Goal: Task Accomplishment & Management: Use online tool/utility

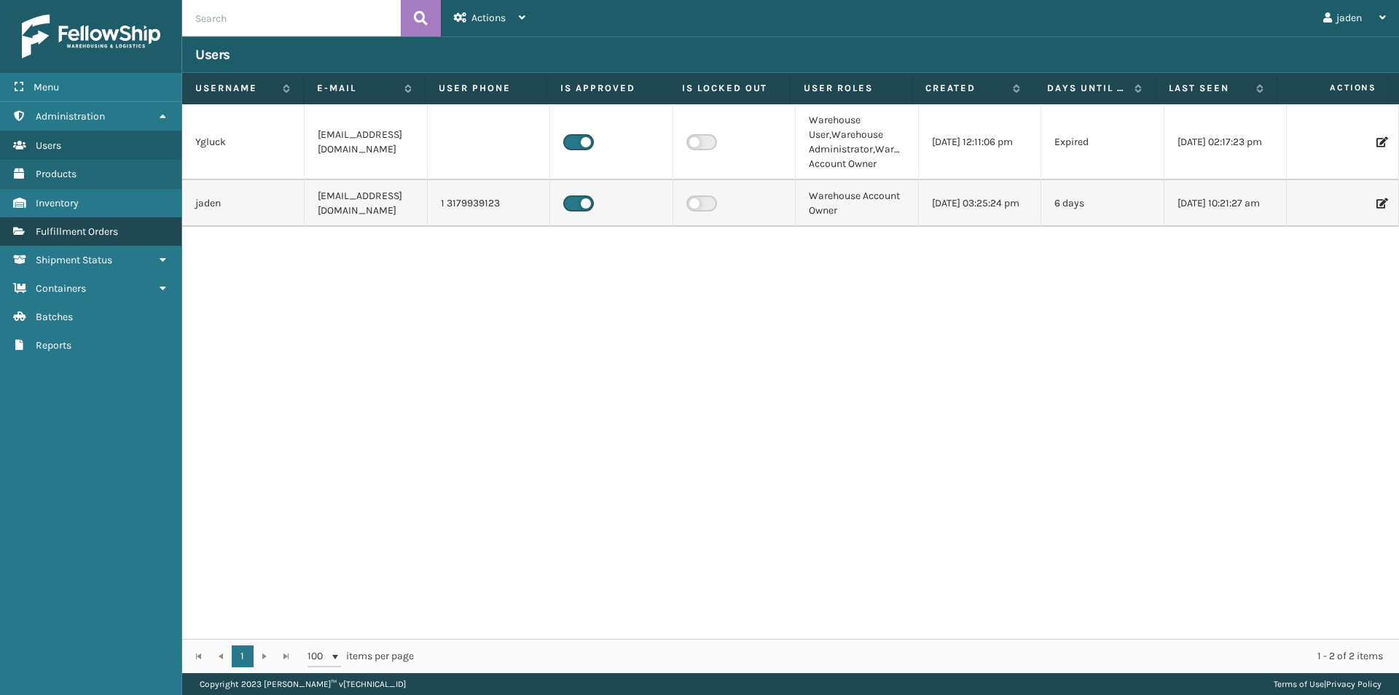
click at [114, 228] on span "Fulfillment Orders" at bounding box center [77, 231] width 82 height 12
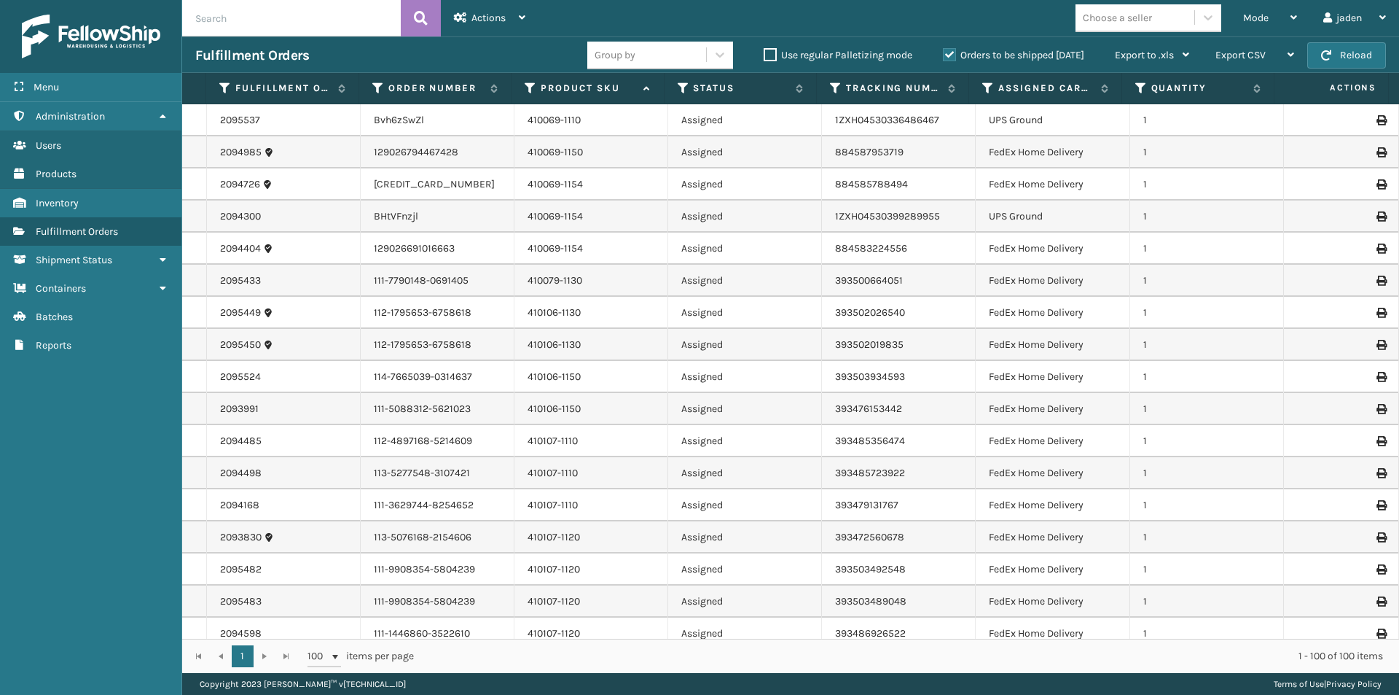
click at [953, 55] on label "Orders to be shipped [DATE]" at bounding box center [1013, 55] width 141 height 12
click at [944, 55] on input "Orders to be shipped [DATE]" at bounding box center [943, 51] width 1 height 9
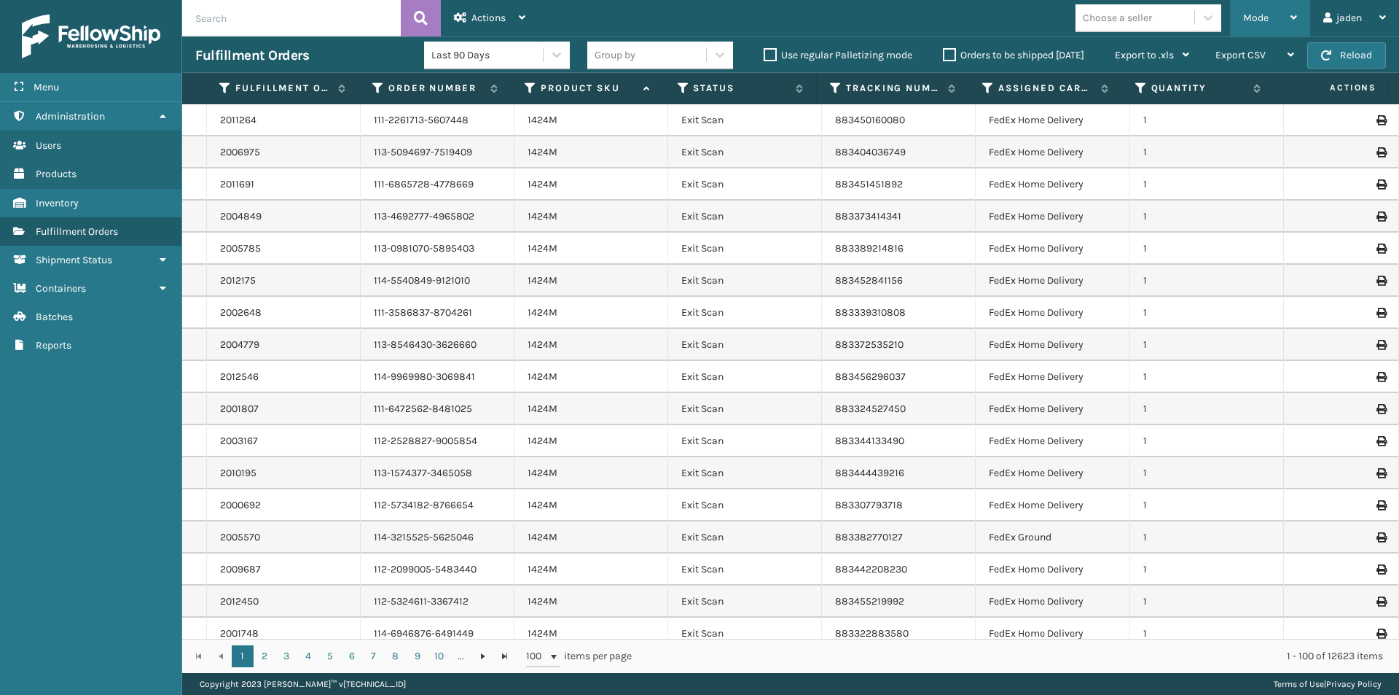
click at [1291, 10] on div "Mode" at bounding box center [1270, 18] width 54 height 36
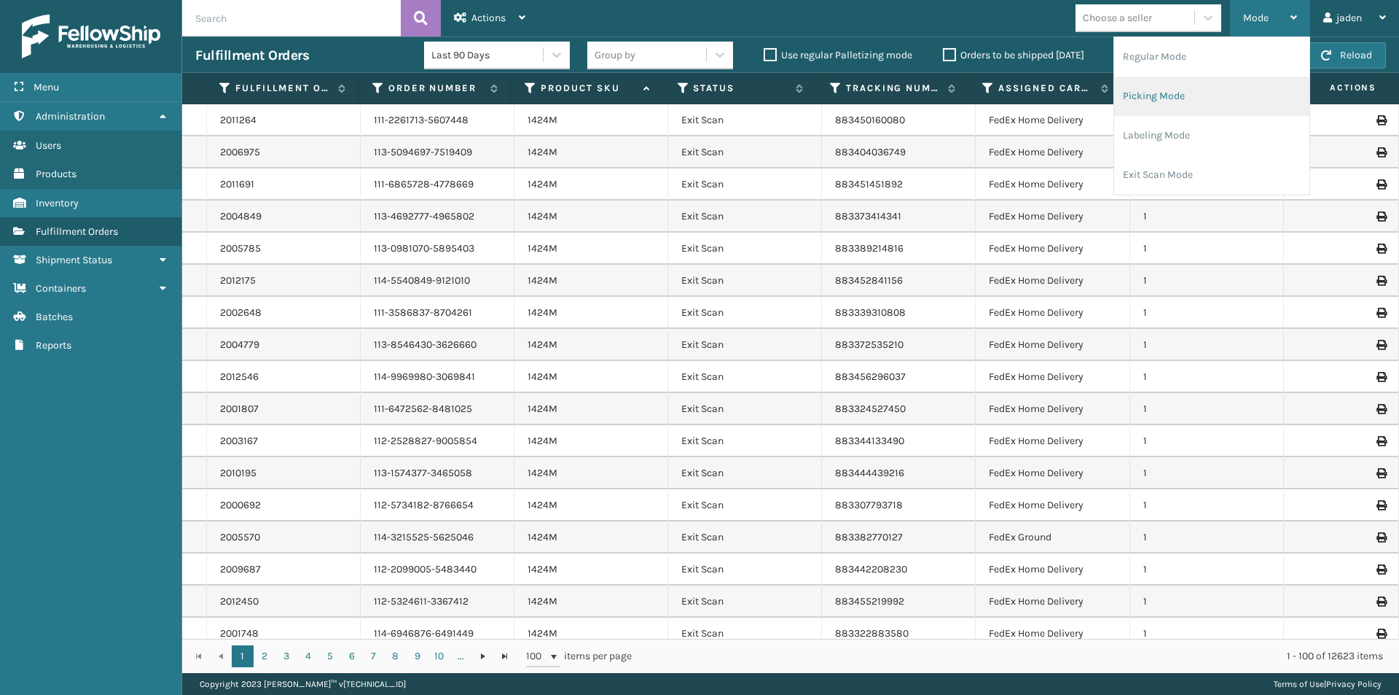
click at [1220, 102] on li "Picking Mode" at bounding box center [1211, 96] width 195 height 39
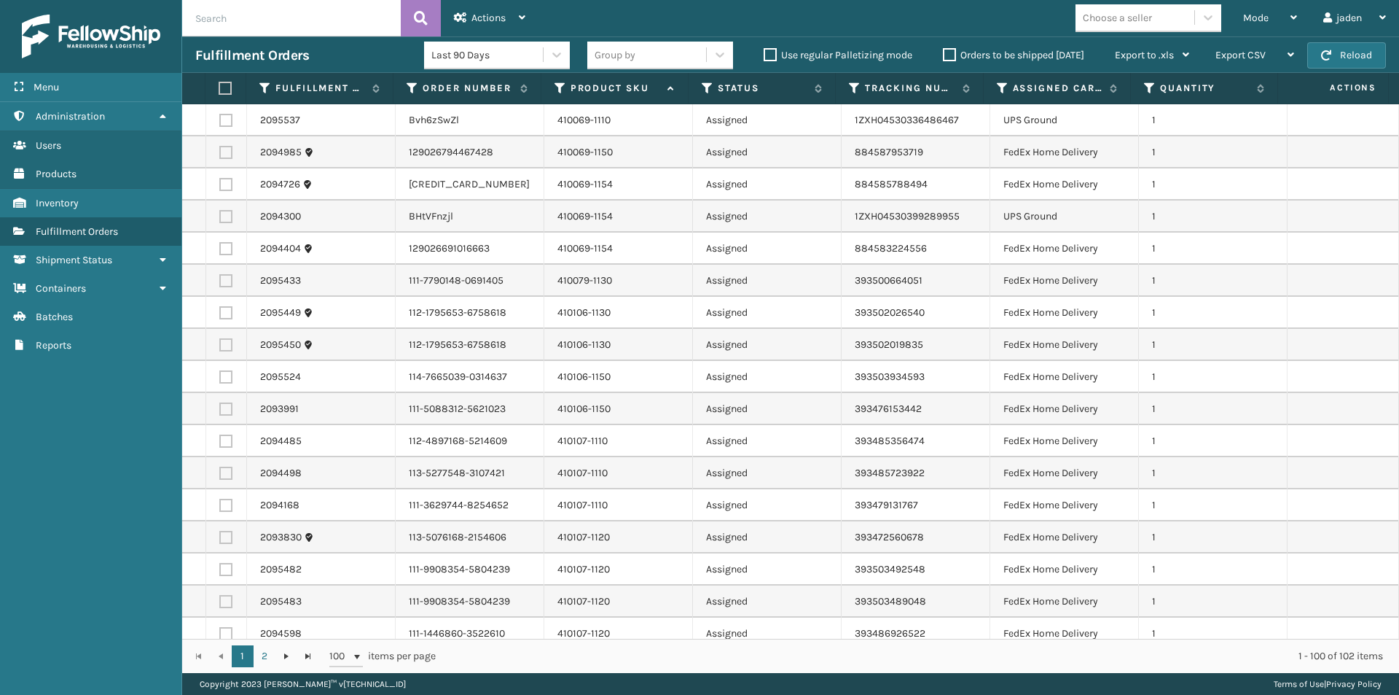
drag, startPoint x: 219, startPoint y: 87, endPoint x: 224, endPoint y: 94, distance: 8.3
click at [220, 87] on label at bounding box center [223, 88] width 9 height 13
click at [219, 87] on input "checkbox" at bounding box center [219, 88] width 1 height 9
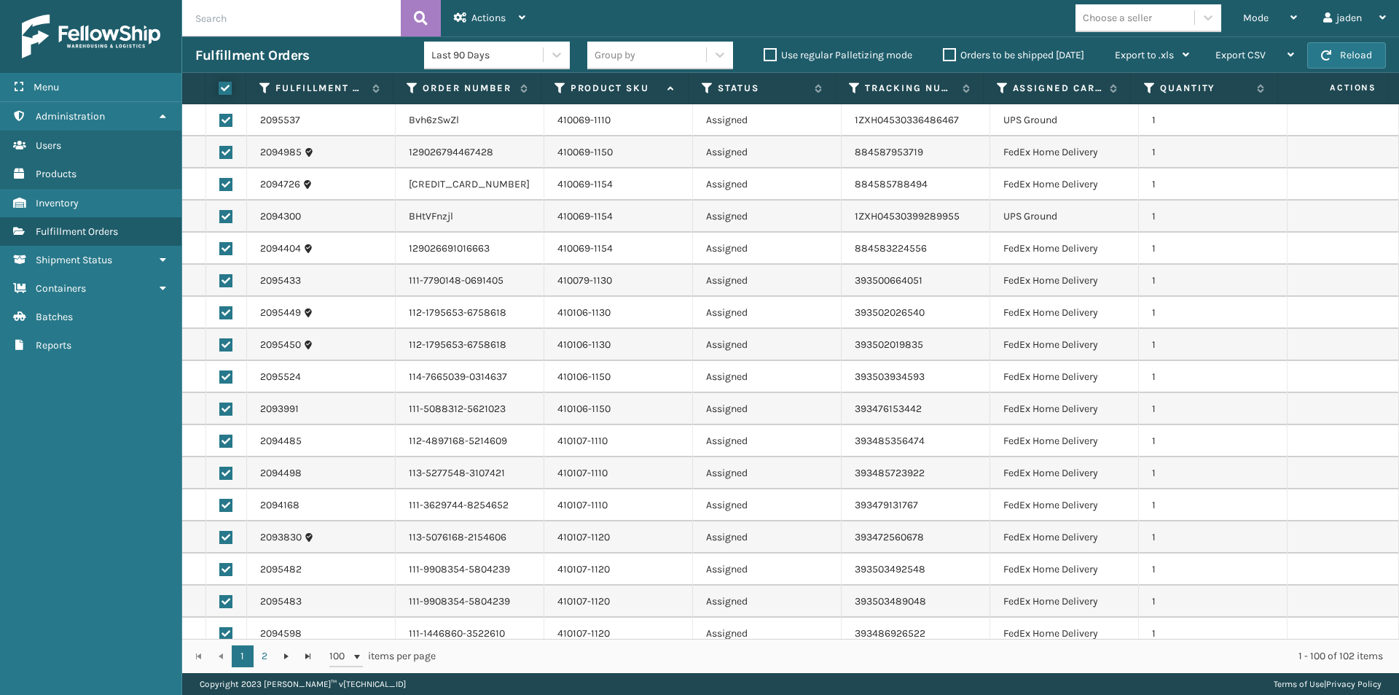
checkbox input "true"
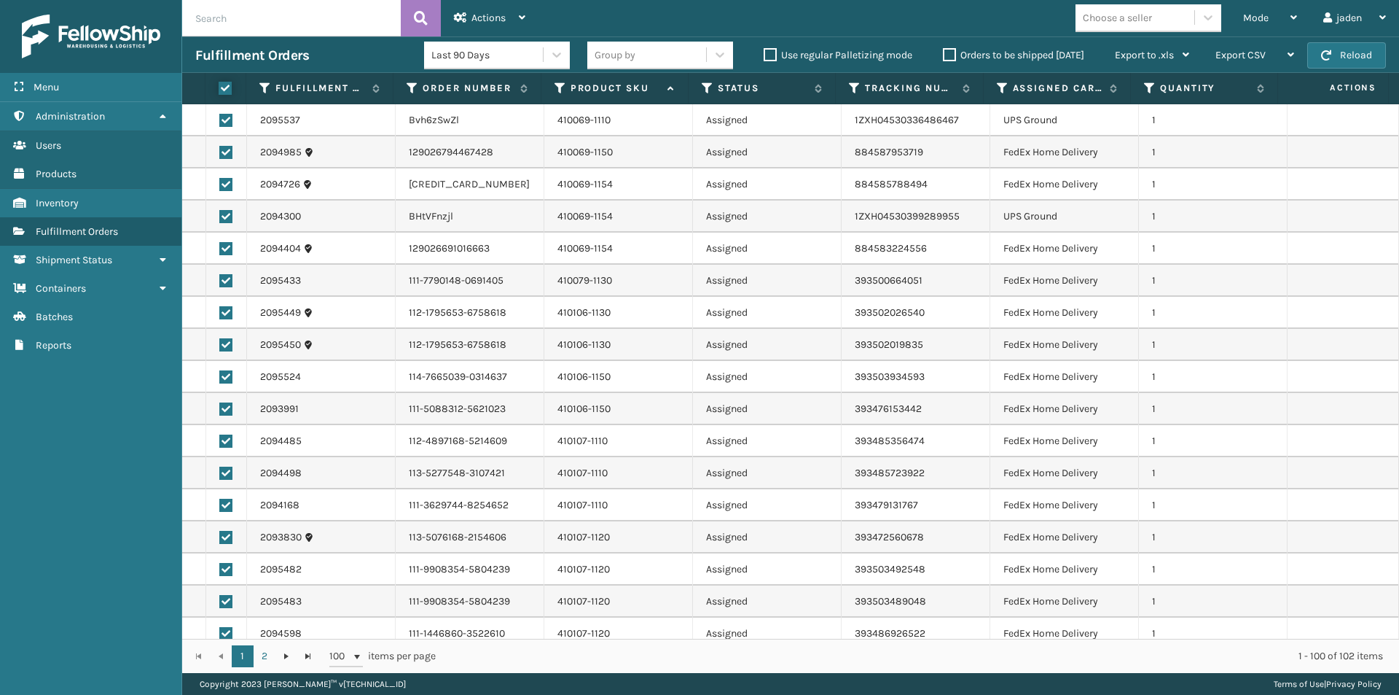
checkbox input "true"
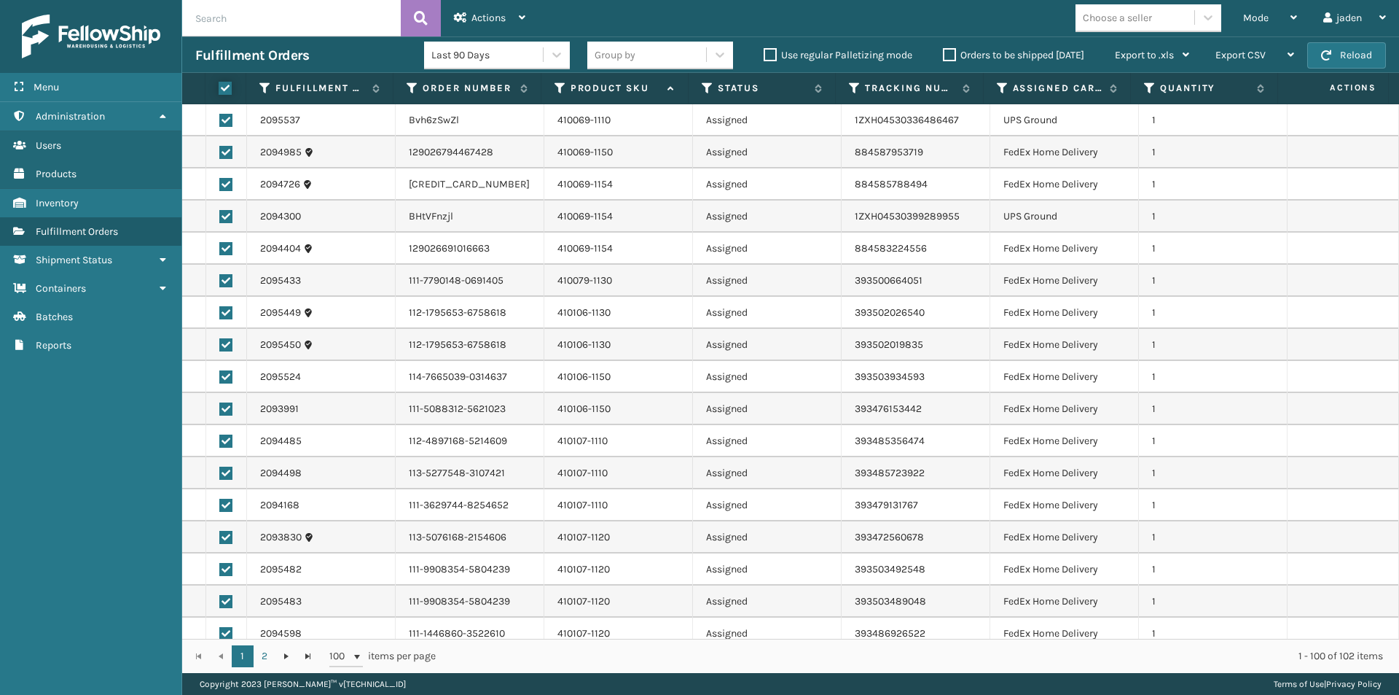
checkbox input "true"
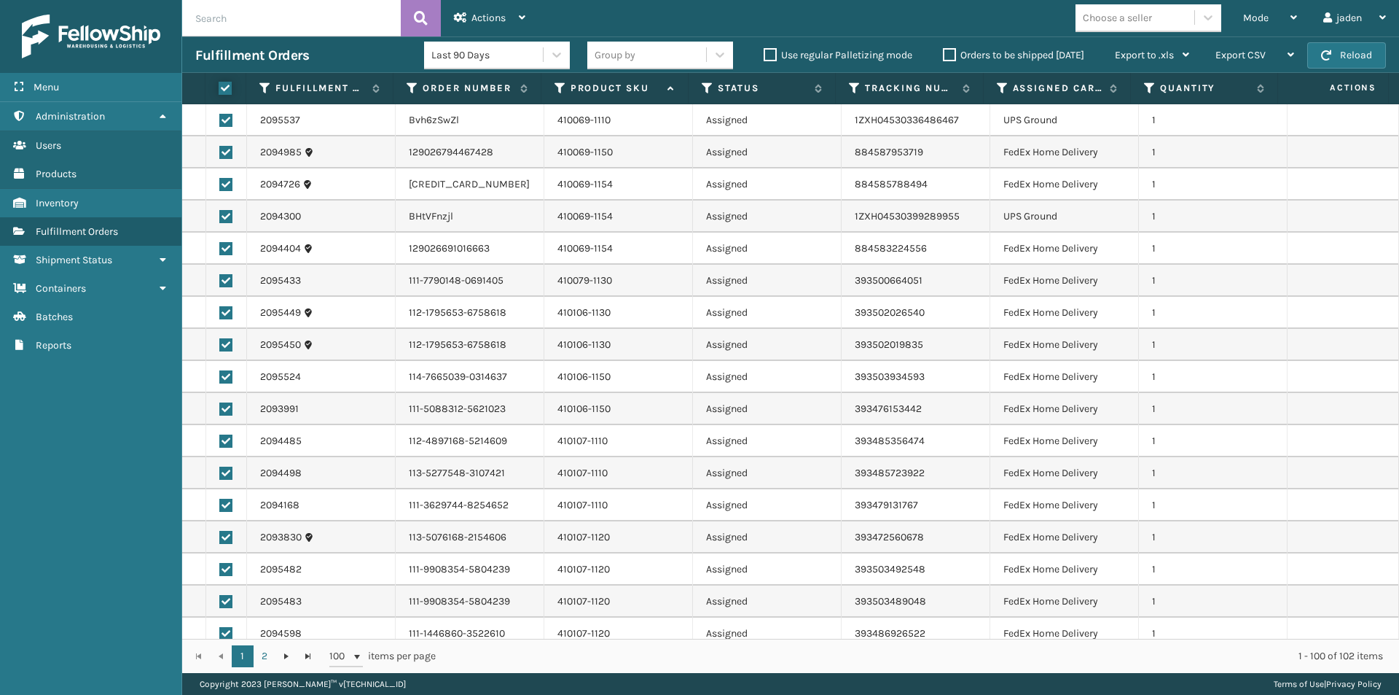
checkbox input "true"
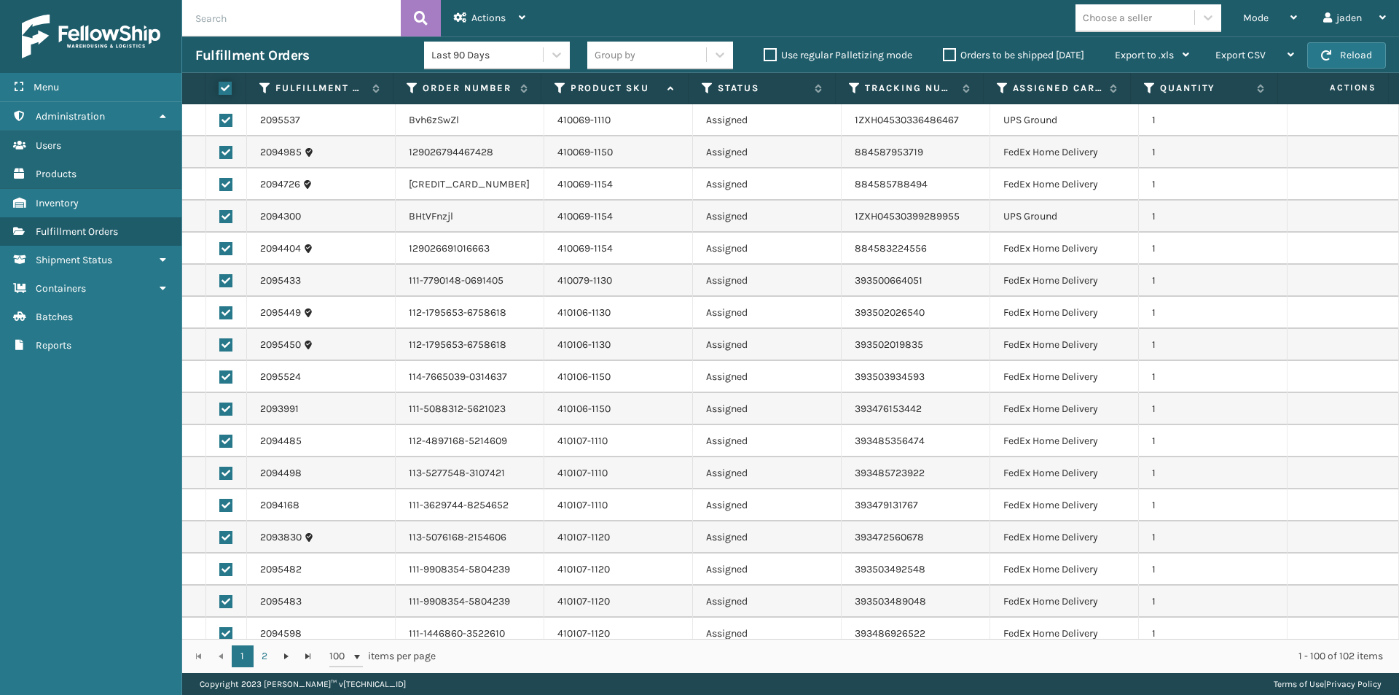
checkbox input "true"
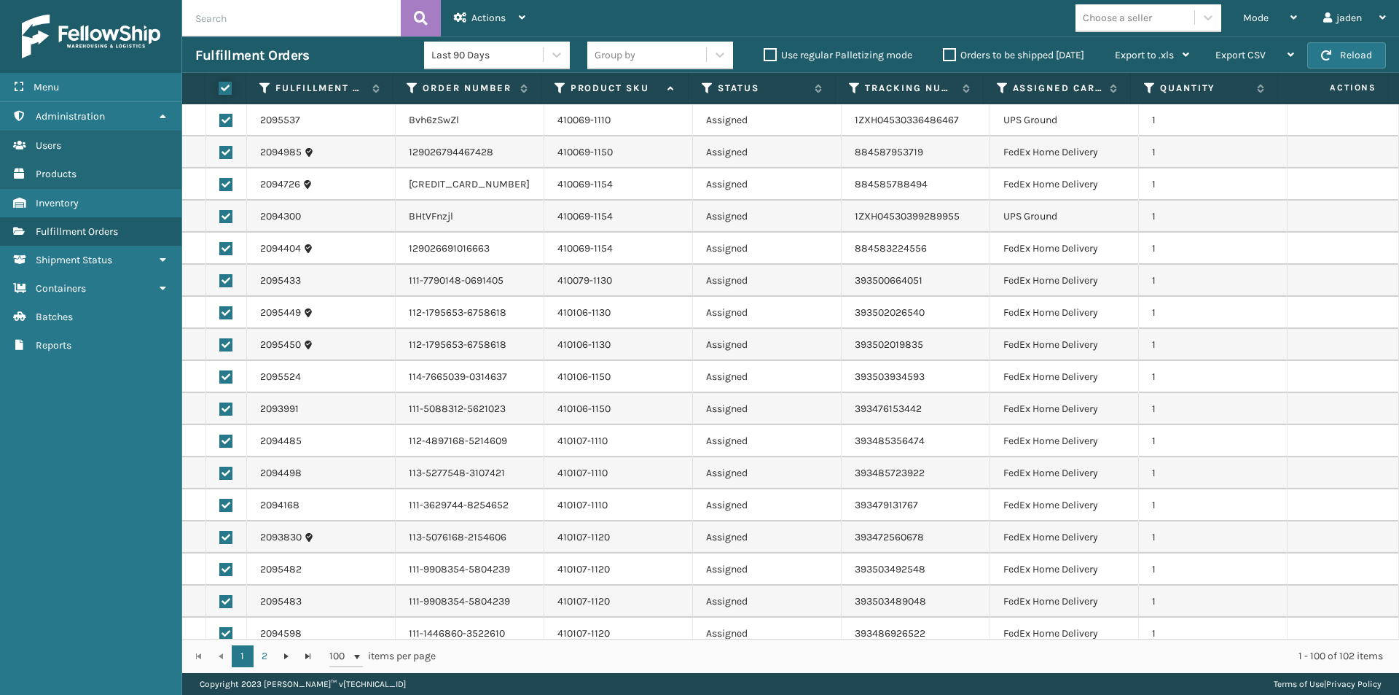
checkbox input "true"
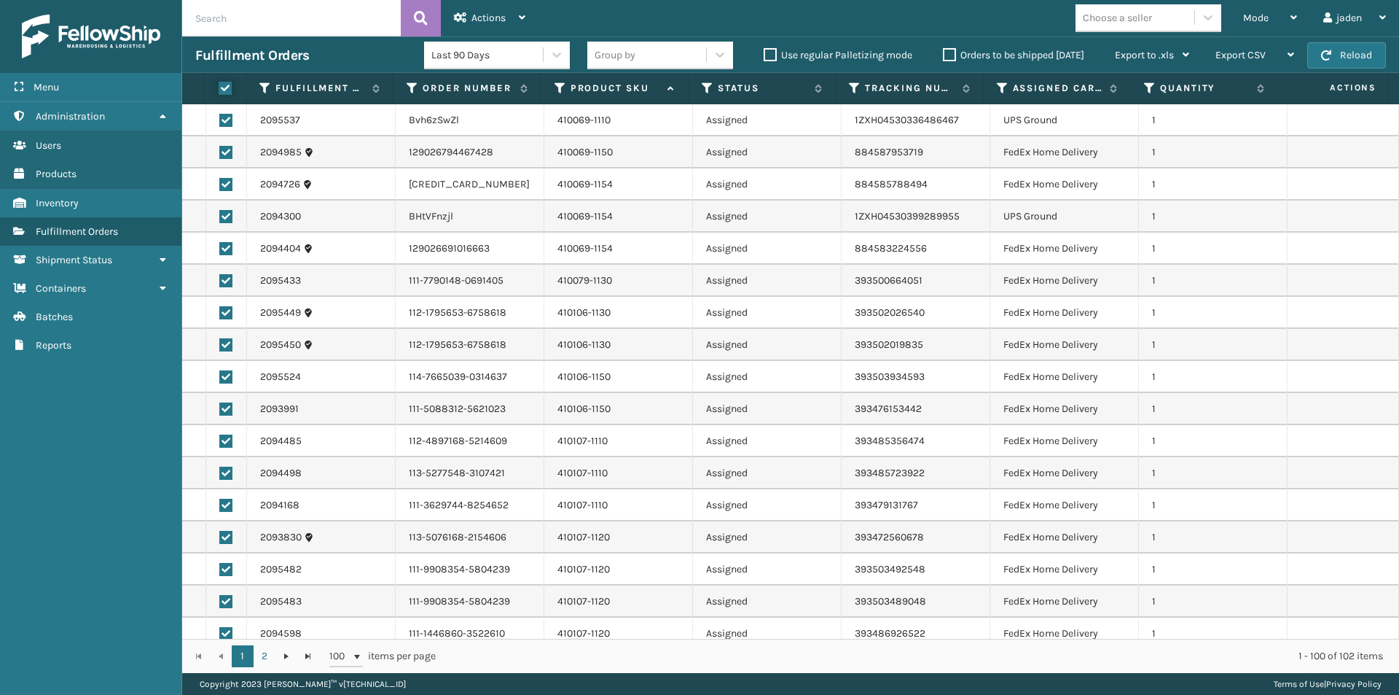
checkbox input "true"
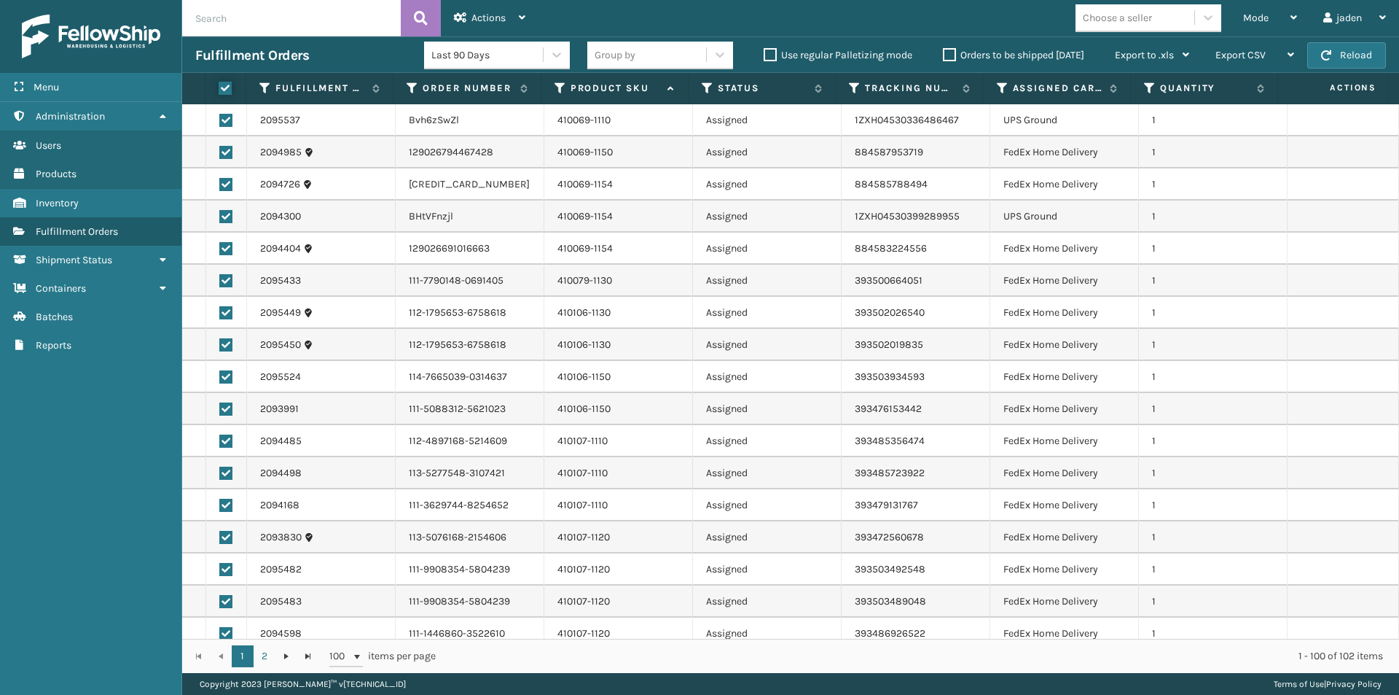
checkbox input "true"
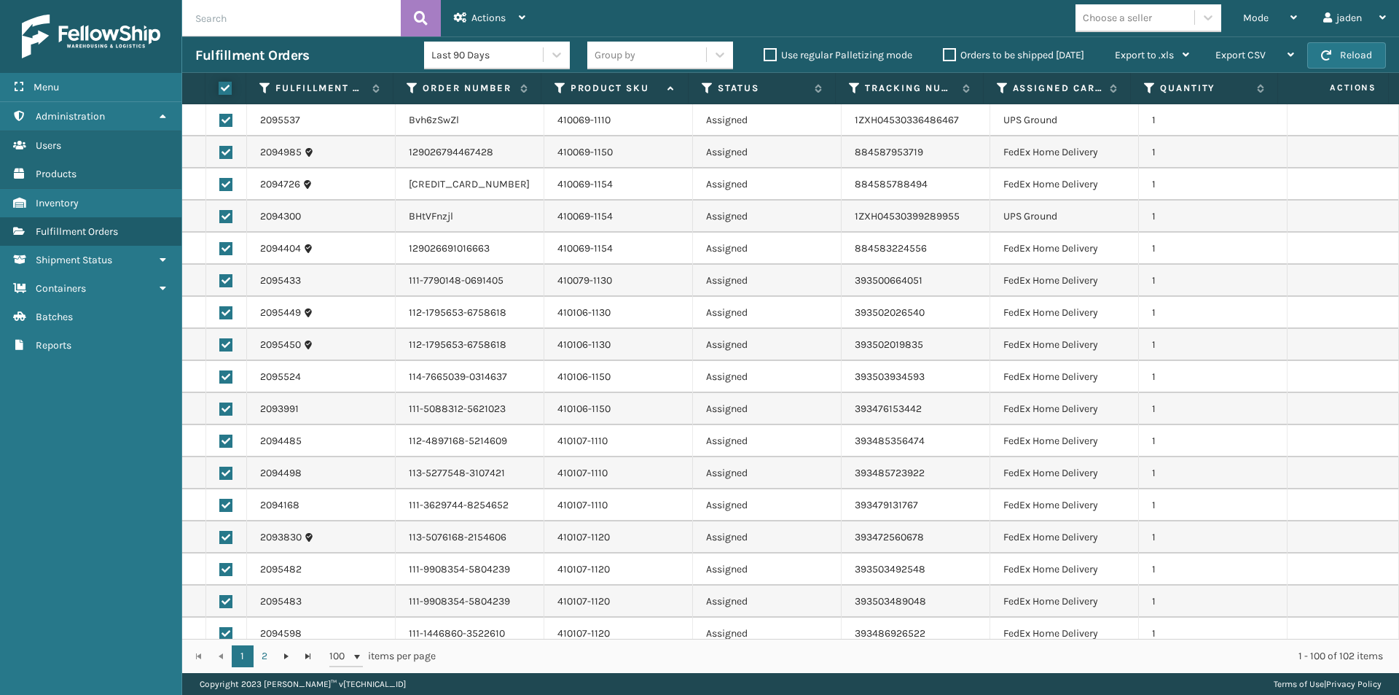
checkbox input "true"
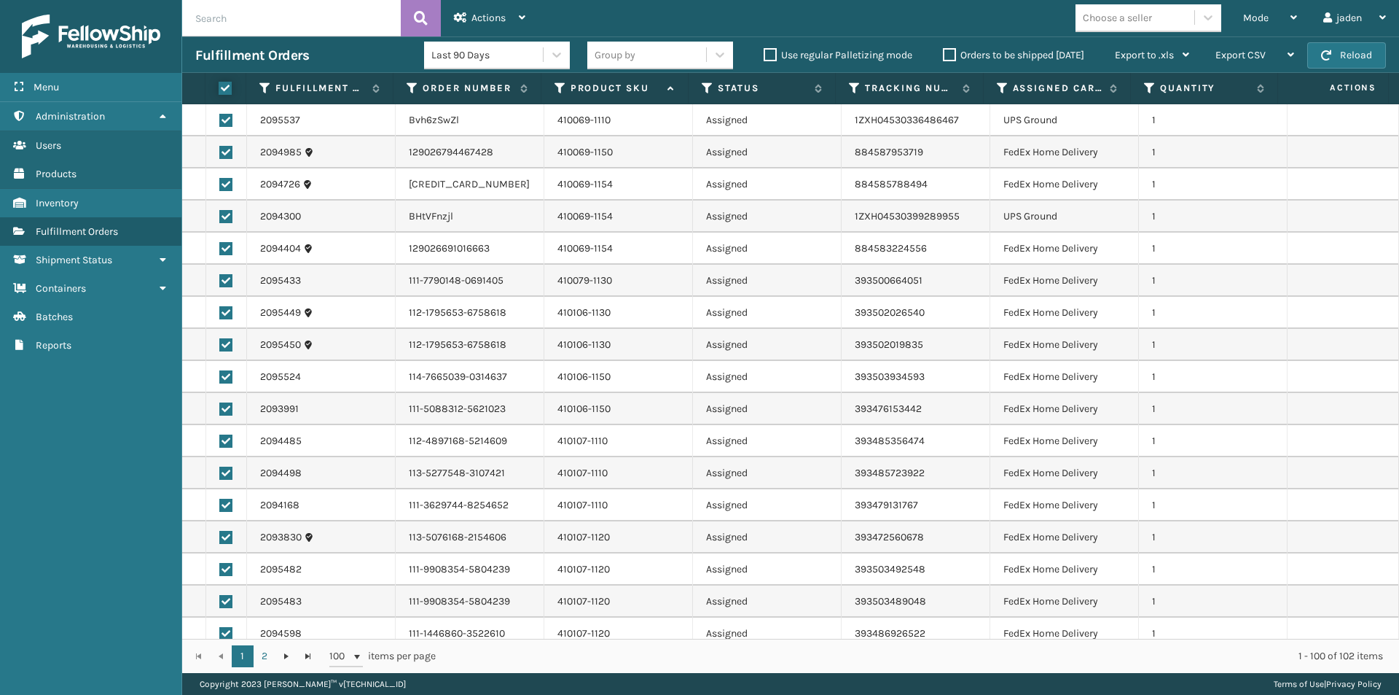
checkbox input "true"
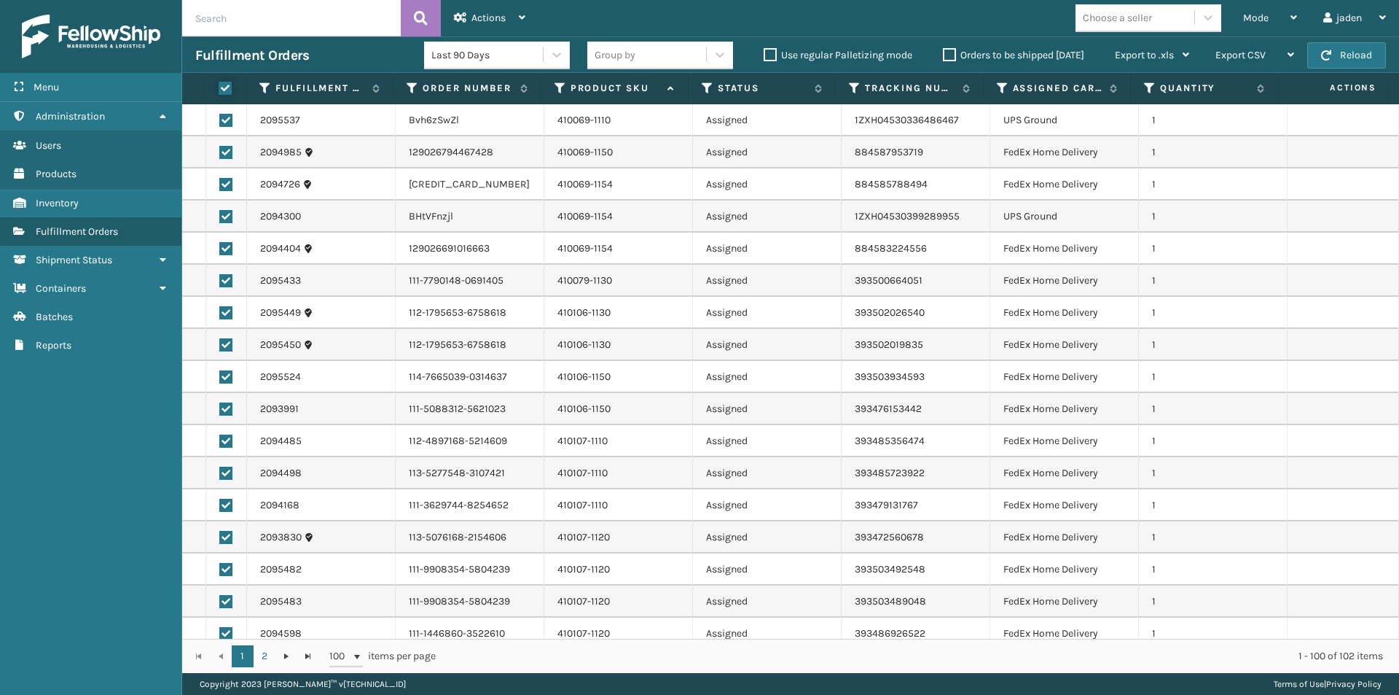
checkbox input "true"
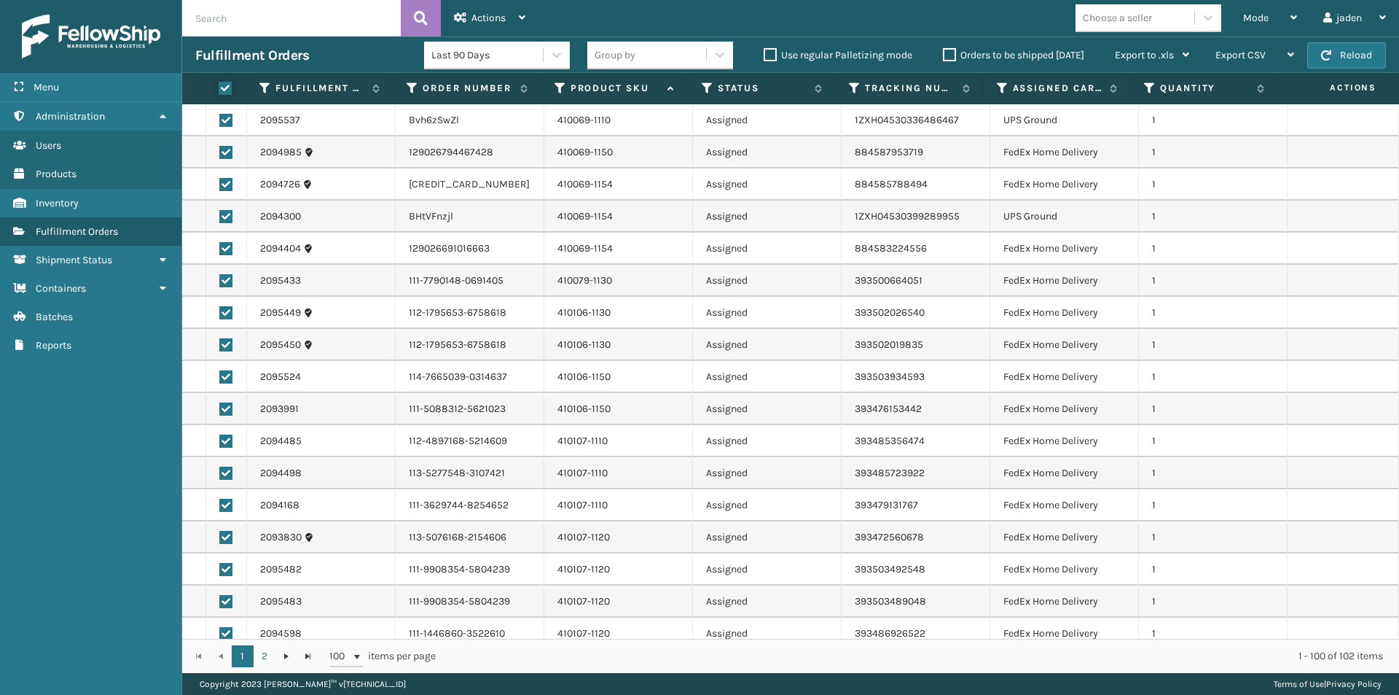
checkbox input "true"
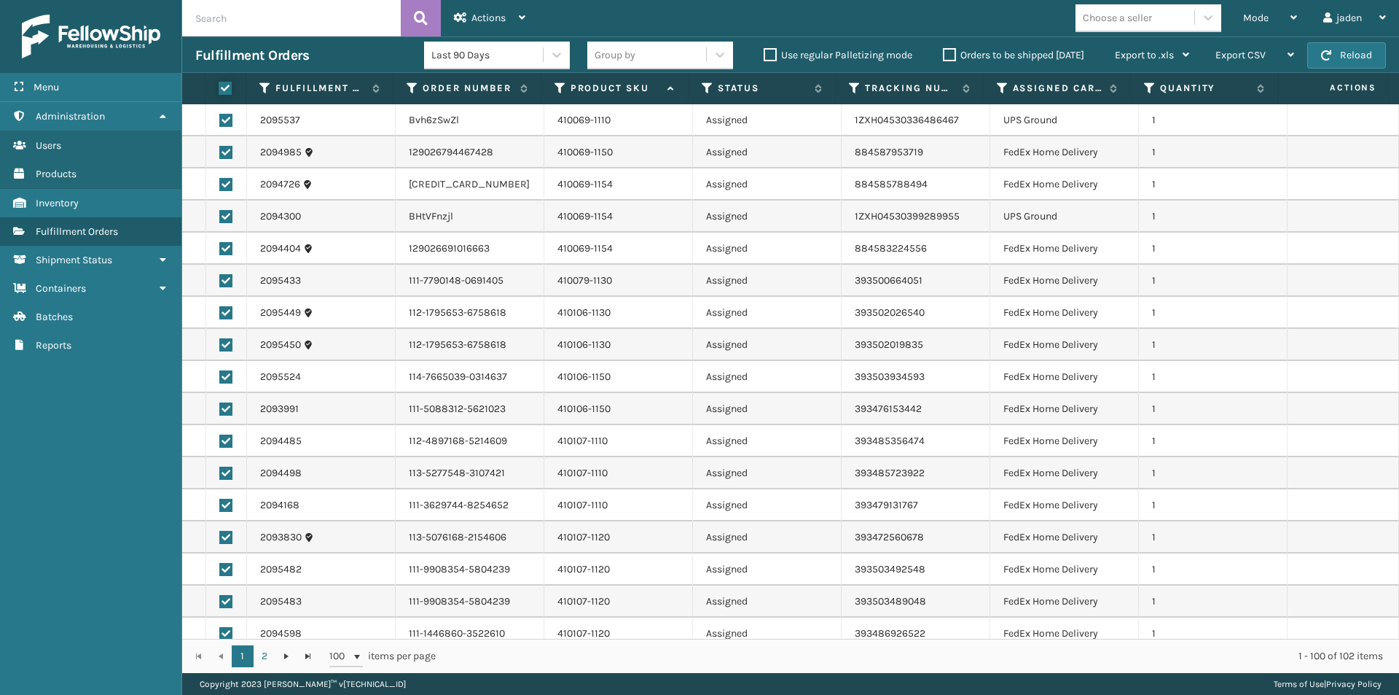
checkbox input "true"
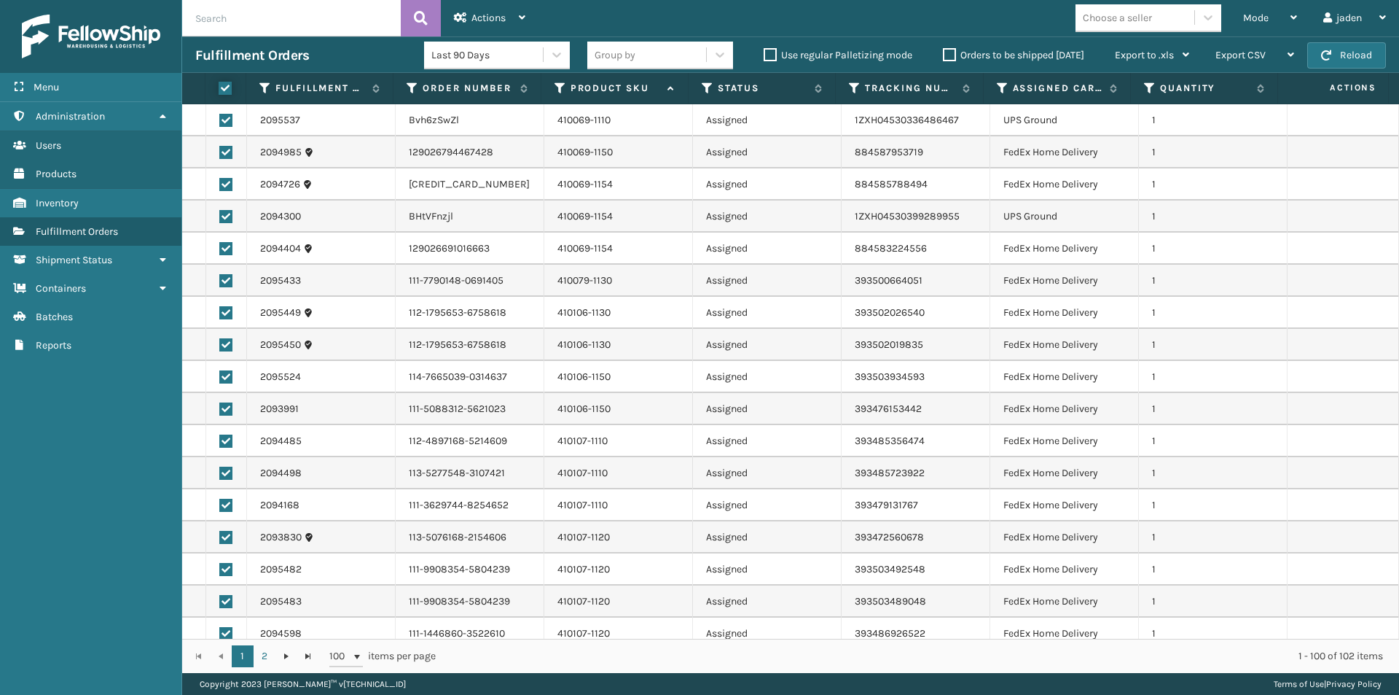
checkbox input "true"
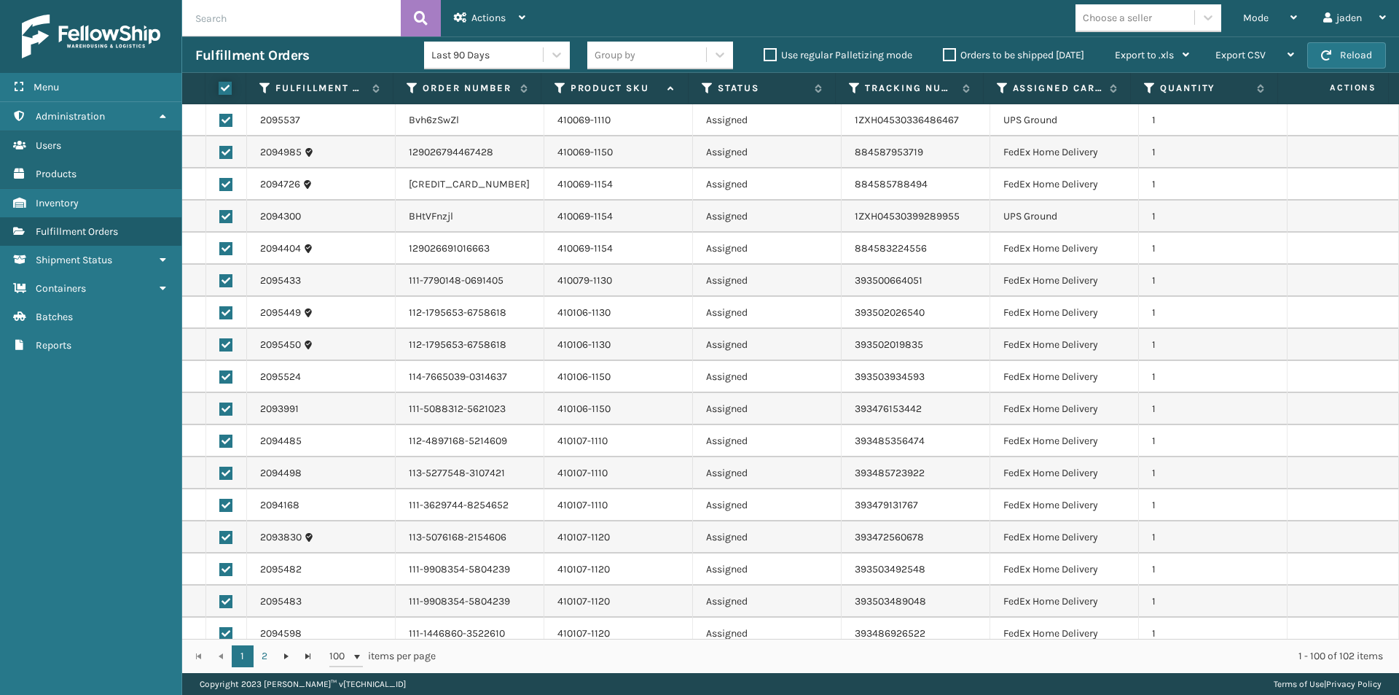
checkbox input "true"
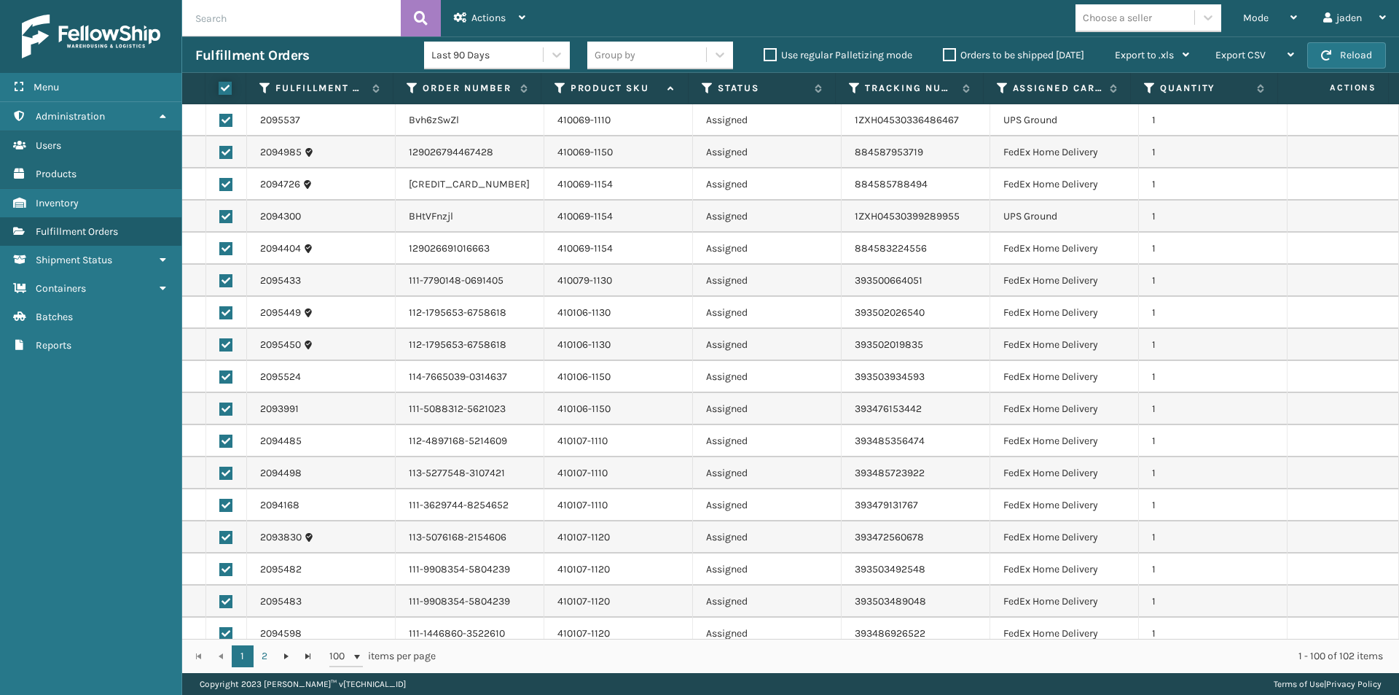
checkbox input "true"
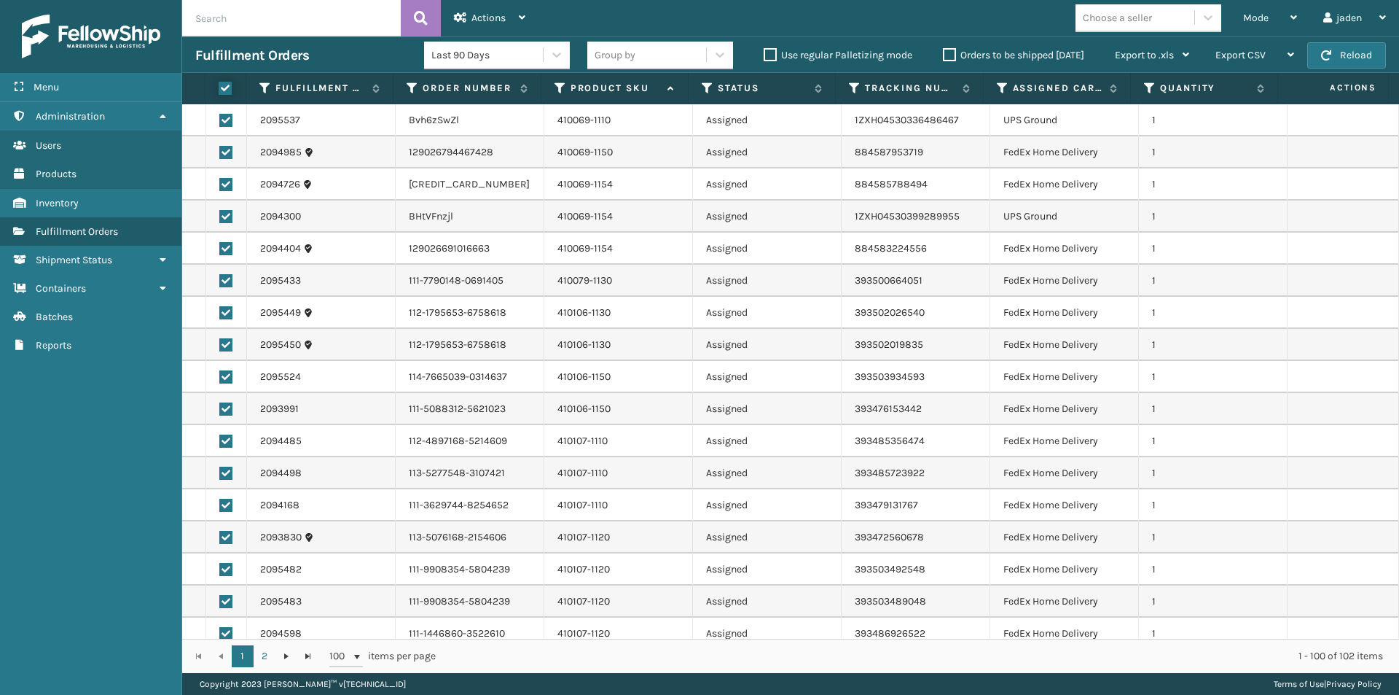
checkbox input "true"
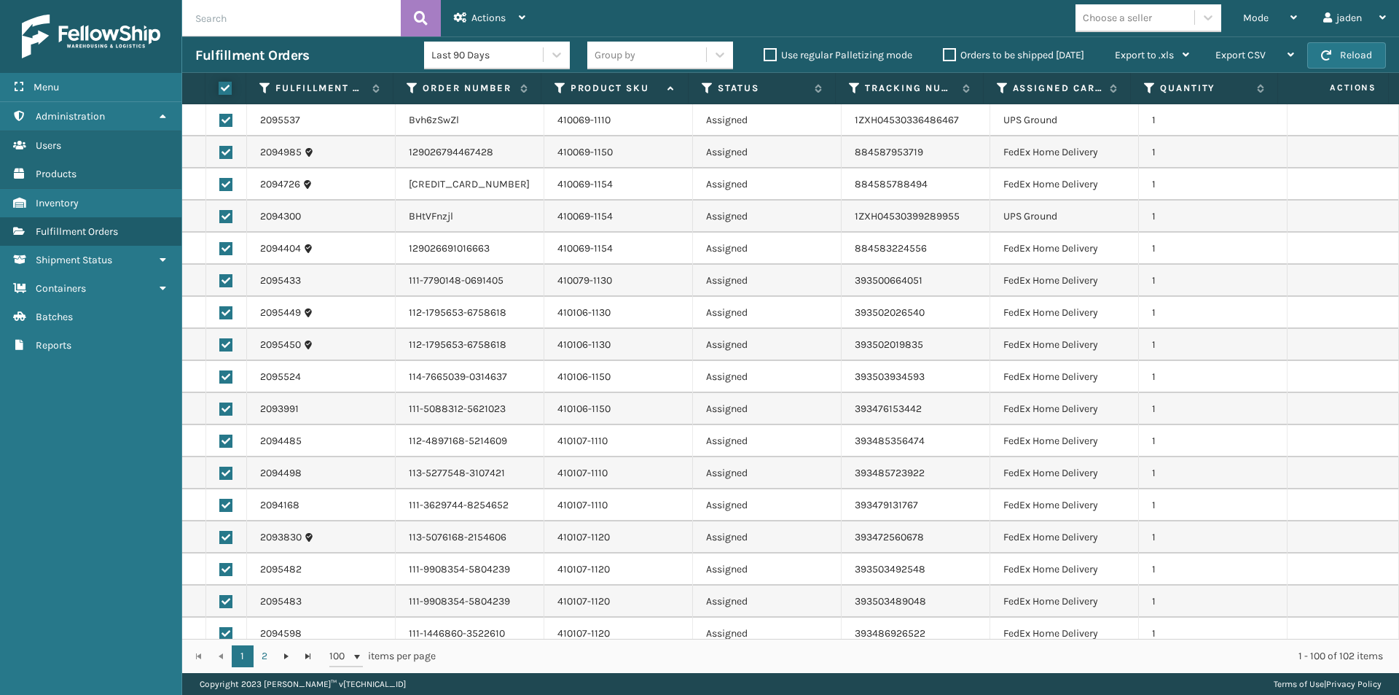
checkbox input "true"
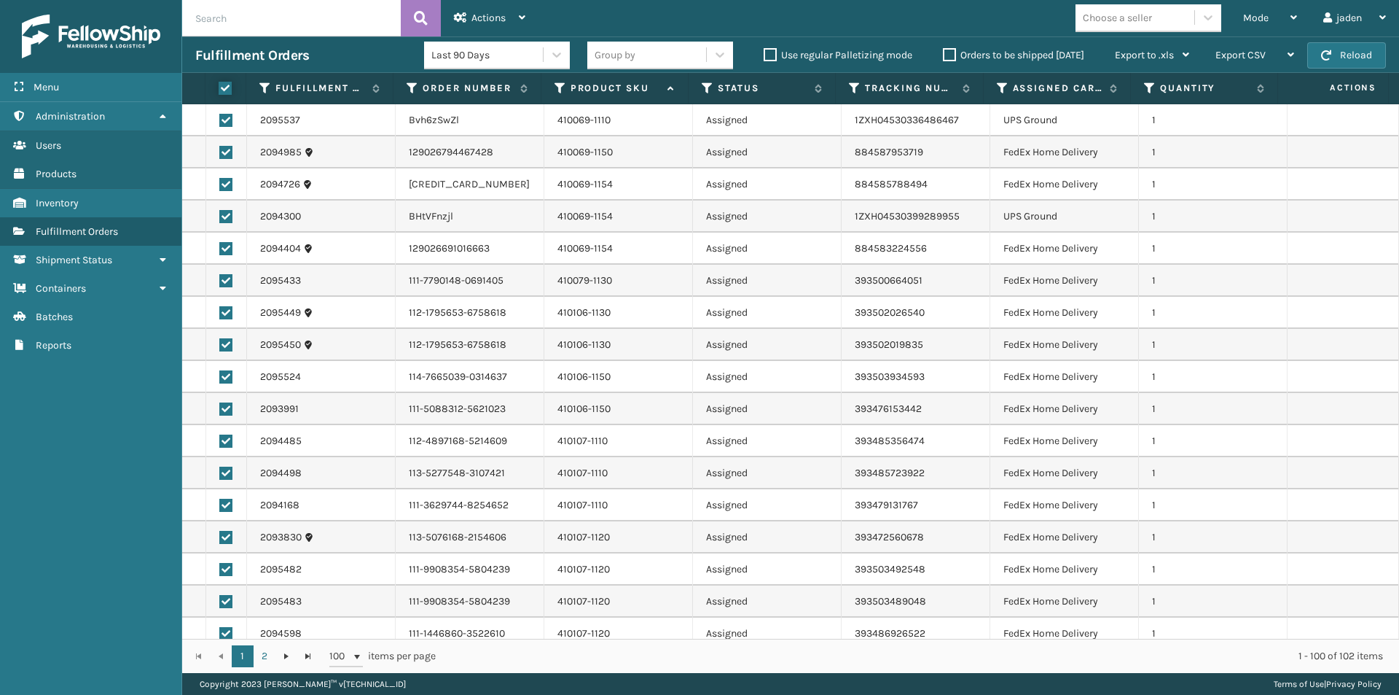
checkbox input "true"
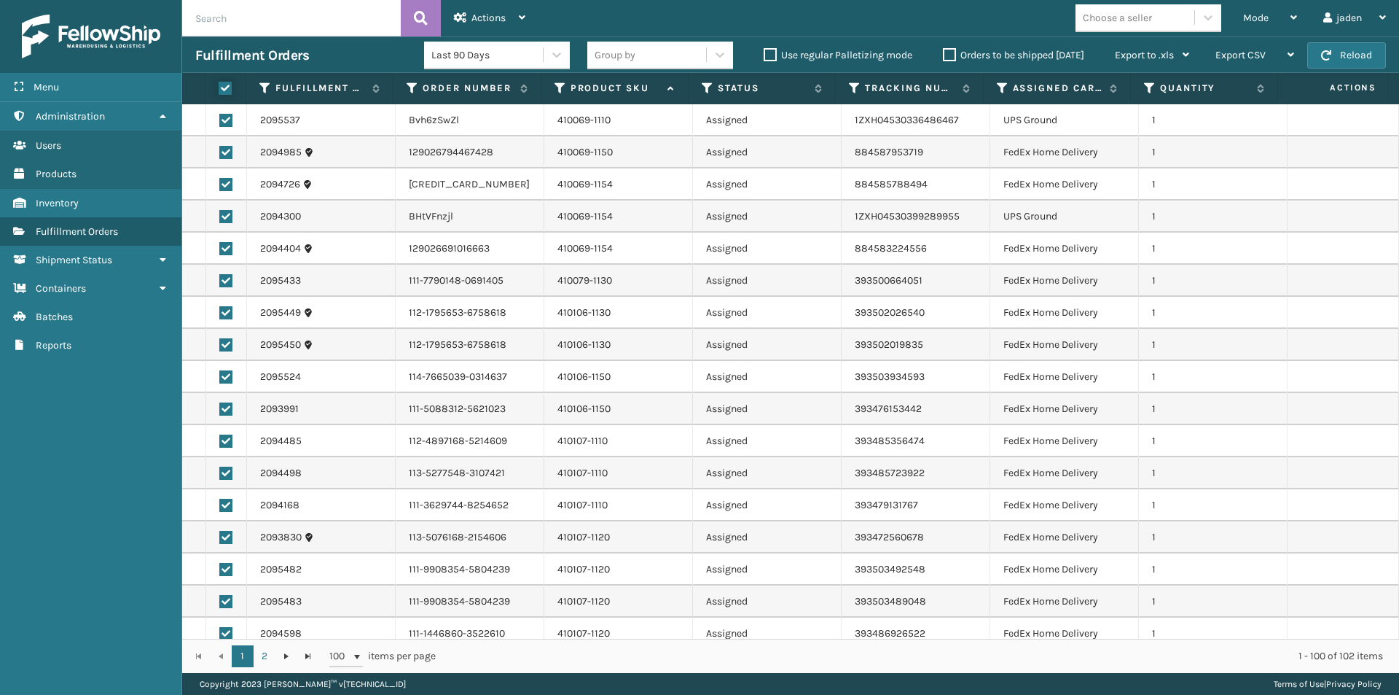
checkbox input "true"
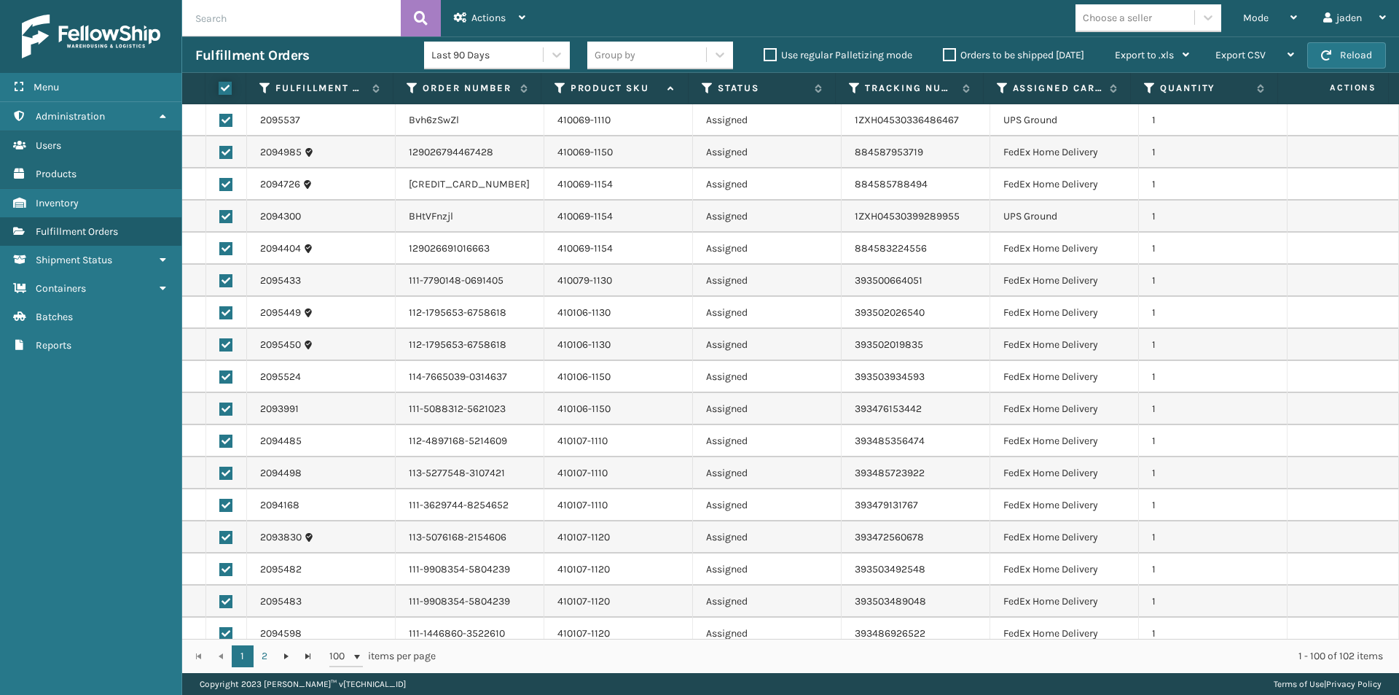
checkbox input "true"
click at [225, 115] on label at bounding box center [225, 120] width 13 height 13
click at [220, 115] on input "checkbox" at bounding box center [219, 118] width 1 height 9
checkbox input "false"
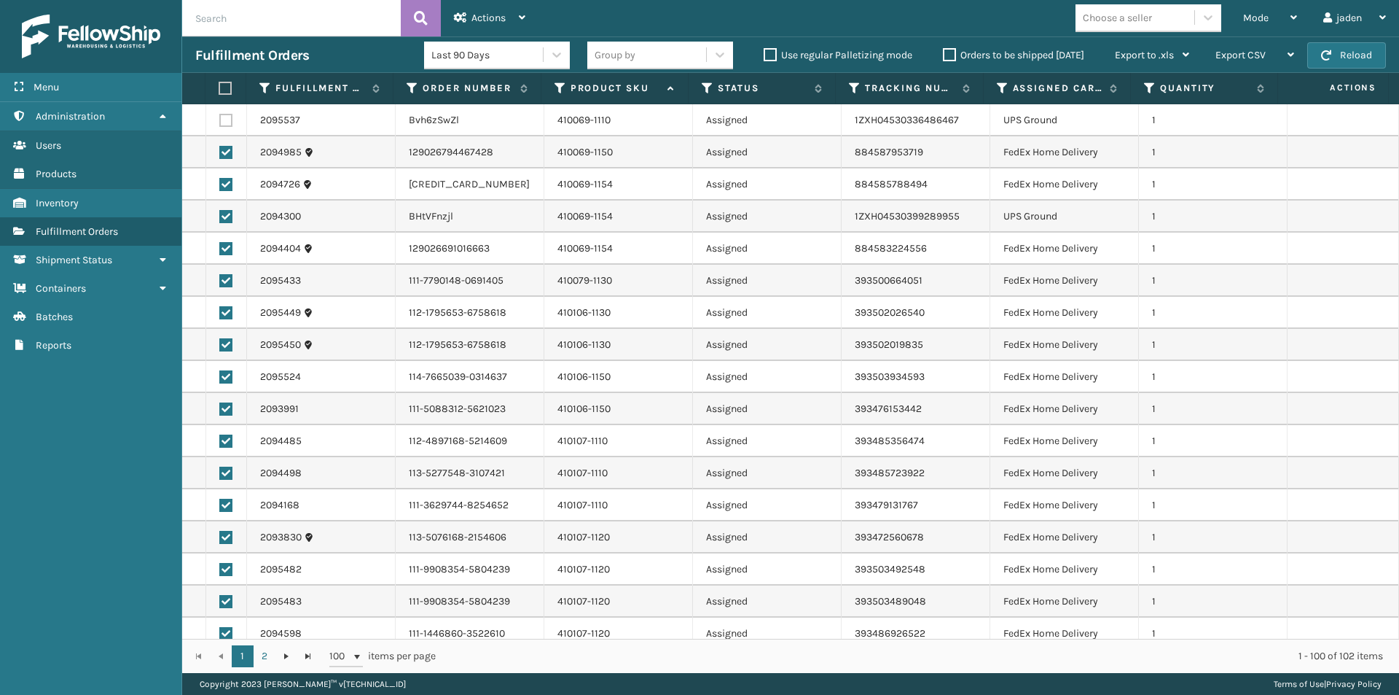
click at [230, 210] on label at bounding box center [225, 216] width 13 height 13
click at [220, 210] on input "checkbox" at bounding box center [219, 214] width 1 height 9
checkbox input "false"
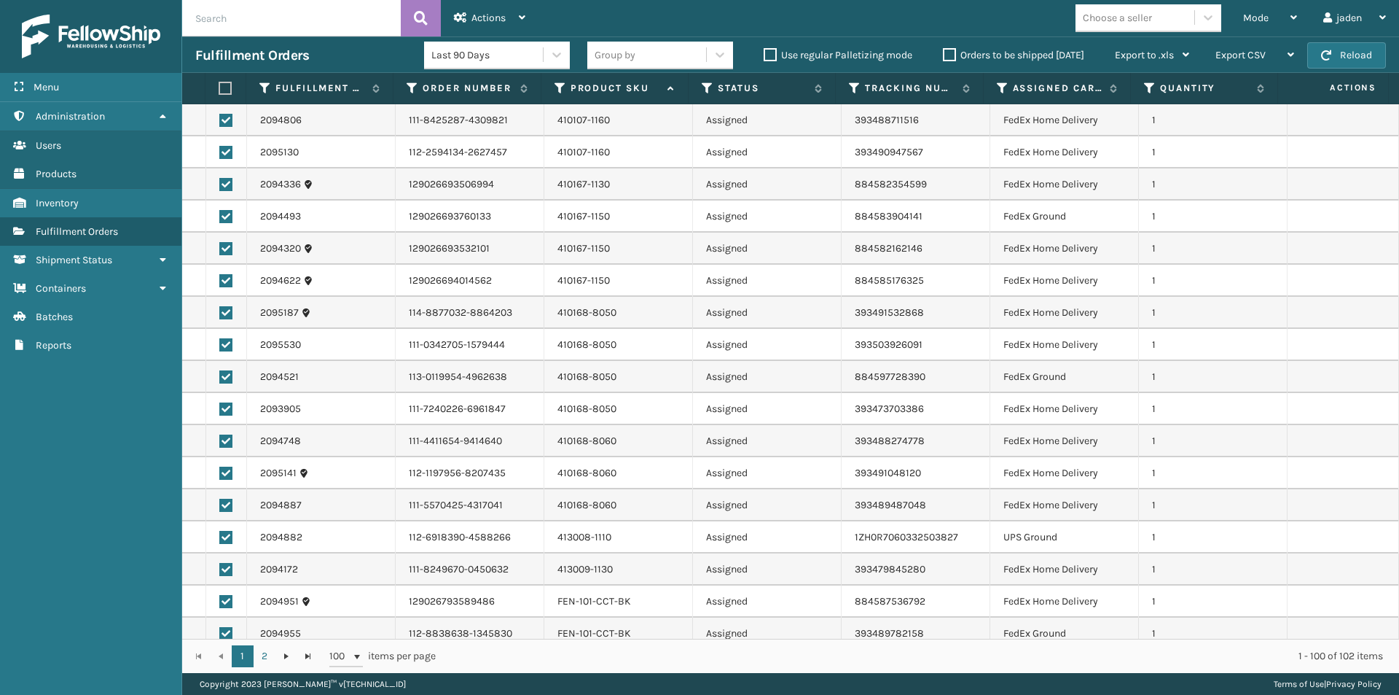
scroll to position [1020, 0]
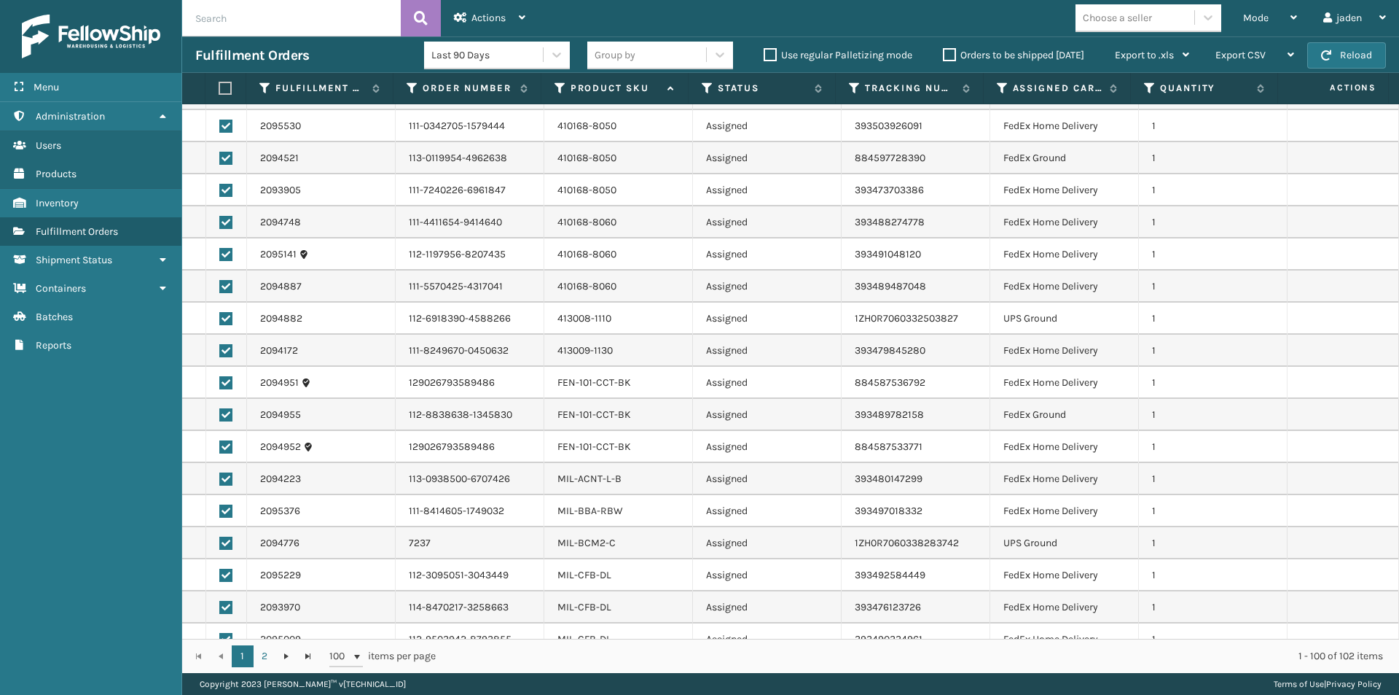
click at [224, 319] on label at bounding box center [225, 318] width 13 height 13
click at [220, 319] on input "checkbox" at bounding box center [219, 316] width 1 height 9
checkbox input "false"
click at [226, 544] on label at bounding box center [225, 542] width 13 height 13
click at [220, 544] on input "checkbox" at bounding box center [219, 540] width 1 height 9
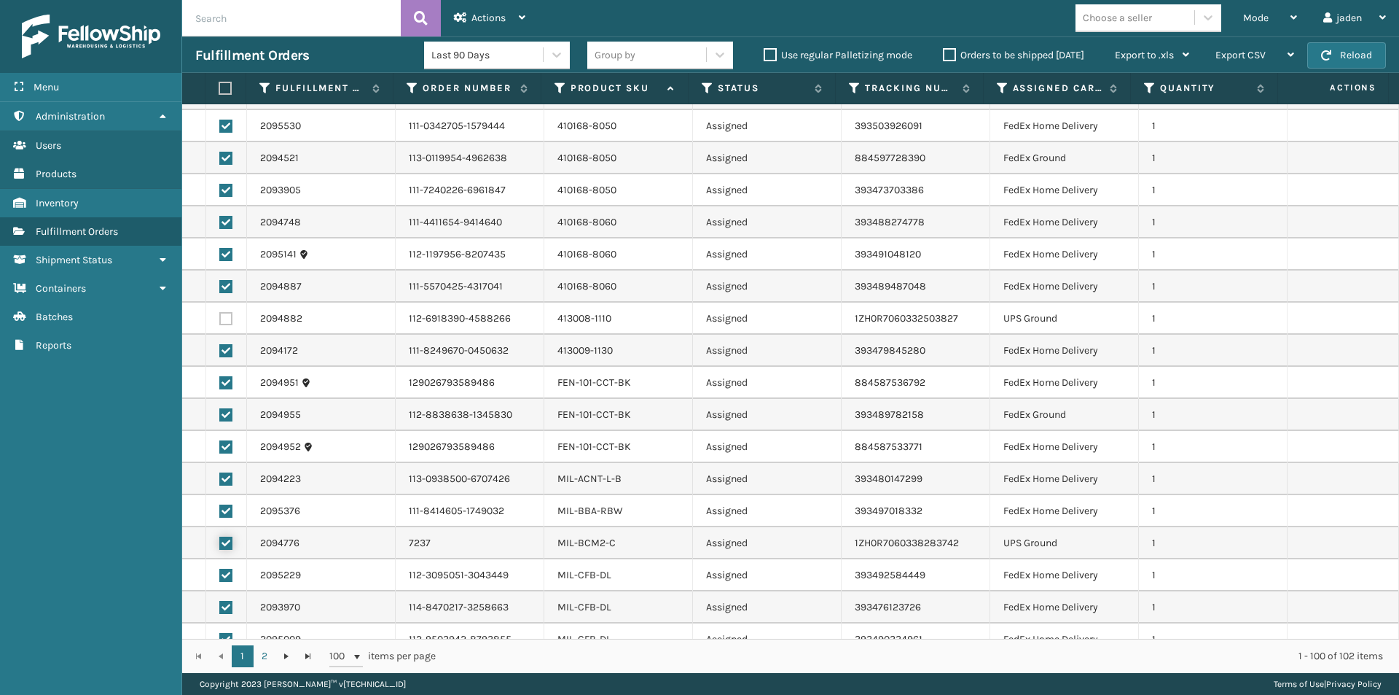
checkbox input "false"
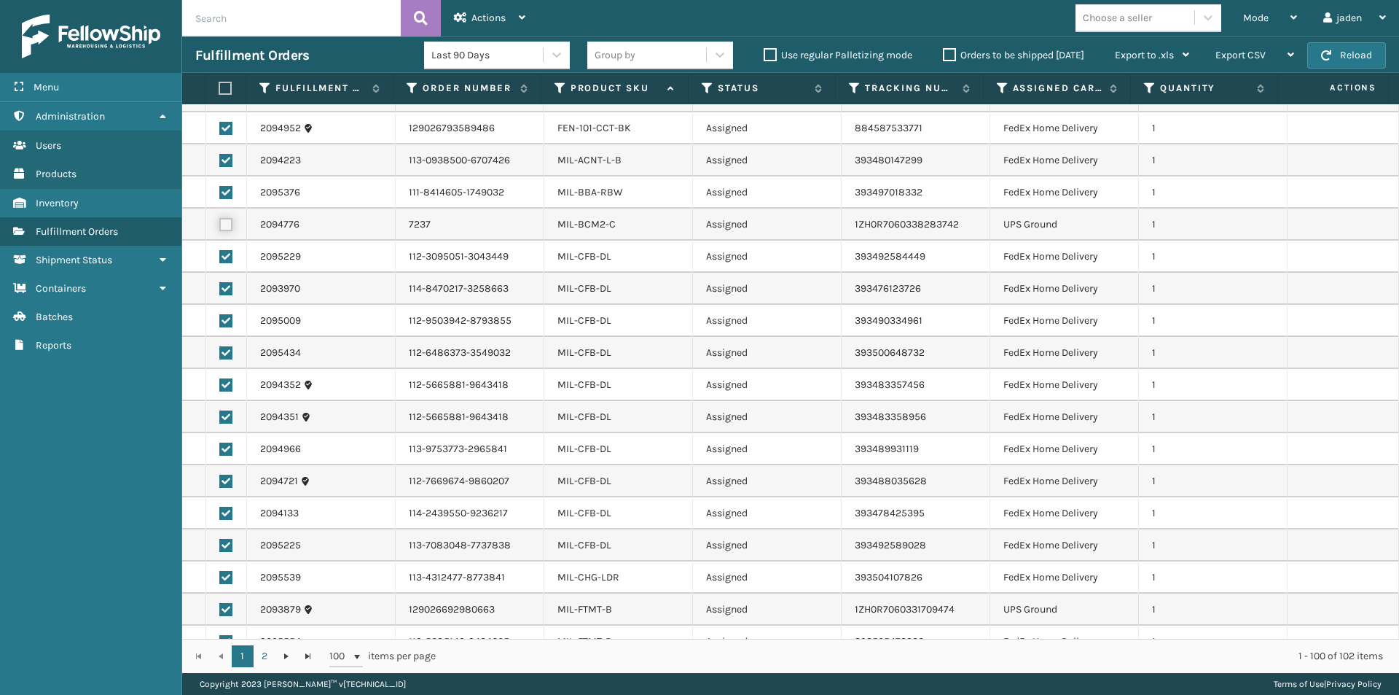
scroll to position [1385, 0]
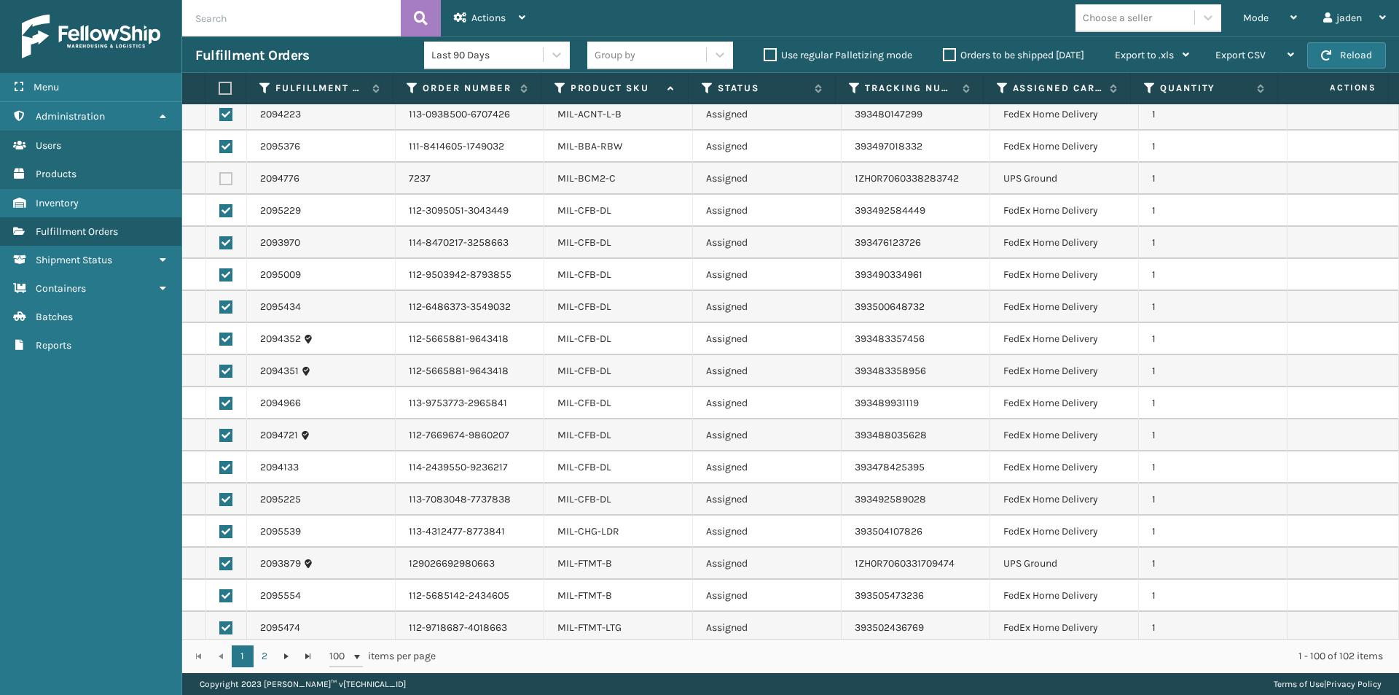
click at [231, 558] on label at bounding box center [225, 563] width 13 height 13
click at [220, 558] on input "checkbox" at bounding box center [219, 561] width 1 height 9
checkbox input "false"
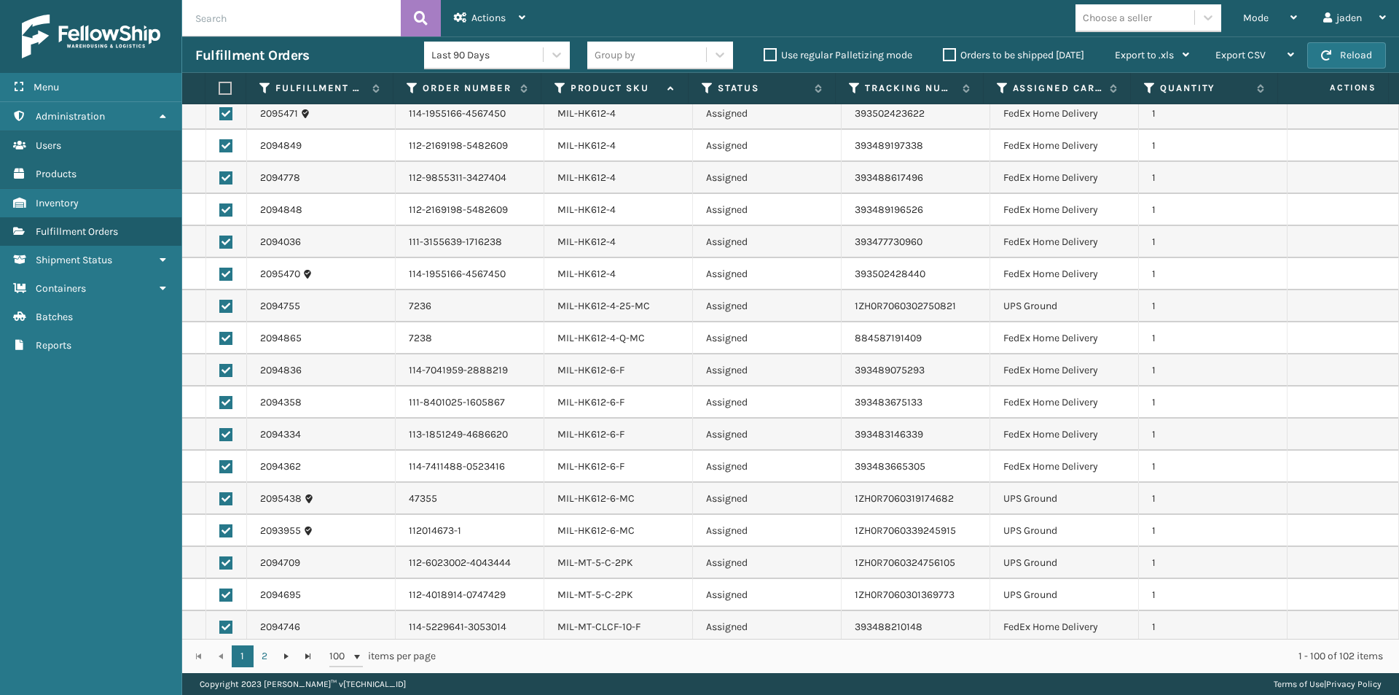
scroll to position [2041, 0]
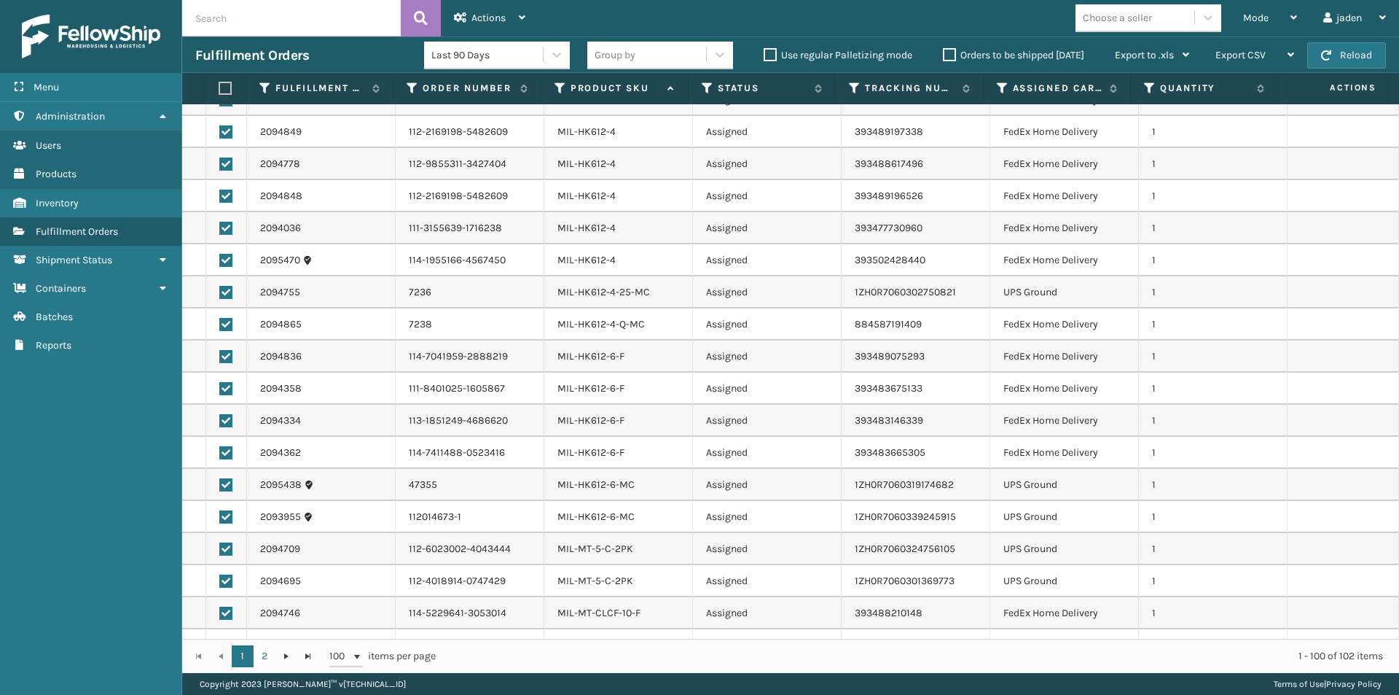
click at [224, 289] on label at bounding box center [225, 292] width 13 height 13
click at [220, 289] on input "checkbox" at bounding box center [219, 290] width 1 height 9
checkbox input "false"
click at [230, 485] on label at bounding box center [225, 484] width 13 height 13
click at [220, 485] on input "checkbox" at bounding box center [219, 482] width 1 height 9
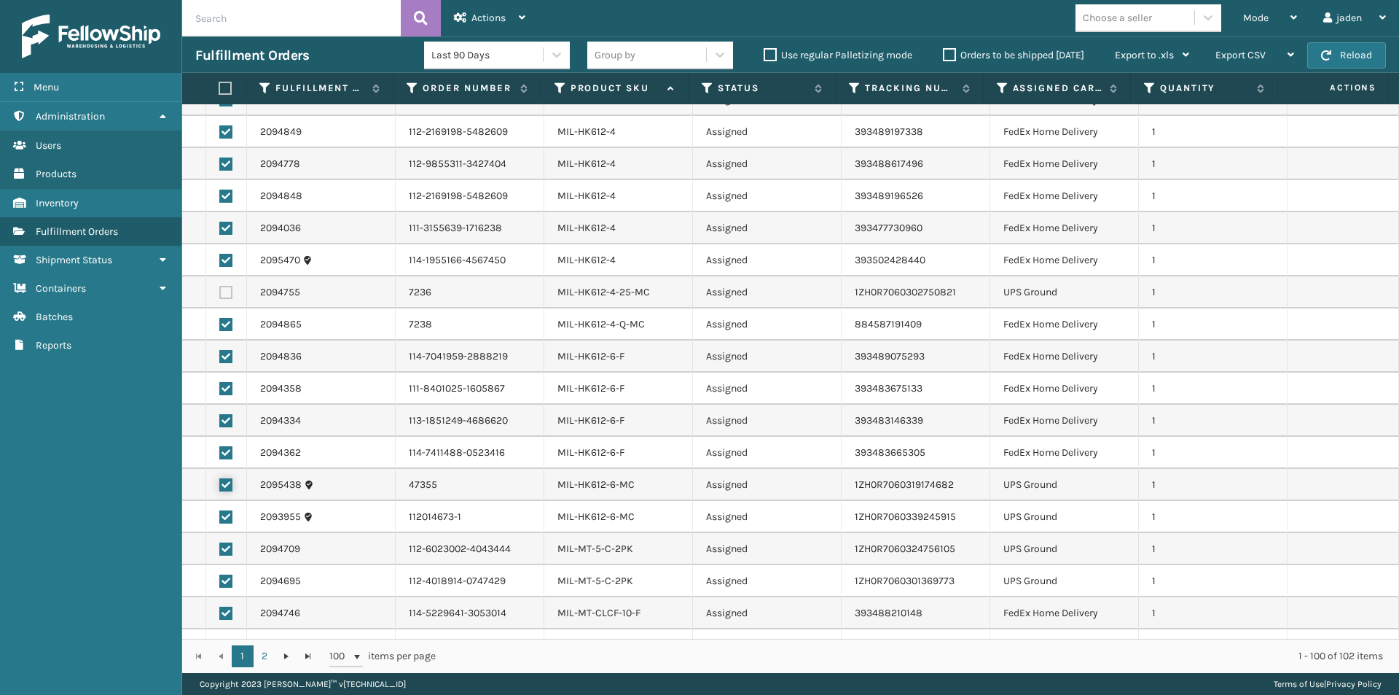
checkbox input "false"
click at [226, 587] on label at bounding box center [225, 580] width 13 height 13
click at [220, 584] on input "checkbox" at bounding box center [219, 578] width 1 height 9
checkbox input "false"
click at [230, 538] on td at bounding box center [226, 549] width 41 height 32
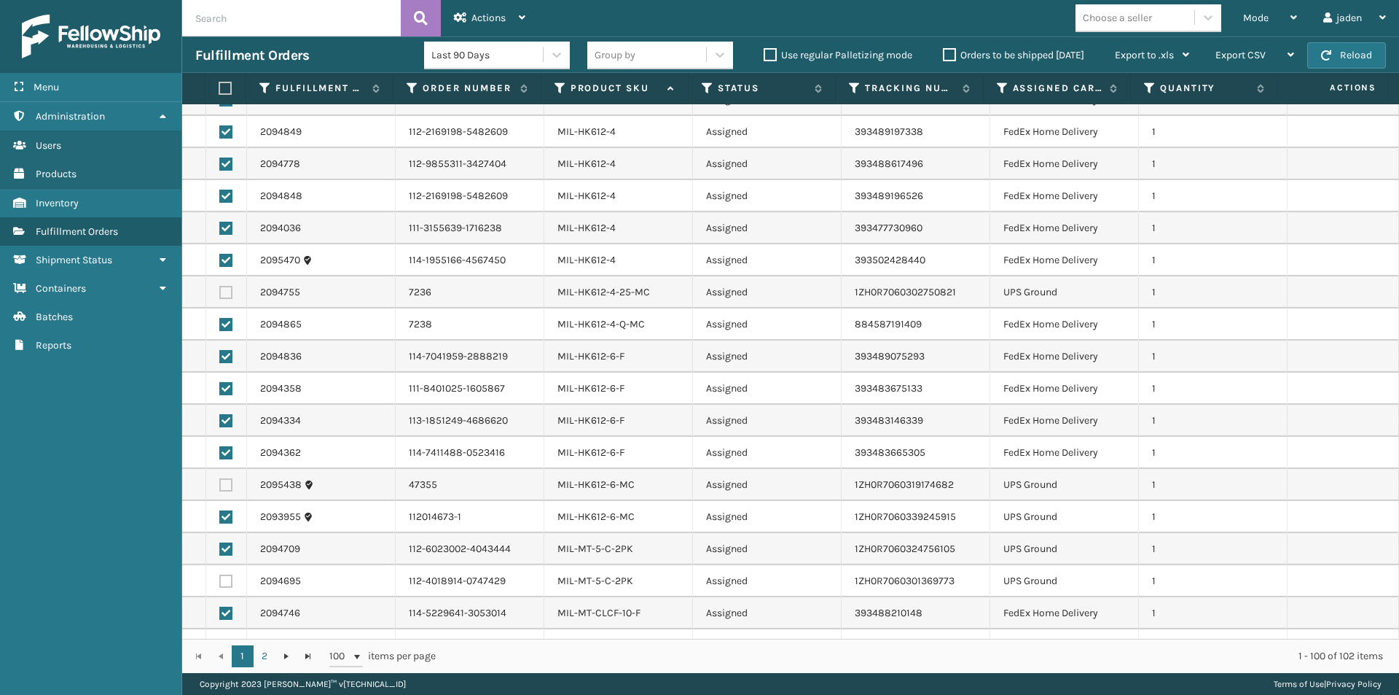
click at [224, 548] on label at bounding box center [225, 548] width 13 height 13
click at [220, 548] on input "checkbox" at bounding box center [219, 546] width 1 height 9
checkbox input "false"
click at [222, 520] on label at bounding box center [225, 516] width 13 height 13
click at [220, 520] on input "checkbox" at bounding box center [219, 514] width 1 height 9
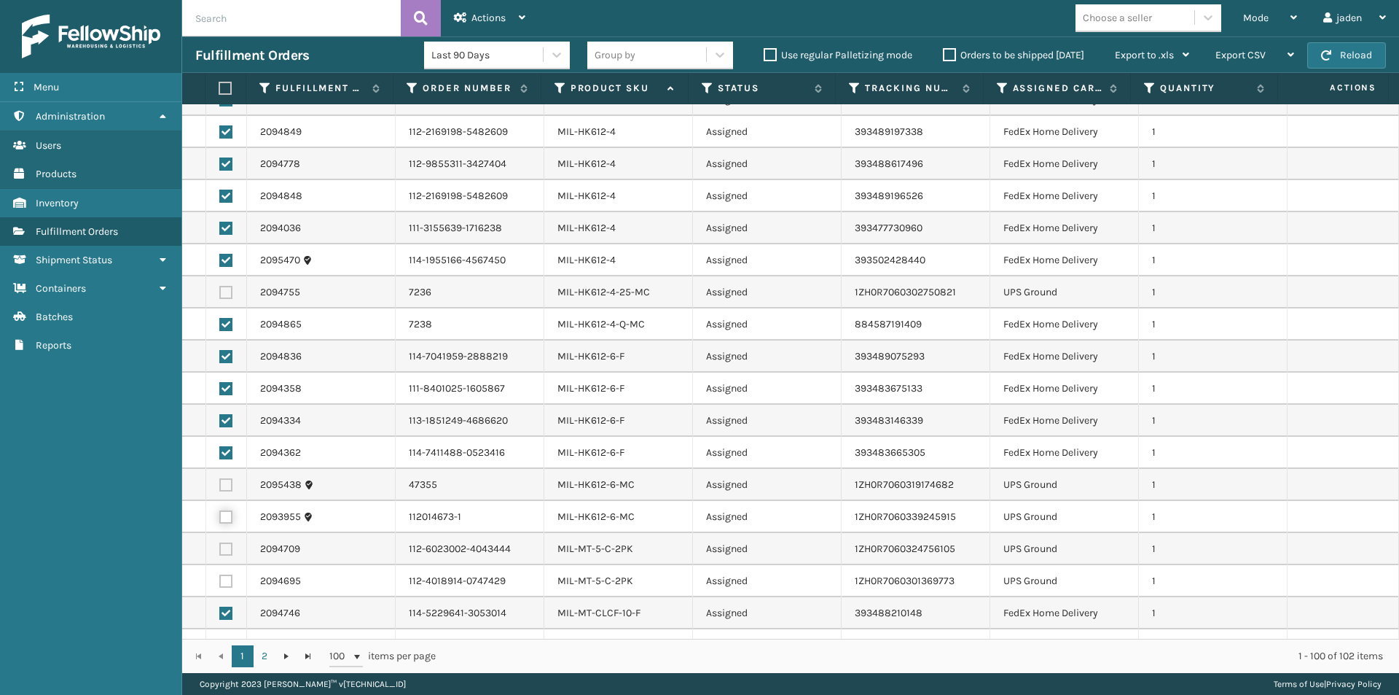
checkbox input "false"
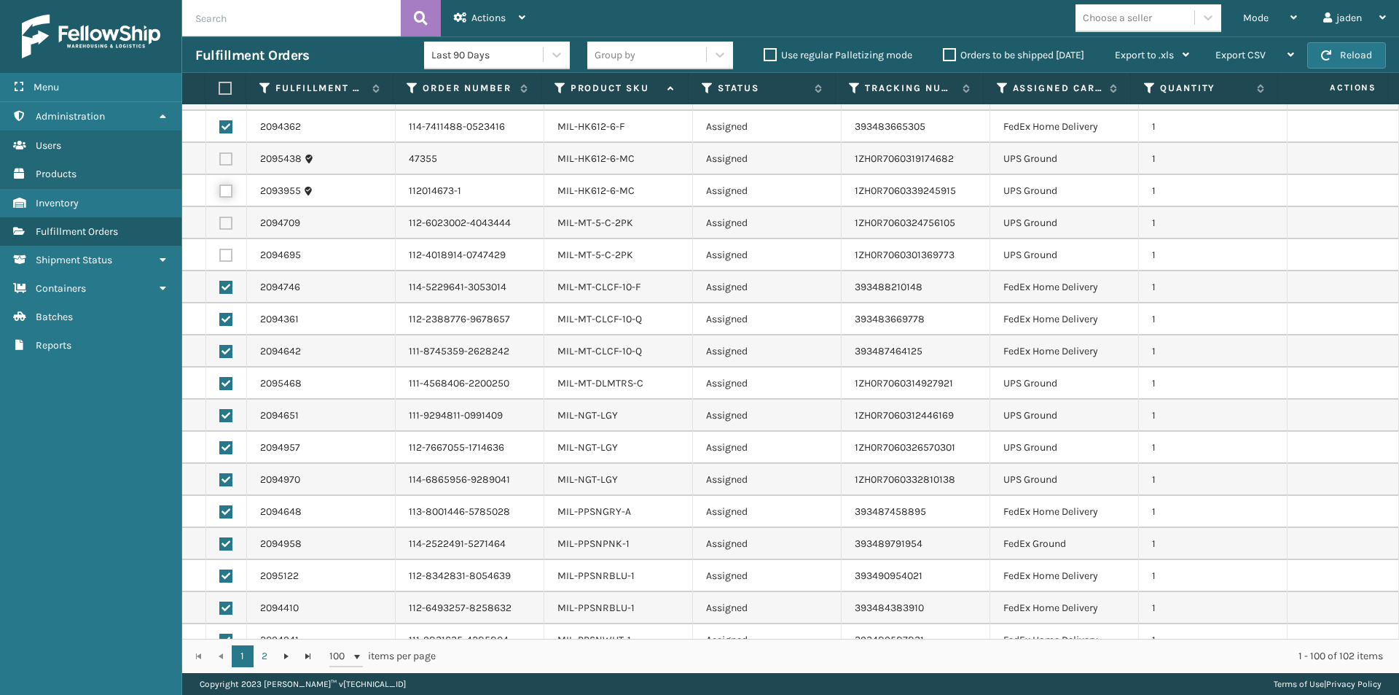
scroll to position [2405, 0]
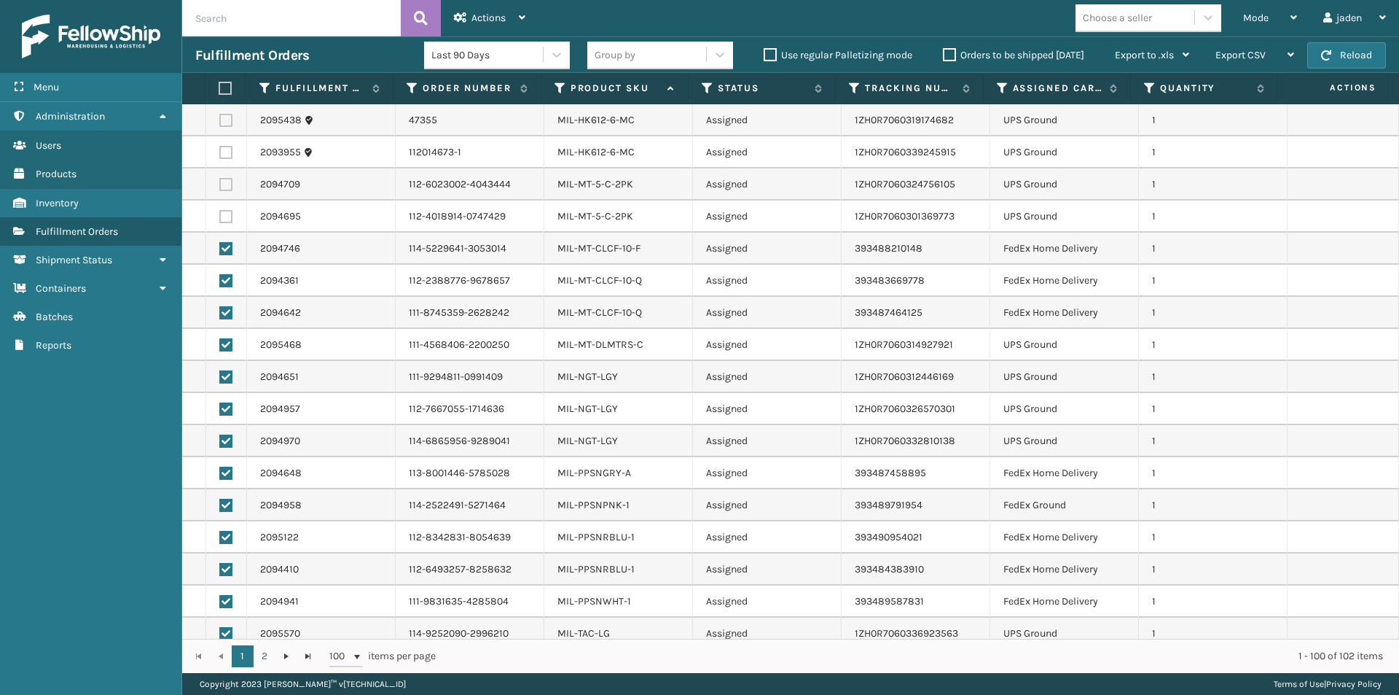
click at [222, 345] on label at bounding box center [225, 344] width 13 height 13
click at [220, 345] on input "checkbox" at bounding box center [219, 342] width 1 height 9
checkbox input "false"
click at [229, 375] on label at bounding box center [225, 376] width 13 height 13
click at [220, 375] on input "checkbox" at bounding box center [219, 374] width 1 height 9
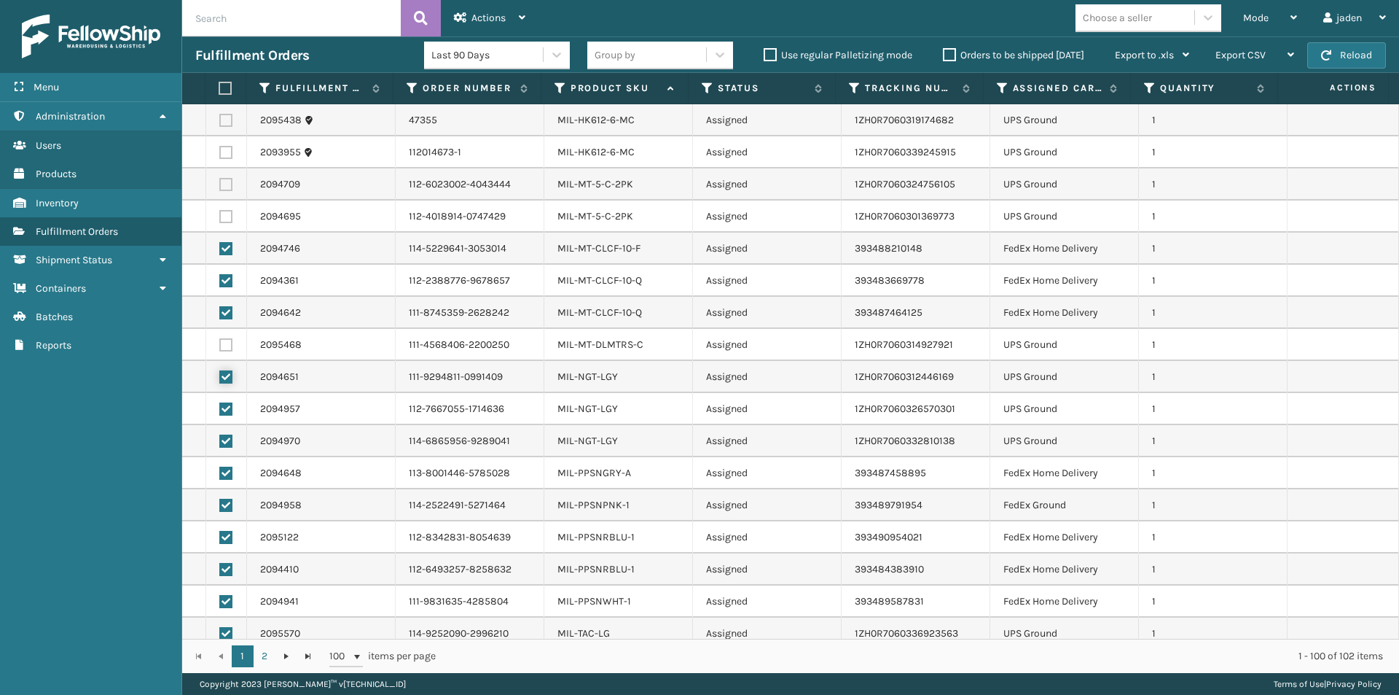
checkbox input "false"
click at [224, 413] on label at bounding box center [225, 408] width 13 height 13
click at [220, 412] on input "checkbox" at bounding box center [219, 406] width 1 height 9
checkbox input "false"
click at [226, 442] on label at bounding box center [225, 440] width 13 height 13
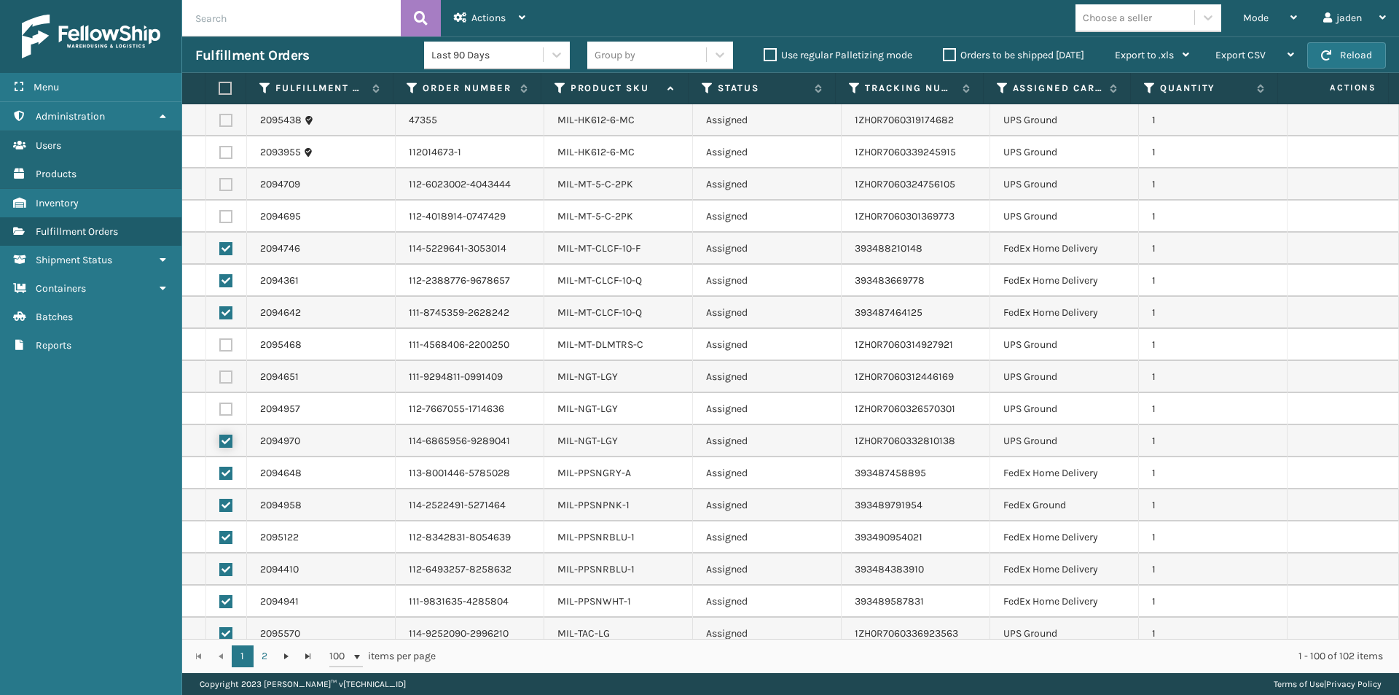
click at [220, 442] on input "checkbox" at bounding box center [219, 438] width 1 height 9
checkbox input "false"
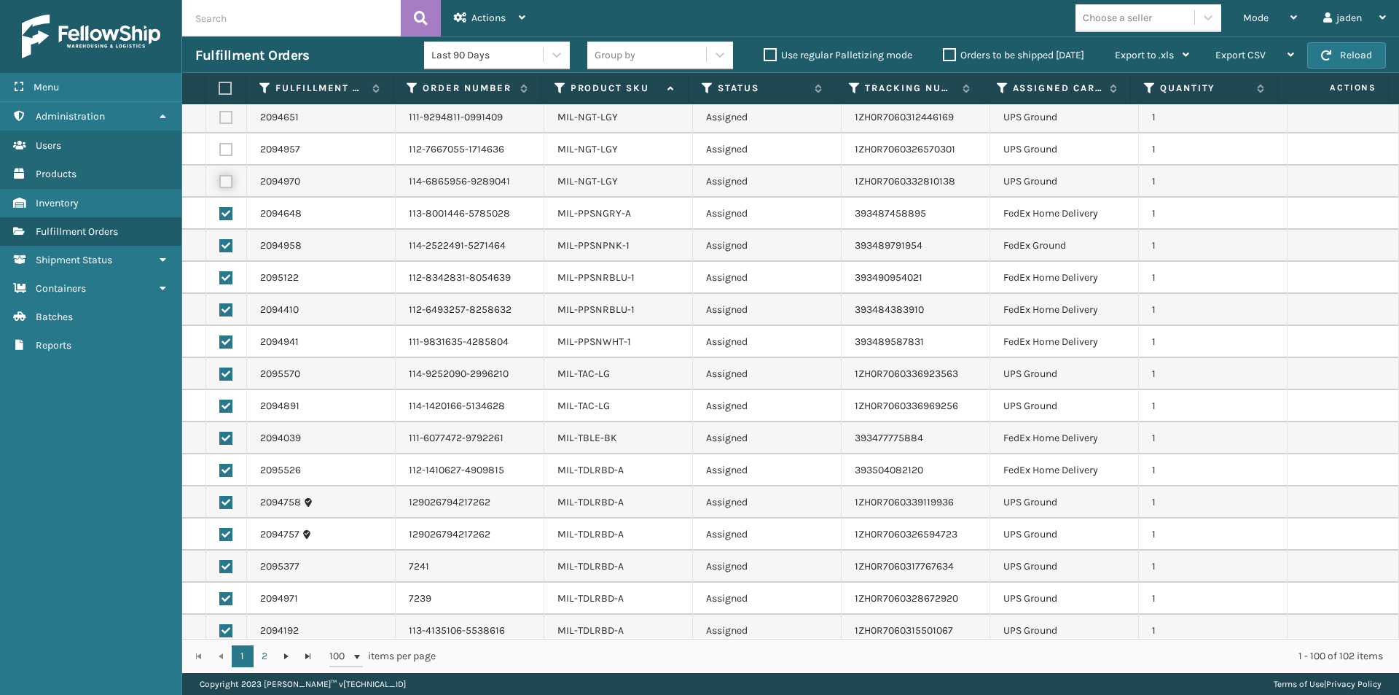
scroll to position [2673, 0]
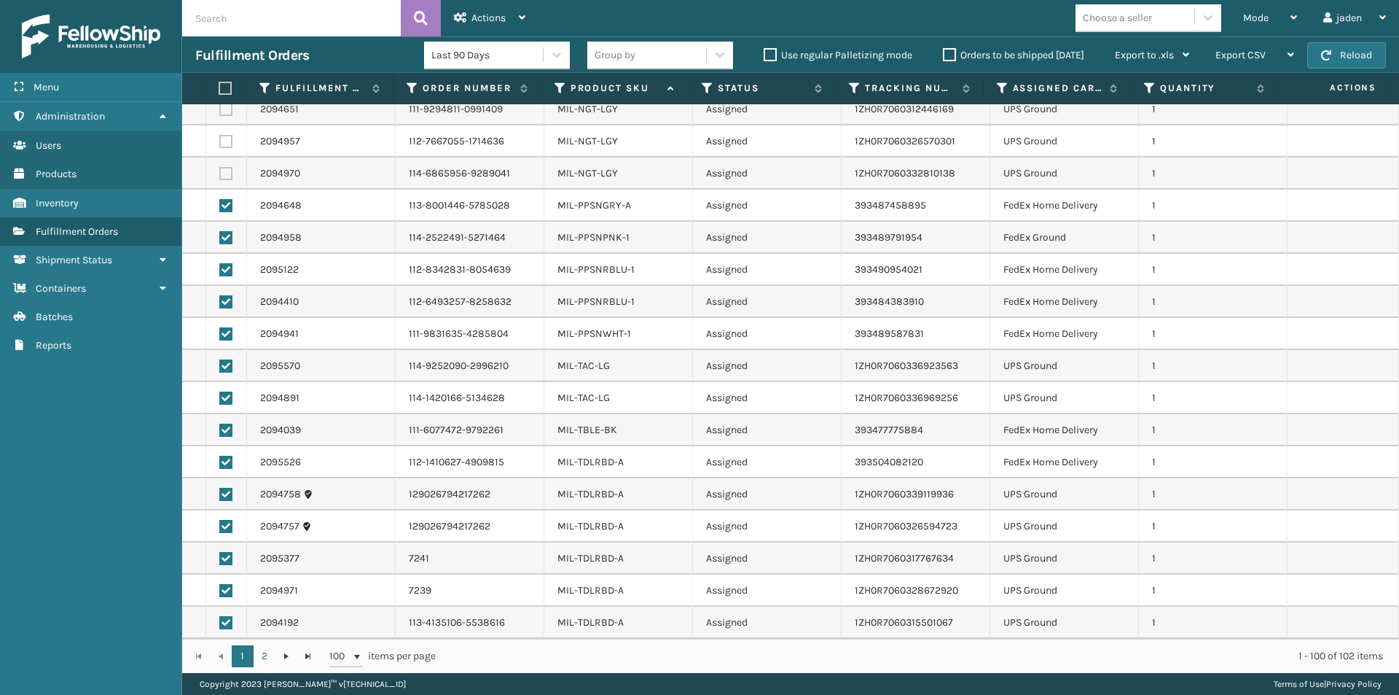
click at [224, 368] on label at bounding box center [225, 365] width 13 height 13
click at [220, 368] on input "checkbox" at bounding box center [219, 363] width 1 height 9
checkbox input "false"
click at [228, 395] on label at bounding box center [225, 397] width 13 height 13
click at [220, 395] on input "checkbox" at bounding box center [219, 395] width 1 height 9
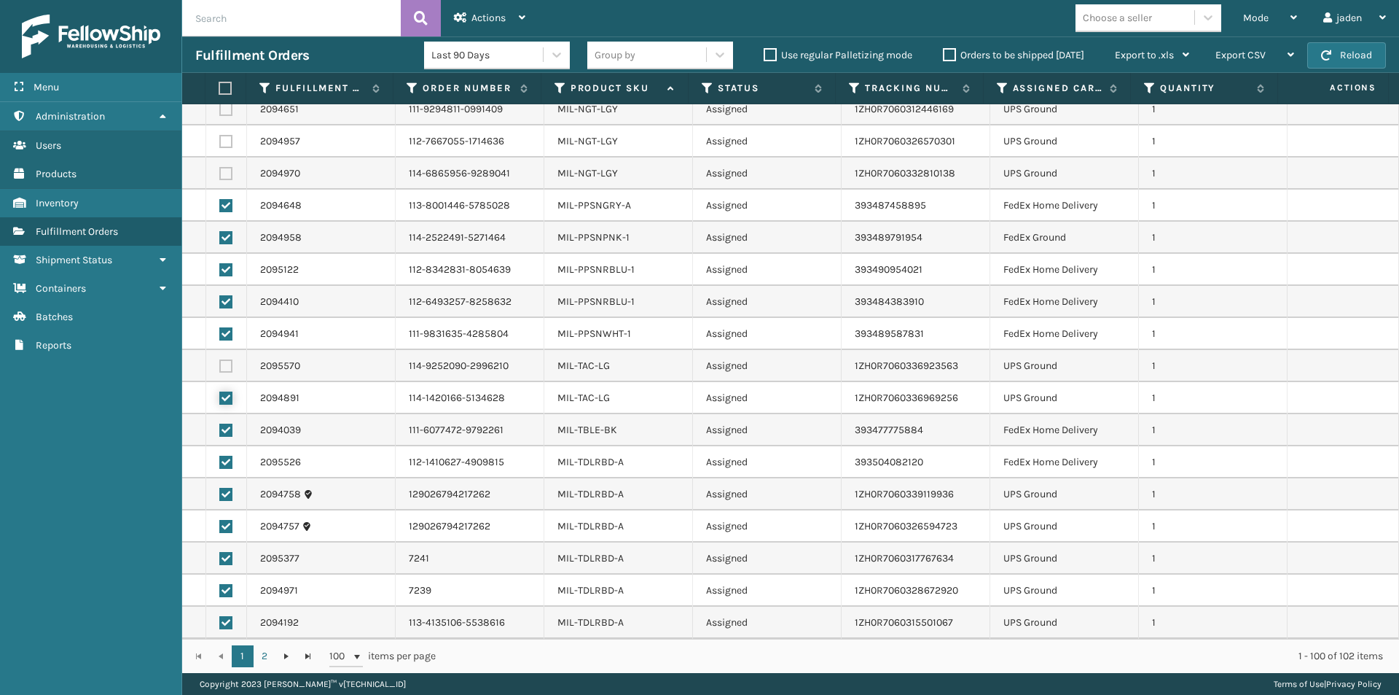
checkbox input "false"
click at [230, 495] on label at bounding box center [225, 494] width 13 height 13
click at [220, 495] on input "checkbox" at bounding box center [219, 492] width 1 height 9
checkbox input "false"
click at [225, 624] on label at bounding box center [225, 622] width 13 height 13
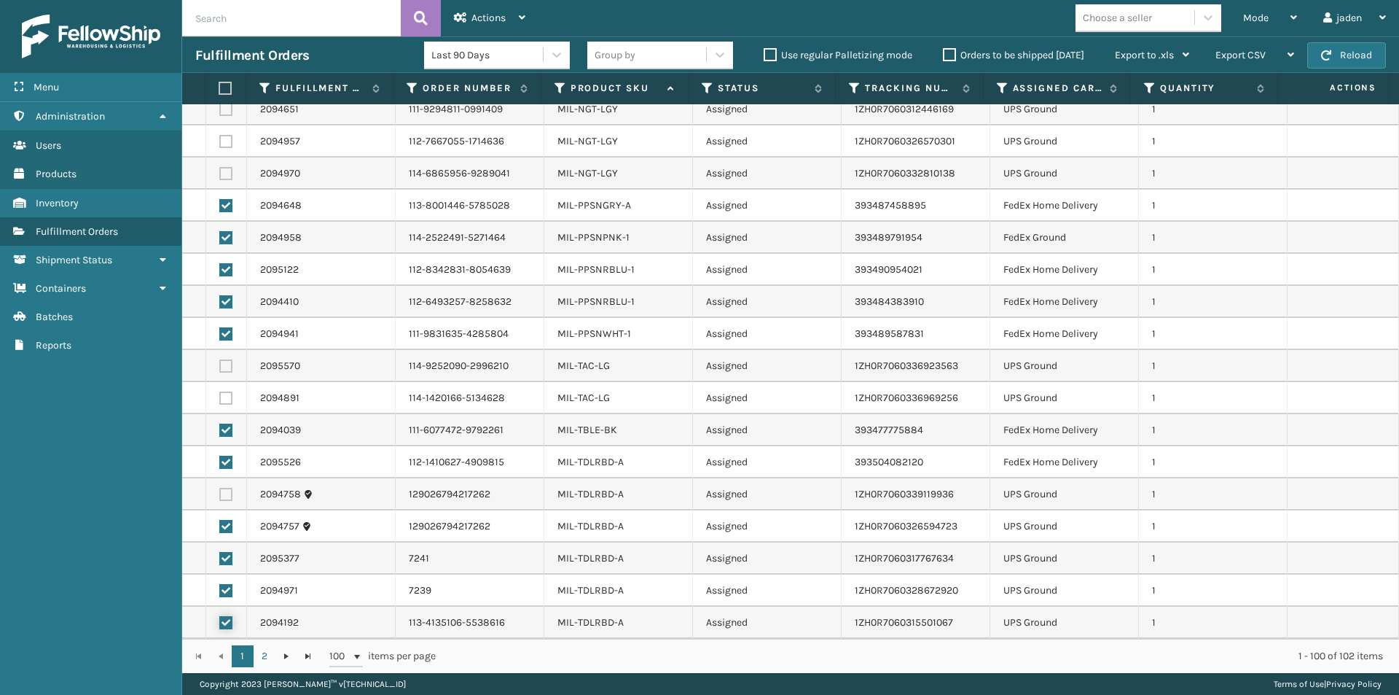
click at [220, 624] on input "checkbox" at bounding box center [219, 620] width 1 height 9
checkbox input "false"
click at [223, 587] on label at bounding box center [225, 590] width 13 height 13
click at [220, 587] on input "checkbox" at bounding box center [219, 588] width 1 height 9
checkbox input "false"
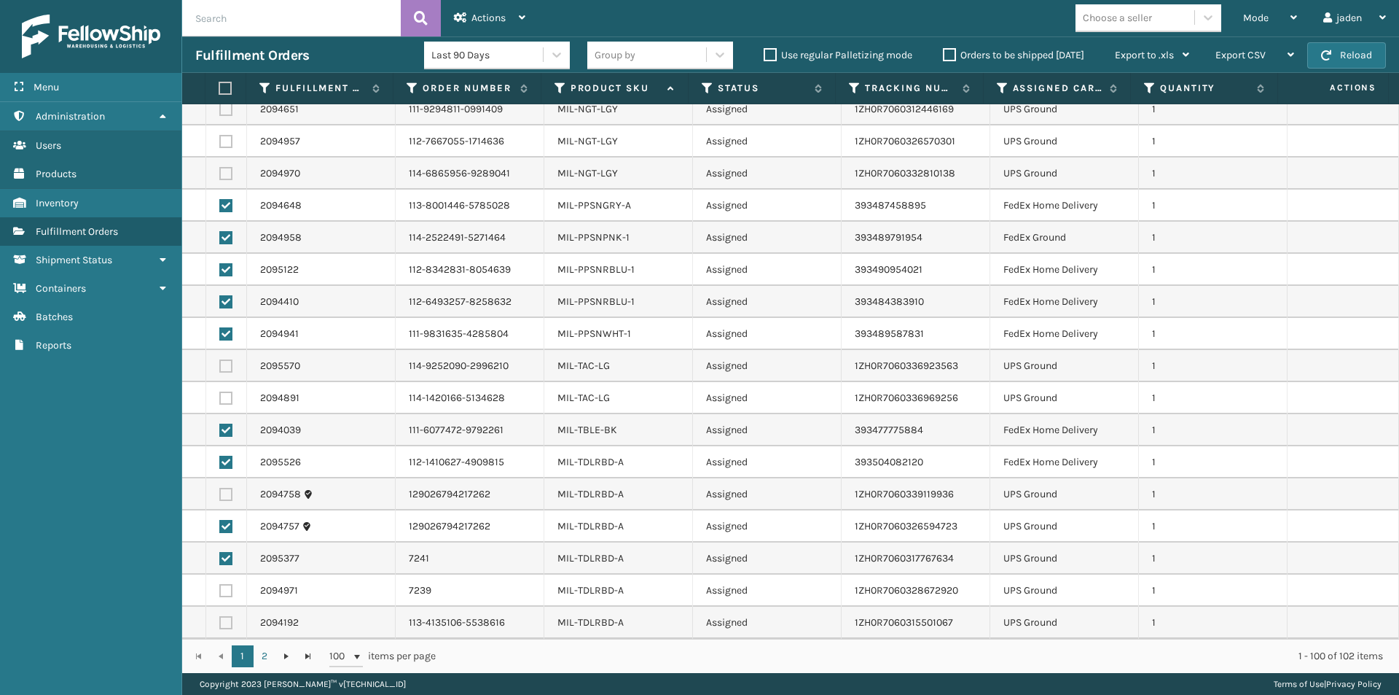
click at [222, 552] on label at bounding box center [225, 558] width 13 height 13
click at [220, 552] on input "checkbox" at bounding box center [219, 556] width 1 height 9
checkbox input "false"
click at [224, 523] on label at bounding box center [225, 526] width 13 height 13
click at [220, 523] on input "checkbox" at bounding box center [219, 524] width 1 height 9
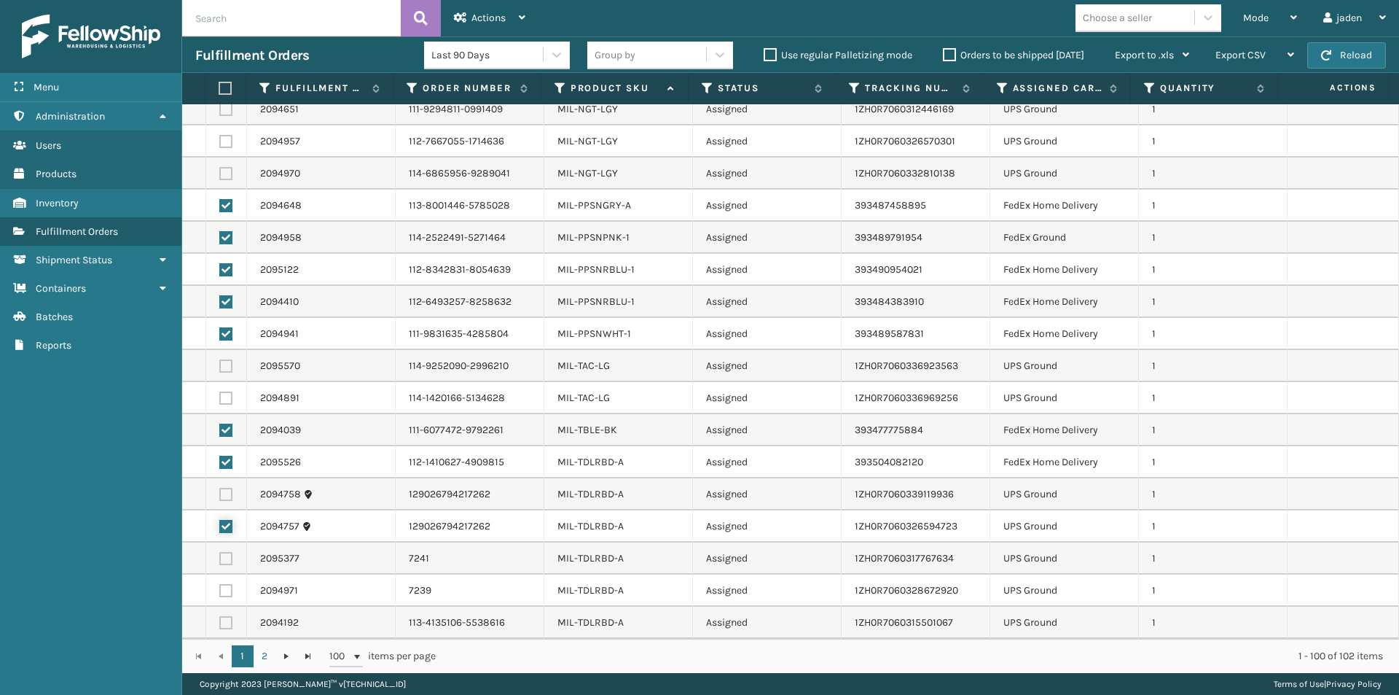
checkbox input "false"
click at [464, 8] on div "Actions" at bounding box center [489, 18] width 71 height 36
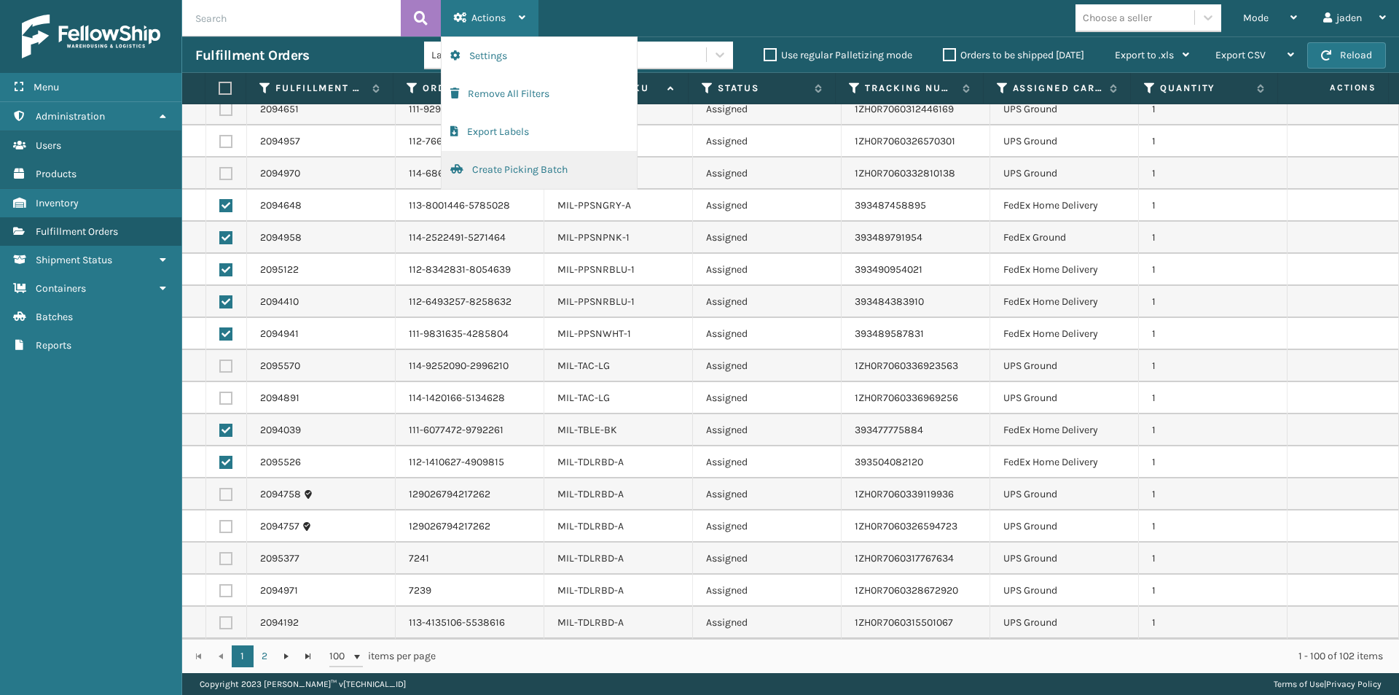
click at [528, 171] on button "Create Picking Batch" at bounding box center [539, 170] width 195 height 38
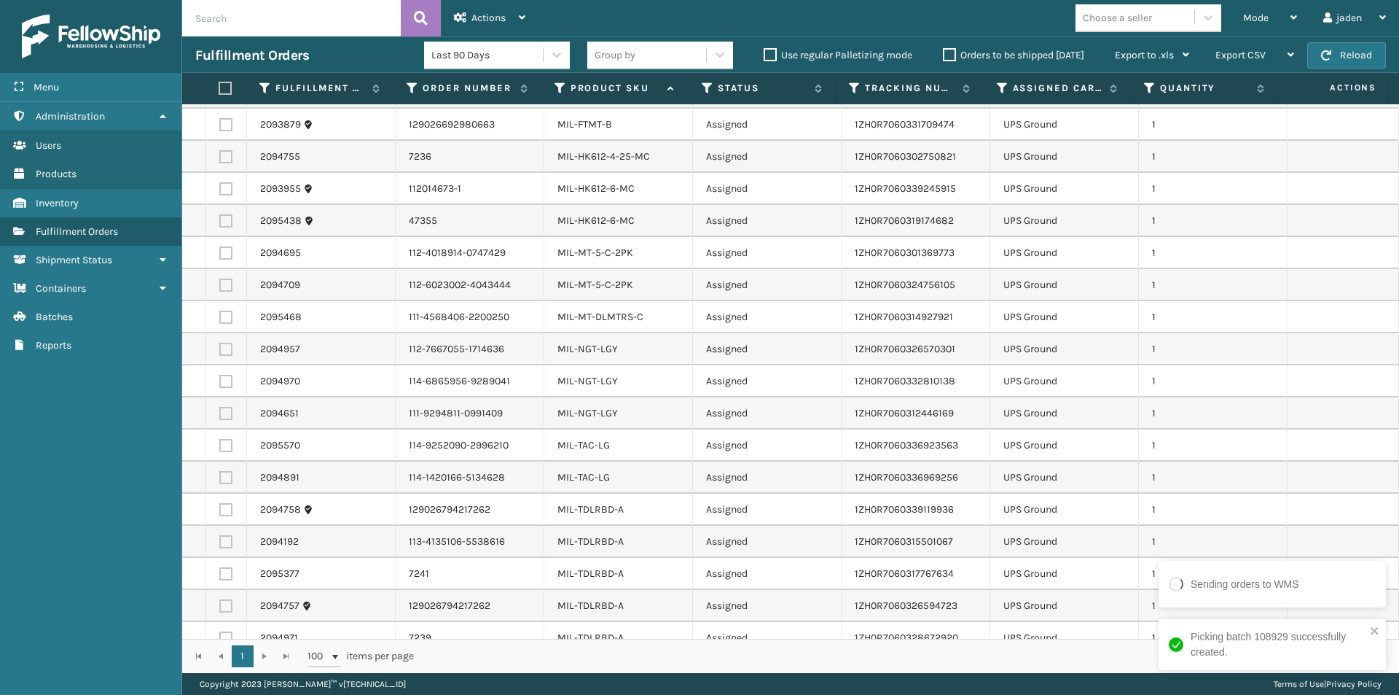
scroll to position [203, 0]
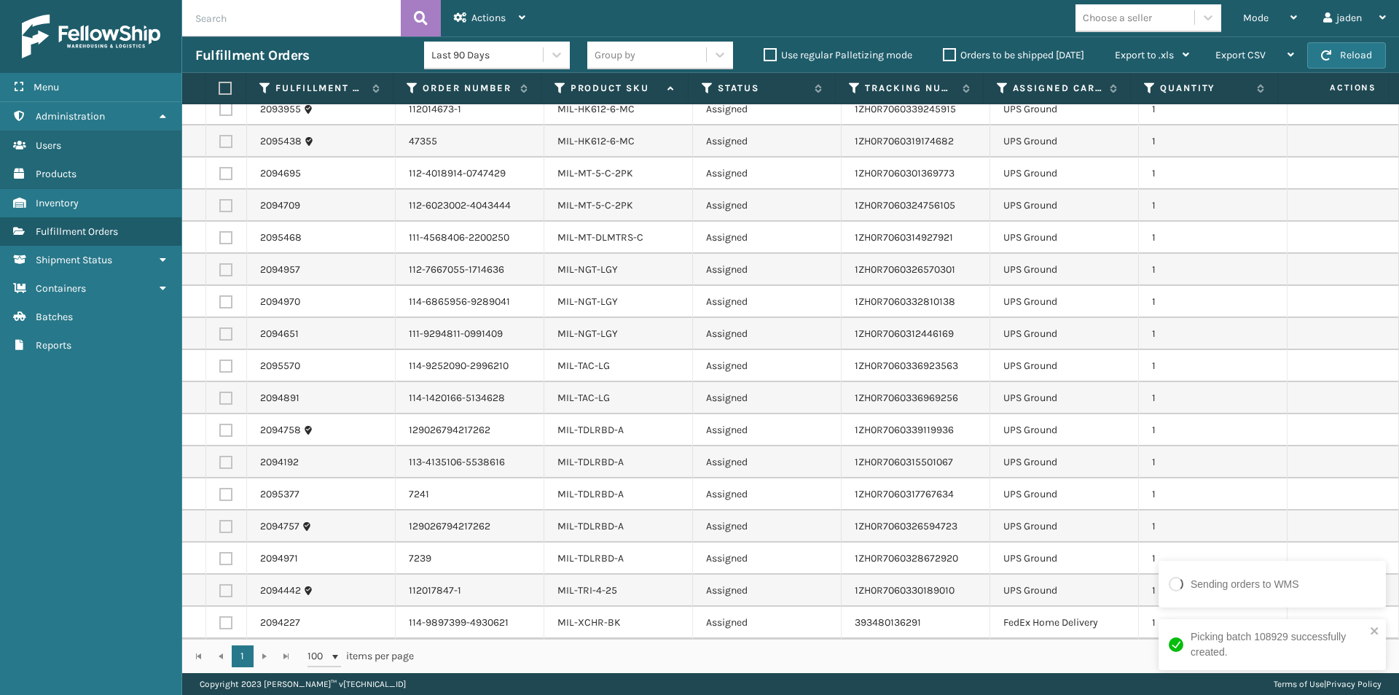
click at [225, 89] on label at bounding box center [223, 88] width 9 height 13
click at [219, 89] on input "checkbox" at bounding box center [219, 88] width 1 height 9
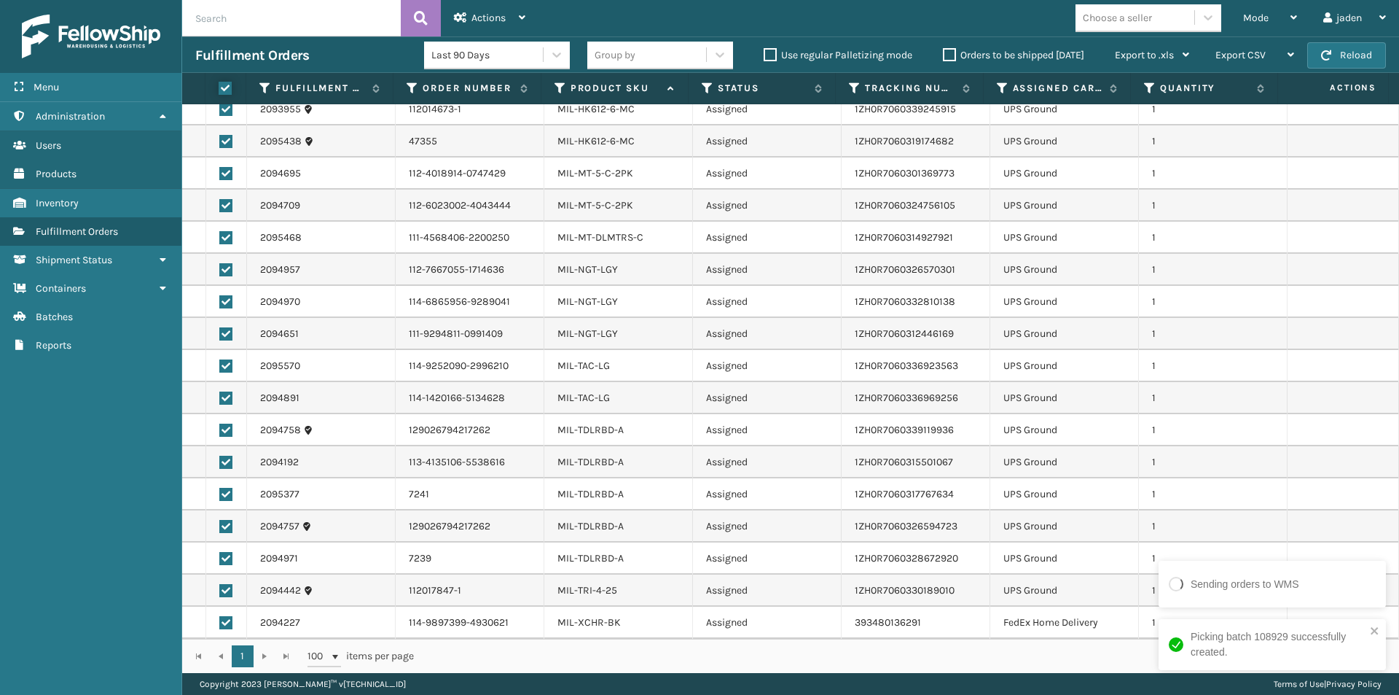
checkbox input "true"
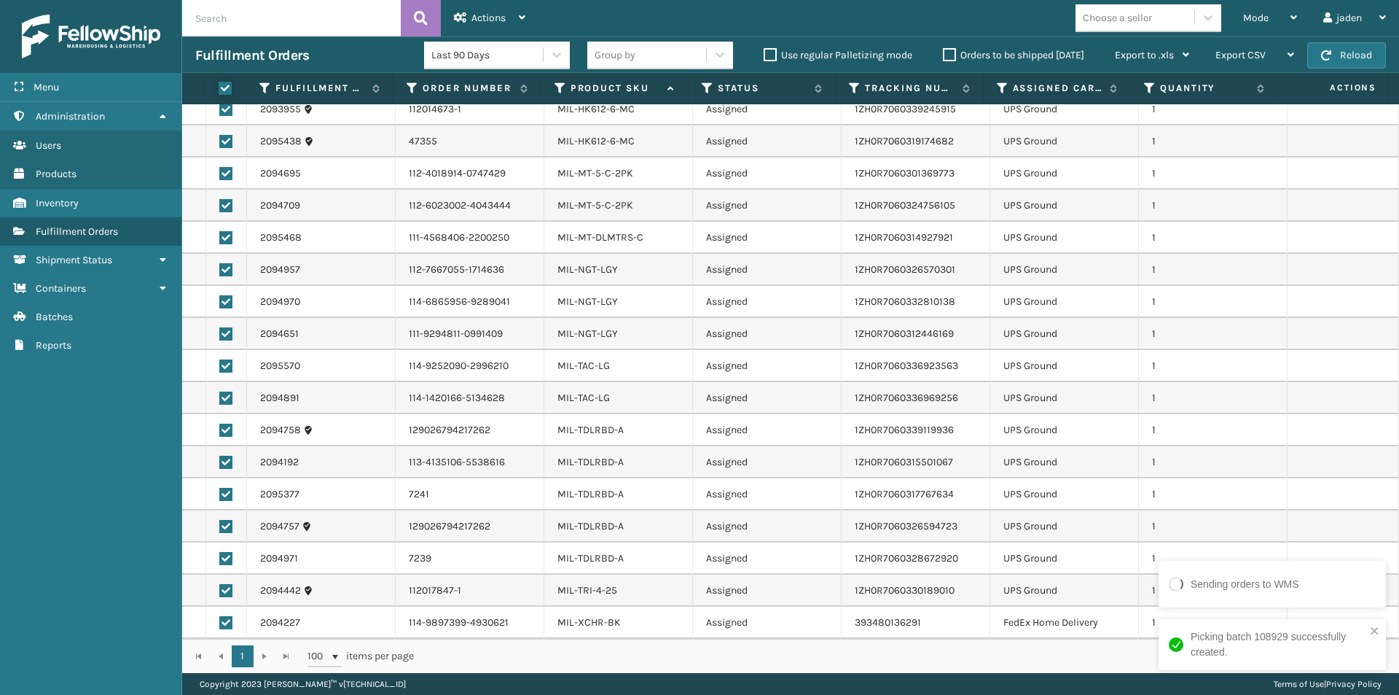
checkbox input "true"
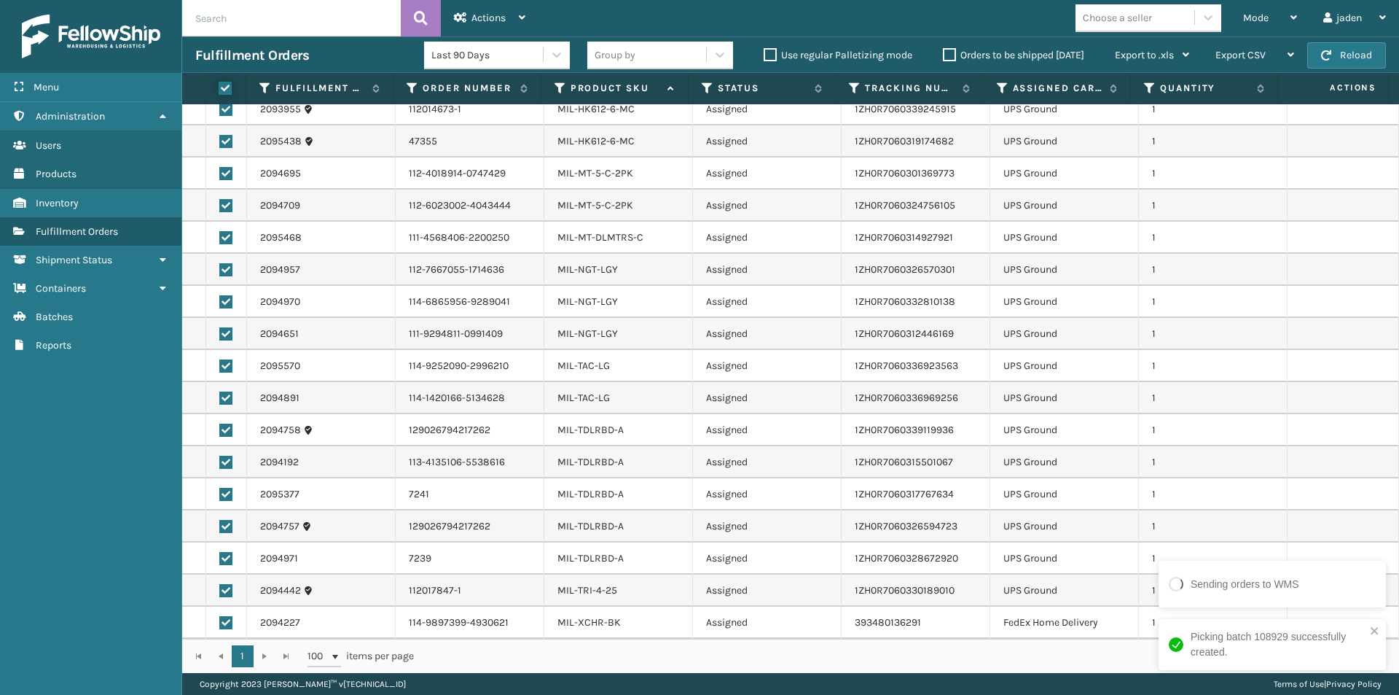
checkbox input "true"
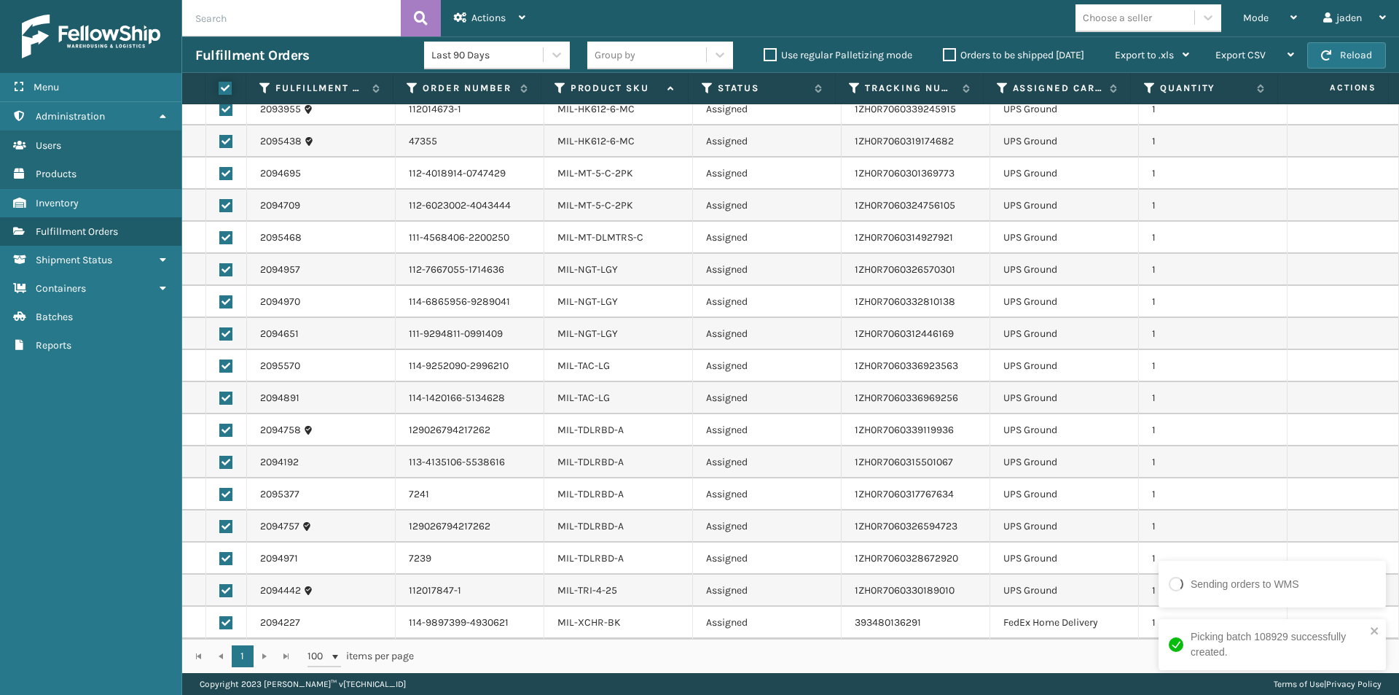
checkbox input "true"
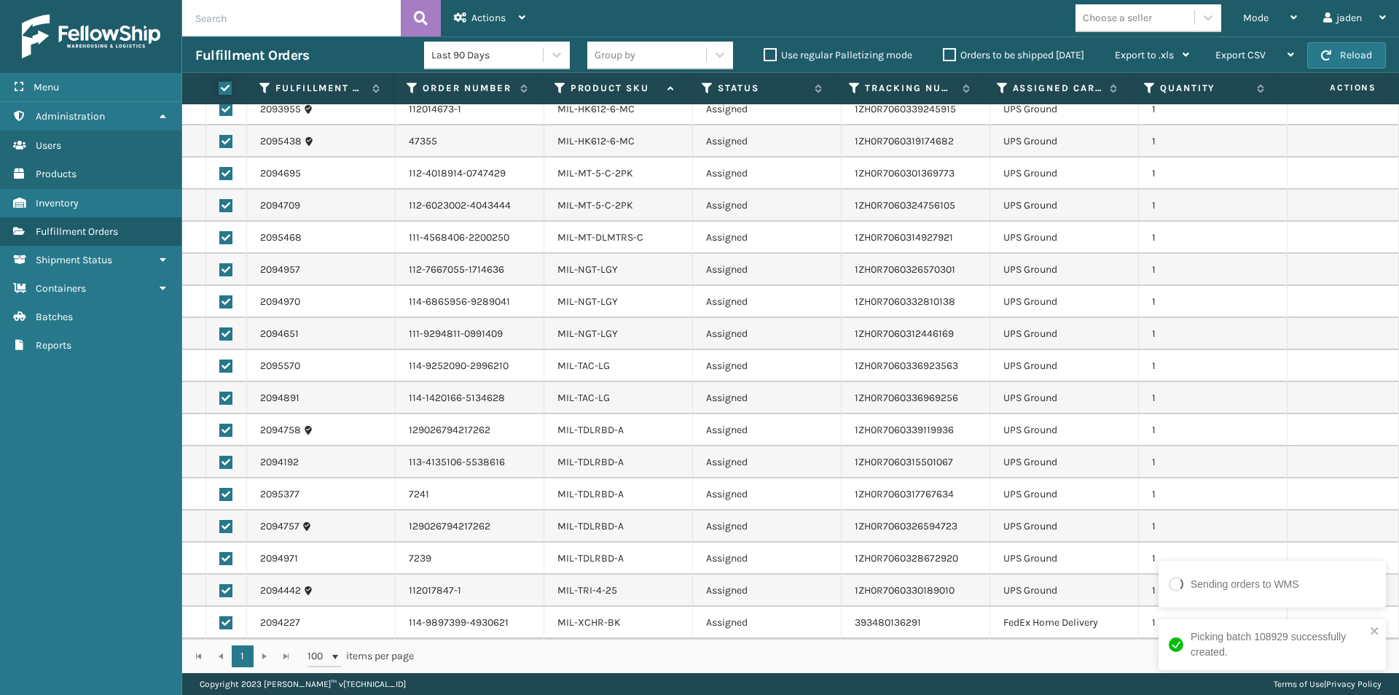
checkbox input "true"
click at [226, 628] on label at bounding box center [225, 622] width 13 height 13
click at [220, 625] on input "checkbox" at bounding box center [219, 620] width 1 height 9
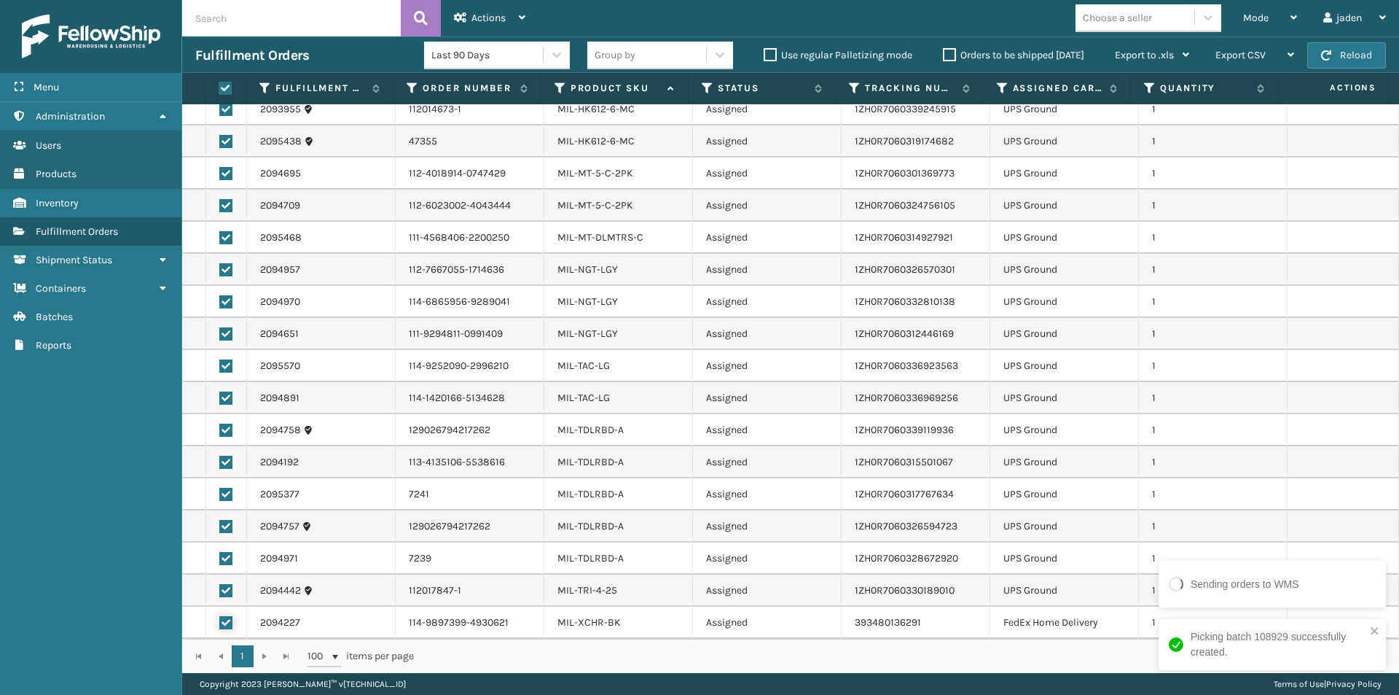
checkbox input "false"
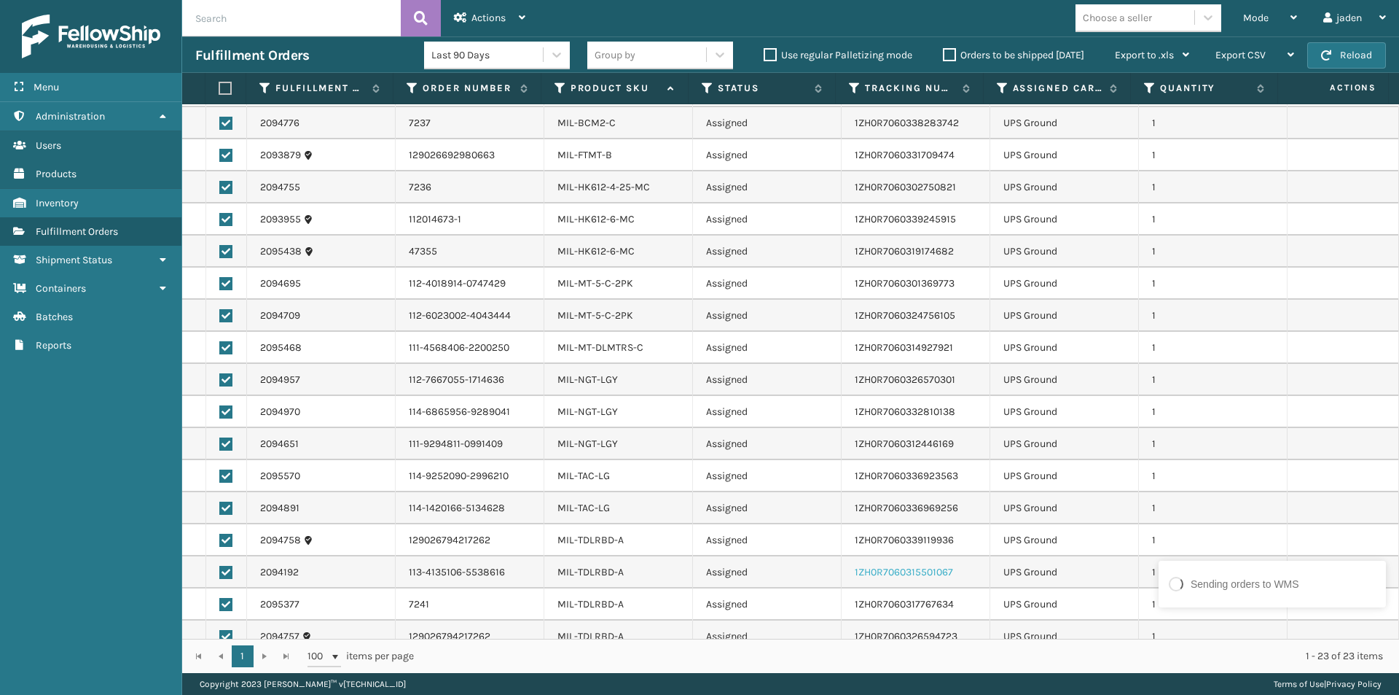
scroll to position [0, 0]
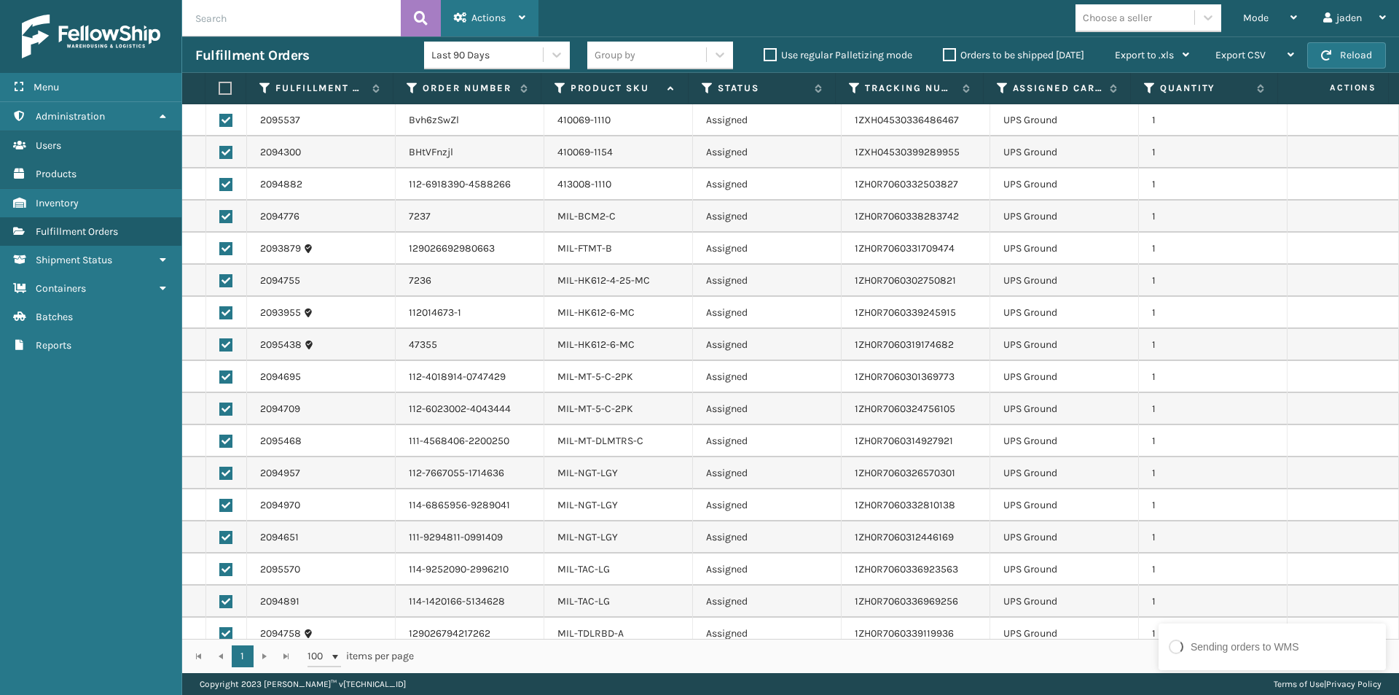
click at [498, 25] on div "Actions" at bounding box center [489, 18] width 71 height 36
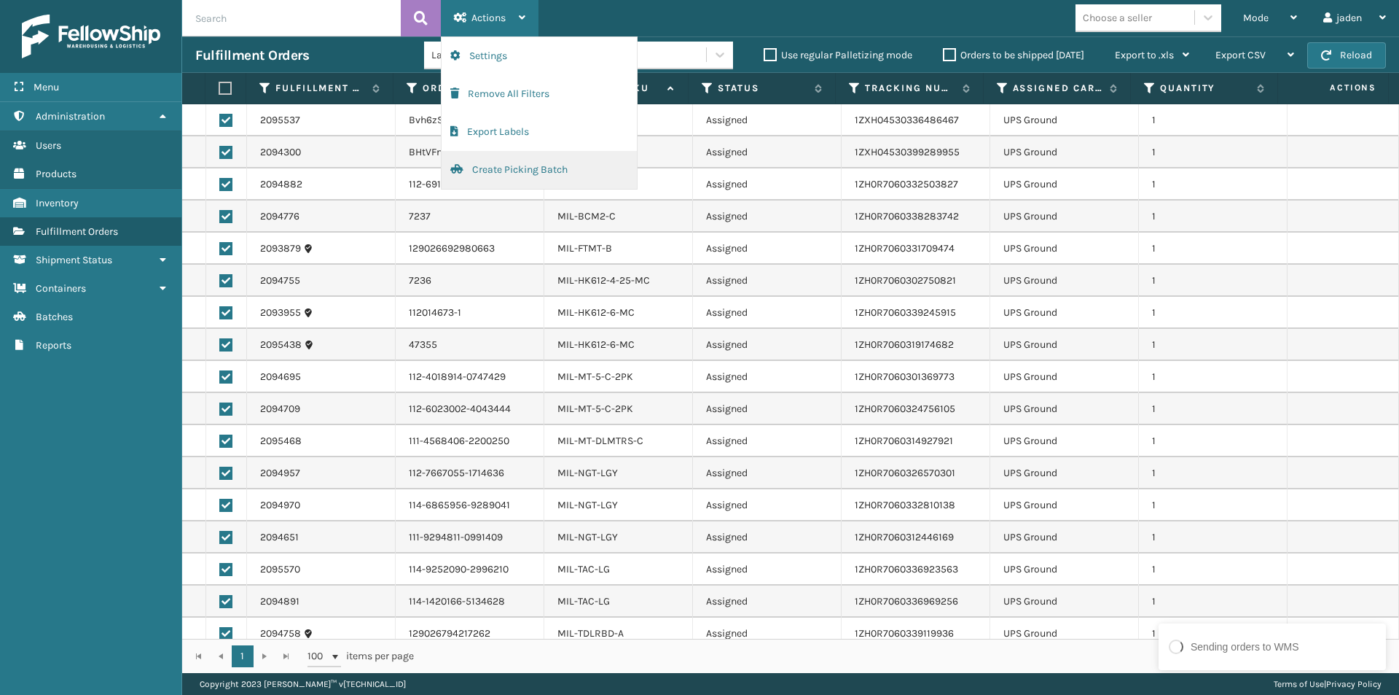
click at [499, 165] on button "Create Picking Batch" at bounding box center [539, 170] width 195 height 38
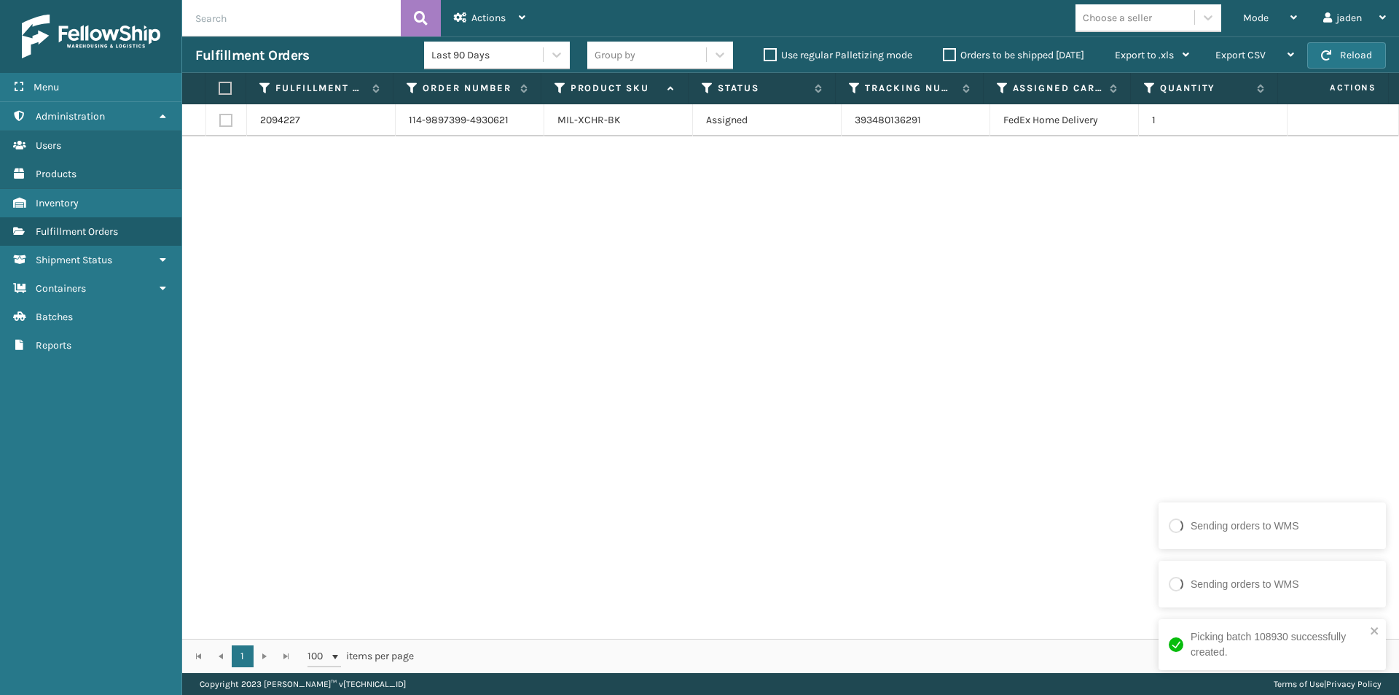
click at [221, 84] on label at bounding box center [223, 88] width 9 height 13
click at [219, 84] on input "checkbox" at bounding box center [219, 88] width 1 height 9
checkbox input "true"
click at [526, 15] on icon at bounding box center [522, 17] width 7 height 10
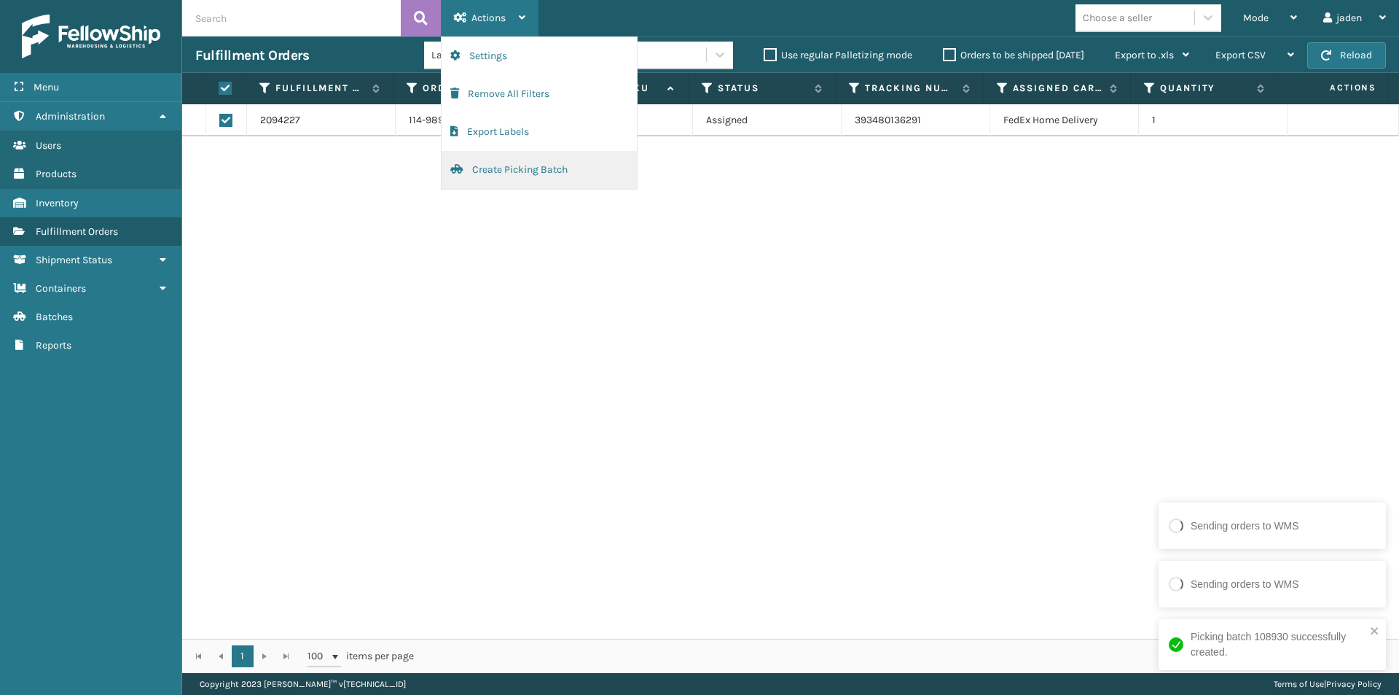
click at [492, 177] on button "Create Picking Batch" at bounding box center [539, 170] width 195 height 38
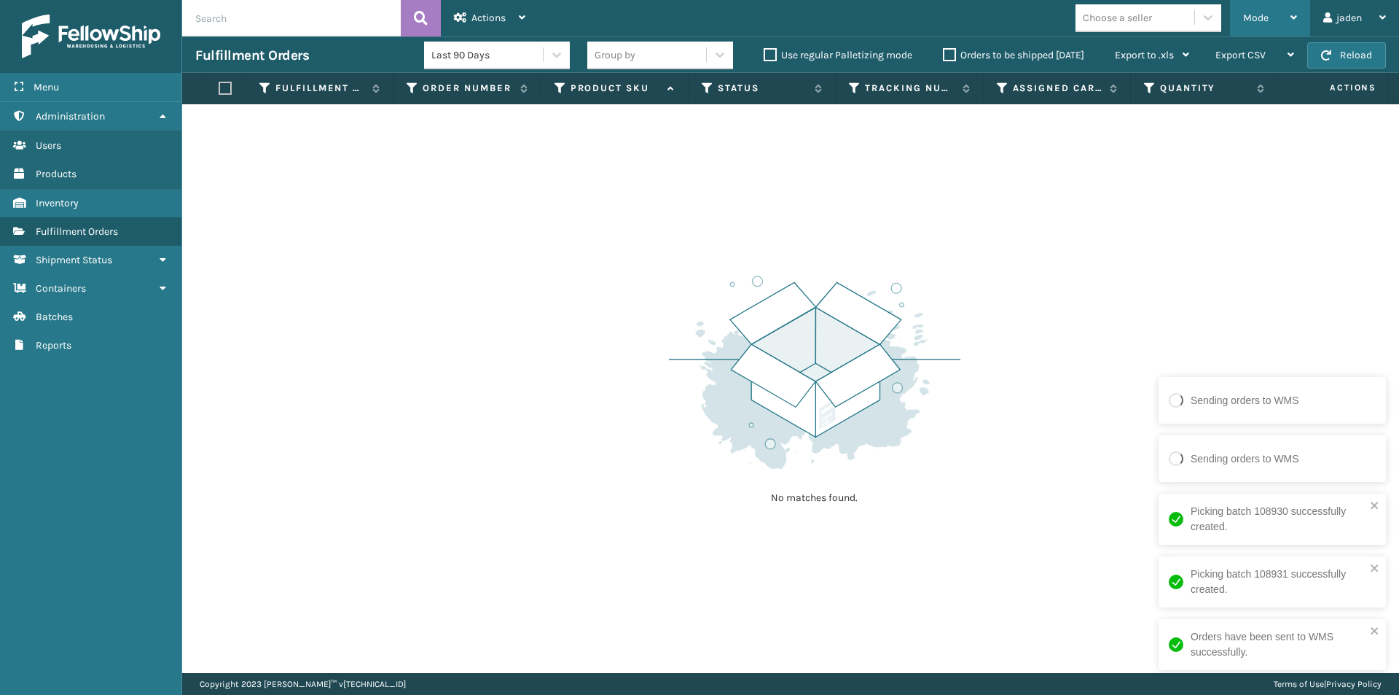
click at [1263, 10] on div "Mode" at bounding box center [1270, 18] width 54 height 36
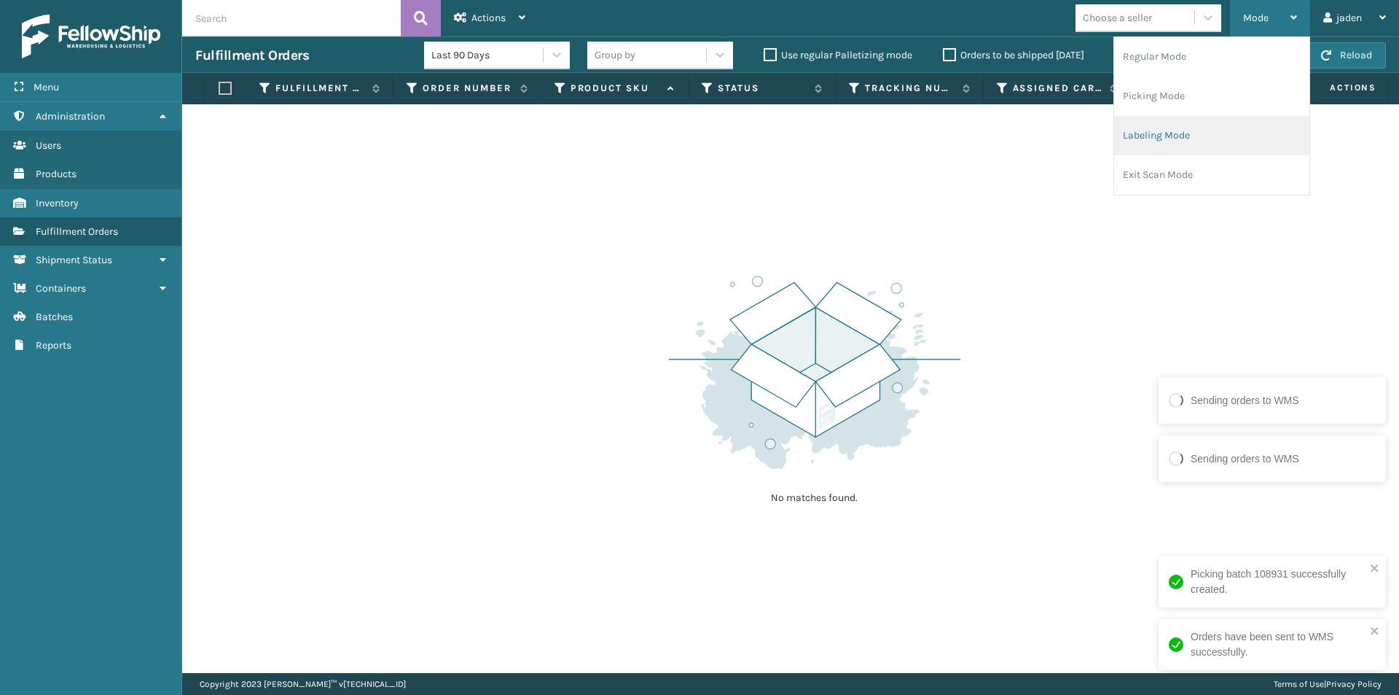
click at [1195, 130] on li "Labeling Mode" at bounding box center [1211, 135] width 195 height 39
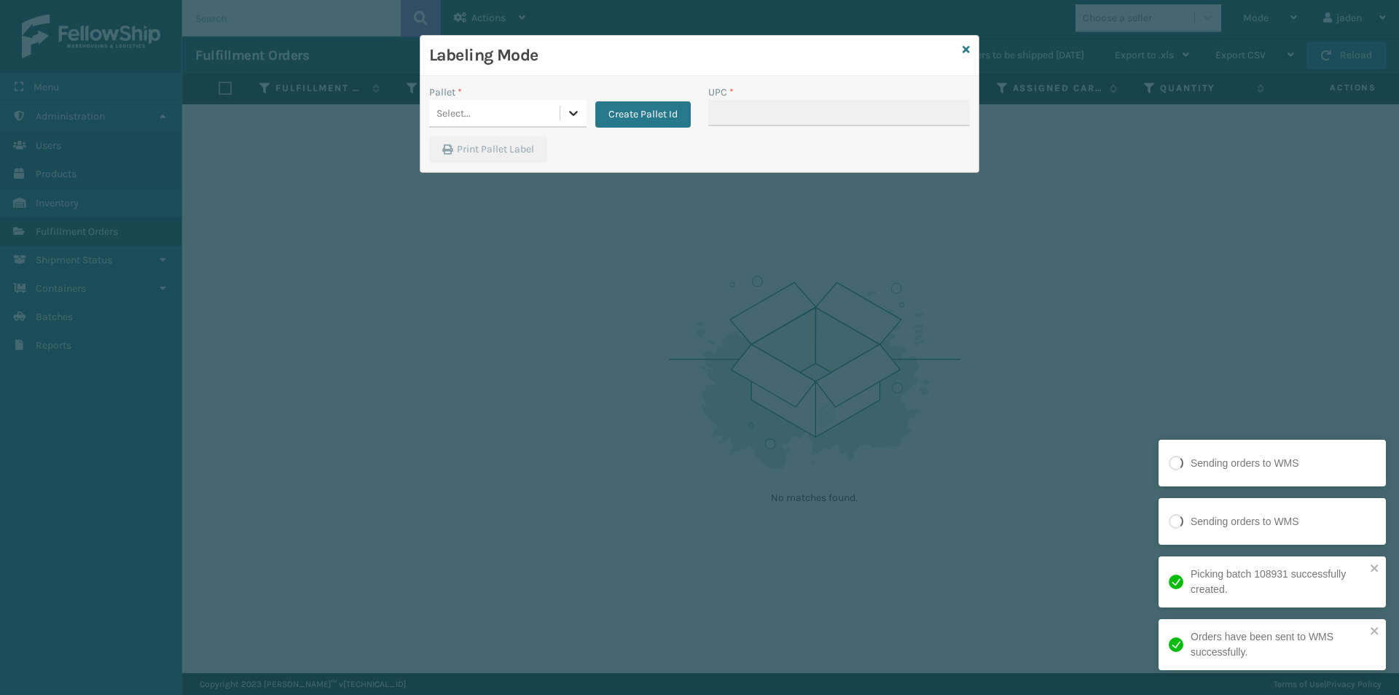
click at [563, 122] on div at bounding box center [573, 113] width 26 height 26
click at [633, 111] on button "Create Pallet Id" at bounding box center [642, 114] width 95 height 26
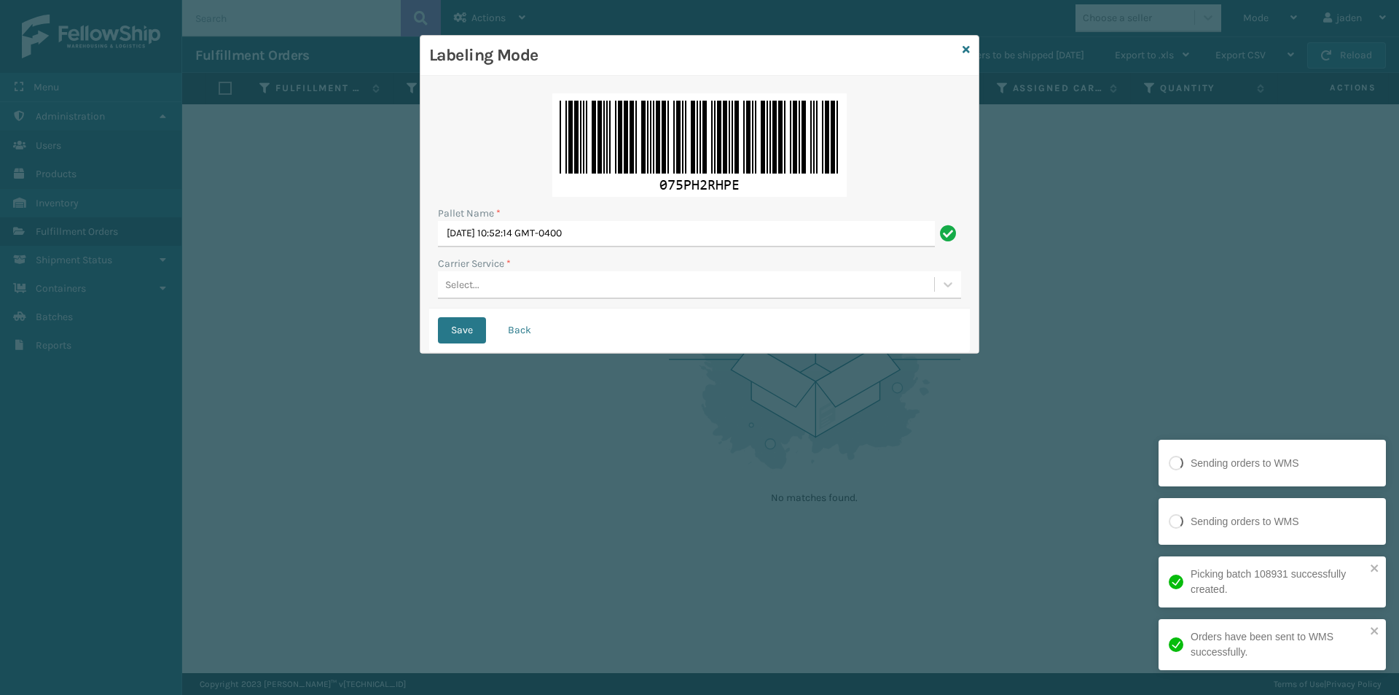
click at [551, 292] on div "Select..." at bounding box center [686, 285] width 496 height 24
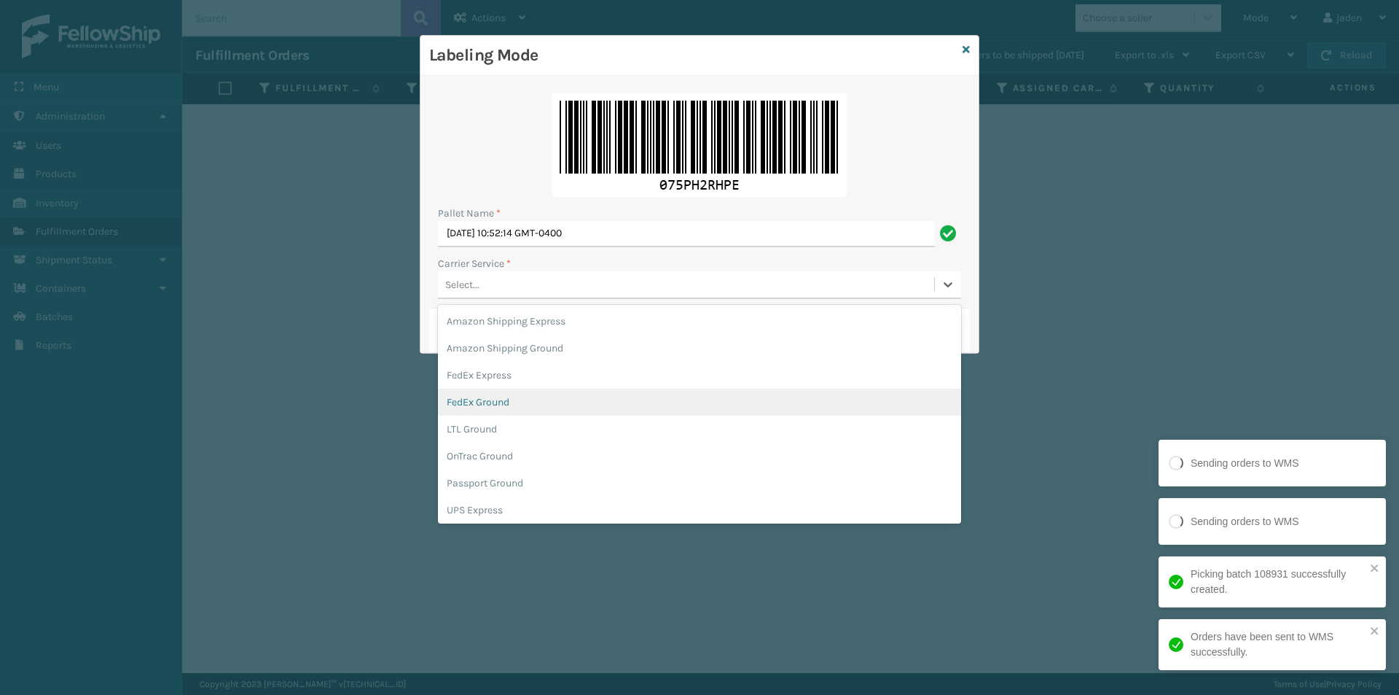
drag, startPoint x: 485, startPoint y: 411, endPoint x: 477, endPoint y: 407, distance: 8.5
click at [484, 411] on div "FedEx Ground" at bounding box center [699, 401] width 523 height 27
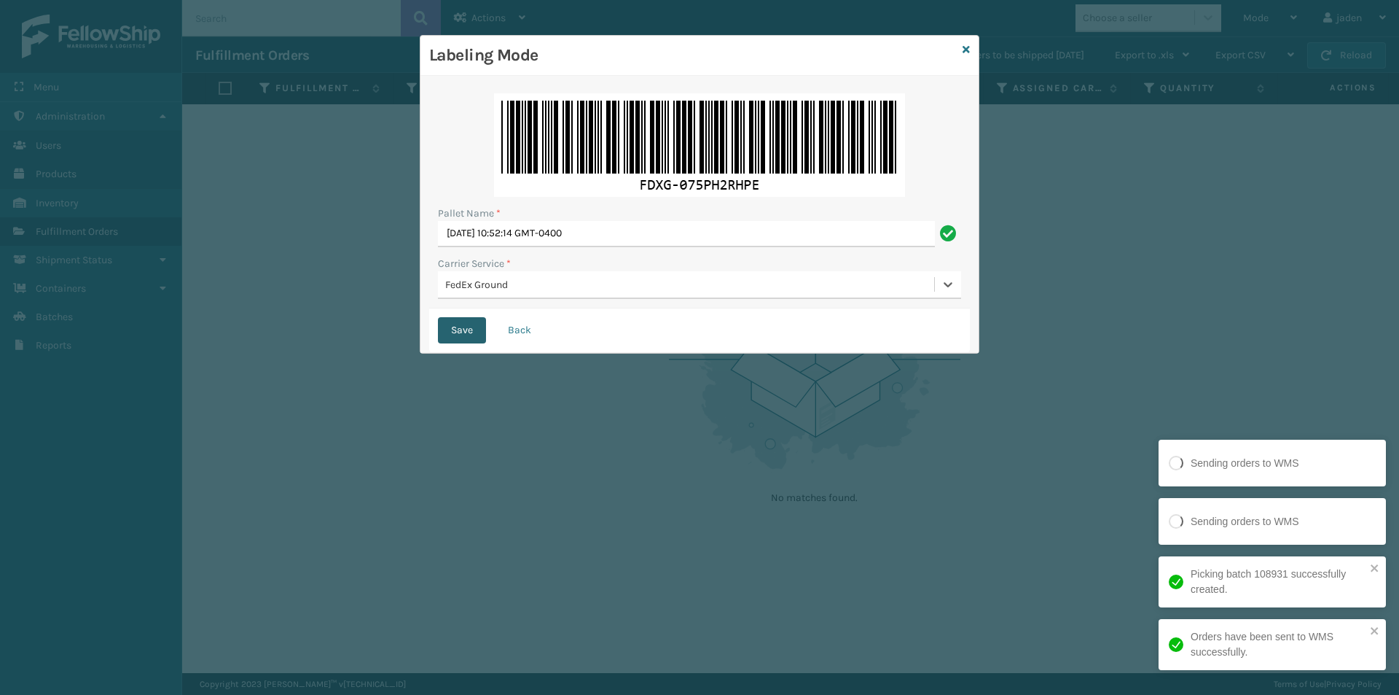
click at [464, 318] on button "Save" at bounding box center [462, 330] width 48 height 26
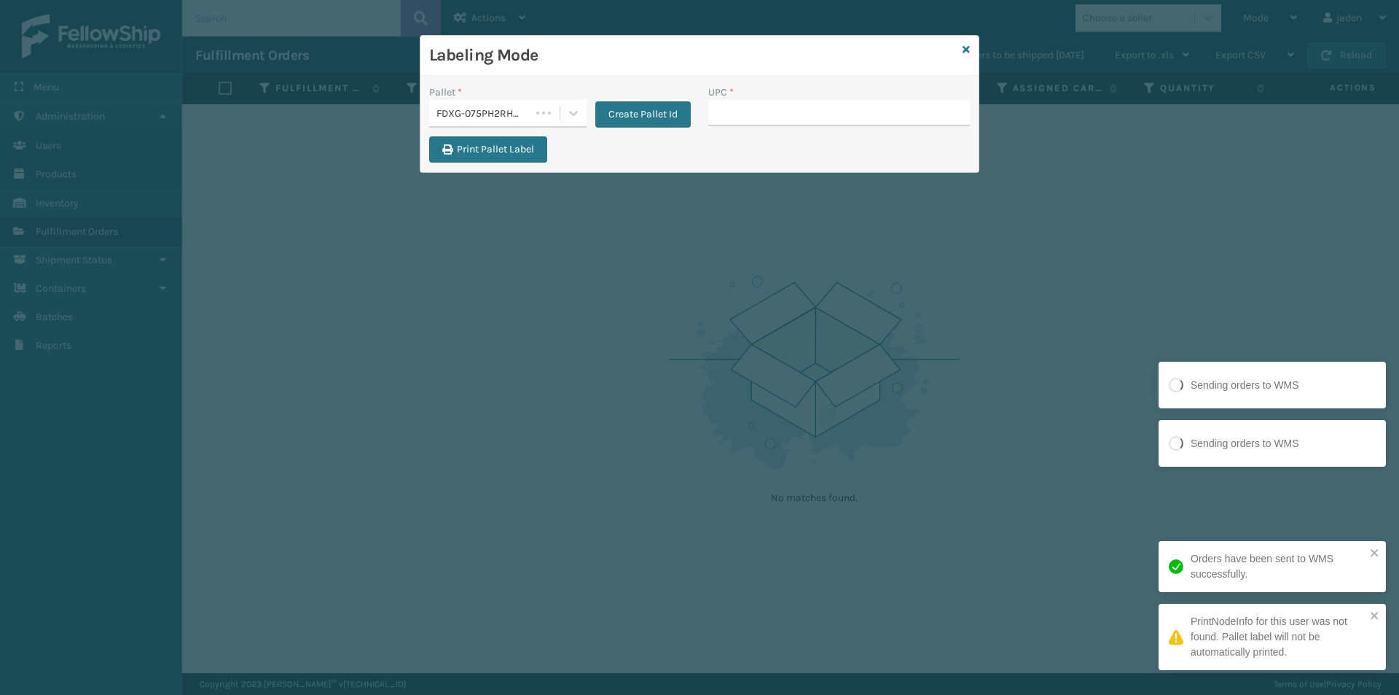
click at [470, 324] on div "Labeling Mode Pallet * FDXG-075PH2RHPE Create Pallet Id UPC * Print Pallet Label" at bounding box center [699, 347] width 1399 height 695
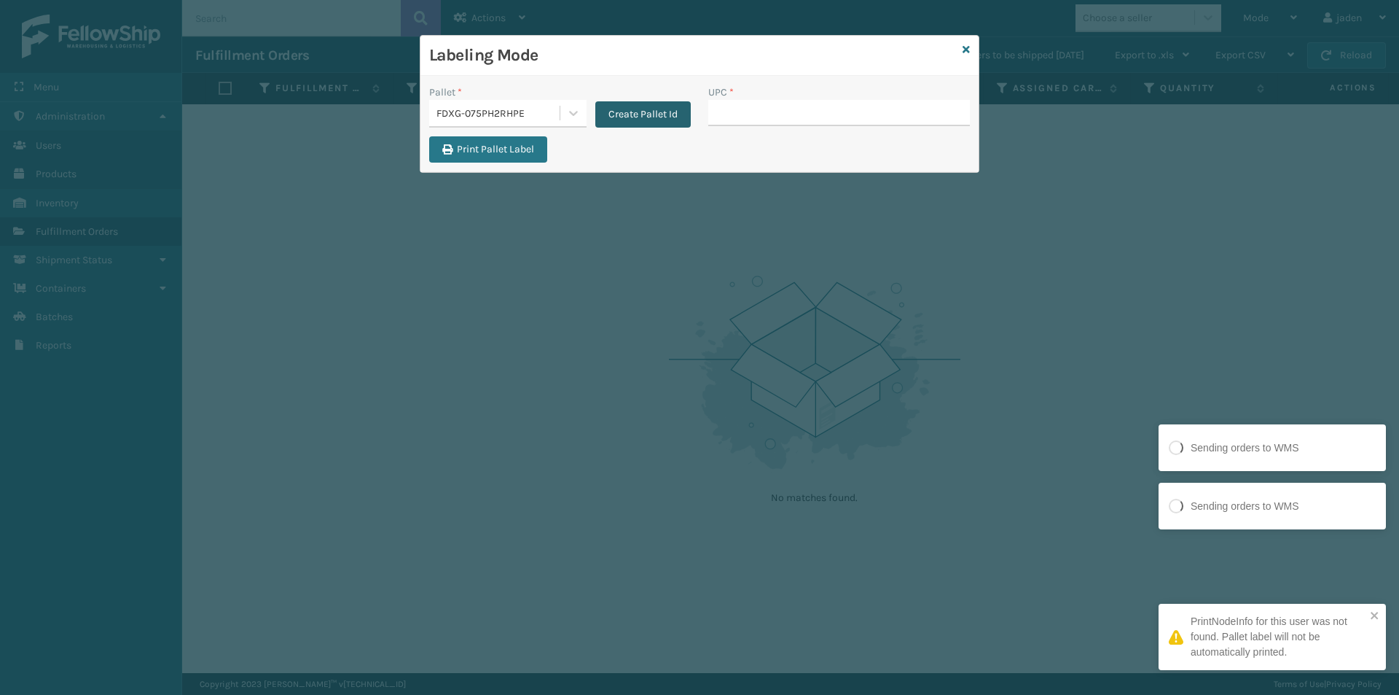
click at [654, 115] on button "Create Pallet Id" at bounding box center [642, 114] width 95 height 26
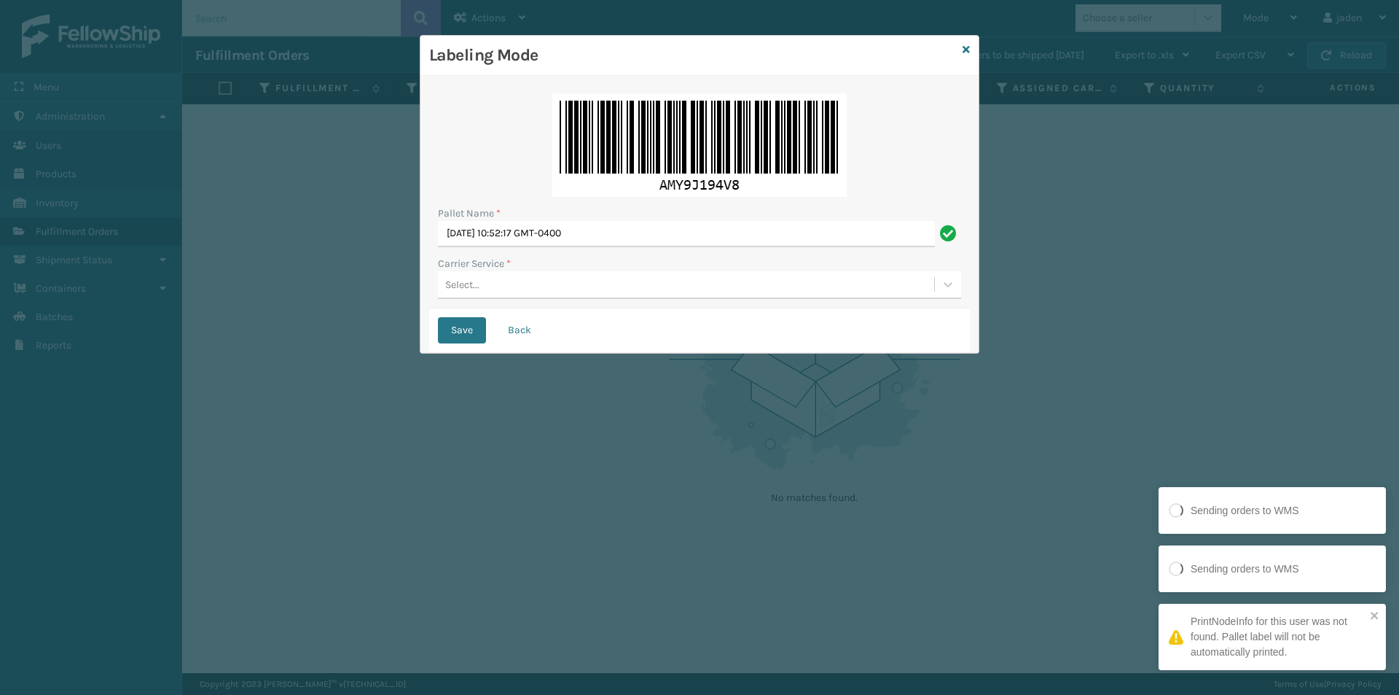
click at [556, 289] on div "Select..." at bounding box center [686, 285] width 496 height 24
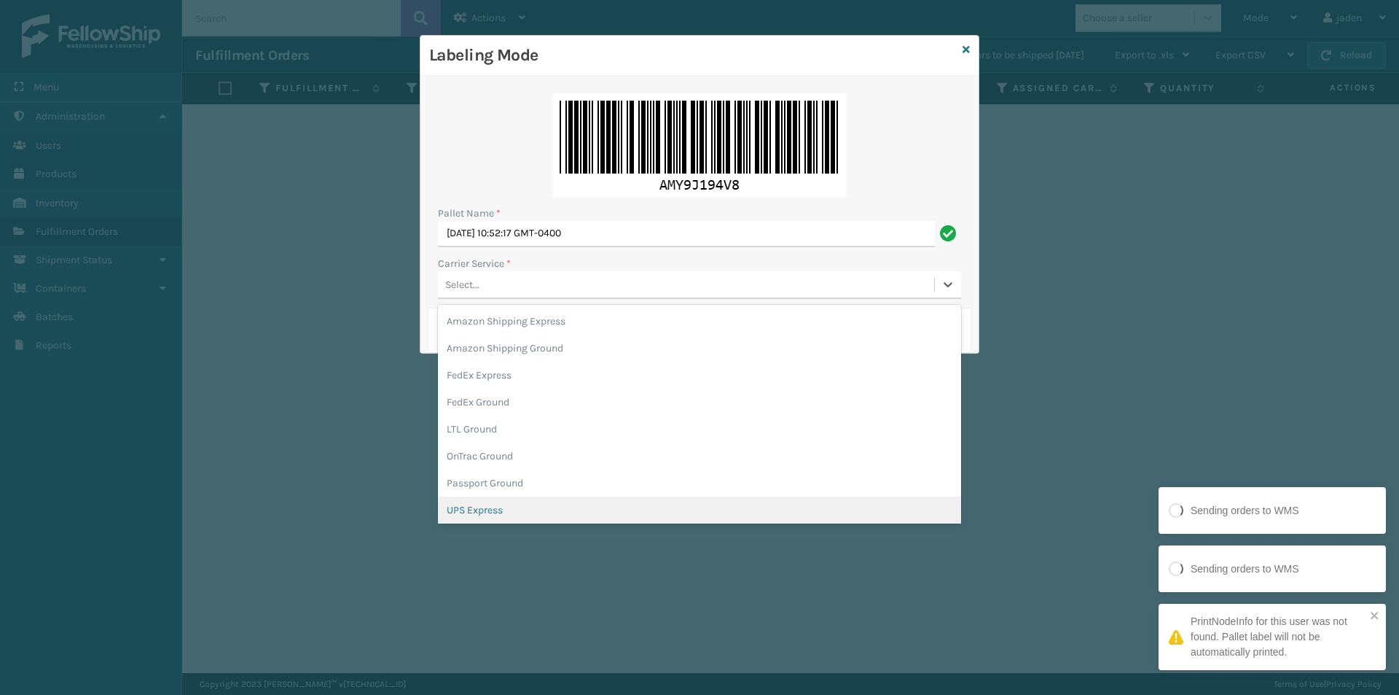
scroll to position [84, 0]
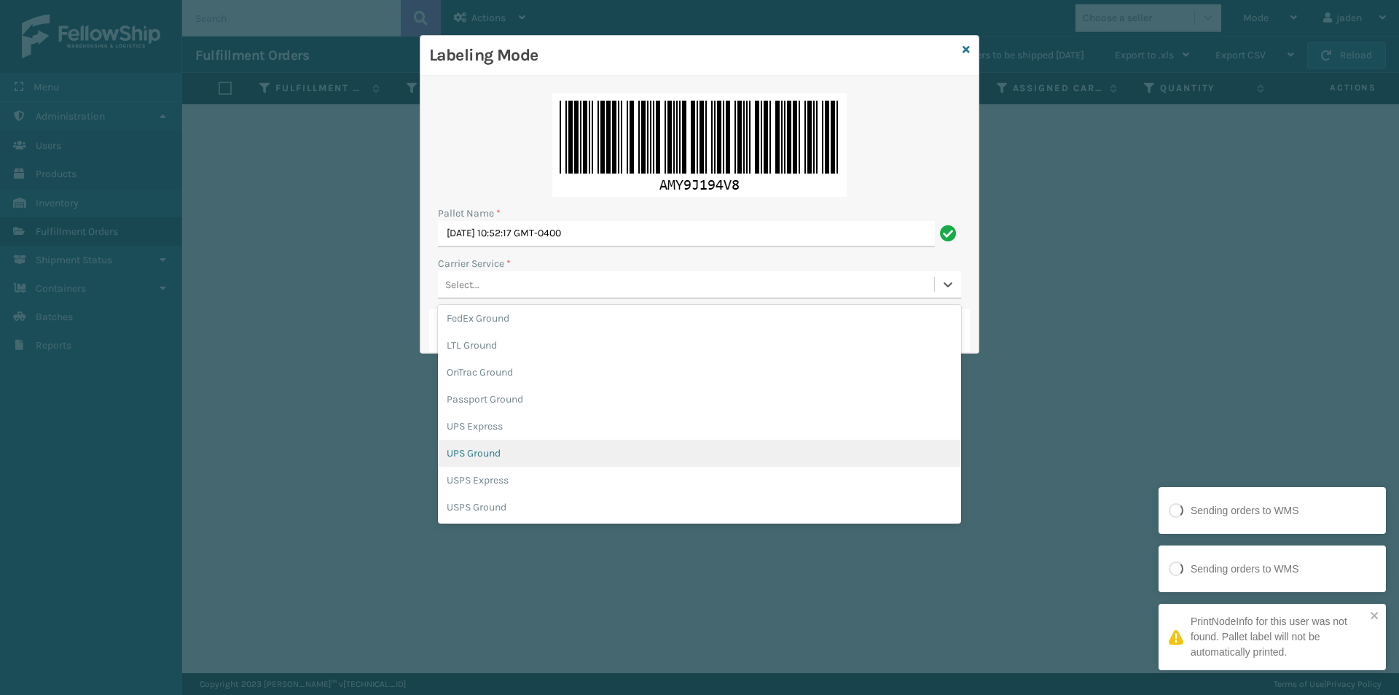
click at [496, 450] on div "UPS Ground" at bounding box center [699, 453] width 523 height 27
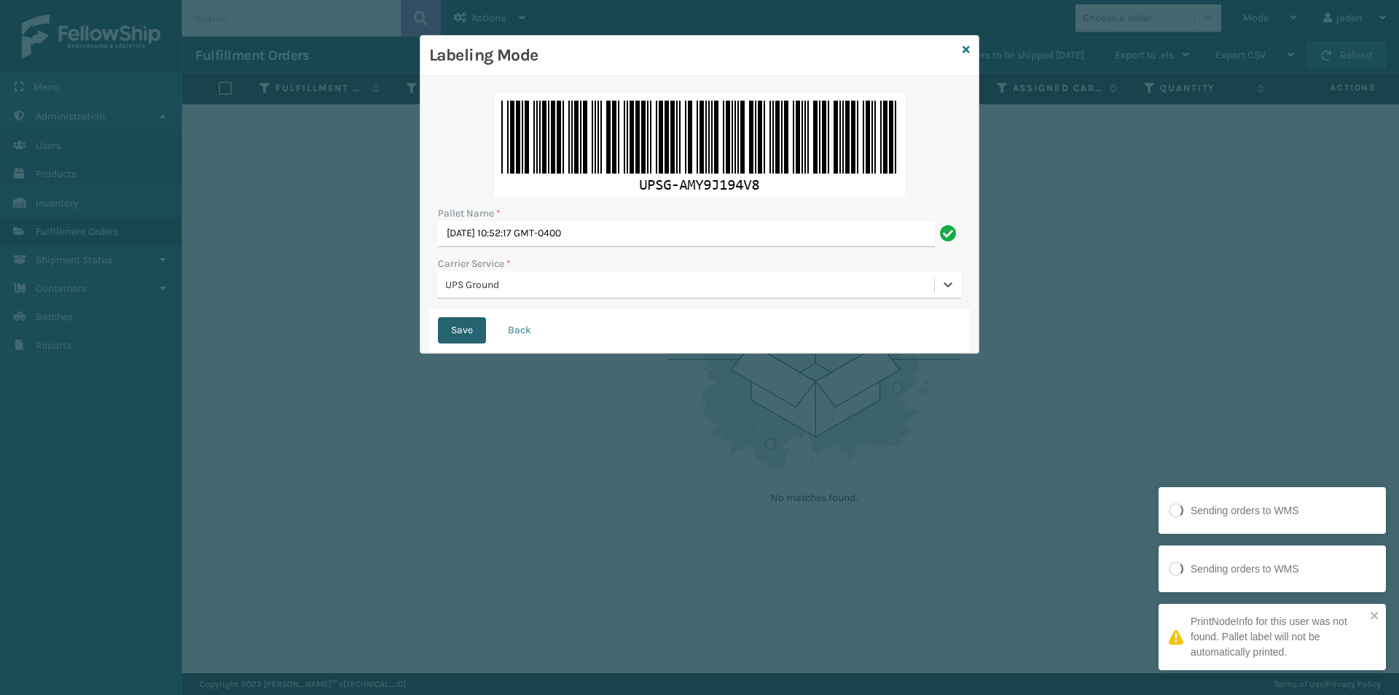
click at [458, 320] on button "Save" at bounding box center [462, 330] width 48 height 26
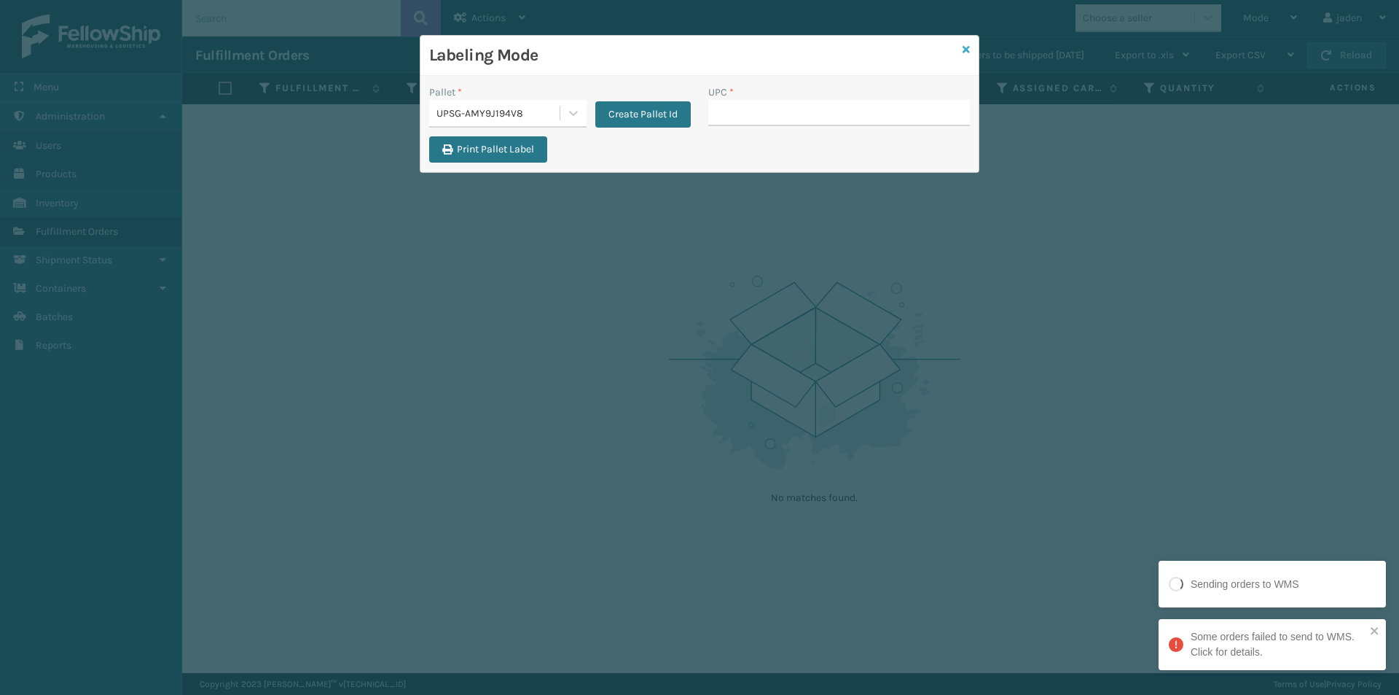
click at [969, 50] on icon at bounding box center [966, 49] width 7 height 10
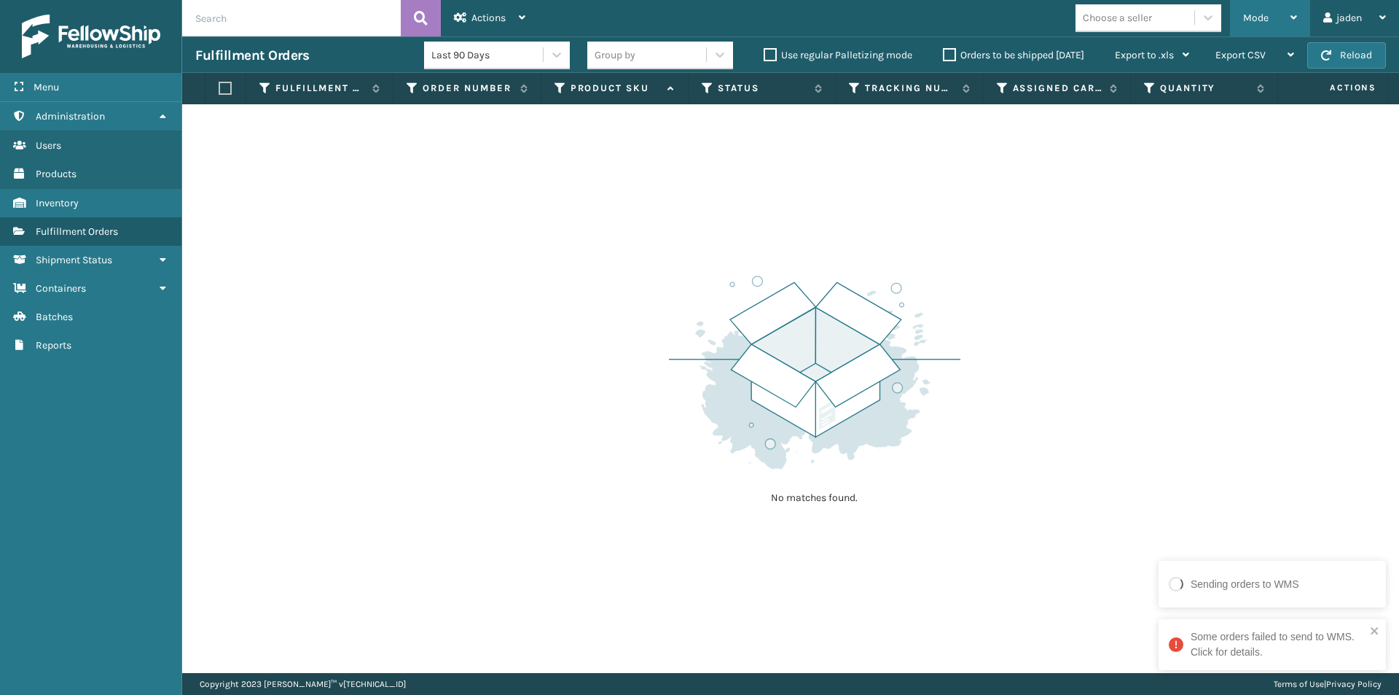
drag, startPoint x: 1278, startPoint y: 14, endPoint x: 1232, endPoint y: 36, distance: 50.9
click at [1278, 13] on div "Mode" at bounding box center [1270, 18] width 54 height 36
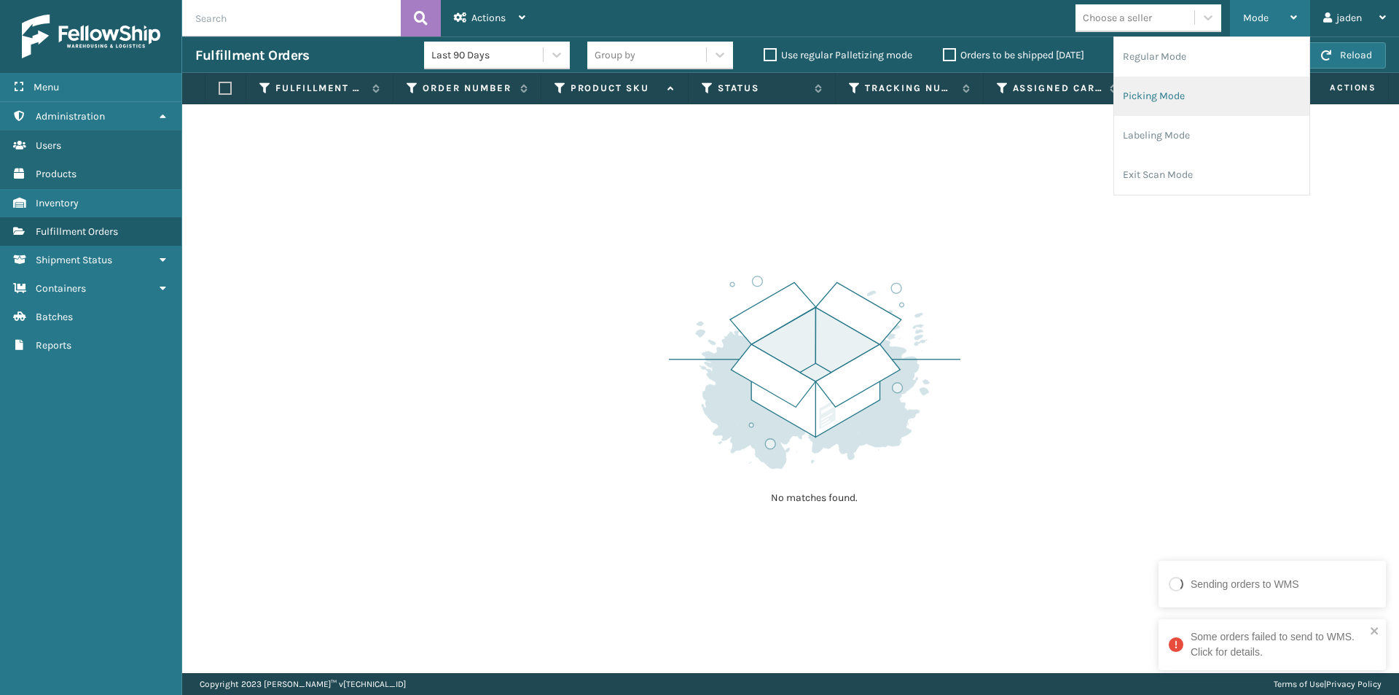
click at [1204, 96] on li "Picking Mode" at bounding box center [1211, 96] width 195 height 39
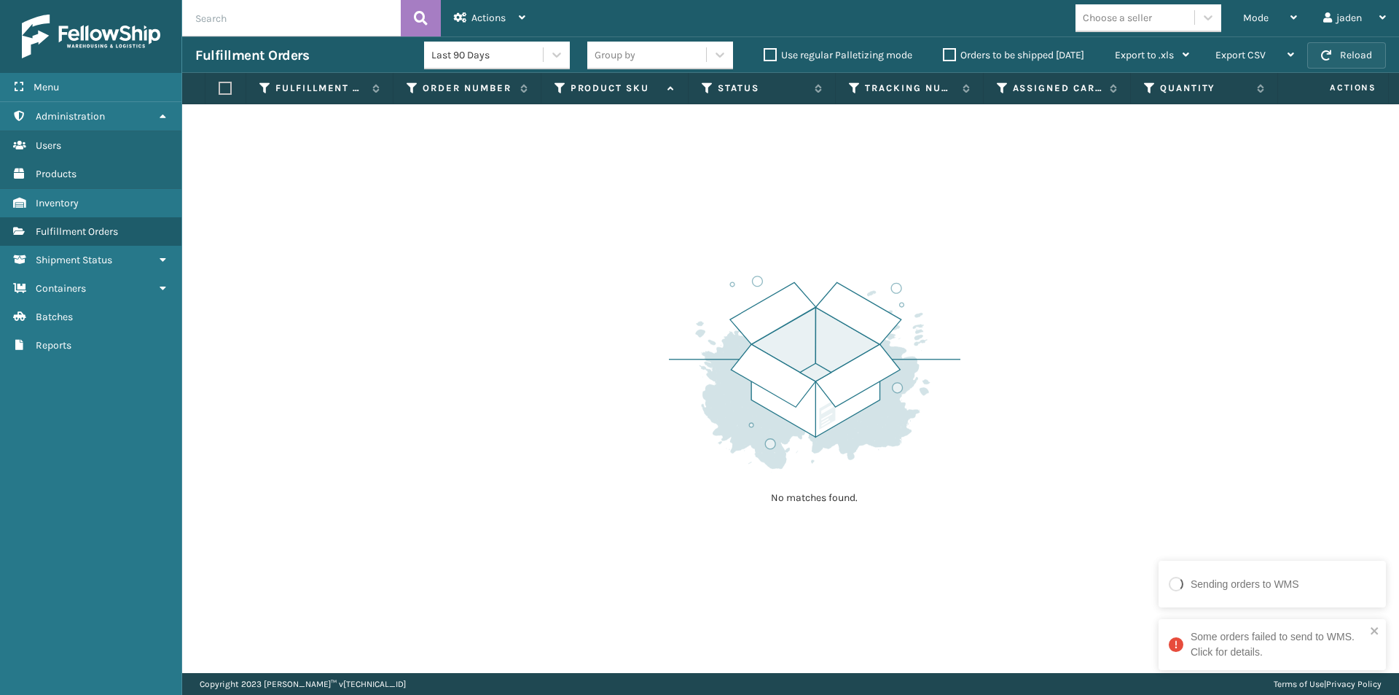
click at [1363, 56] on button "Reload" at bounding box center [1347, 55] width 79 height 26
click at [1346, 50] on button "Reload" at bounding box center [1347, 55] width 79 height 26
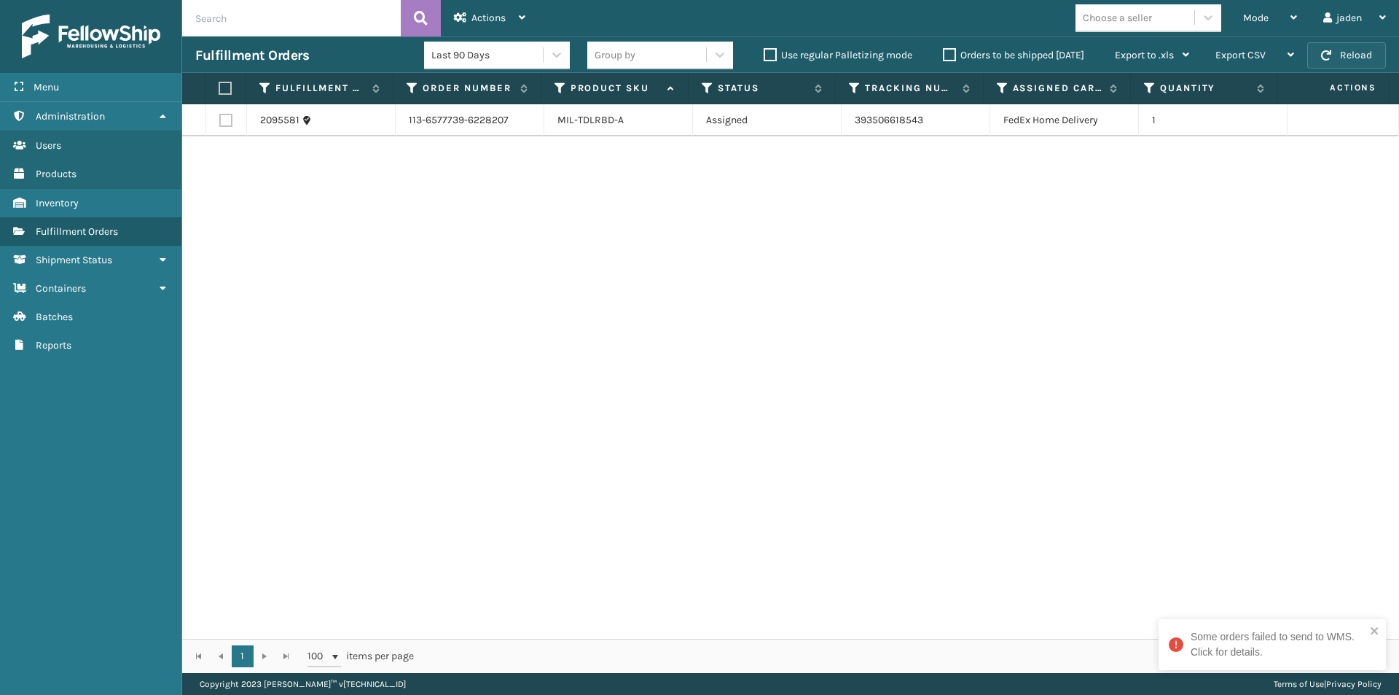
click at [1380, 52] on button "Reload" at bounding box center [1347, 55] width 79 height 26
click at [1266, 8] on div "Mode" at bounding box center [1270, 18] width 54 height 36
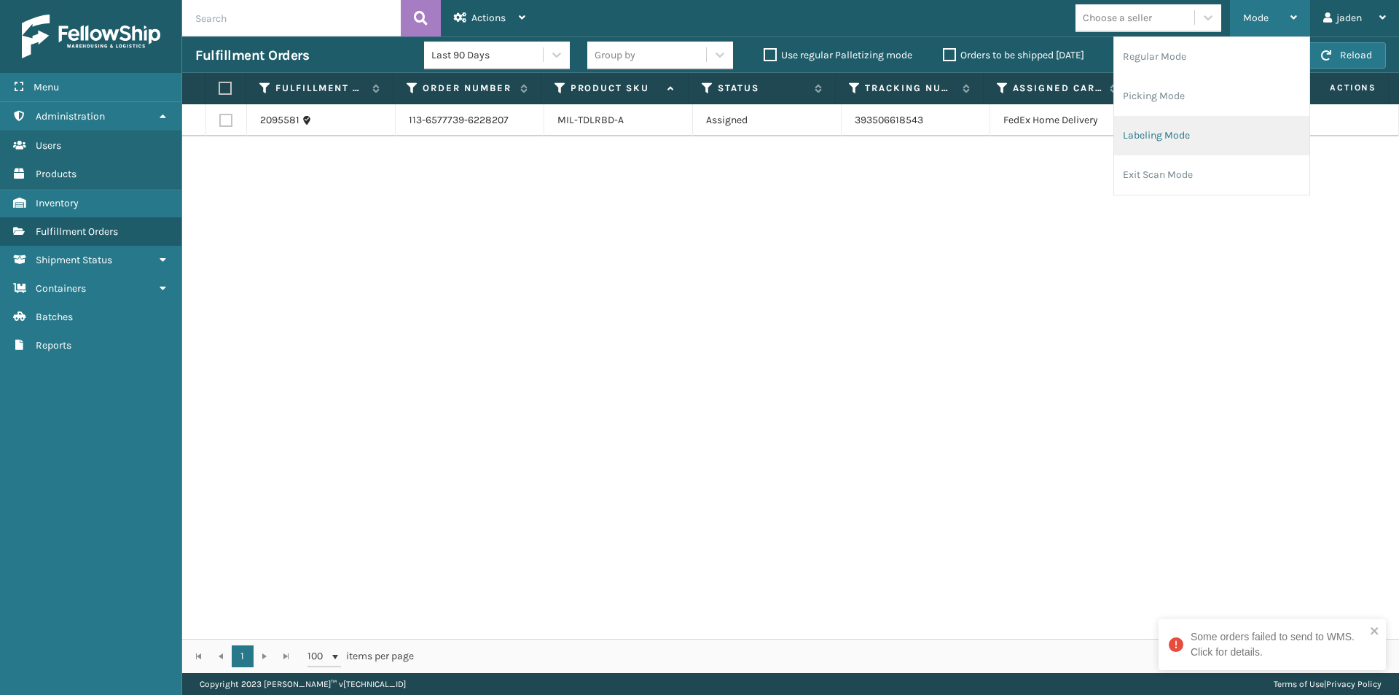
click at [1200, 130] on li "Labeling Mode" at bounding box center [1211, 135] width 195 height 39
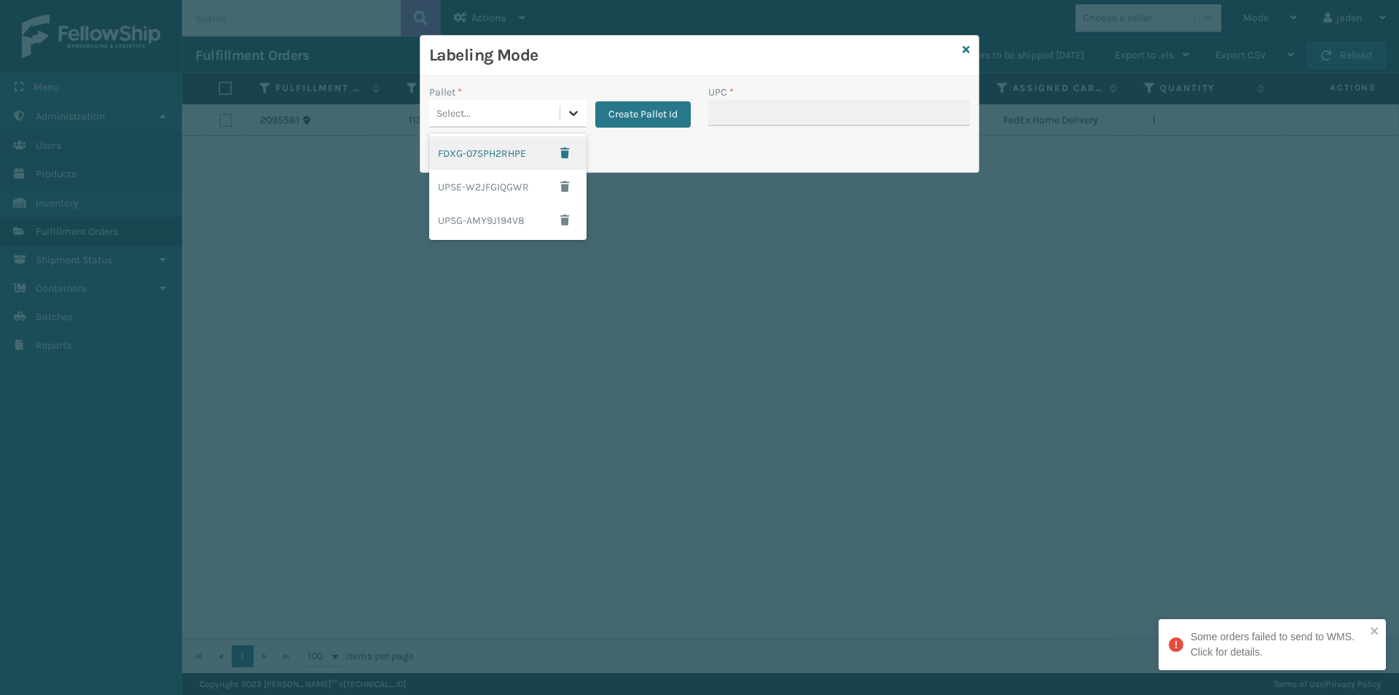
click at [569, 116] on icon at bounding box center [573, 113] width 15 height 15
click at [515, 147] on div "FDXG-075PH2RHPE" at bounding box center [507, 153] width 157 height 34
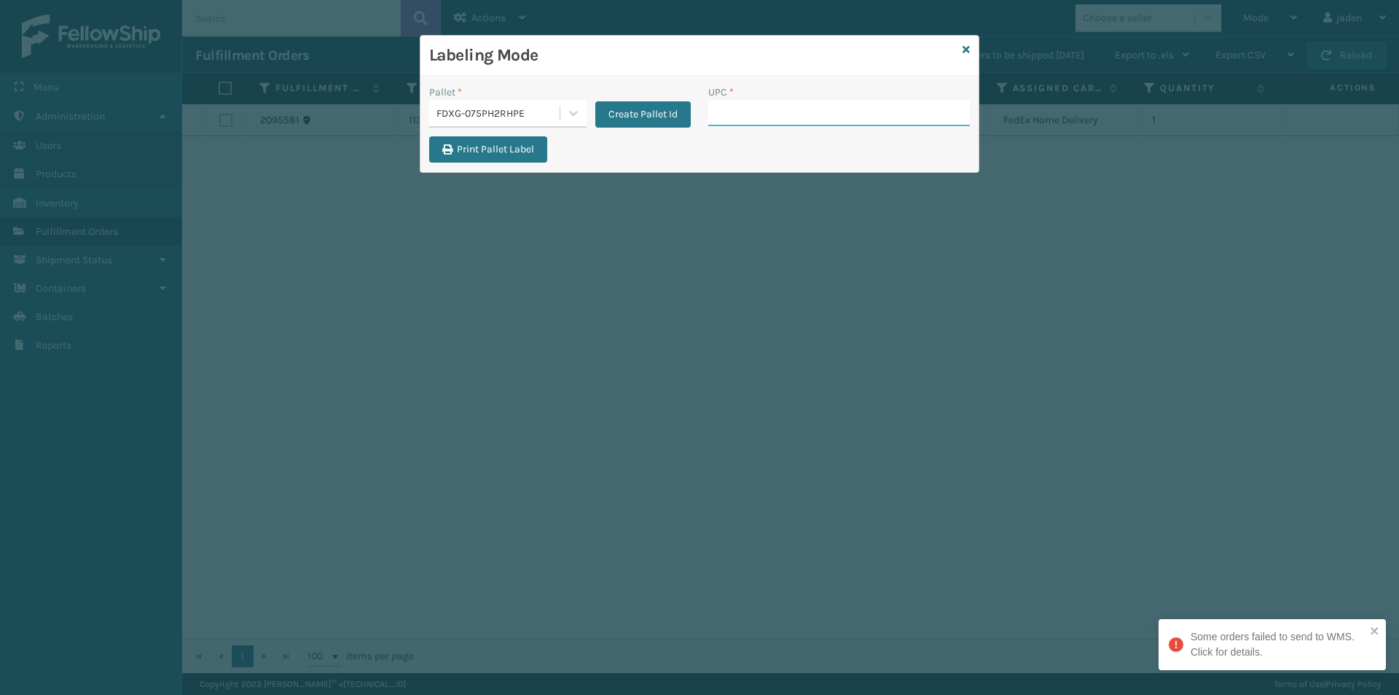
click at [745, 115] on input "UPC *" at bounding box center [839, 113] width 262 height 26
type input "410069-1150"
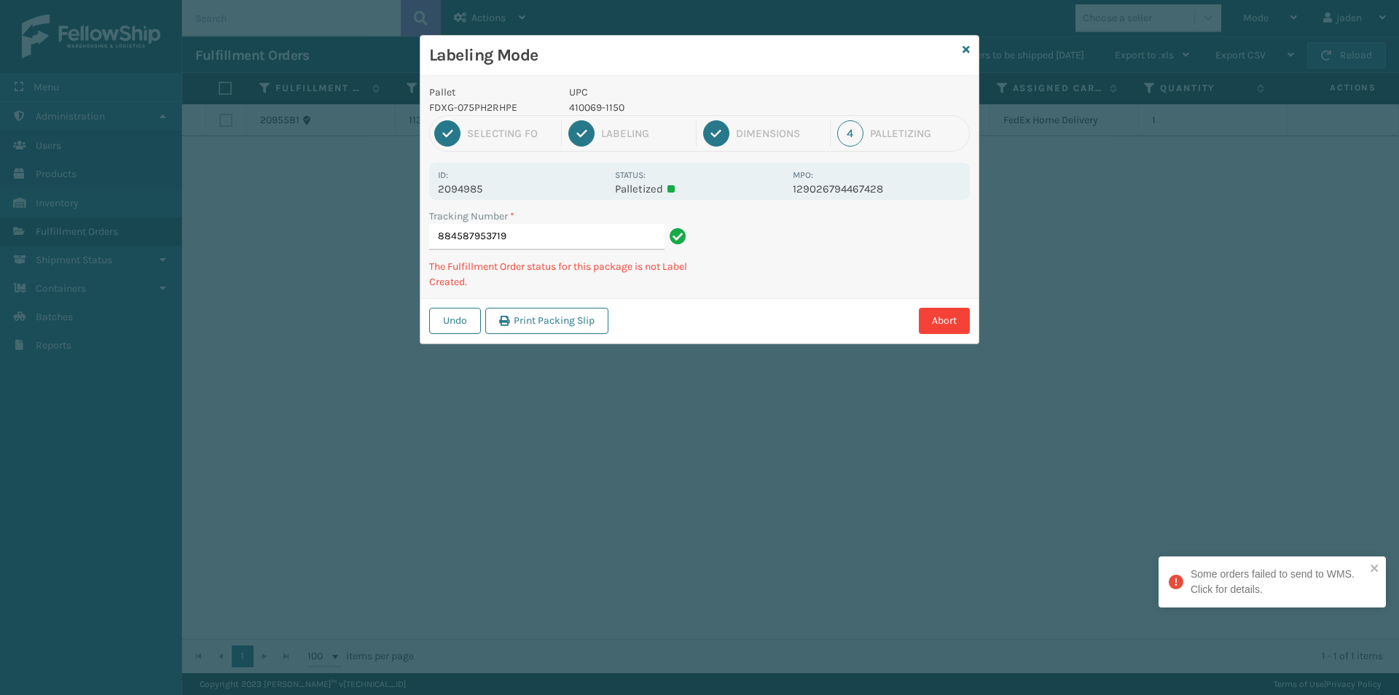
type input "8845879537194"
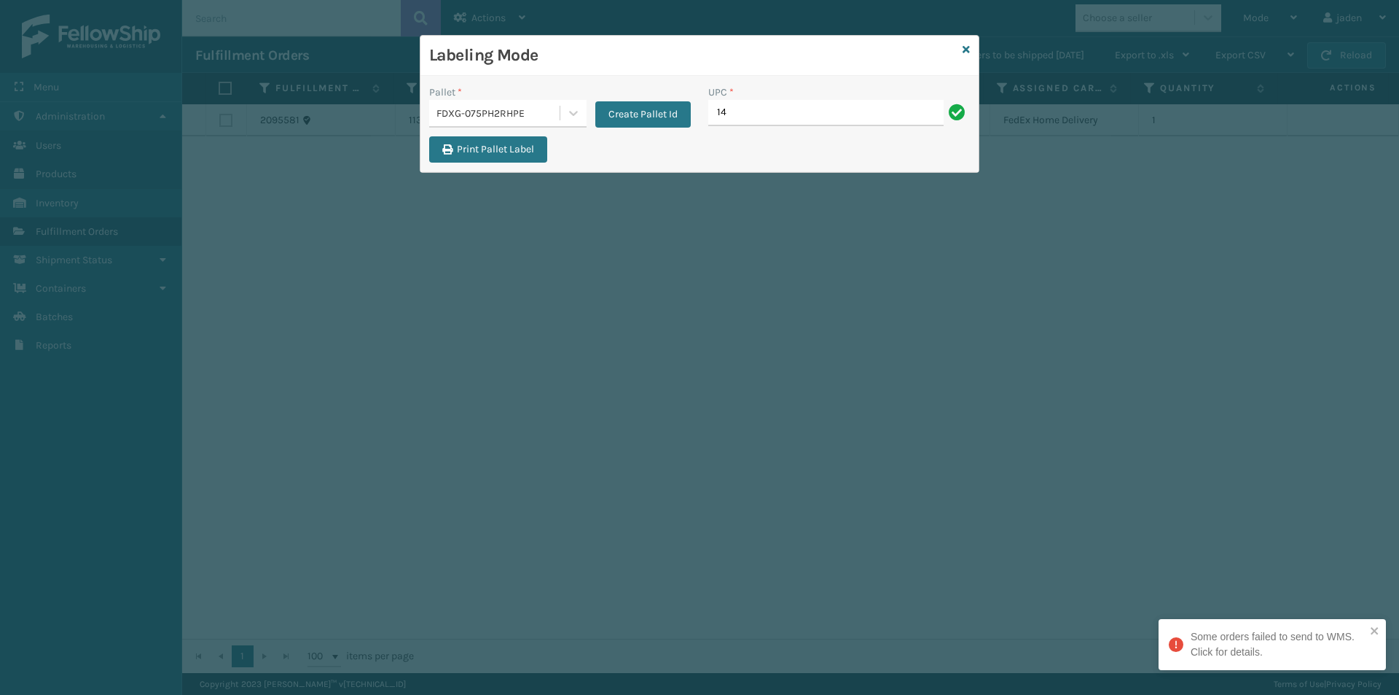
type input "1"
type input "410069-1154"
type input "410079-1130"
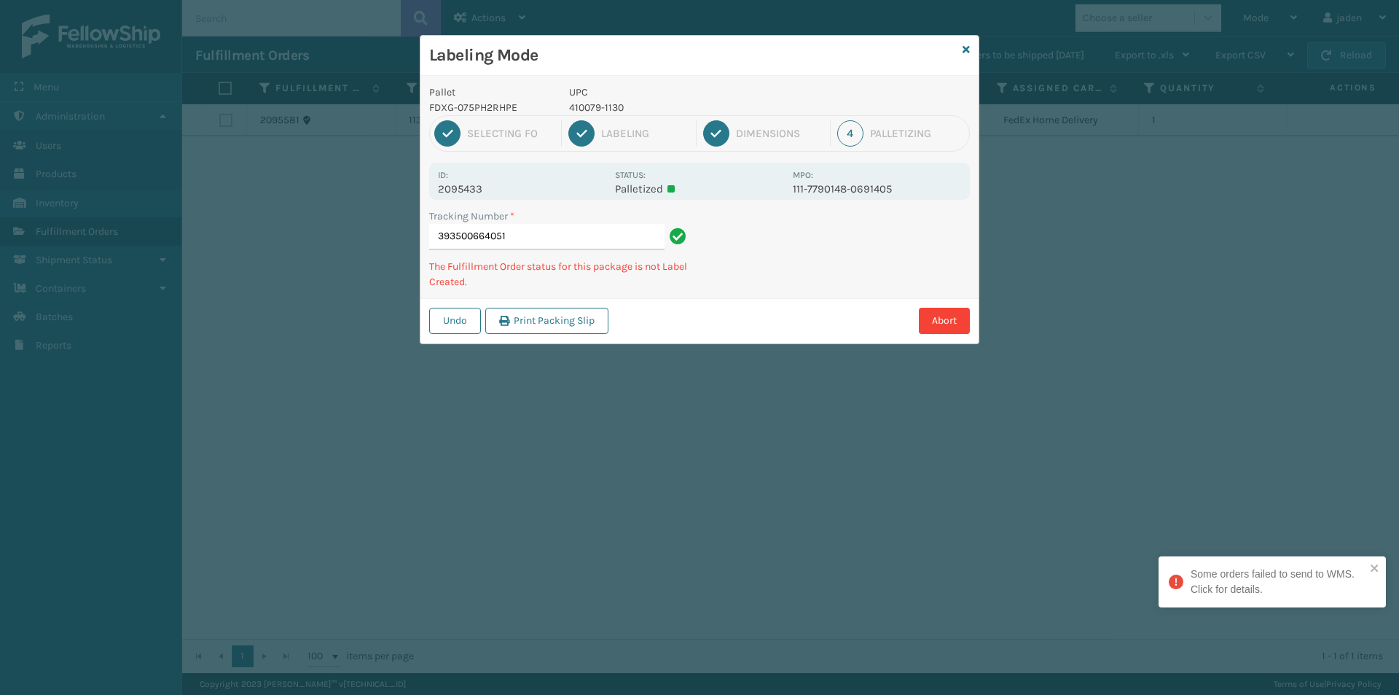
type input "3935006640514"
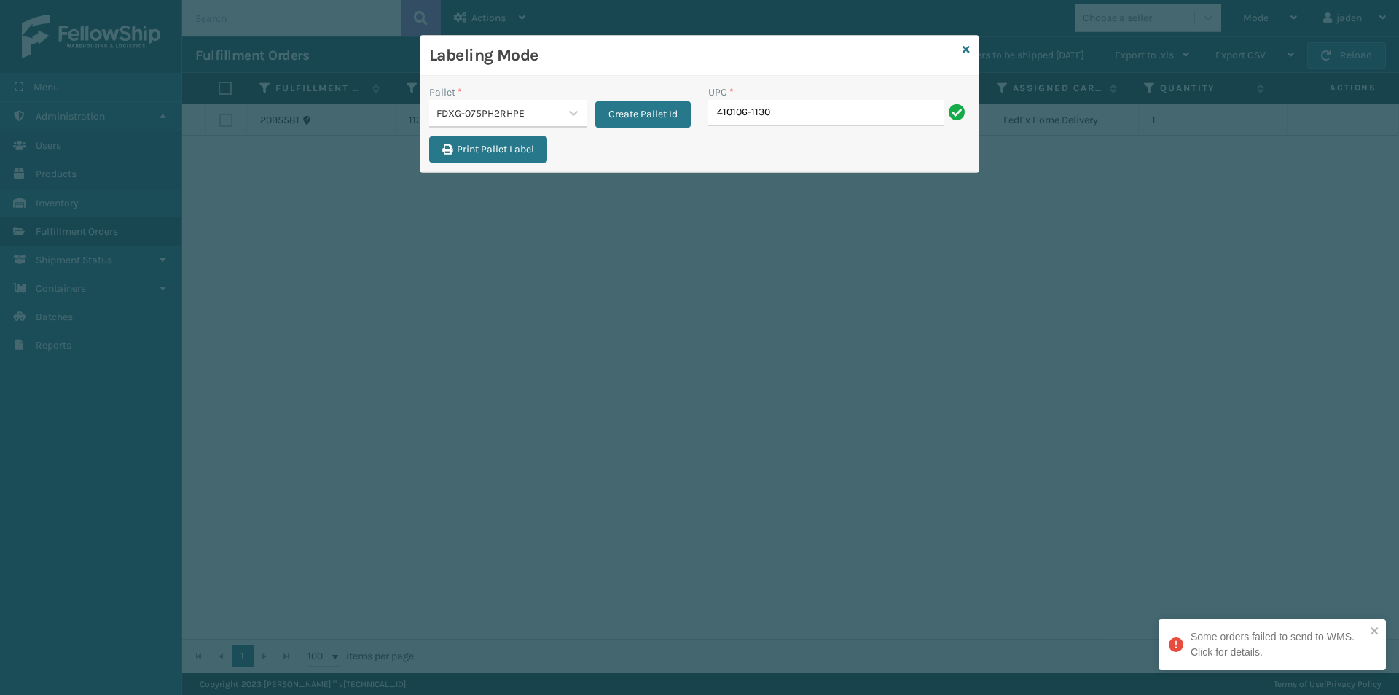
type input "410106-1130"
type input "410106-150"
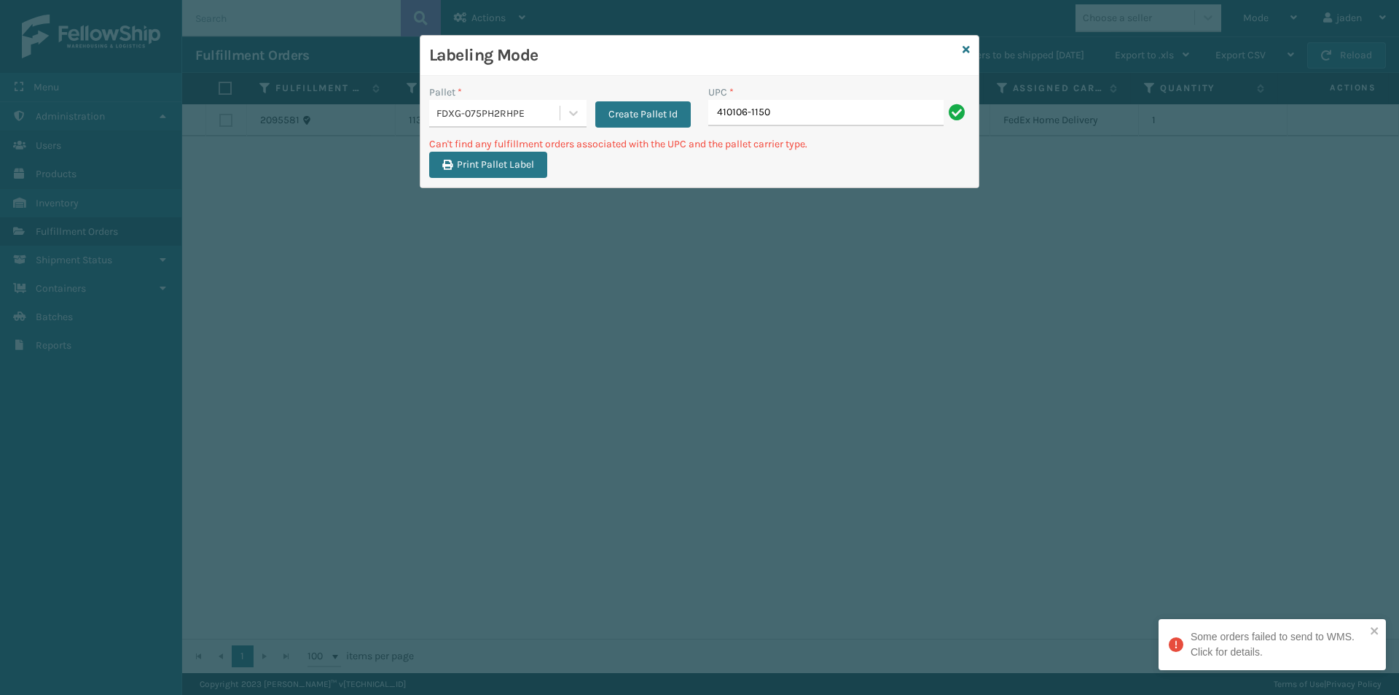
type input "410106-1150"
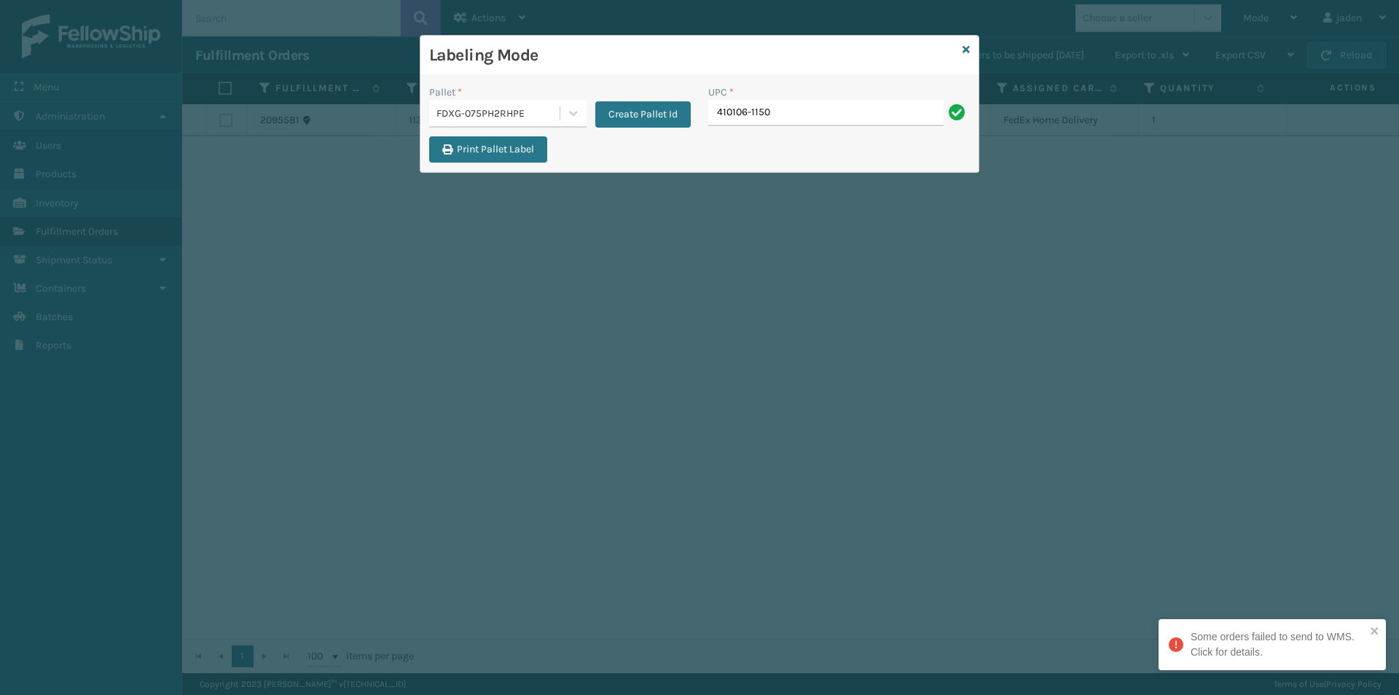
type input "410106-1150"
type input "410107-110"
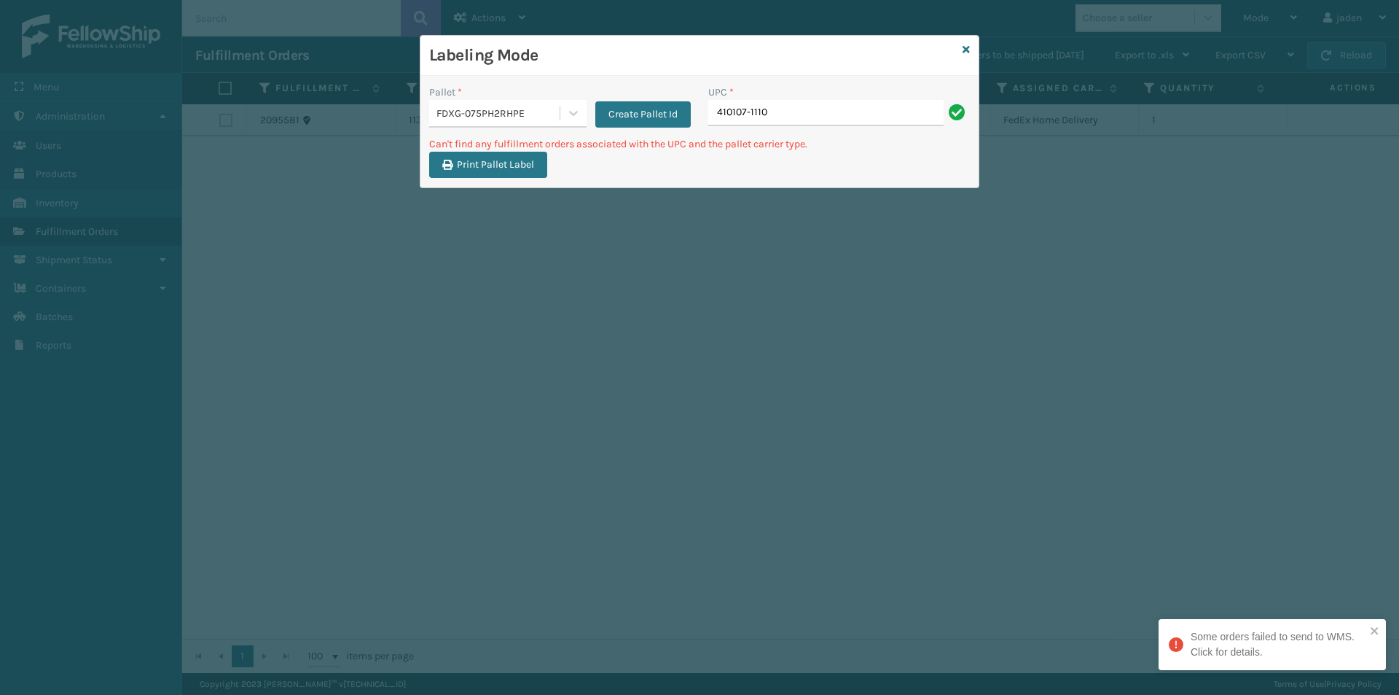
type input "410107-1110"
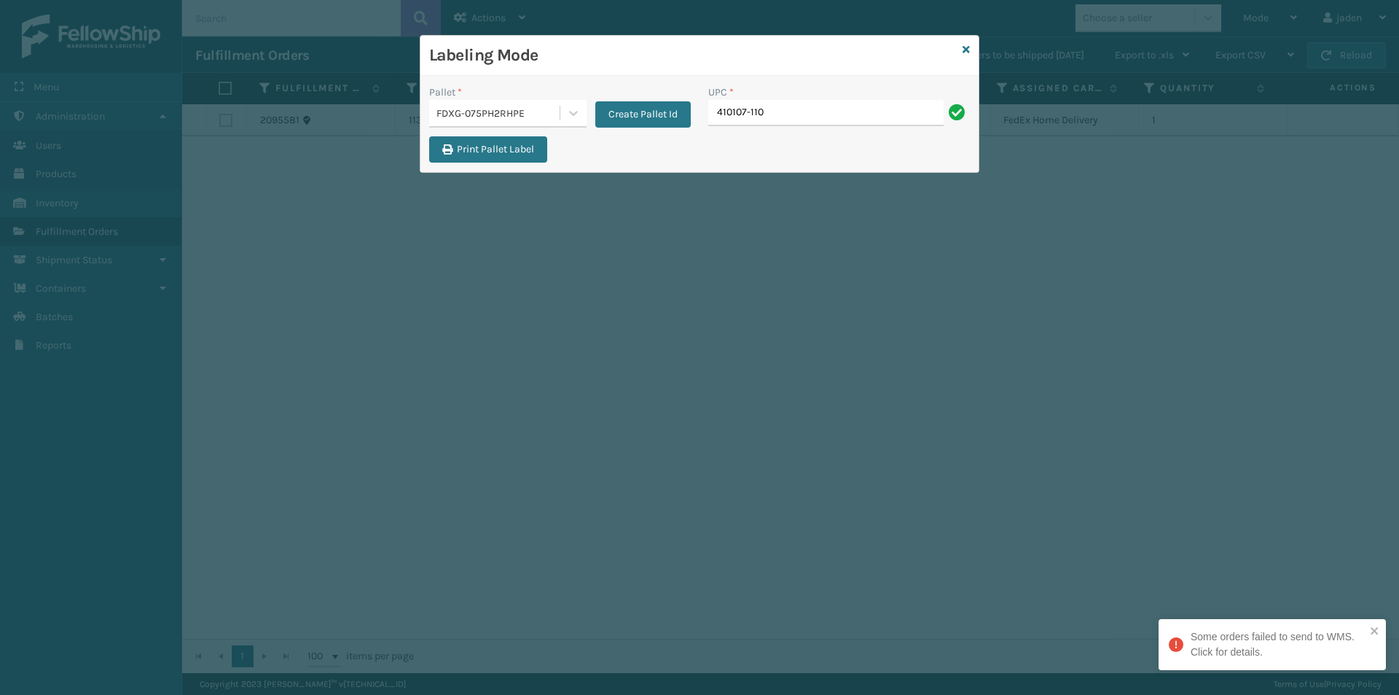
type input "410107-110"
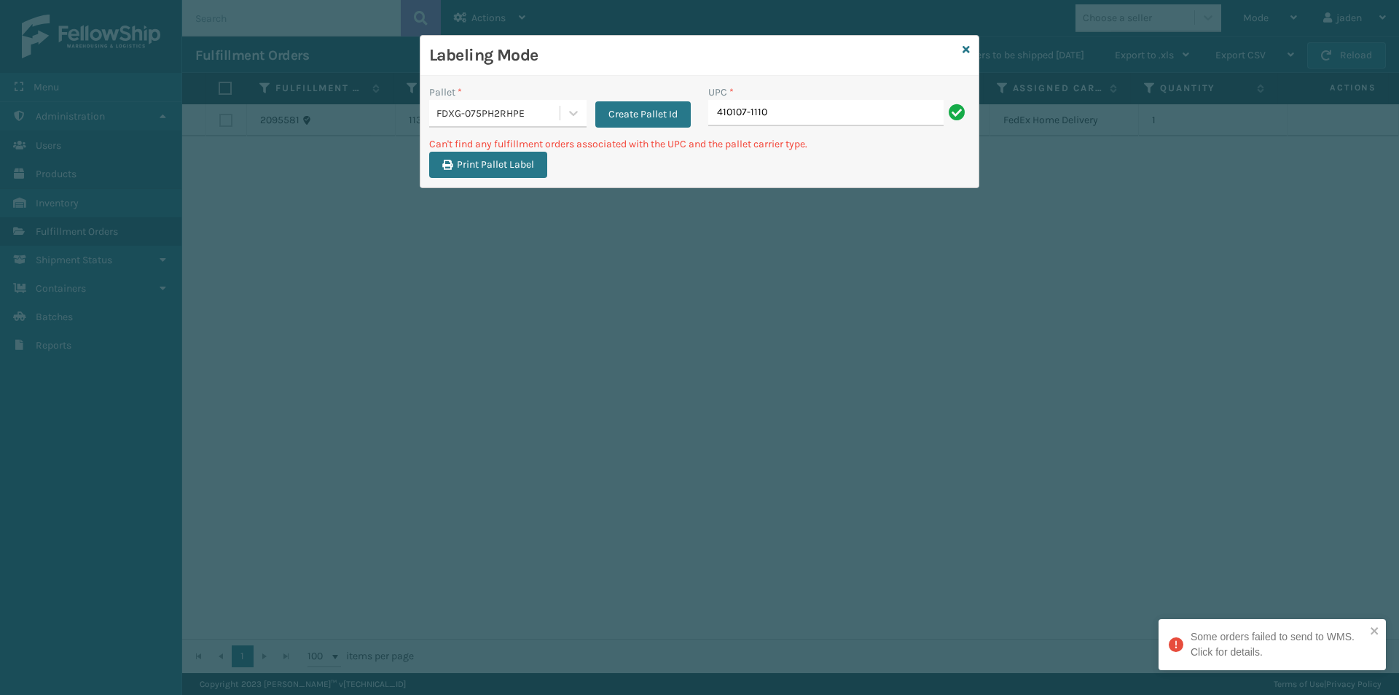
type input "410107-1110"
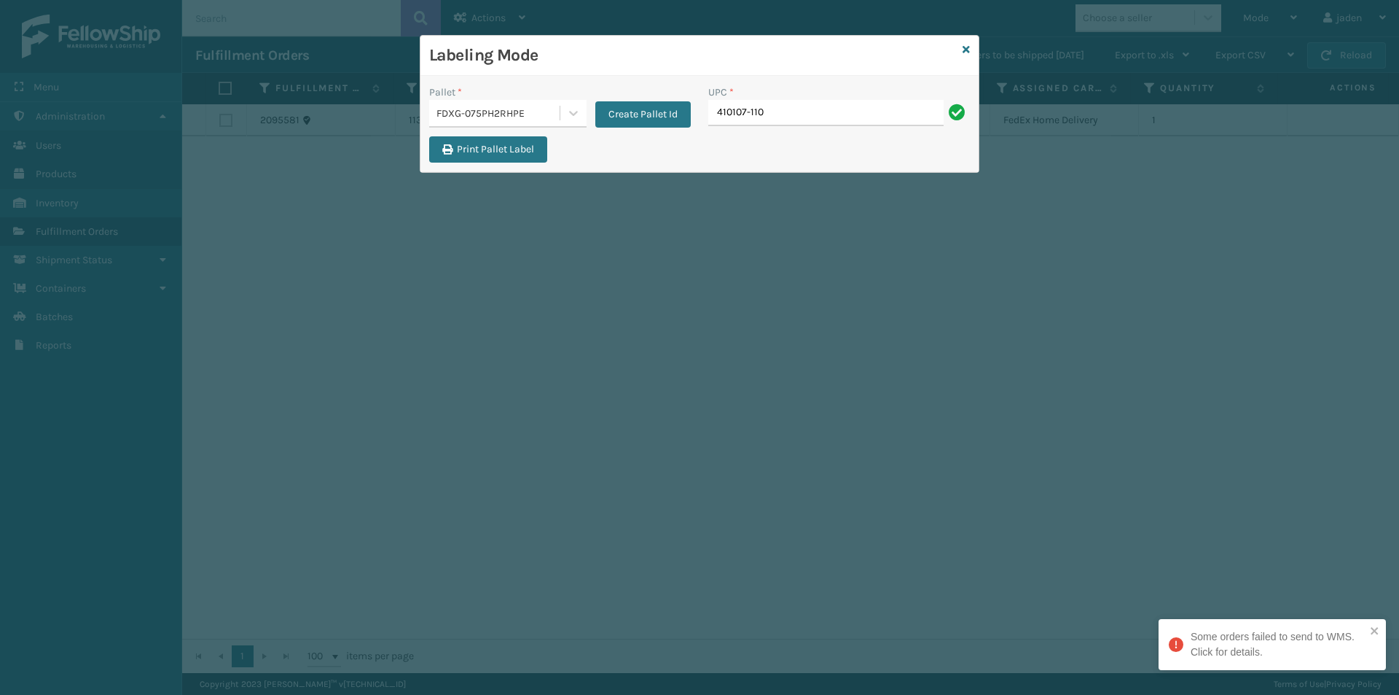
type input "410107-110"
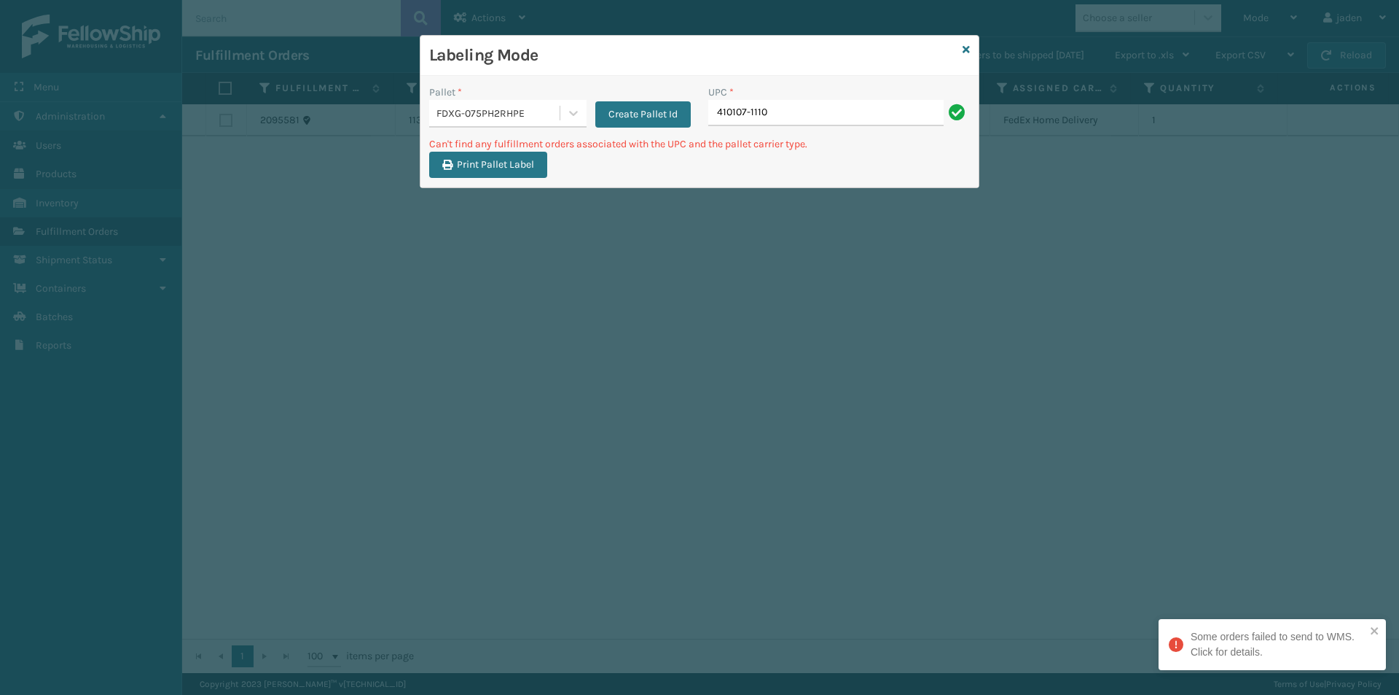
type input "410107-1110"
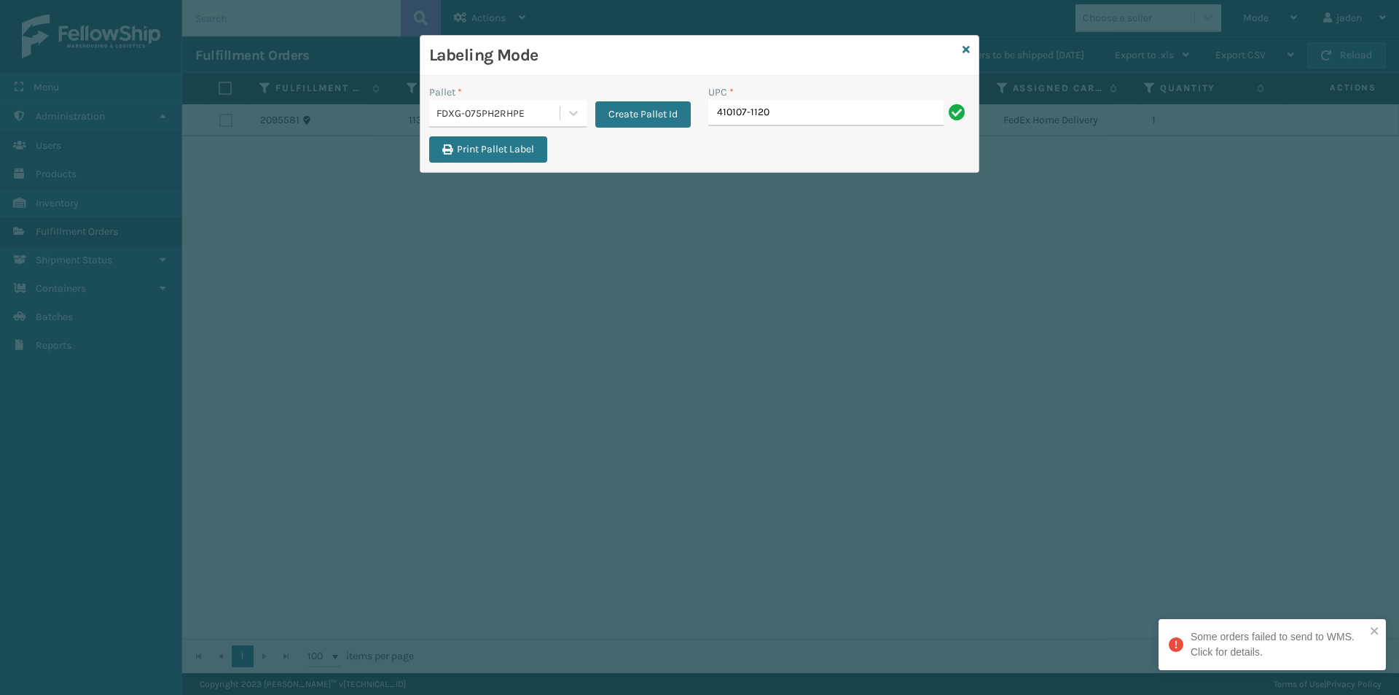
type input "410107-1120"
type input "410107-112"
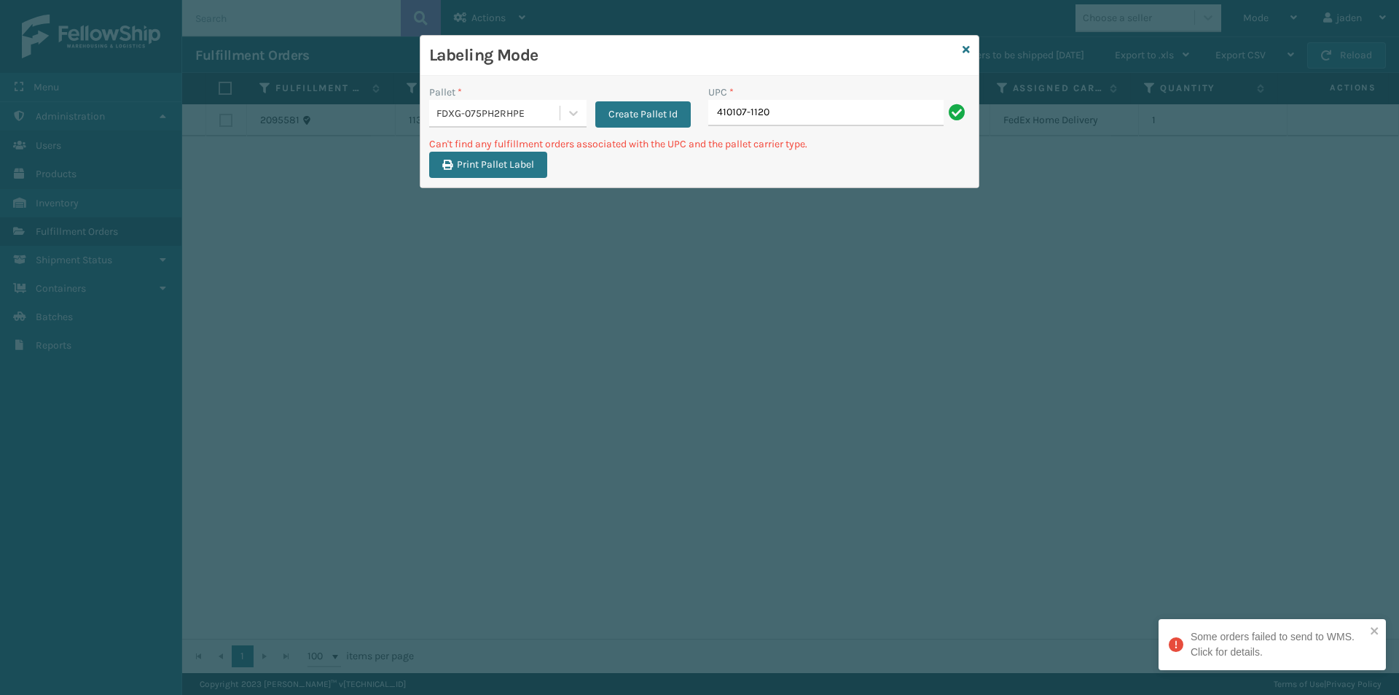
type input "410107-1120"
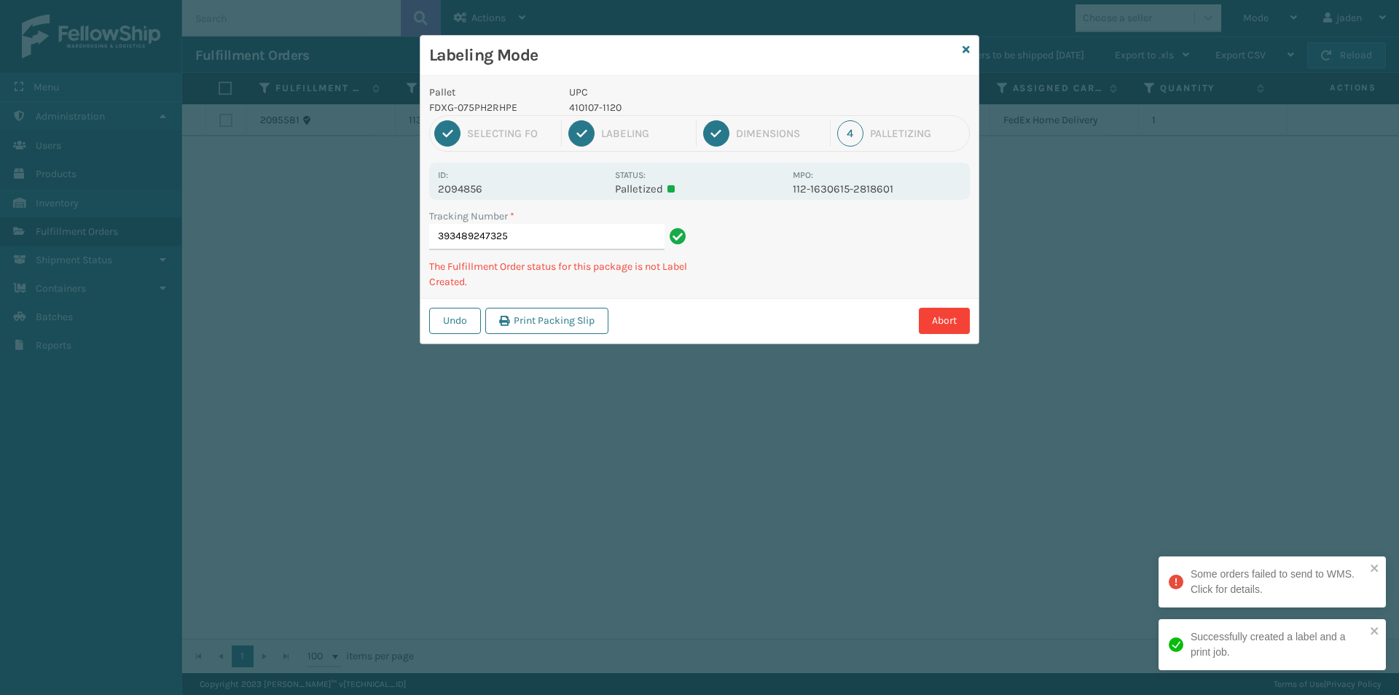
type input "3934892473254"
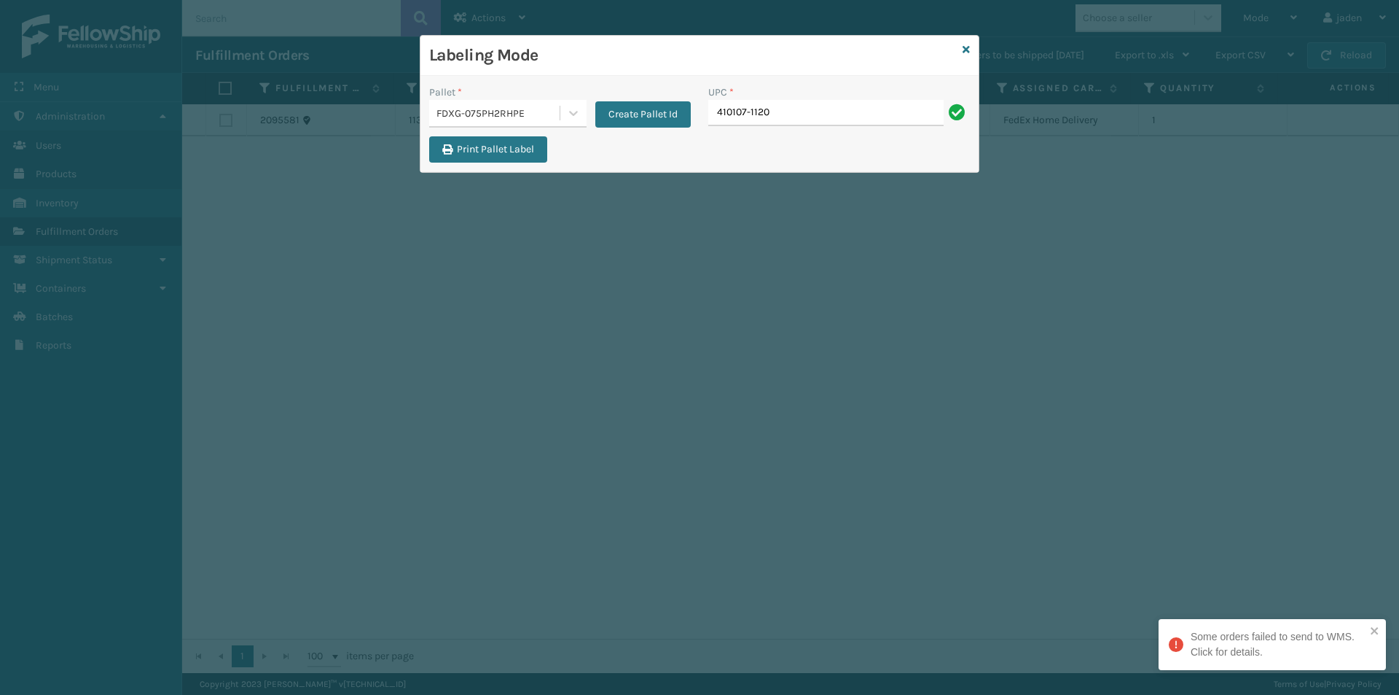
type input "410107-1120"
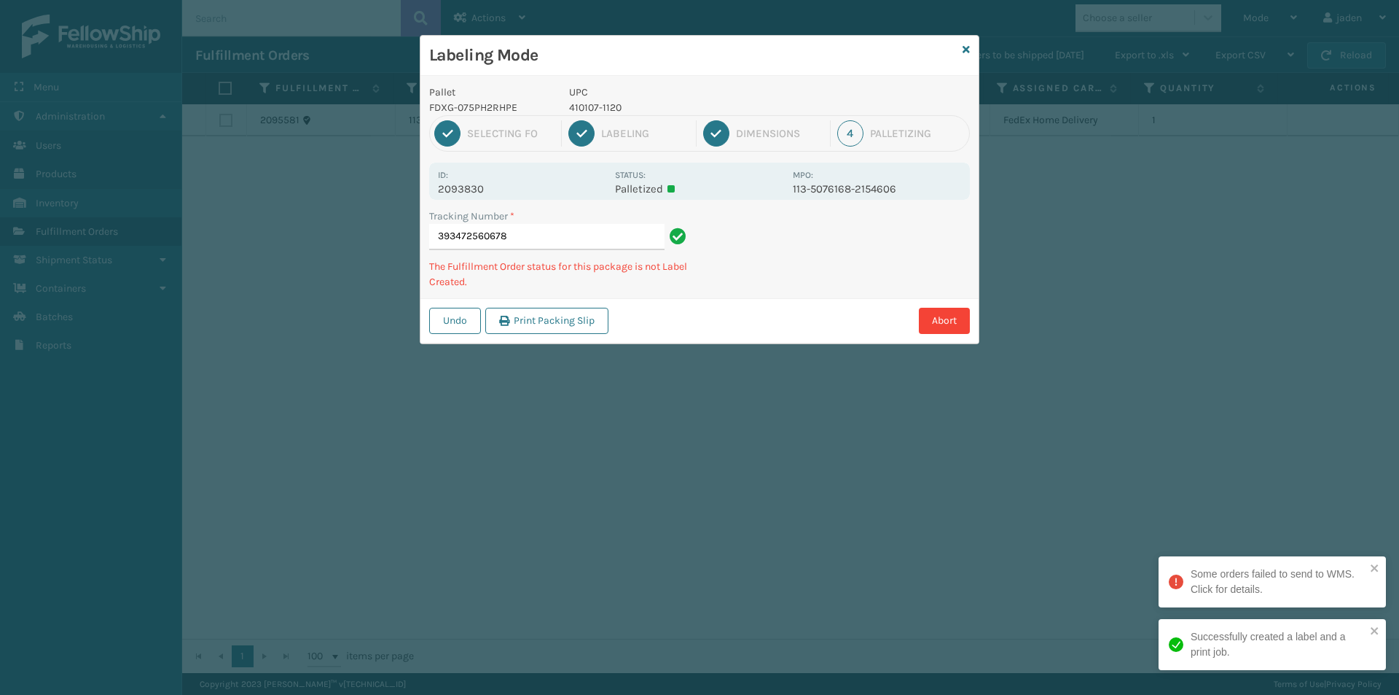
click at [600, 101] on p "410107-1120" at bounding box center [676, 107] width 215 height 15
copy p "410107-1120"
drag, startPoint x: 832, startPoint y: 226, endPoint x: 859, endPoint y: 276, distance: 57.4
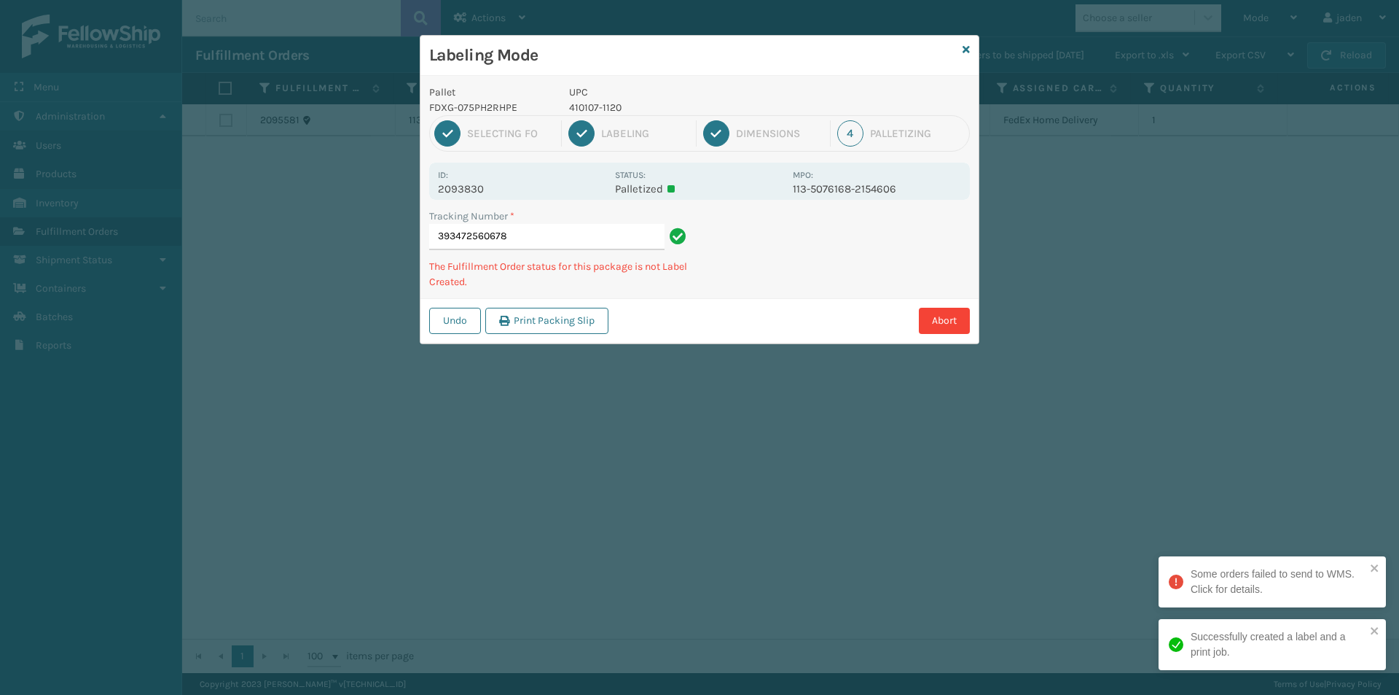
click at [748, 340] on div "Labeling Mode Pallet FDXG-075PH2RHPE UPC 410107-1120 1 Selecting FO 2 Labeling …" at bounding box center [699, 347] width 1399 height 695
drag, startPoint x: 859, startPoint y: 276, endPoint x: 956, endPoint y: 265, distance: 97.6
click at [787, 347] on div "Labeling Mode Pallet FDXG-075PH2RHPE UPC 410107-1120 1 Selecting FO 2 Labeling …" at bounding box center [699, 347] width 1399 height 695
drag, startPoint x: 956, startPoint y: 265, endPoint x: 756, endPoint y: 366, distance: 224.6
drag, startPoint x: 756, startPoint y: 366, endPoint x: 821, endPoint y: 288, distance: 101.4
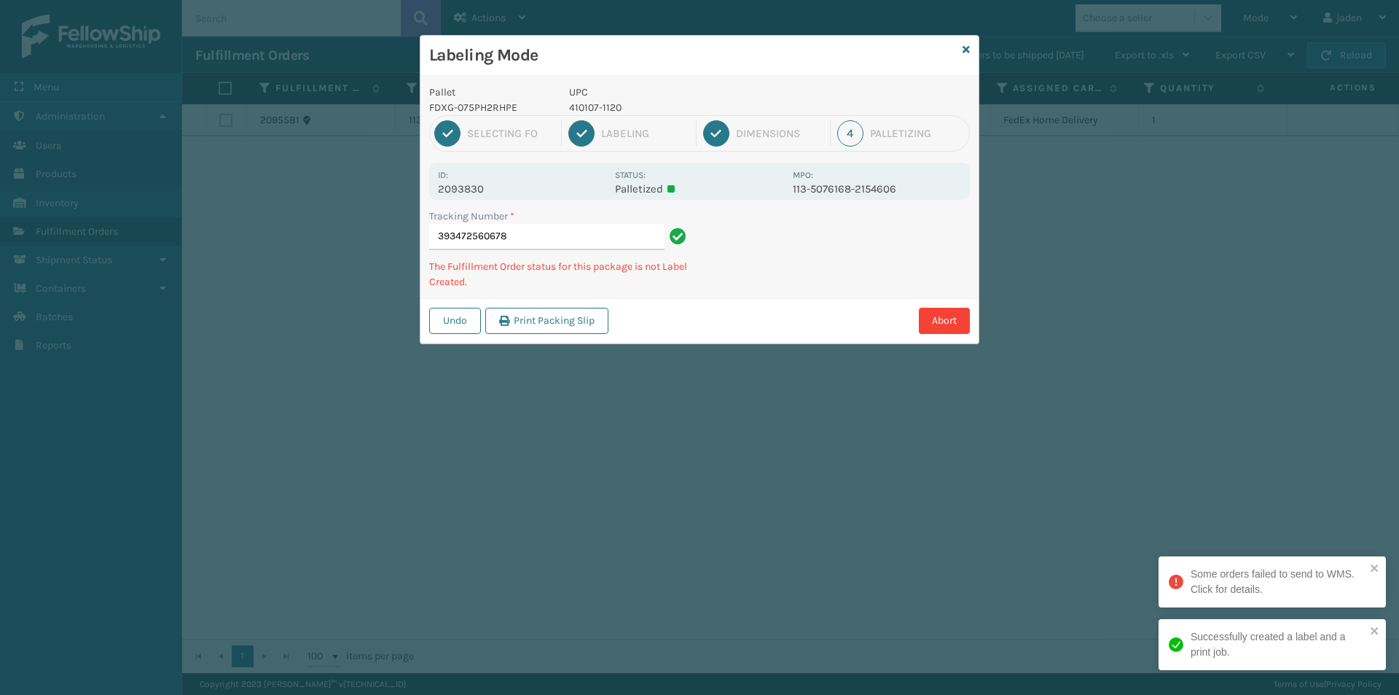
click at [763, 355] on div "Labeling Mode Pallet FDXG-075PH2RHPE UPC 410107-1120 1 Selecting FO 2 Labeling …" at bounding box center [699, 347] width 1399 height 695
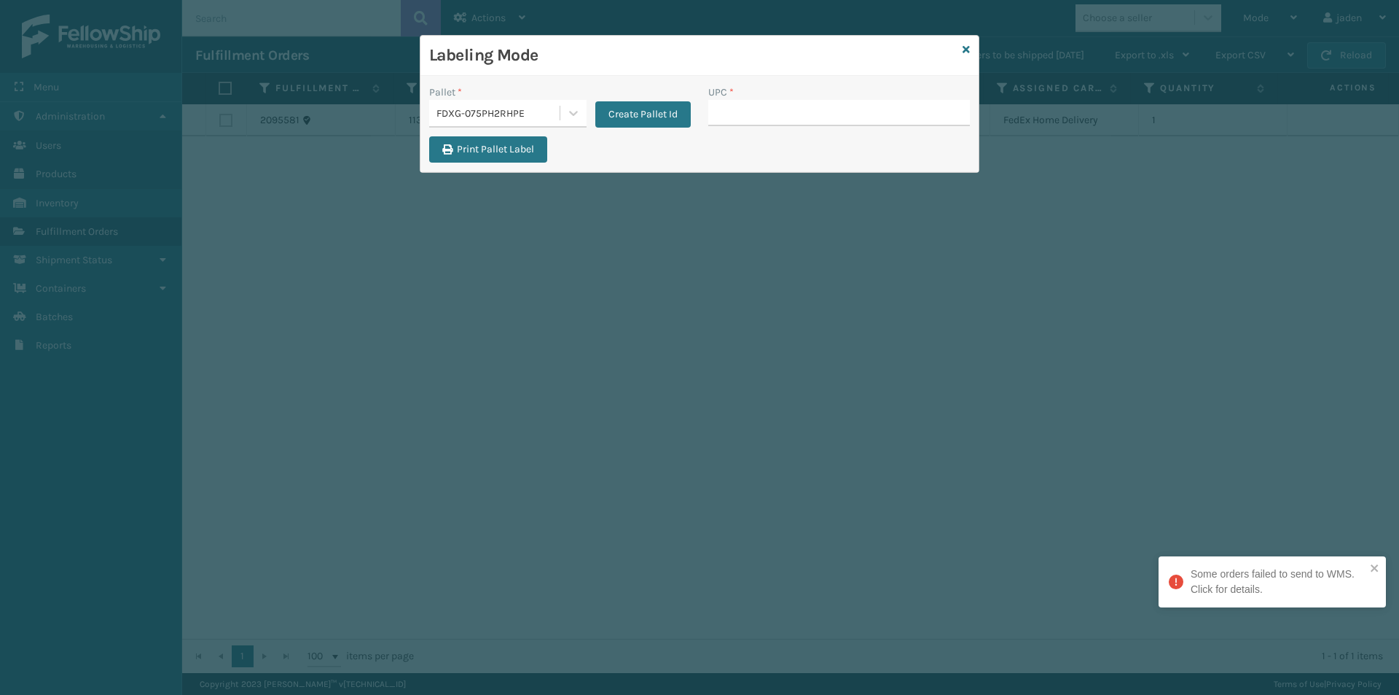
type input "410107-1120"
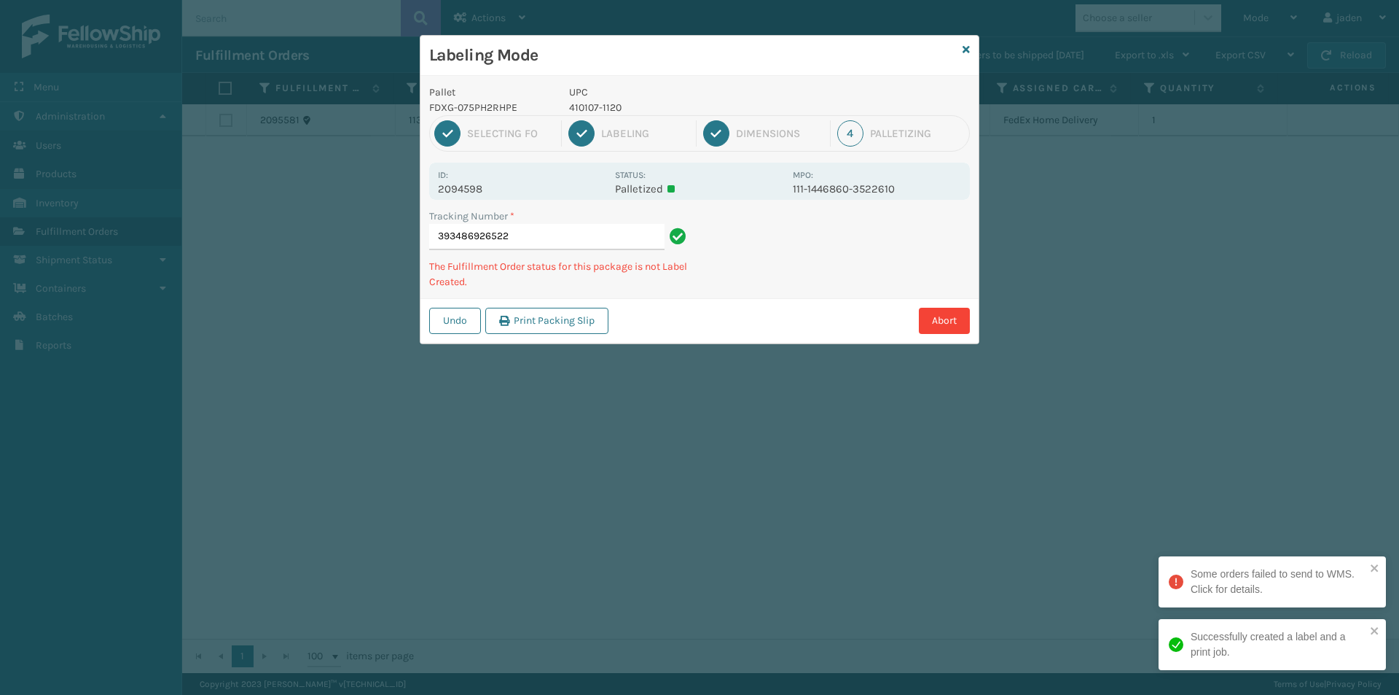
drag, startPoint x: 853, startPoint y: 262, endPoint x: 887, endPoint y: 222, distance: 52.8
click at [798, 305] on div "Undo Print Packing Slip Abort" at bounding box center [700, 320] width 558 height 44
drag, startPoint x: 894, startPoint y: 214, endPoint x: 870, endPoint y: 222, distance: 25.6
click at [756, 301] on div "Undo Print Packing Slip Abort" at bounding box center [700, 320] width 558 height 44
click at [781, 290] on div "Pallet FDXG-075PH2RHPE UPC 410107-1120 1 Selecting FO 2 Labeling 3 Dimensions 4…" at bounding box center [700, 209] width 558 height 267
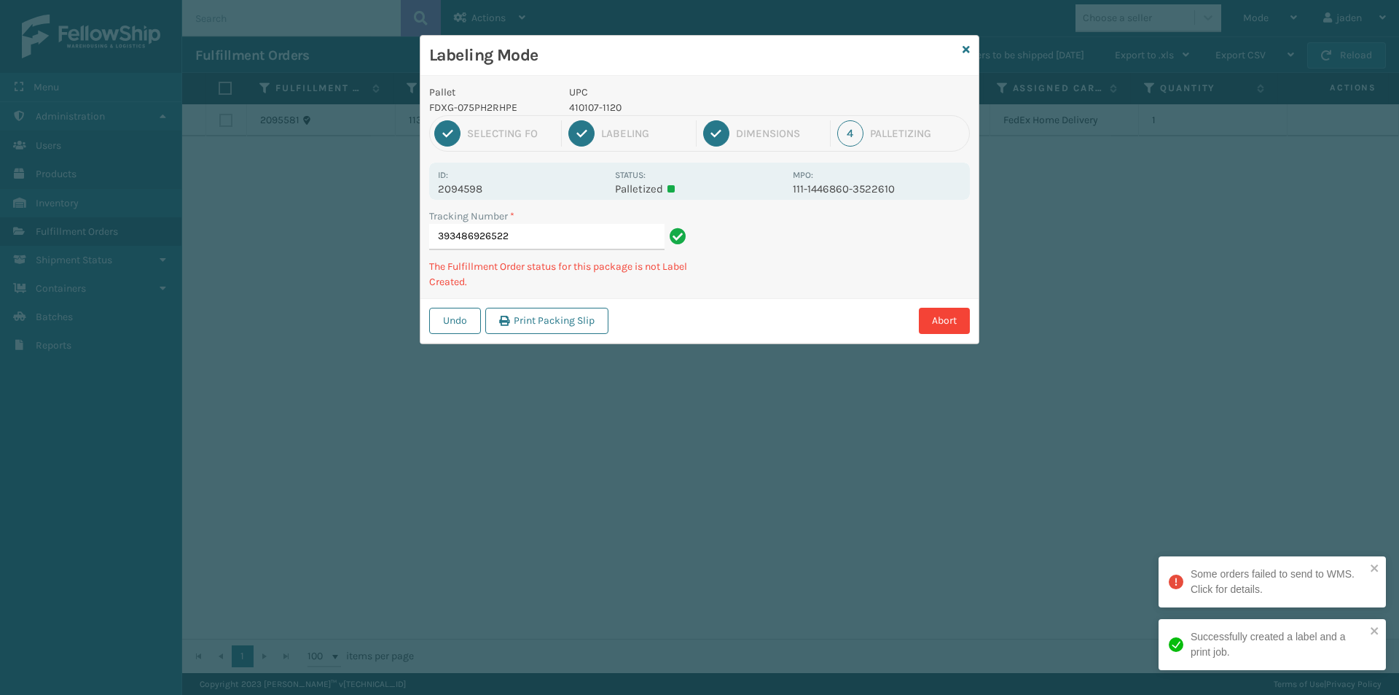
drag, startPoint x: 867, startPoint y: 223, endPoint x: 841, endPoint y: 237, distance: 29.7
click at [752, 287] on div "Pallet FDXG-075PH2RHPE UPC 410107-1120 1 Selecting FO 2 Labeling 3 Dimensions 4…" at bounding box center [700, 209] width 558 height 267
drag, startPoint x: 841, startPoint y: 237, endPoint x: 813, endPoint y: 250, distance: 30.6
drag, startPoint x: 813, startPoint y: 250, endPoint x: 877, endPoint y: 216, distance: 72.1
click at [769, 284] on div "Pallet FDXG-075PH2RHPE UPC 410107-1120 1 Selecting FO 2 Labeling 3 Dimensions 4…" at bounding box center [700, 209] width 558 height 267
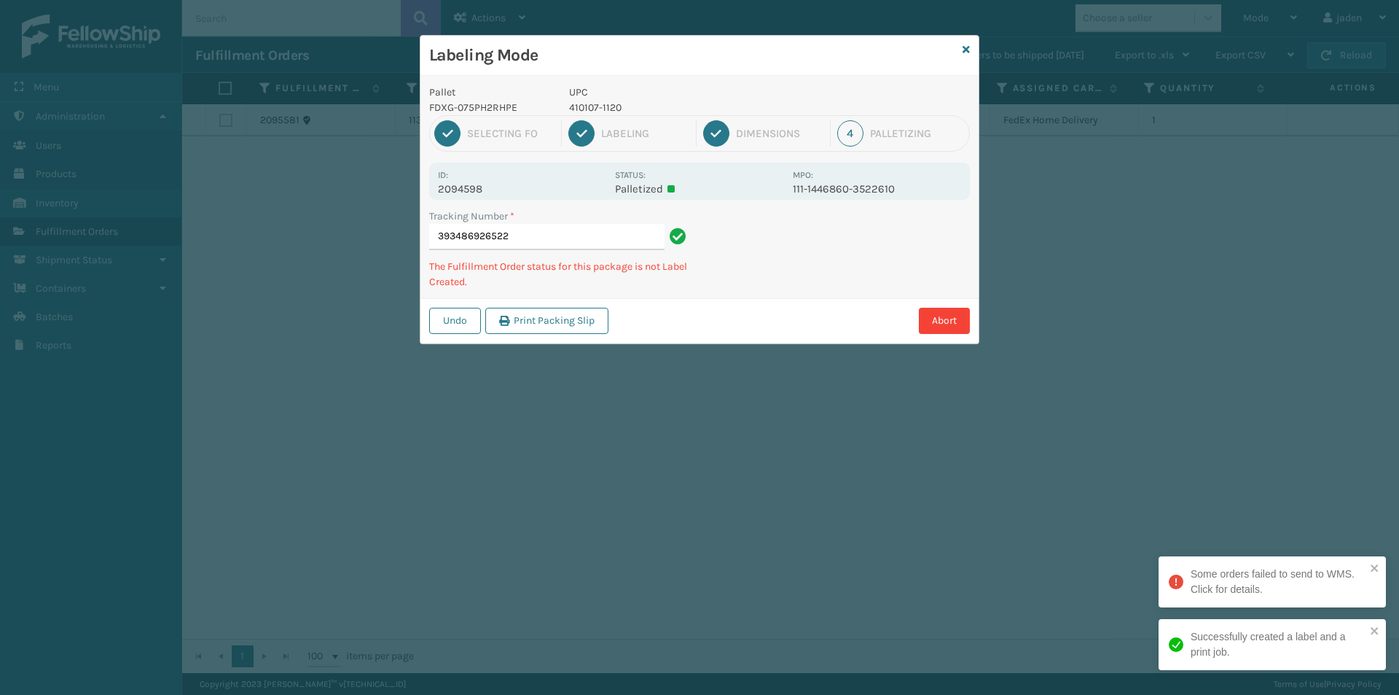
drag, startPoint x: 872, startPoint y: 216, endPoint x: 784, endPoint y: 266, distance: 100.5
click at [759, 284] on div "Pallet FDXG-075PH2RHPE UPC 410107-1120 1 Selecting FO 2 Labeling 3 Dimensions 4…" at bounding box center [700, 209] width 558 height 267
drag, startPoint x: 937, startPoint y: 187, endPoint x: 902, endPoint y: 200, distance: 36.7
drag, startPoint x: 902, startPoint y: 200, endPoint x: 937, endPoint y: 205, distance: 35.3
click at [802, 292] on div "Pallet FDXG-075PH2RHPE UPC 410107-1120 1 Selecting FO 2 Labeling 3 Dimensions 4…" at bounding box center [700, 209] width 558 height 267
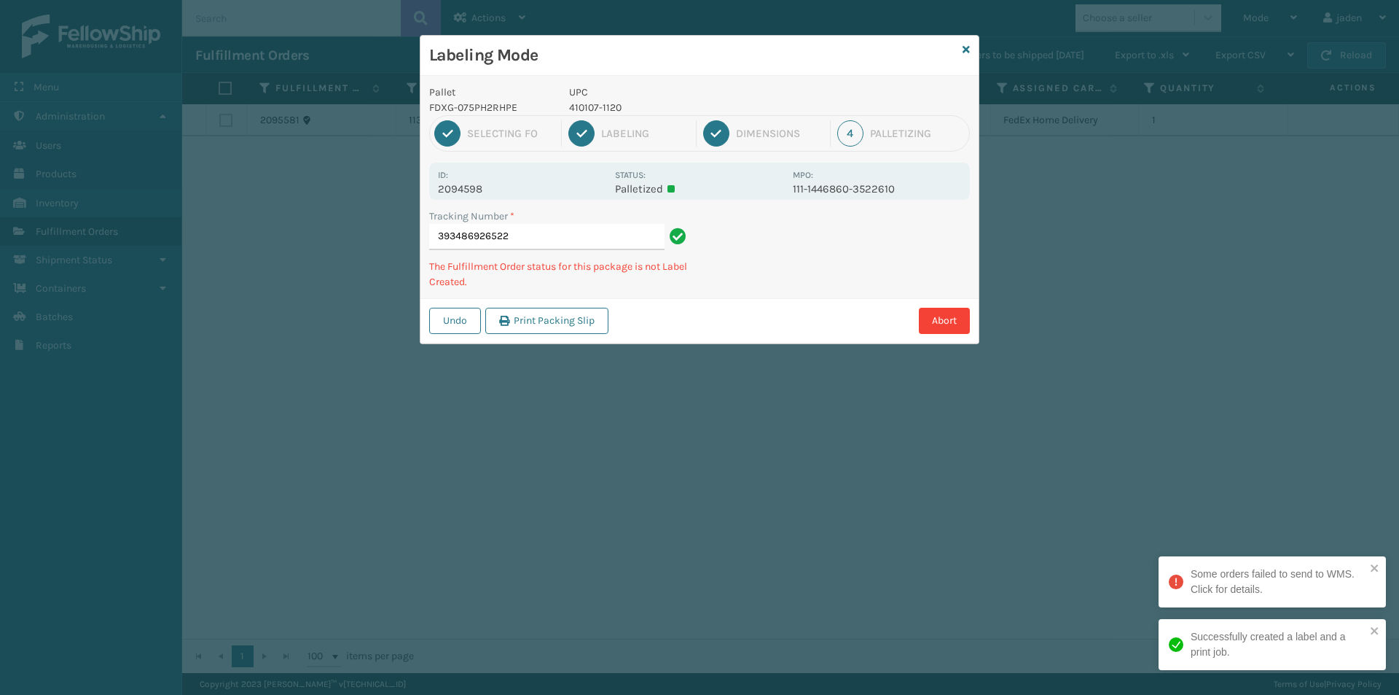
drag, startPoint x: 937, startPoint y: 205, endPoint x: 920, endPoint y: 214, distance: 19.6
drag, startPoint x: 920, startPoint y: 214, endPoint x: 840, endPoint y: 238, distance: 83.7
click at [788, 309] on div "Abort" at bounding box center [791, 321] width 357 height 26
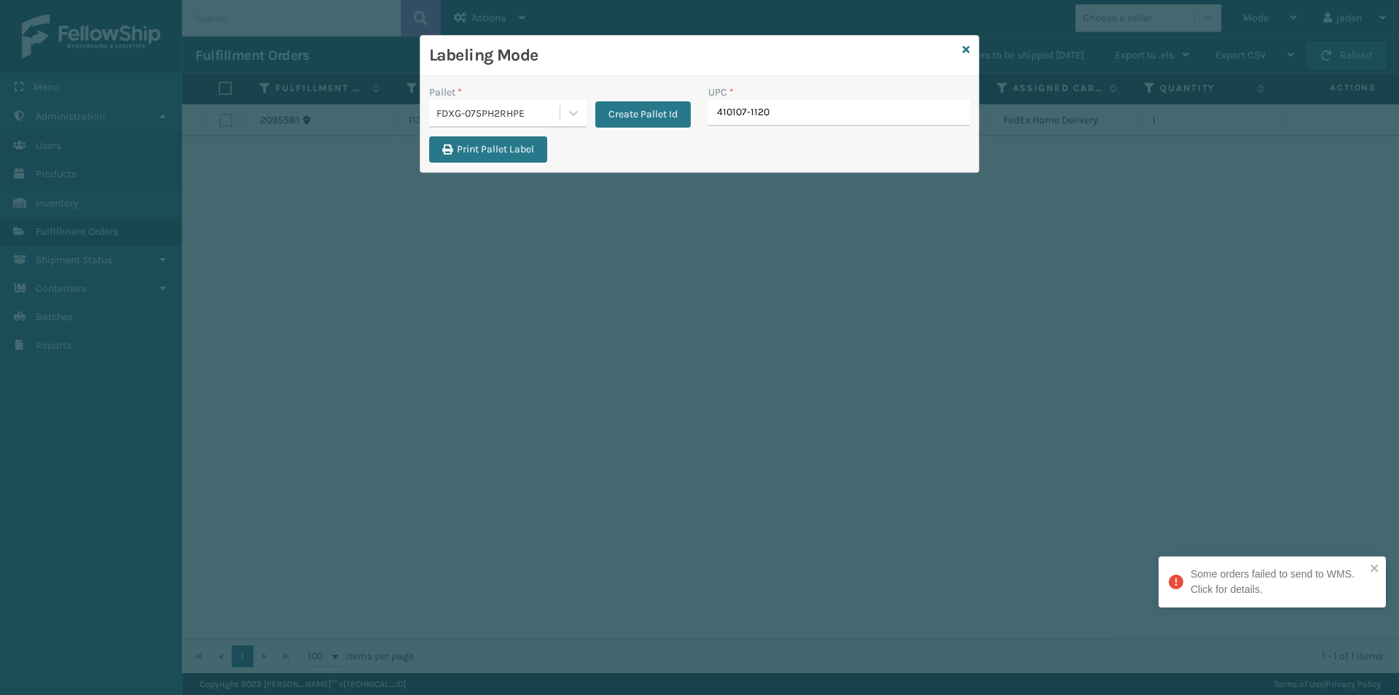
type input "410107-1120"
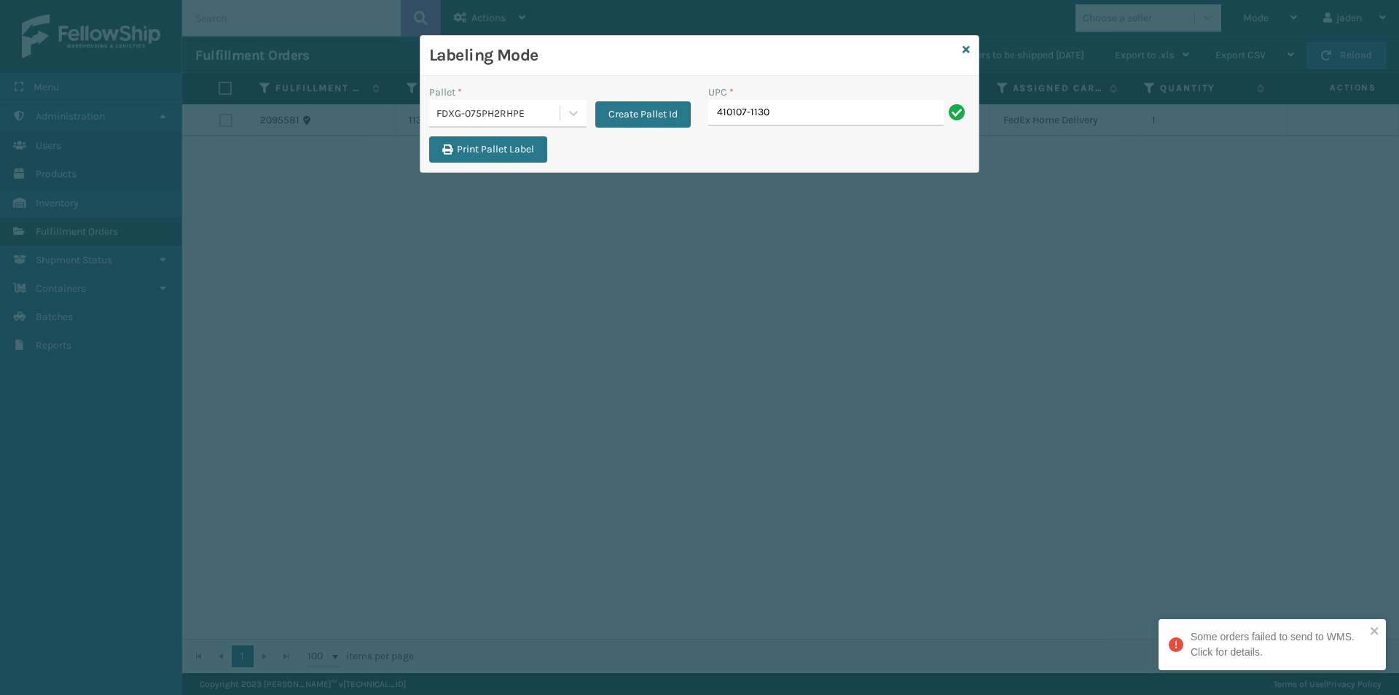
type input "410107-1130"
type input "410107-1150"
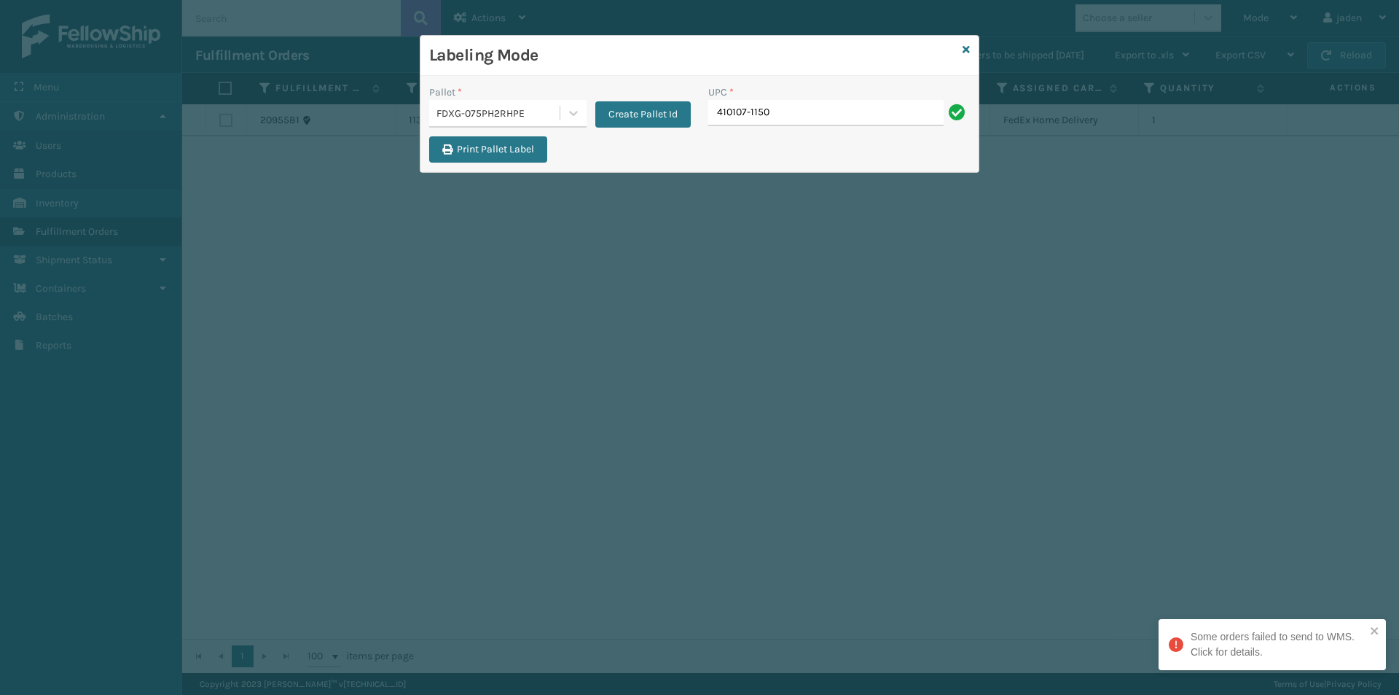
type input "410107-1150"
type input "410107-1160"
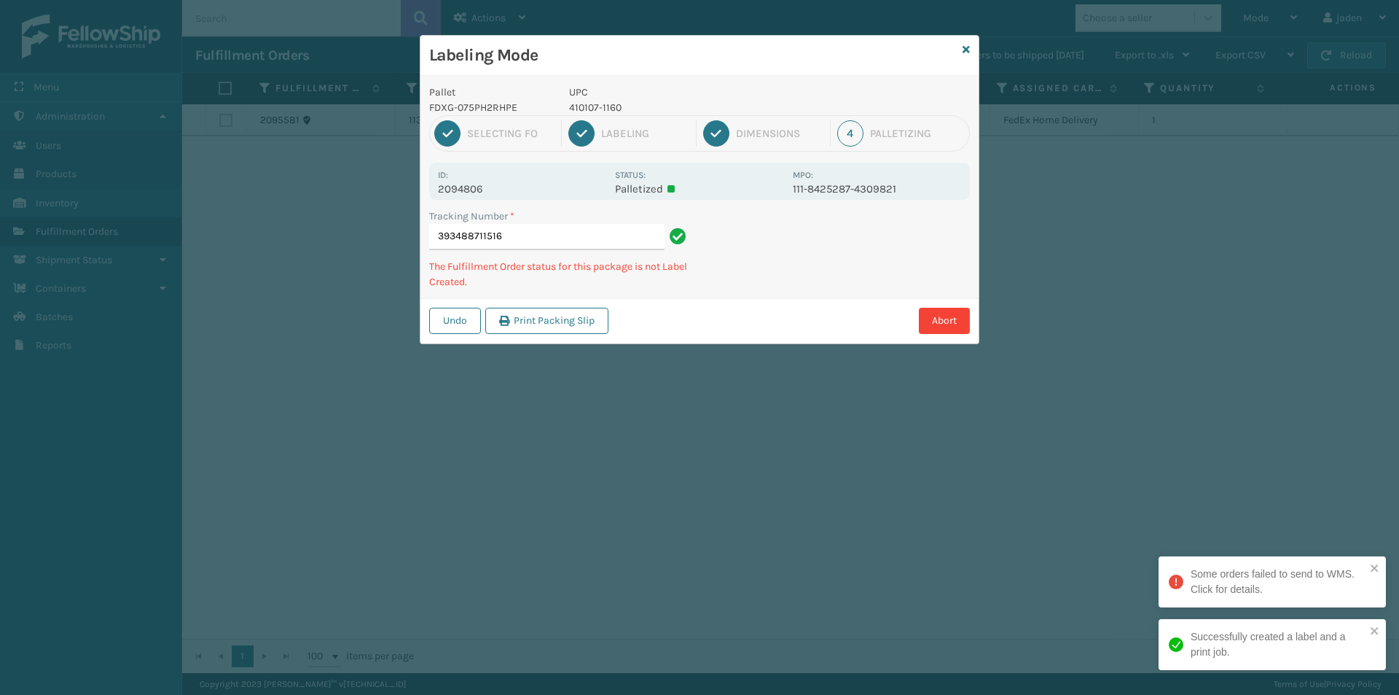
click at [595, 103] on p "410107-1160" at bounding box center [676, 107] width 215 height 15
copy p "410107-1160"
drag, startPoint x: 609, startPoint y: 114, endPoint x: 605, endPoint y: 108, distance: 7.9
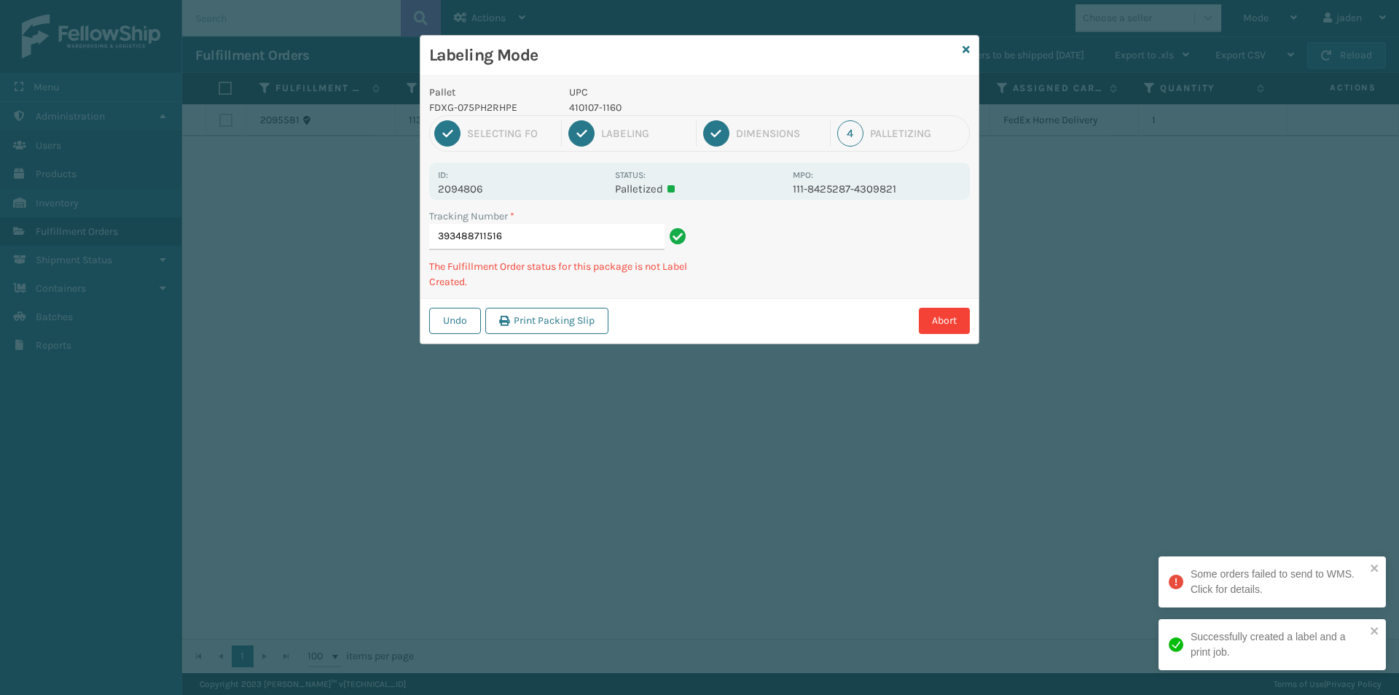
drag, startPoint x: 859, startPoint y: 252, endPoint x: 848, endPoint y: 255, distance: 11.3
drag, startPoint x: 848, startPoint y: 255, endPoint x: 787, endPoint y: 312, distance: 83.0
click at [787, 316] on div "Abort" at bounding box center [791, 321] width 357 height 26
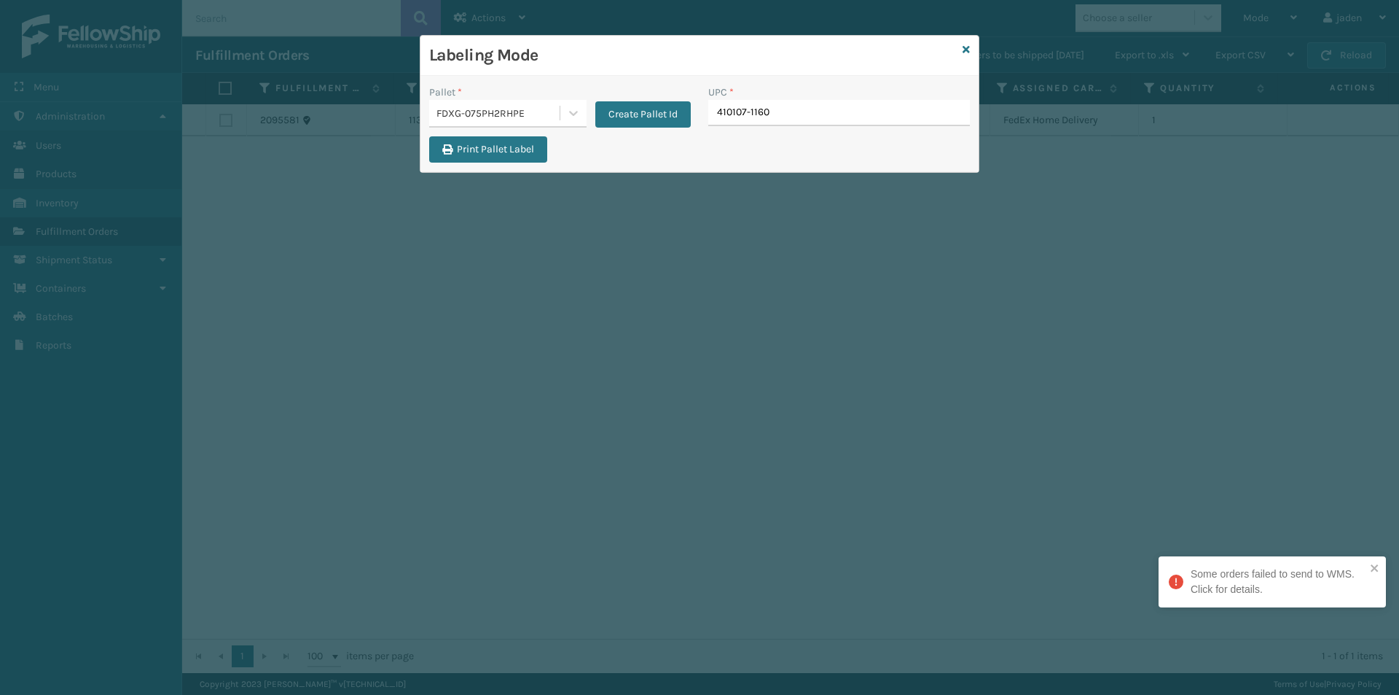
type input "410107-1160"
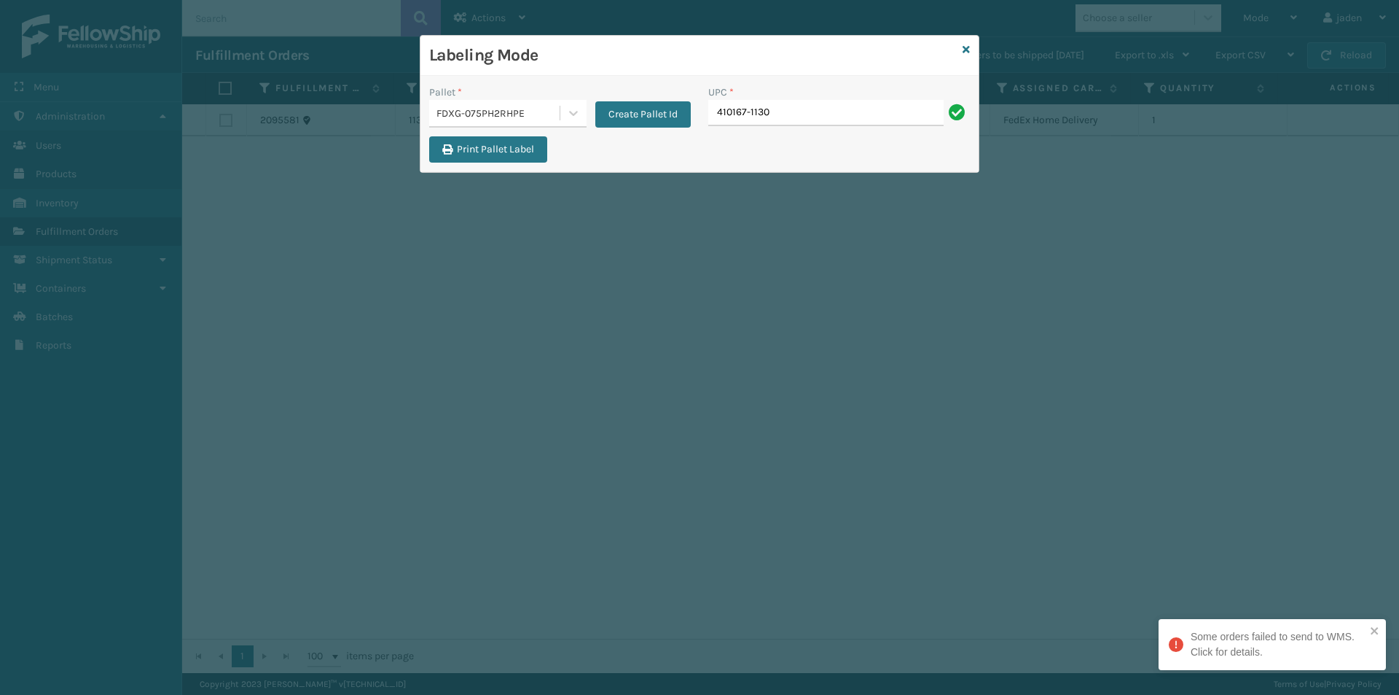
type input "410167-1130"
type input "410167-150"
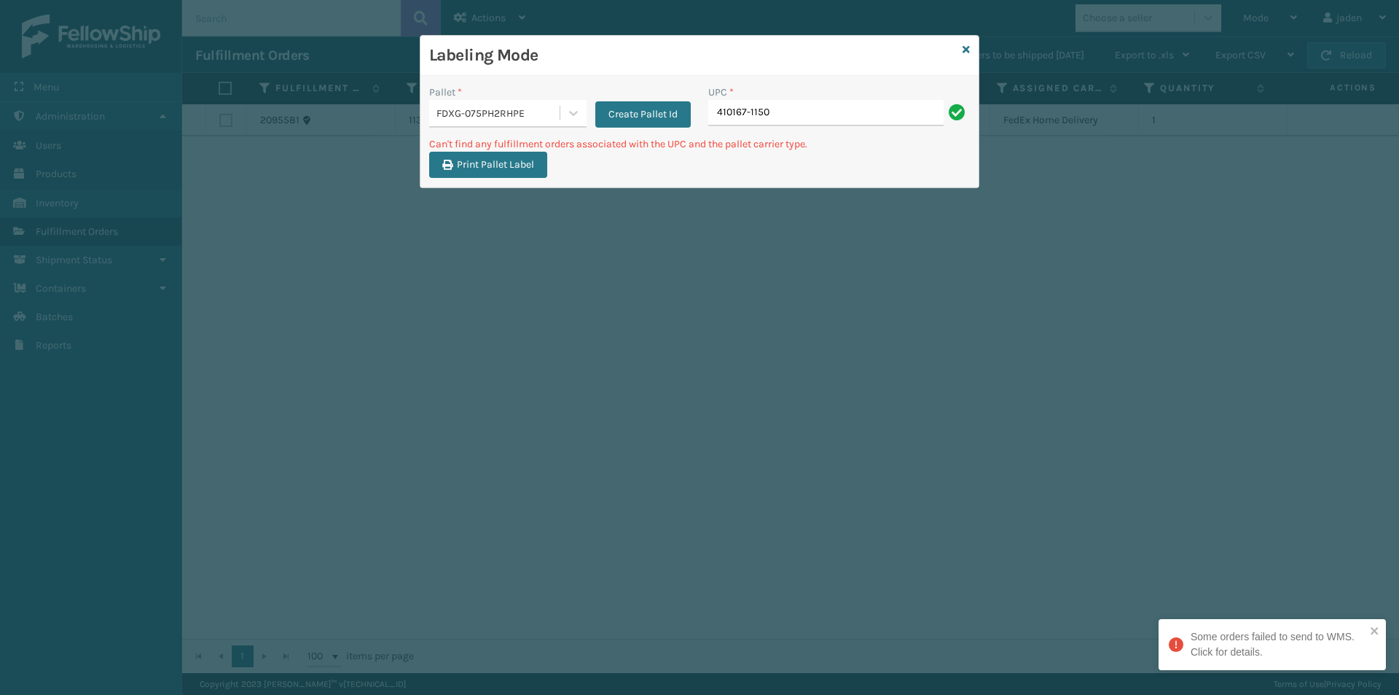
type input "410167-1150"
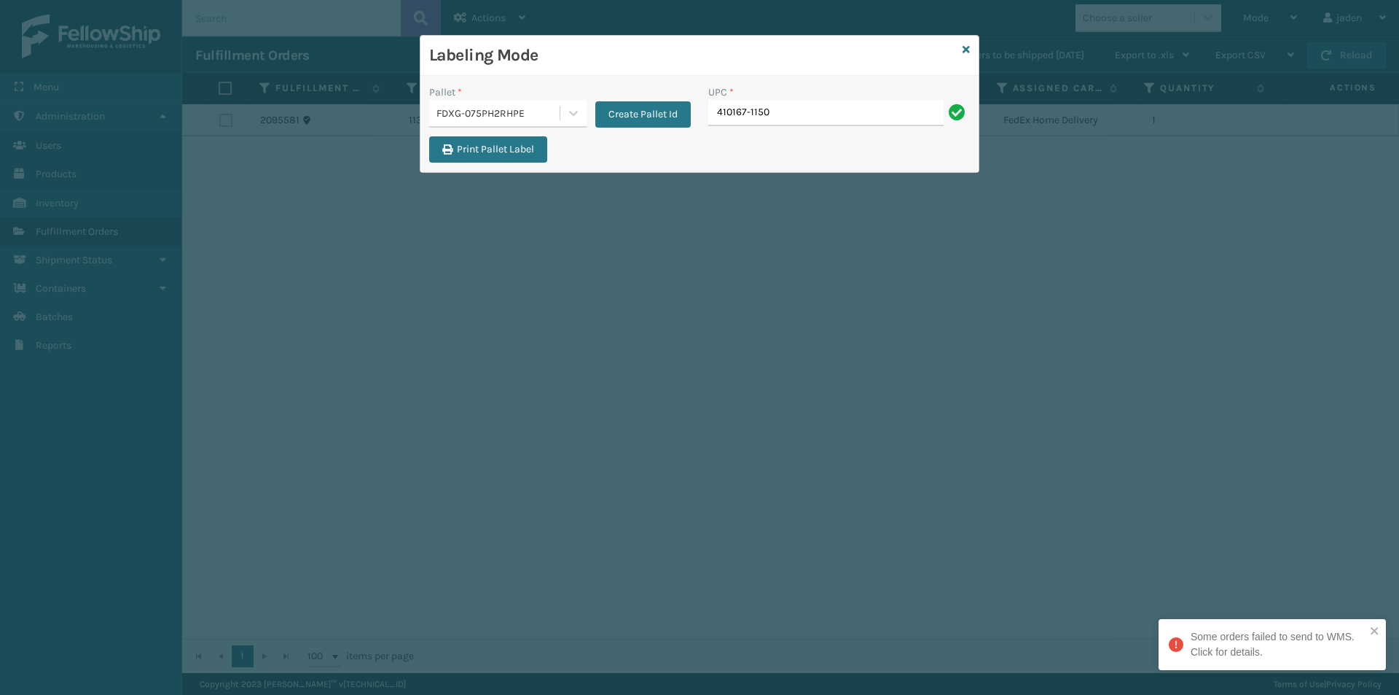
type input "410167-1150"
type input "410168-8050"
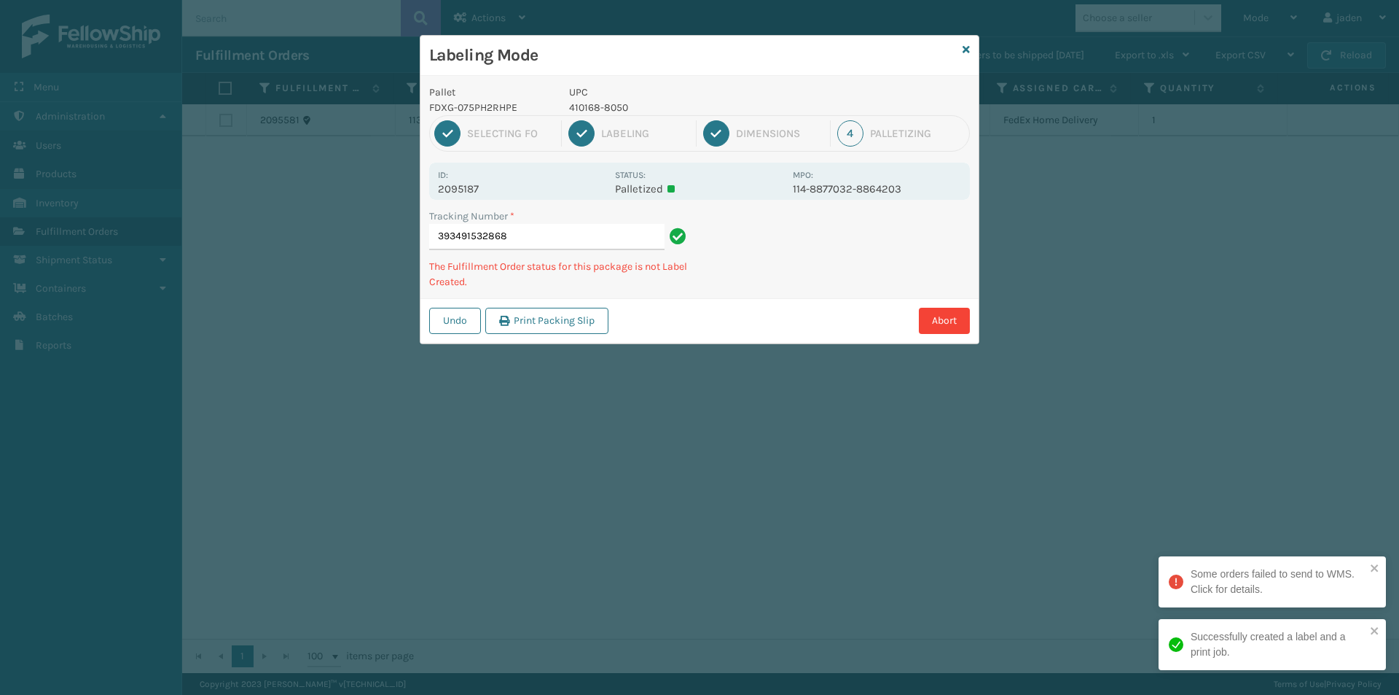
type input "3934915328684"
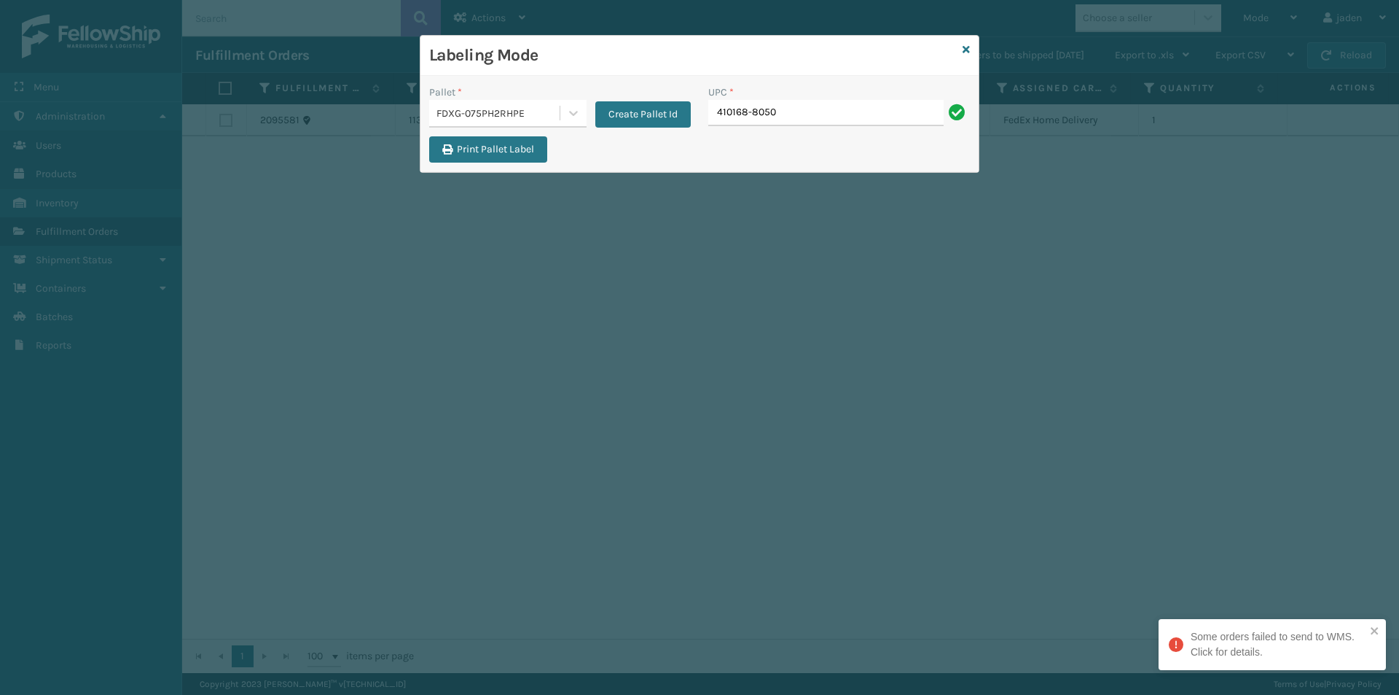
type input "410168-8050"
type input "410168-8060"
type input "413009-1130"
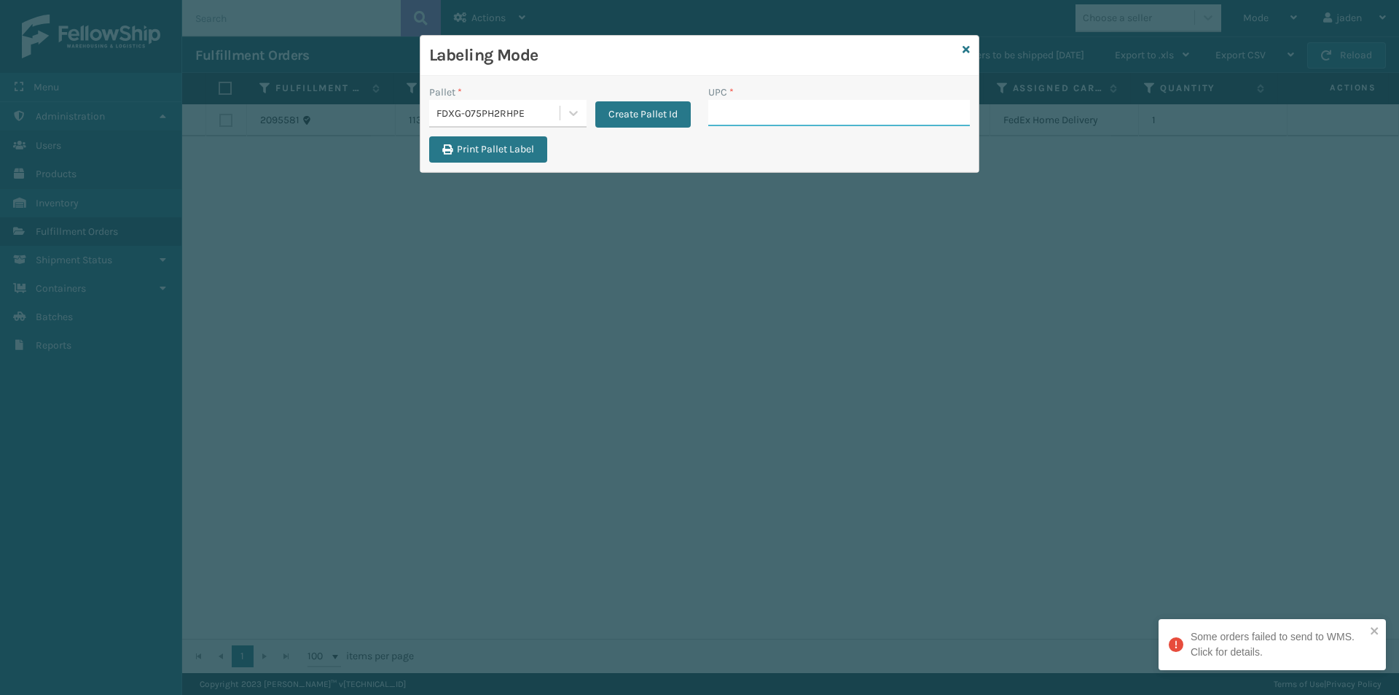
click at [829, 122] on input "UPC *" at bounding box center [839, 113] width 262 height 26
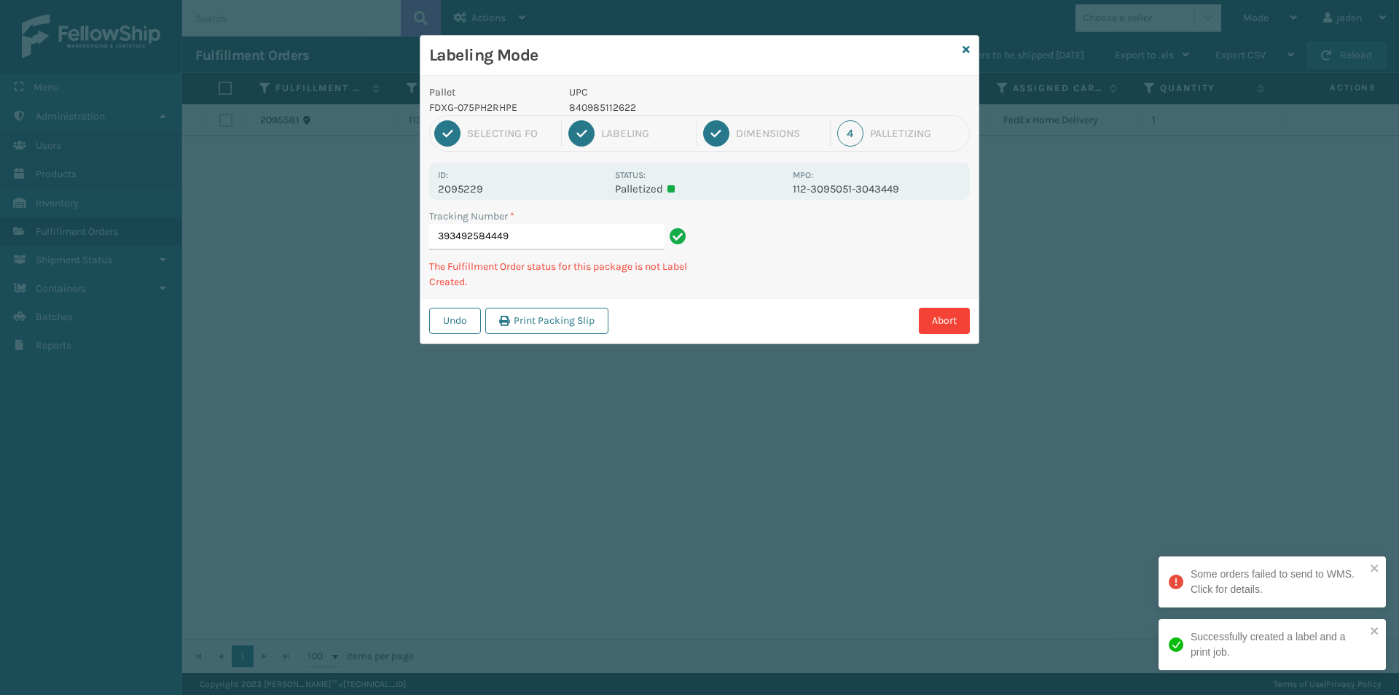
click at [622, 105] on p "840985112622" at bounding box center [676, 107] width 215 height 15
copy p "840985112622"
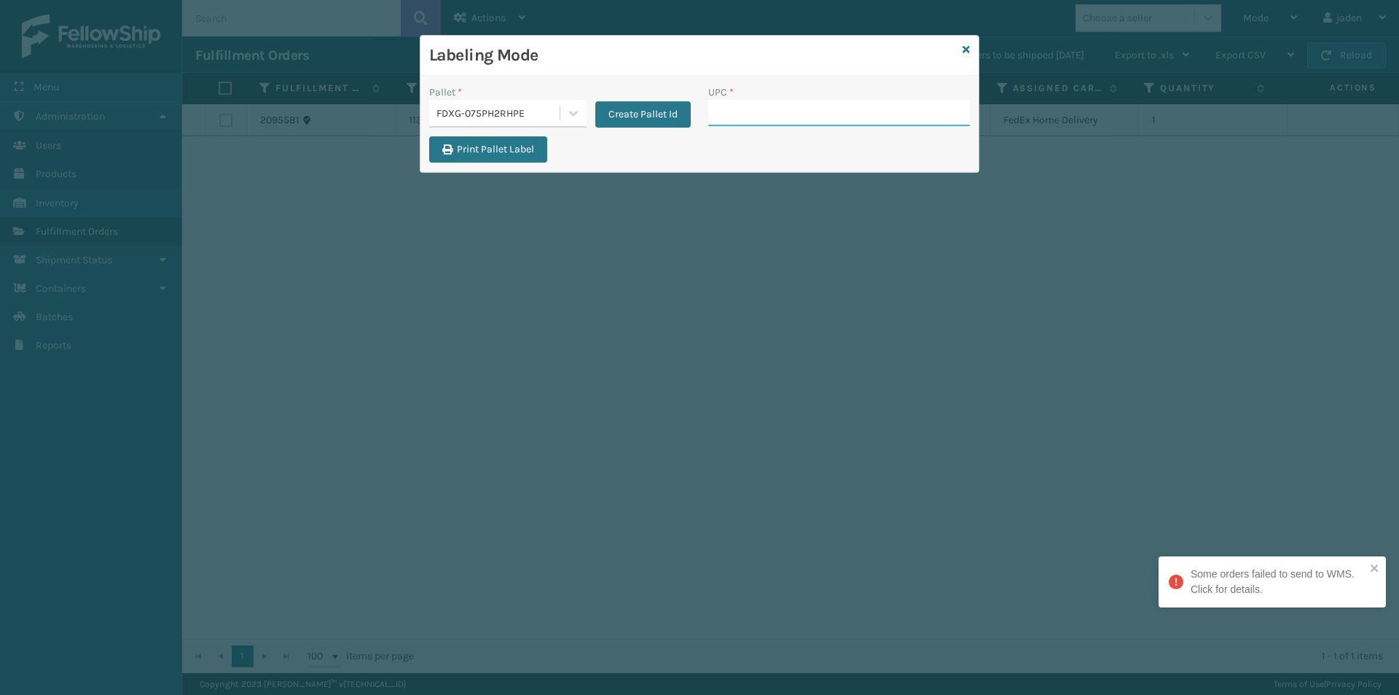
drag, startPoint x: 738, startPoint y: 126, endPoint x: 715, endPoint y: 111, distance: 27.9
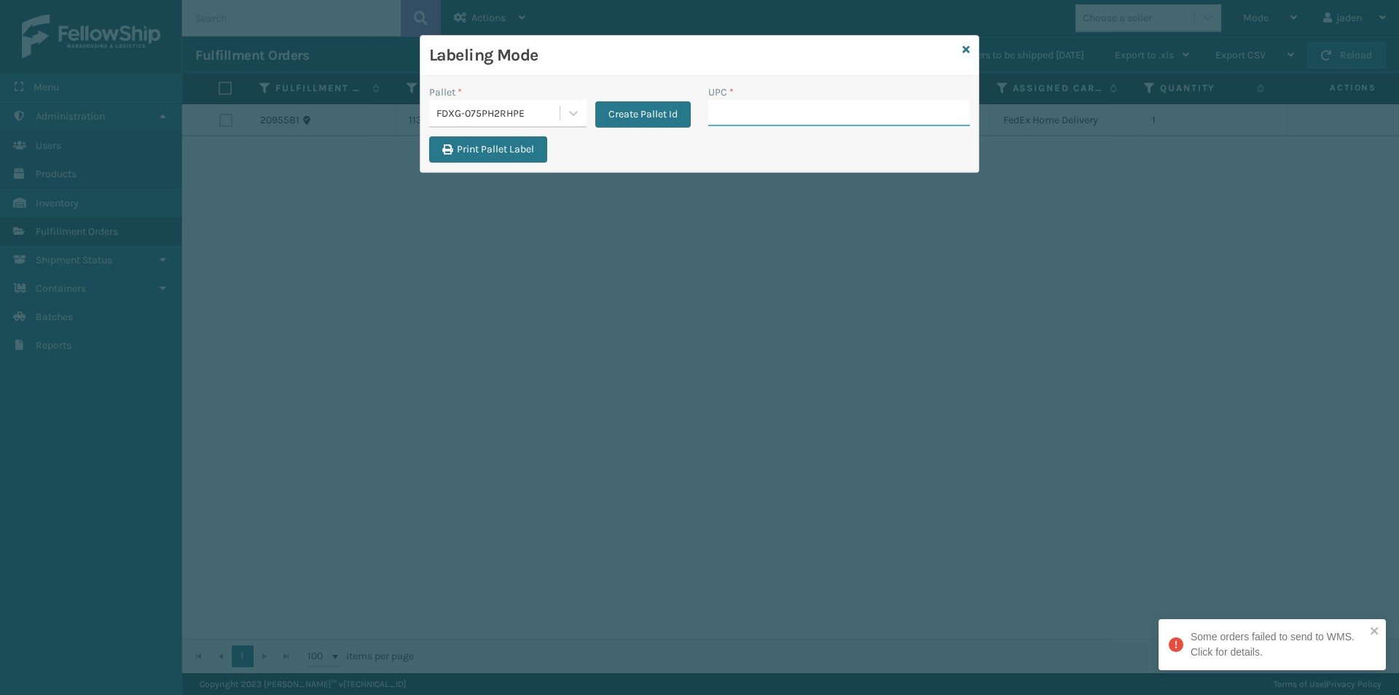
paste input "840985112622"
type input "840985112622"
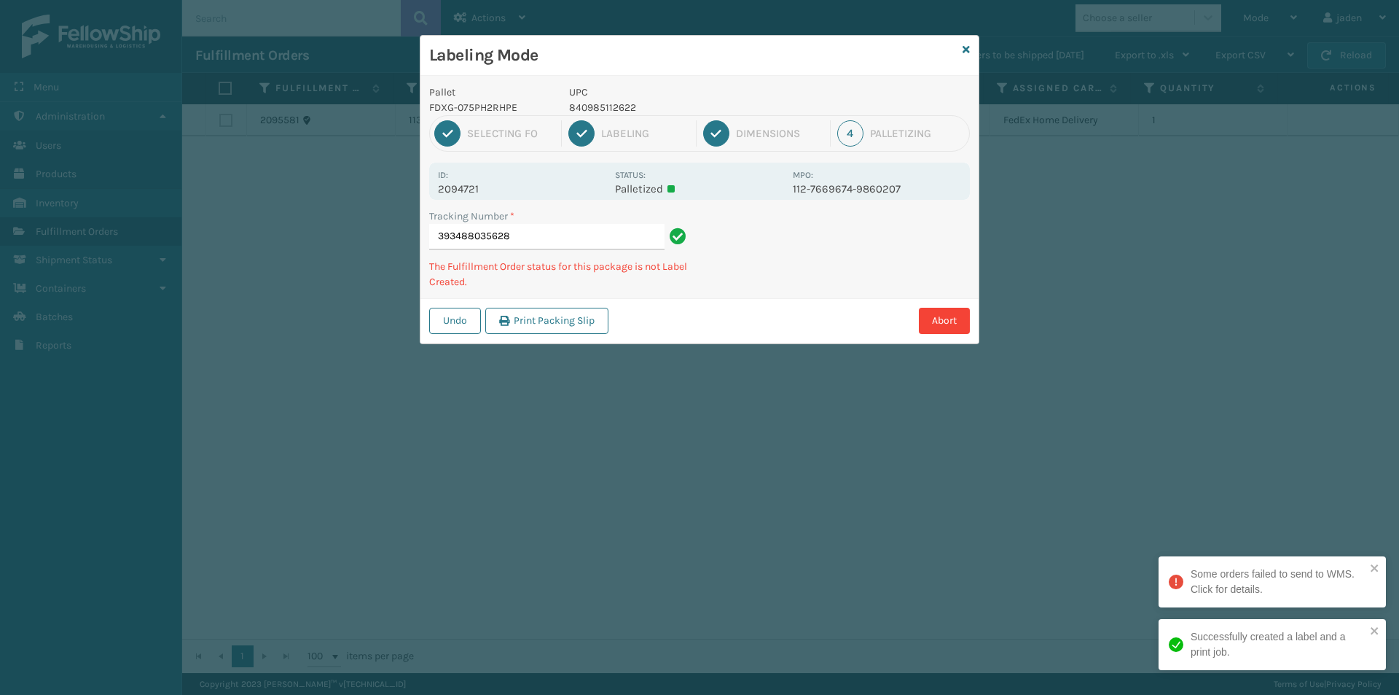
drag, startPoint x: 908, startPoint y: 244, endPoint x: 730, endPoint y: 281, distance: 182.4
click at [721, 310] on div "Labeling Mode Pallet FDXG-075PH2RHPE UPC 840985112622 1 Selecting FO 2 Labeling…" at bounding box center [699, 347] width 1399 height 695
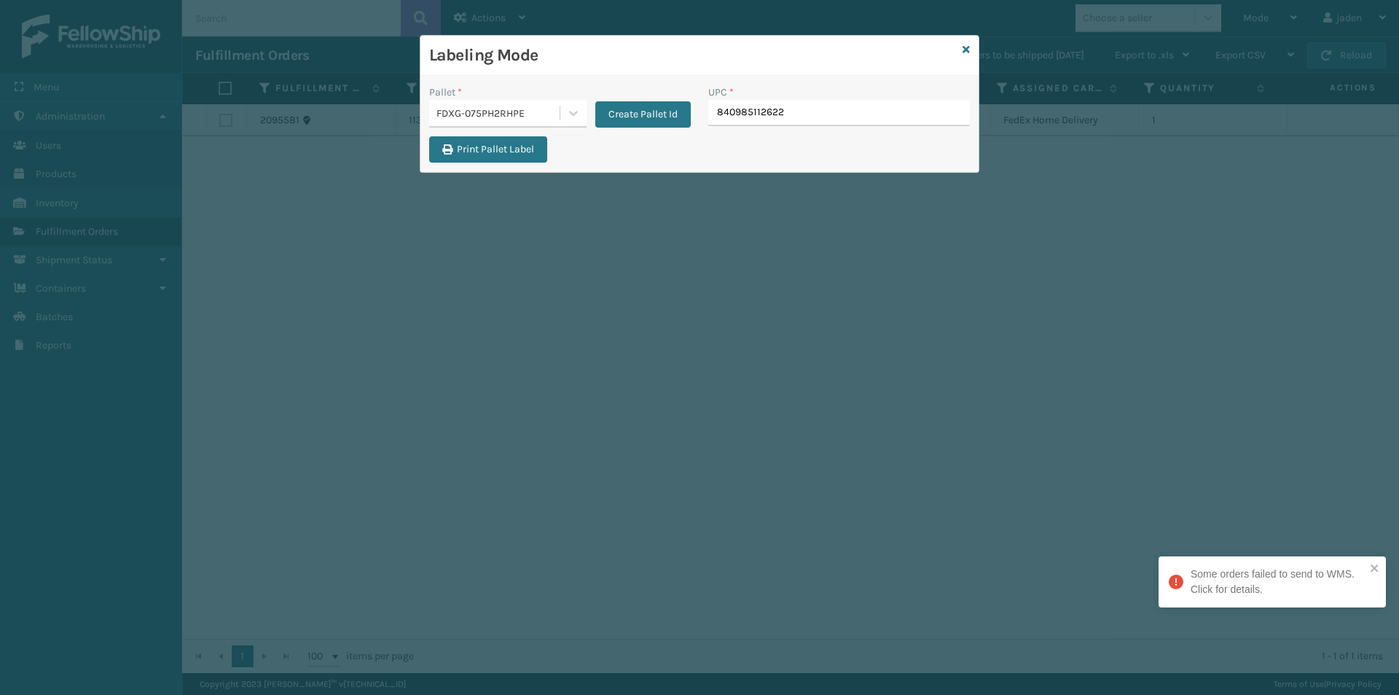
type input "840985112622"
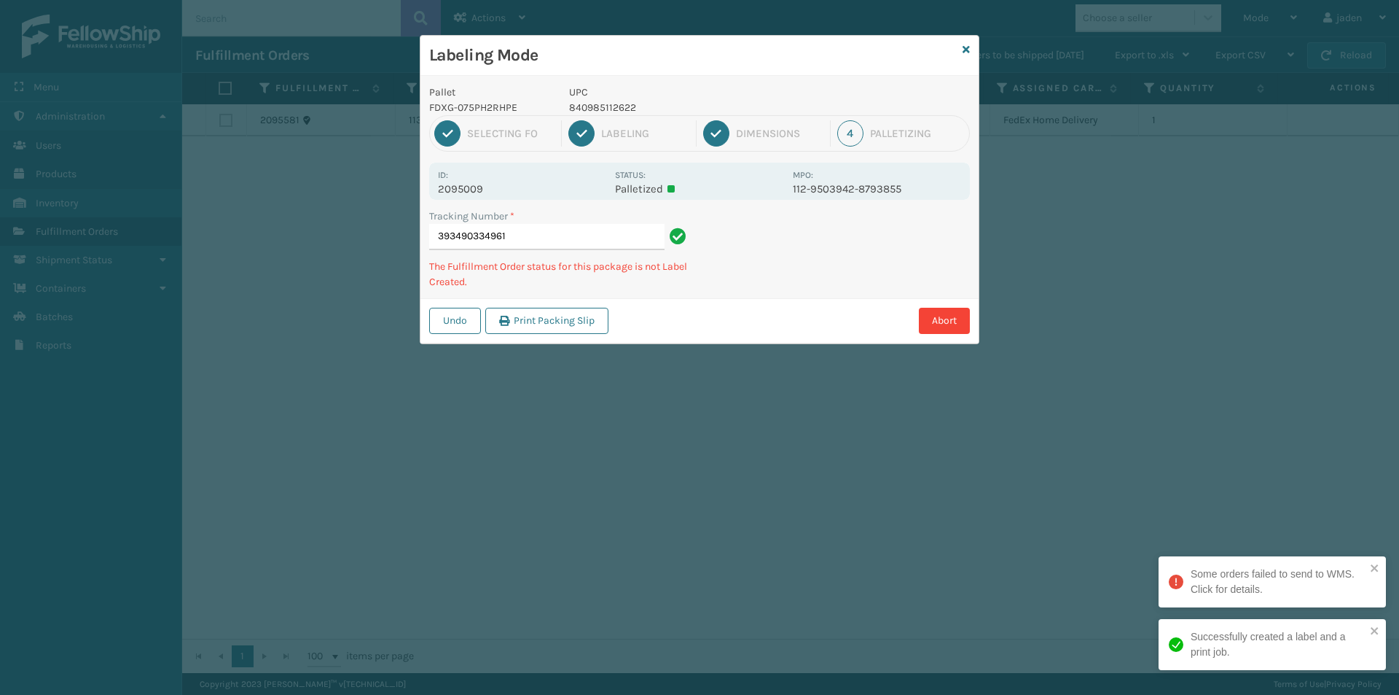
drag, startPoint x: 919, startPoint y: 245, endPoint x: 838, endPoint y: 252, distance: 81.2
click at [814, 305] on div "Undo Print Packing Slip Abort" at bounding box center [700, 320] width 558 height 44
drag, startPoint x: 896, startPoint y: 235, endPoint x: 961, endPoint y: 176, distance: 87.7
click at [821, 260] on div "Tracking Number * 393483357456 The Fulfillment Order status for this package is…" at bounding box center [700, 253] width 558 height 90
drag, startPoint x: 961, startPoint y: 176, endPoint x: 812, endPoint y: 254, distance: 167.9
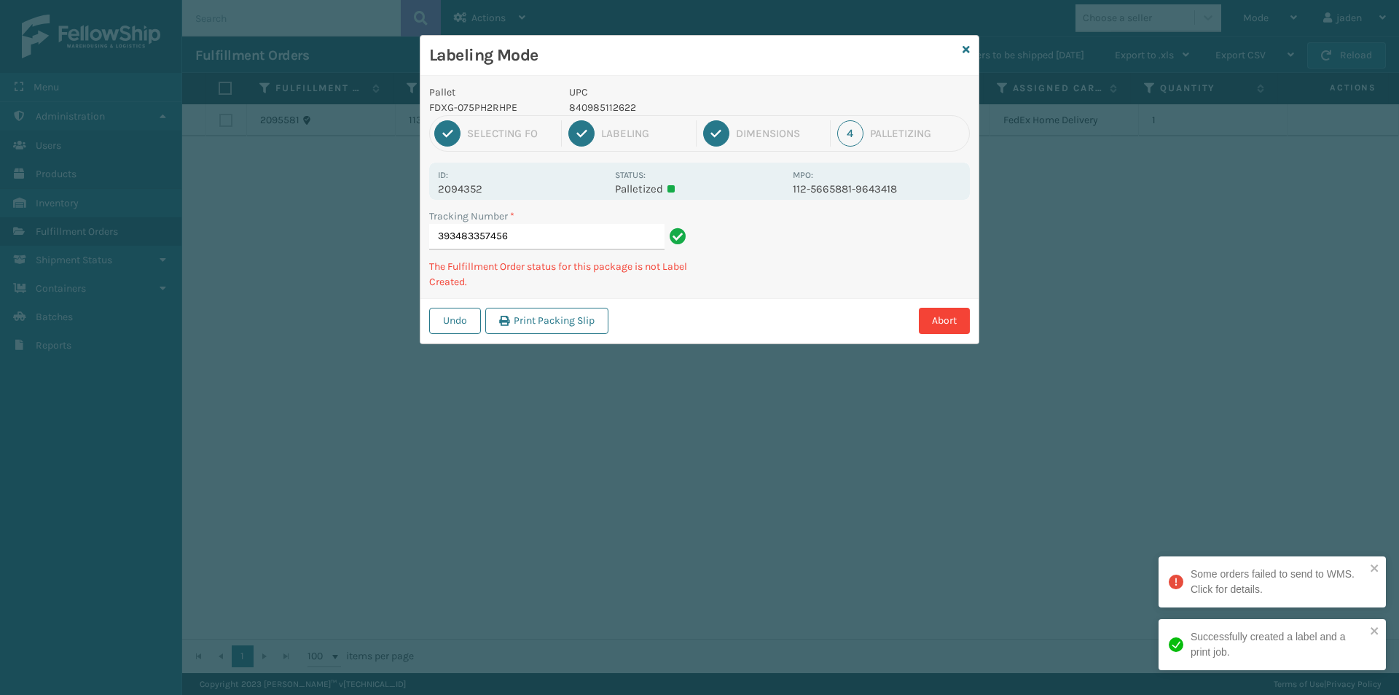
drag, startPoint x: 812, startPoint y: 254, endPoint x: 966, endPoint y: 152, distance: 185.6
click at [880, 204] on div "Pallet FDXG-075PH2RHPE UPC 840985112622 1 Selecting FO 2 Labeling 3 Dimensions …" at bounding box center [700, 209] width 558 height 267
drag, startPoint x: 966, startPoint y: 152, endPoint x: 931, endPoint y: 163, distance: 37.3
drag, startPoint x: 931, startPoint y: 163, endPoint x: 947, endPoint y: 183, distance: 26.0
click at [867, 214] on div "Tracking Number * 393483357456 The Fulfillment Order status for this package is…" at bounding box center [700, 253] width 558 height 90
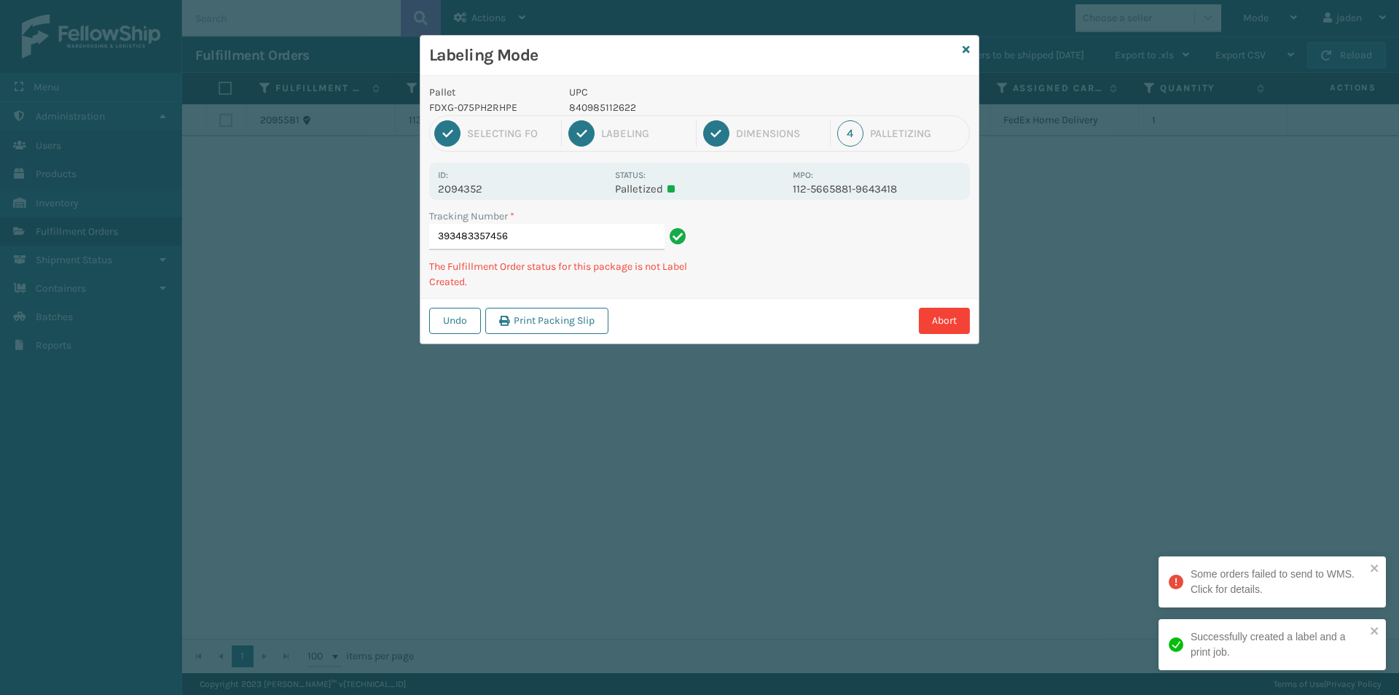
drag, startPoint x: 947, startPoint y: 183, endPoint x: 938, endPoint y: 187, distance: 9.5
drag, startPoint x: 938, startPoint y: 187, endPoint x: 981, endPoint y: 207, distance: 47.6
click at [878, 253] on div "Tracking Number * 393483357456 The Fulfillment Order status for this package is…" at bounding box center [700, 253] width 558 height 90
drag, startPoint x: 981, startPoint y: 207, endPoint x: 832, endPoint y: 291, distance: 170.7
drag, startPoint x: 832, startPoint y: 291, endPoint x: 999, endPoint y: 214, distance: 183.6
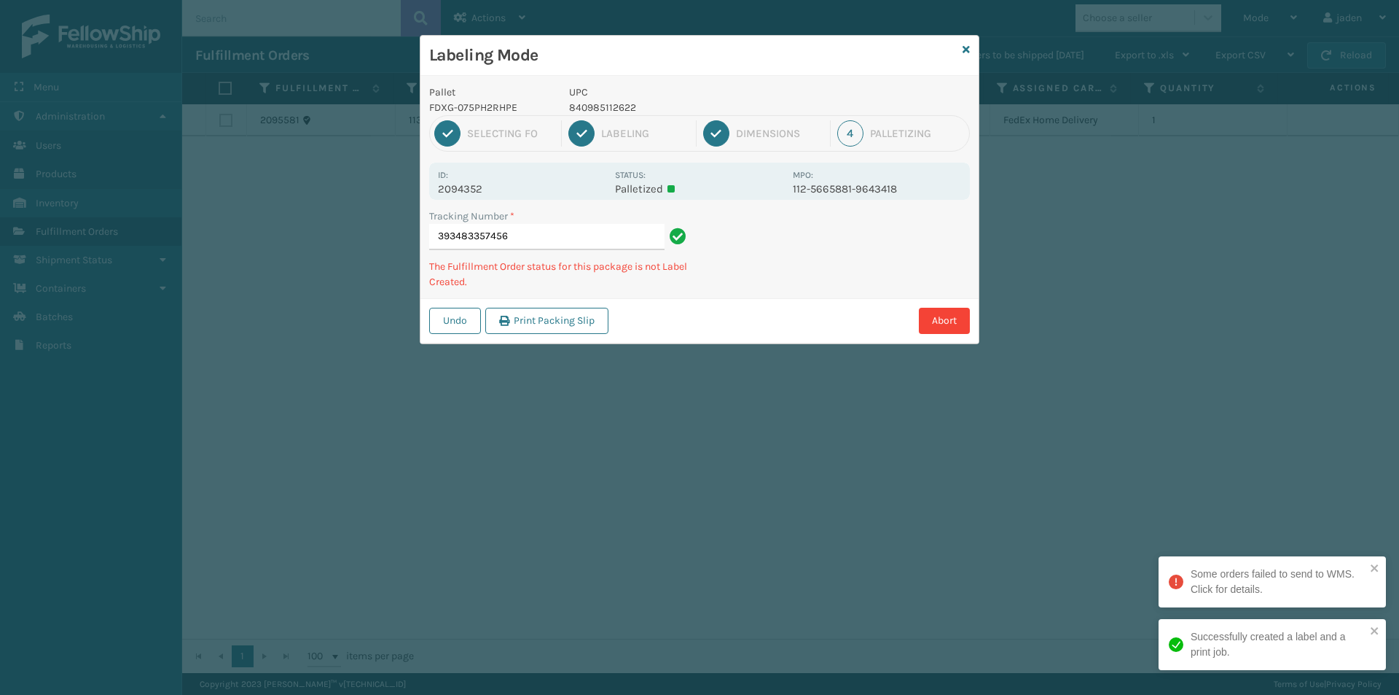
click at [855, 284] on div "Tracking Number * 393483357456 The Fulfillment Order status for this package is…" at bounding box center [700, 253] width 558 height 90
drag, startPoint x: 999, startPoint y: 214, endPoint x: 978, endPoint y: 222, distance: 22.4
click at [910, 267] on div "Tracking Number * 393483357456 The Fulfillment Order status for this package is…" at bounding box center [700, 253] width 558 height 90
drag, startPoint x: 983, startPoint y: 225, endPoint x: 950, endPoint y: 231, distance: 34.0
drag, startPoint x: 877, startPoint y: 281, endPoint x: 881, endPoint y: 173, distance: 108.0
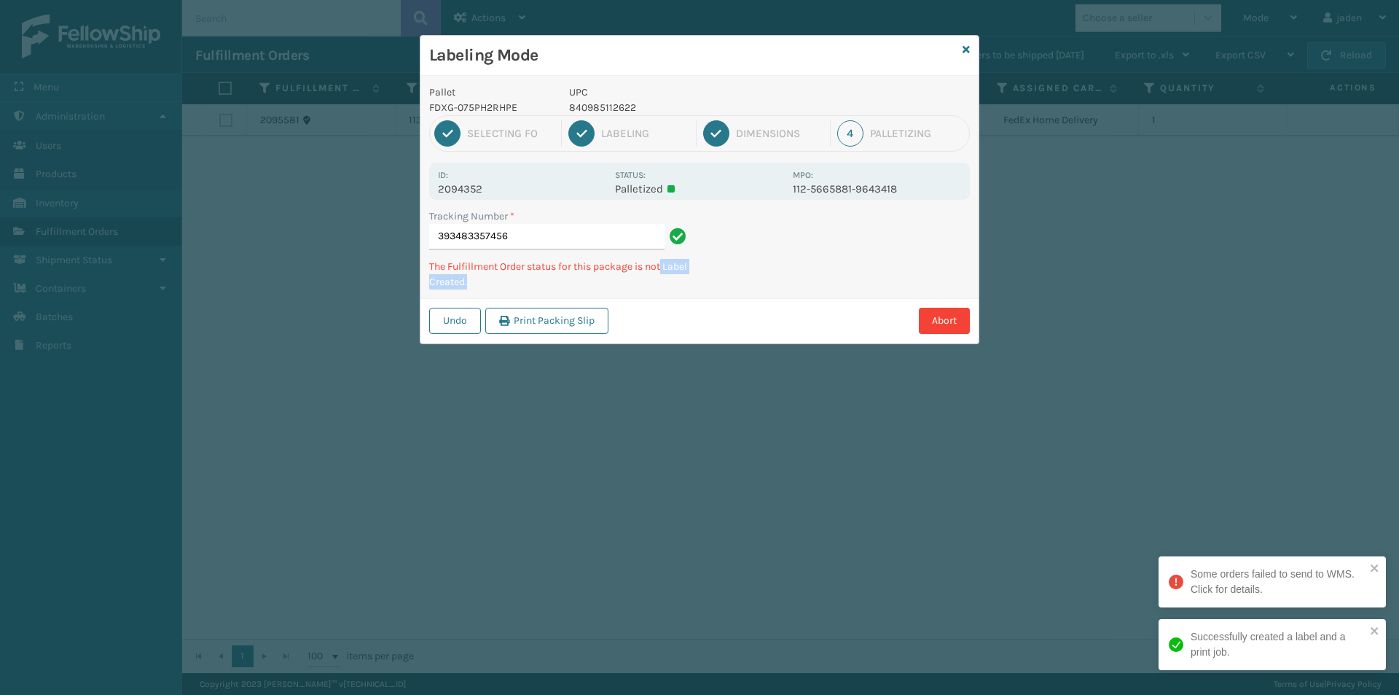
click at [876, 281] on div "Tracking Number * 393483357456 The Fulfillment Order status for this package is…" at bounding box center [700, 253] width 558 height 90
drag, startPoint x: 880, startPoint y: 265, endPoint x: 913, endPoint y: 251, distance: 35.9
click at [739, 352] on div "Labeling Mode Pallet FDXG-075PH2RHPE UPC 840985112622 1 Selecting FO 2 Labeling…" at bounding box center [699, 347] width 1399 height 695
drag, startPoint x: 918, startPoint y: 249, endPoint x: 714, endPoint y: 365, distance: 235.7
drag, startPoint x: 714, startPoint y: 365, endPoint x: 923, endPoint y: 240, distance: 244.5
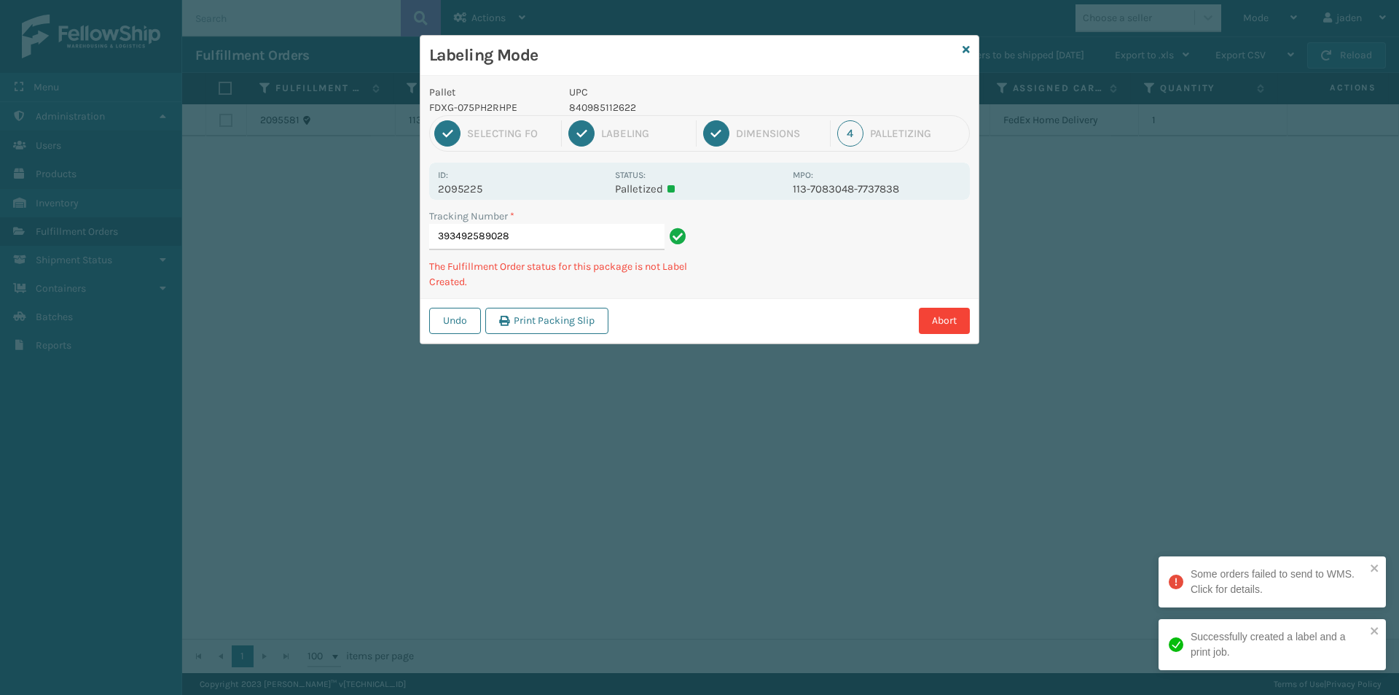
click at [751, 338] on div "Labeling Mode Pallet FDXG-075PH2RHPE UPC 840985112622 1 Selecting FO 2 Labeling…" at bounding box center [699, 347] width 1399 height 695
drag, startPoint x: 923, startPoint y: 240, endPoint x: 913, endPoint y: 243, distance: 11.5
drag, startPoint x: 913, startPoint y: 243, endPoint x: 908, endPoint y: 265, distance: 21.6
click at [756, 343] on div "Labeling Mode Pallet FDXG-075PH2RHPE UPC 840985112622 1 Selecting FO 2 Labeling…" at bounding box center [699, 347] width 1399 height 695
drag, startPoint x: 908, startPoint y: 265, endPoint x: 893, endPoint y: 271, distance: 16.7
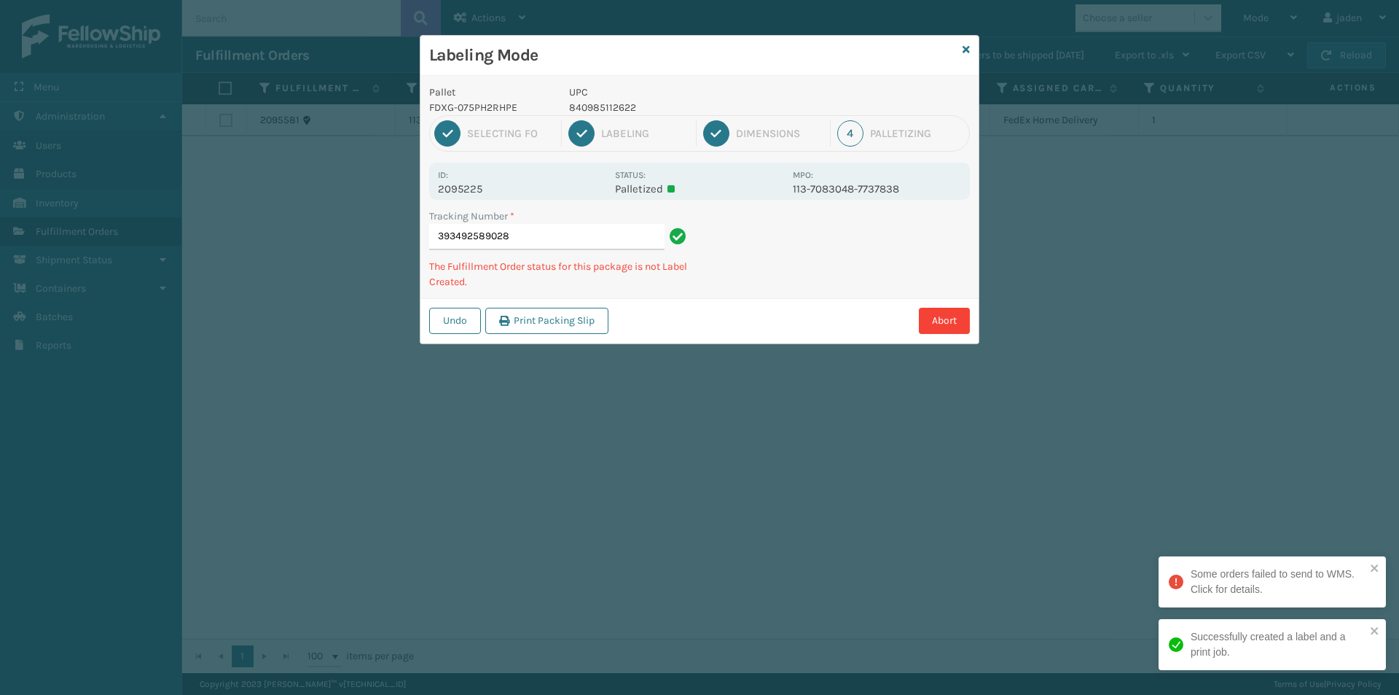
drag, startPoint x: 893, startPoint y: 271, endPoint x: 703, endPoint y: 382, distance: 220.1
click at [703, 382] on div "Labeling Mode Pallet FDXG-075PH2RHPE UPC 840985112622 1 Selecting FO 2 Labeling…" at bounding box center [699, 347] width 1399 height 695
drag, startPoint x: 948, startPoint y: 253, endPoint x: 926, endPoint y: 258, distance: 23.2
drag, startPoint x: 926, startPoint y: 258, endPoint x: 950, endPoint y: 239, distance: 31.2
click at [755, 348] on div "Labeling Mode Pallet FDXG-075PH2RHPE UPC 840985112622 1 Selecting FO 2 Labeling…" at bounding box center [699, 347] width 1399 height 695
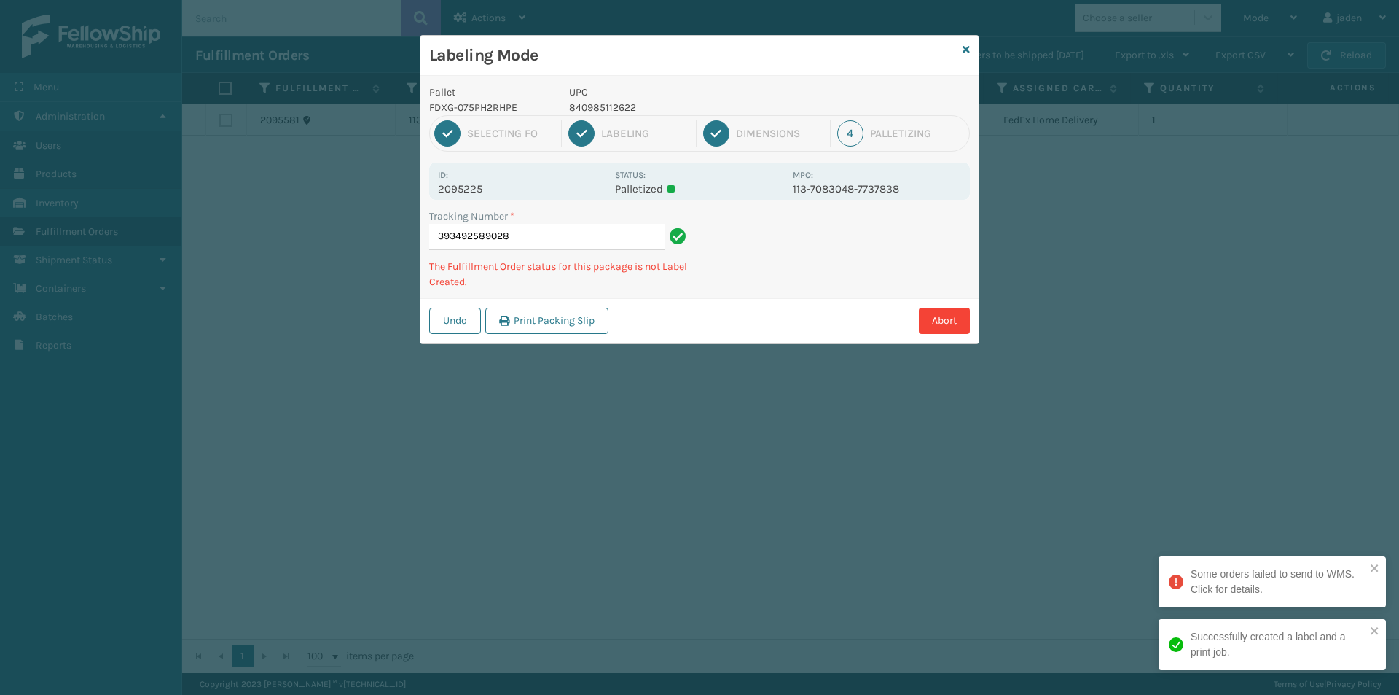
drag, startPoint x: 950, startPoint y: 239, endPoint x: 935, endPoint y: 241, distance: 15.4
drag, startPoint x: 935, startPoint y: 241, endPoint x: 891, endPoint y: 259, distance: 48.0
click at [789, 318] on div "Labeling Mode Pallet FDXG-075PH2RHPE UPC 840985112622 1 Selecting FO 2 Labeling…" at bounding box center [699, 347] width 1399 height 695
drag, startPoint x: 961, startPoint y: 230, endPoint x: 781, endPoint y: 335, distance: 208.4
drag, startPoint x: 781, startPoint y: 335, endPoint x: 907, endPoint y: 257, distance: 148.3
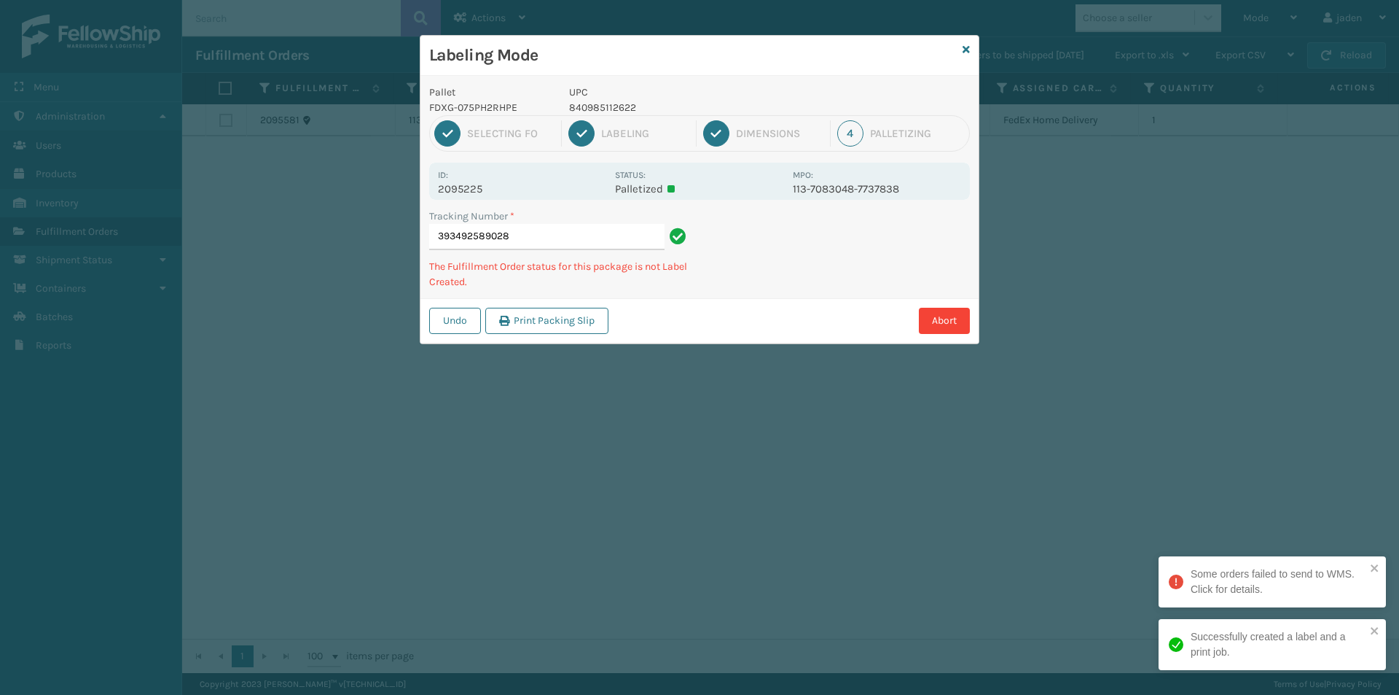
click at [818, 313] on div "Undo Print Packing Slip Abort" at bounding box center [700, 320] width 558 height 44
drag, startPoint x: 907, startPoint y: 257, endPoint x: 915, endPoint y: 239, distance: 19.6
click at [810, 306] on div "Undo Print Packing Slip Abort" at bounding box center [700, 320] width 558 height 44
drag, startPoint x: 915, startPoint y: 239, endPoint x: 905, endPoint y: 239, distance: 9.5
drag
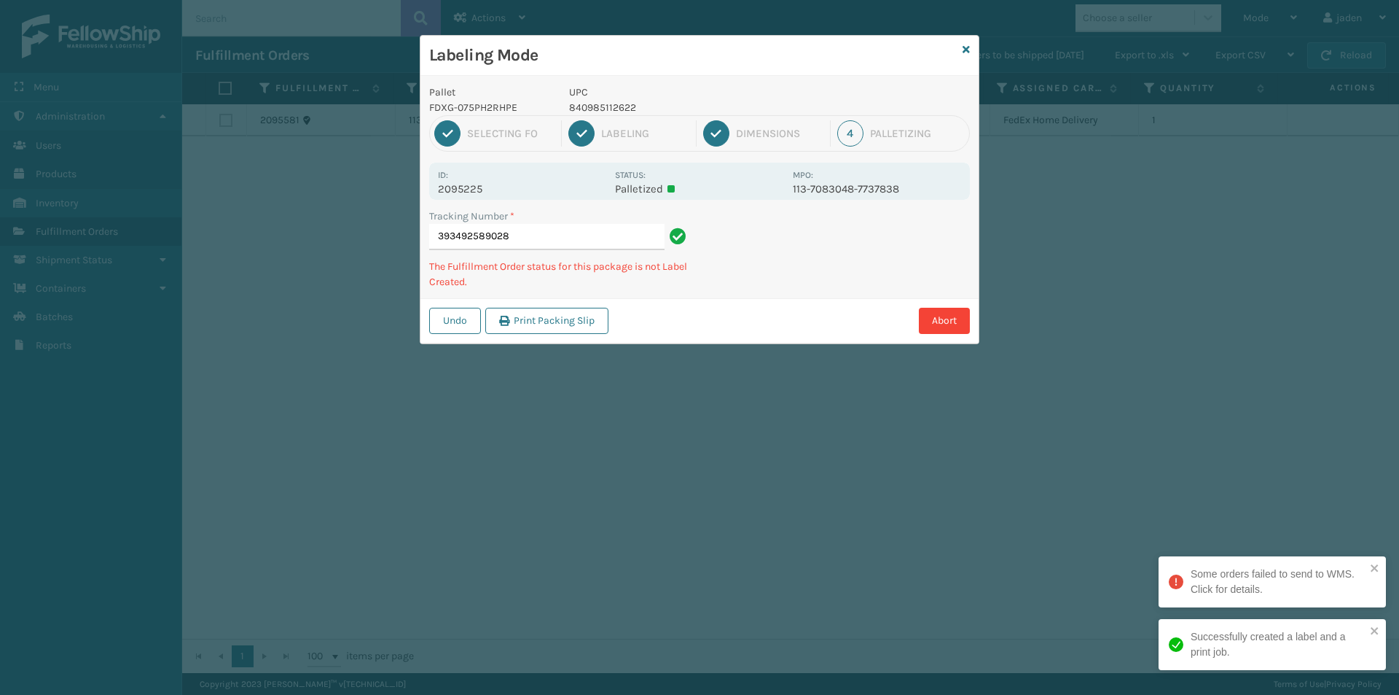
click at [709, 337] on div "Pallet FDXG-075PH2RHPE UPC 840985112622 1 Selecting FO 2 Labeling 3 Dimensions …" at bounding box center [700, 209] width 558 height 267
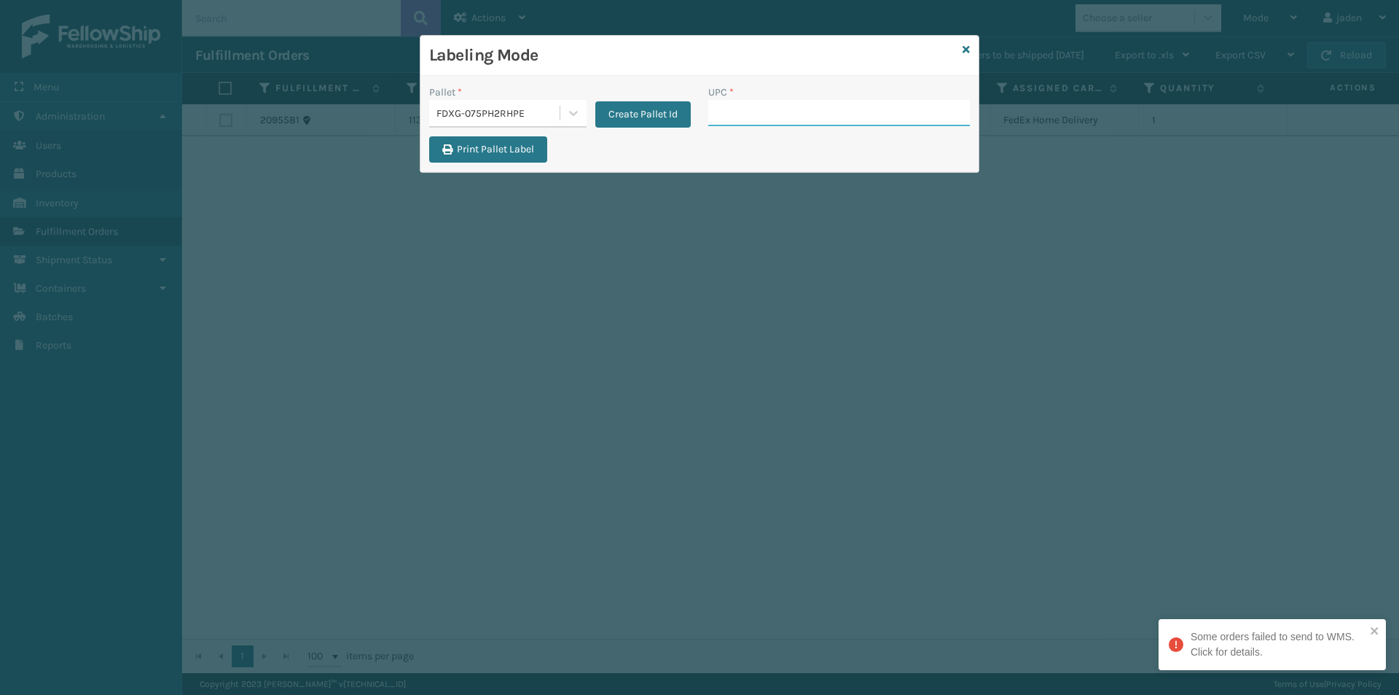
paste input "840985112622"
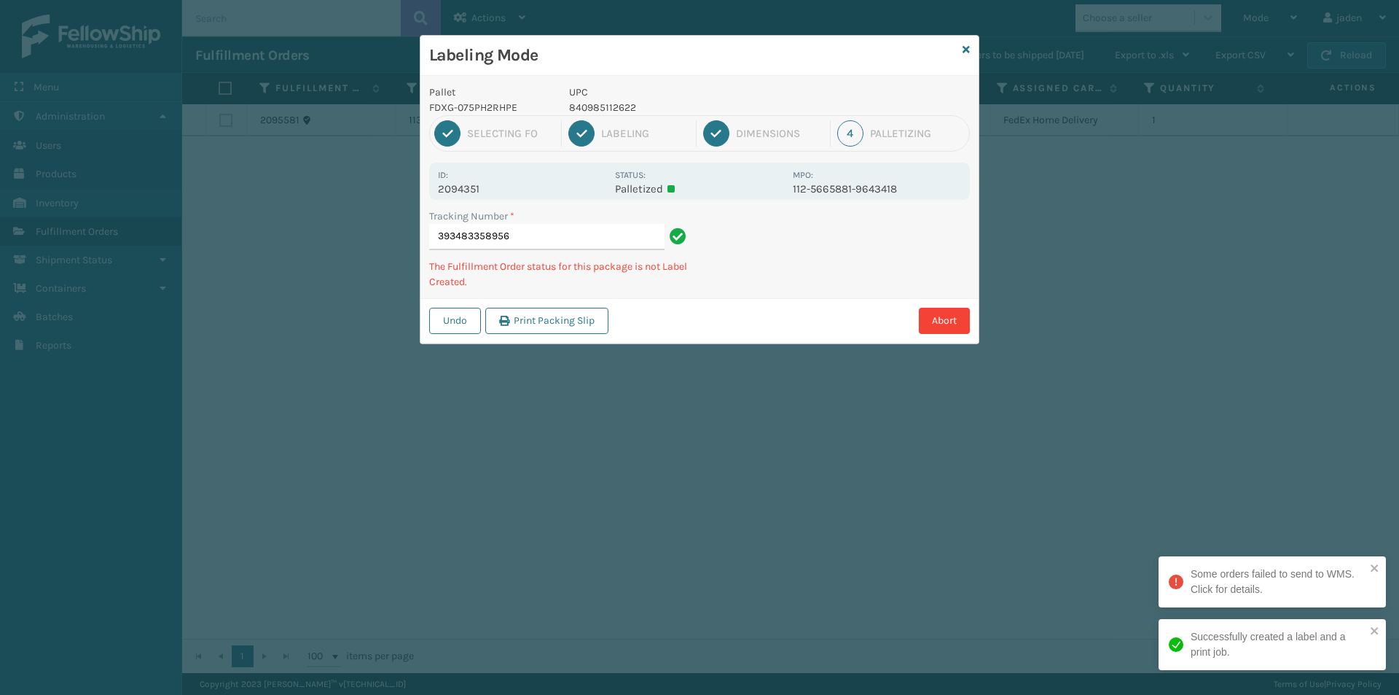
click at [811, 293] on div "Pallet FDXG-075PH2RHPE UPC 840985112622 1 Selecting FO 2 Labeling 3 Dimensions …" at bounding box center [700, 209] width 558 height 267
click at [802, 292] on div "Pallet FDXG-075PH2RHPE UPC 840985112622 1 Selecting FO 2 Labeling 3 Dimensions …" at bounding box center [700, 209] width 558 height 267
click at [746, 297] on div "Pallet FDXG-075PH2RHPE UPC 840985112622 1 Selecting FO 2 Labeling 3 Dimensions …" at bounding box center [700, 209] width 558 height 267
click at [784, 300] on div "Undo Print Packing Slip Abort" at bounding box center [700, 320] width 558 height 44
click at [760, 313] on div "Abort" at bounding box center [791, 321] width 357 height 26
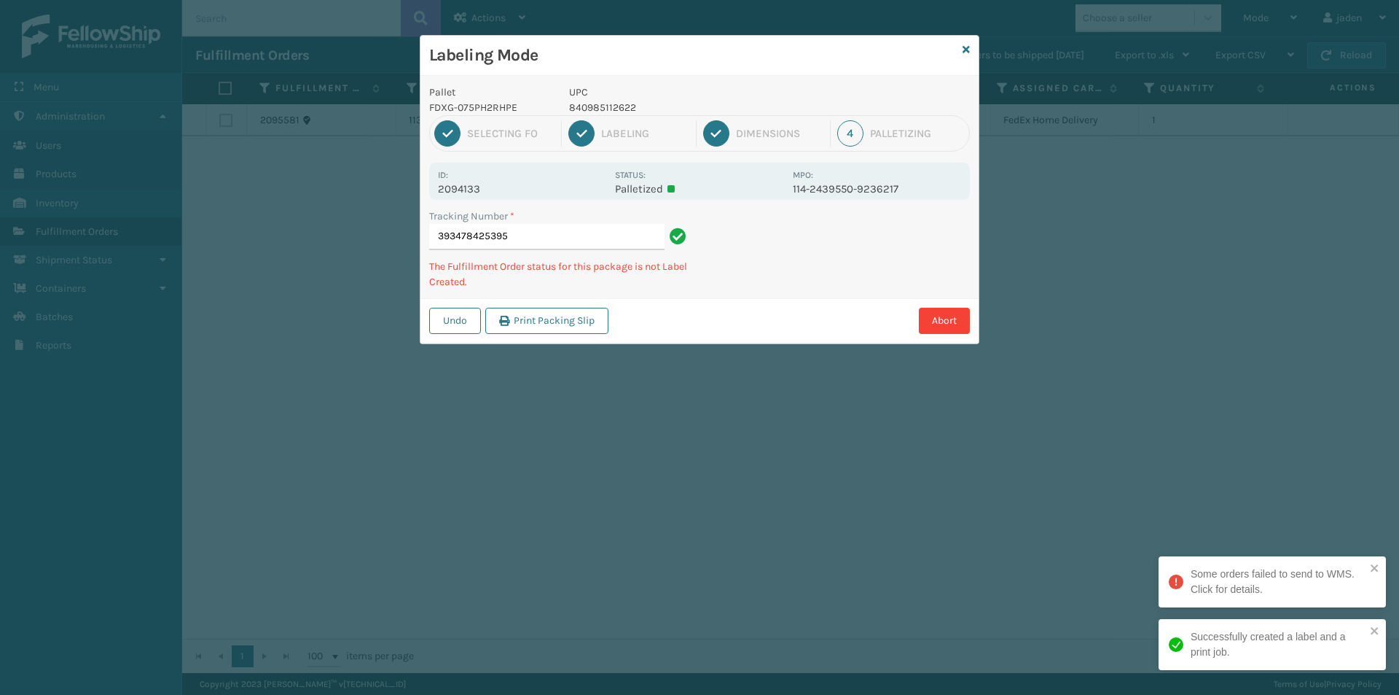
click at [829, 268] on div "Tracking Number * 393478425395 The Fulfillment Order status for this package is…" at bounding box center [700, 253] width 558 height 90
click at [805, 273] on div "Tracking Number * 393478425395 The Fulfillment Order status for this package is…" at bounding box center [700, 253] width 558 height 90
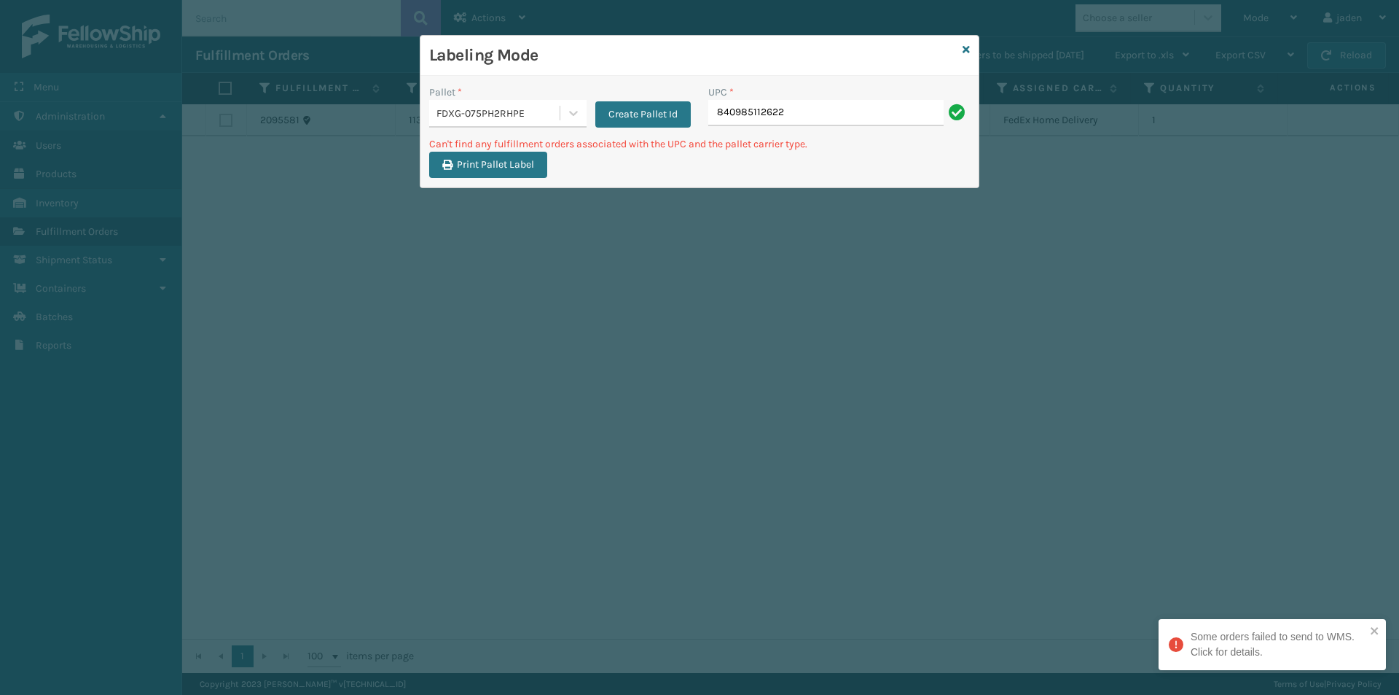
click at [835, 118] on input "840985112622" at bounding box center [825, 113] width 235 height 26
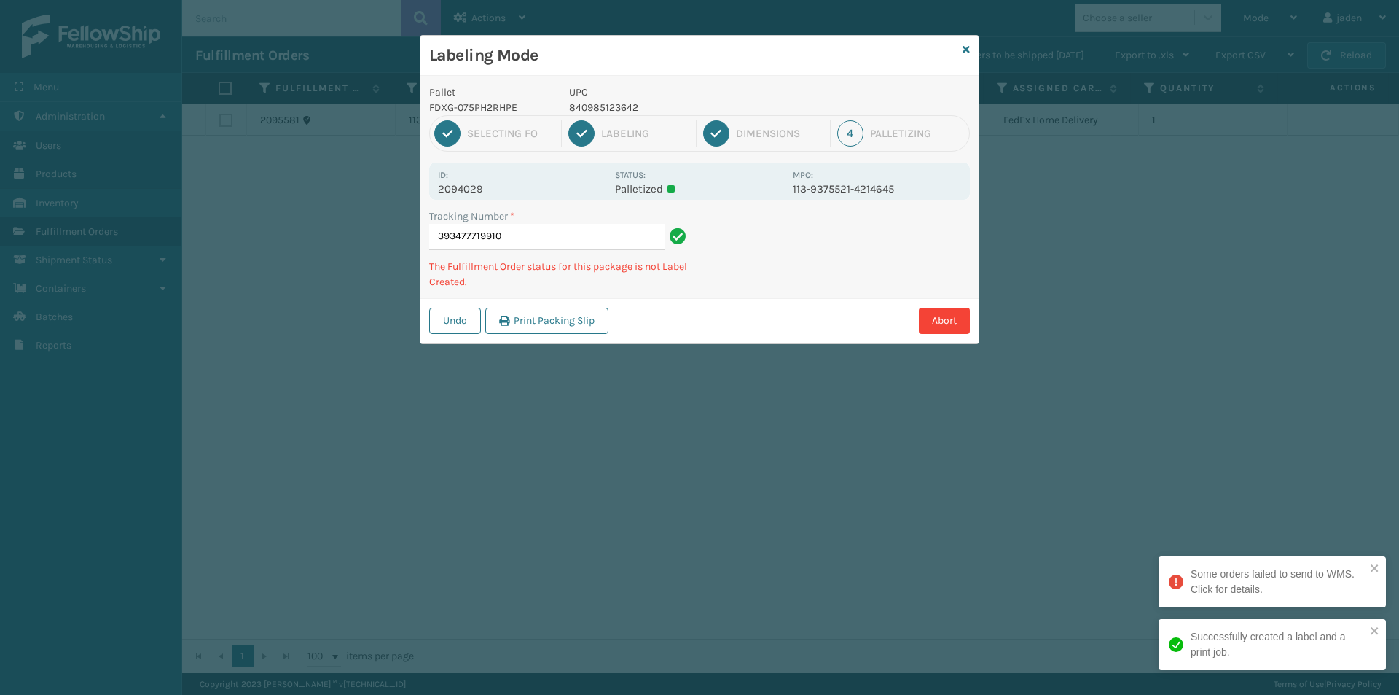
click at [601, 117] on div "1 Selecting FO 2 Labeling 3 Dimensions 4 Palletizing" at bounding box center [699, 133] width 541 height 36
click at [601, 105] on p "840985123642" at bounding box center [676, 107] width 215 height 15
copy p "840985123642"
drag, startPoint x: 915, startPoint y: 254, endPoint x: 908, endPoint y: 254, distance: 7.3
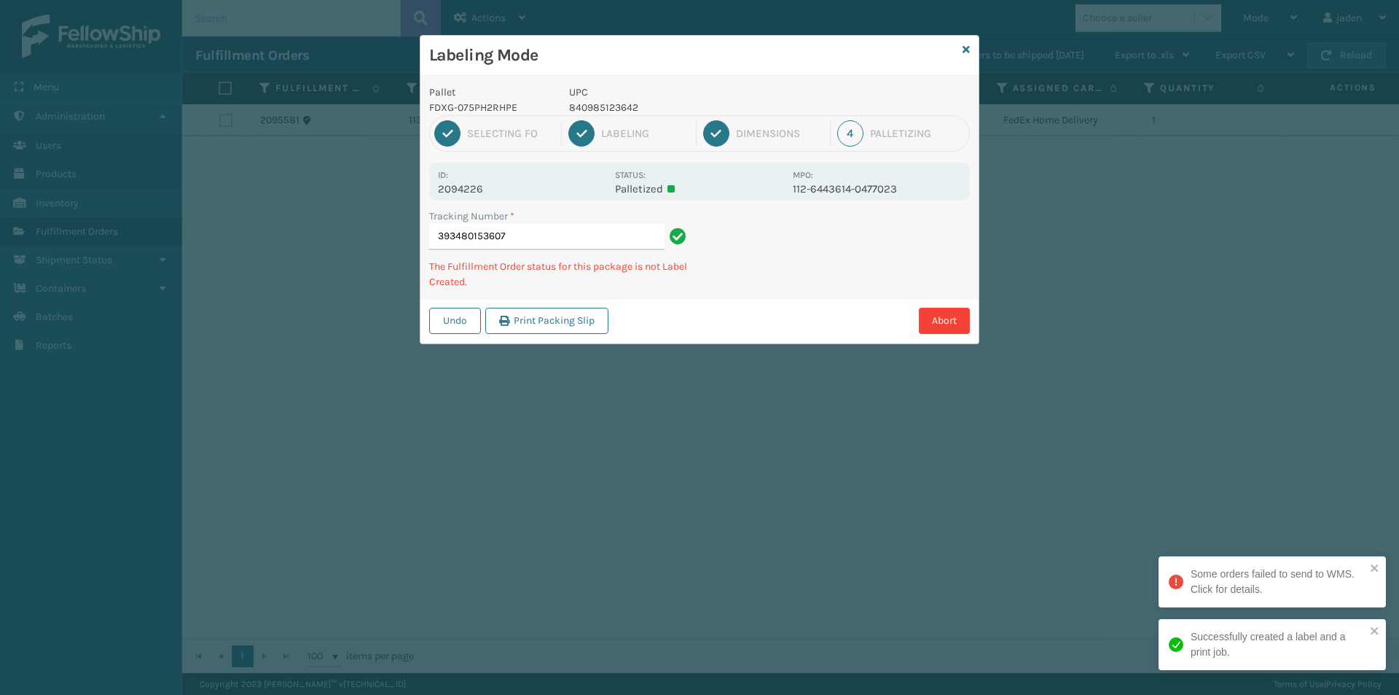
drag, startPoint x: 908, startPoint y: 254, endPoint x: 798, endPoint y: 310, distance: 123.9
click at [798, 310] on div "Abort" at bounding box center [791, 321] width 357 height 26
drag, startPoint x: 878, startPoint y: 243, endPoint x: 794, endPoint y: 210, distance: 89.6
click at [764, 298] on div "Undo Print Packing Slip Abort" at bounding box center [700, 320] width 558 height 44
click at [603, 112] on p "804879477563" at bounding box center [676, 107] width 215 height 15
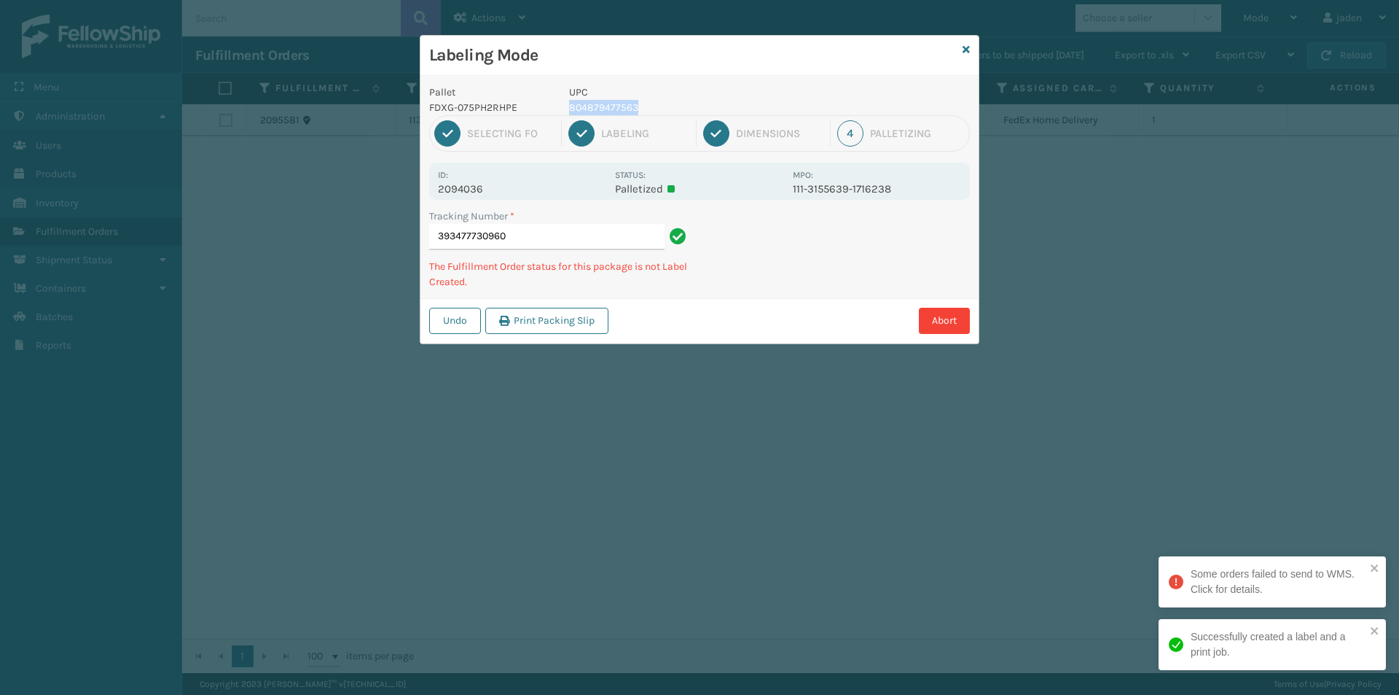
click at [603, 112] on p "804879477563" at bounding box center [676, 107] width 215 height 15
copy p "804879477563"
drag, startPoint x: 955, startPoint y: 228, endPoint x: 923, endPoint y: 233, distance: 32.5
click at [895, 251] on div "Tracking Number * 393502423622 The Fulfillment Order status for this package is…" at bounding box center [700, 253] width 558 height 90
drag, startPoint x: 922, startPoint y: 233, endPoint x: 977, endPoint y: 237, distance: 55.5
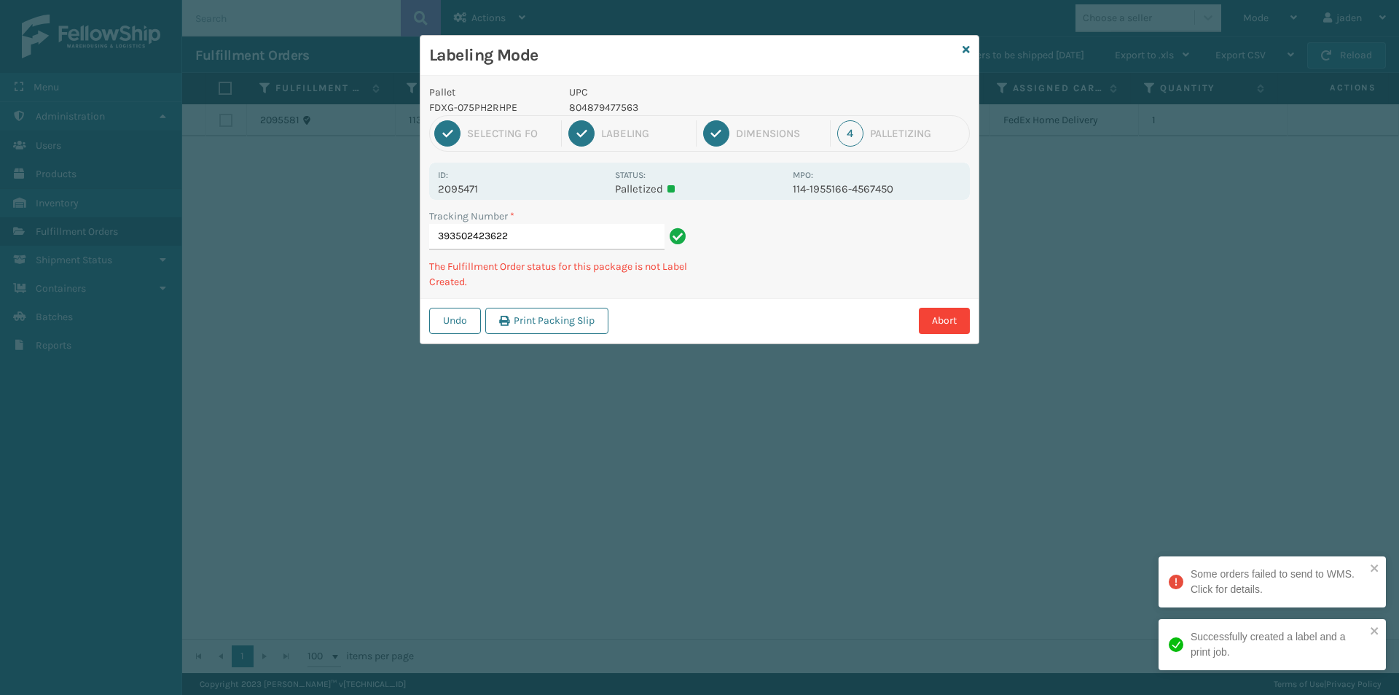
click at [880, 276] on div "Tracking Number * 393502423622 The Fulfillment Order status for this package is…" at bounding box center [700, 253] width 558 height 90
drag, startPoint x: 977, startPoint y: 237, endPoint x: 720, endPoint y: 345, distance: 279.3
drag, startPoint x: 720, startPoint y: 345, endPoint x: 839, endPoint y: 303, distance: 126.1
click at [818, 313] on div "Labeling Mode Pallet FDXG-075PH2RHPE UPC 804879477563 1 Selecting FO 2 Labeling…" at bounding box center [699, 347] width 1399 height 695
drag, startPoint x: 907, startPoint y: 276, endPoint x: 893, endPoint y: 278, distance: 14.2
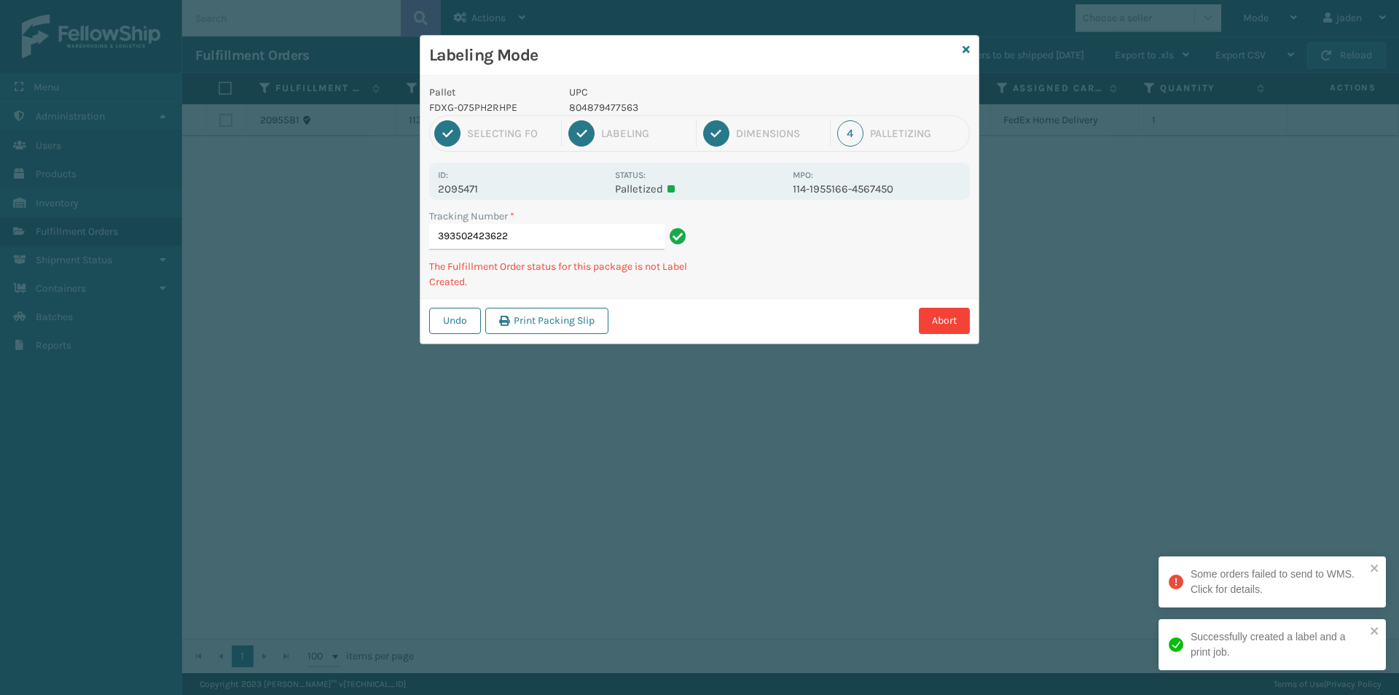
drag, startPoint x: 893, startPoint y: 278, endPoint x: 969, endPoint y: 255, distance: 79.3
click at [838, 311] on div "Labeling Mode Pallet FDXG-075PH2RHPE UPC 804879477563 1 Selecting FO 2 Labeling…" at bounding box center [699, 347] width 1399 height 695
drag, startPoint x: 915, startPoint y: 255, endPoint x: 961, endPoint y: 249, distance: 46.4
click at [819, 316] on div "Abort" at bounding box center [791, 321] width 357 height 26
drag, startPoint x: 963, startPoint y: 248, endPoint x: 972, endPoint y: 267, distance: 21.2
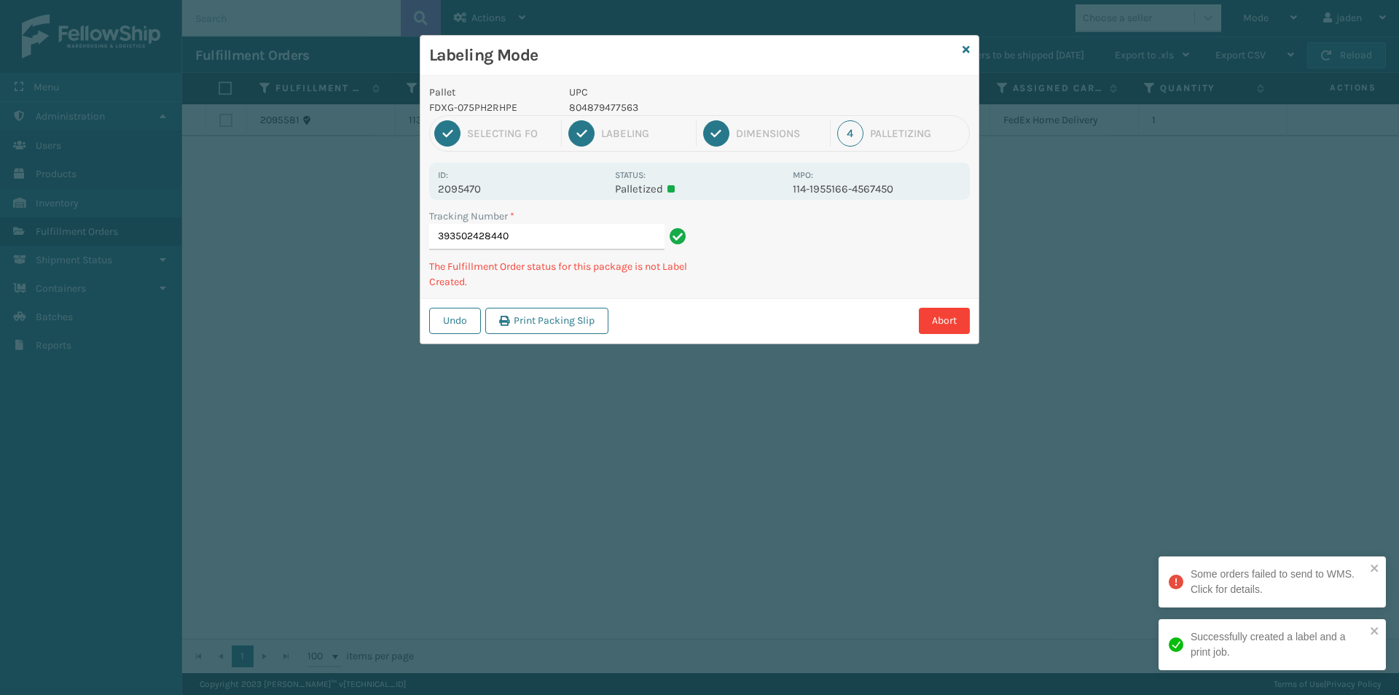
click at [895, 297] on div "Pallet FDXG-075PH2RHPE UPC 804879477563 1 Selecting FO 2 Labeling 3 Dimensions …" at bounding box center [700, 209] width 558 height 267
drag, startPoint x: 985, startPoint y: 260, endPoint x: 952, endPoint y: 273, distance: 35.7
click at [914, 292] on div "Pallet FDXG-075PH2RHPE UPC 804879477563 1 Selecting FO 2 Labeling 3 Dimensions …" at bounding box center [700, 209] width 558 height 267
drag, startPoint x: 952, startPoint y: 273, endPoint x: 927, endPoint y: 278, distance: 25.5
drag, startPoint x: 927, startPoint y: 278, endPoint x: 832, endPoint y: 294, distance: 96.1
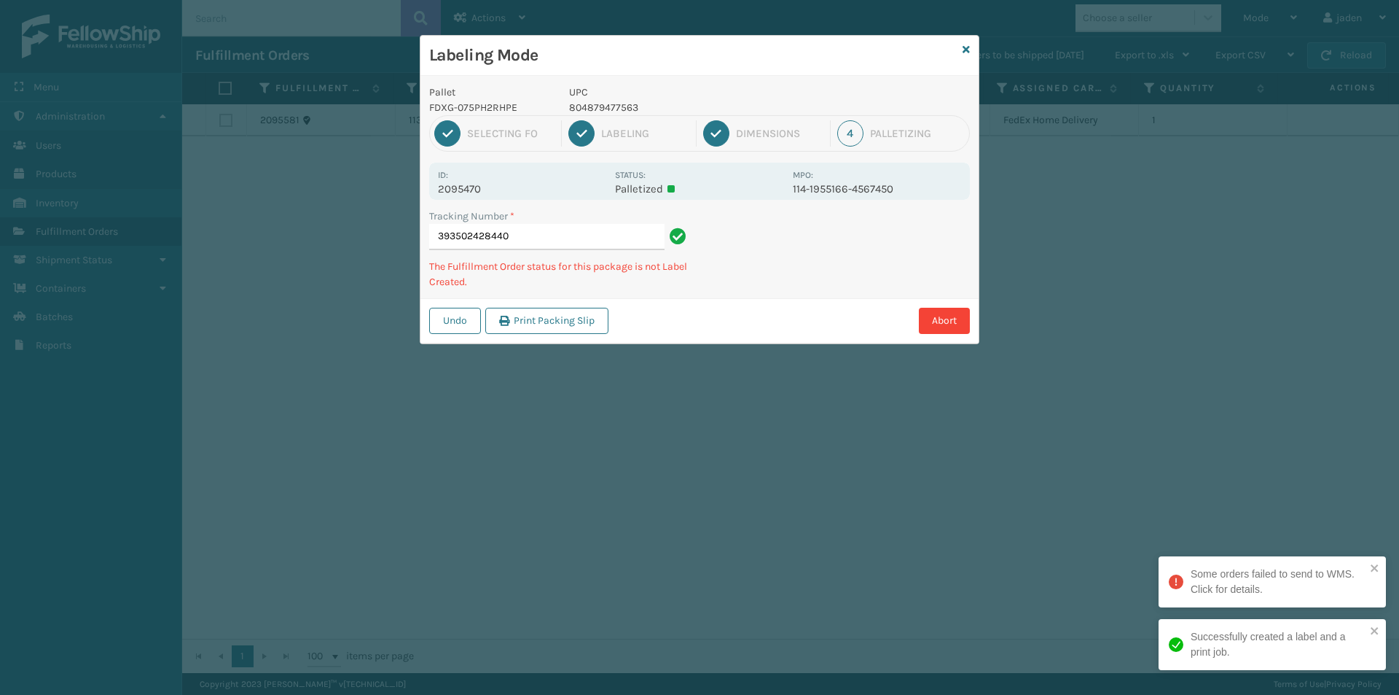
click at [813, 305] on div "Undo Print Packing Slip Abort" at bounding box center [700, 320] width 558 height 44
drag, startPoint x: 904, startPoint y: 264, endPoint x: 898, endPoint y: 252, distance: 13.0
click at [744, 321] on div "Labeling Mode Pallet FDXG-075PH2RHPE UPC 804879477563 1 Selecting FO 2 Labeling…" at bounding box center [699, 347] width 1399 height 695
drag, startPoint x: 898, startPoint y: 251, endPoint x: 928, endPoint y: 242, distance: 31.3
click at [806, 294] on div "Pallet FDXG-075PH2RHPE UPC 804879477563 1 Selecting FO 2 Labeling 3 Dimensions …" at bounding box center [700, 209] width 558 height 267
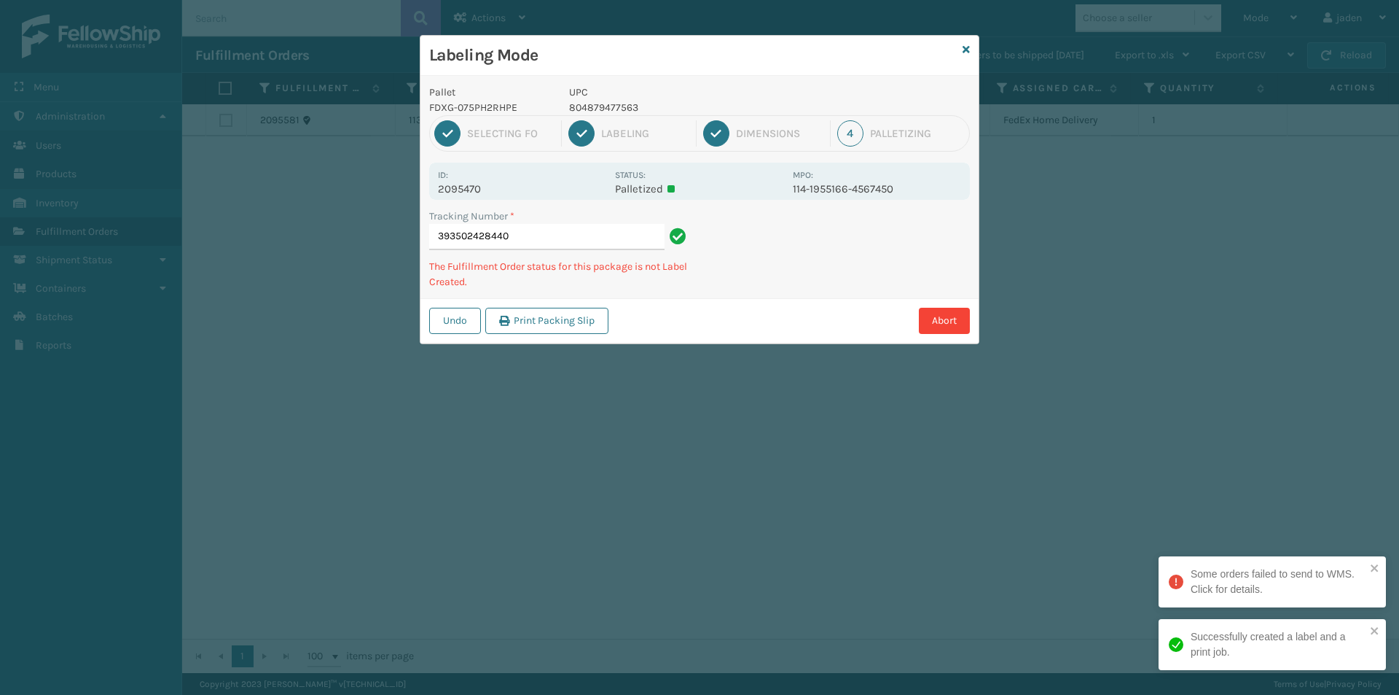
drag, startPoint x: 928, startPoint y: 242, endPoint x: 915, endPoint y: 246, distance: 12.9
click at [840, 284] on div "Tracking Number * 393502428440 The Fulfillment Order status for this package is…" at bounding box center [700, 253] width 558 height 90
drag, startPoint x: 915, startPoint y: 246, endPoint x: 761, endPoint y: 304, distance: 165.2
click at [761, 304] on div "Undo Print Packing Slip Abort" at bounding box center [700, 320] width 558 height 44
click at [601, 97] on p "UPC" at bounding box center [676, 92] width 215 height 15
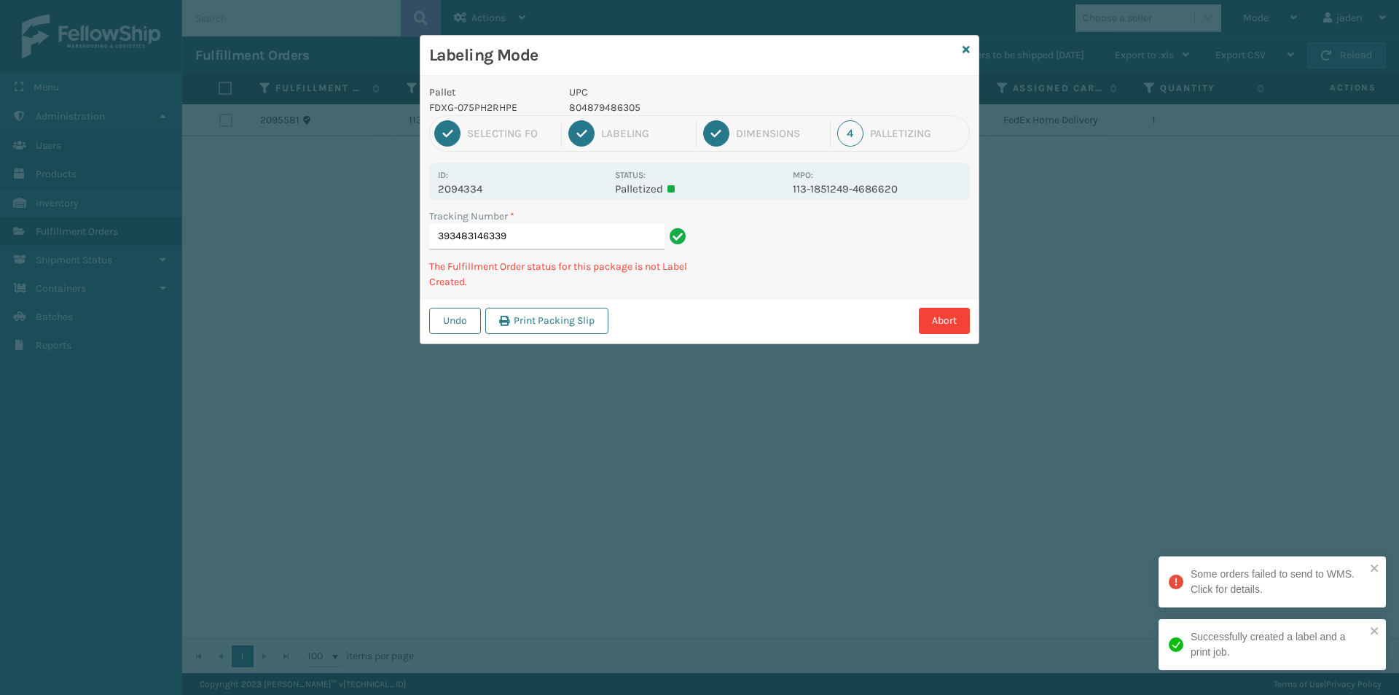
click at [599, 112] on p "804879486305" at bounding box center [676, 107] width 215 height 15
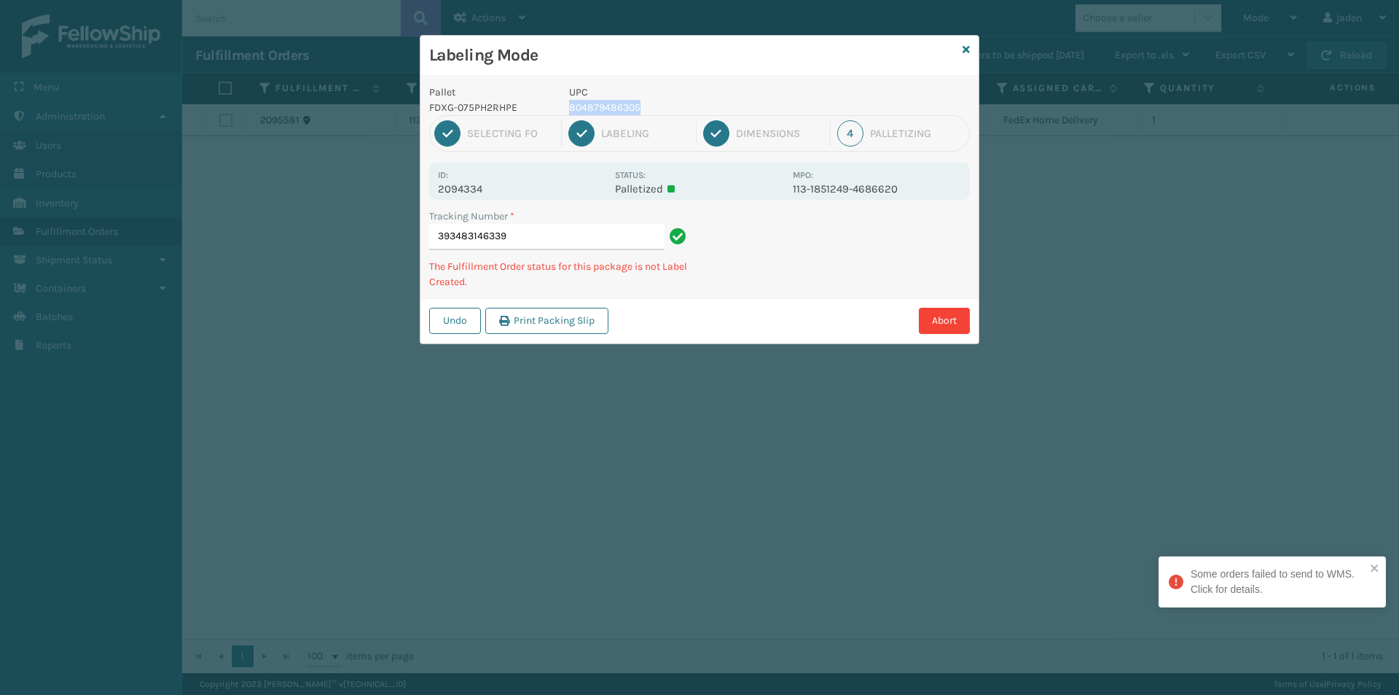
copy p "804879486305"
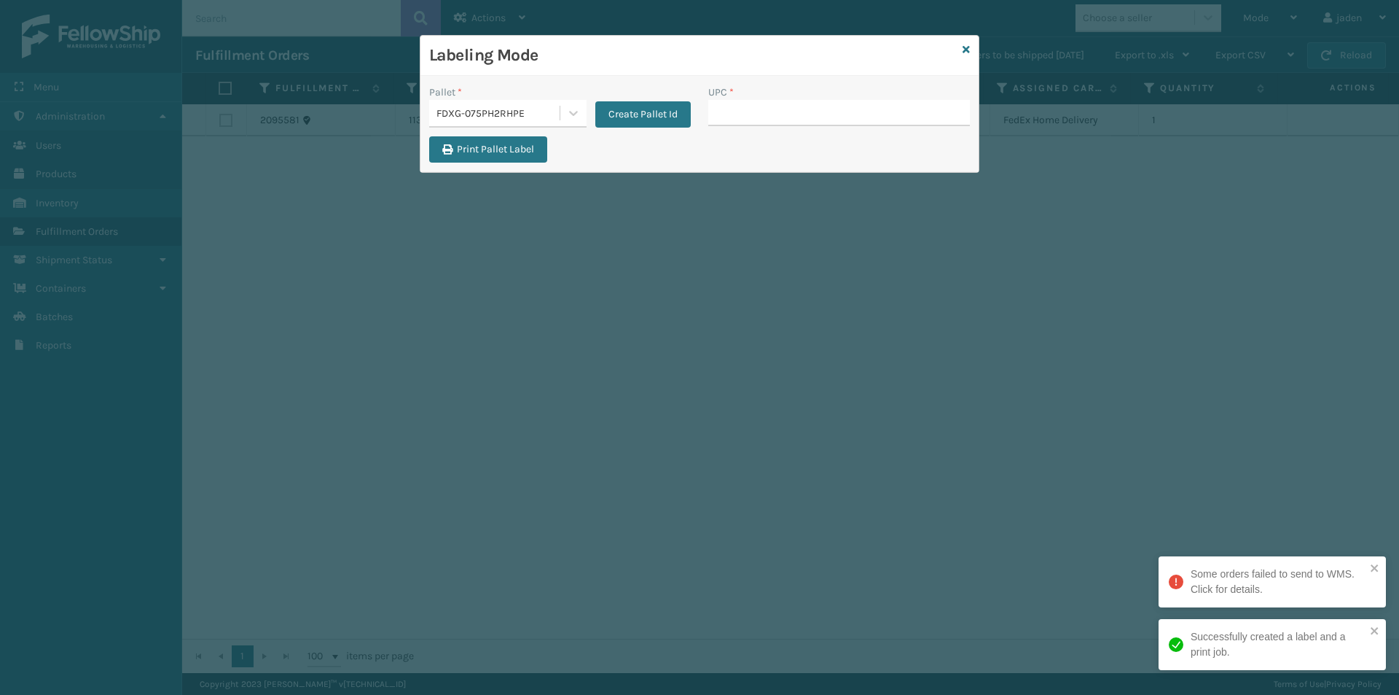
drag, startPoint x: 781, startPoint y: 125, endPoint x: 774, endPoint y: 117, distance: 10.9
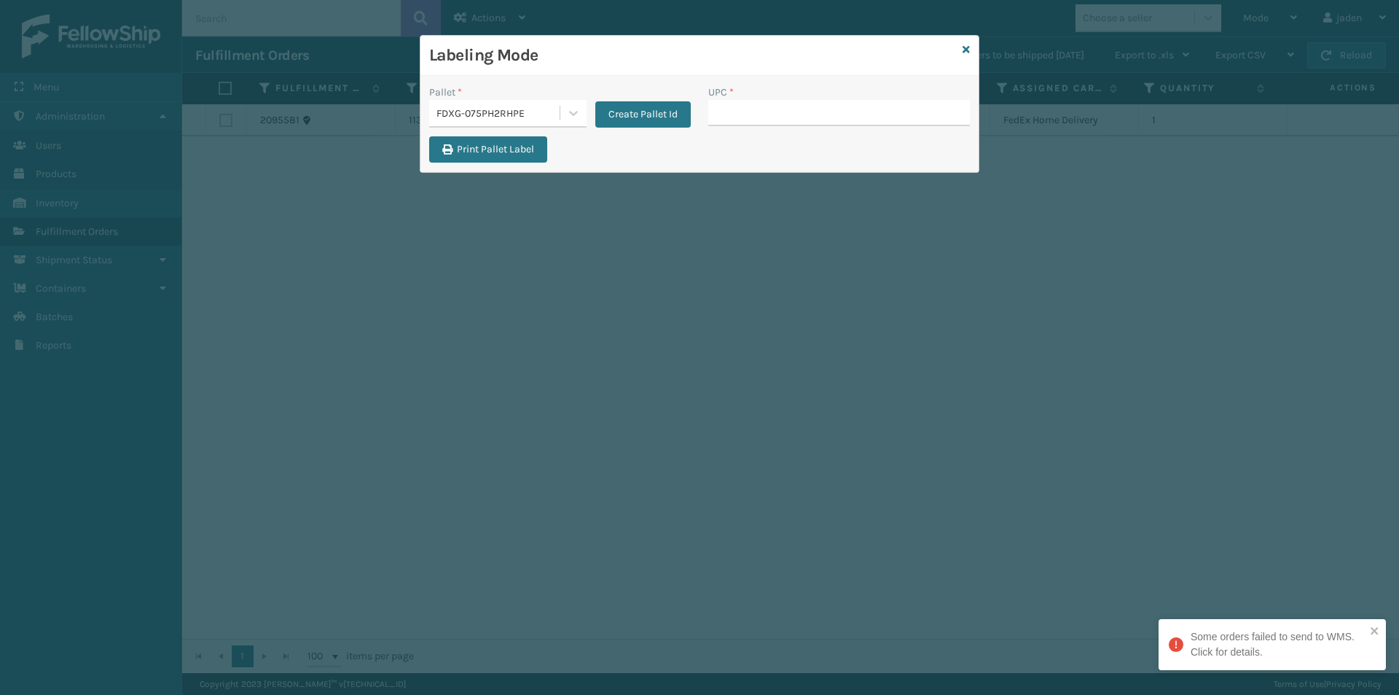
drag, startPoint x: 762, startPoint y: 105, endPoint x: 744, endPoint y: 114, distance: 20.5
click at [762, 112] on input "UPC *" at bounding box center [839, 113] width 262 height 26
click at [959, 53] on div "Labeling Mode" at bounding box center [700, 56] width 558 height 40
click at [966, 50] on icon at bounding box center [966, 49] width 7 height 10
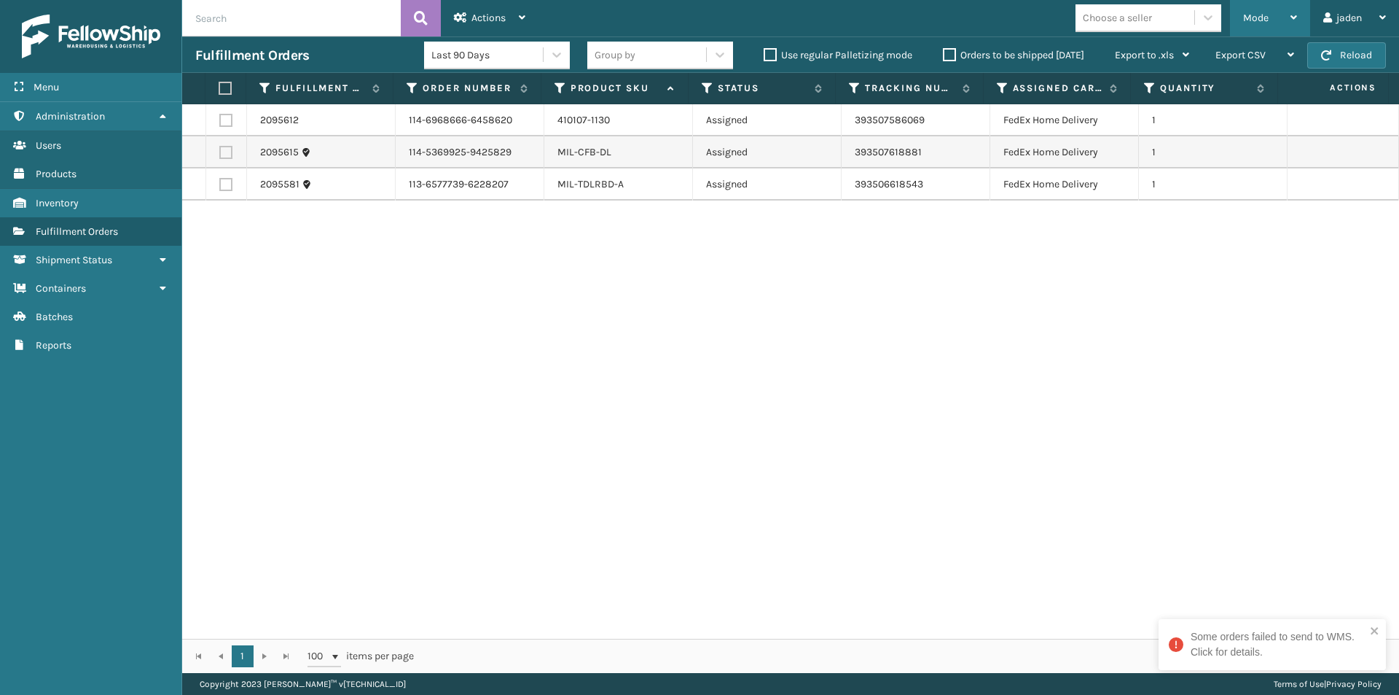
click at [1272, 13] on div "Mode" at bounding box center [1270, 18] width 54 height 36
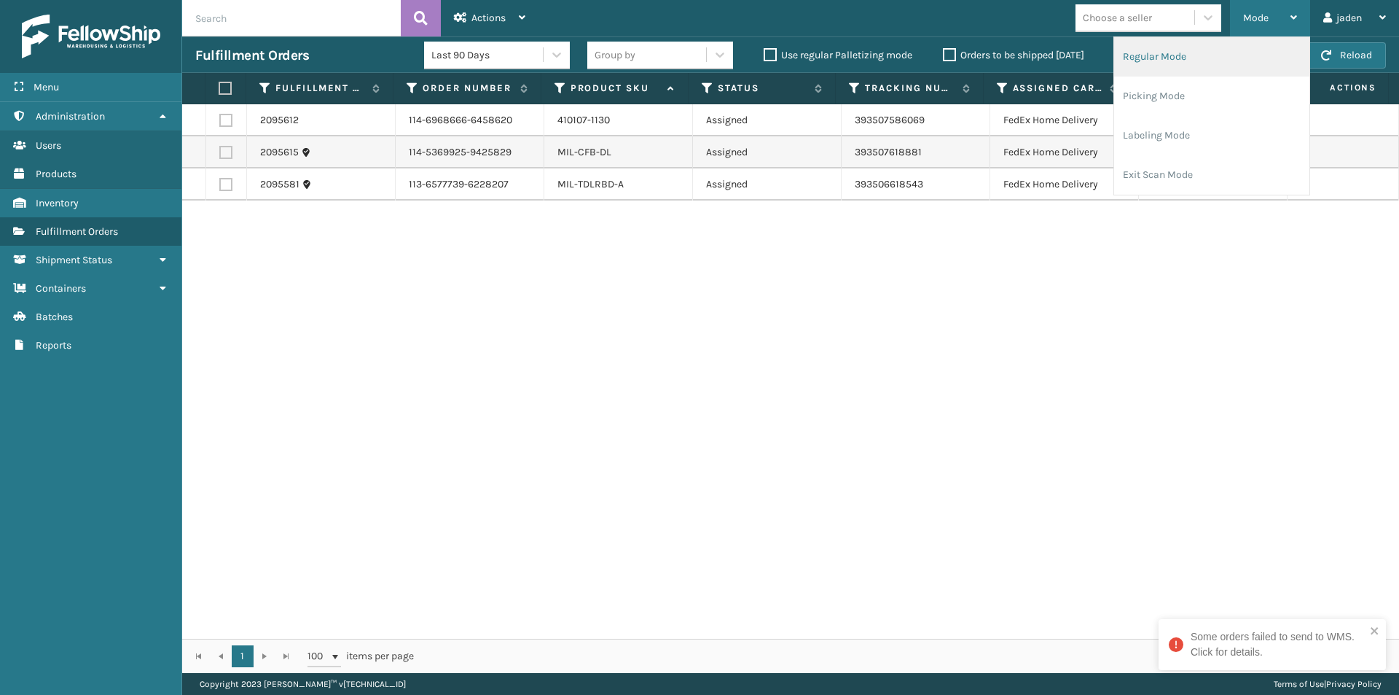
click at [1186, 60] on li "Regular Mode" at bounding box center [1211, 56] width 195 height 39
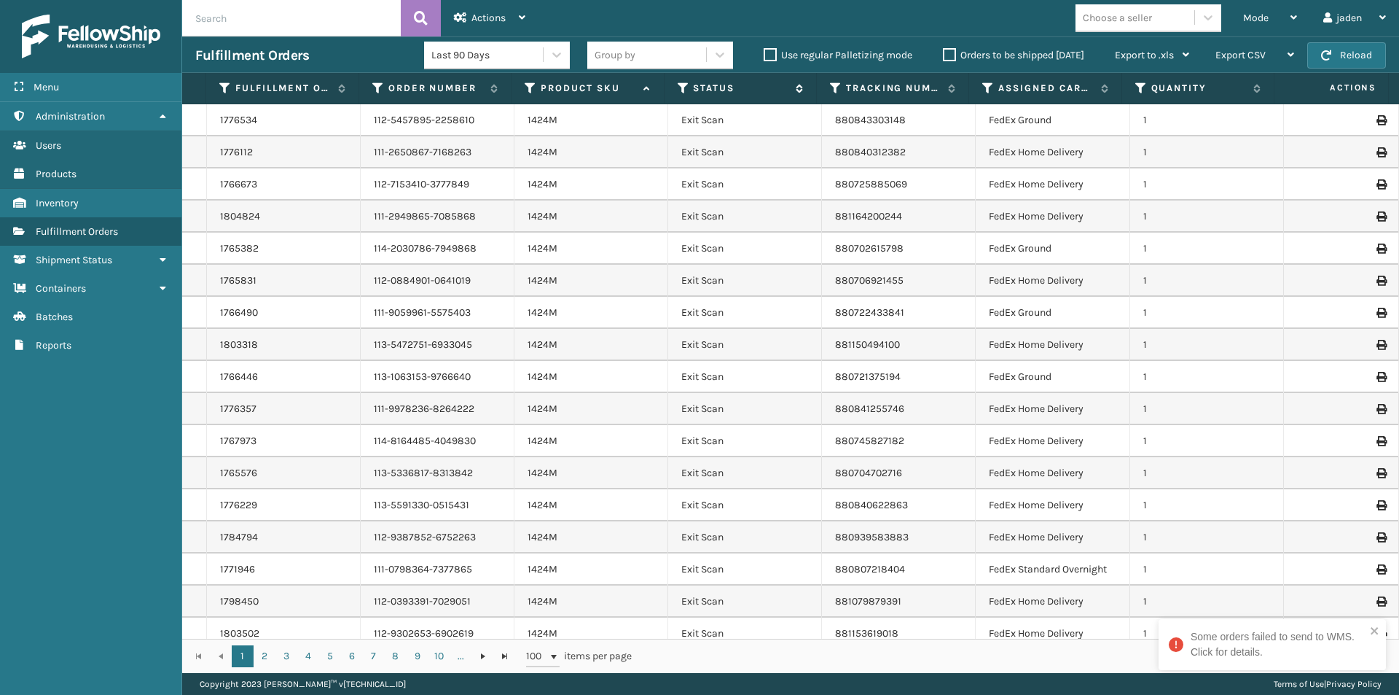
click at [686, 84] on icon at bounding box center [684, 88] width 12 height 13
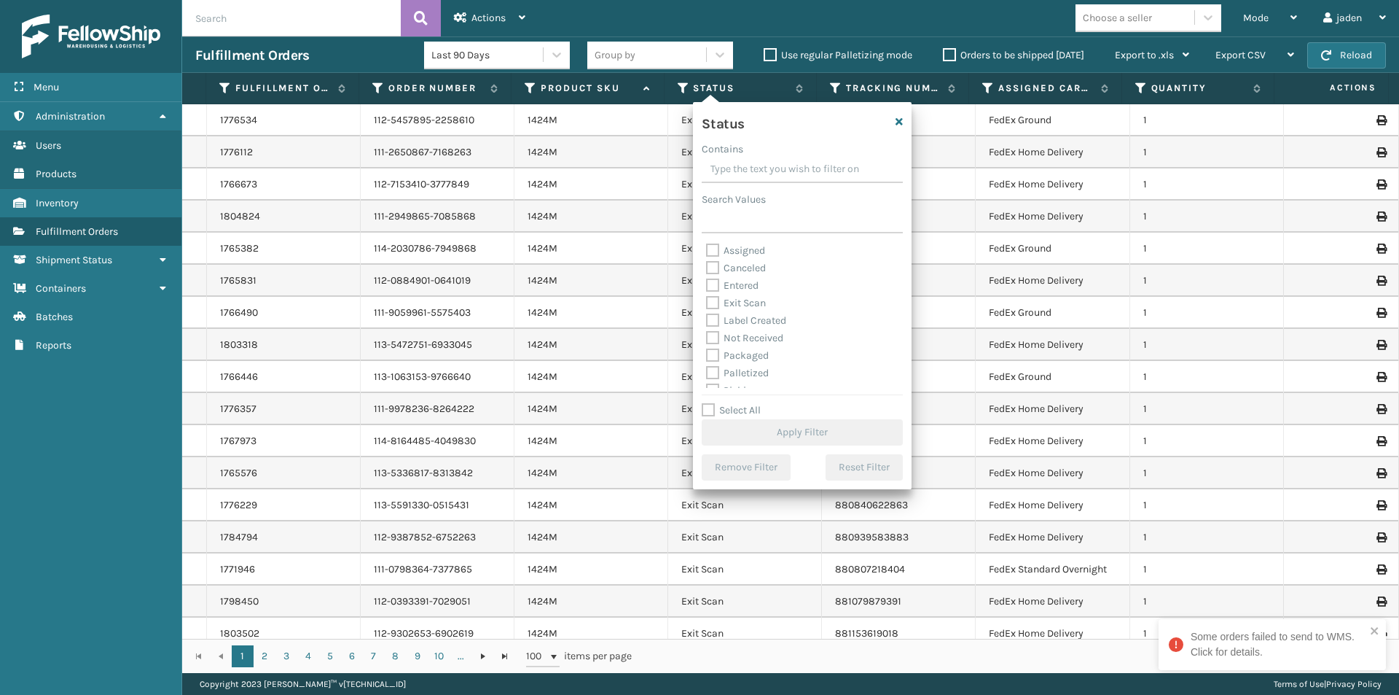
drag, startPoint x: 837, startPoint y: 172, endPoint x: 787, endPoint y: 176, distance: 49.8
click at [786, 176] on input "Contains" at bounding box center [802, 170] width 201 height 26
click at [710, 308] on label "Picking" at bounding box center [732, 308] width 52 height 12
click at [707, 308] on input "Picking" at bounding box center [706, 304] width 1 height 9
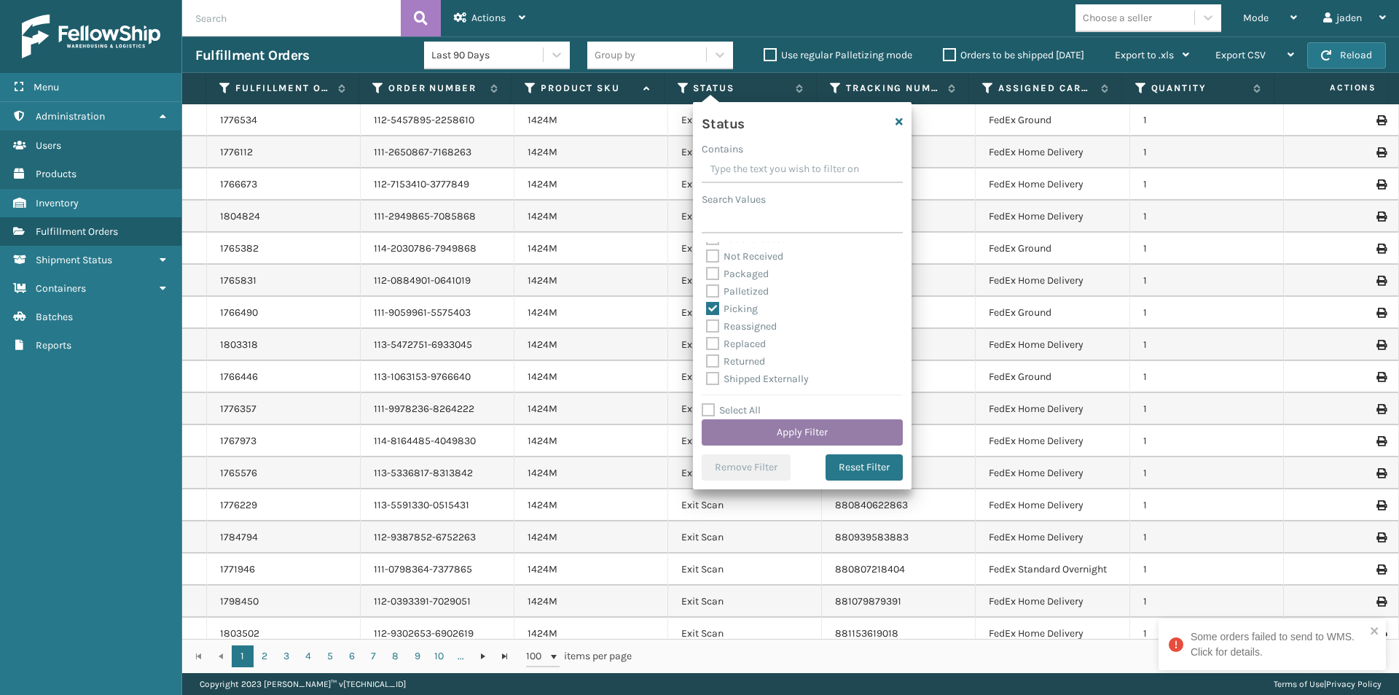
click at [767, 423] on button "Apply Filter" at bounding box center [802, 432] width 201 height 26
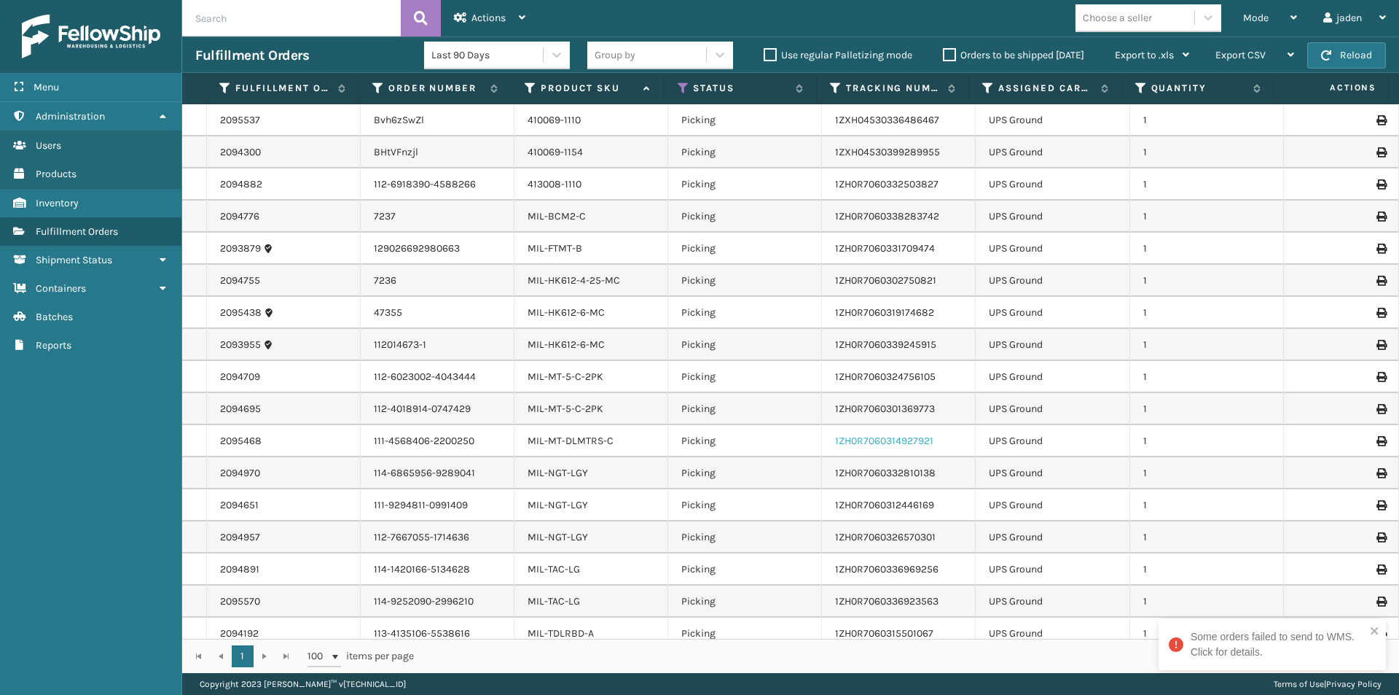
scroll to position [171, 0]
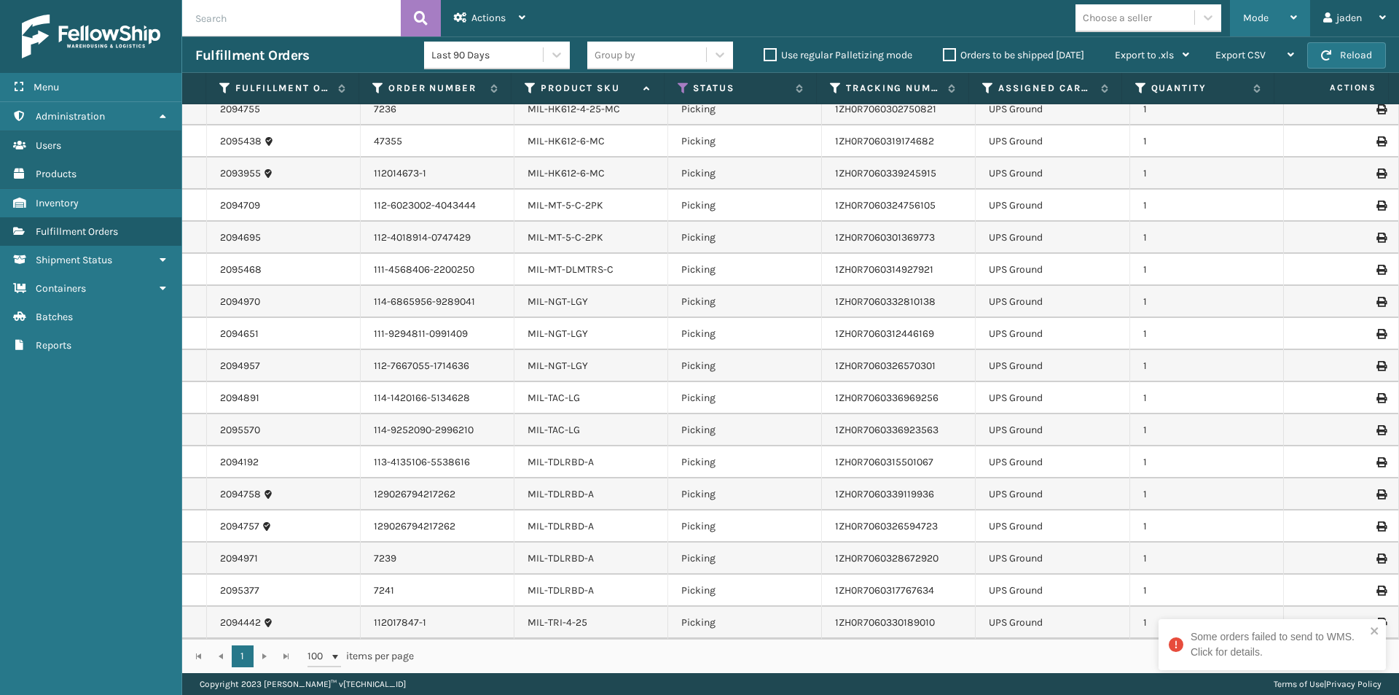
click at [1257, 34] on div "Mode" at bounding box center [1270, 18] width 54 height 36
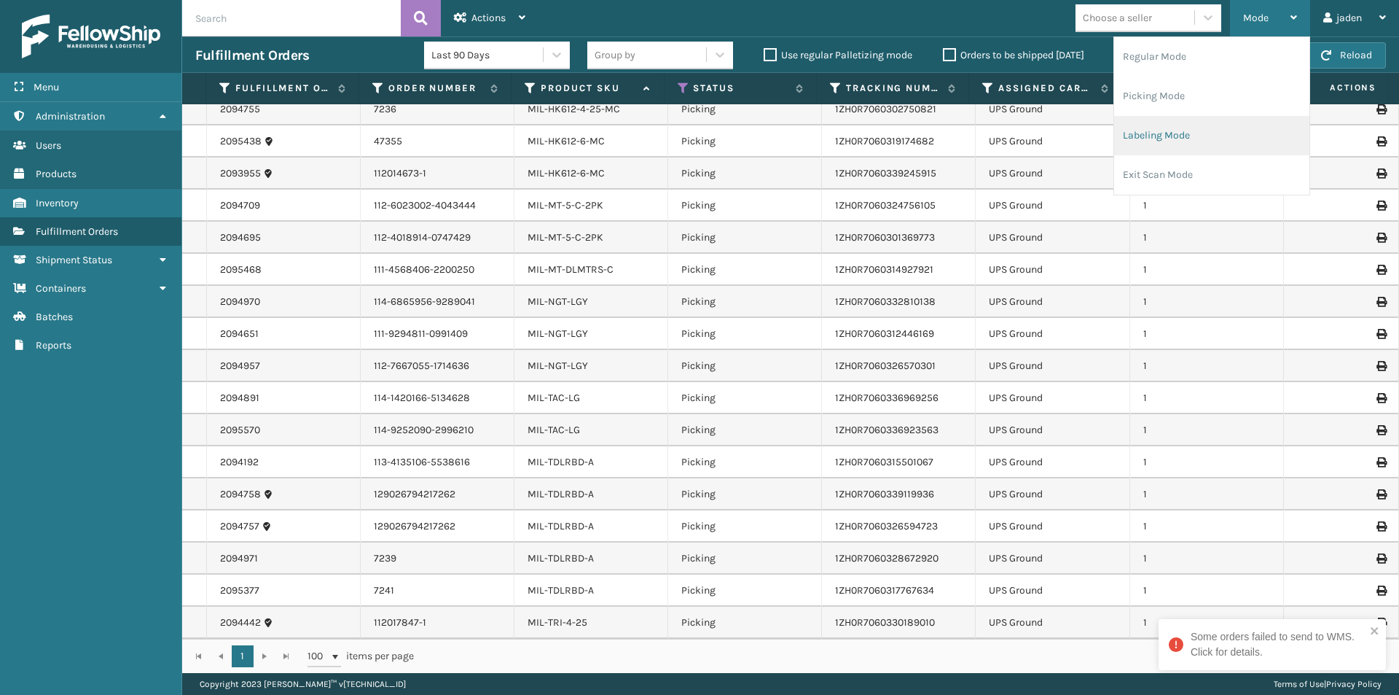
click at [1193, 121] on li "Labeling Mode" at bounding box center [1211, 135] width 195 height 39
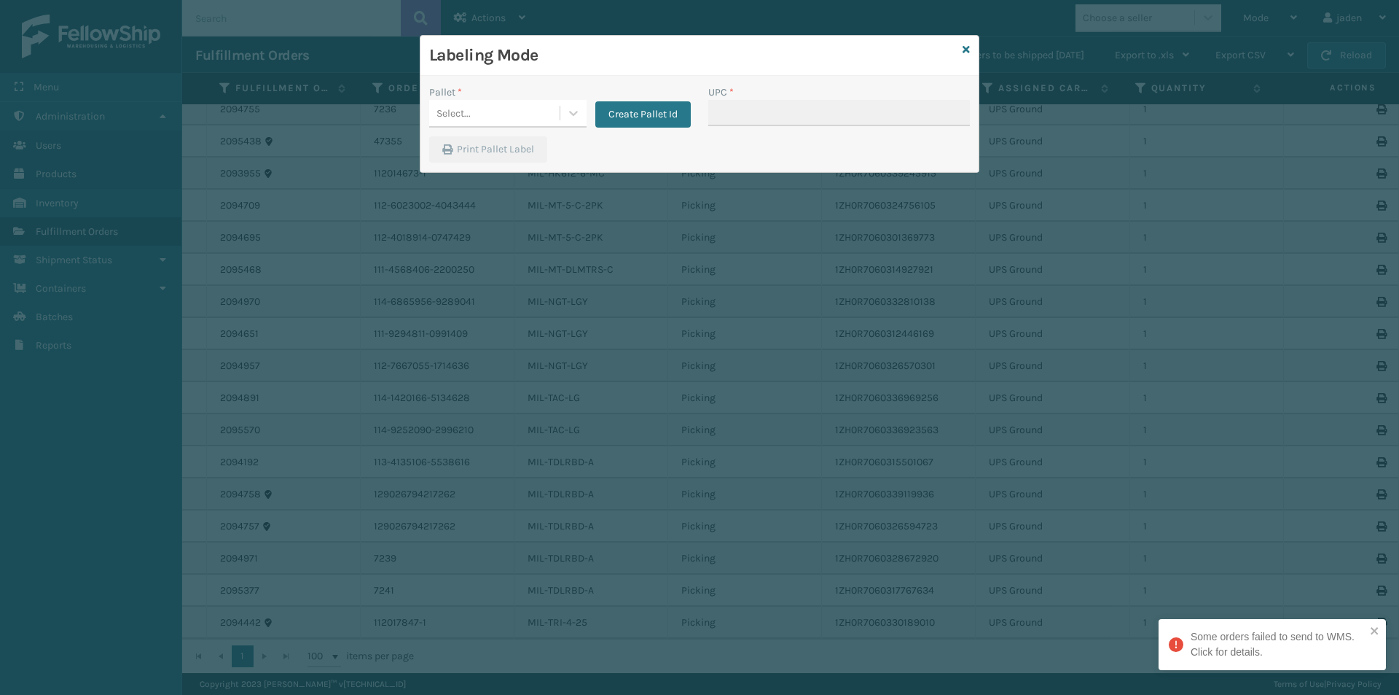
click at [555, 128] on div "Pallet * Select... Create Pallet Id" at bounding box center [560, 111] width 279 height 52
click at [573, 115] on icon at bounding box center [573, 113] width 9 height 5
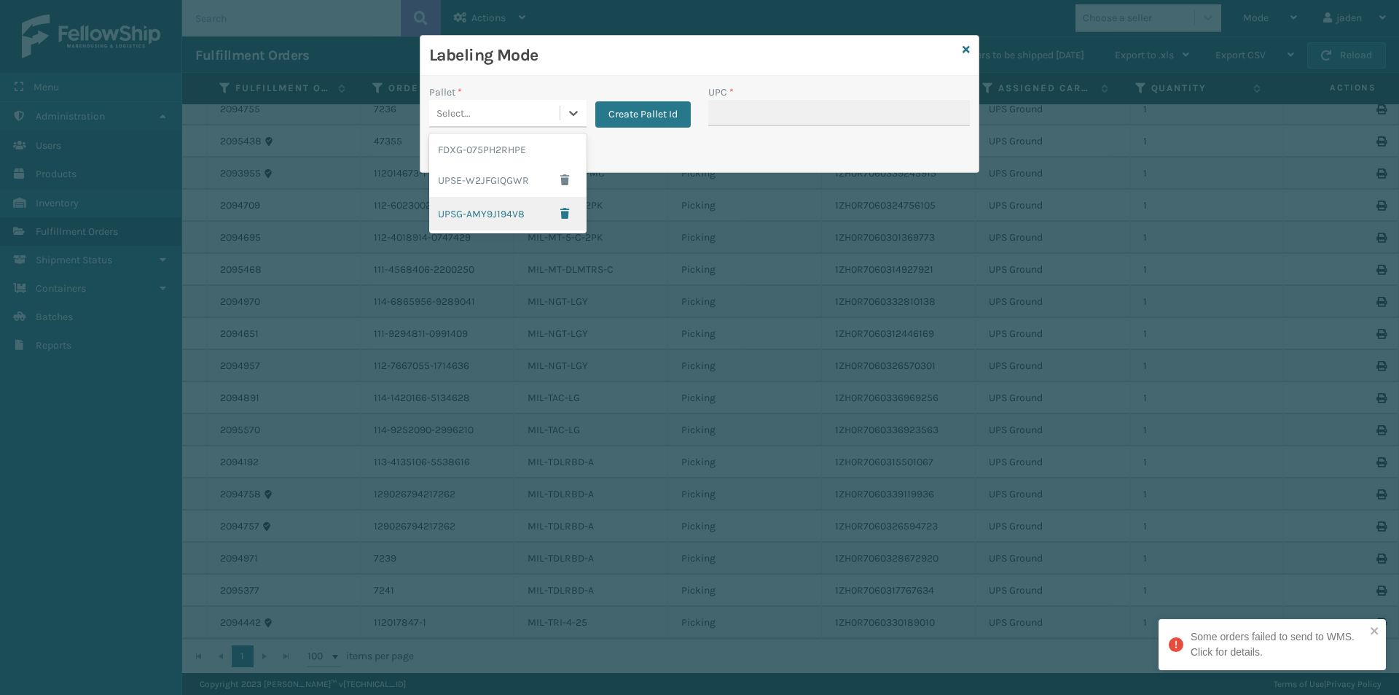
drag, startPoint x: 509, startPoint y: 216, endPoint x: 639, endPoint y: 161, distance: 141.7
click at [515, 212] on div "UPSG-AMY9J194V8" at bounding box center [507, 214] width 157 height 34
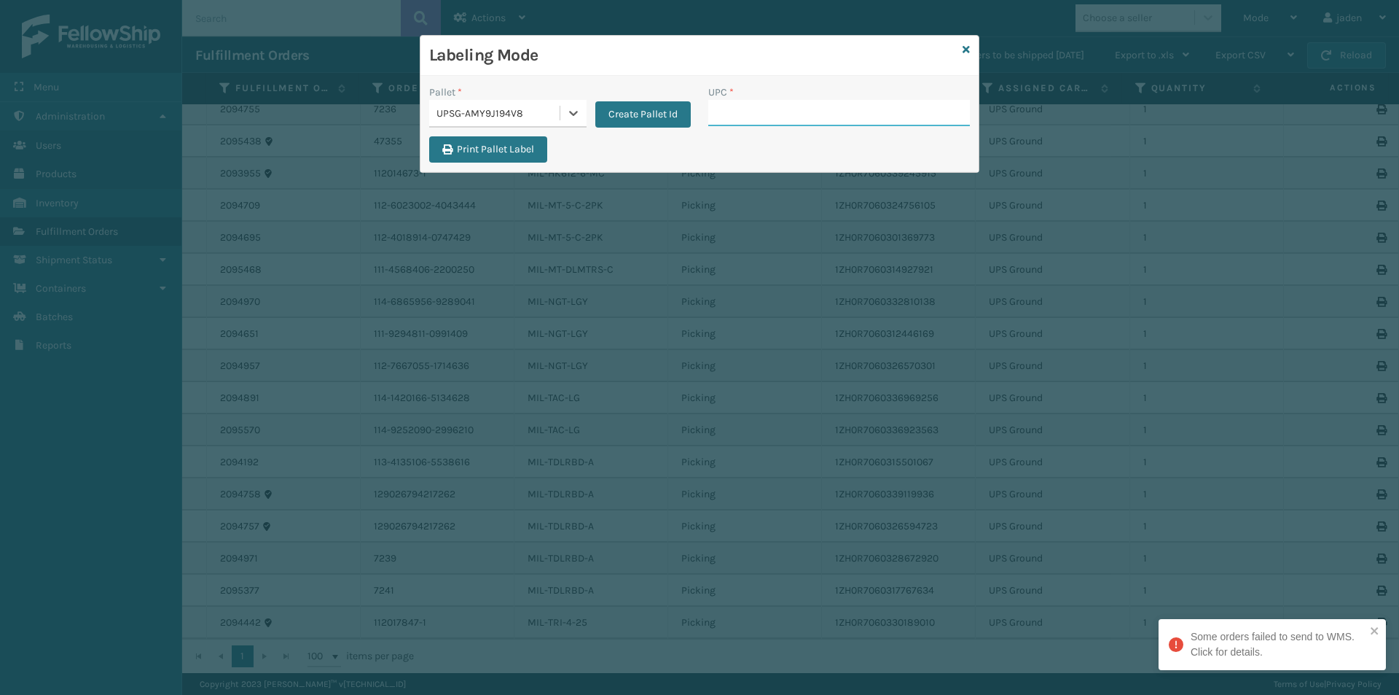
click at [726, 120] on input "UPC *" at bounding box center [839, 113] width 262 height 26
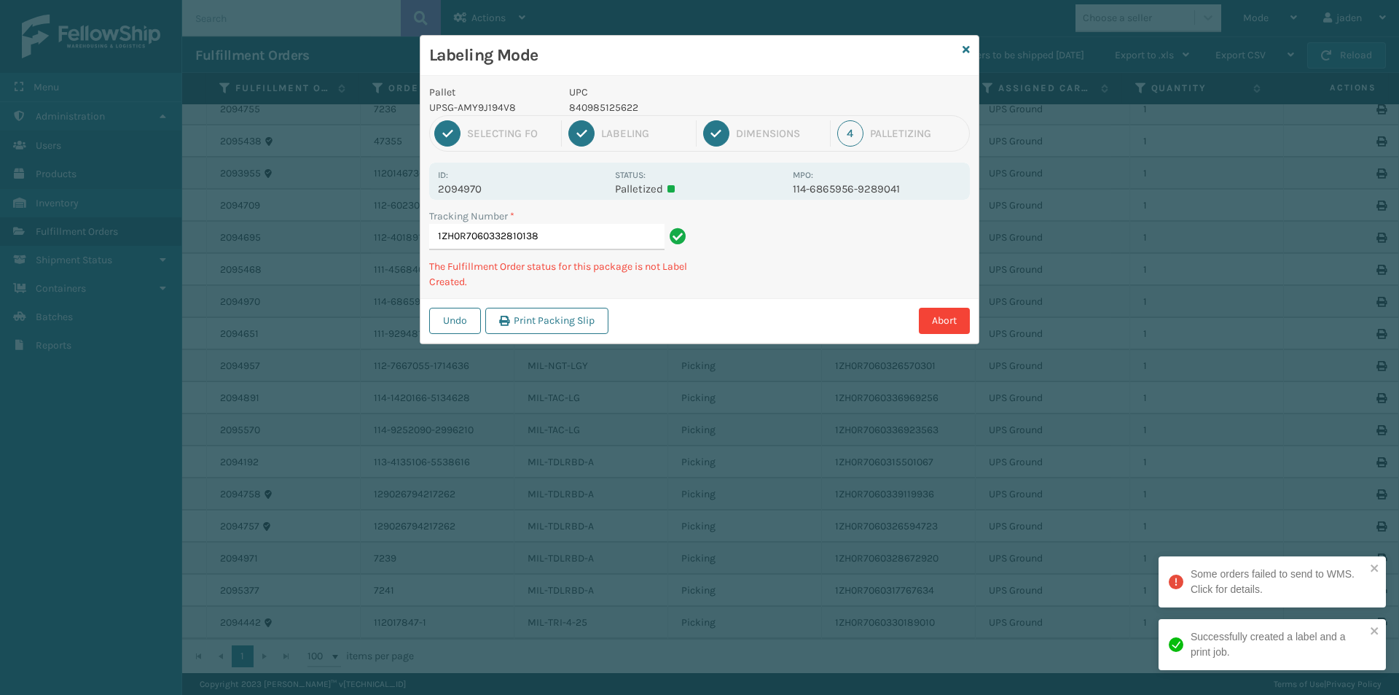
drag, startPoint x: 726, startPoint y: 120, endPoint x: 806, endPoint y: 102, distance: 82.2
click at [806, 102] on div "Pallet UPSG-AMY9J194V8 UPC 840985125622" at bounding box center [700, 100] width 558 height 31
click at [603, 102] on p "840985114329" at bounding box center [676, 107] width 215 height 15
copy p "840985114329"
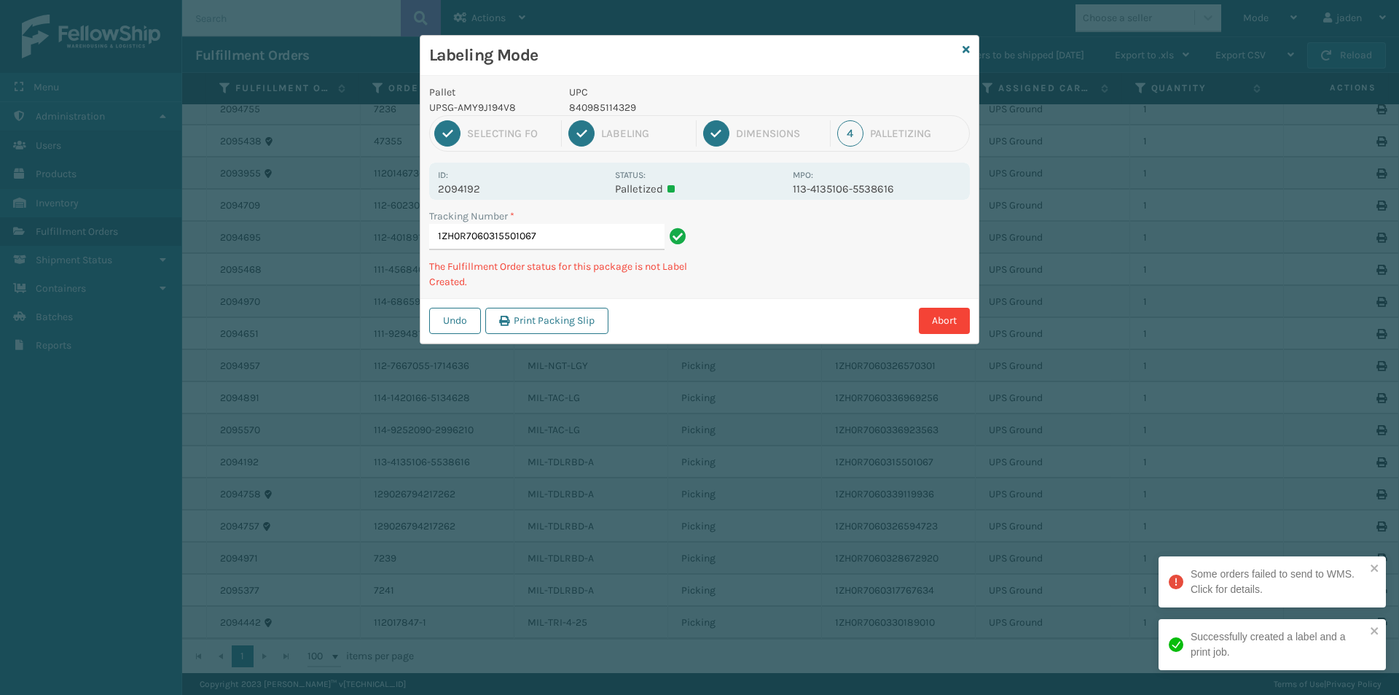
drag, startPoint x: 835, startPoint y: 234, endPoint x: 987, endPoint y: 253, distance: 152.8
click at [762, 320] on div "Undo Print Packing Slip Abort" at bounding box center [700, 320] width 558 height 44
drag, startPoint x: 987, startPoint y: 253, endPoint x: 963, endPoint y: 259, distance: 24.7
click at [852, 315] on div "Labeling Mode Pallet UPSG-AMY9J194V8 UPC 840985114329 1 Selecting FO 2 Labeling…" at bounding box center [699, 347] width 1399 height 695
drag, startPoint x: 969, startPoint y: 262, endPoint x: 784, endPoint y: 349, distance: 204.4
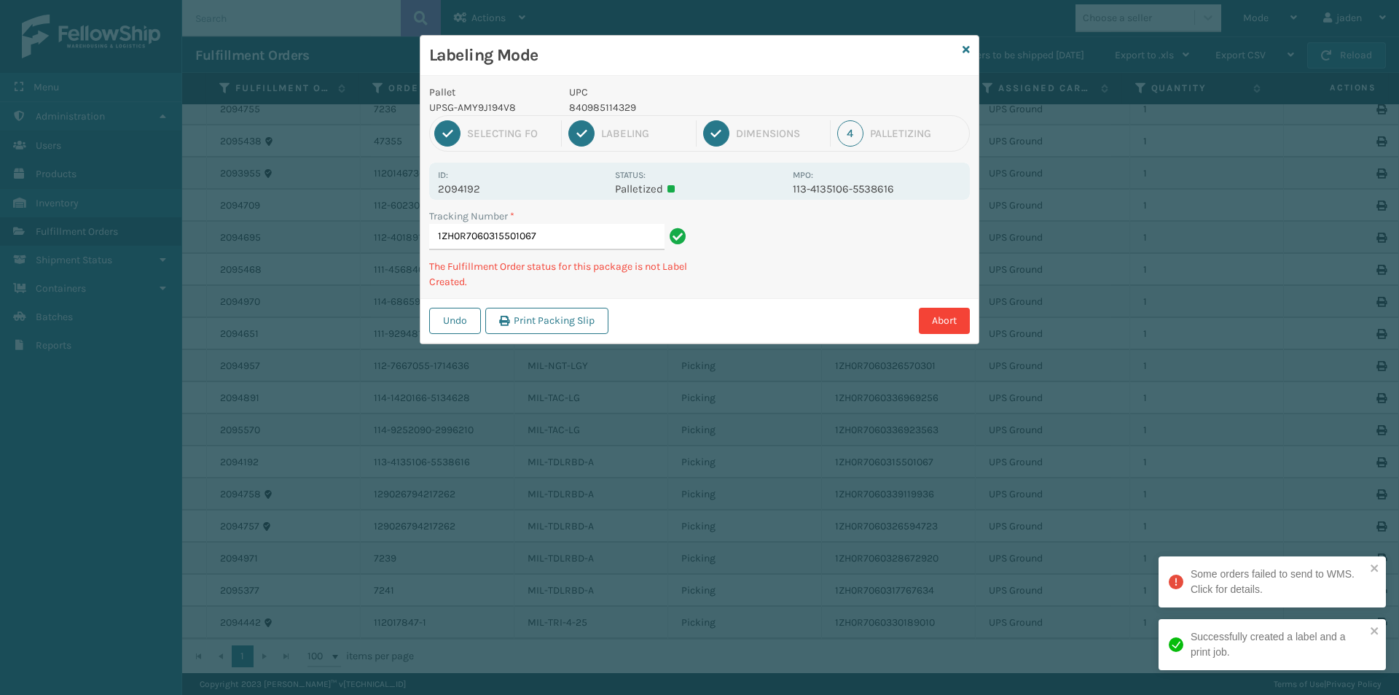
drag, startPoint x: 784, startPoint y: 349, endPoint x: 978, endPoint y: 259, distance: 214.3
click at [886, 302] on div "Labeling Mode Pallet UPSG-AMY9J194V8 UPC 840985114329 1 Selecting FO 2 Labeling…" at bounding box center [699, 347] width 1399 height 695
drag, startPoint x: 969, startPoint y: 259, endPoint x: 801, endPoint y: 341, distance: 187.1
drag, startPoint x: 801, startPoint y: 341, endPoint x: 821, endPoint y: 328, distance: 23.7
click at [813, 334] on div "Undo Print Packing Slip Abort" at bounding box center [700, 320] width 558 height 44
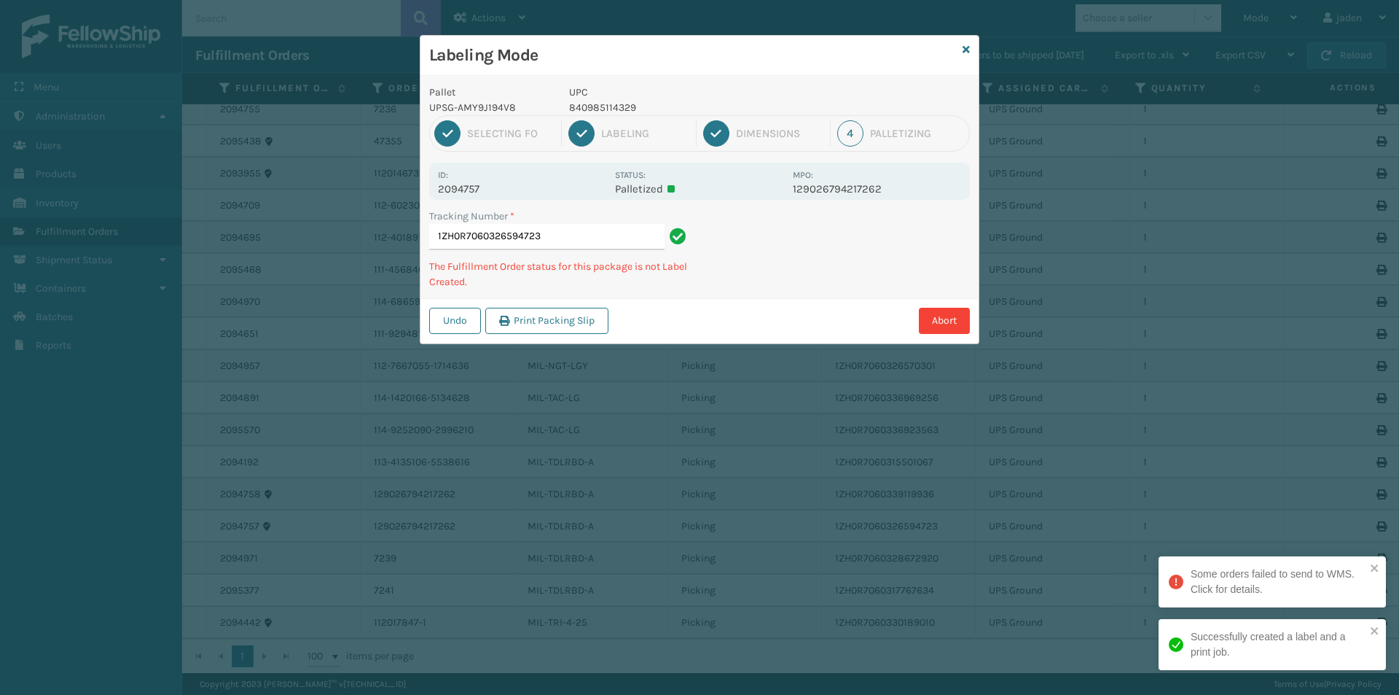
drag, startPoint x: 873, startPoint y: 239, endPoint x: 847, endPoint y: 230, distance: 27.9
click at [718, 310] on div "Abort" at bounding box center [791, 321] width 357 height 26
drag, startPoint x: 847, startPoint y: 230, endPoint x: 950, endPoint y: 208, distance: 104.9
click at [802, 258] on div "Tracking Number * 1ZH0R7060326594723 The Fulfillment Order status for this pack…" at bounding box center [700, 253] width 558 height 90
drag, startPoint x: 937, startPoint y: 214, endPoint x: 926, endPoint y: 242, distance: 30.2
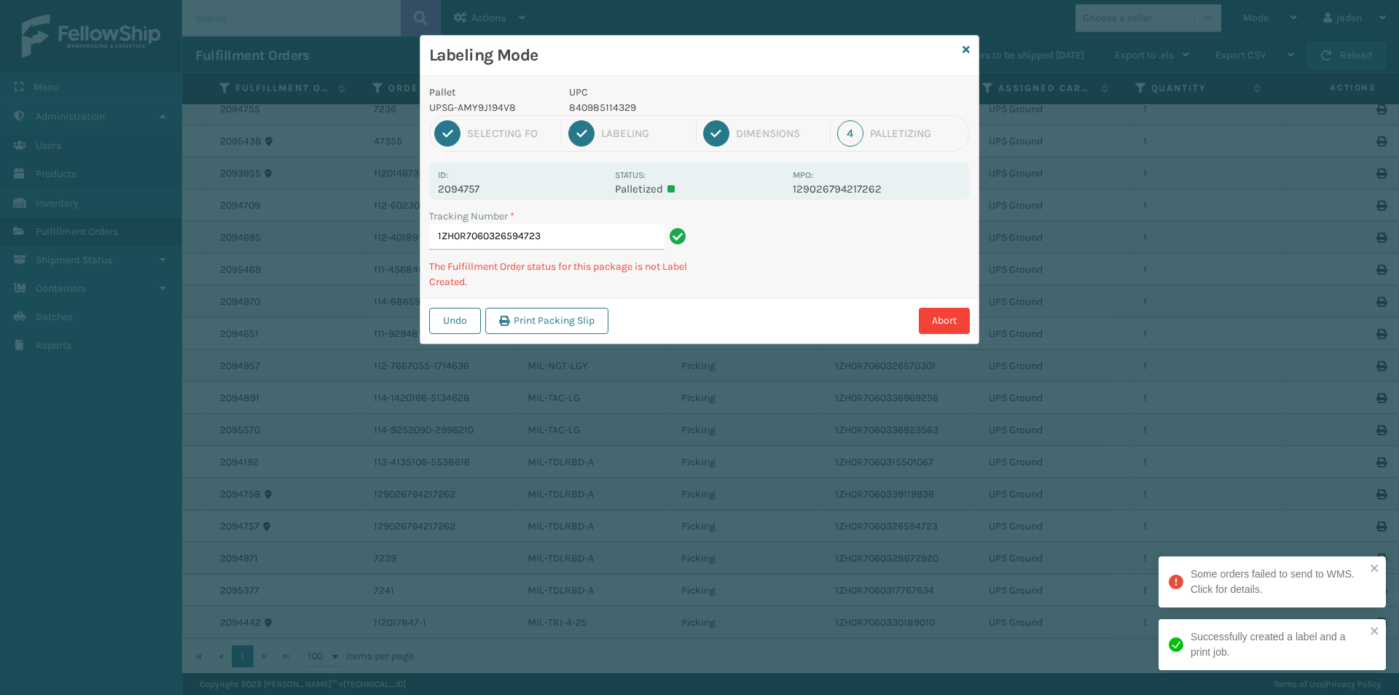
click at [823, 284] on div "Pallet UPSG-AMY9J194V8 UPC 840985114329 1 Selecting FO 2 Labeling 3 Dimensions …" at bounding box center [700, 209] width 558 height 267
drag, startPoint x: 913, startPoint y: 242, endPoint x: 903, endPoint y: 243, distance: 9.5
drag, startPoint x: 903, startPoint y: 243, endPoint x: 833, endPoint y: 177, distance: 95.9
click at [780, 282] on div "Tracking Number * 1ZH0R7060326594723 The Fulfillment Order status for this pack…" at bounding box center [700, 253] width 558 height 90
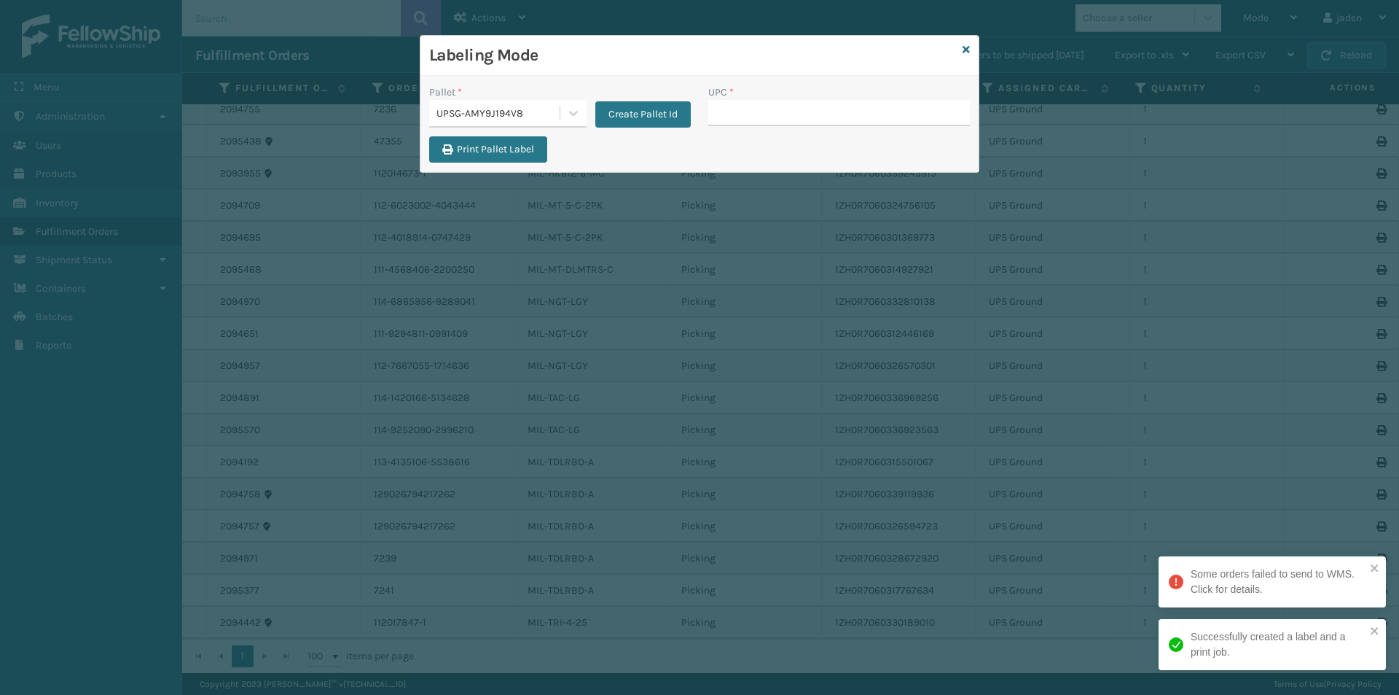
drag, startPoint x: 726, startPoint y: 103, endPoint x: 734, endPoint y: 106, distance: 8.8
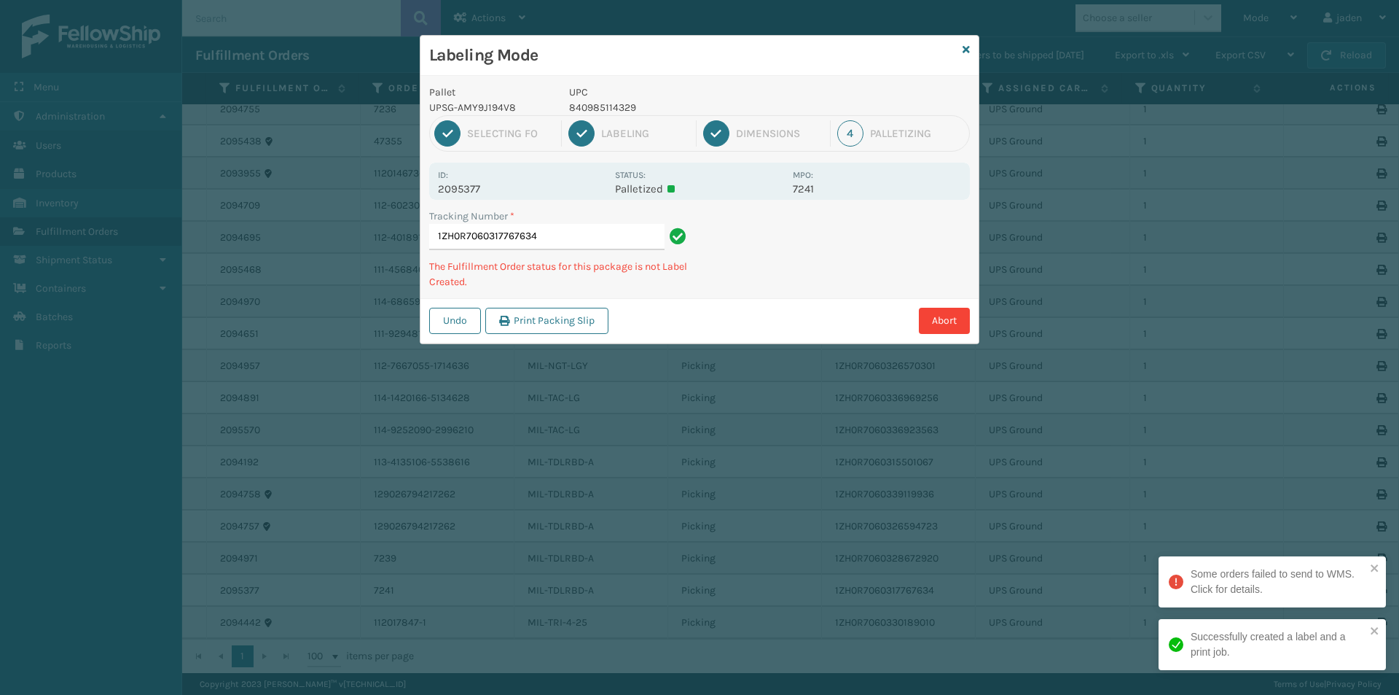
drag, startPoint x: 883, startPoint y: 254, endPoint x: 875, endPoint y: 255, distance: 8.1
drag, startPoint x: 875, startPoint y: 255, endPoint x: 896, endPoint y: 254, distance: 21.9
click at [814, 295] on div "Pallet UPSG-AMY9J194V8 UPC 840985114329 1 Selecting FO 2 Labeling 3 Dimensions …" at bounding box center [700, 209] width 558 height 267
drag, startPoint x: 900, startPoint y: 251, endPoint x: 810, endPoint y: 290, distance: 97.6
drag, startPoint x: 810, startPoint y: 290, endPoint x: 923, endPoint y: 239, distance: 123.3
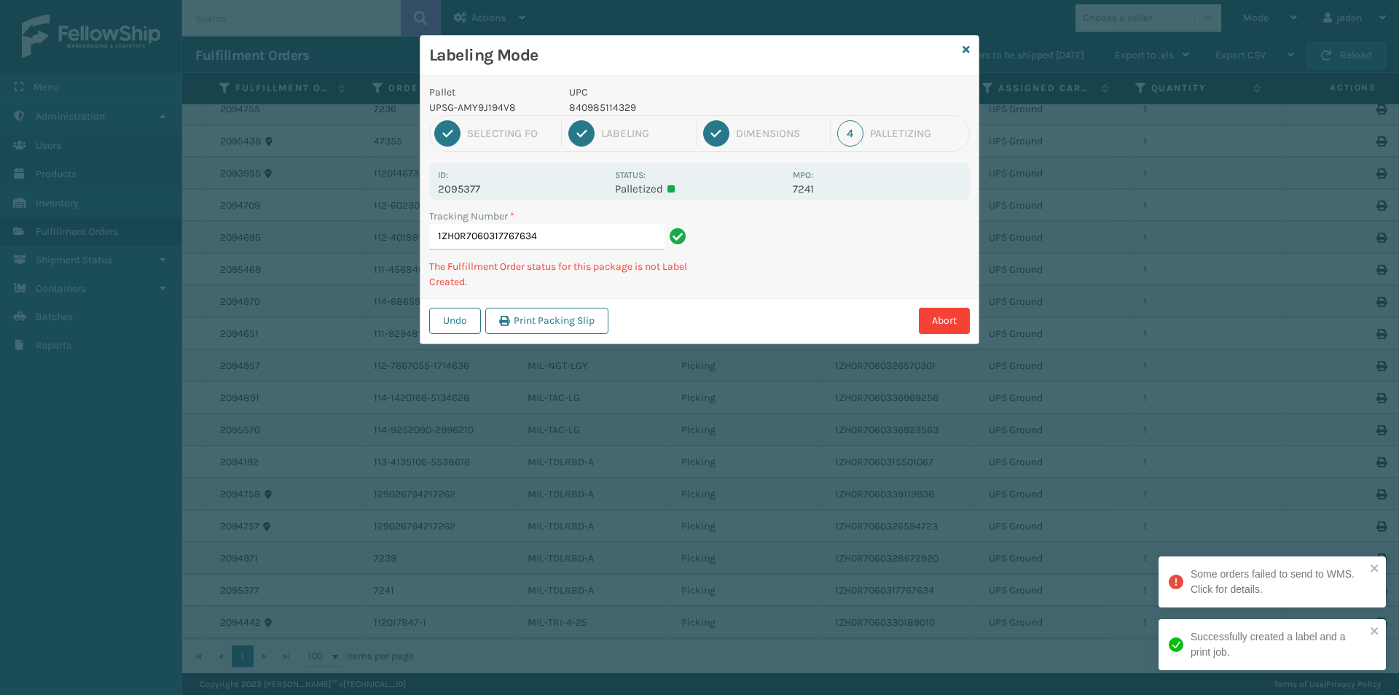
click at [850, 271] on div "Tracking Number * 1ZH0R7060317767634 The Fulfillment Order status for this pack…" at bounding box center [700, 253] width 558 height 90
drag, startPoint x: 923, startPoint y: 239, endPoint x: 915, endPoint y: 239, distance: 8.0
drag, startPoint x: 915, startPoint y: 239, endPoint x: 923, endPoint y: 241, distance: 9.0
click at [814, 289] on div "Pallet UPSG-AMY9J194V8 UPC 840985114329 1 Selecting FO 2 Labeling 3 Dimensions …" at bounding box center [700, 209] width 558 height 267
drag, startPoint x: 923, startPoint y: 241, endPoint x: 767, endPoint y: 305, distance: 169.3
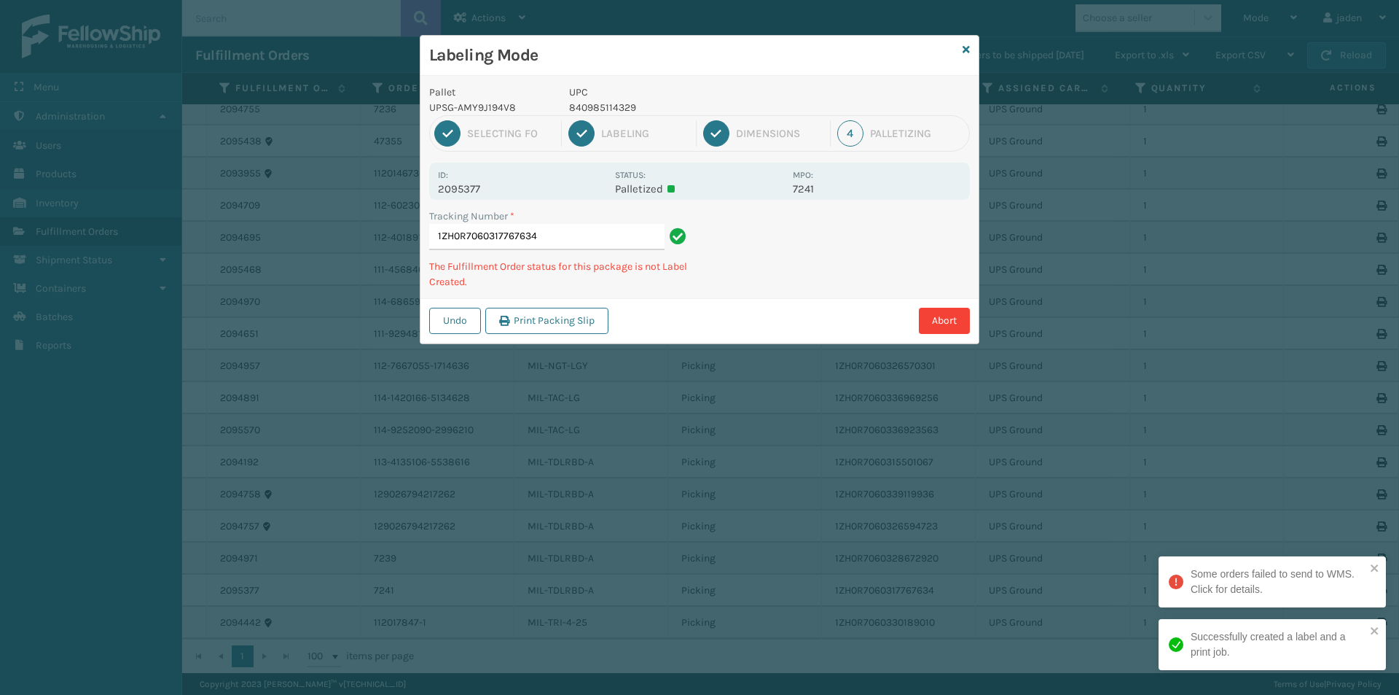
drag, startPoint x: 767, startPoint y: 305, endPoint x: 931, endPoint y: 225, distance: 183.2
click at [810, 289] on div "Pallet UPSG-AMY9J194V8 UPC 840985114329 1 Selecting FO 2 Labeling 3 Dimensions …" at bounding box center [700, 209] width 558 height 267
drag, startPoint x: 954, startPoint y: 216, endPoint x: 945, endPoint y: 216, distance: 9.5
drag, startPoint x: 945, startPoint y: 216, endPoint x: 937, endPoint y: 207, distance: 11.9
click at [813, 277] on div "Tracking Number * 1ZH0R7060317767634 The Fulfillment Order status for this pack…" at bounding box center [700, 253] width 558 height 90
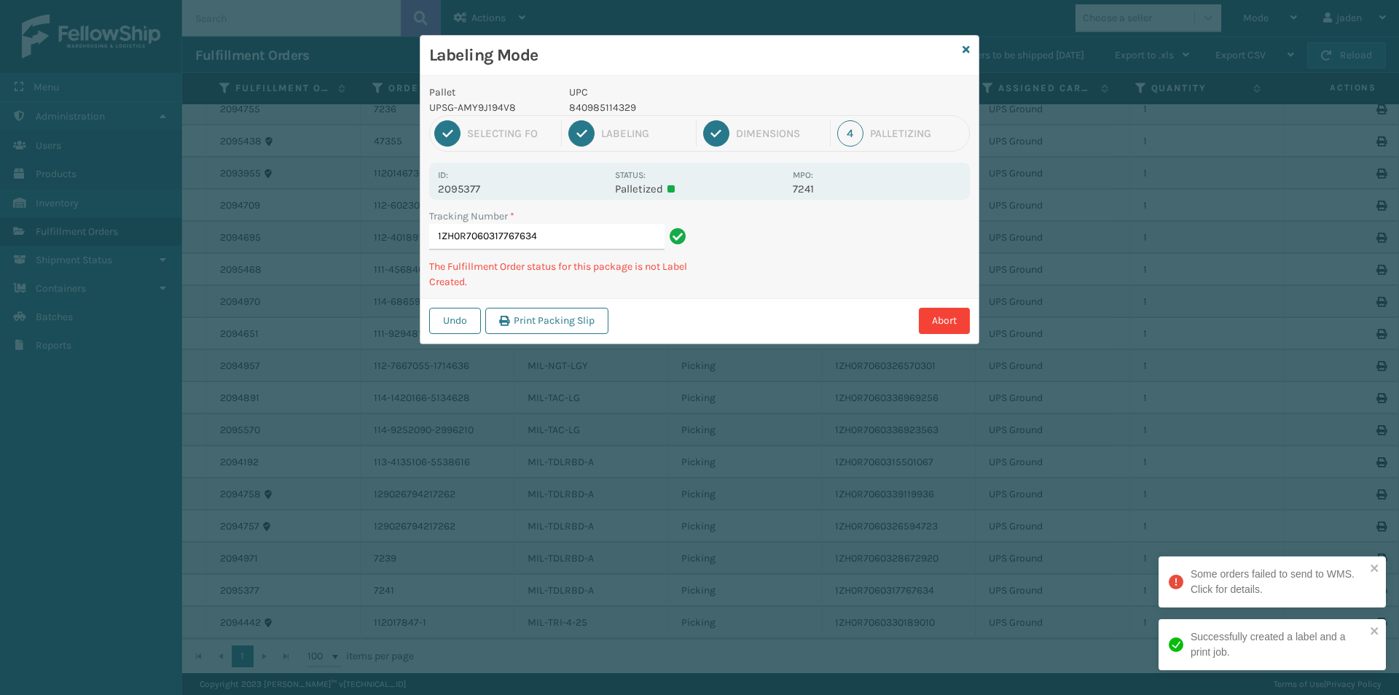
drag, startPoint x: 937, startPoint y: 207, endPoint x: 921, endPoint y: 208, distance: 15.3
drag, startPoint x: 921, startPoint y: 208, endPoint x: 948, endPoint y: 222, distance: 30.7
click at [821, 279] on div "Tracking Number * 1ZH0R7060317767634 The Fulfillment Order status for this pack…" at bounding box center [700, 253] width 558 height 90
drag, startPoint x: 920, startPoint y: 223, endPoint x: 771, endPoint y: 283, distance: 160.2
click at [766, 287] on div "Tracking Number * 1ZH0R7060317767634 The Fulfillment Order status for this pack…" at bounding box center [700, 253] width 558 height 90
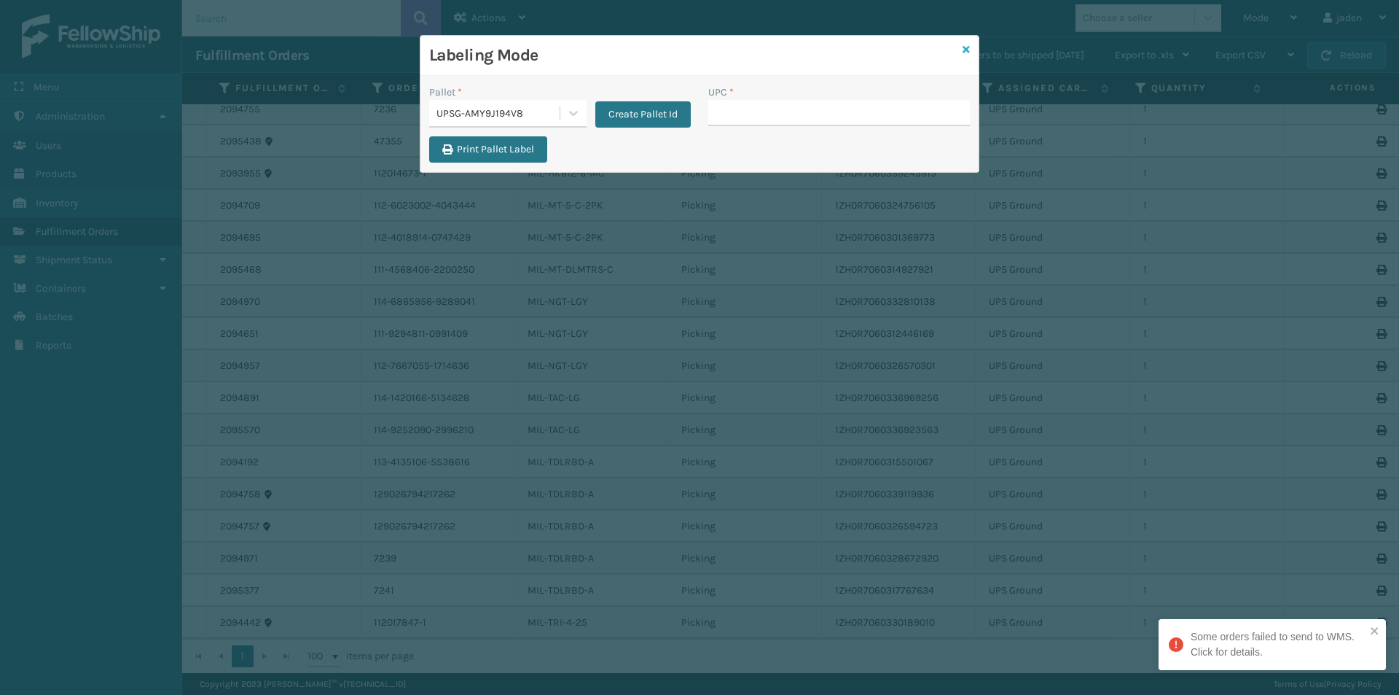
click at [969, 45] on icon at bounding box center [966, 49] width 7 height 10
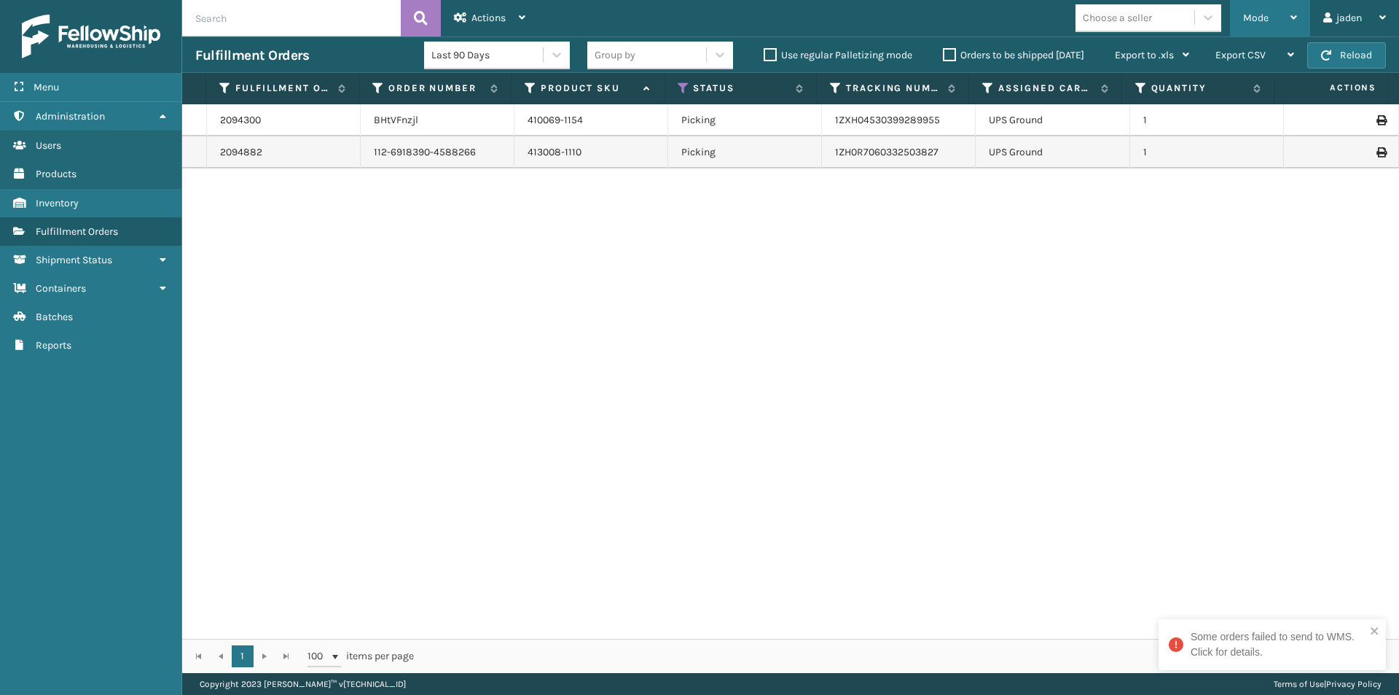
click at [1281, 5] on div "Mode" at bounding box center [1270, 18] width 54 height 36
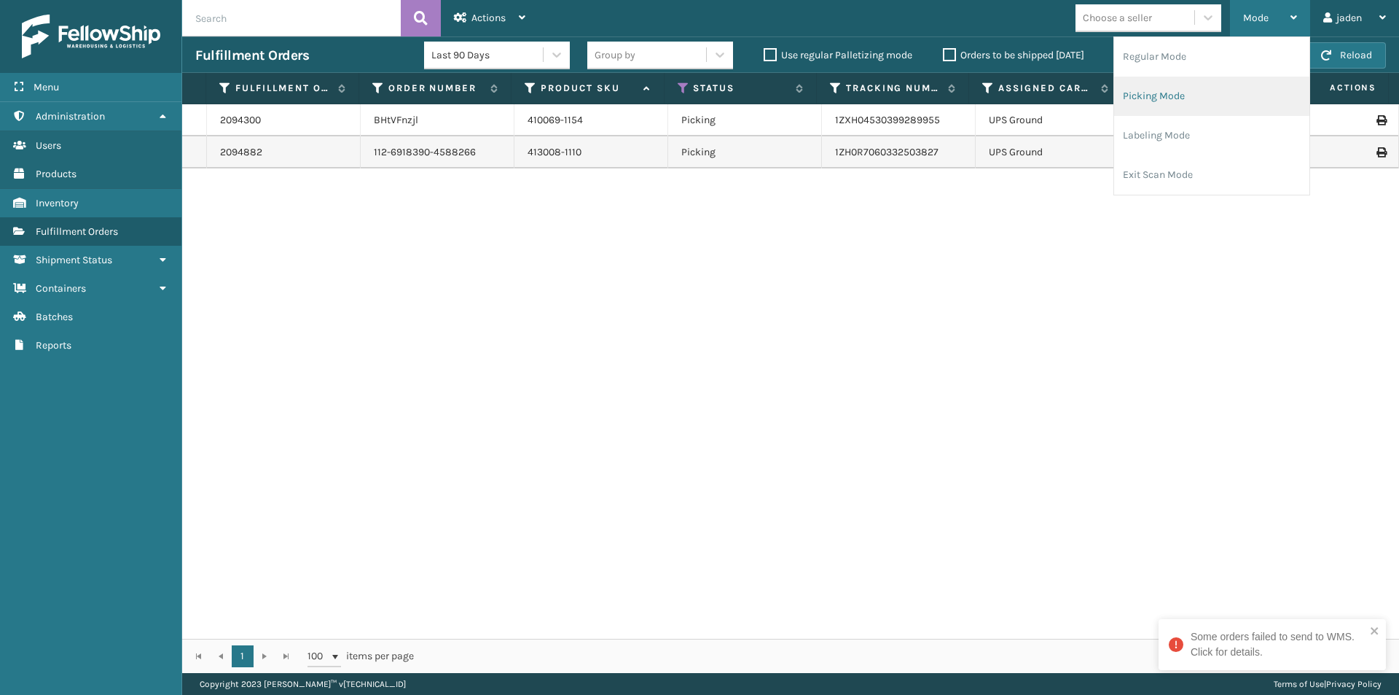
click at [1212, 91] on li "Picking Mode" at bounding box center [1211, 96] width 195 height 39
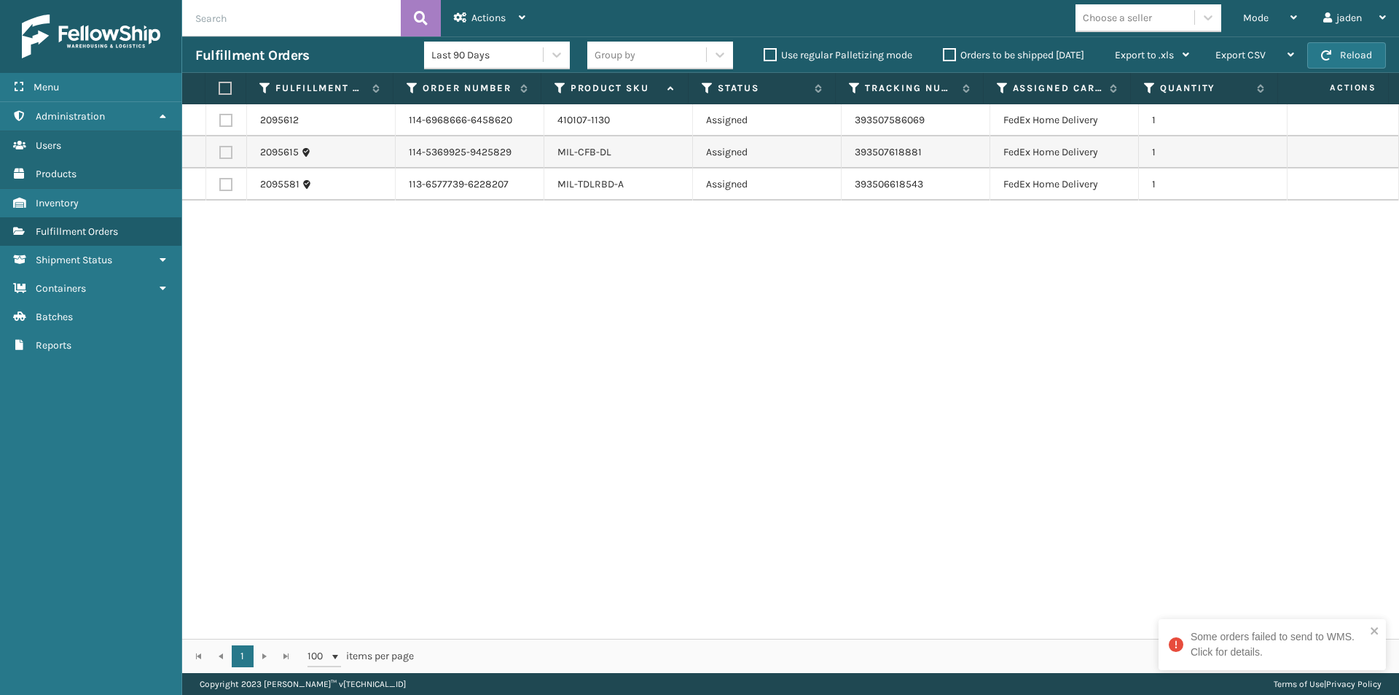
drag, startPoint x: 910, startPoint y: 373, endPoint x: 534, endPoint y: 407, distance: 377.6
click at [534, 407] on div "2095612 114-6968666-6458620 410107-1130 Assigned 393507586069 FedEx Home Delive…" at bounding box center [790, 371] width 1217 height 534
click at [1337, 55] on button "Reload" at bounding box center [1347, 55] width 79 height 26
click at [1353, 52] on button "Reload" at bounding box center [1347, 55] width 79 height 26
click at [1327, 62] on button "Reload" at bounding box center [1347, 55] width 79 height 26
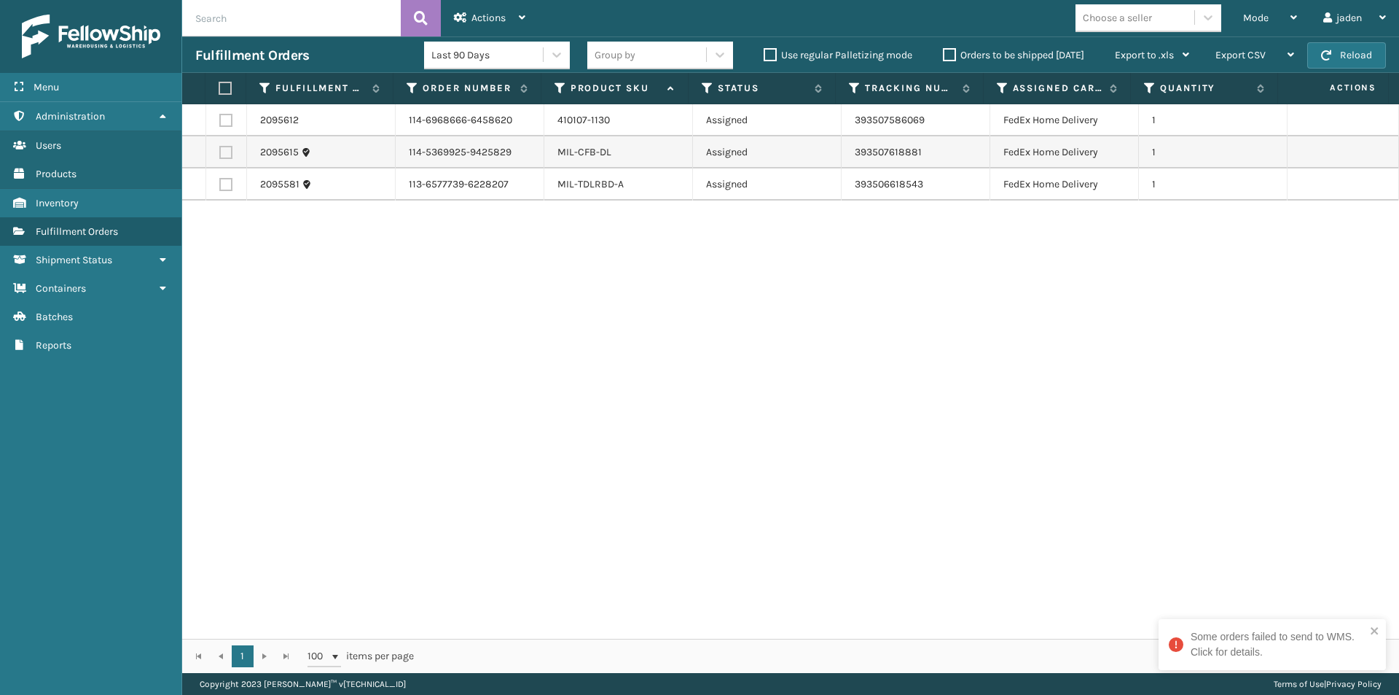
click at [1346, 78] on span "Actions" at bounding box center [1334, 88] width 103 height 24
click at [1343, 55] on button "Reload" at bounding box center [1347, 55] width 79 height 26
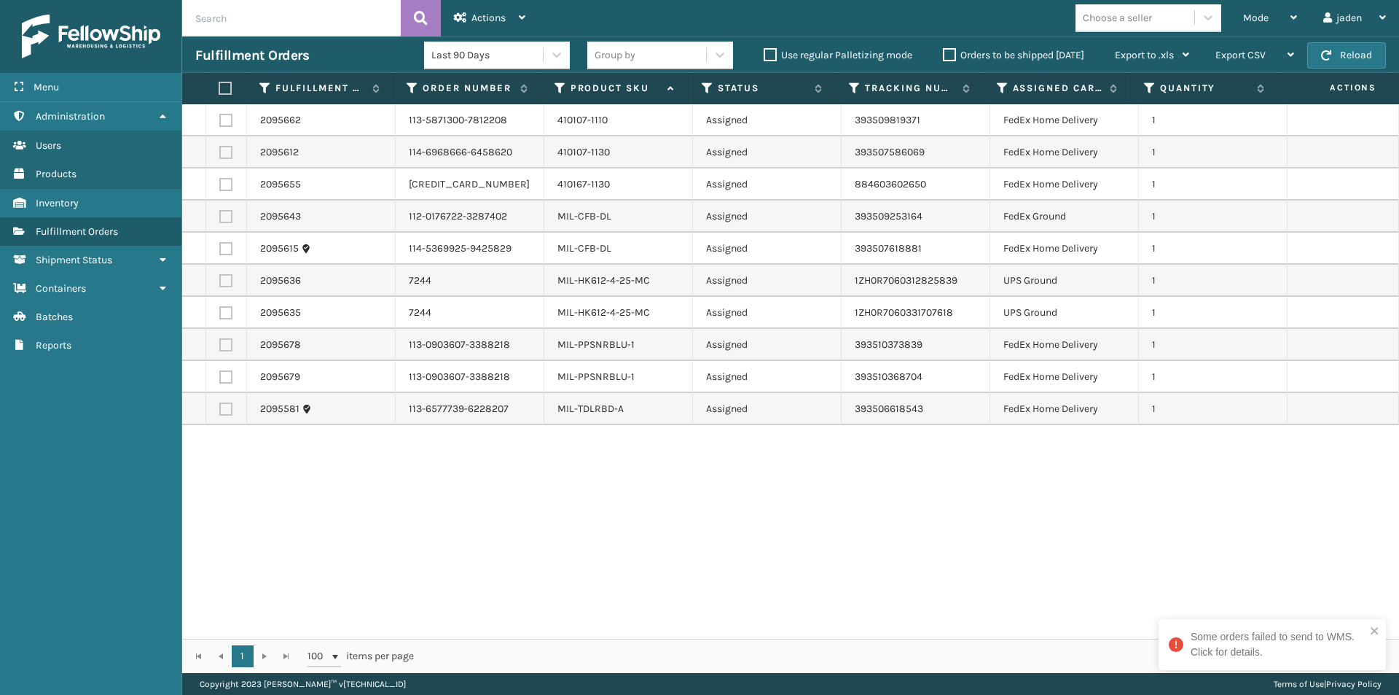
drag, startPoint x: 917, startPoint y: 449, endPoint x: 534, endPoint y: 329, distance: 401.1
click at [542, 496] on div "2095662 113-5871300-7812208 410107-1110 Assigned 393509819371 FedEx Home Delive…" at bounding box center [790, 371] width 1217 height 534
click at [230, 279] on label at bounding box center [225, 280] width 13 height 13
click at [220, 279] on input "checkbox" at bounding box center [219, 278] width 1 height 9
click at [222, 323] on td at bounding box center [226, 313] width 41 height 32
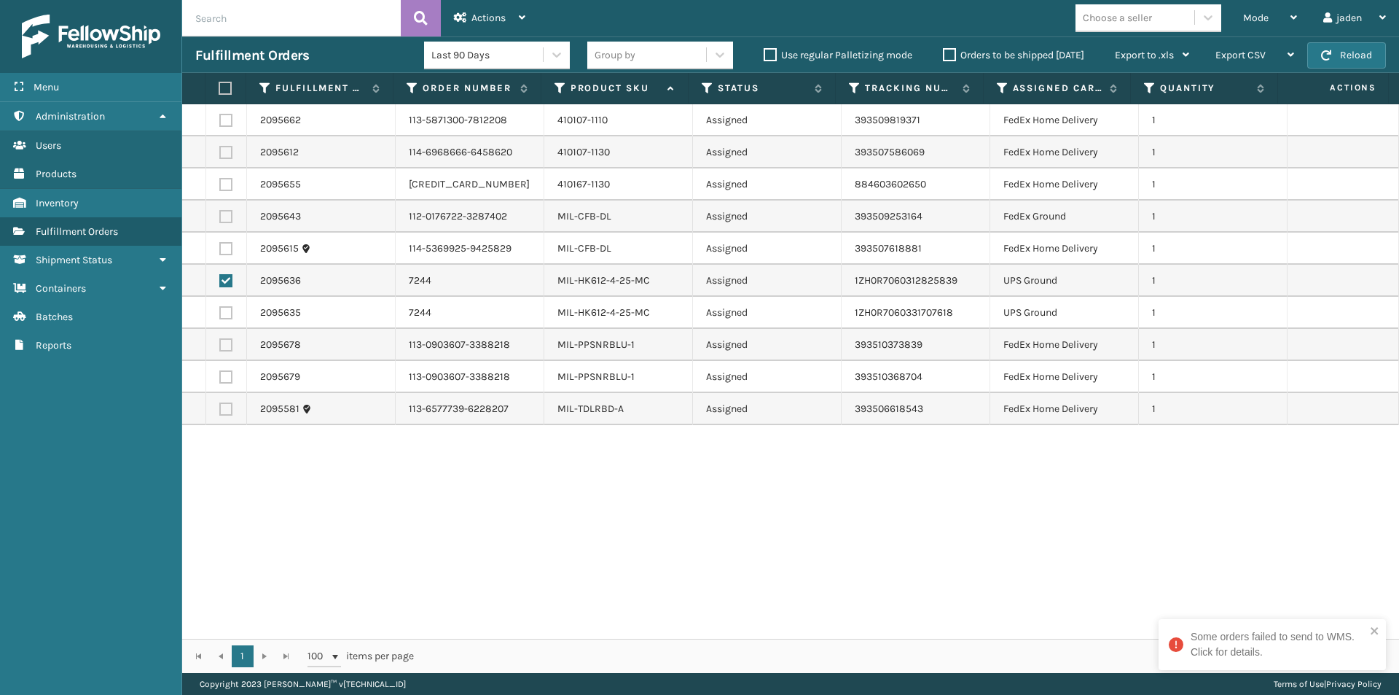
click at [228, 309] on label at bounding box center [225, 312] width 13 height 13
click at [220, 309] on input "checkbox" at bounding box center [219, 310] width 1 height 9
click at [461, 17] on icon at bounding box center [460, 17] width 13 height 10
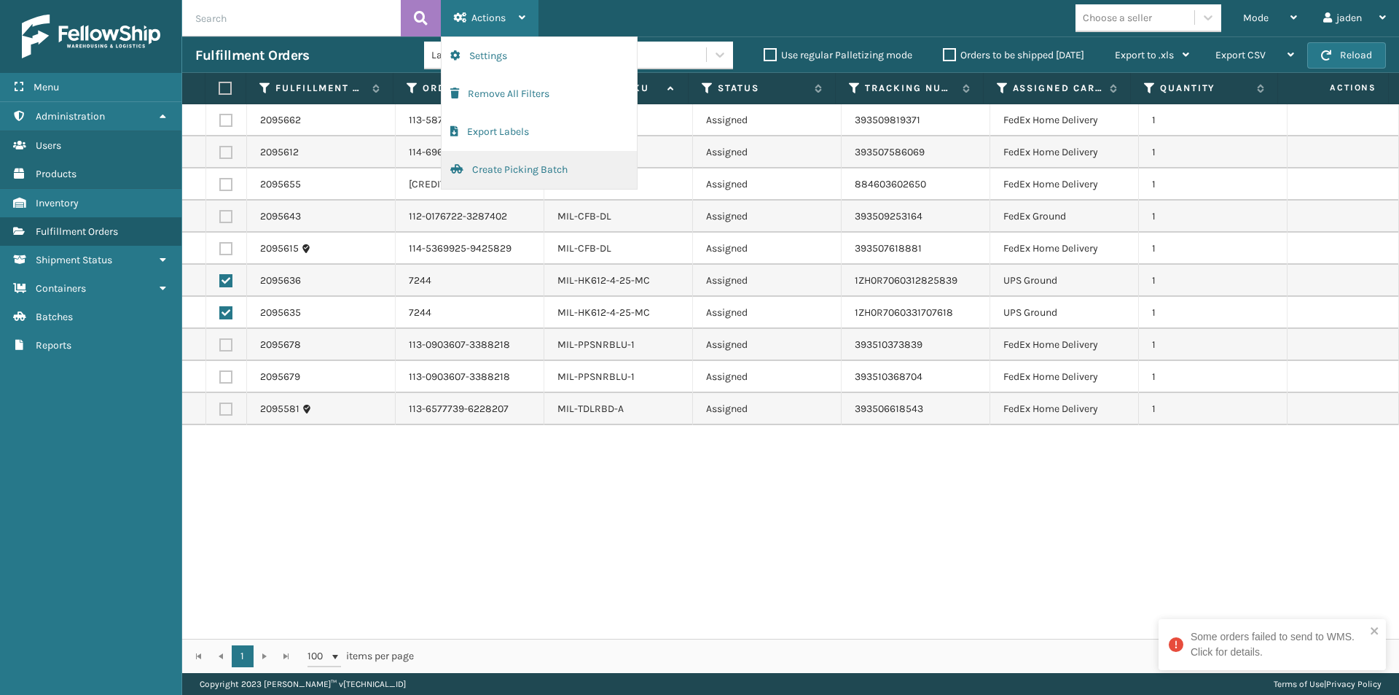
click at [485, 168] on button "Create Picking Batch" at bounding box center [539, 170] width 195 height 38
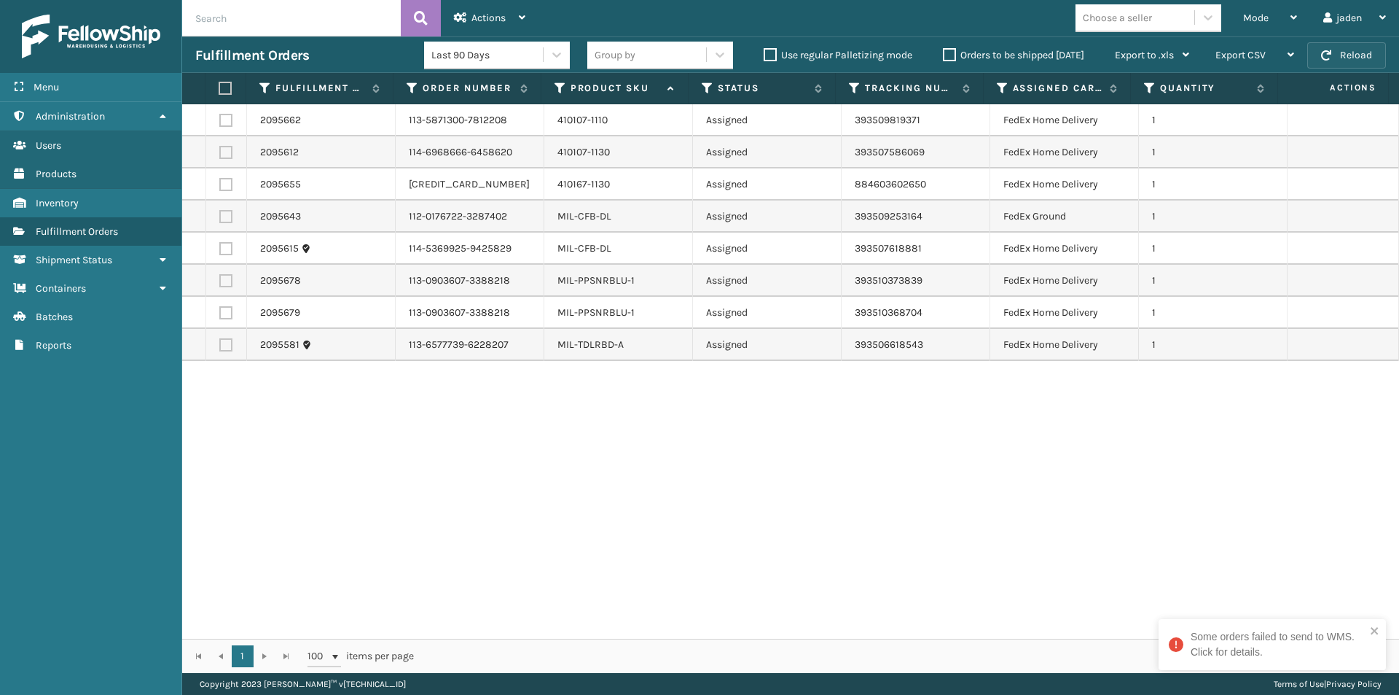
click at [1362, 54] on button "Reload" at bounding box center [1347, 55] width 79 height 26
click at [1399, 51] on div "Fulfillment Orders Last 90 Days Group by Use regular Palletizing mode Orders to…" at bounding box center [790, 54] width 1217 height 36
click at [1334, 45] on button "Reload" at bounding box center [1347, 55] width 79 height 26
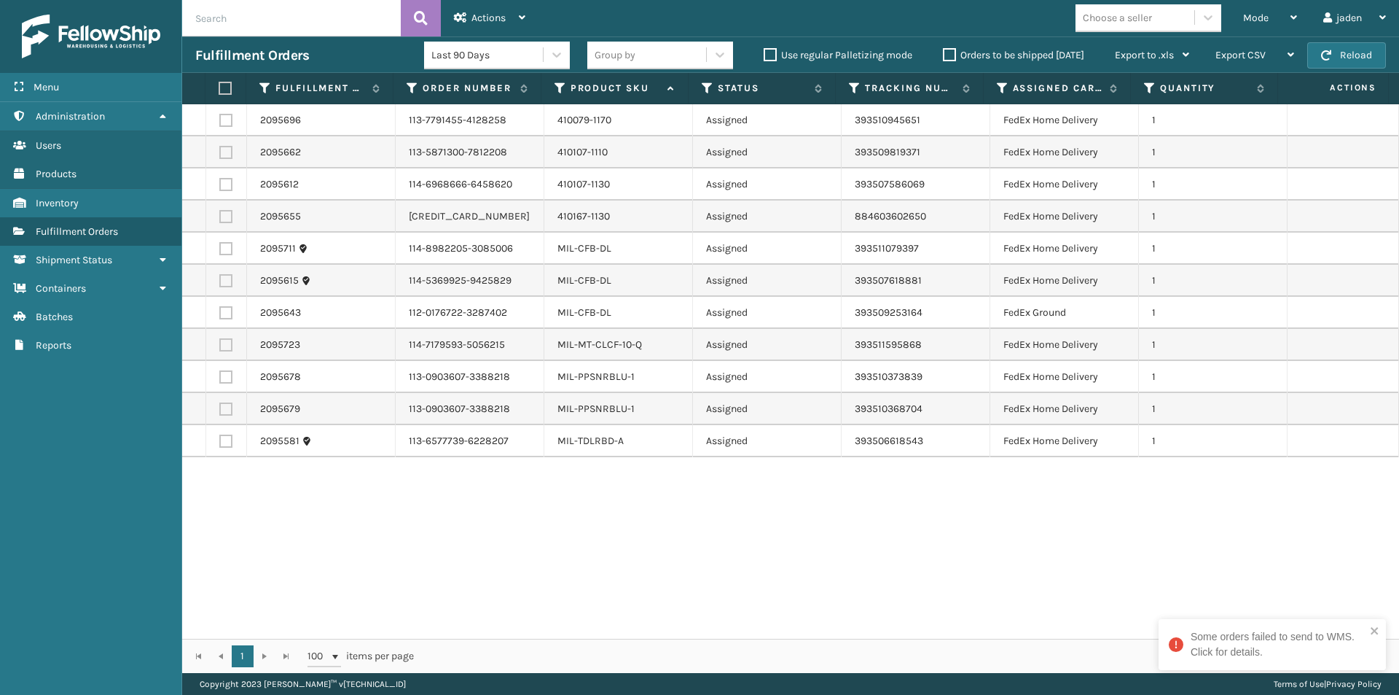
click at [1359, 41] on div "Fulfillment Orders Last 90 Days Group by Use regular Palletizing mode Orders to…" at bounding box center [790, 54] width 1217 height 36
click at [1353, 63] on button "Reload" at bounding box center [1347, 55] width 79 height 26
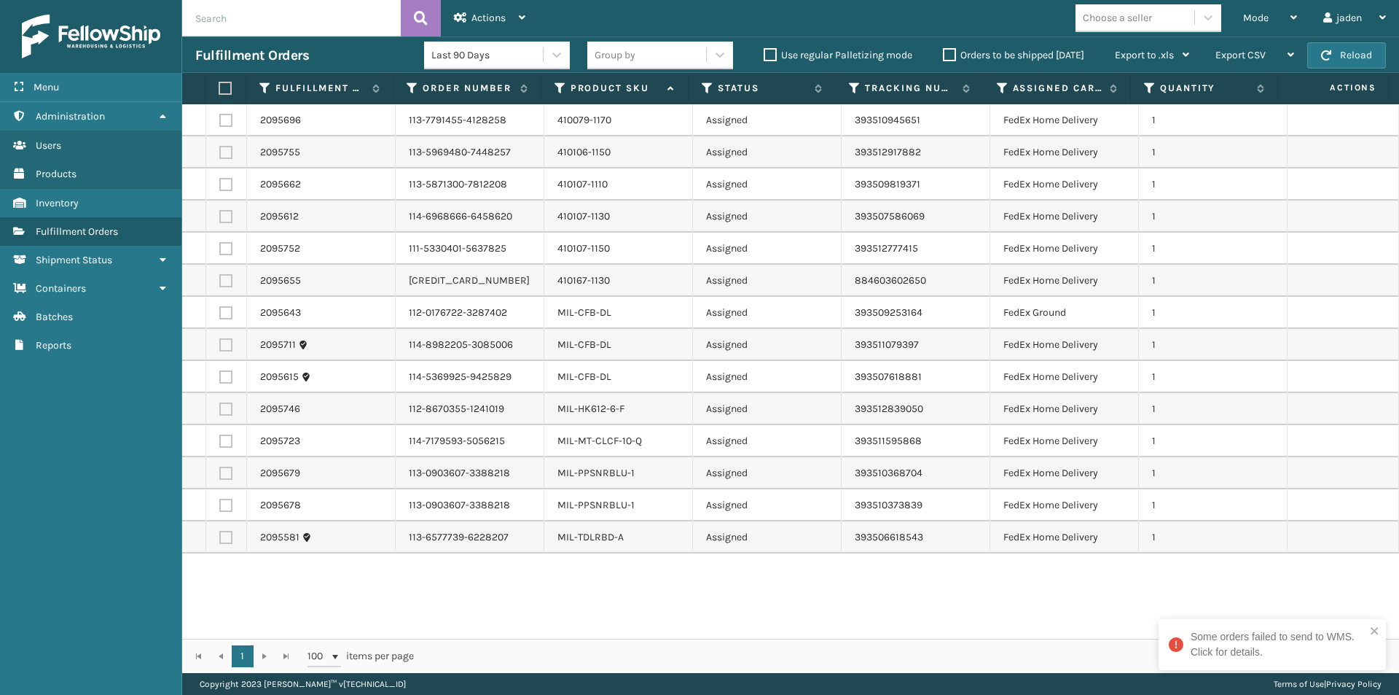
click at [1353, 63] on button "Reload" at bounding box center [1347, 55] width 79 height 26
click at [1386, 52] on div "Fulfillment Orders Last 90 Days Group by Use regular Palletizing mode Orders to…" at bounding box center [790, 54] width 1217 height 36
click at [1368, 52] on button "Reload" at bounding box center [1347, 55] width 79 height 26
drag, startPoint x: 831, startPoint y: 582, endPoint x: 689, endPoint y: 587, distance: 141.5
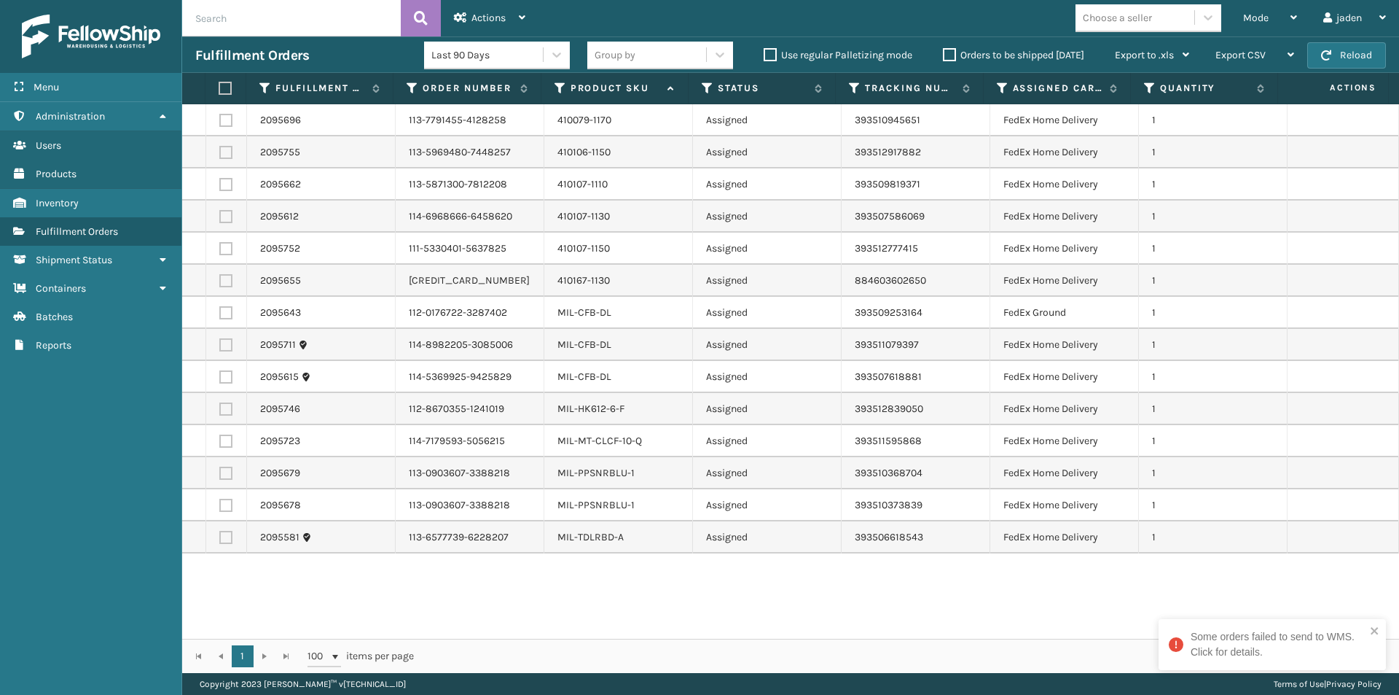
click at [689, 587] on div "2095696 113-7791455-4128258 410079-1170 Assigned 393510945651 FedEx Home Delive…" at bounding box center [790, 371] width 1217 height 534
click at [1244, 25] on div "Mode" at bounding box center [1270, 18] width 54 height 36
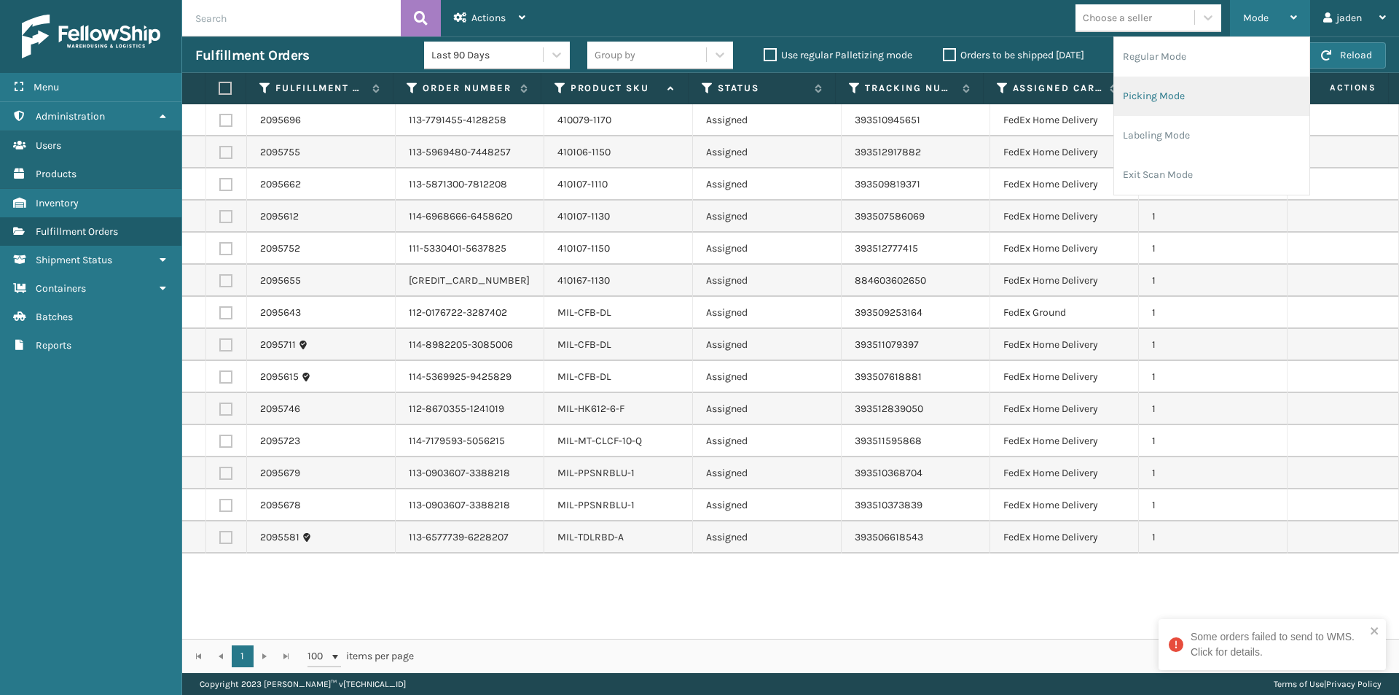
click at [1176, 103] on li "Picking Mode" at bounding box center [1211, 96] width 195 height 39
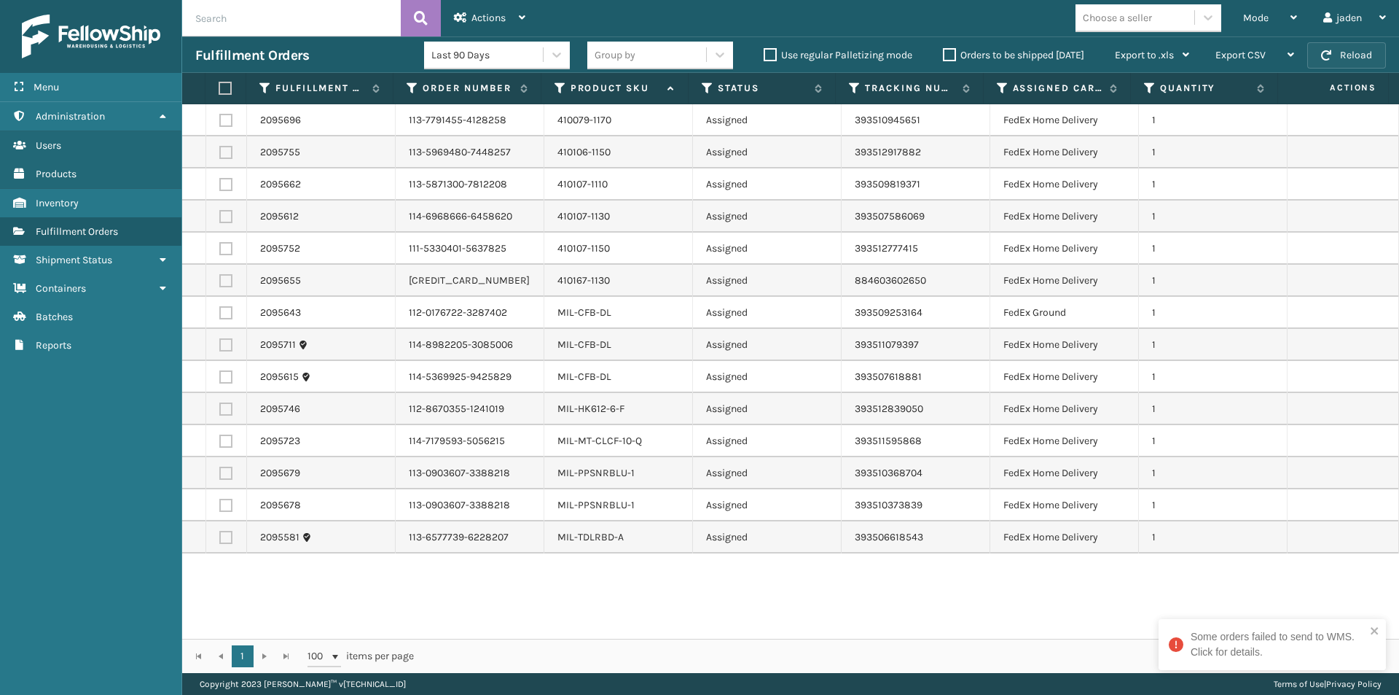
click at [1354, 55] on button "Reload" at bounding box center [1347, 55] width 79 height 26
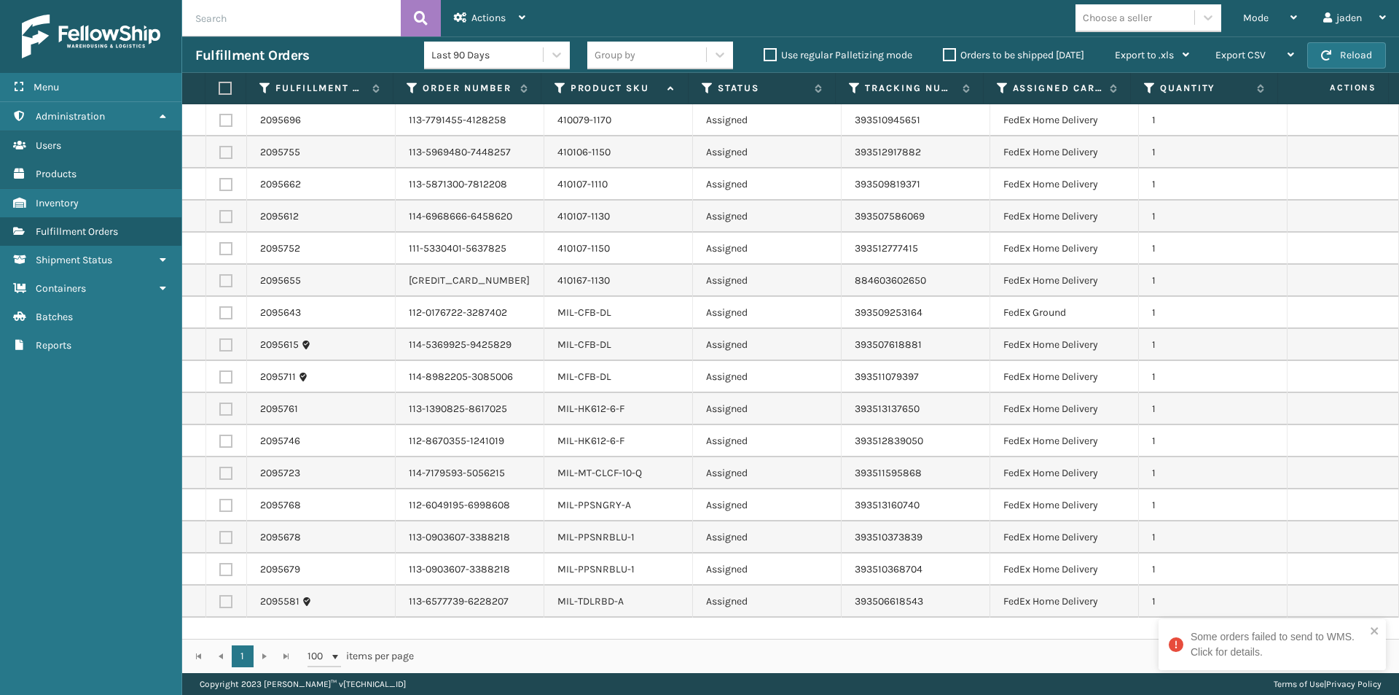
click at [225, 90] on label at bounding box center [223, 88] width 9 height 13
click at [219, 90] on input "checkbox" at bounding box center [219, 88] width 1 height 9
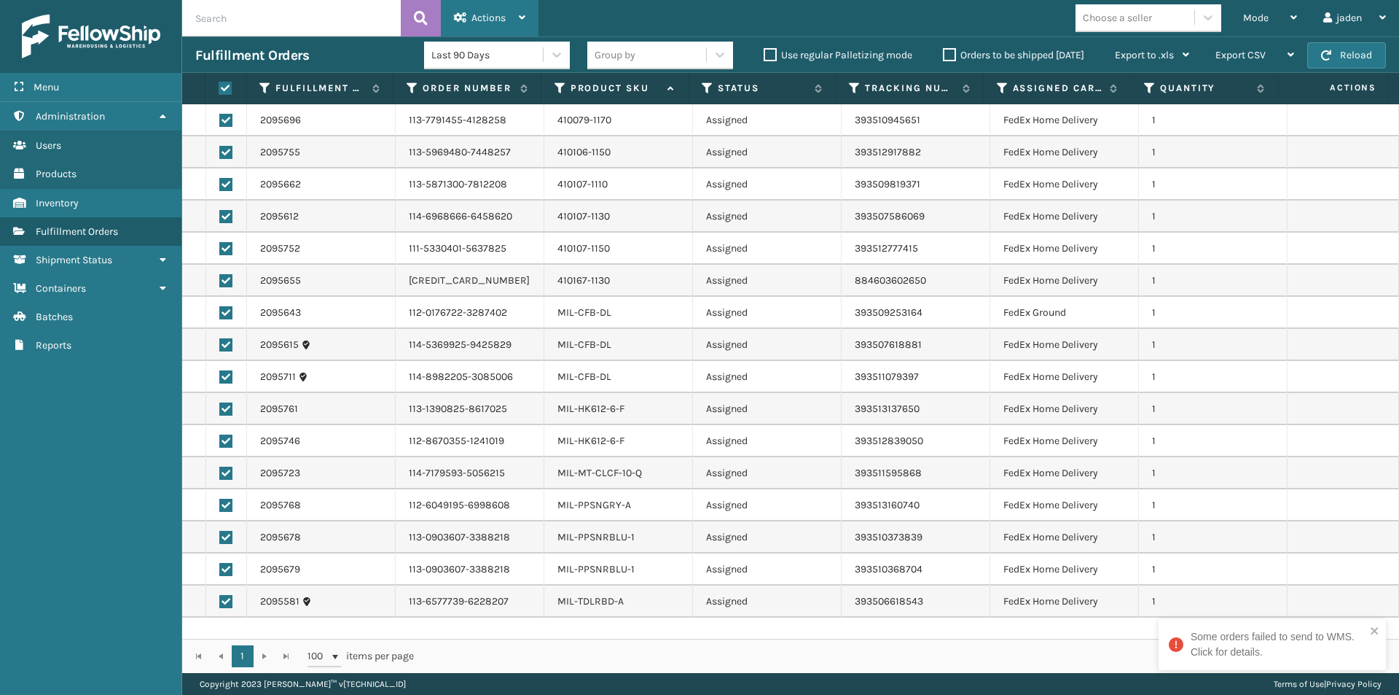
click at [476, 19] on span "Actions" at bounding box center [489, 18] width 34 height 12
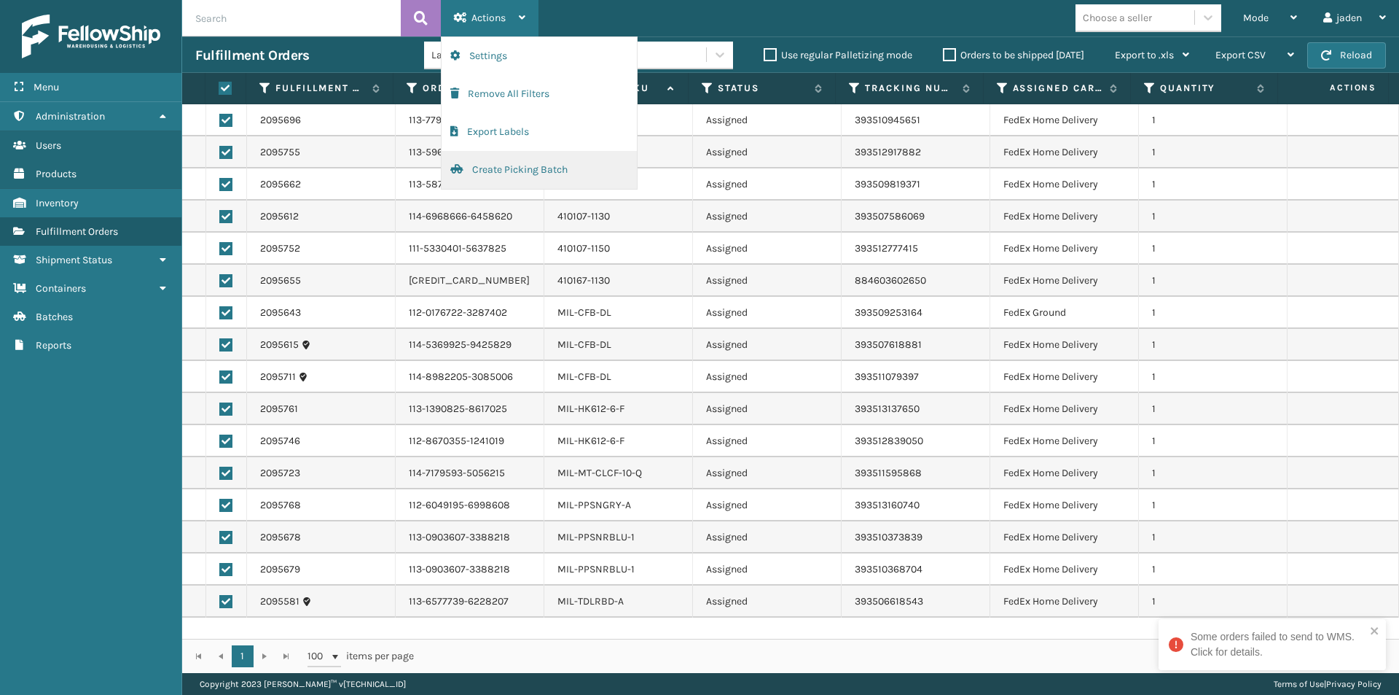
click at [467, 166] on button "Create Picking Batch" at bounding box center [539, 170] width 195 height 38
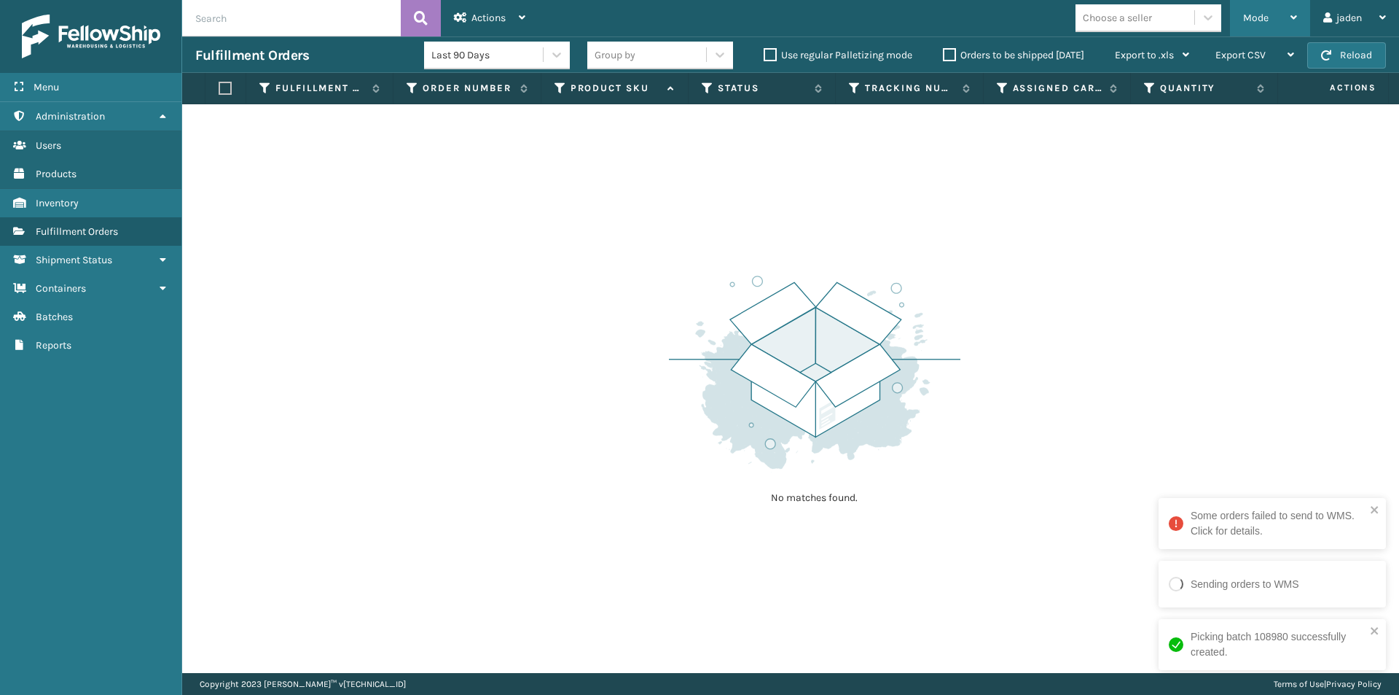
click at [1246, 34] on div "Mode" at bounding box center [1270, 18] width 54 height 36
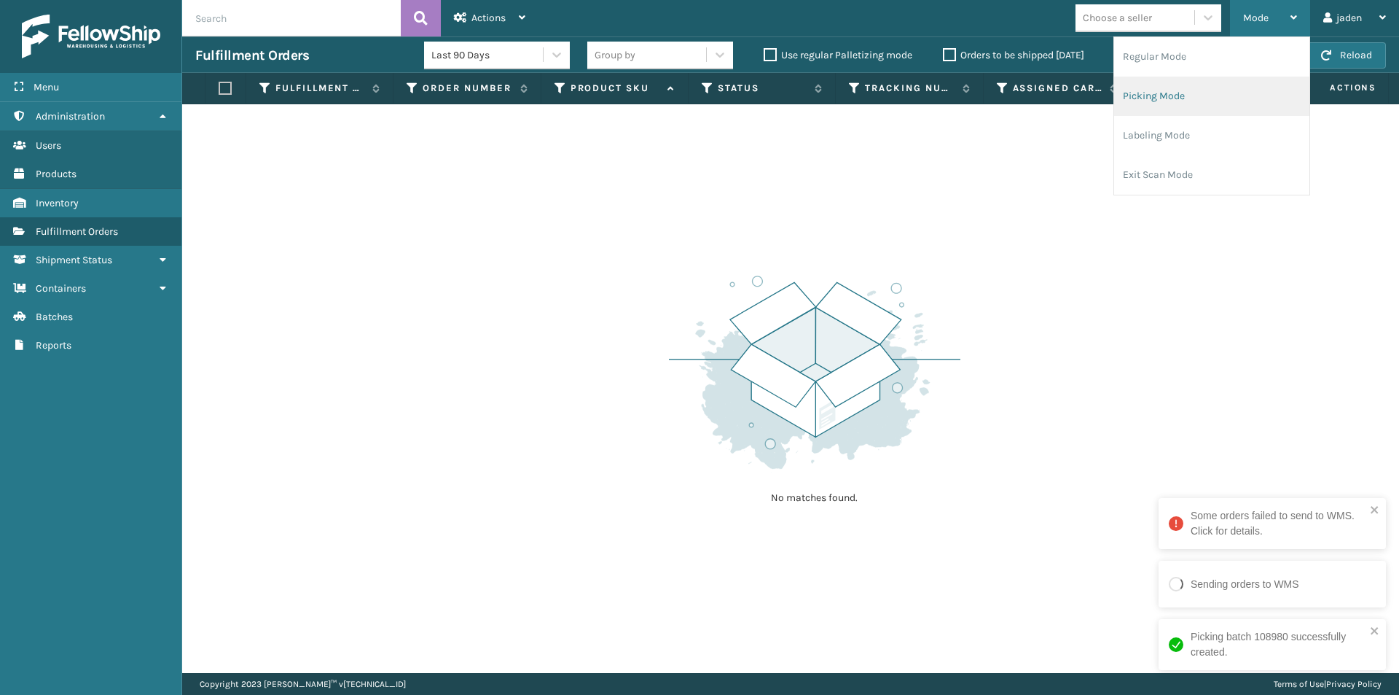
click at [1191, 114] on li "Picking Mode" at bounding box center [1211, 96] width 195 height 39
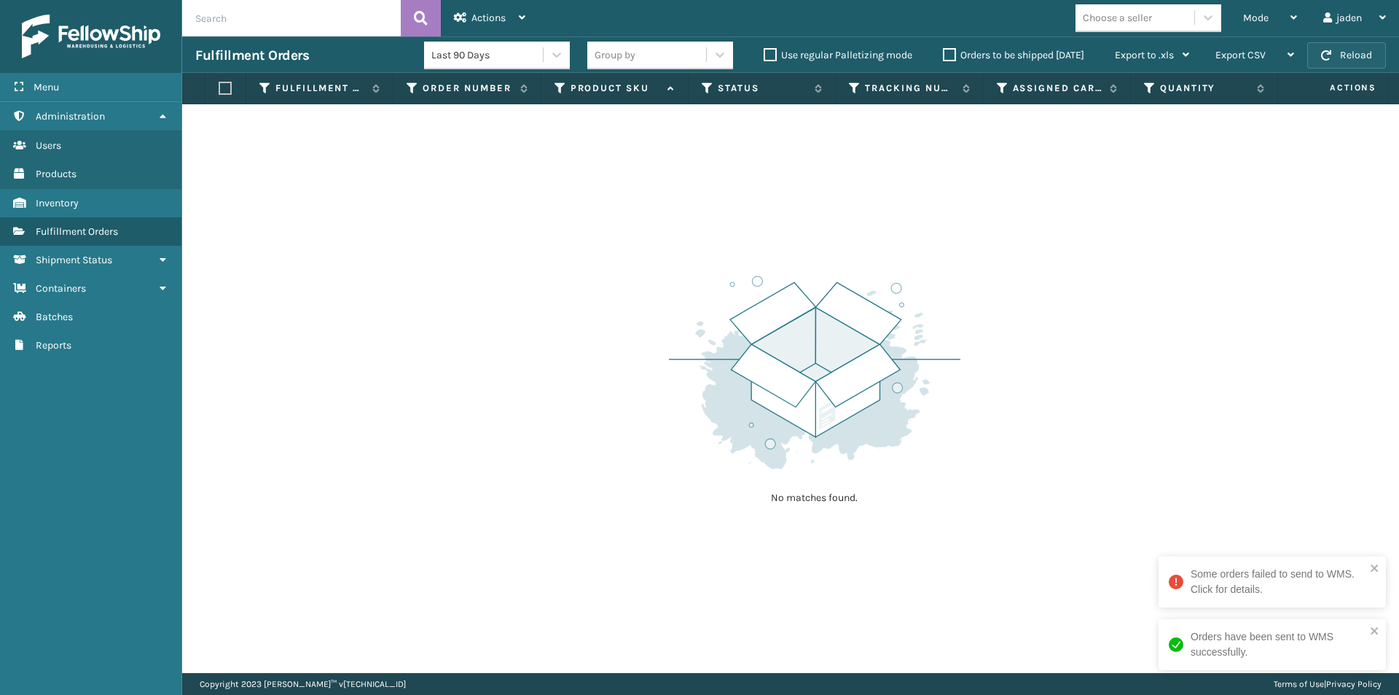
click at [1376, 58] on button "Reload" at bounding box center [1347, 55] width 79 height 26
click at [1259, 21] on span "Mode" at bounding box center [1256, 18] width 26 height 12
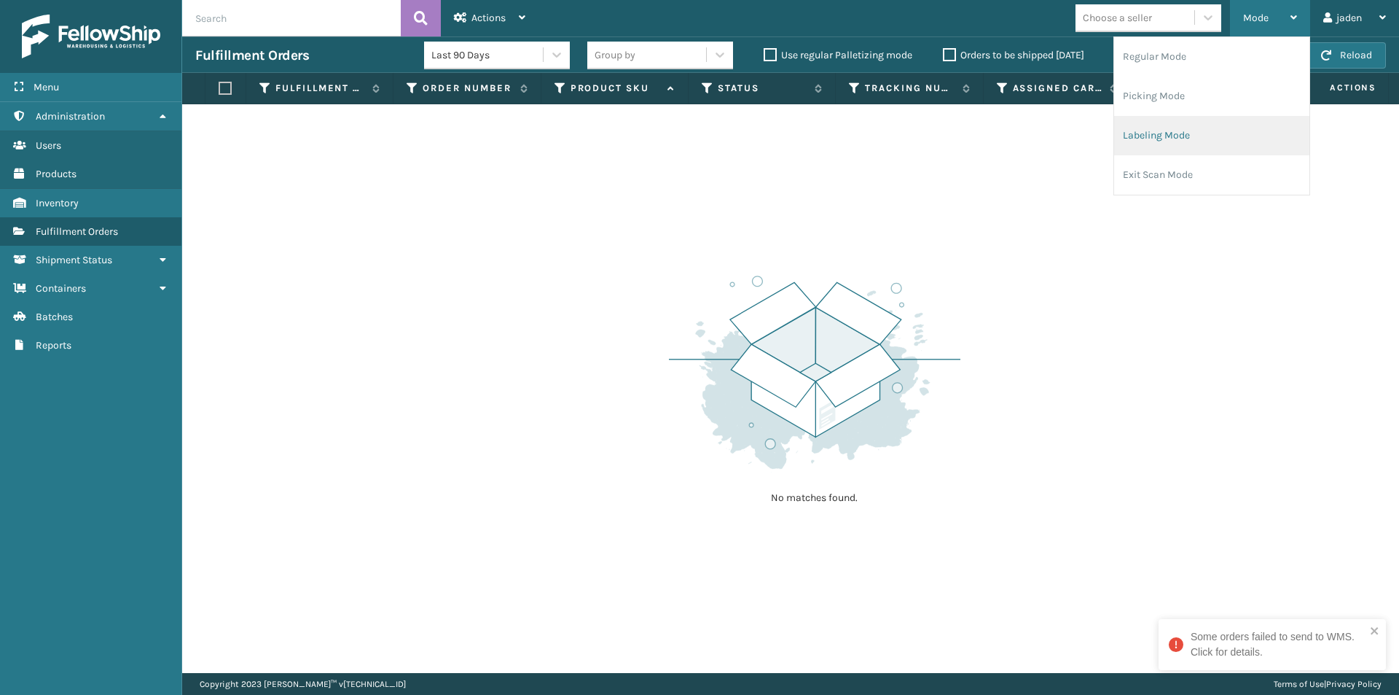
click at [1192, 124] on li "Labeling Mode" at bounding box center [1211, 135] width 195 height 39
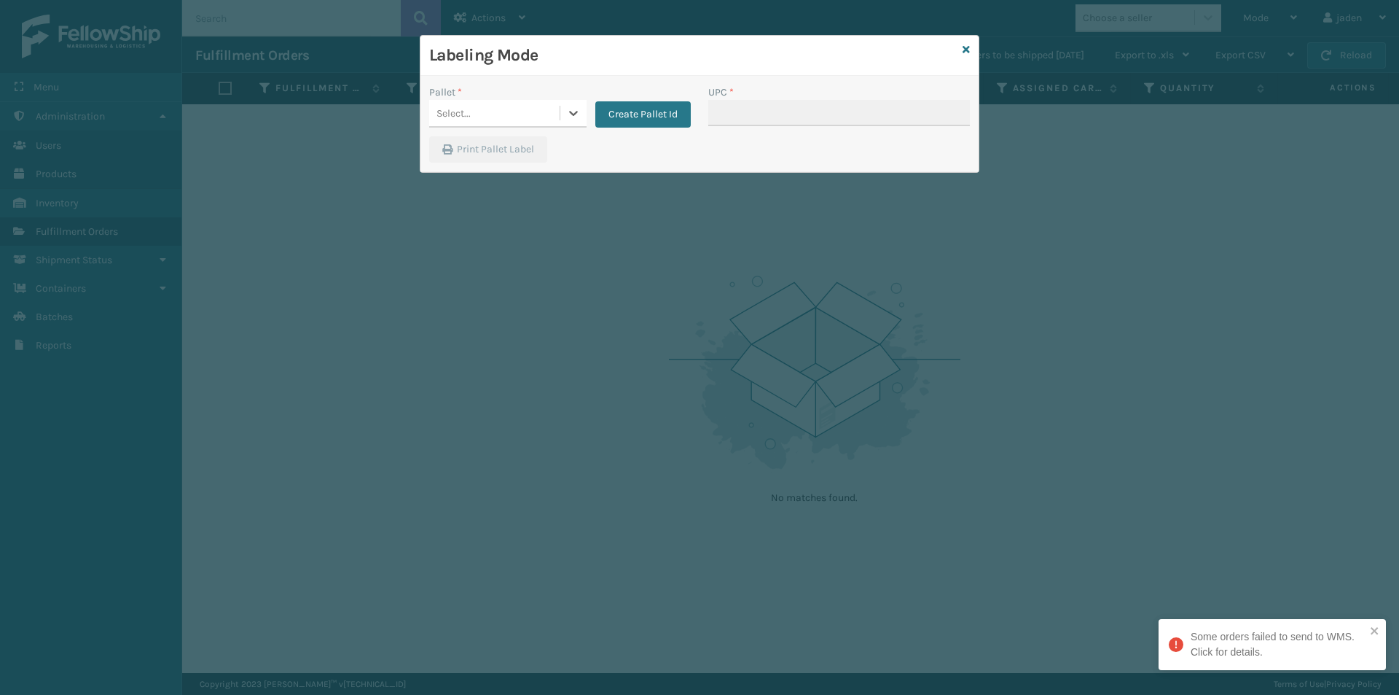
drag, startPoint x: 577, startPoint y: 111, endPoint x: 536, endPoint y: 133, distance: 45.7
click at [572, 115] on icon at bounding box center [573, 113] width 15 height 15
click at [517, 141] on div "FDXG-075PH2RHPE" at bounding box center [507, 149] width 157 height 27
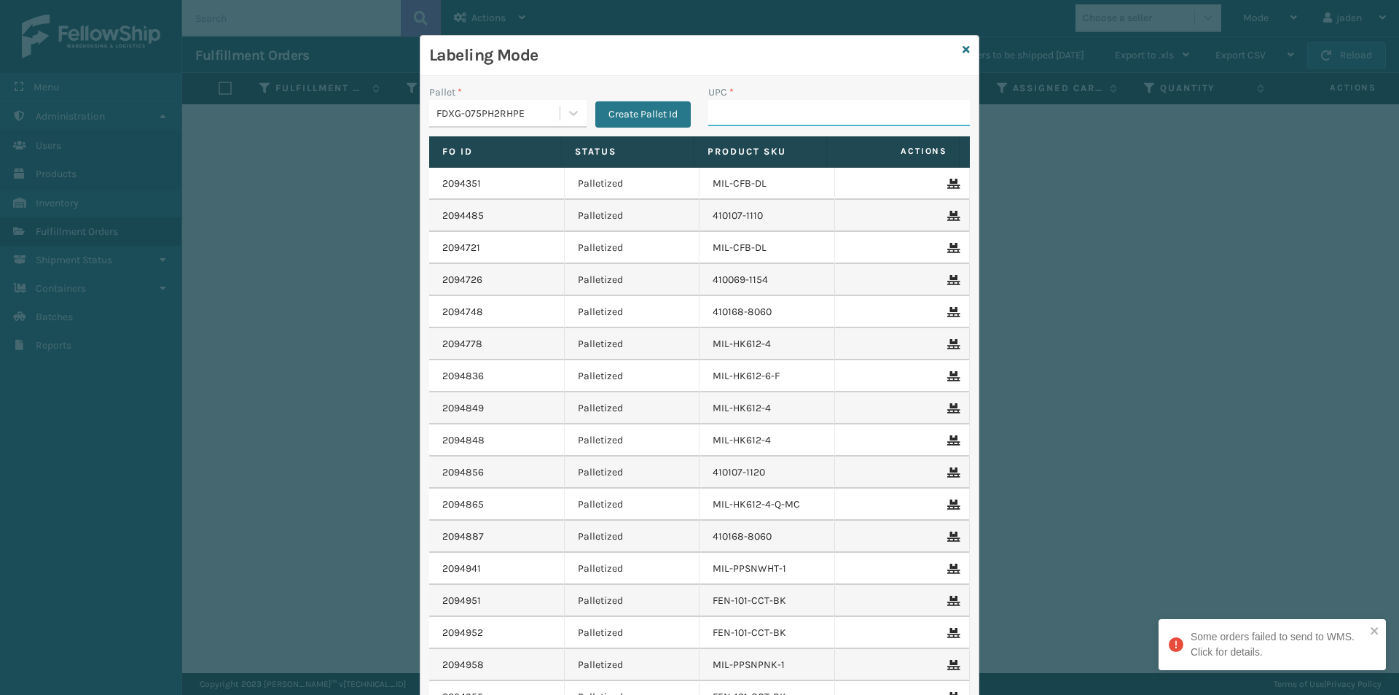
click at [738, 106] on input "UPC *" at bounding box center [839, 113] width 262 height 26
click at [733, 114] on input "UPC *" at bounding box center [839, 113] width 262 height 26
click at [963, 54] on icon at bounding box center [966, 49] width 7 height 10
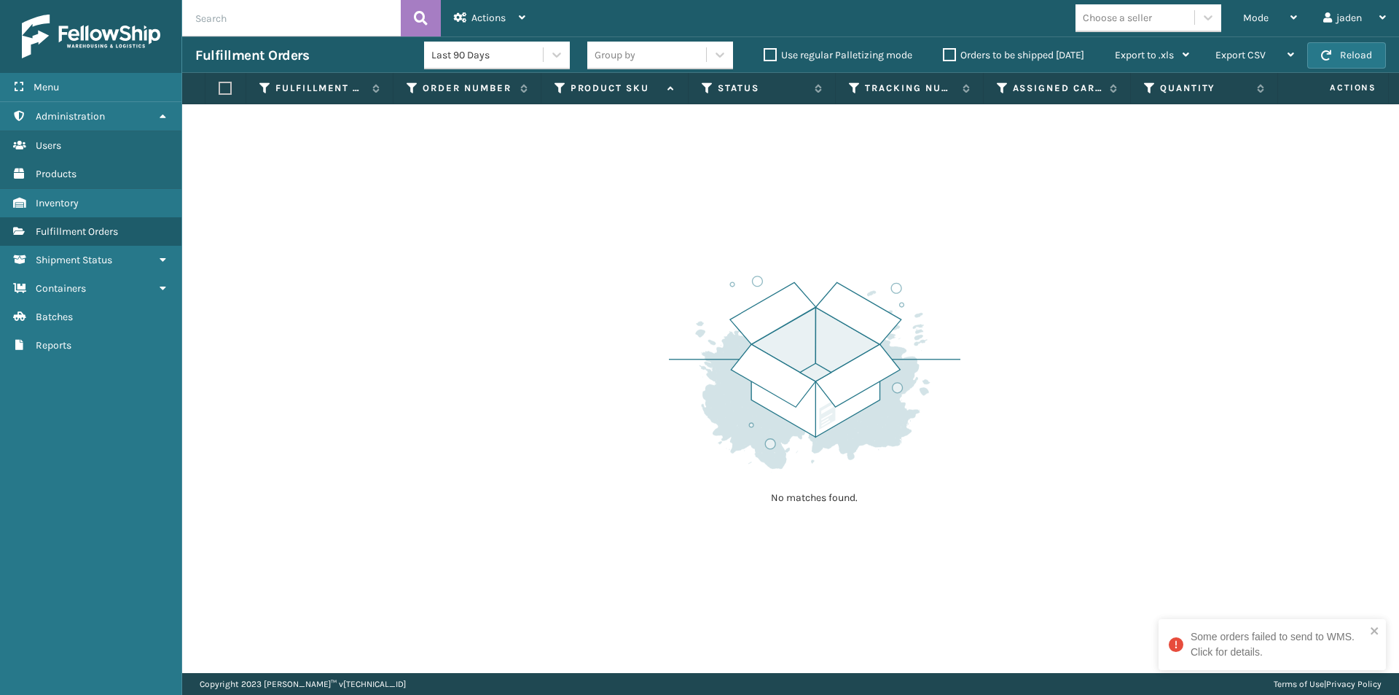
click at [1388, 50] on div "Fulfillment Orders Last 90 Days Group by Use regular Palletizing mode Orders to…" at bounding box center [790, 54] width 1217 height 36
click at [1367, 50] on button "Reload" at bounding box center [1347, 55] width 79 height 26
click at [1262, 16] on span "Mode" at bounding box center [1256, 18] width 26 height 12
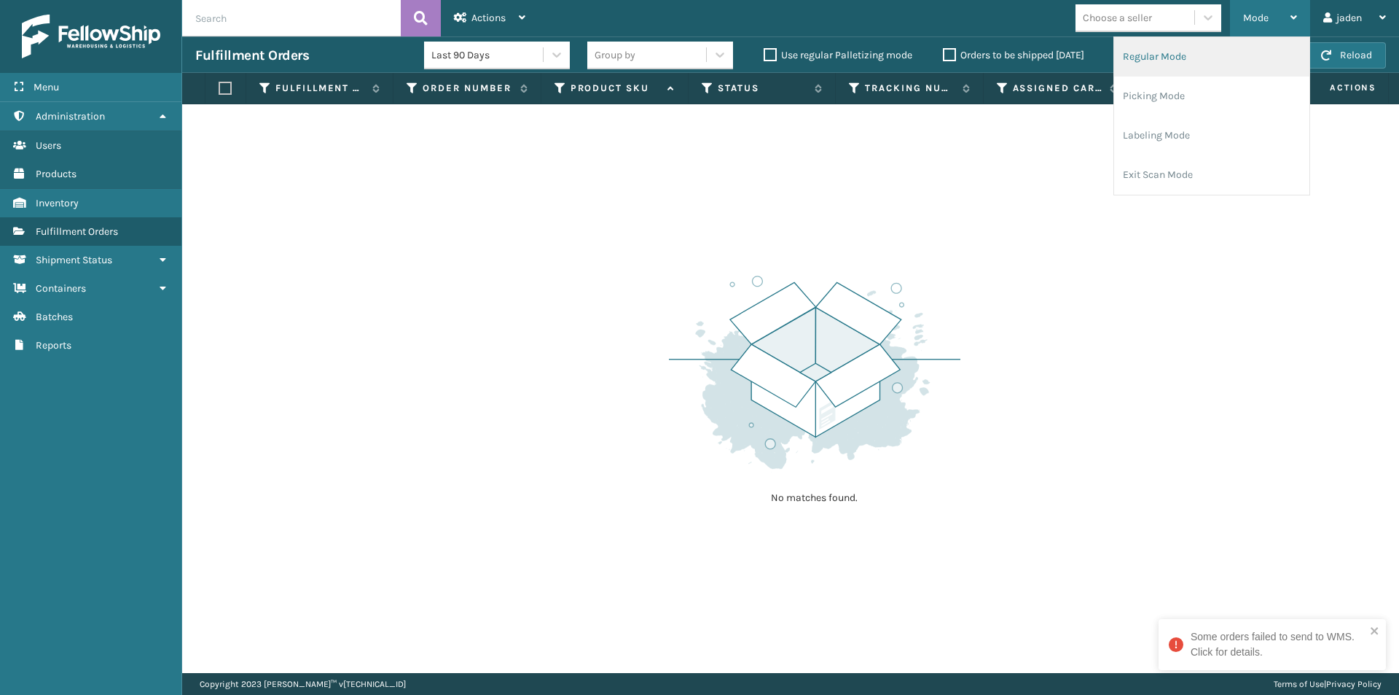
click at [1189, 54] on li "Regular Mode" at bounding box center [1211, 56] width 195 height 39
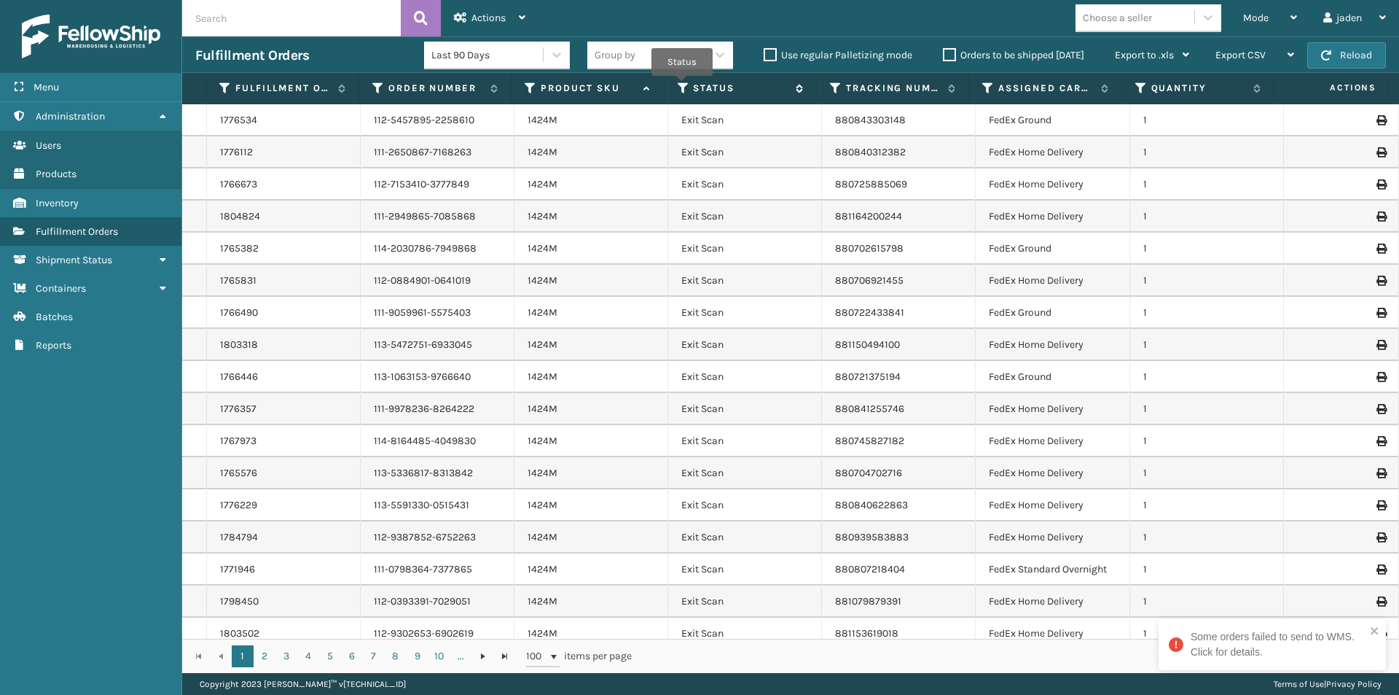
click at [682, 86] on icon at bounding box center [684, 88] width 12 height 13
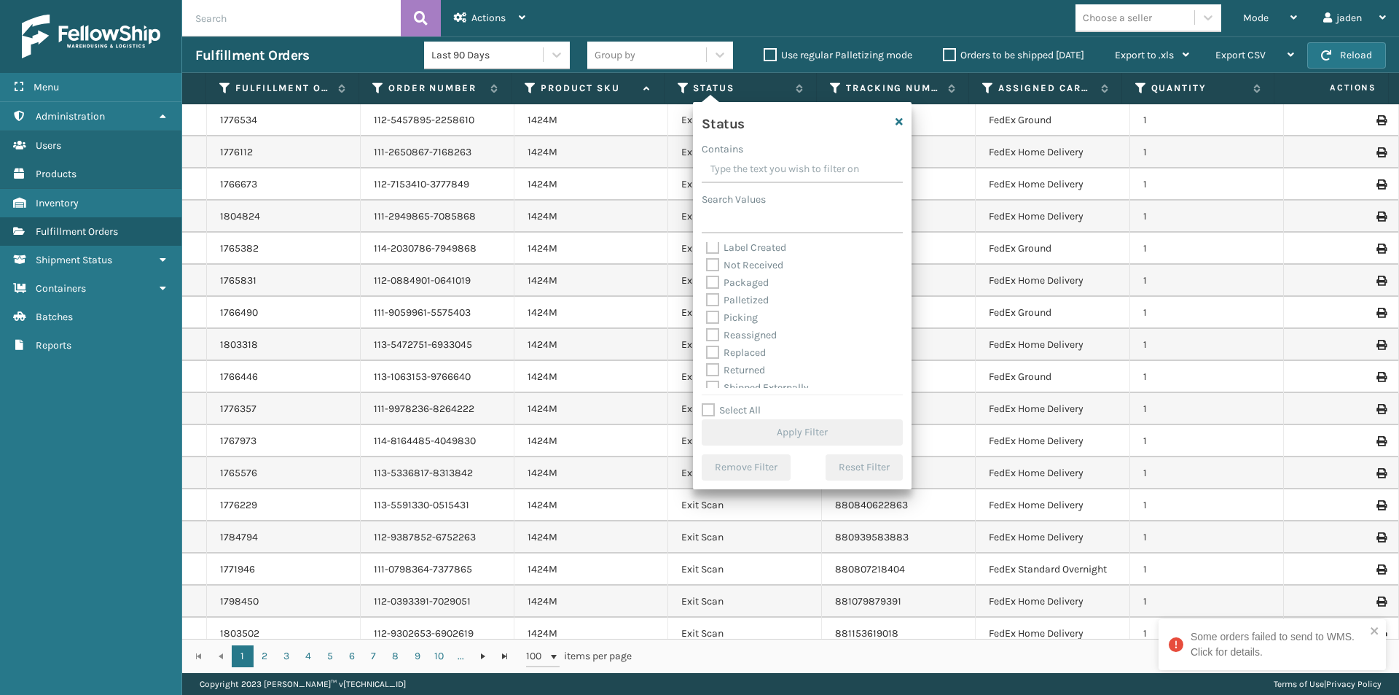
scroll to position [82, 0]
drag, startPoint x: 706, startPoint y: 304, endPoint x: 725, endPoint y: 310, distance: 20.1
click at [710, 303] on label "Picking" at bounding box center [732, 308] width 52 height 12
click at [707, 303] on input "Picking" at bounding box center [706, 304] width 1 height 9
click at [759, 434] on button "Apply Filter" at bounding box center [802, 432] width 201 height 26
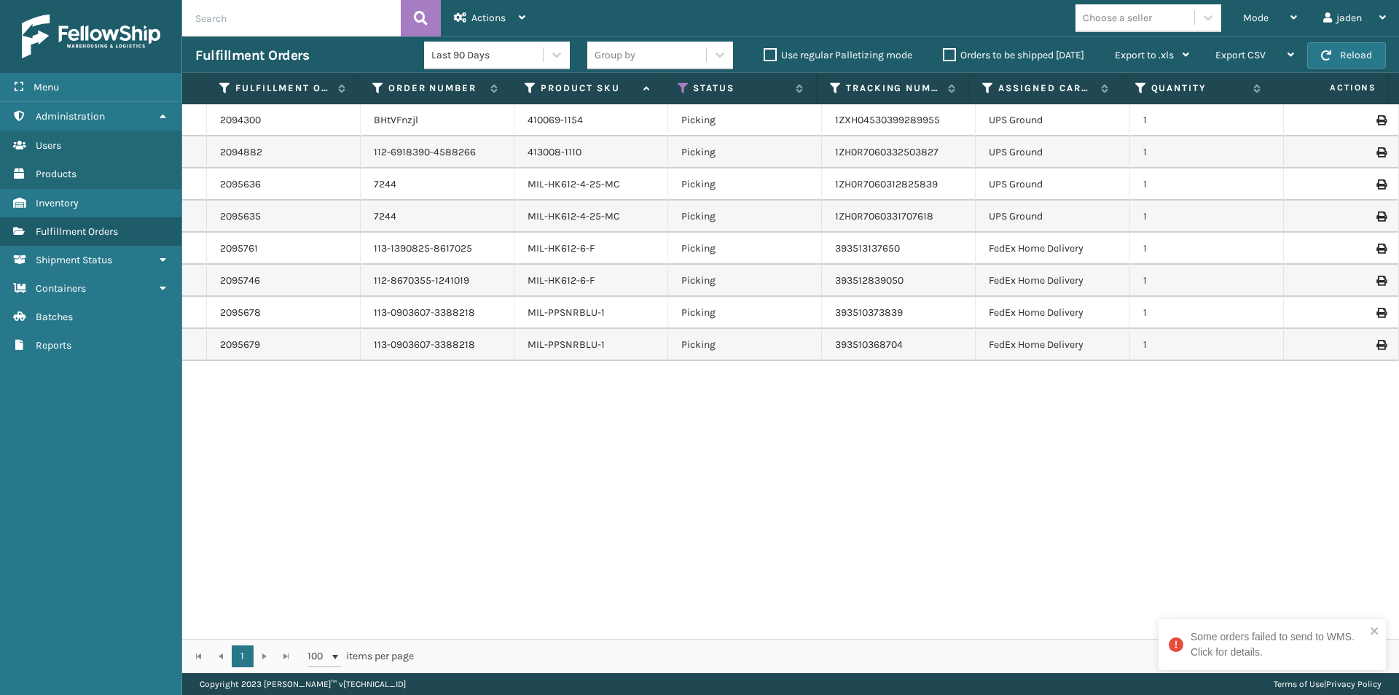
drag, startPoint x: 850, startPoint y: 502, endPoint x: 499, endPoint y: 502, distance: 350.6
click at [499, 502] on div "2094300 BHtVFnzjl 410069-1154 Picking 1ZXH04530399289955 UPS Ground 1 2094882 1…" at bounding box center [790, 371] width 1217 height 534
click at [1271, 17] on div "Mode" at bounding box center [1270, 18] width 54 height 36
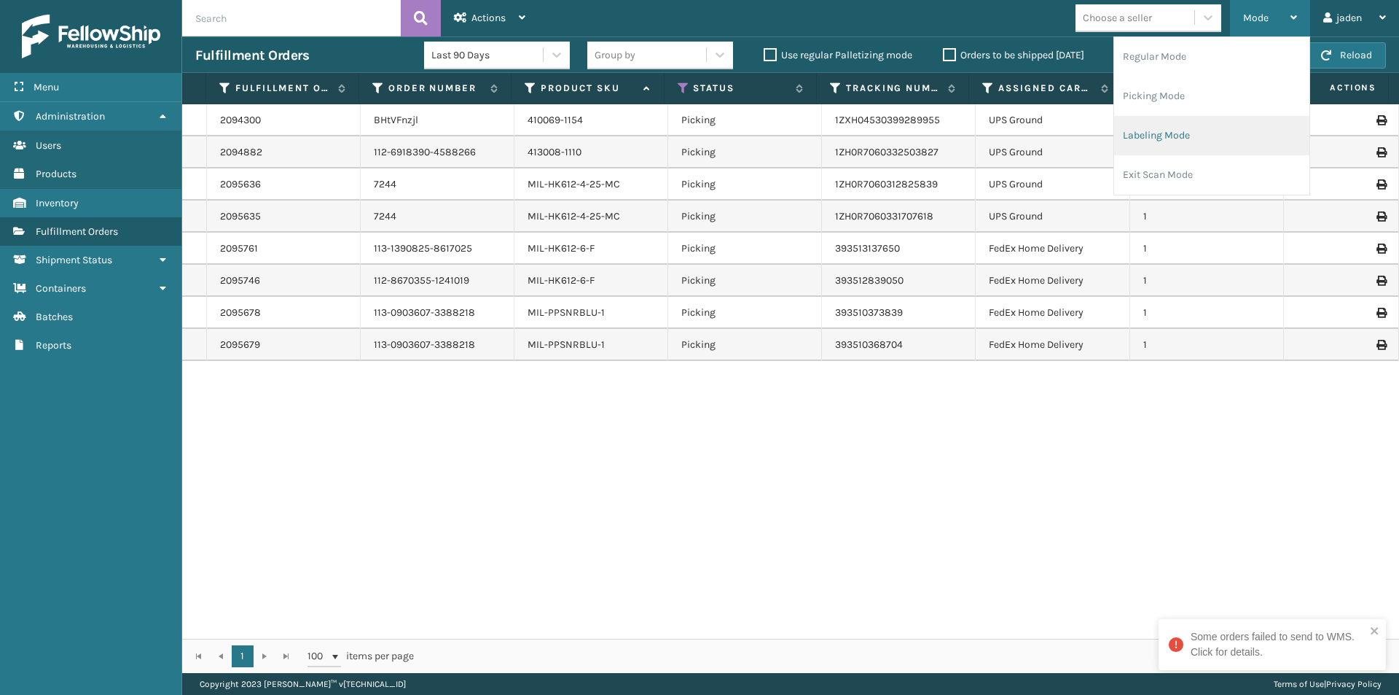
click at [1212, 138] on li "Labeling Mode" at bounding box center [1211, 135] width 195 height 39
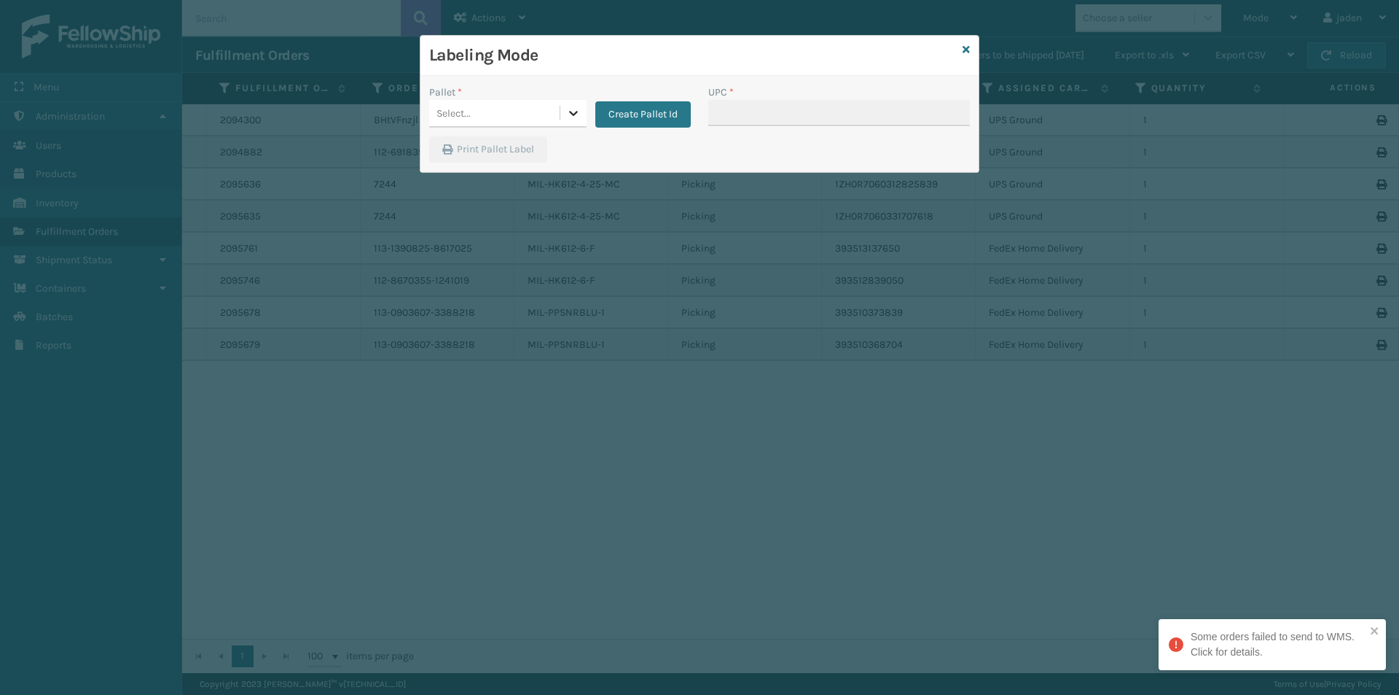
click at [583, 113] on div at bounding box center [573, 113] width 26 height 26
click at [521, 155] on div "FDXG-075PH2RHPE" at bounding box center [507, 149] width 157 height 27
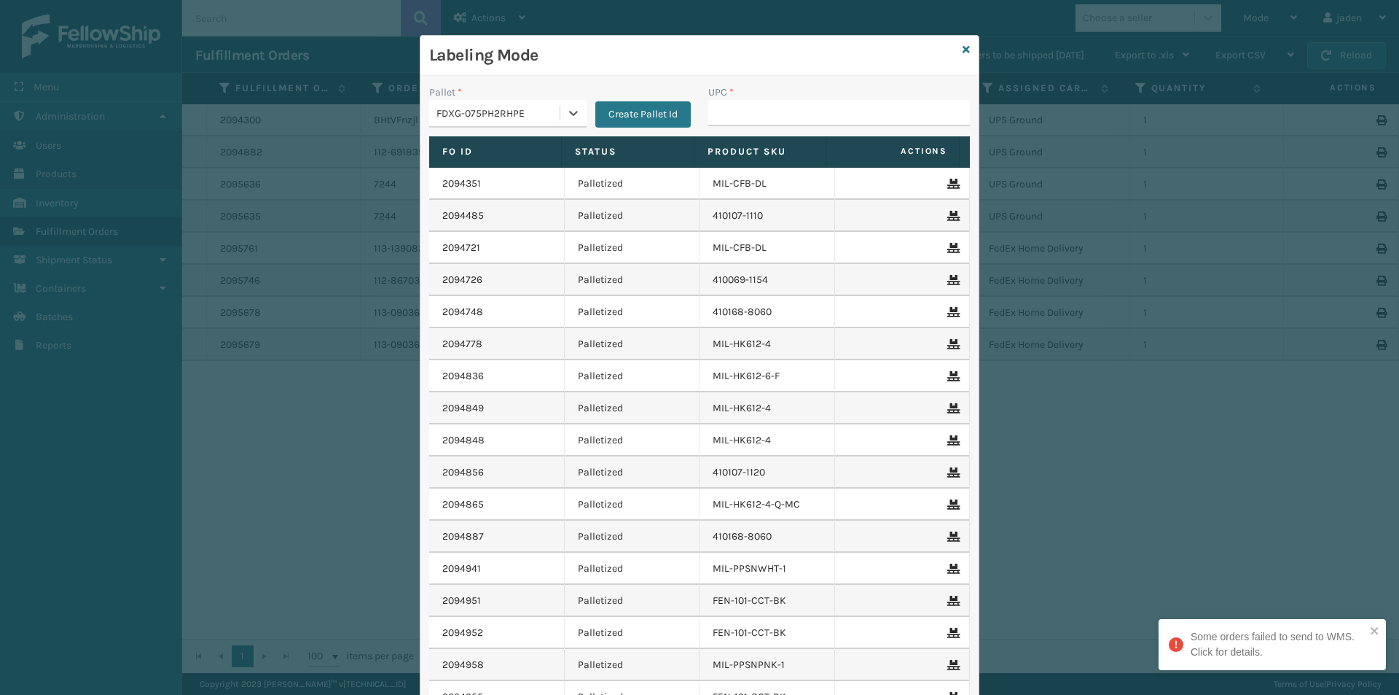
click at [878, 84] on div "Pallet * option FDXG-075PH2RHPE, selected. 0 results available. Select is focus…" at bounding box center [700, 433] width 558 height 714
click at [851, 118] on input "UPC *" at bounding box center [839, 113] width 262 height 26
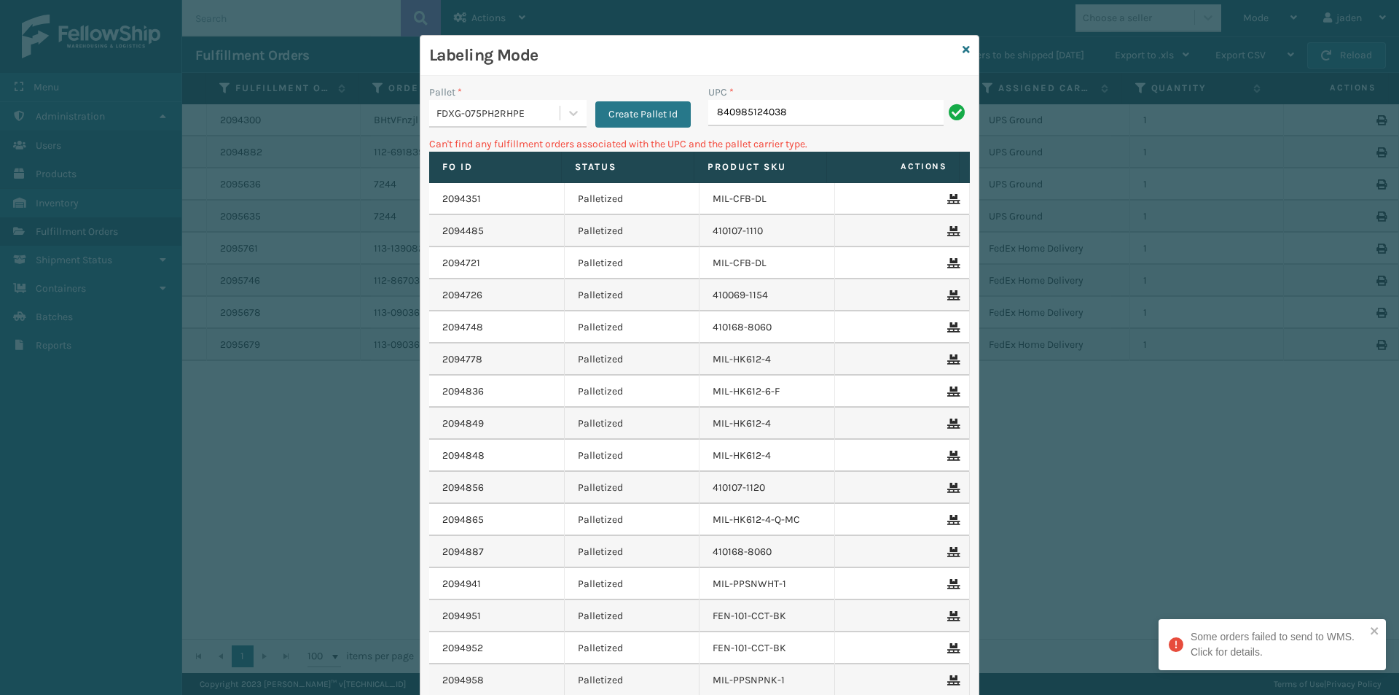
drag, startPoint x: 557, startPoint y: 112, endPoint x: 530, endPoint y: 129, distance: 31.8
click at [560, 112] on div at bounding box center [573, 113] width 26 height 26
drag, startPoint x: 507, startPoint y: 221, endPoint x: 741, endPoint y: 128, distance: 251.6
click at [507, 217] on div "UPSG-AMY9J194V8" at bounding box center [507, 210] width 157 height 27
click at [747, 123] on input "840985124038" at bounding box center [825, 113] width 235 height 26
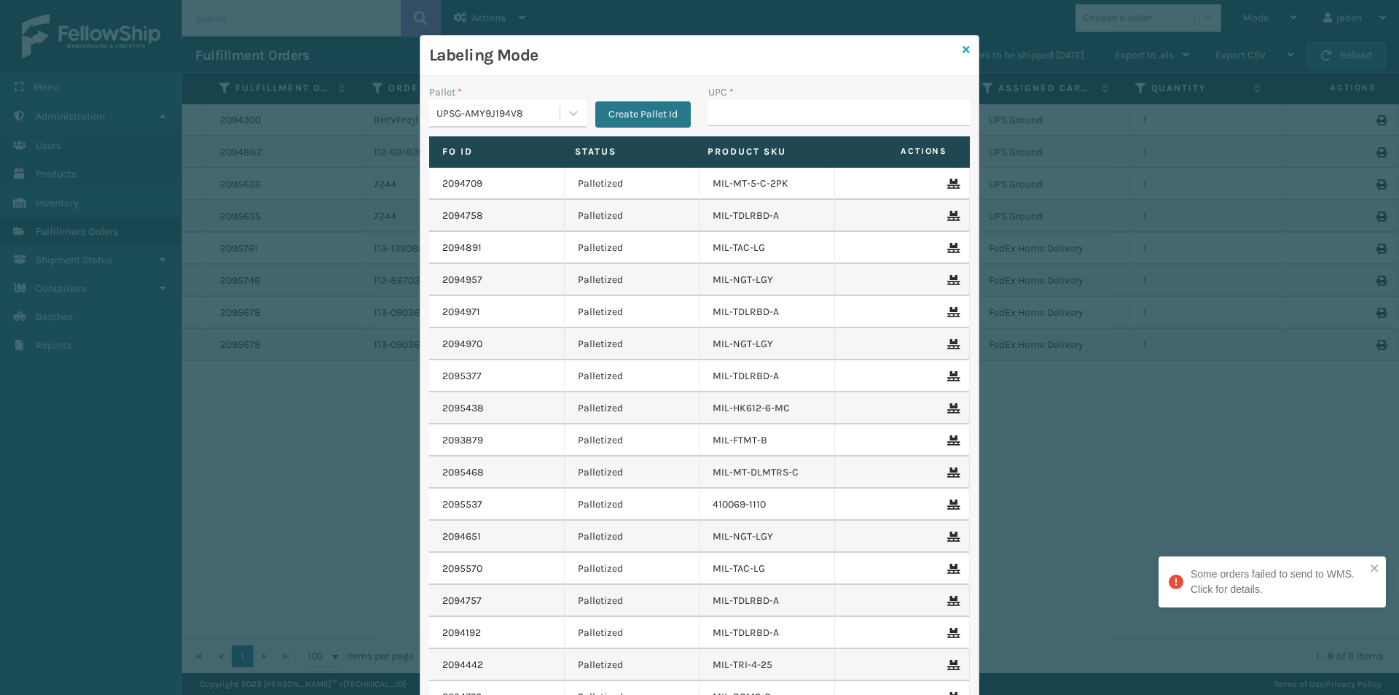
click at [963, 49] on icon at bounding box center [966, 49] width 7 height 10
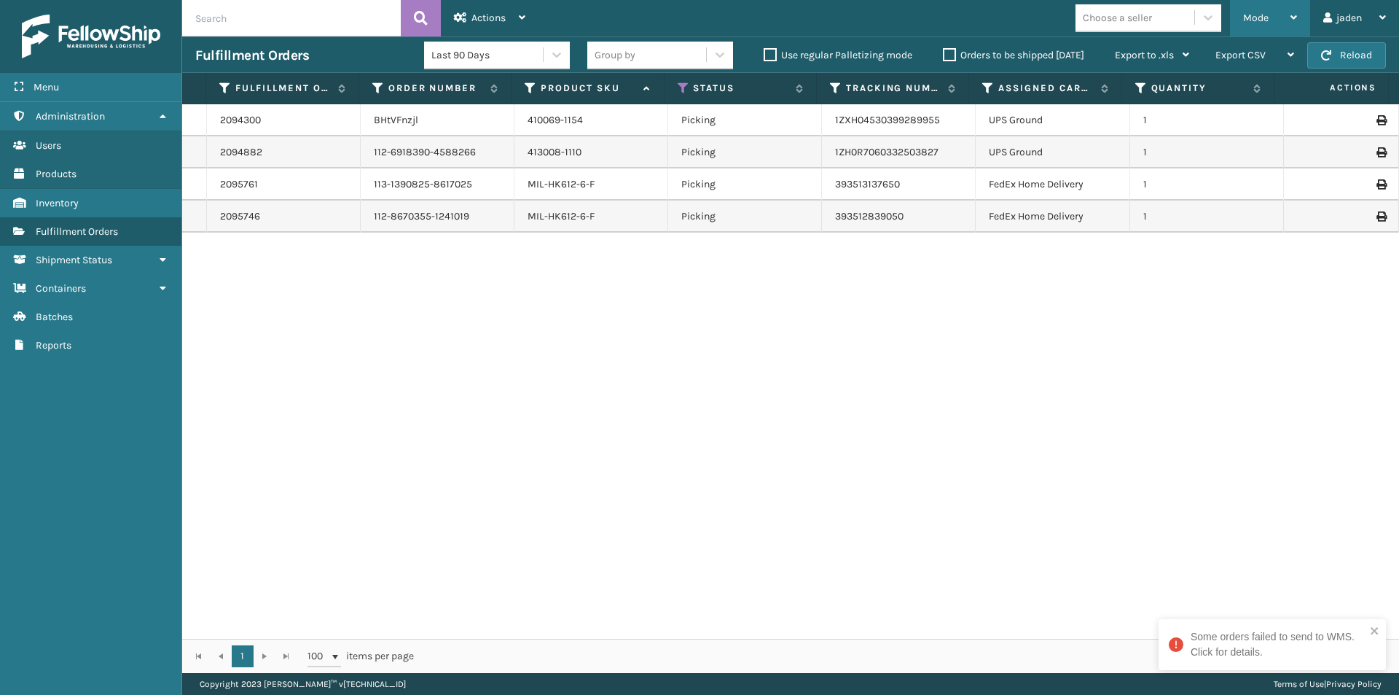
click at [1263, 19] on span "Mode" at bounding box center [1256, 18] width 26 height 12
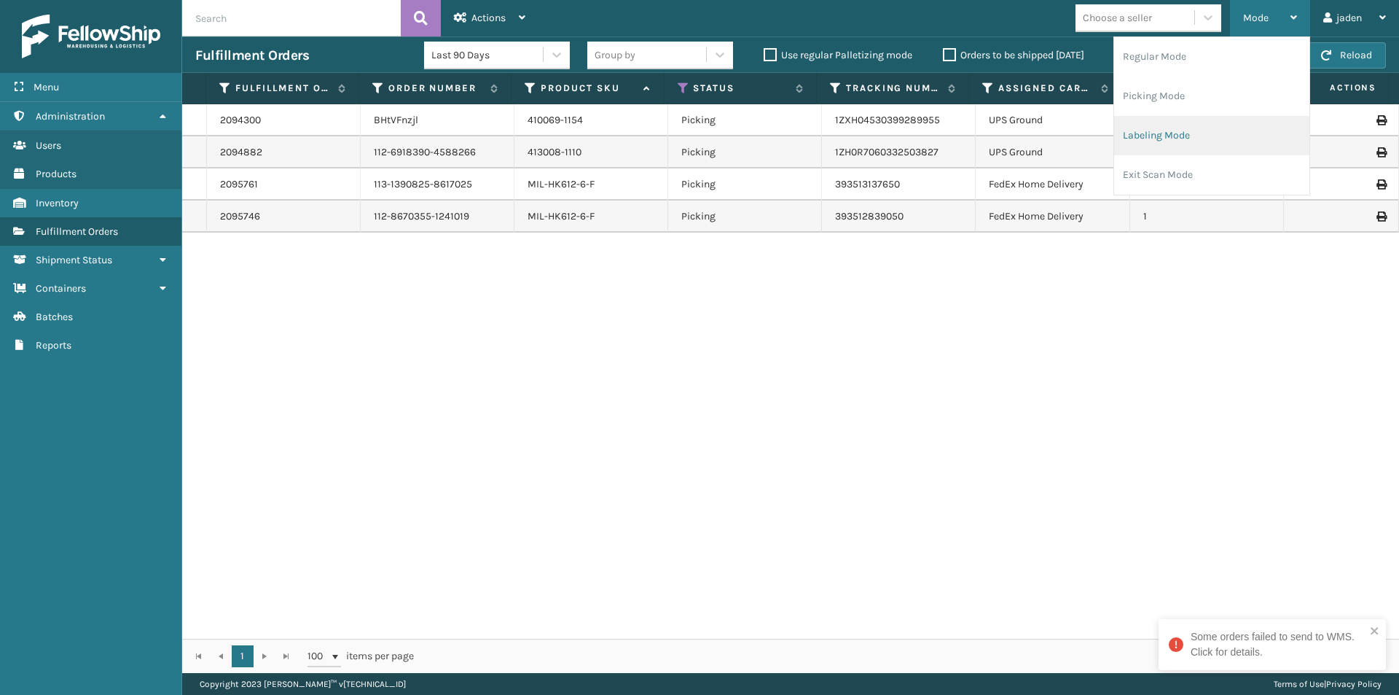
click at [1227, 126] on li "Labeling Mode" at bounding box center [1211, 135] width 195 height 39
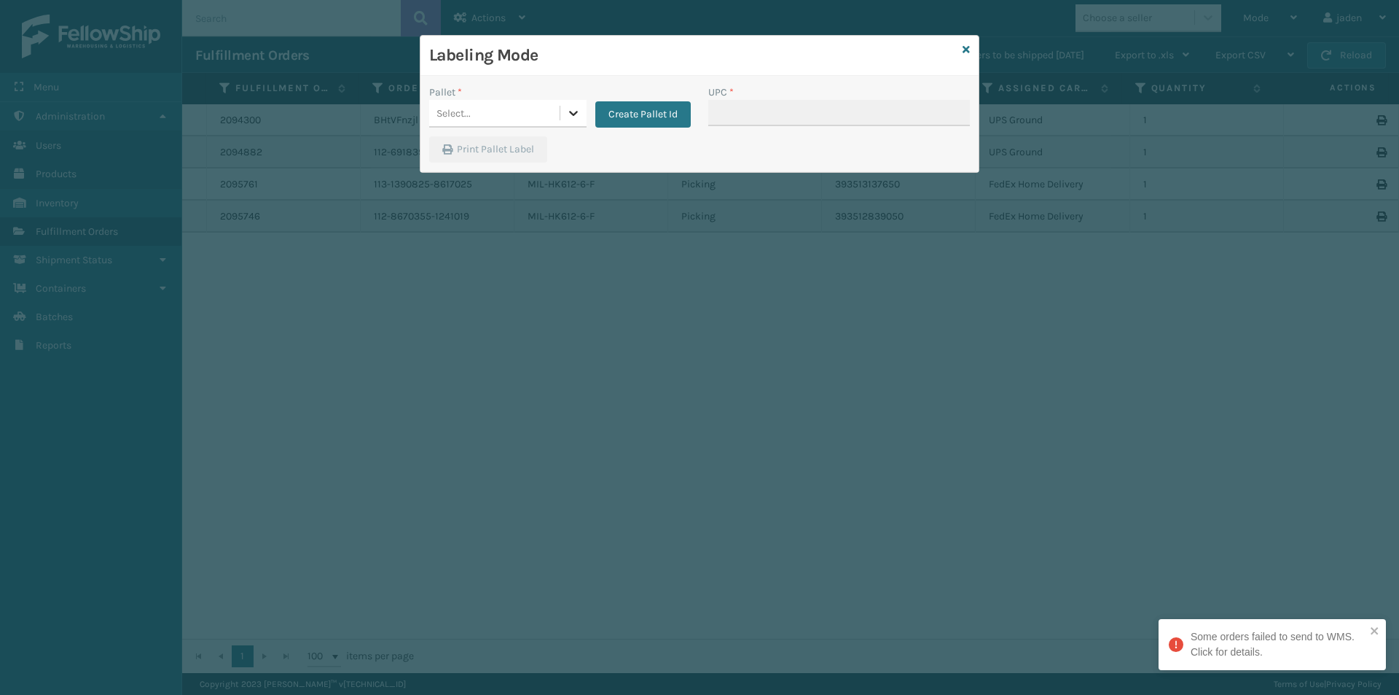
click at [585, 120] on div at bounding box center [573, 113] width 26 height 26
drag, startPoint x: 493, startPoint y: 147, endPoint x: 773, endPoint y: 105, distance: 283.8
click at [493, 148] on div "FDXG-075PH2RHPE" at bounding box center [507, 149] width 157 height 27
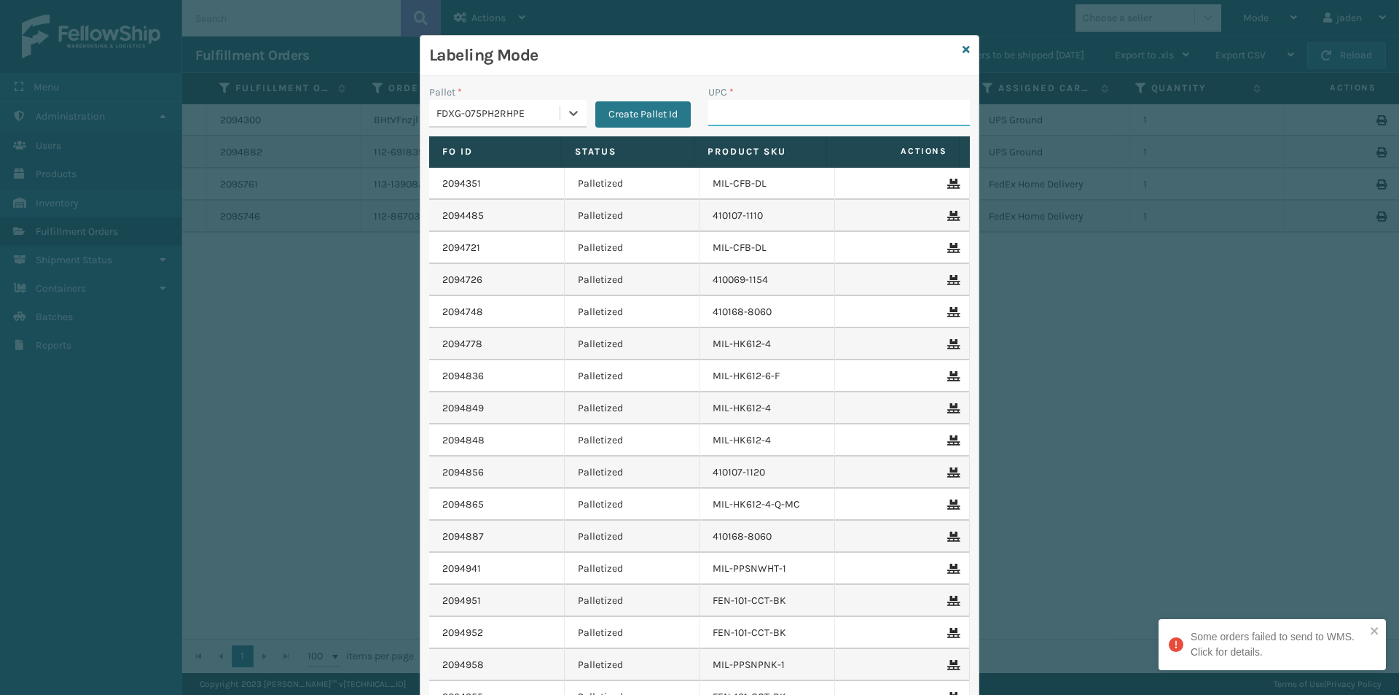
click at [775, 104] on input "UPC *" at bounding box center [839, 113] width 262 height 26
click at [964, 54] on icon at bounding box center [966, 49] width 7 height 10
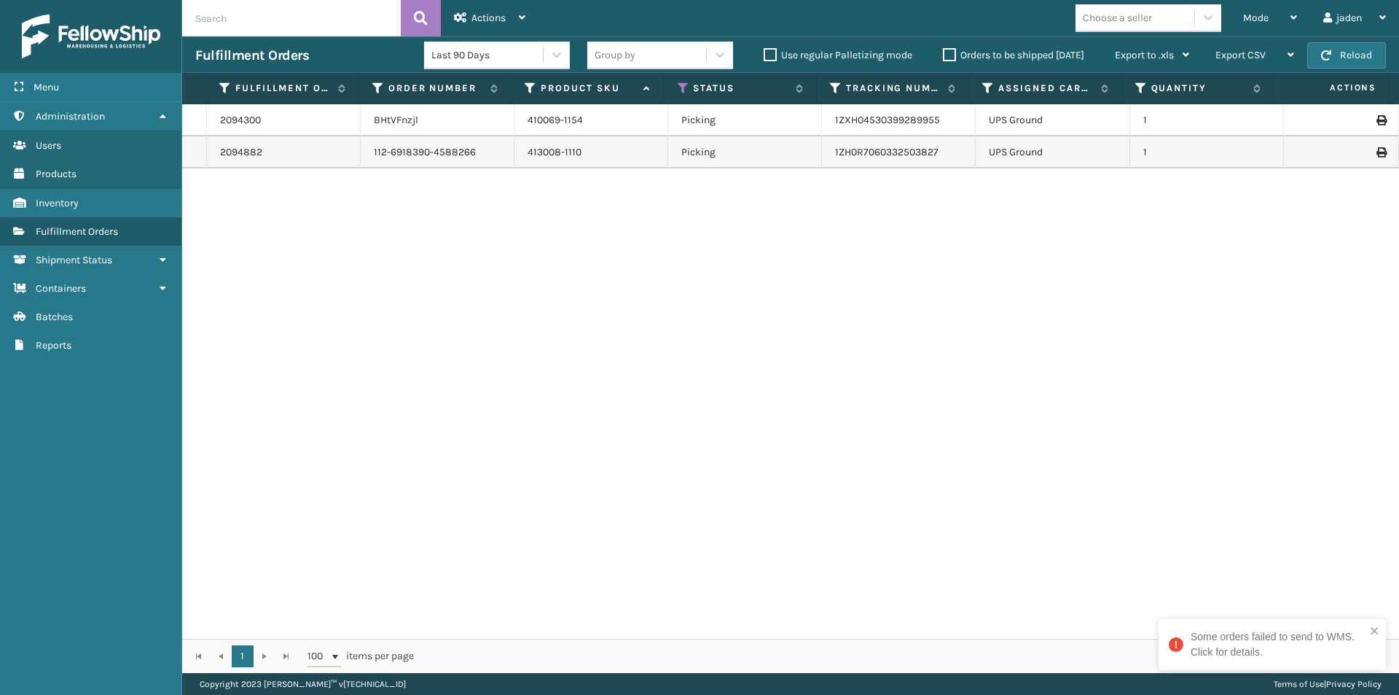
drag, startPoint x: 1039, startPoint y: 431, endPoint x: 1024, endPoint y: 429, distance: 14.6
drag, startPoint x: 1024, startPoint y: 429, endPoint x: 678, endPoint y: 396, distance: 347.8
click at [678, 396] on div "2094300 BHtVFnzjl 410069-1154 Picking 1ZXH04530399289955 UPS Ground 1 2094882 1…" at bounding box center [790, 371] width 1217 height 534
click at [1257, 20] on span "Mode" at bounding box center [1256, 18] width 26 height 12
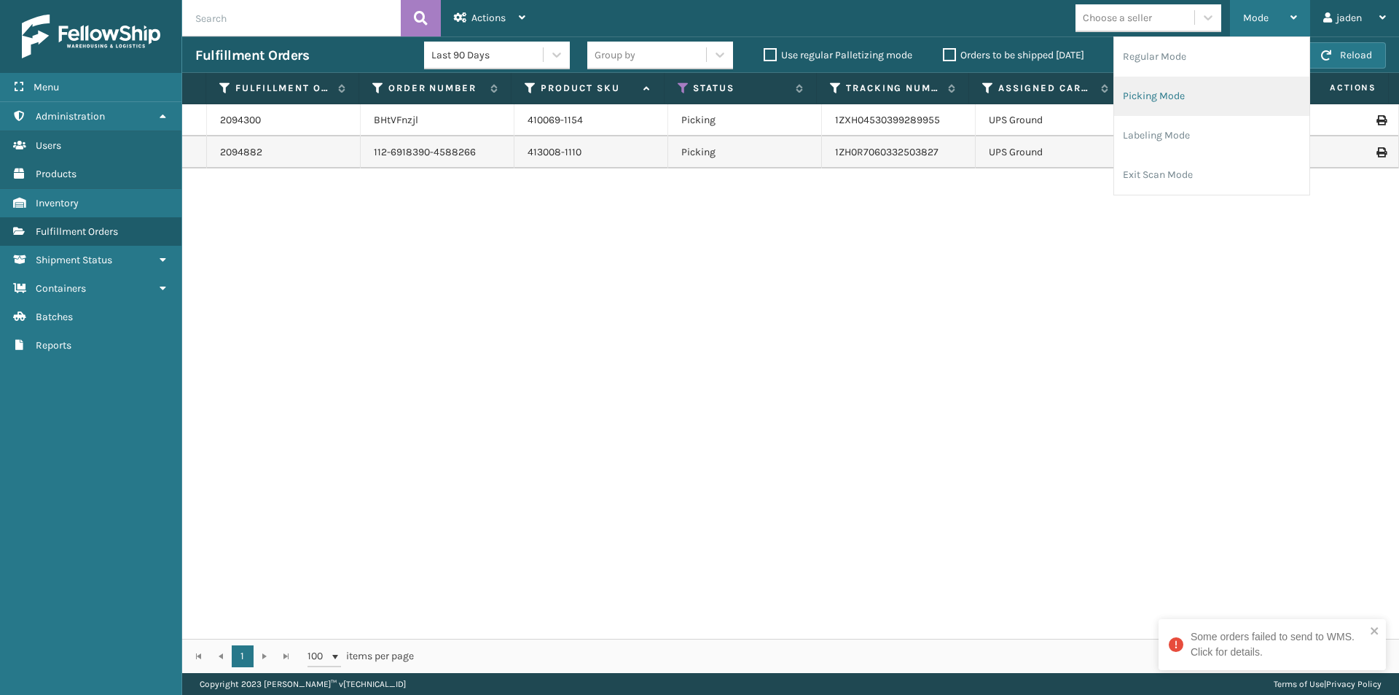
click at [1155, 112] on li "Picking Mode" at bounding box center [1211, 96] width 195 height 39
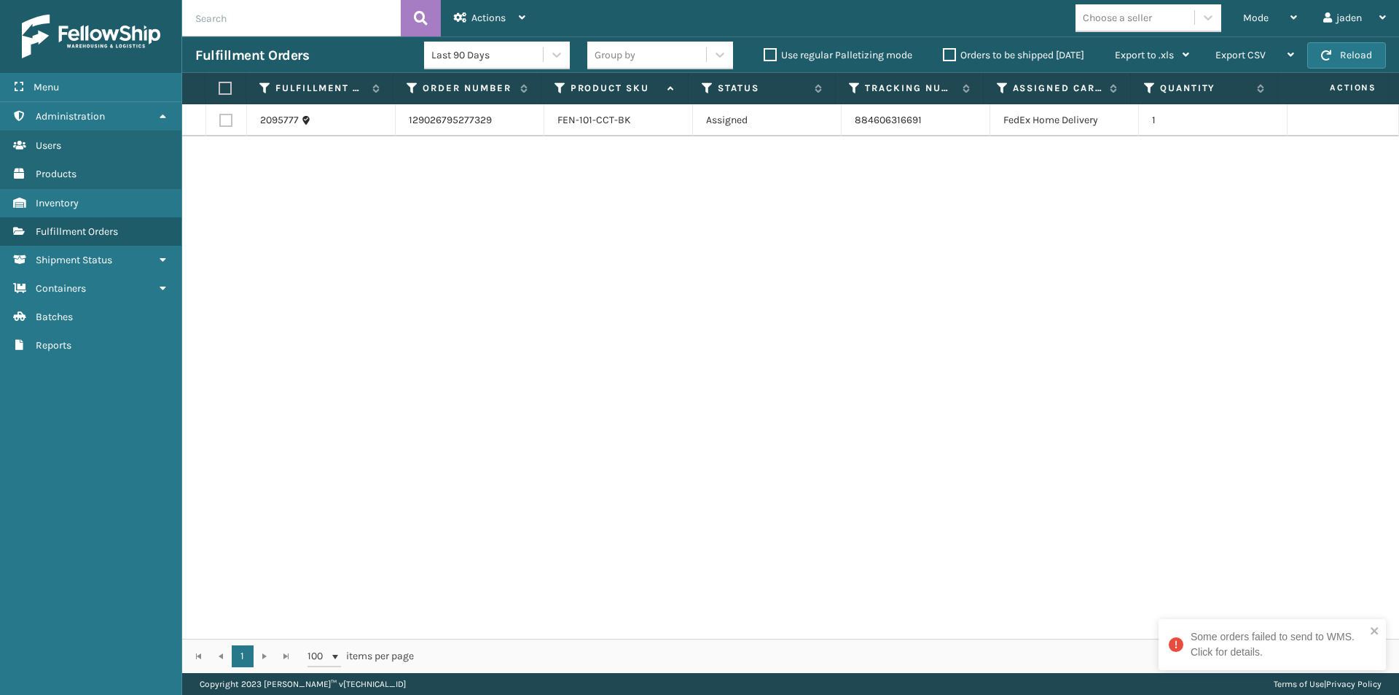
drag, startPoint x: 825, startPoint y: 321, endPoint x: 816, endPoint y: 322, distance: 8.8
drag, startPoint x: 816, startPoint y: 322, endPoint x: 363, endPoint y: 320, distance: 453.4
click at [363, 320] on div "2095777 129026795277329 FEN-101-CCT-BK Assigned 884606316691 FedEx Home Deliver…" at bounding box center [790, 371] width 1217 height 534
click at [223, 92] on label at bounding box center [223, 88] width 9 height 13
click at [219, 92] on input "checkbox" at bounding box center [219, 88] width 1 height 9
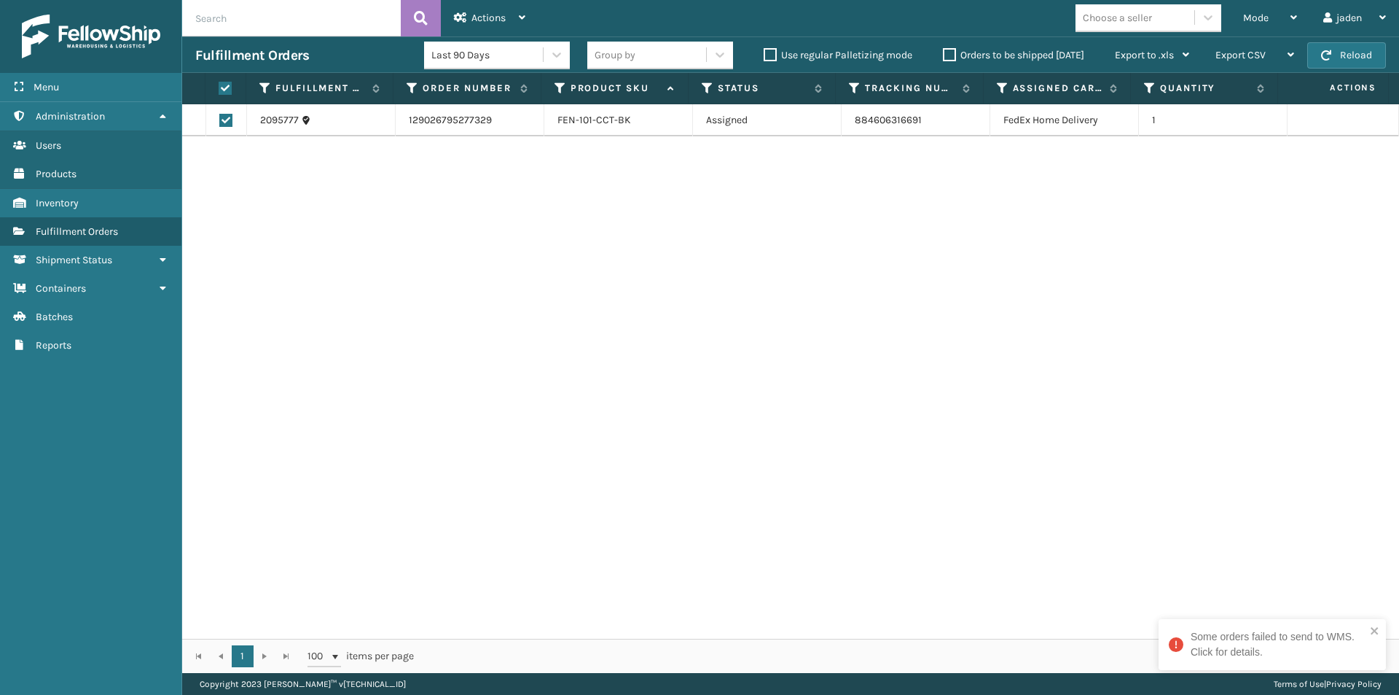
click at [541, 10] on div "Mode Regular Mode Picking Mode Labeling Mode Exit Scan Mode Choose a seller jad…" at bounding box center [969, 18] width 861 height 36
click at [528, 15] on div "Actions Settings Remove All Filters Export Labels Create Picking Batch" at bounding box center [490, 18] width 98 height 36
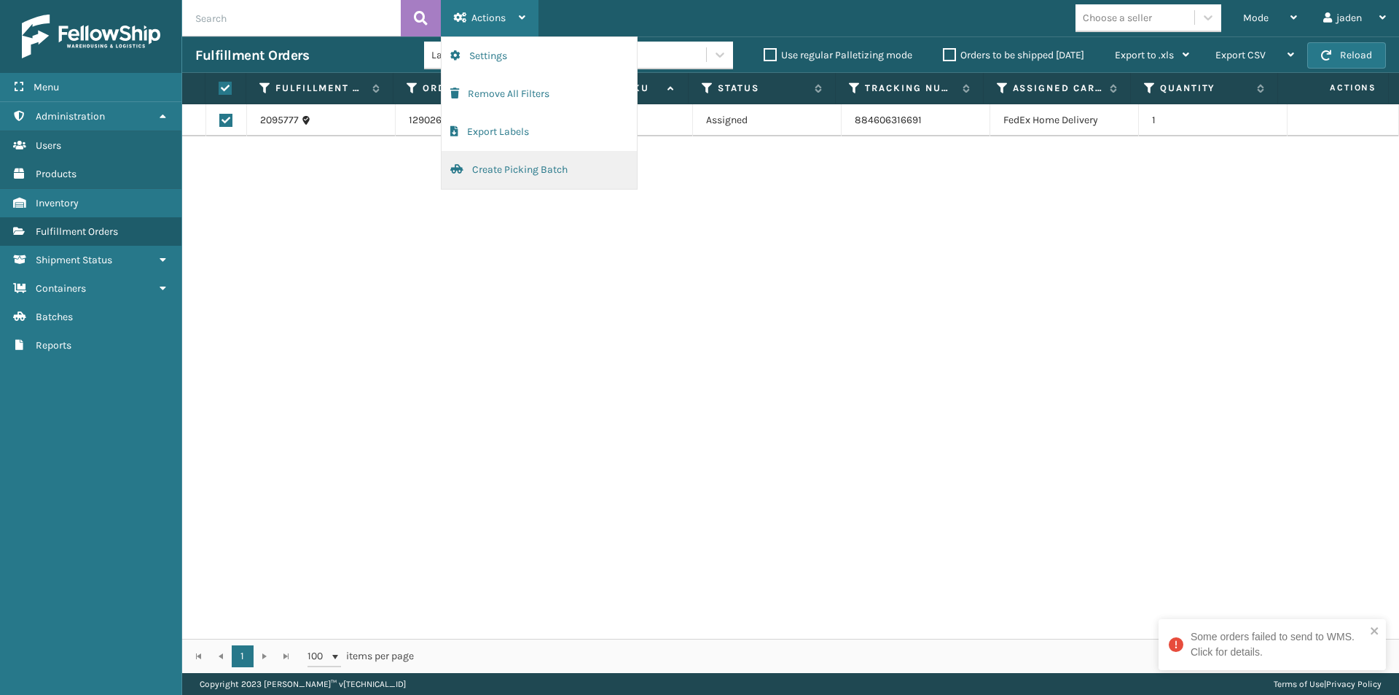
click at [479, 174] on button "Create Picking Batch" at bounding box center [539, 170] width 195 height 38
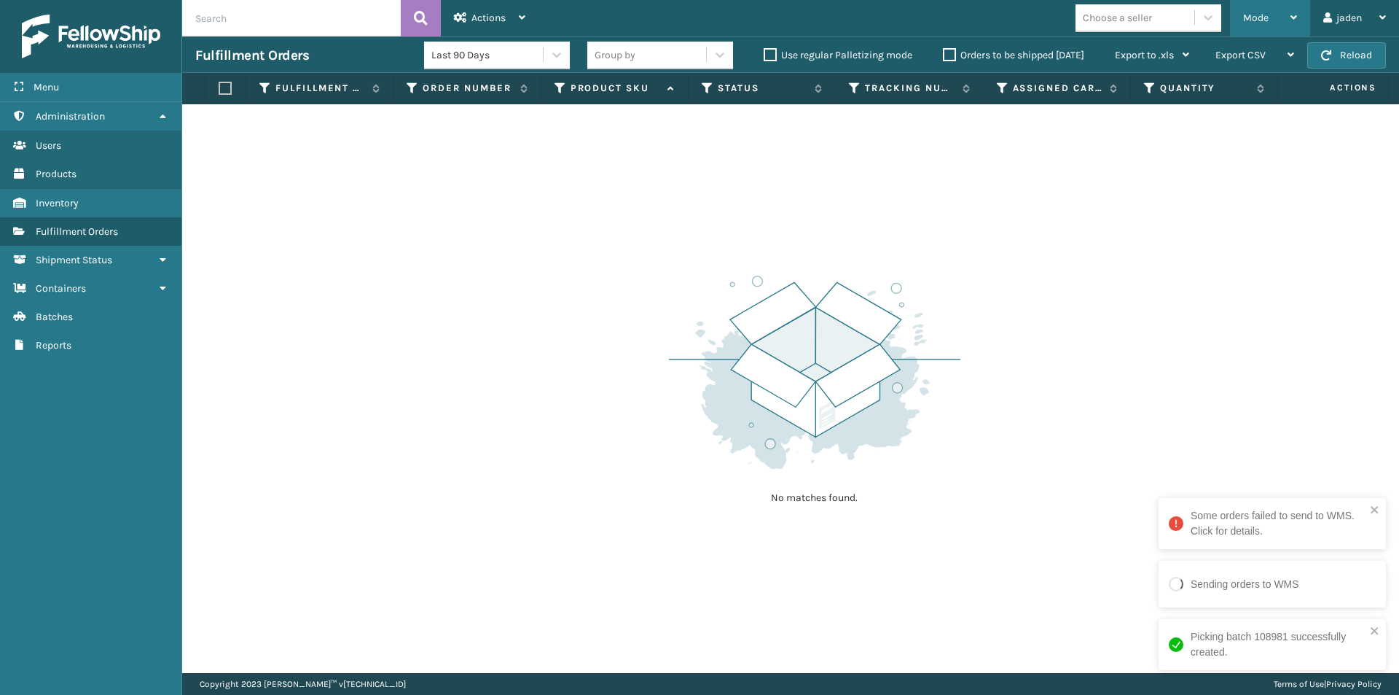
click at [1251, 2] on div "Mode" at bounding box center [1270, 18] width 54 height 36
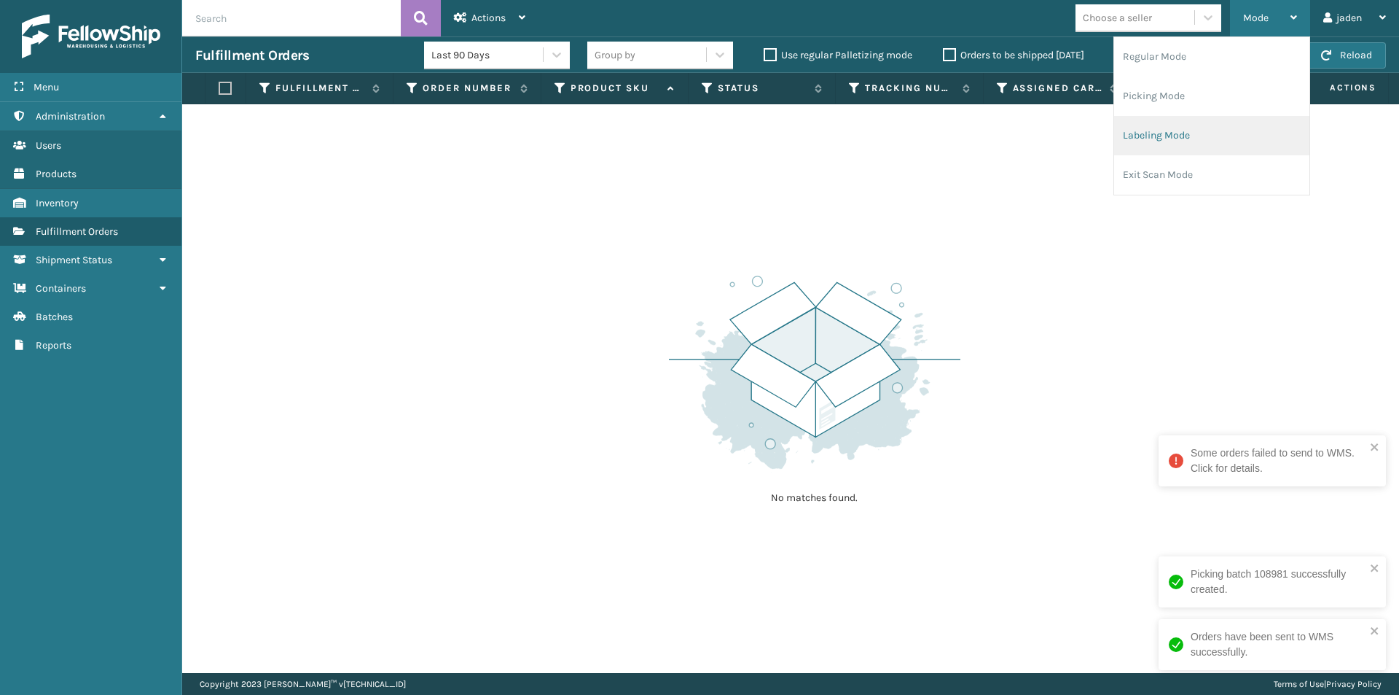
click at [1211, 137] on li "Labeling Mode" at bounding box center [1211, 135] width 195 height 39
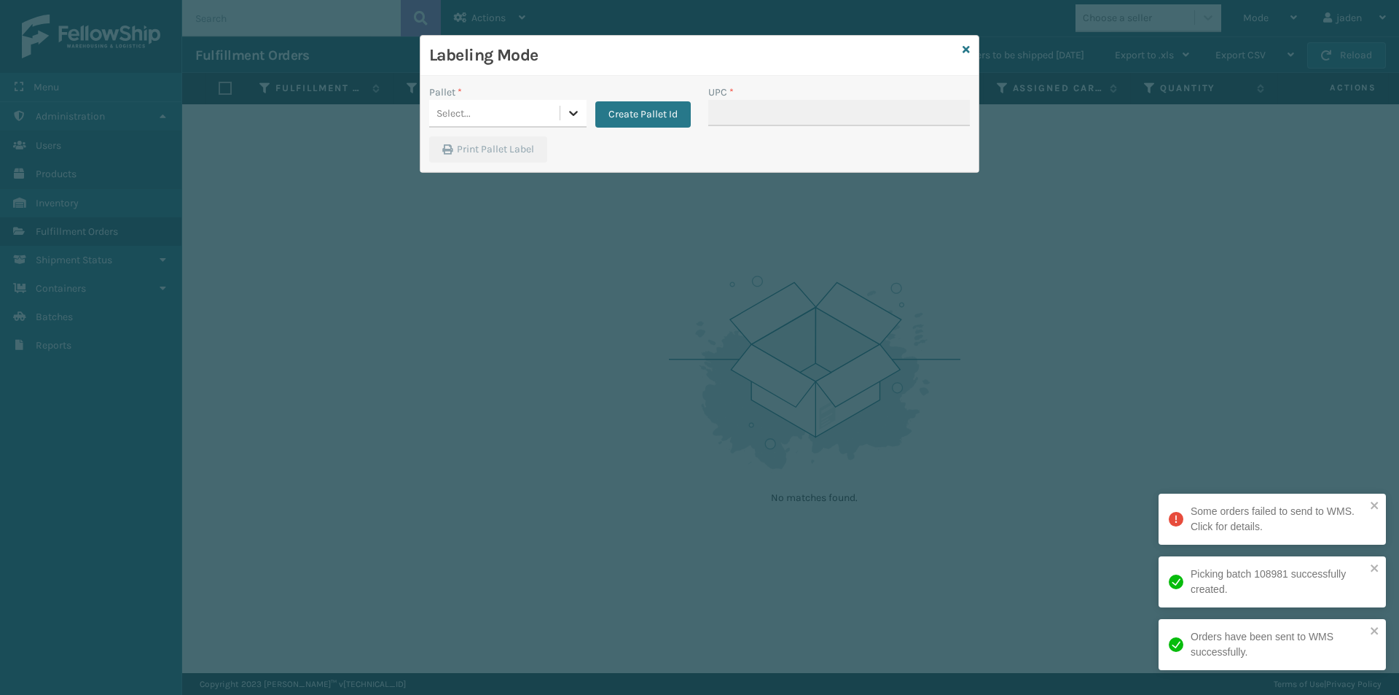
click at [570, 114] on icon at bounding box center [573, 113] width 15 height 15
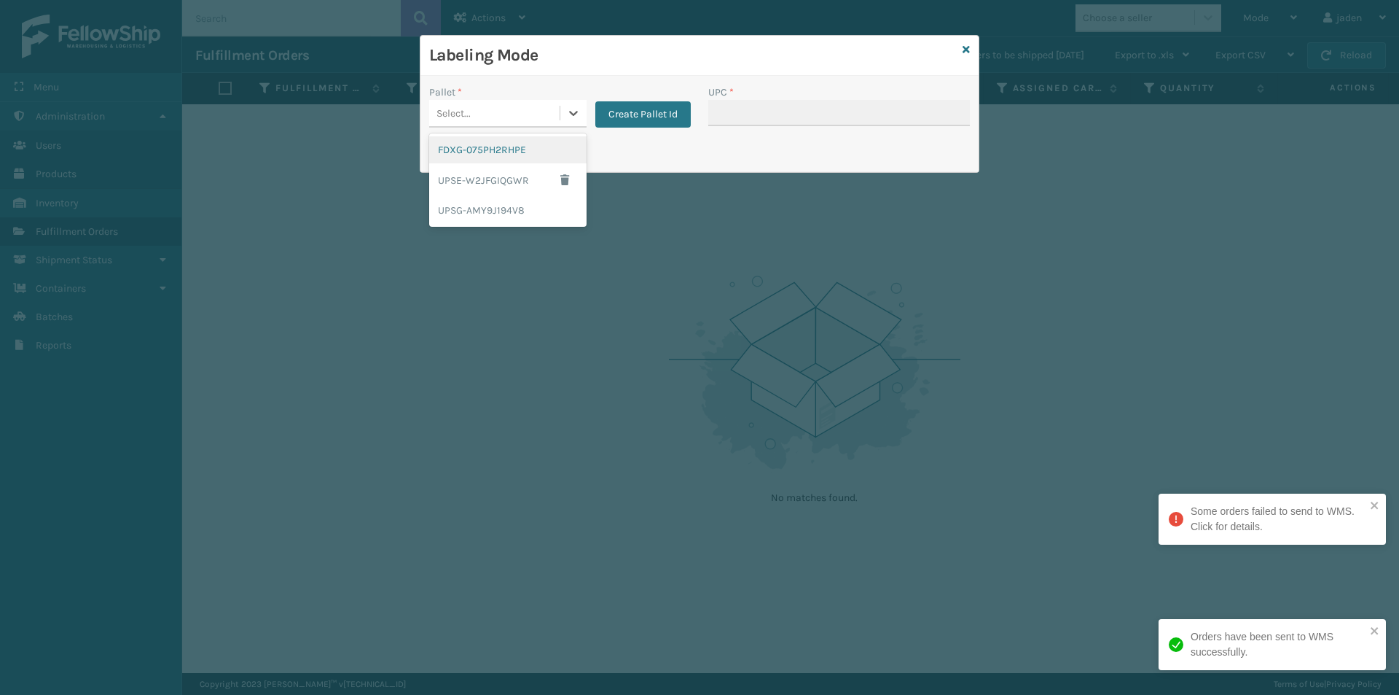
click at [507, 150] on div "FDXG-075PH2RHPE" at bounding box center [507, 149] width 157 height 27
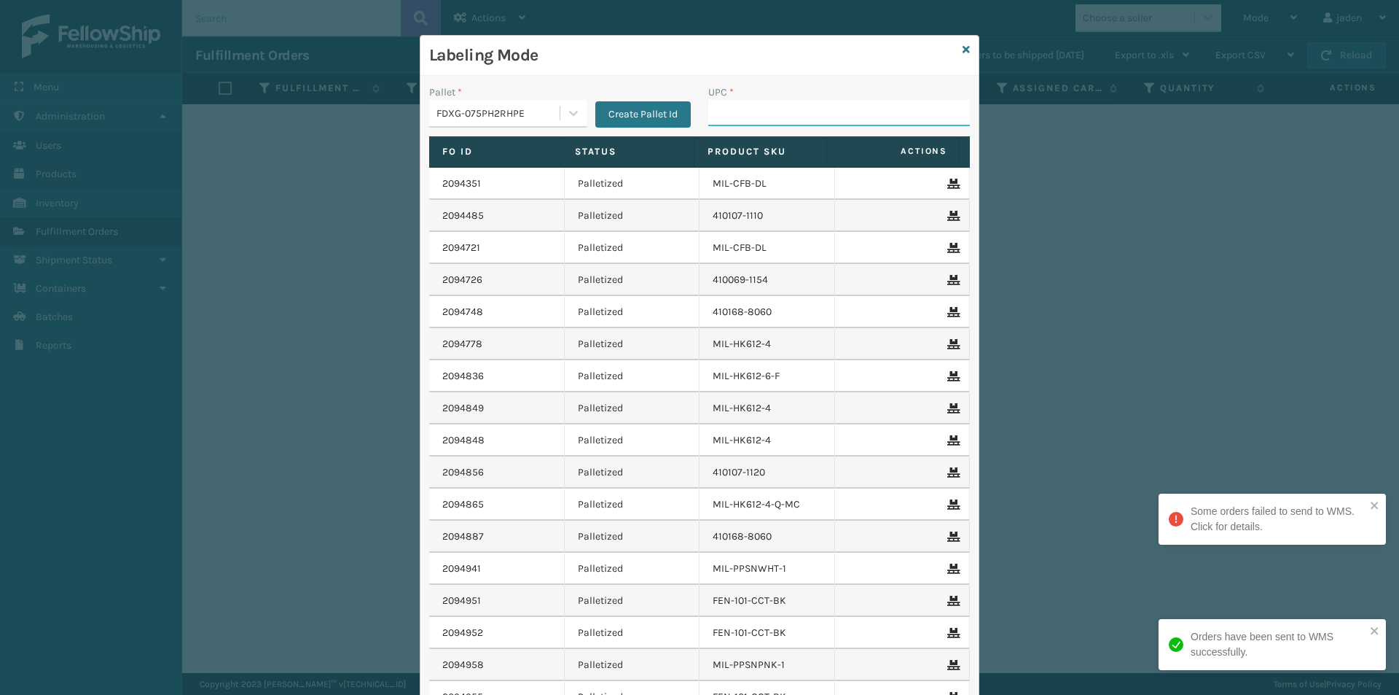
click at [830, 123] on input "UPC *" at bounding box center [839, 113] width 262 height 26
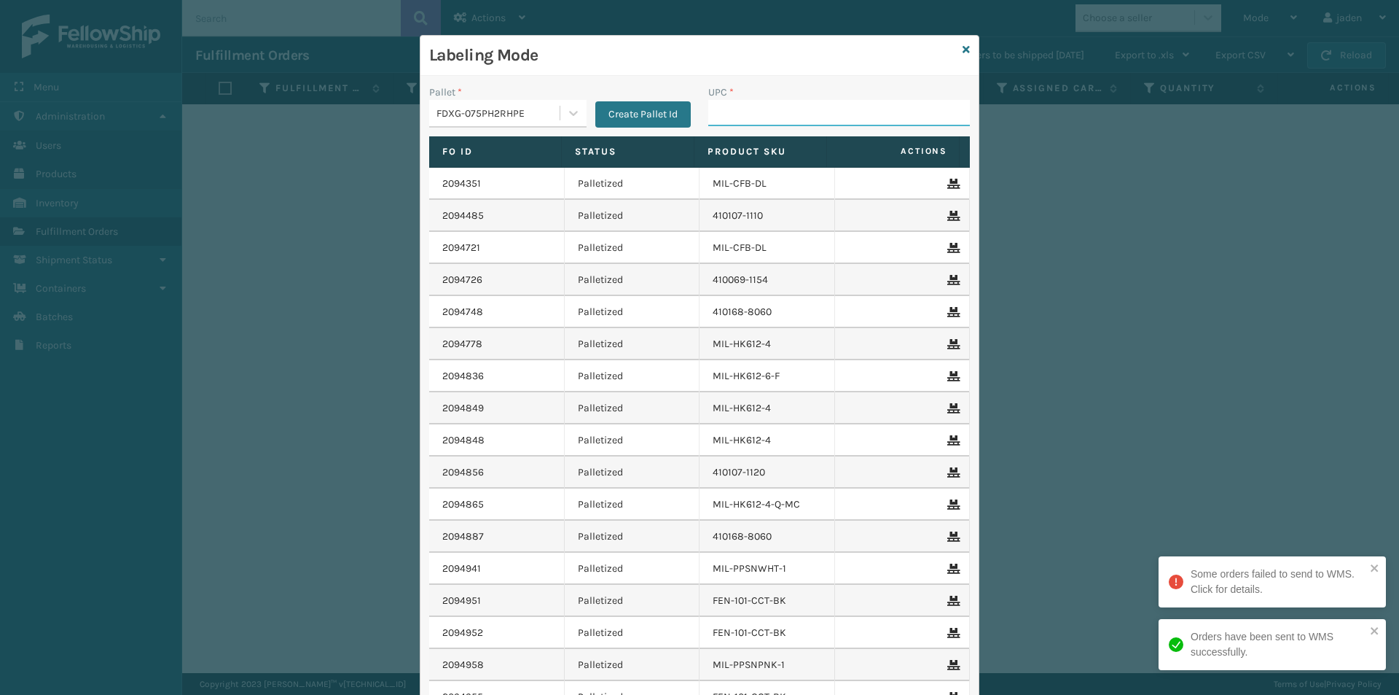
click at [830, 123] on input "UPC *" at bounding box center [839, 113] width 262 height 26
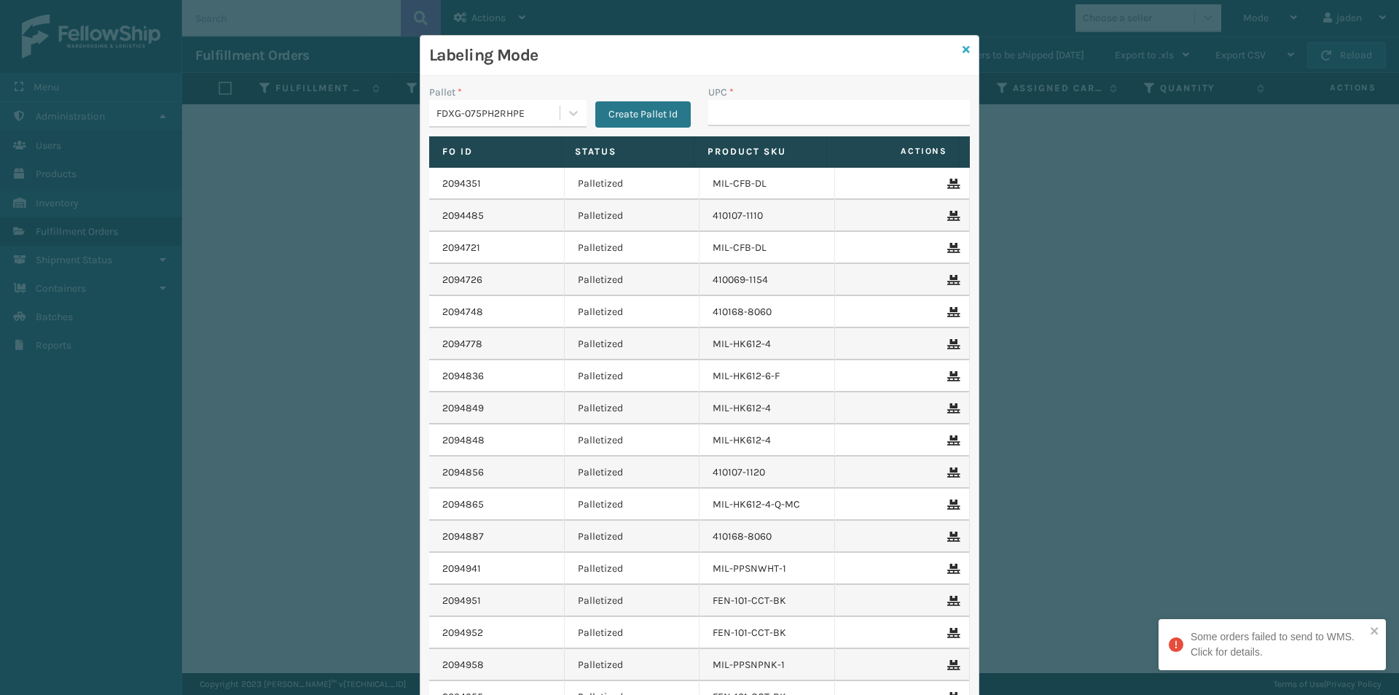
click at [963, 48] on icon at bounding box center [966, 49] width 7 height 10
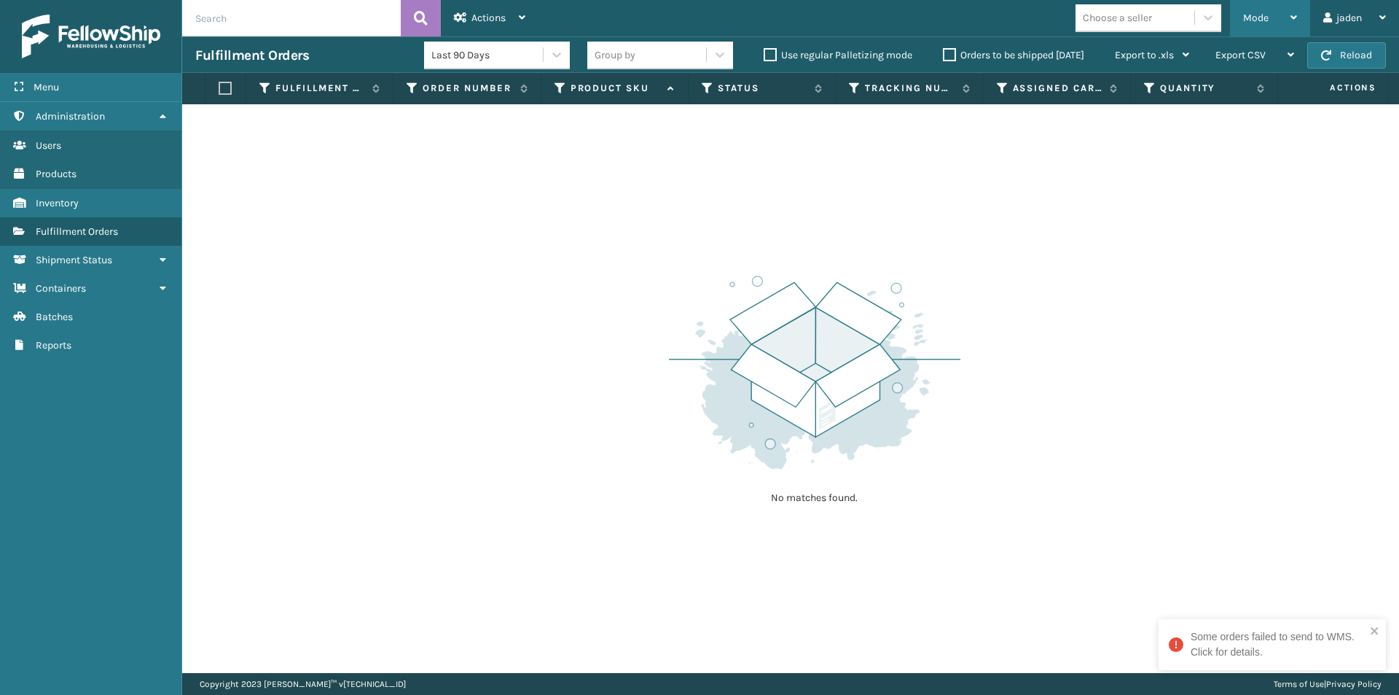
click at [1268, 31] on div "Mode" at bounding box center [1270, 18] width 54 height 36
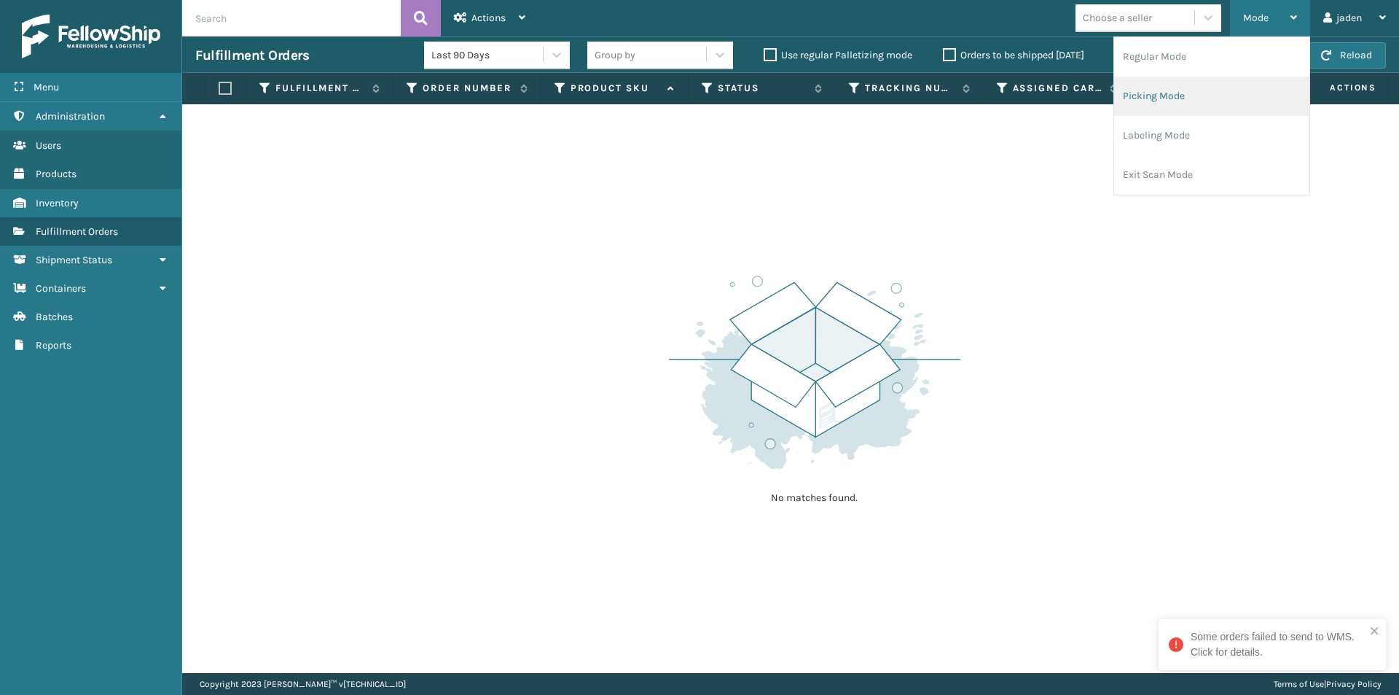
click at [1169, 95] on li "Picking Mode" at bounding box center [1211, 96] width 195 height 39
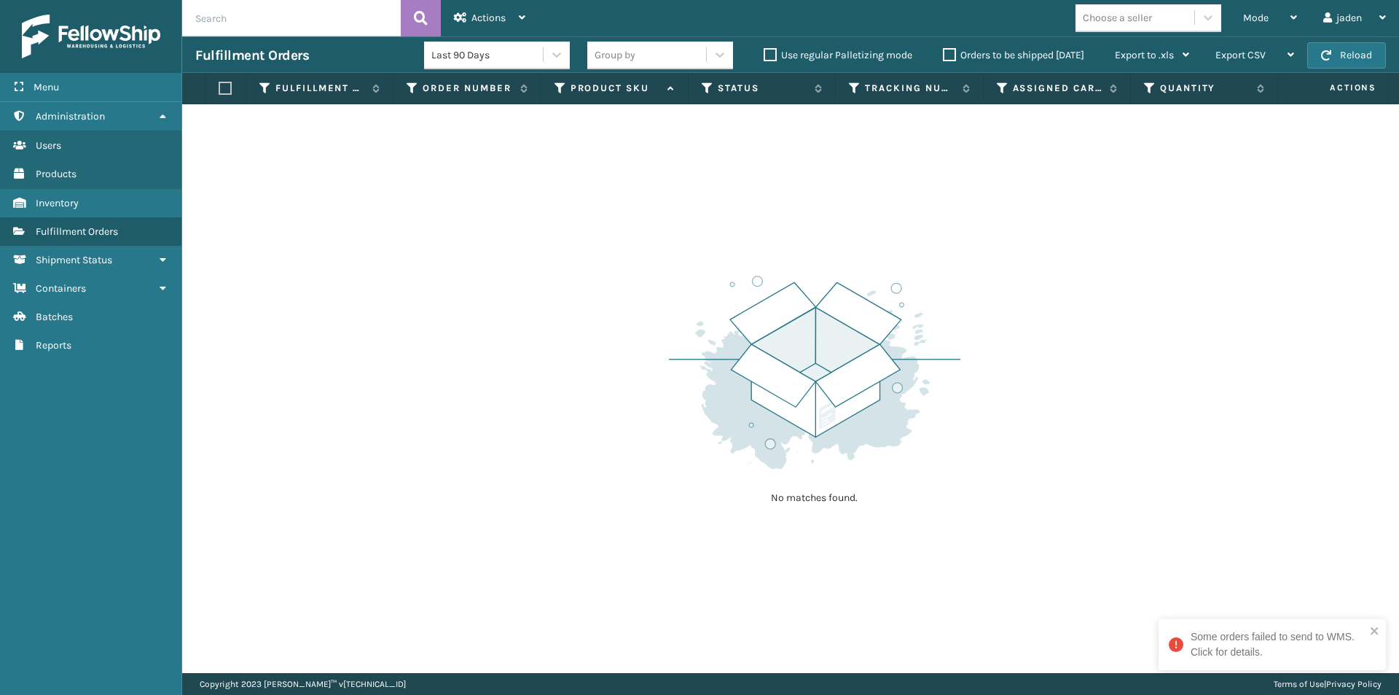
click at [1175, 98] on th "Quantity" at bounding box center [1204, 88] width 147 height 31
click at [1340, 54] on button "Reload" at bounding box center [1347, 55] width 79 height 26
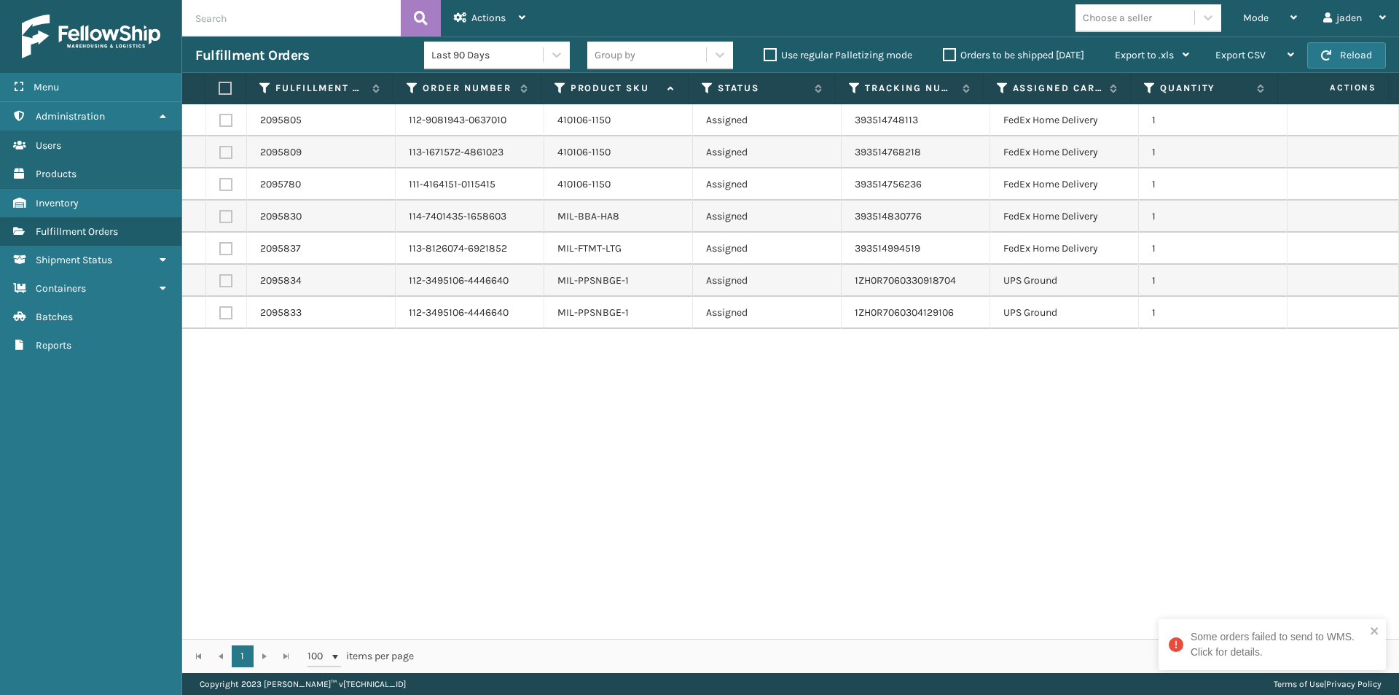
drag, startPoint x: 954, startPoint y: 511, endPoint x: 555, endPoint y: 522, distance: 398.8
click at [555, 522] on div "2095805 112-9081943-0637010 410106-1150 Assigned 393514748113 FedEx Home Delive…" at bounding box center [790, 371] width 1217 height 534
click at [223, 286] on label at bounding box center [225, 280] width 13 height 13
click at [220, 284] on input "checkbox" at bounding box center [219, 278] width 1 height 9
click at [228, 316] on label at bounding box center [225, 312] width 13 height 13
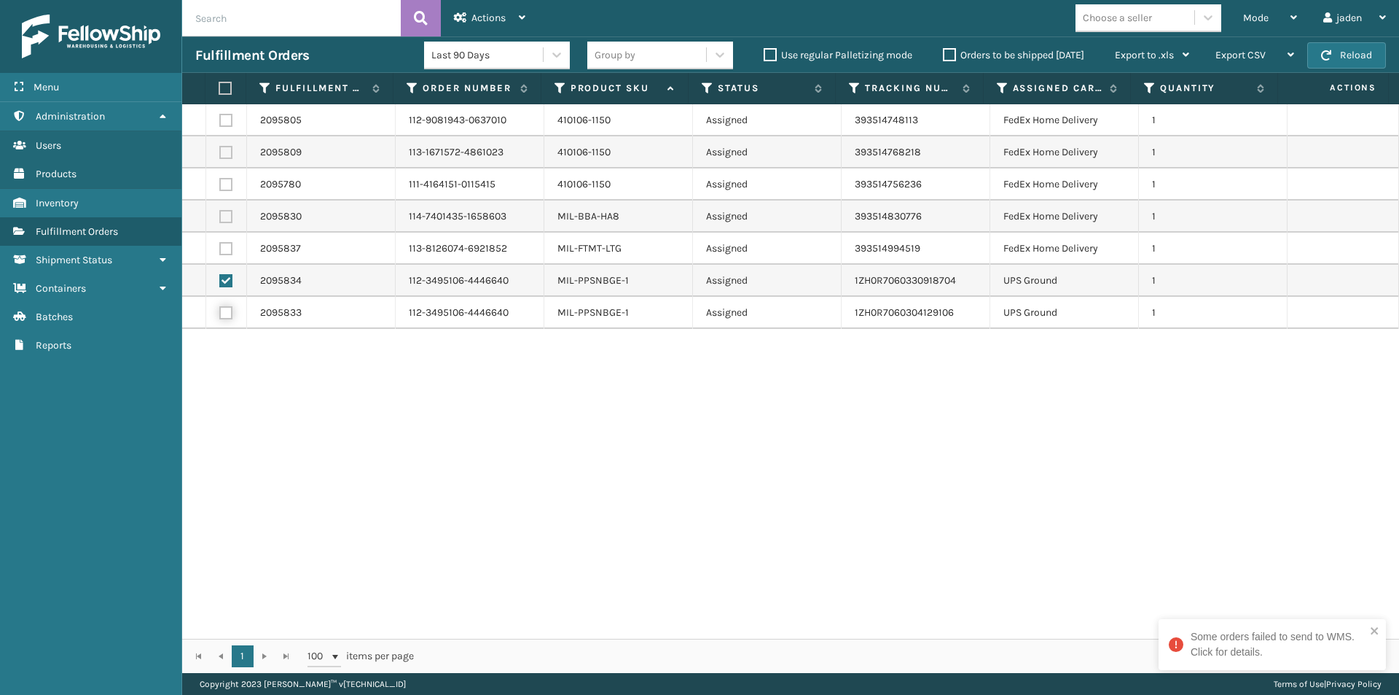
click at [220, 316] on input "checkbox" at bounding box center [219, 310] width 1 height 9
click at [546, 420] on div "2095805 112-9081943-0637010 410106-1150 Assigned 393514748113 FedEx Home Delive…" at bounding box center [790, 371] width 1217 height 534
click at [229, 280] on label at bounding box center [225, 280] width 13 height 13
click at [220, 280] on input "checkbox" at bounding box center [219, 278] width 1 height 9
click at [226, 306] on label at bounding box center [225, 312] width 13 height 13
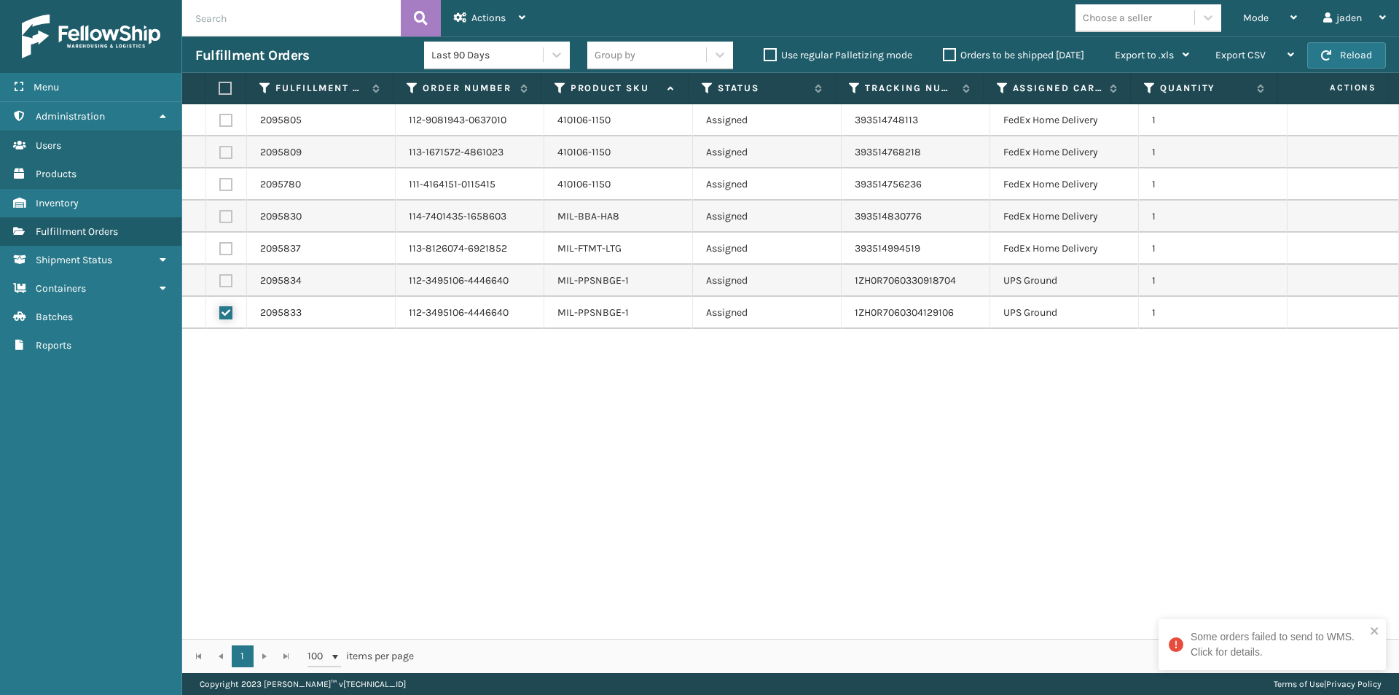
click at [220, 306] on input "checkbox" at bounding box center [219, 310] width 1 height 9
click at [226, 306] on label at bounding box center [225, 312] width 13 height 13
click at [220, 306] on input "checkbox" at bounding box center [219, 310] width 1 height 9
click at [230, 281] on label at bounding box center [225, 280] width 13 height 13
click at [220, 281] on input "checkbox" at bounding box center [219, 278] width 1 height 9
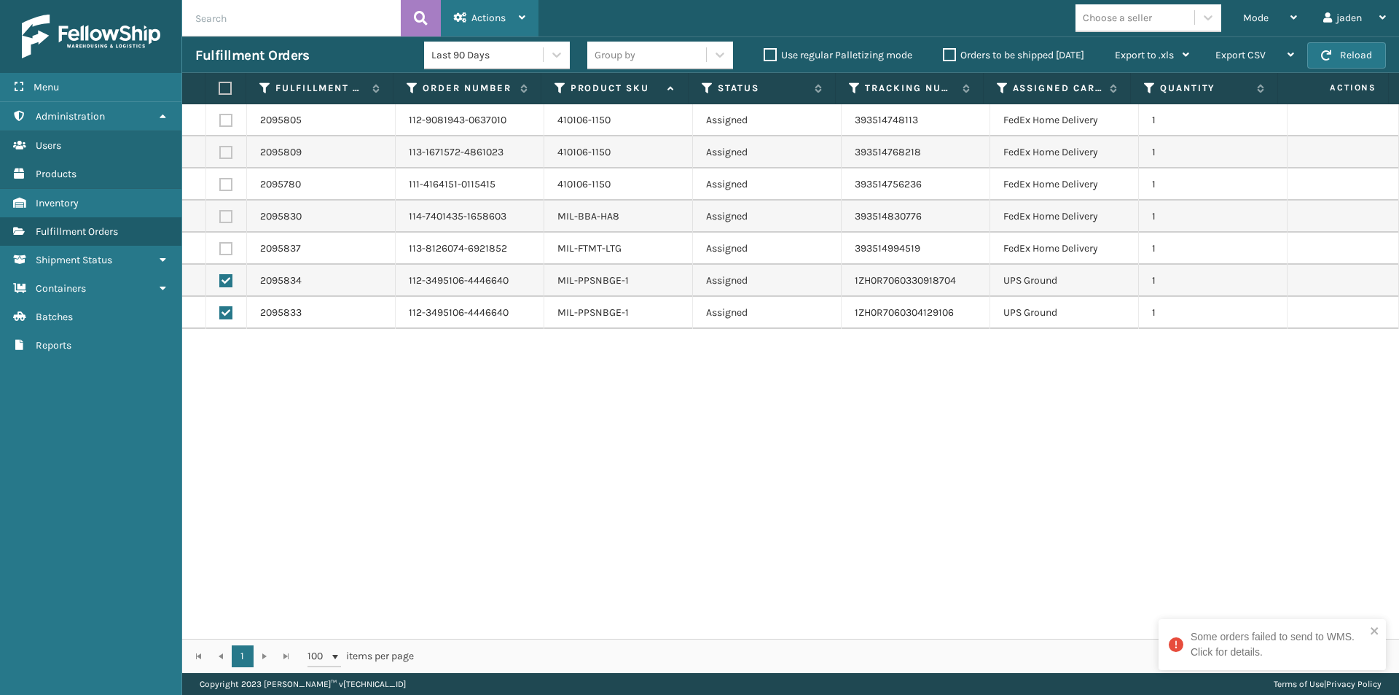
click at [504, 5] on div "Actions" at bounding box center [489, 18] width 71 height 36
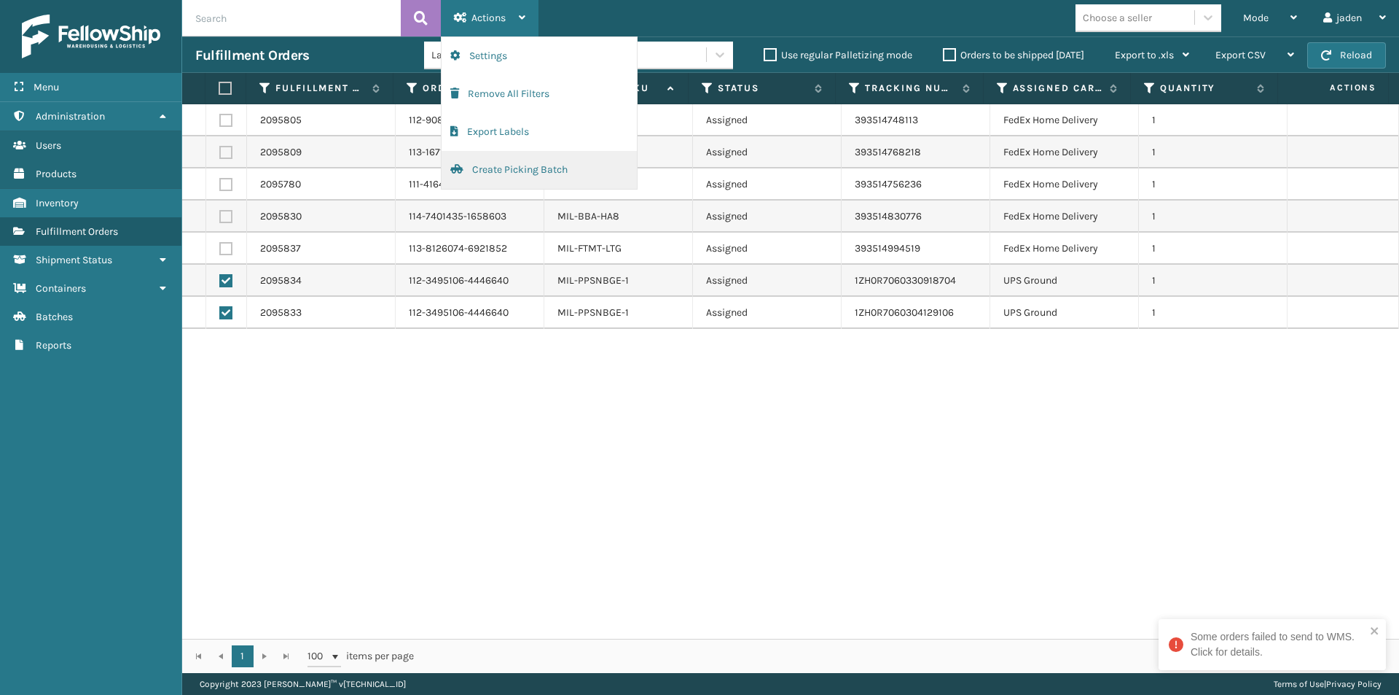
click at [504, 171] on button "Create Picking Batch" at bounding box center [539, 170] width 195 height 38
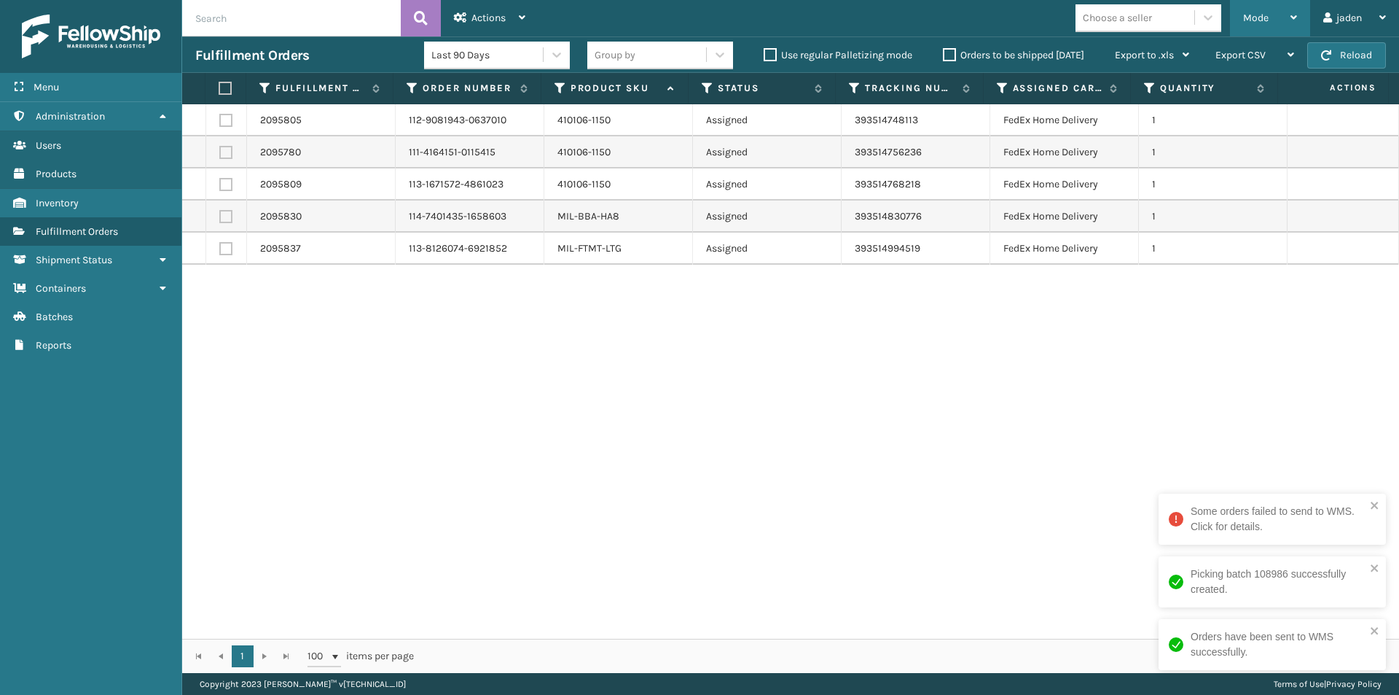
click at [1293, 18] on icon at bounding box center [1294, 17] width 7 height 10
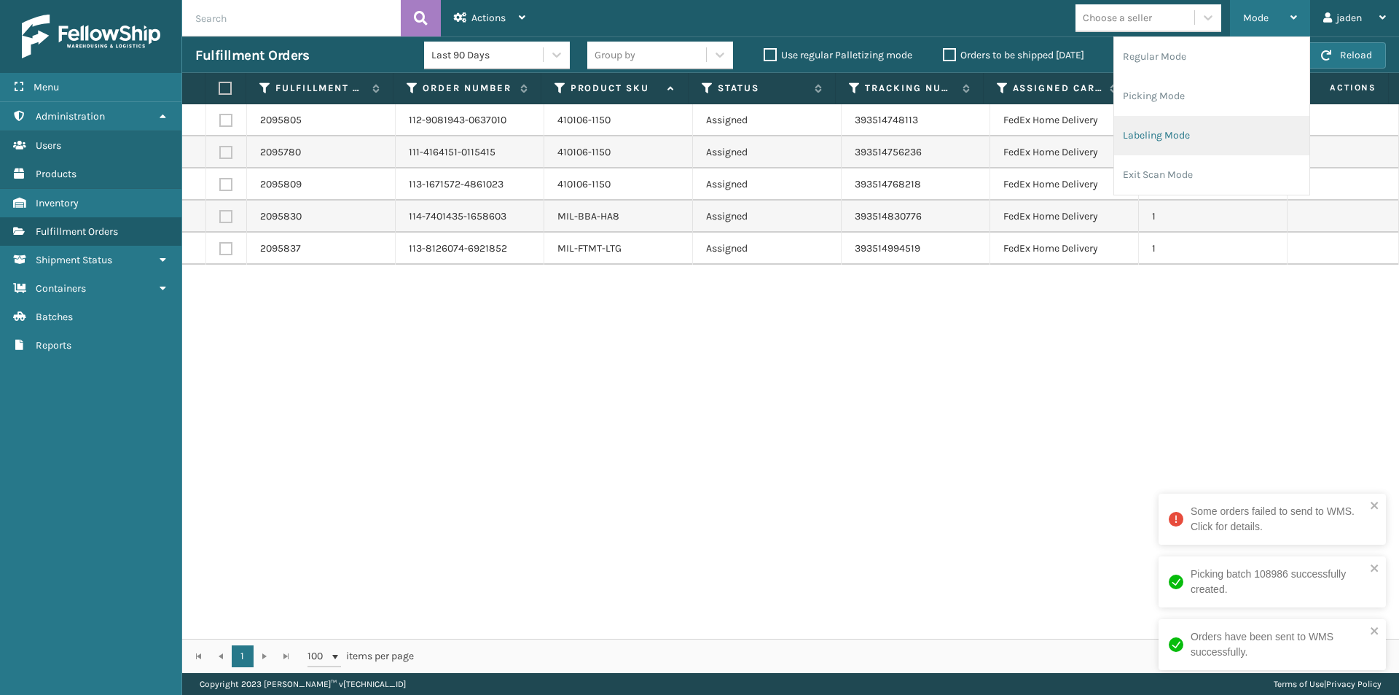
click at [1240, 125] on li "Labeling Mode" at bounding box center [1211, 135] width 195 height 39
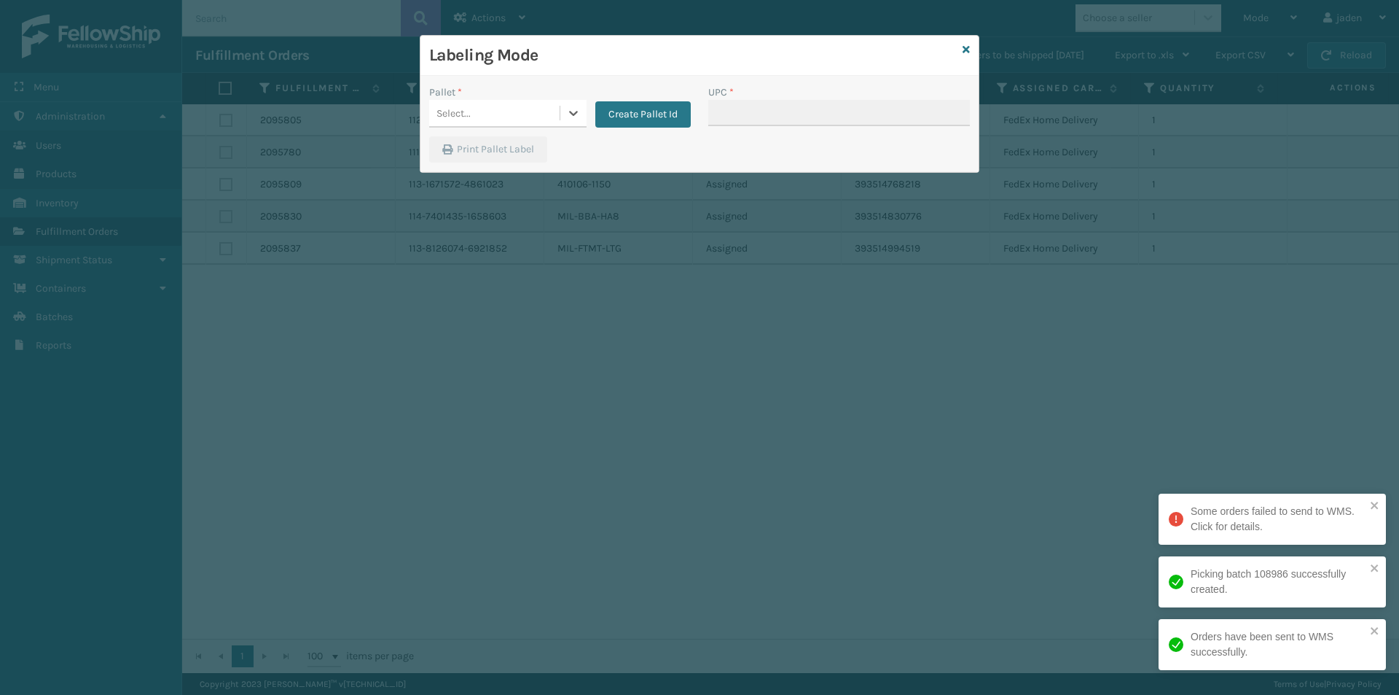
click at [574, 123] on div at bounding box center [573, 113] width 26 height 26
click at [487, 166] on div "UPSE-W2JFGIQGWR" at bounding box center [507, 180] width 157 height 34
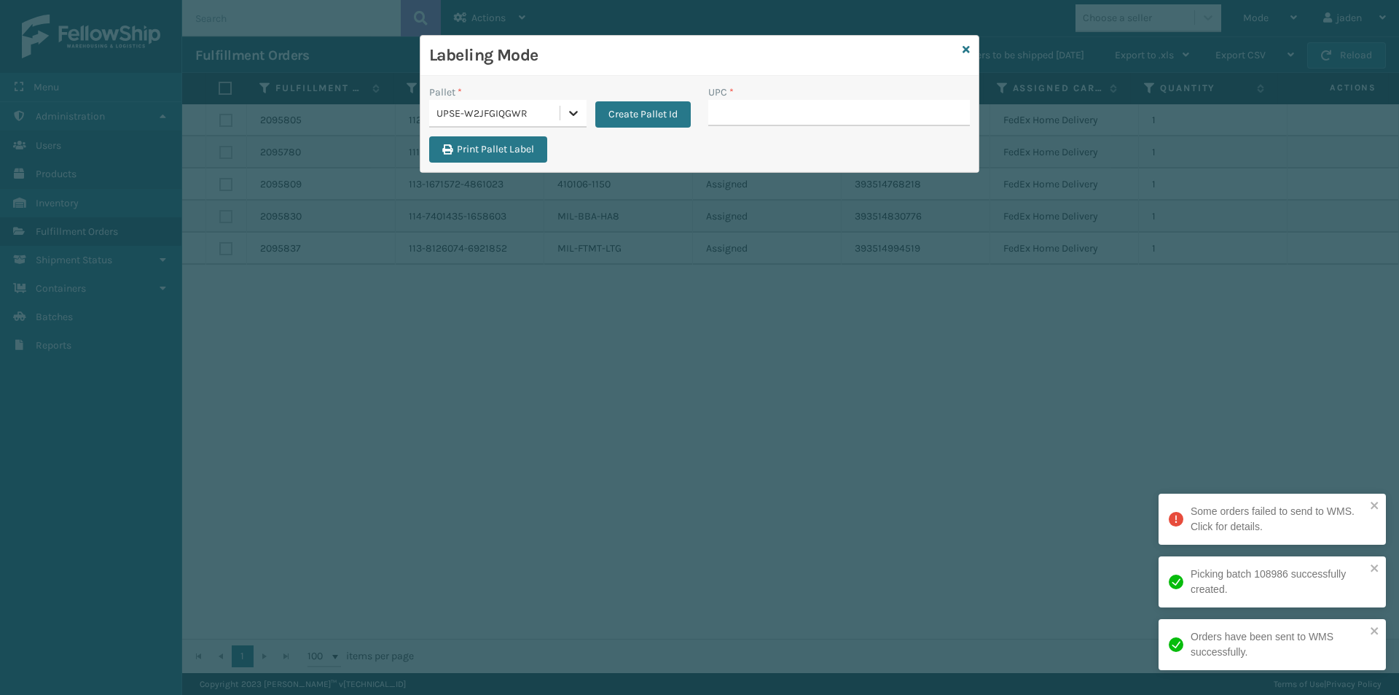
click at [577, 115] on icon at bounding box center [573, 113] width 15 height 15
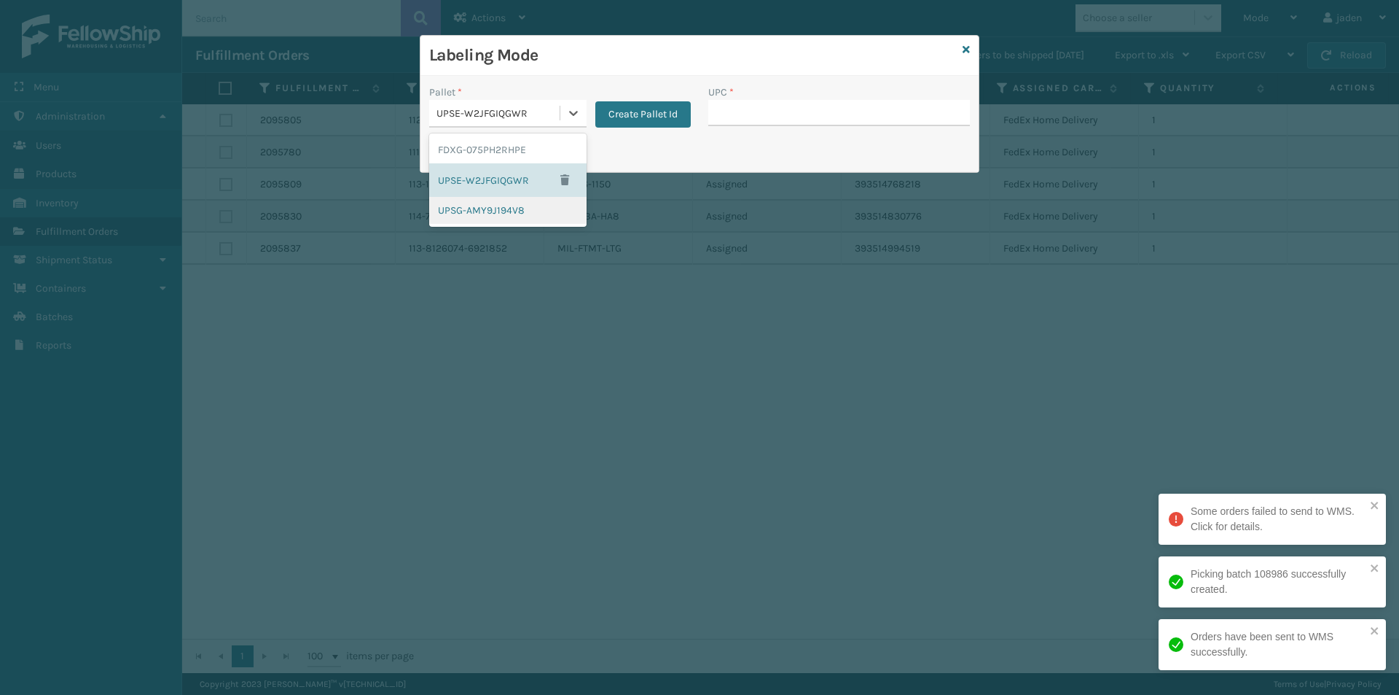
click at [507, 214] on div "UPSG-AMY9J194V8" at bounding box center [507, 210] width 157 height 27
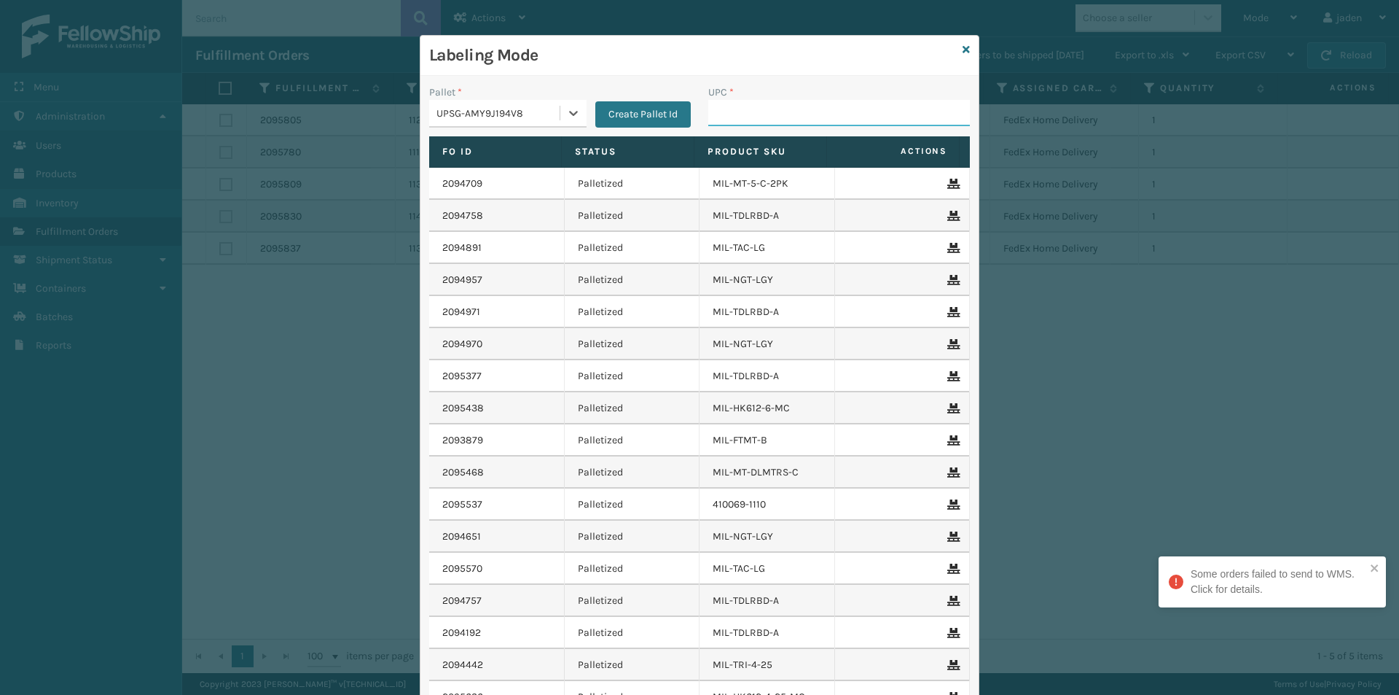
click at [836, 114] on input "UPC *" at bounding box center [839, 113] width 262 height 26
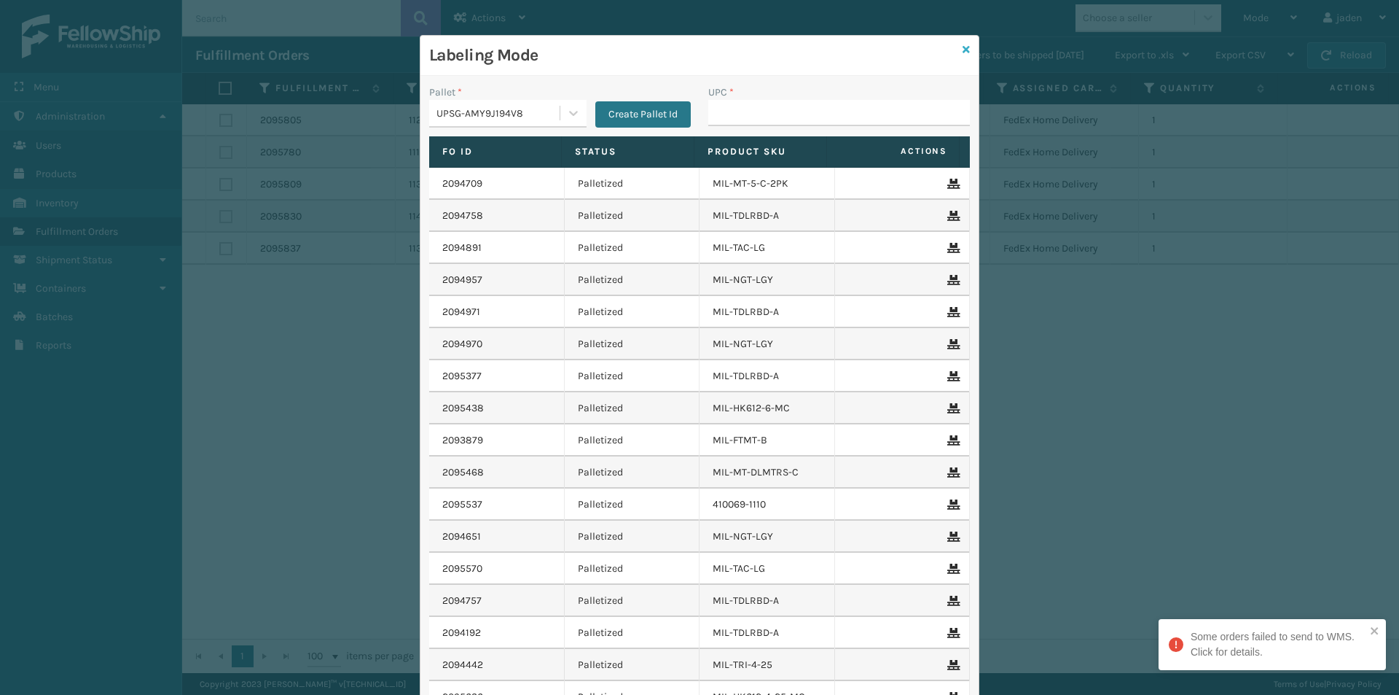
click at [963, 47] on icon at bounding box center [966, 49] width 7 height 10
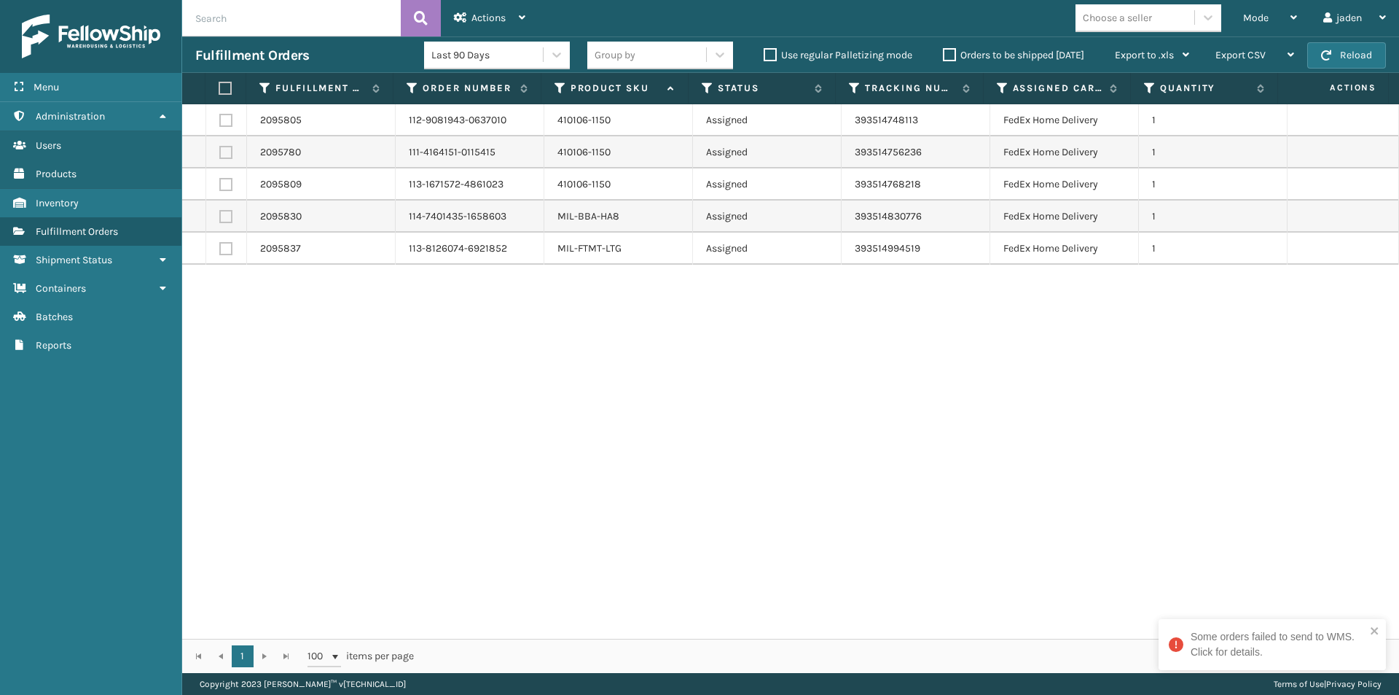
drag, startPoint x: 784, startPoint y: 395, endPoint x: 407, endPoint y: 198, distance: 424.5
click at [396, 392] on div "2095805 112-9081943-0637010 410106-1150 Assigned 393514748113 FedEx Home Delive…" at bounding box center [790, 371] width 1217 height 534
click at [224, 90] on label at bounding box center [223, 88] width 9 height 13
click at [219, 90] on input "checkbox" at bounding box center [219, 88] width 1 height 9
click at [483, 13] on span "Actions" at bounding box center [489, 18] width 34 height 12
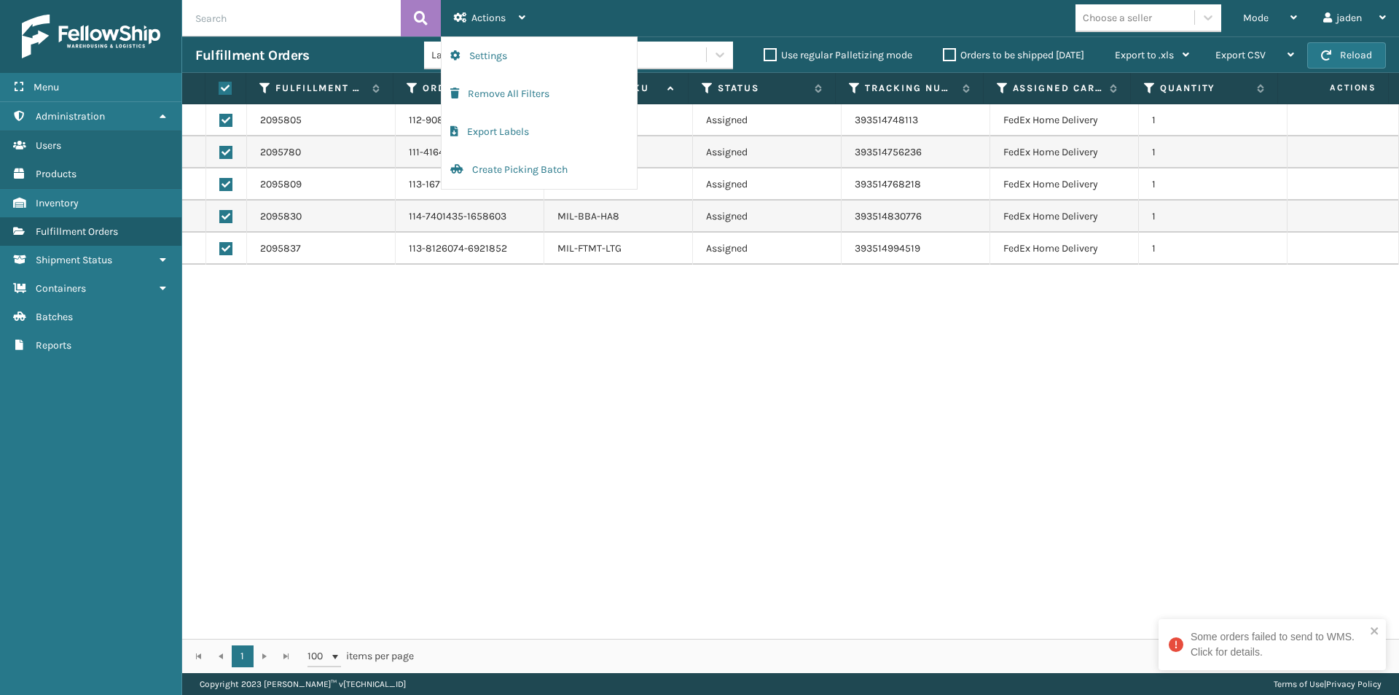
click at [469, 382] on div "2095805 112-9081943-0637010 410106-1150 Assigned 393514748113 FedEx Home Delive…" at bounding box center [790, 371] width 1217 height 534
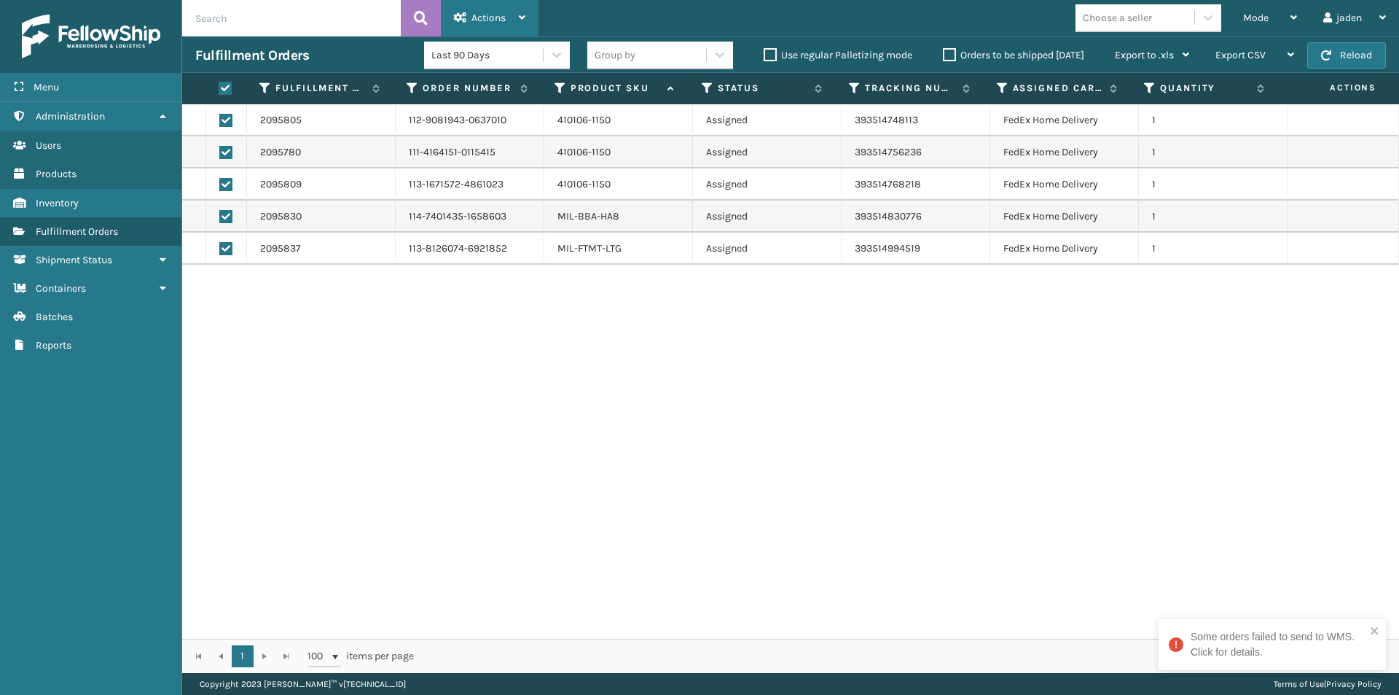
click at [485, 14] on span "Actions" at bounding box center [489, 18] width 34 height 12
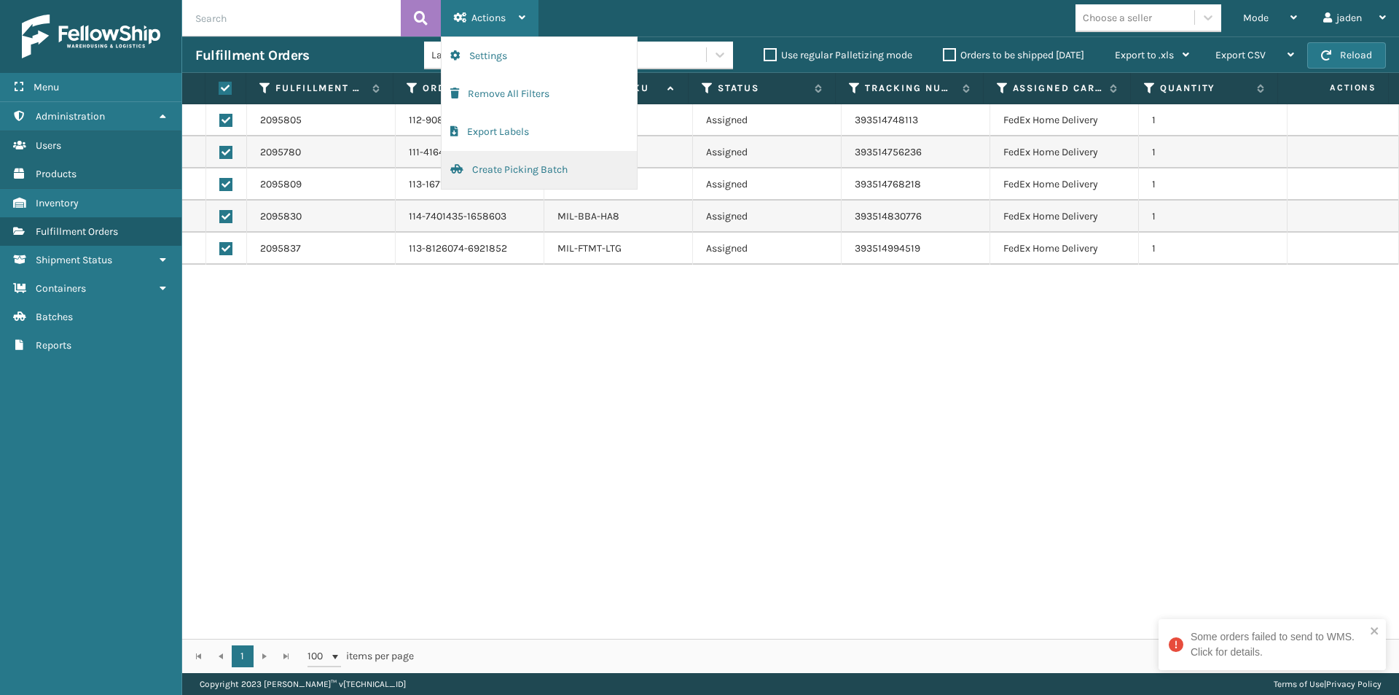
click at [470, 155] on button "Create Picking Batch" at bounding box center [539, 170] width 195 height 38
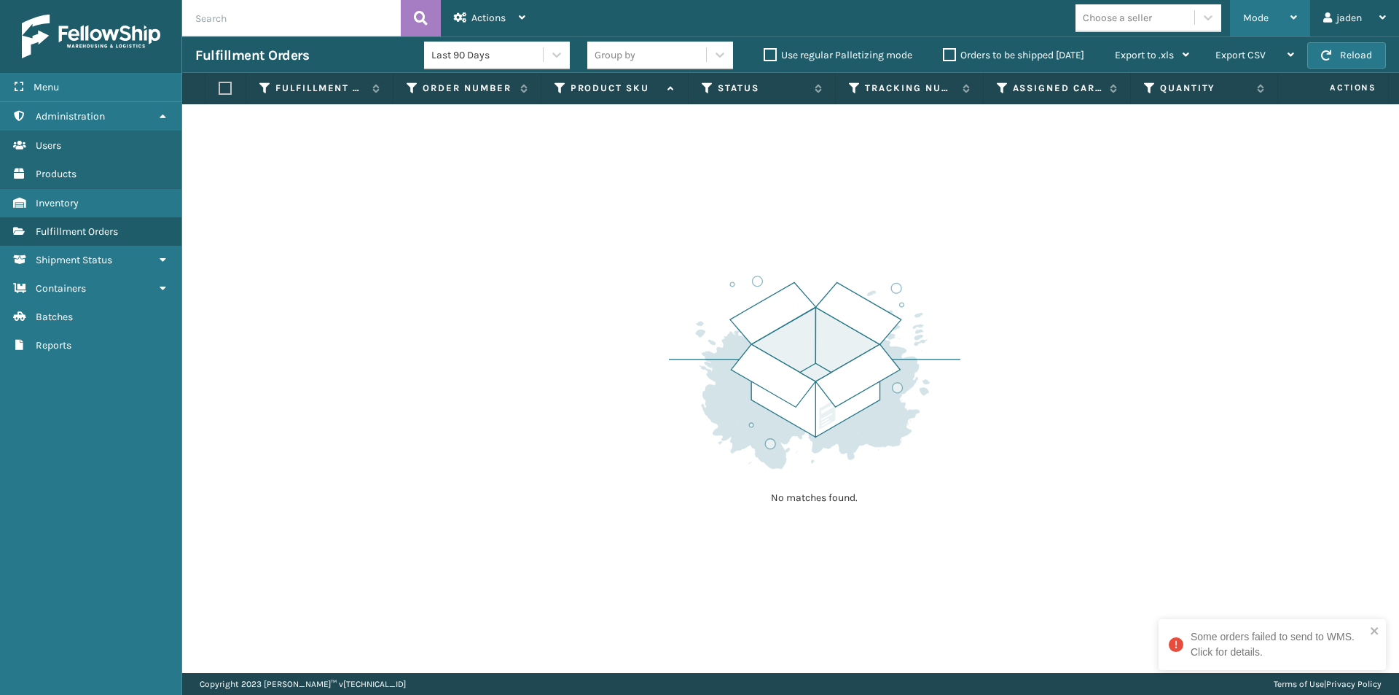
click at [1280, 11] on div "Mode" at bounding box center [1270, 18] width 54 height 36
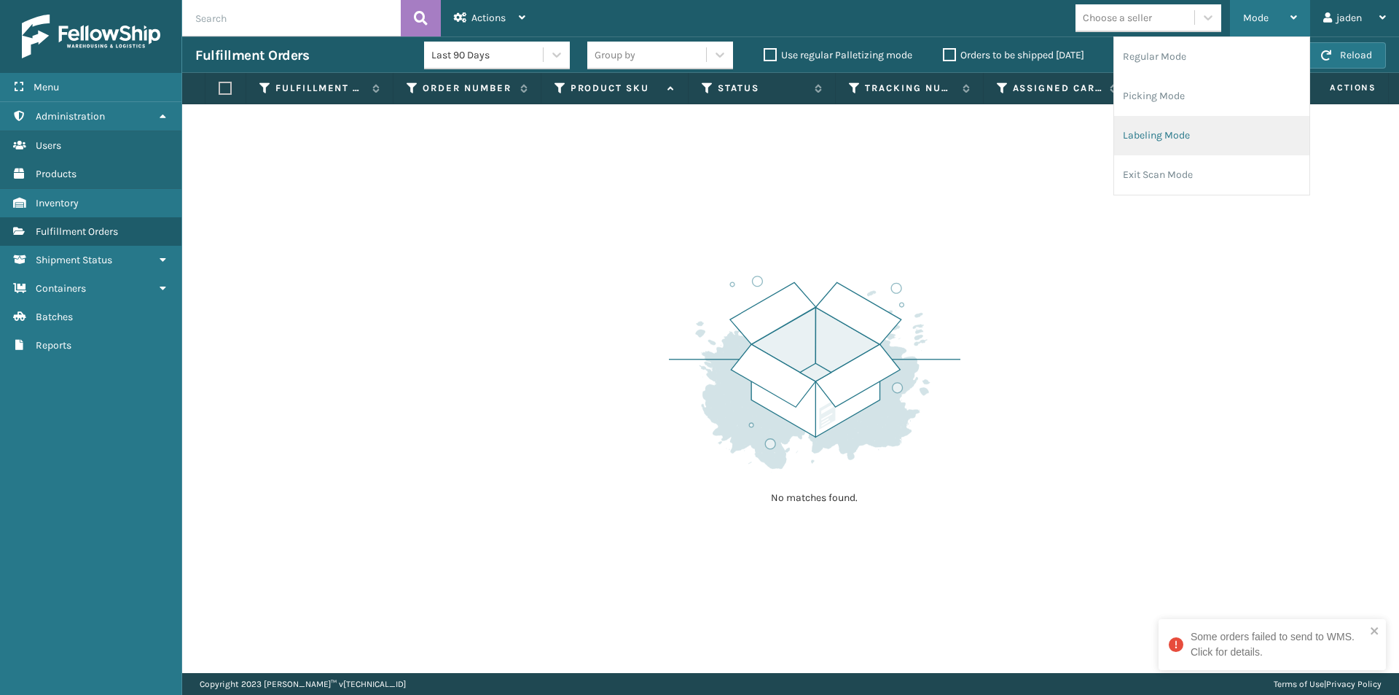
click at [1192, 143] on li "Labeling Mode" at bounding box center [1211, 135] width 195 height 39
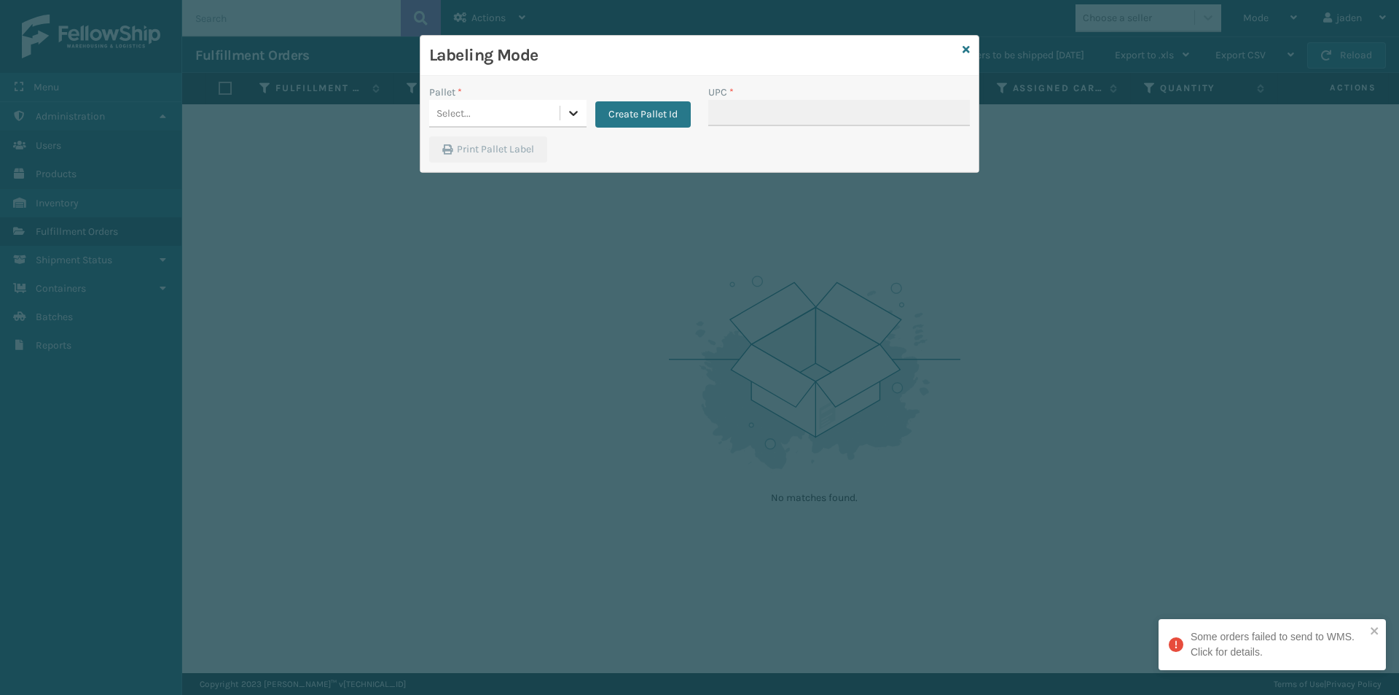
drag, startPoint x: 567, startPoint y: 117, endPoint x: 558, endPoint y: 120, distance: 9.0
click at [565, 117] on div at bounding box center [573, 113] width 26 height 26
click at [437, 163] on div "UPSE-W2JFGIQGWR" at bounding box center [507, 180] width 157 height 34
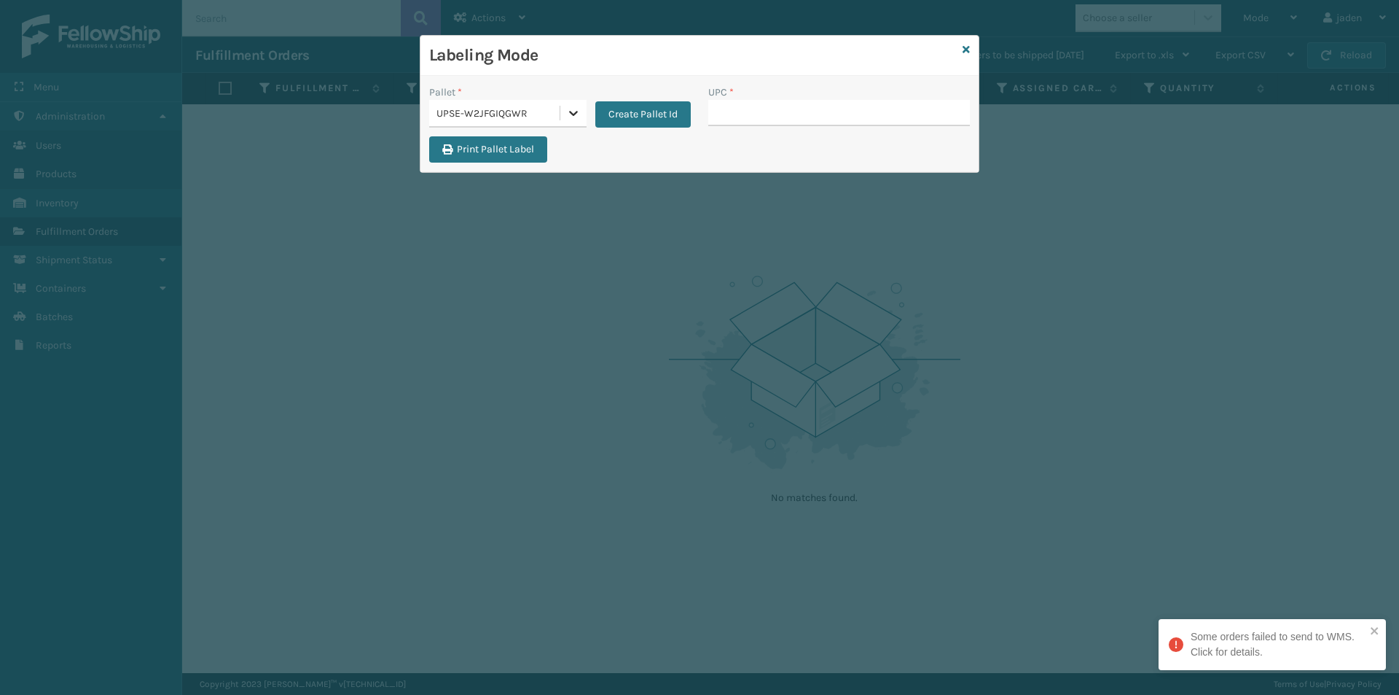
click at [579, 109] on icon at bounding box center [573, 113] width 15 height 15
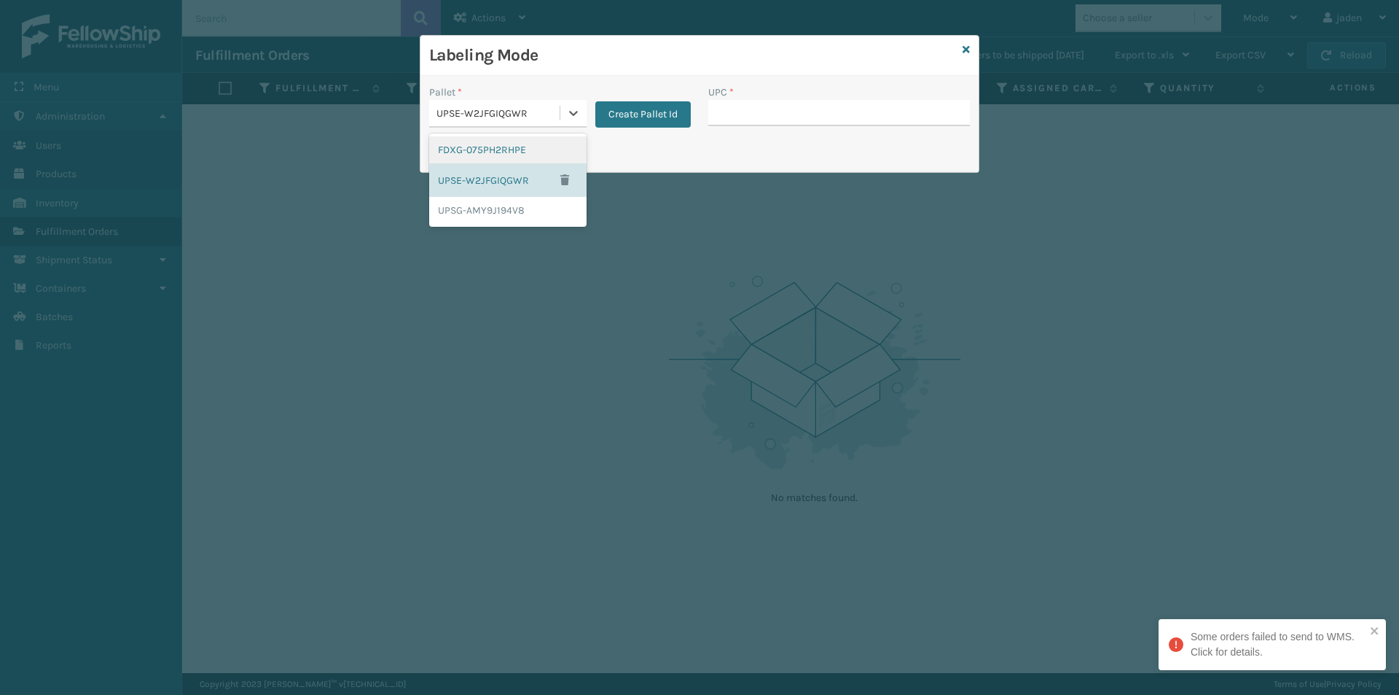
click at [533, 149] on div "FDXG-075PH2RHPE" at bounding box center [507, 149] width 157 height 27
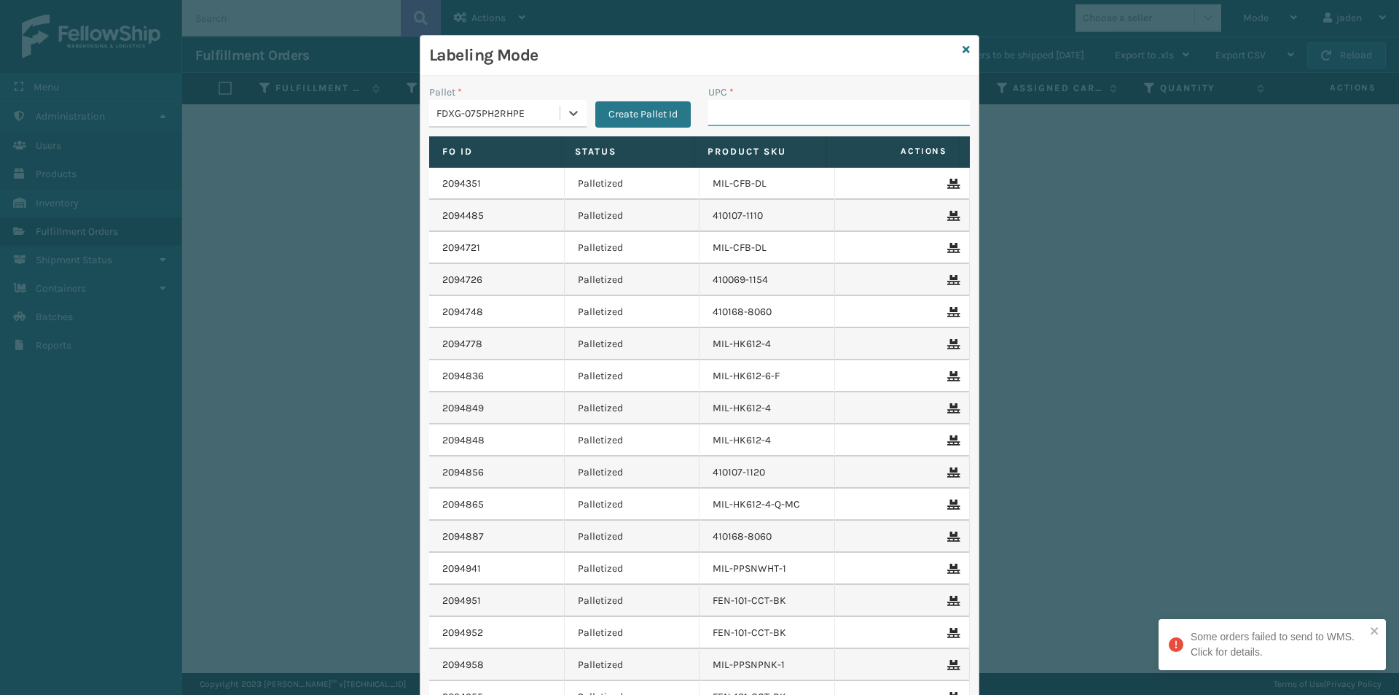
click at [755, 110] on input "UPC *" at bounding box center [839, 113] width 262 height 26
click at [964, 49] on icon at bounding box center [966, 49] width 7 height 10
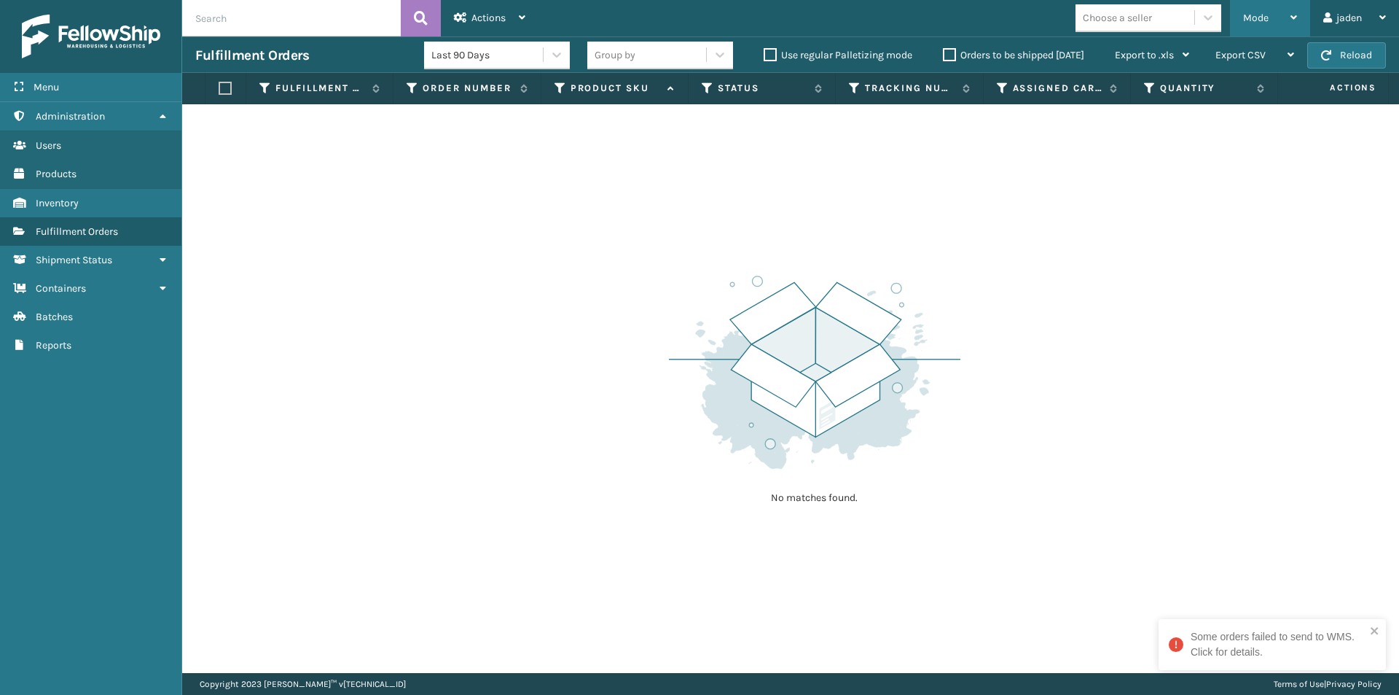
click at [1274, 15] on div "Mode" at bounding box center [1270, 18] width 54 height 36
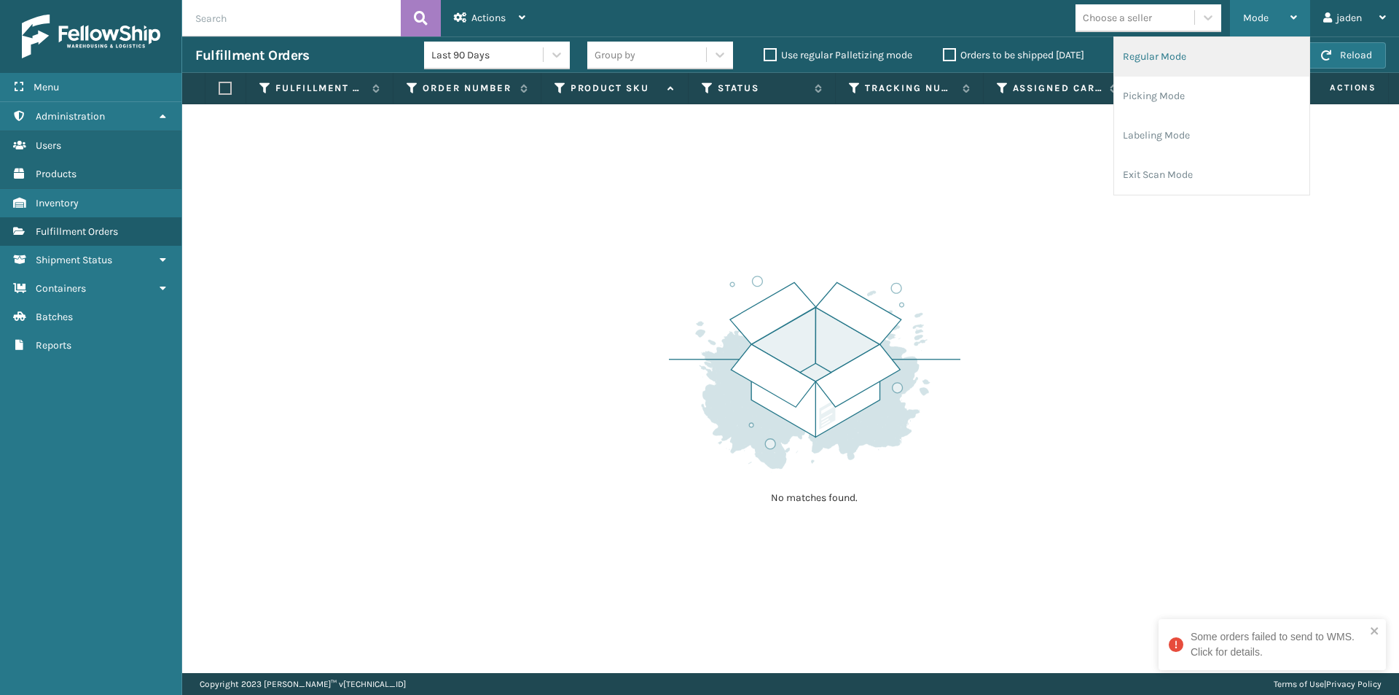
click at [1212, 60] on li "Regular Mode" at bounding box center [1211, 56] width 195 height 39
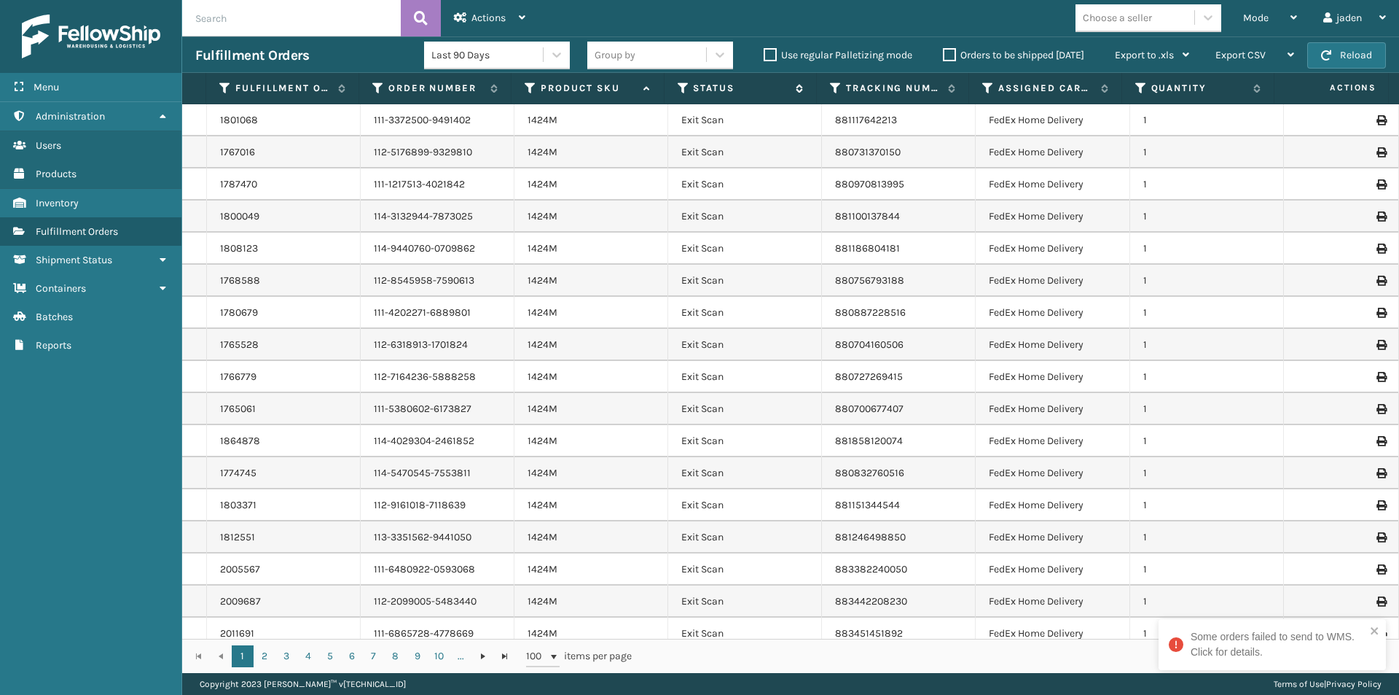
click at [683, 87] on icon at bounding box center [684, 88] width 12 height 13
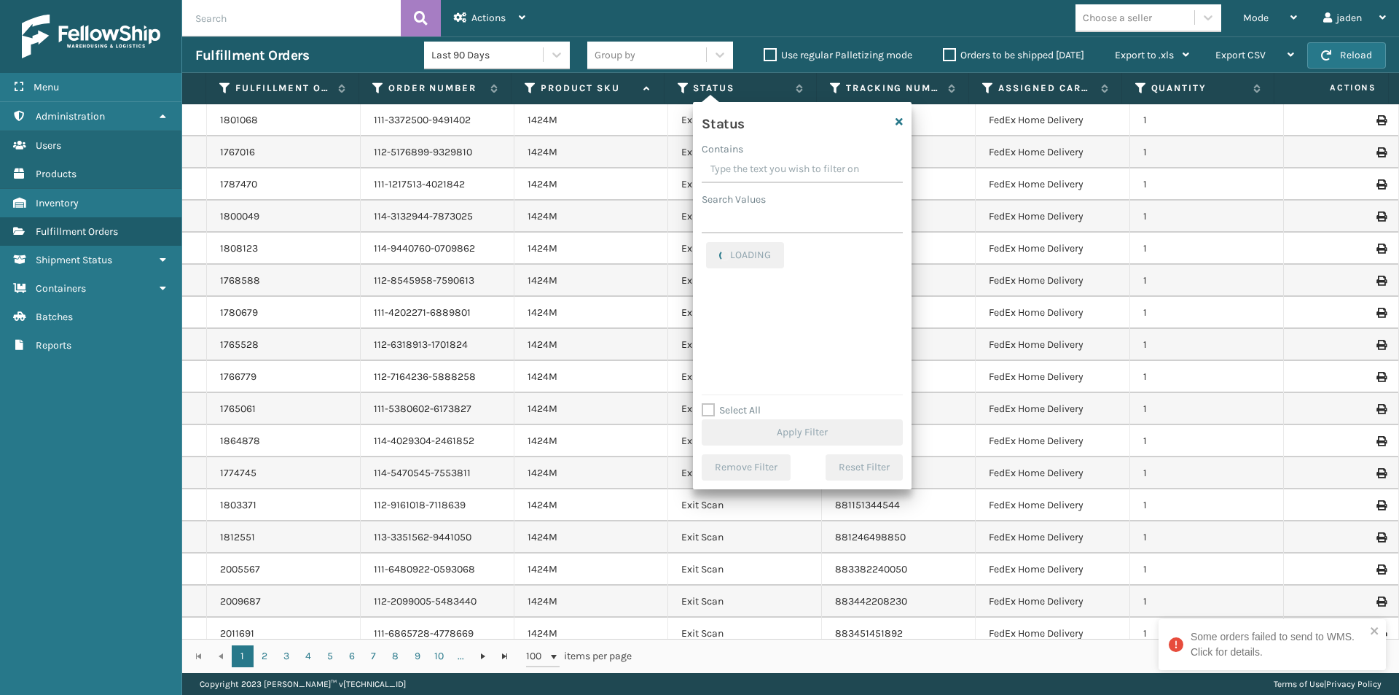
drag, startPoint x: 816, startPoint y: 171, endPoint x: 749, endPoint y: 154, distance: 68.4
click at [749, 154] on div "Contains" at bounding box center [802, 148] width 201 height 15
drag, startPoint x: 813, startPoint y: 167, endPoint x: 766, endPoint y: 165, distance: 47.4
click at [766, 165] on input "Contains" at bounding box center [802, 170] width 201 height 26
click at [710, 308] on label "Picking" at bounding box center [732, 308] width 52 height 12
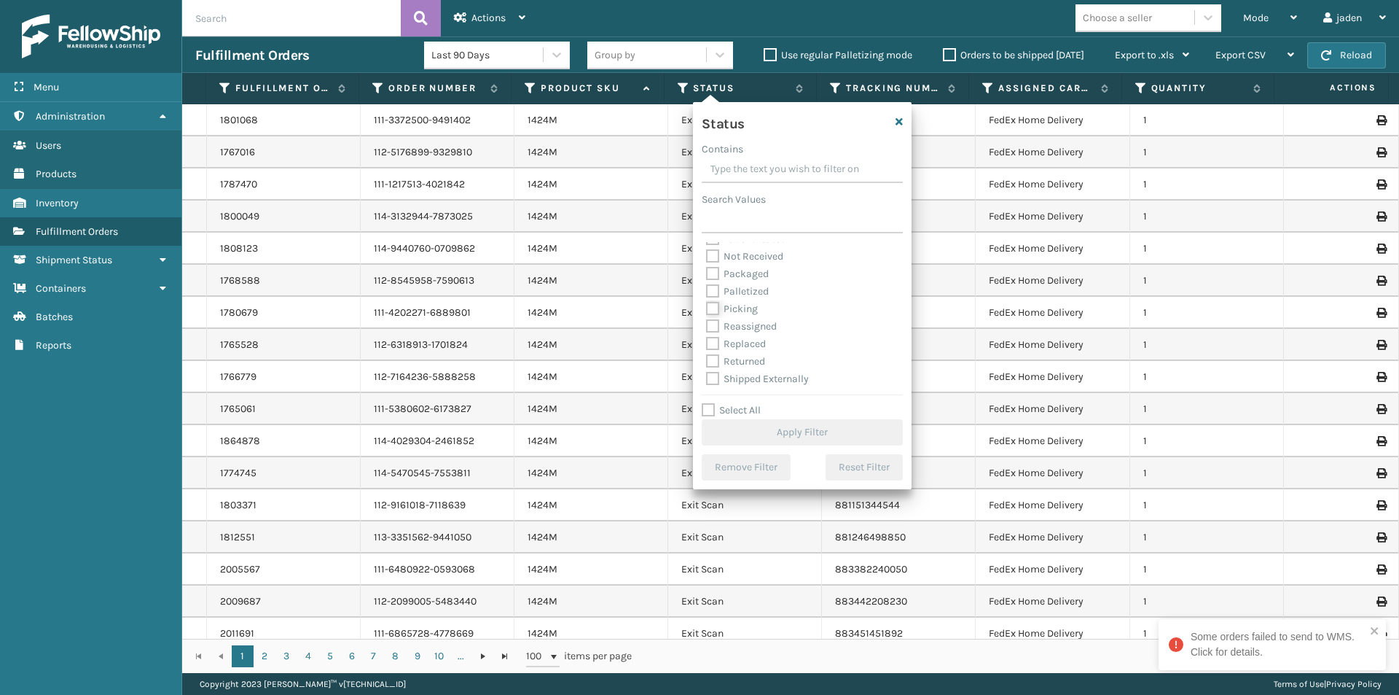
click at [707, 308] on input "Picking" at bounding box center [706, 304] width 1 height 9
click at [810, 426] on button "Apply Filter" at bounding box center [802, 432] width 201 height 26
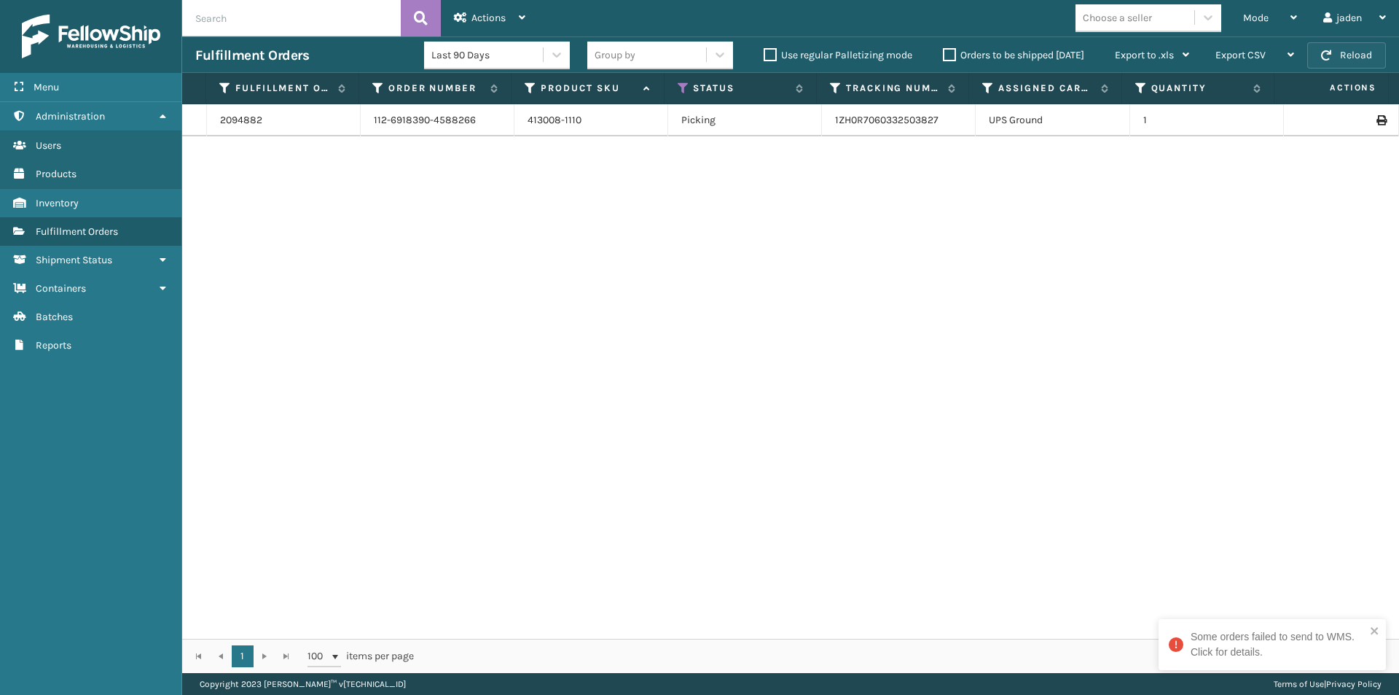
click at [1334, 53] on button "Reload" at bounding box center [1347, 55] width 79 height 26
click at [1335, 52] on button "Reload" at bounding box center [1347, 55] width 79 height 26
click at [1287, 13] on div "Mode" at bounding box center [1270, 18] width 54 height 36
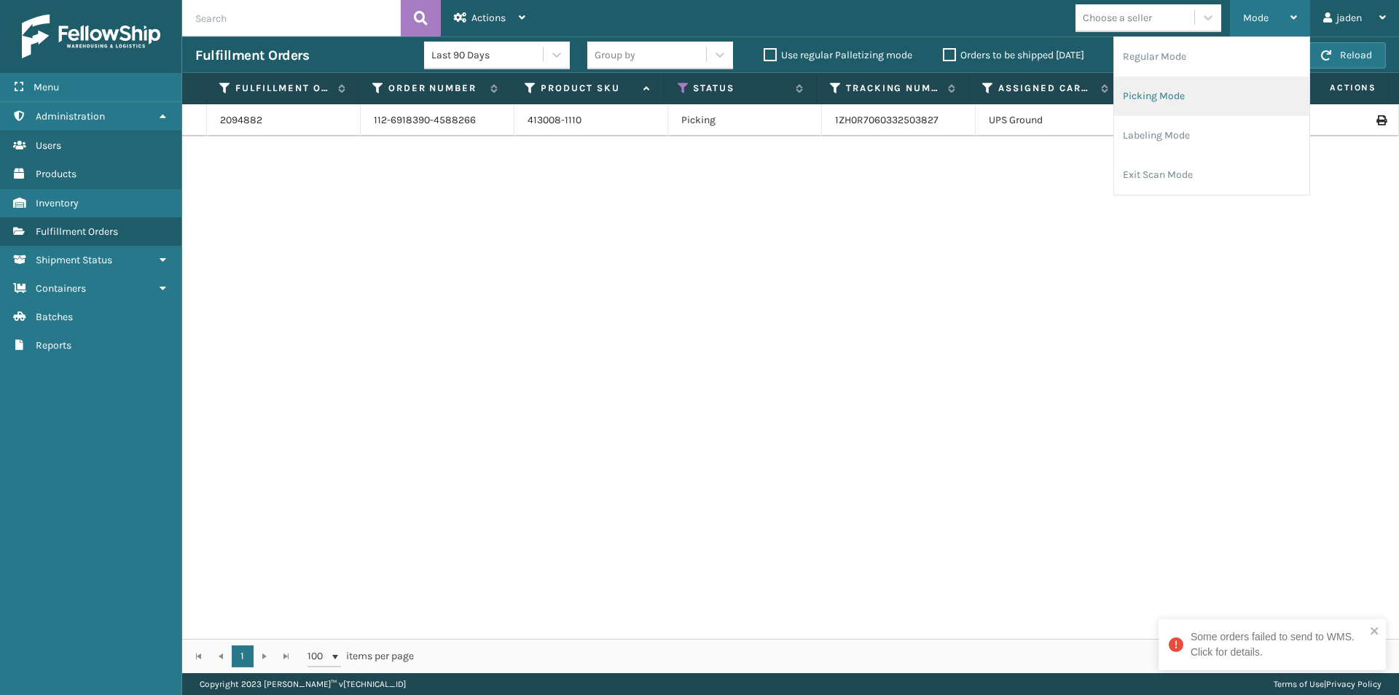
click at [1200, 98] on li "Picking Mode" at bounding box center [1211, 96] width 195 height 39
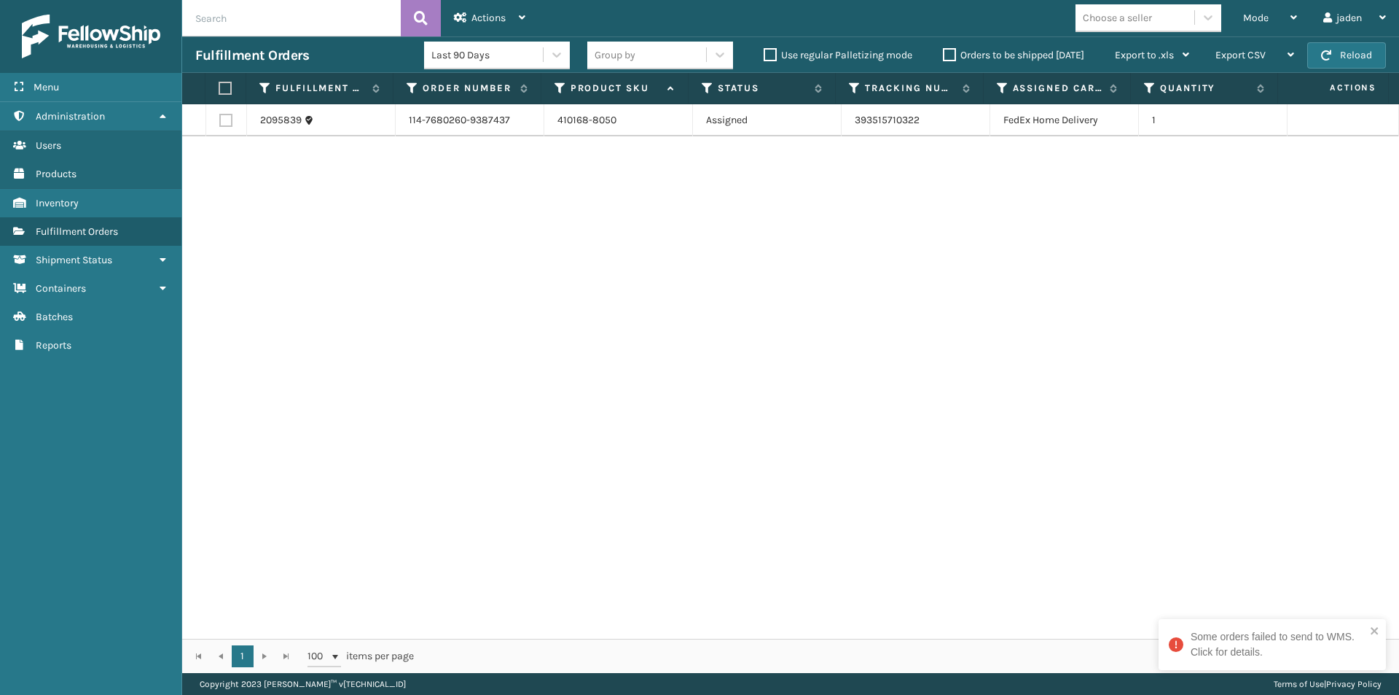
drag, startPoint x: 965, startPoint y: 311, endPoint x: 525, endPoint y: 265, distance: 442.7
click at [525, 265] on div "2095839 114-7680260-9387437 410168-8050 Assigned 393515710322 FedEx Home Delive…" at bounding box center [790, 371] width 1217 height 534
click at [222, 89] on label at bounding box center [223, 88] width 9 height 13
click at [219, 89] on input "checkbox" at bounding box center [219, 88] width 1 height 9
click at [531, 5] on div "Actions Settings Remove All Filters Export Labels Create Picking Batch" at bounding box center [490, 18] width 98 height 36
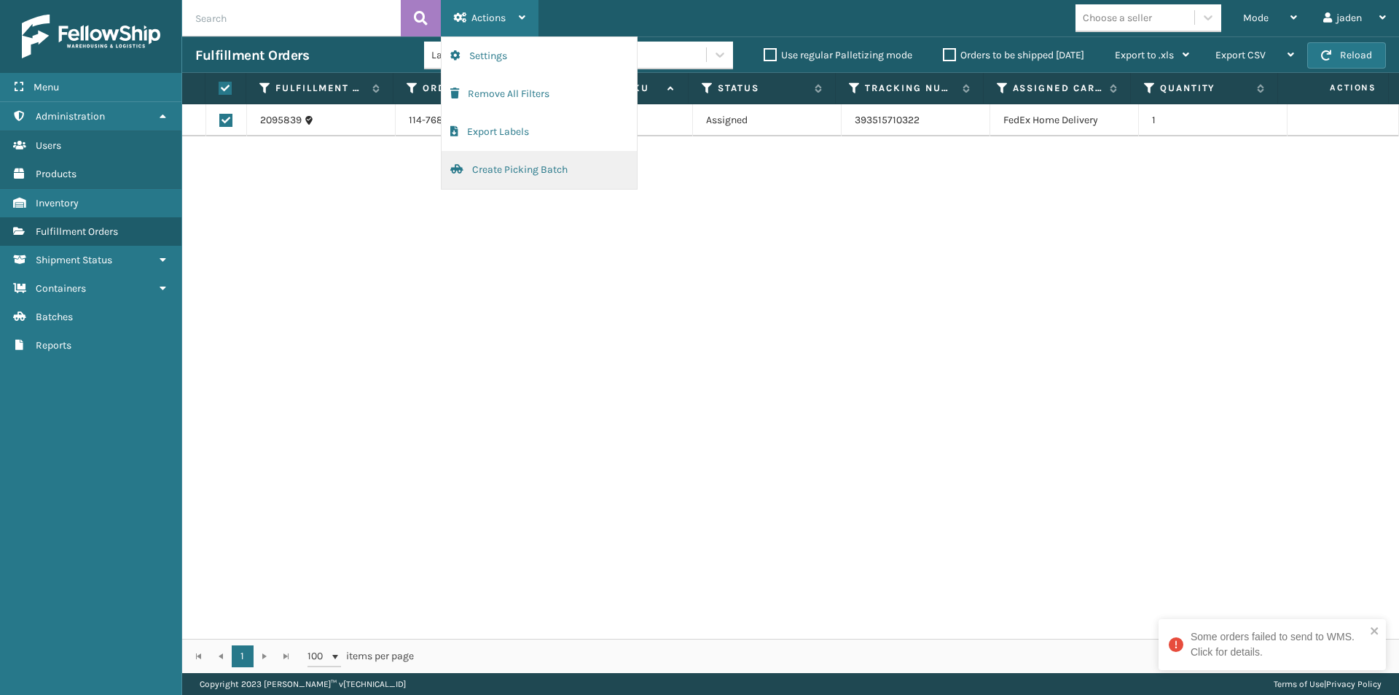
click at [504, 176] on button "Create Picking Batch" at bounding box center [539, 170] width 195 height 38
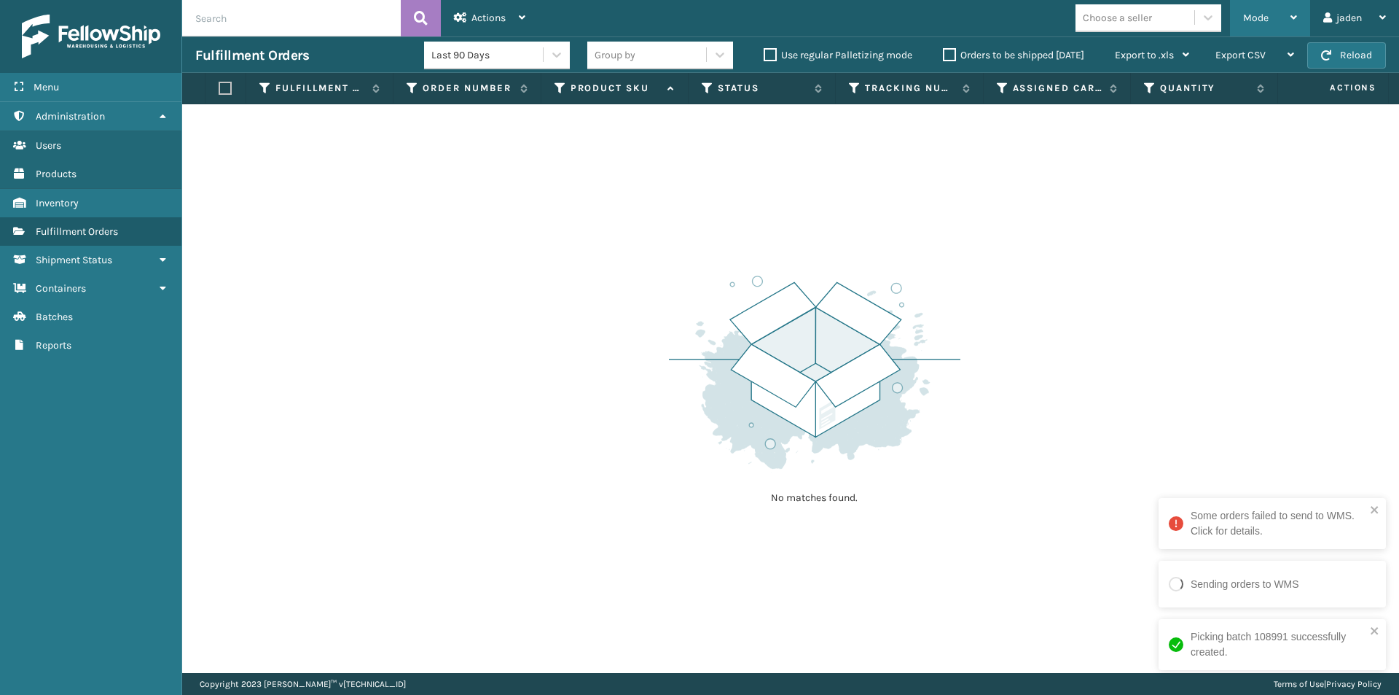
click at [1252, 18] on span "Mode" at bounding box center [1256, 18] width 26 height 12
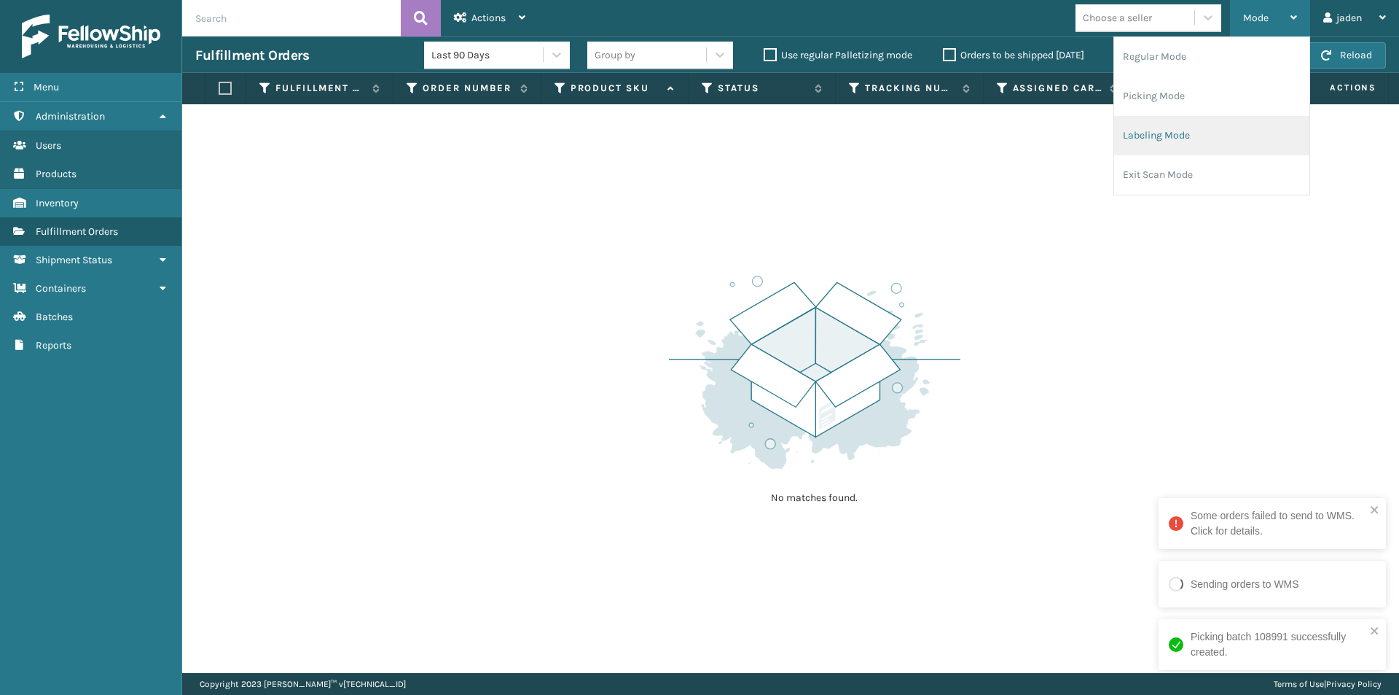
click at [1198, 131] on li "Labeling Mode" at bounding box center [1211, 135] width 195 height 39
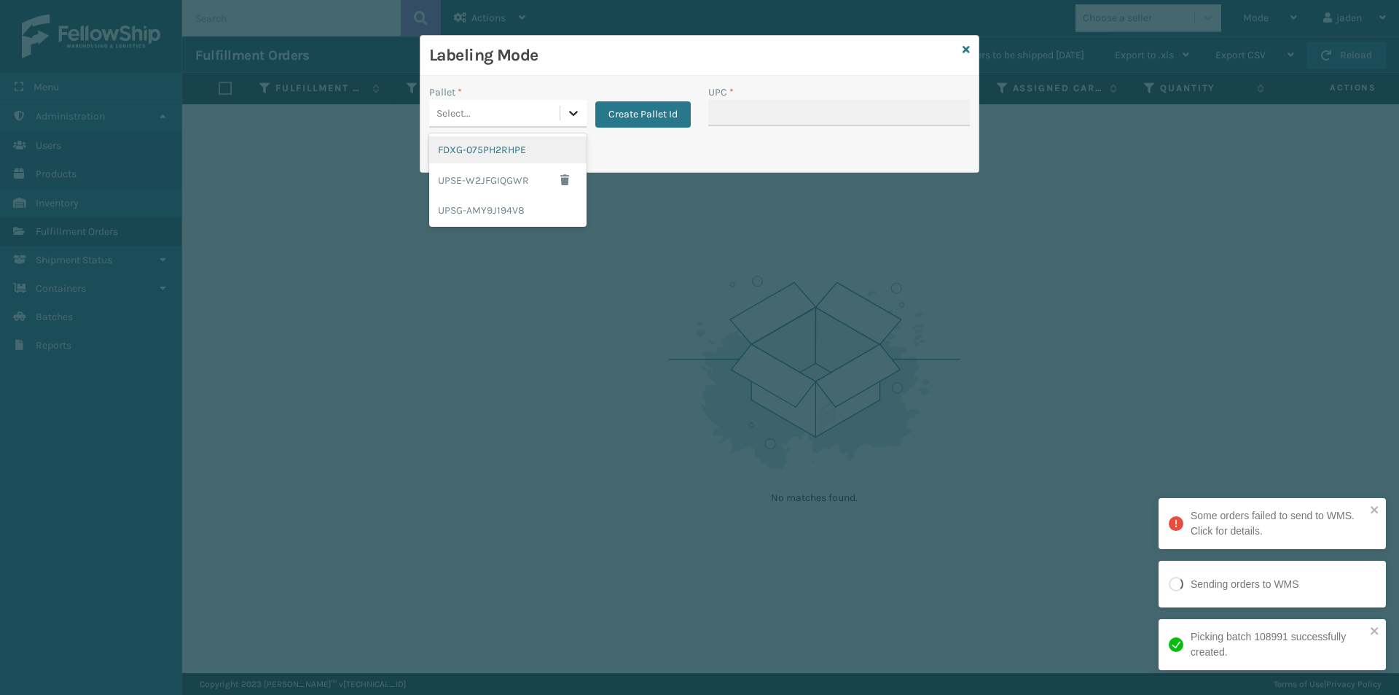
click at [568, 117] on icon at bounding box center [573, 113] width 15 height 15
click at [482, 155] on div "FDXG-075PH2RHPE" at bounding box center [507, 149] width 157 height 27
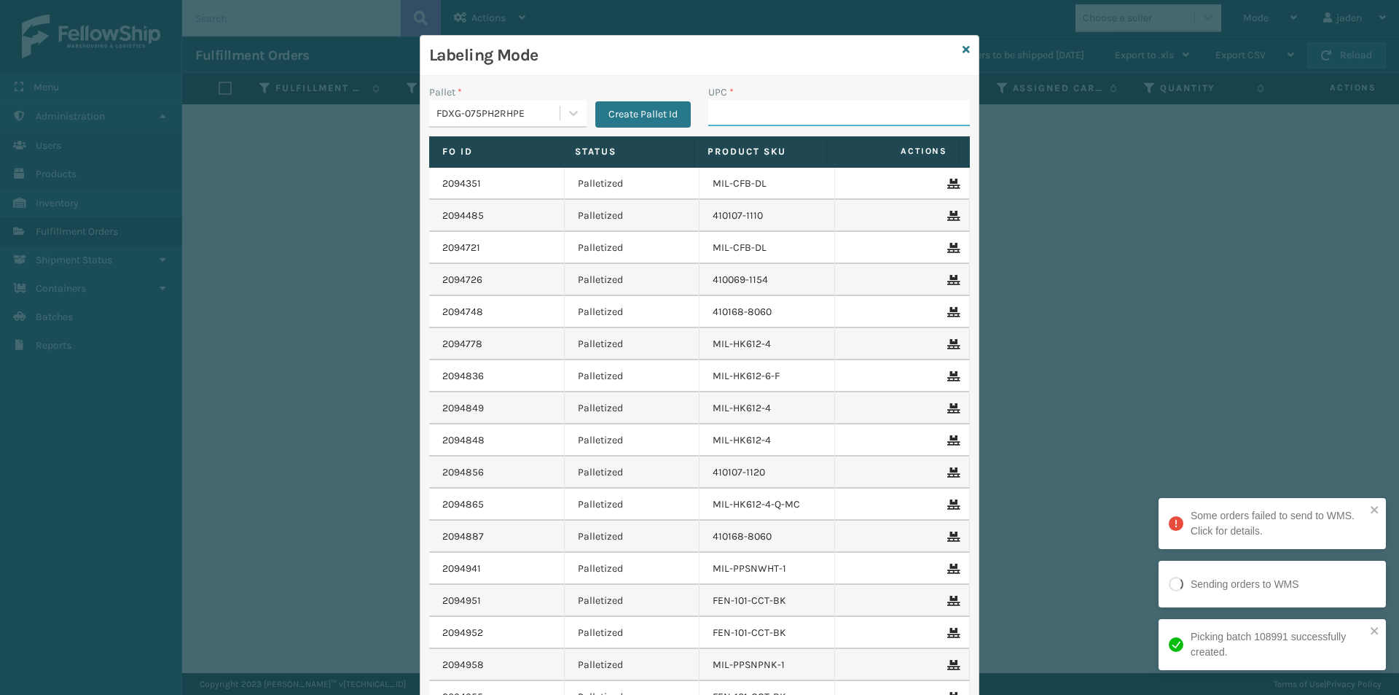
click at [840, 114] on input "UPC *" at bounding box center [839, 113] width 262 height 26
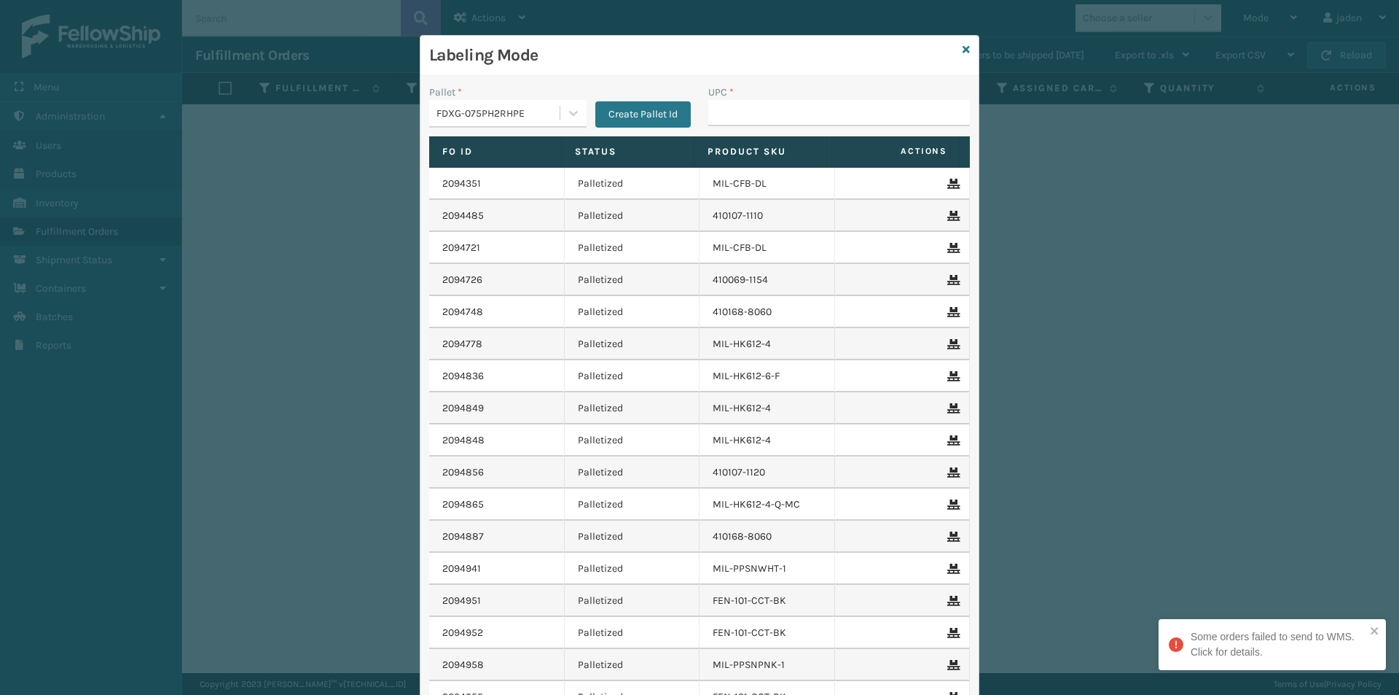
click at [955, 42] on div "Labeling Mode" at bounding box center [700, 56] width 558 height 40
click at [963, 48] on icon at bounding box center [966, 49] width 7 height 10
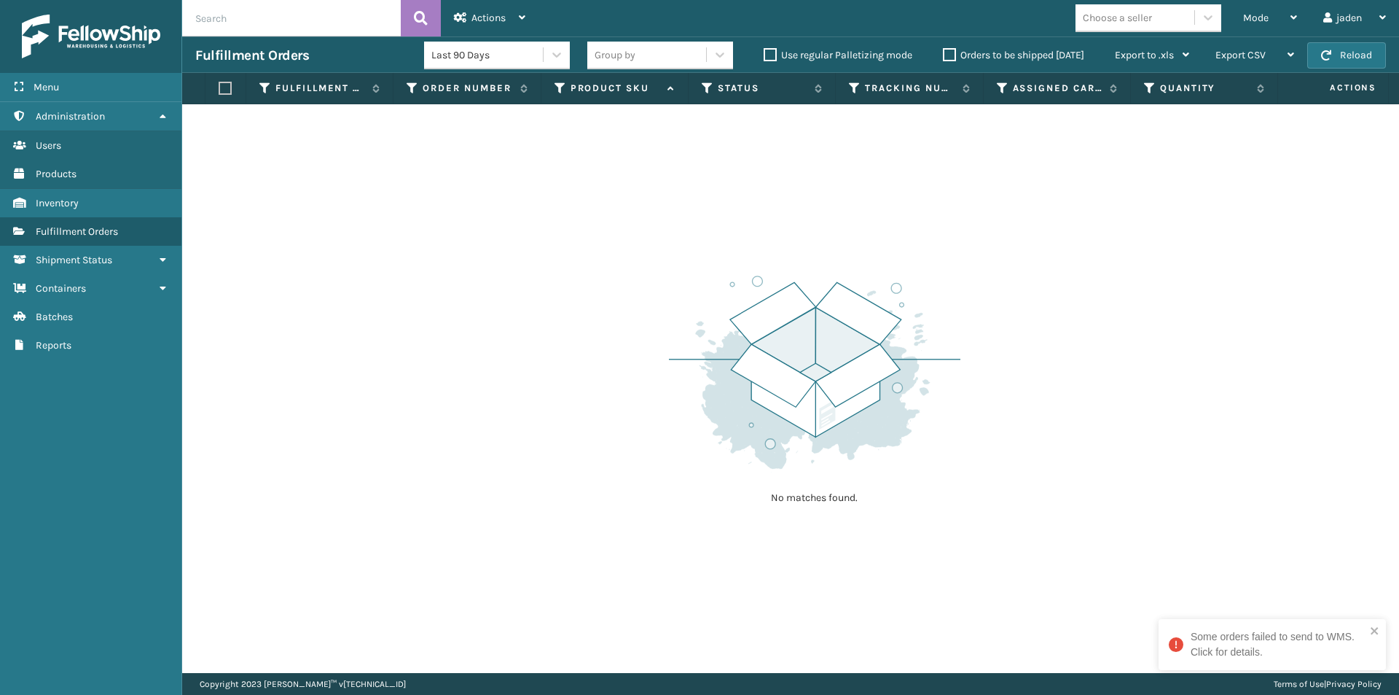
drag, startPoint x: 1009, startPoint y: 185, endPoint x: 1000, endPoint y: 185, distance: 9.5
drag, startPoint x: 1000, startPoint y: 185, endPoint x: 728, endPoint y: 171, distance: 272.3
click at [728, 171] on div "No matches found." at bounding box center [790, 388] width 1217 height 569
click at [1343, 58] on button "Reload" at bounding box center [1347, 55] width 79 height 26
click at [951, 58] on label "Orders to be shipped [DATE]" at bounding box center [1013, 55] width 141 height 12
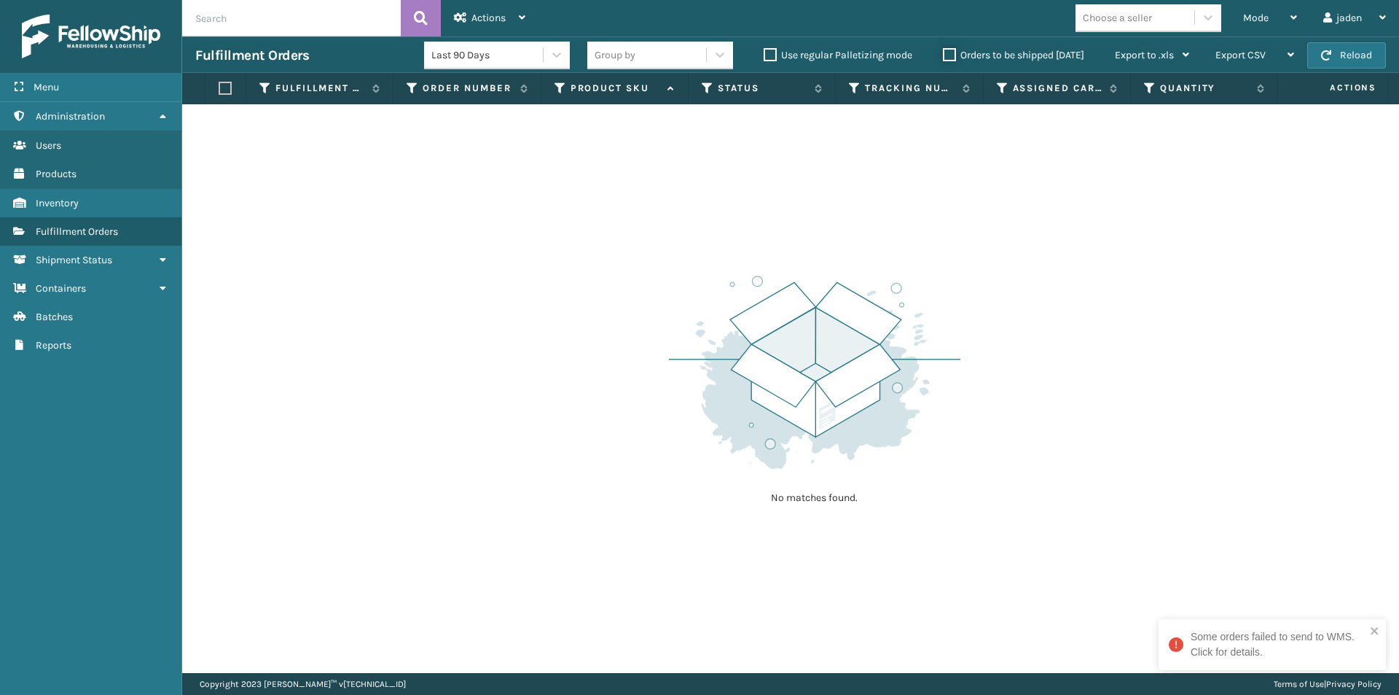
click at [944, 56] on input "Orders to be shipped [DATE]" at bounding box center [943, 51] width 1 height 9
click at [1235, 20] on div "Mode Regular Mode Picking Mode Labeling Mode Exit Scan Mode" at bounding box center [1270, 18] width 80 height 36
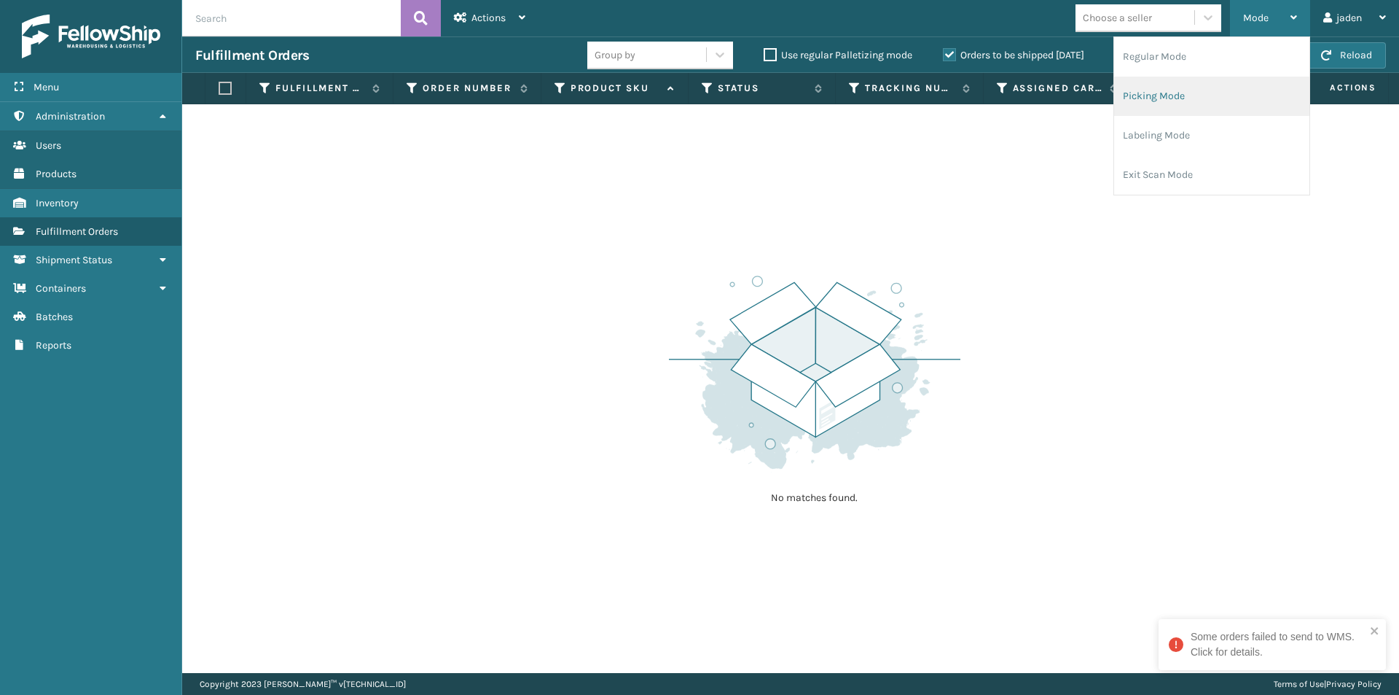
click at [1200, 91] on li "Picking Mode" at bounding box center [1211, 96] width 195 height 39
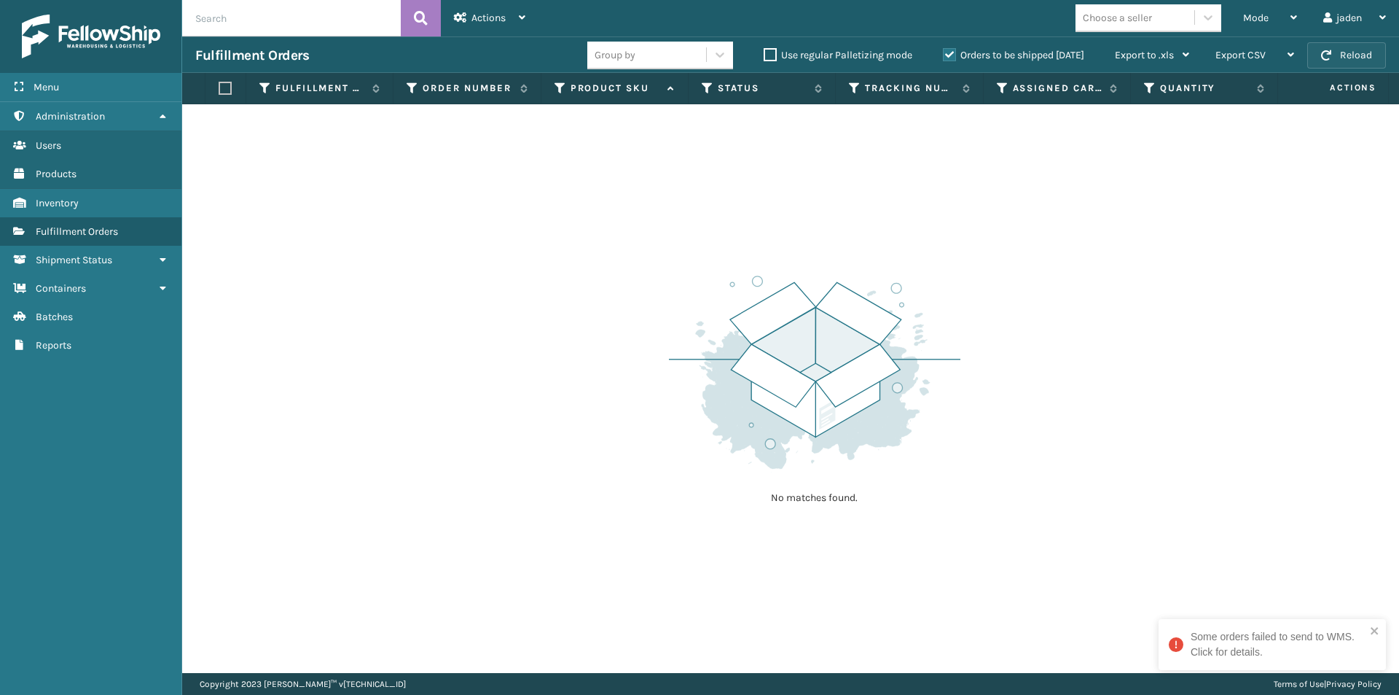
click at [1340, 68] on button "Reload" at bounding box center [1347, 55] width 79 height 26
drag, startPoint x: 1071, startPoint y: 281, endPoint x: 1054, endPoint y: 277, distance: 17.9
drag, startPoint x: 1054, startPoint y: 277, endPoint x: 931, endPoint y: 93, distance: 221.2
click at [685, 243] on div "No matches found." at bounding box center [790, 388] width 1217 height 569
click at [956, 52] on label "Orders to be shipped [DATE]" at bounding box center [1013, 55] width 141 height 12
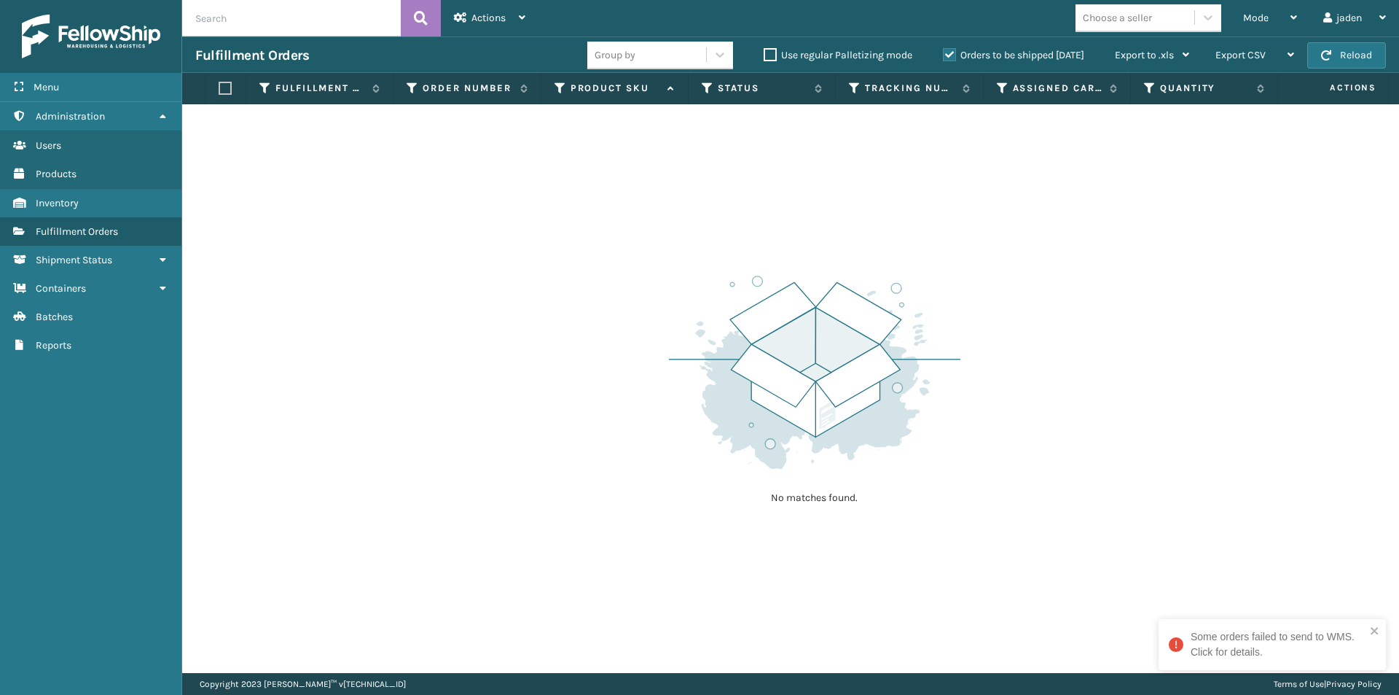
click at [944, 52] on input "Orders to be shipped [DATE]" at bounding box center [943, 51] width 1 height 9
drag, startPoint x: 980, startPoint y: 230, endPoint x: 1173, endPoint y: 72, distance: 248.6
click at [675, 200] on div "No matches found." at bounding box center [790, 388] width 1217 height 569
click at [1334, 60] on button "Reload" at bounding box center [1347, 55] width 79 height 26
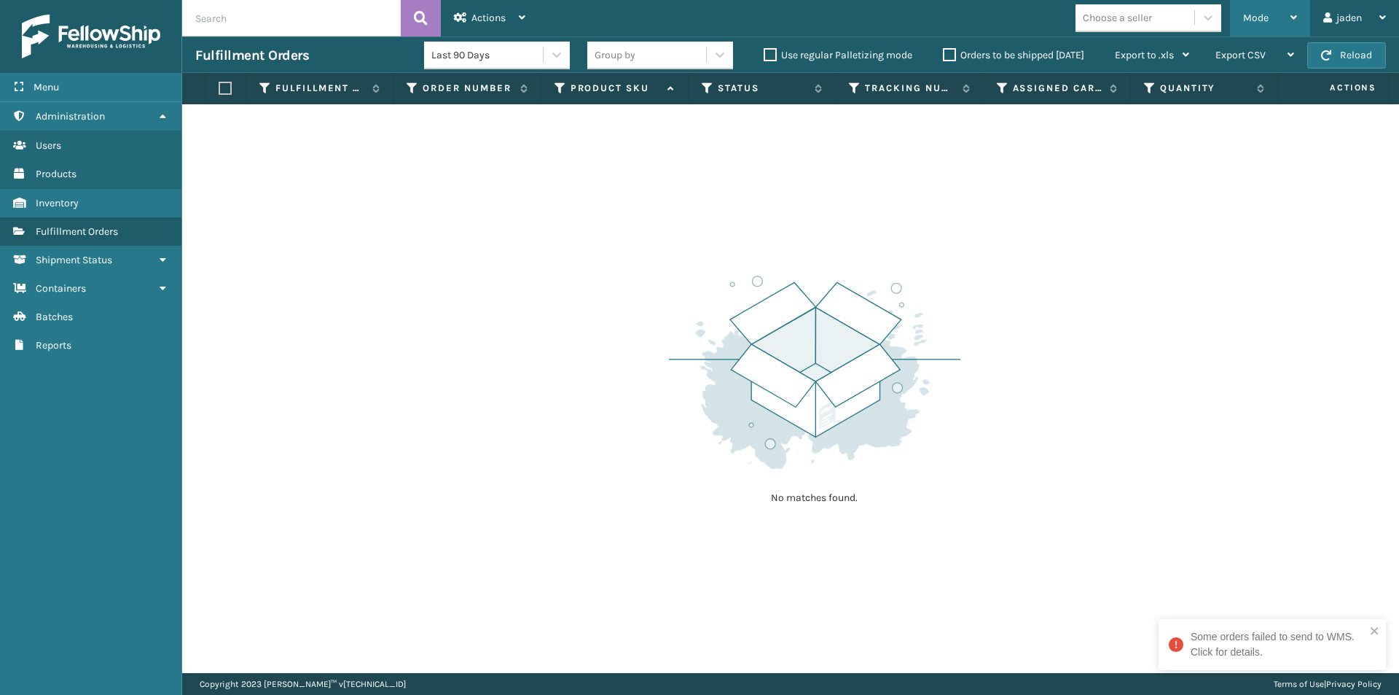
click at [1270, 15] on div "Mode" at bounding box center [1270, 18] width 54 height 36
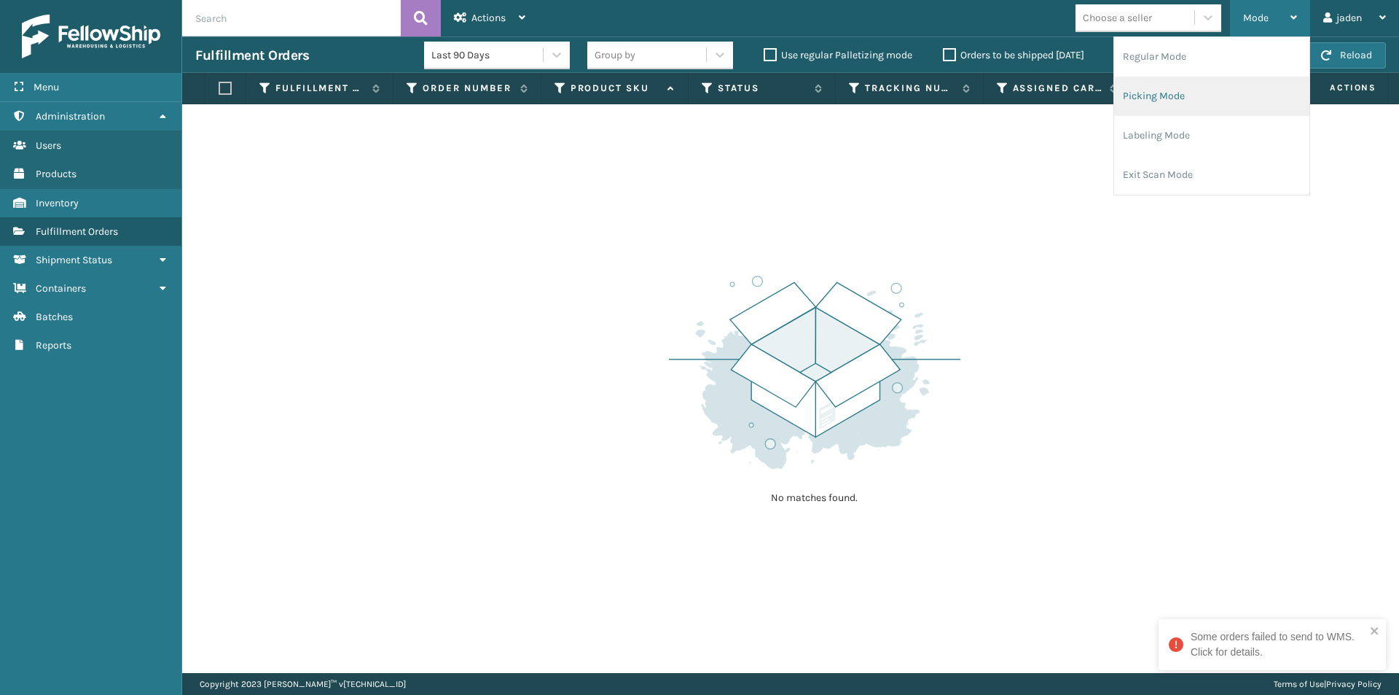
click at [1189, 94] on li "Picking Mode" at bounding box center [1211, 96] width 195 height 39
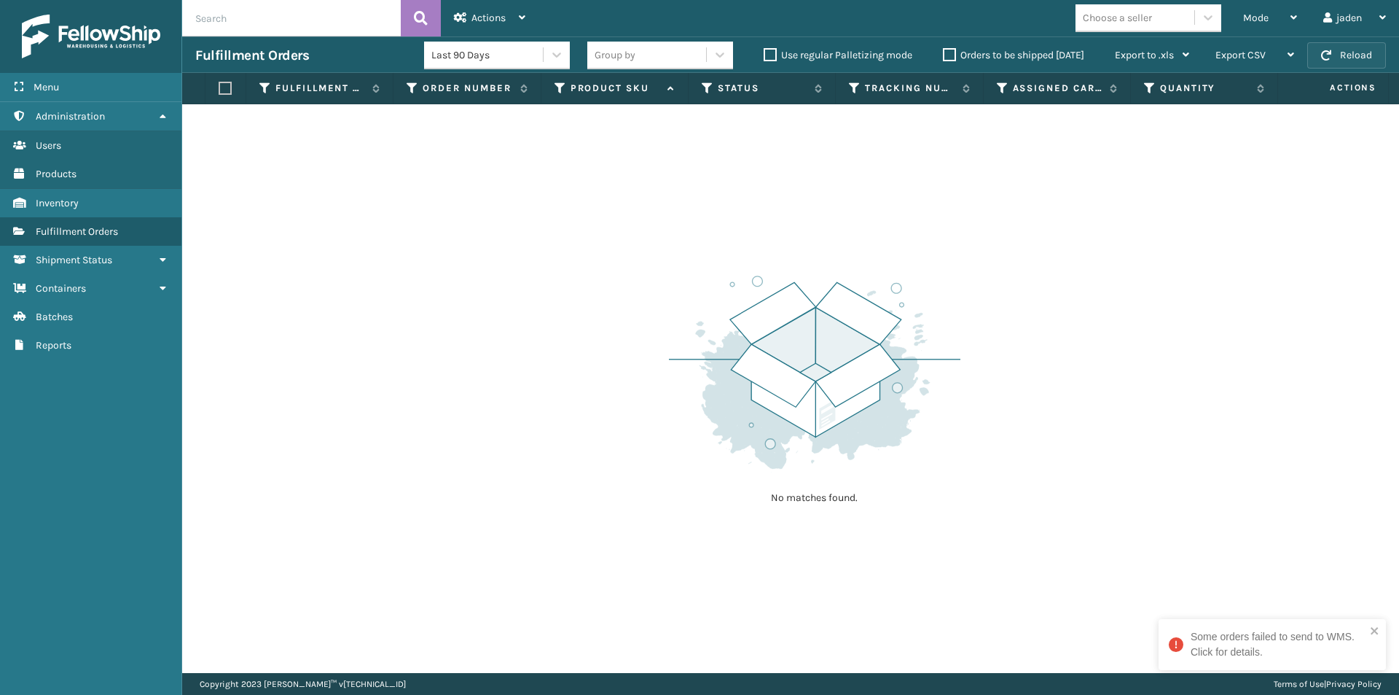
click at [1346, 60] on button "Reload" at bounding box center [1347, 55] width 79 height 26
click at [1340, 59] on button "Reload" at bounding box center [1347, 55] width 79 height 26
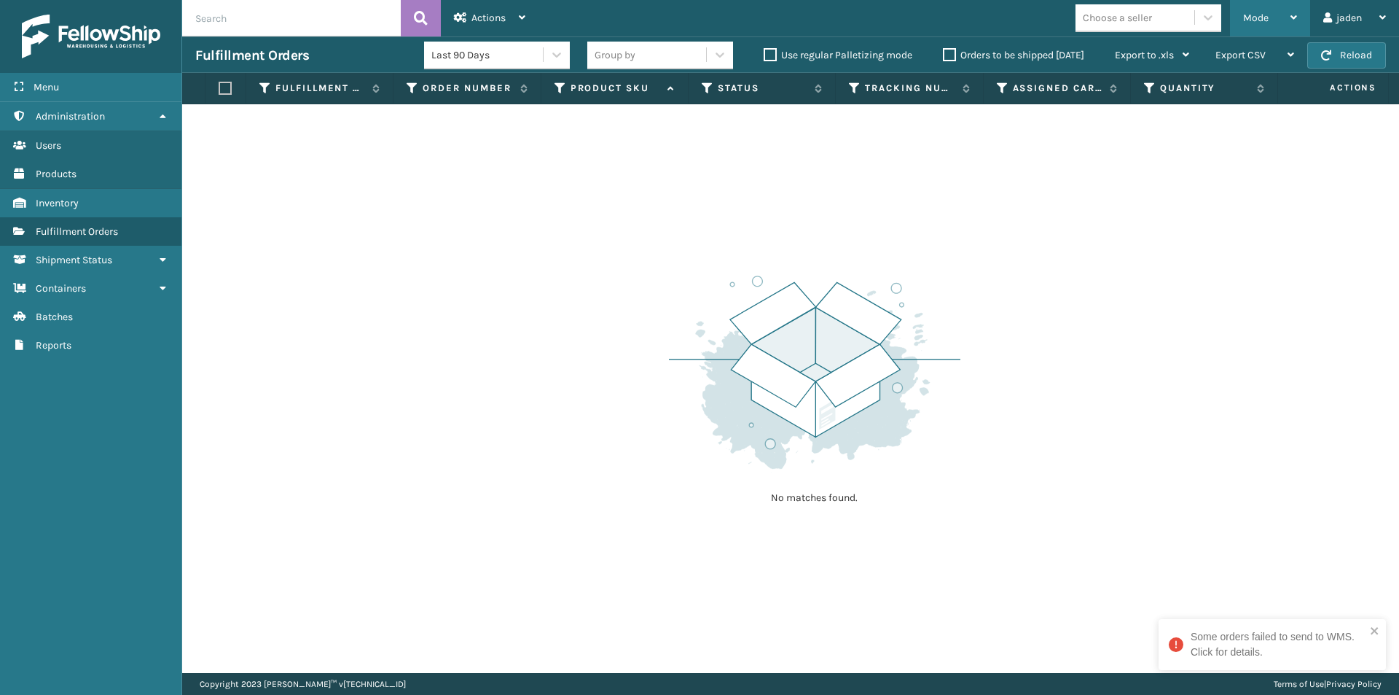
click at [1253, 9] on div "Mode" at bounding box center [1270, 18] width 54 height 36
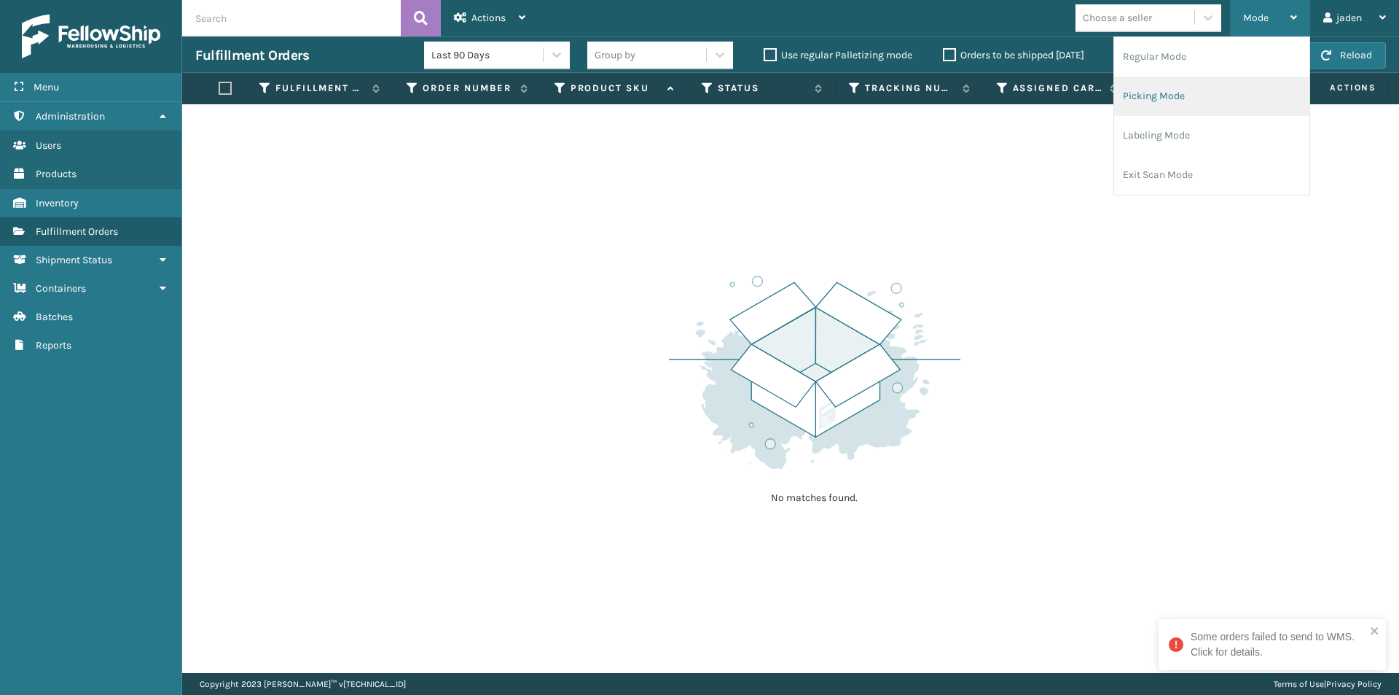
click at [1200, 103] on li "Picking Mode" at bounding box center [1211, 96] width 195 height 39
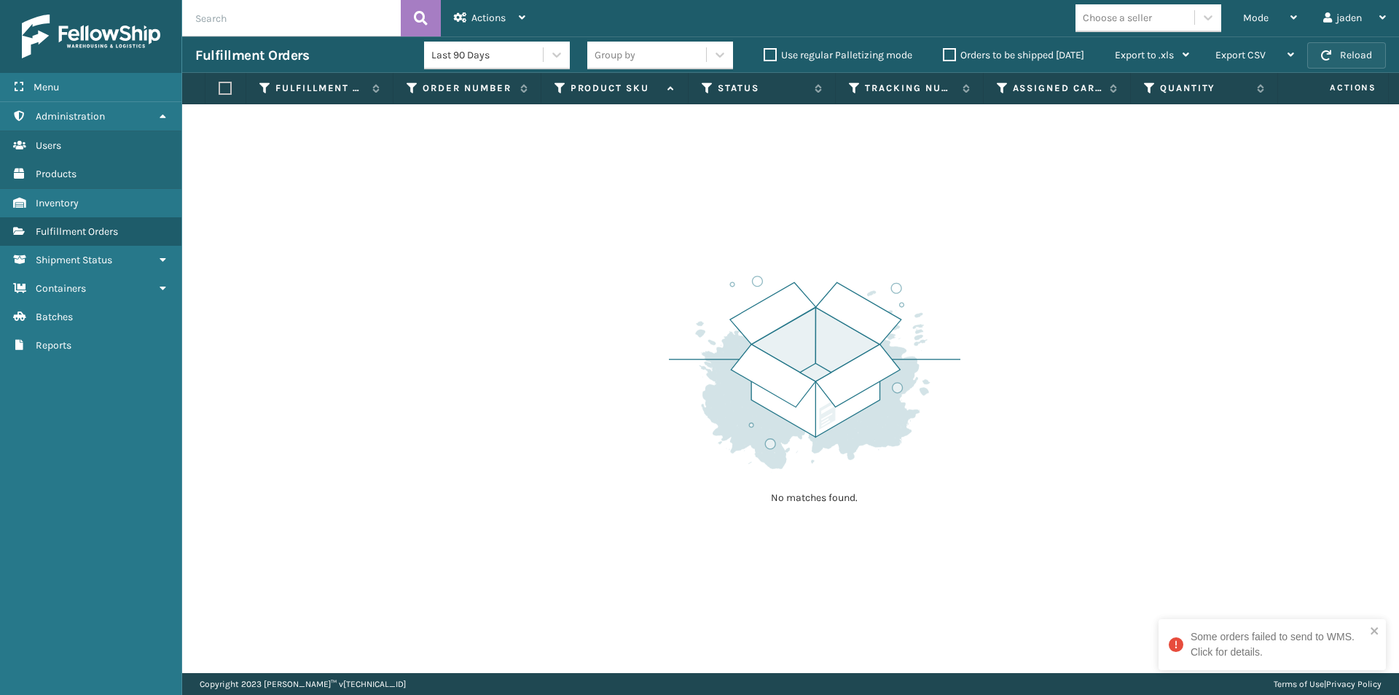
click at [1372, 59] on button "Reload" at bounding box center [1347, 55] width 79 height 26
click at [1358, 55] on button "Reload" at bounding box center [1347, 55] width 79 height 26
click at [1279, 11] on div "Mode" at bounding box center [1270, 18] width 54 height 36
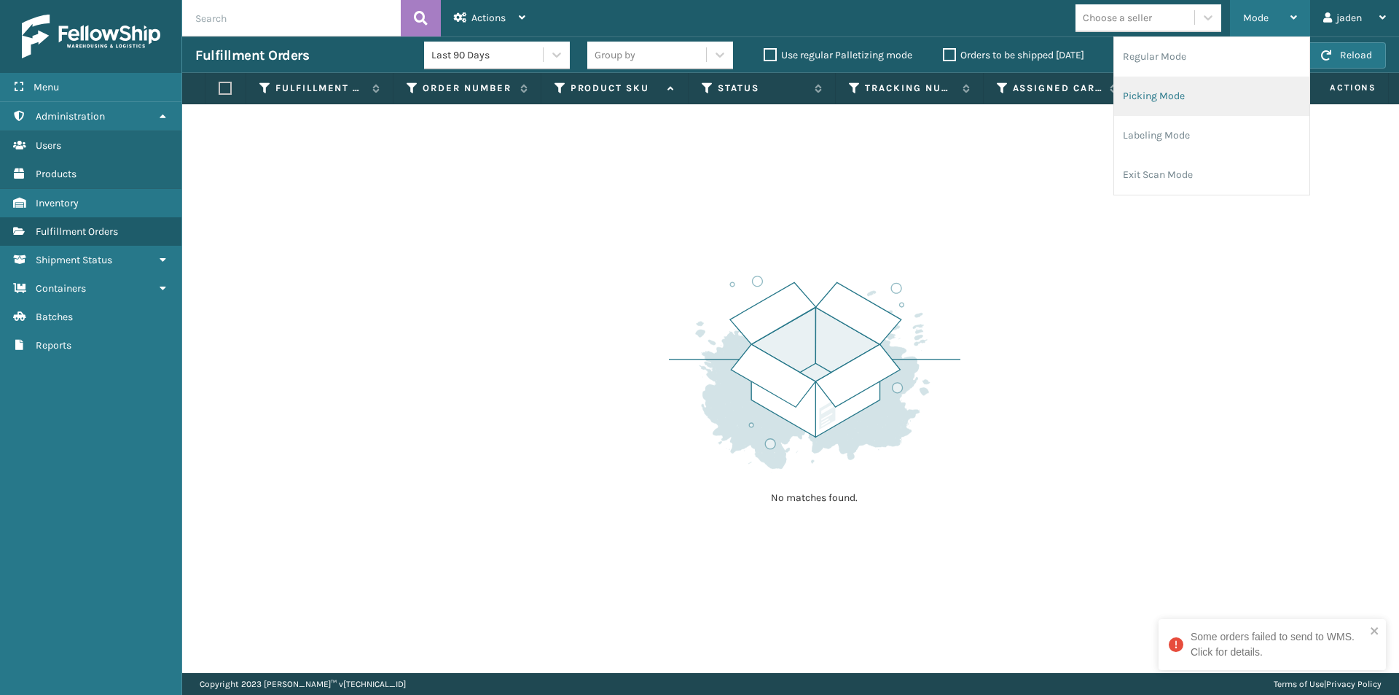
click at [1229, 87] on li "Picking Mode" at bounding box center [1211, 96] width 195 height 39
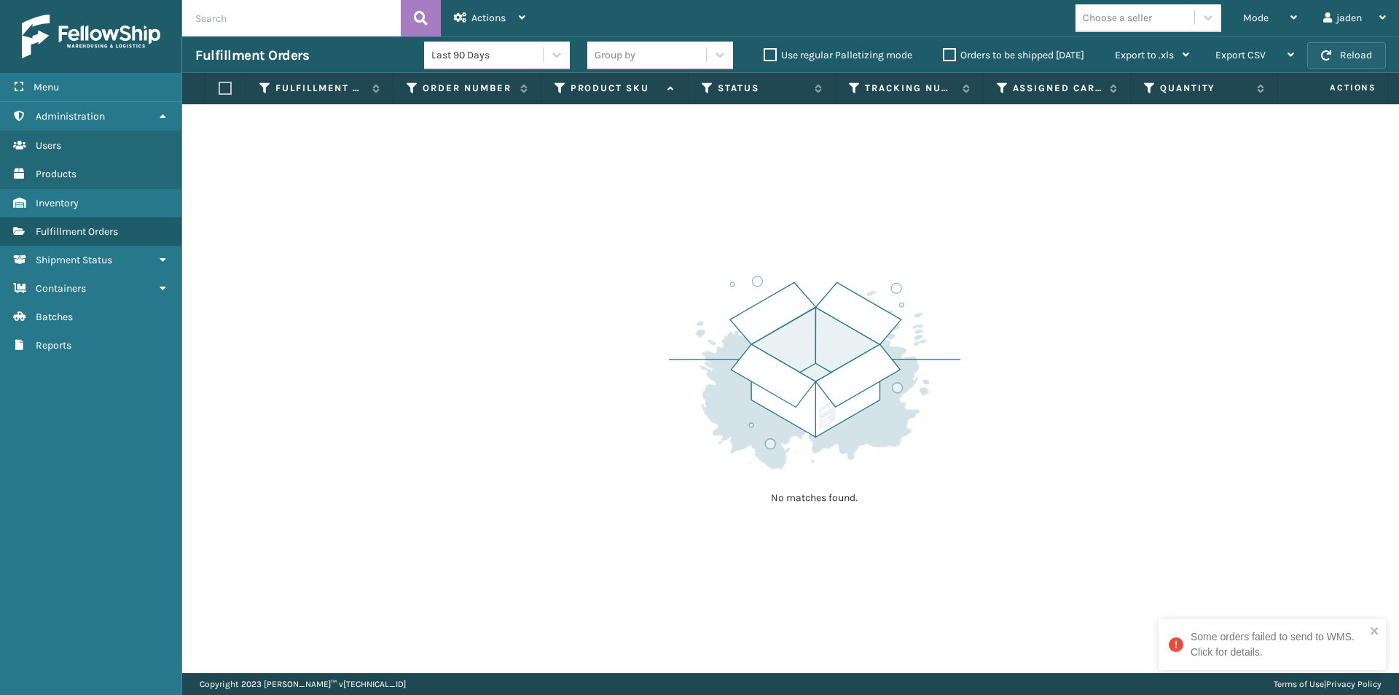
click at [1343, 58] on button "Reload" at bounding box center [1347, 55] width 79 height 26
click at [1292, 30] on div "Mode" at bounding box center [1270, 18] width 54 height 36
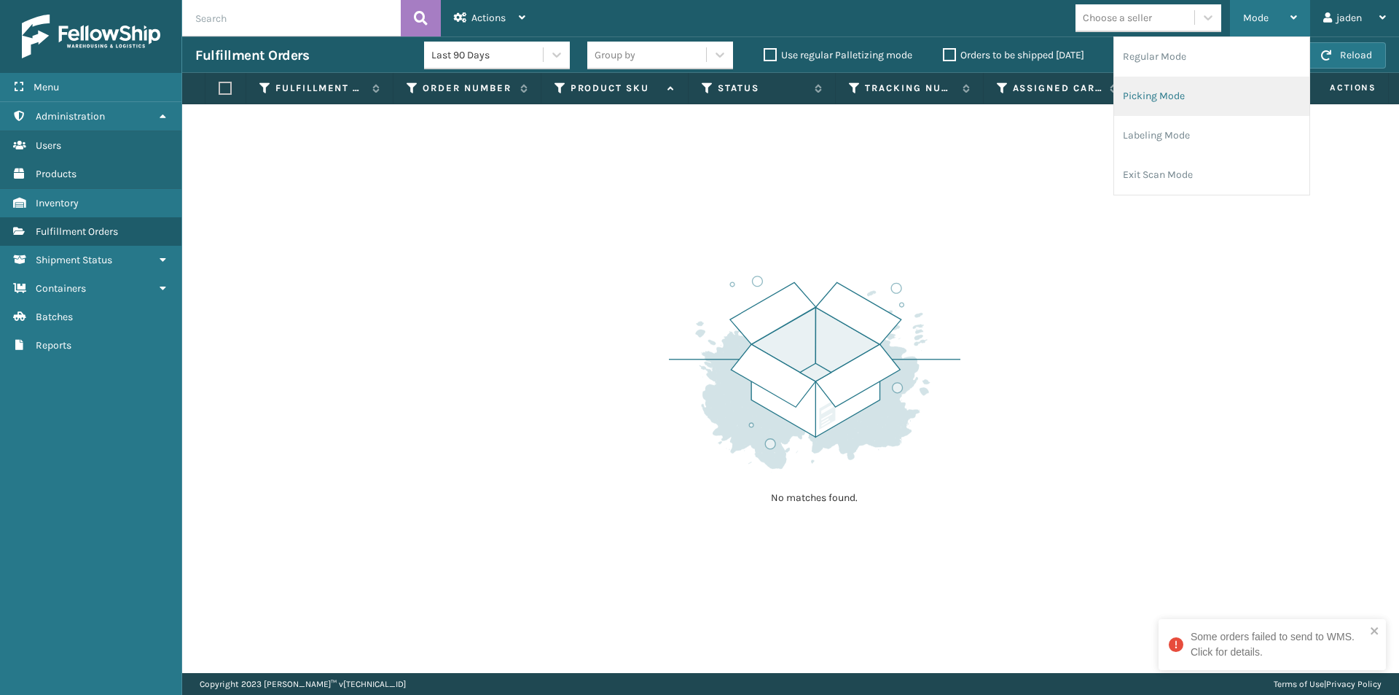
click at [1216, 95] on li "Picking Mode" at bounding box center [1211, 96] width 195 height 39
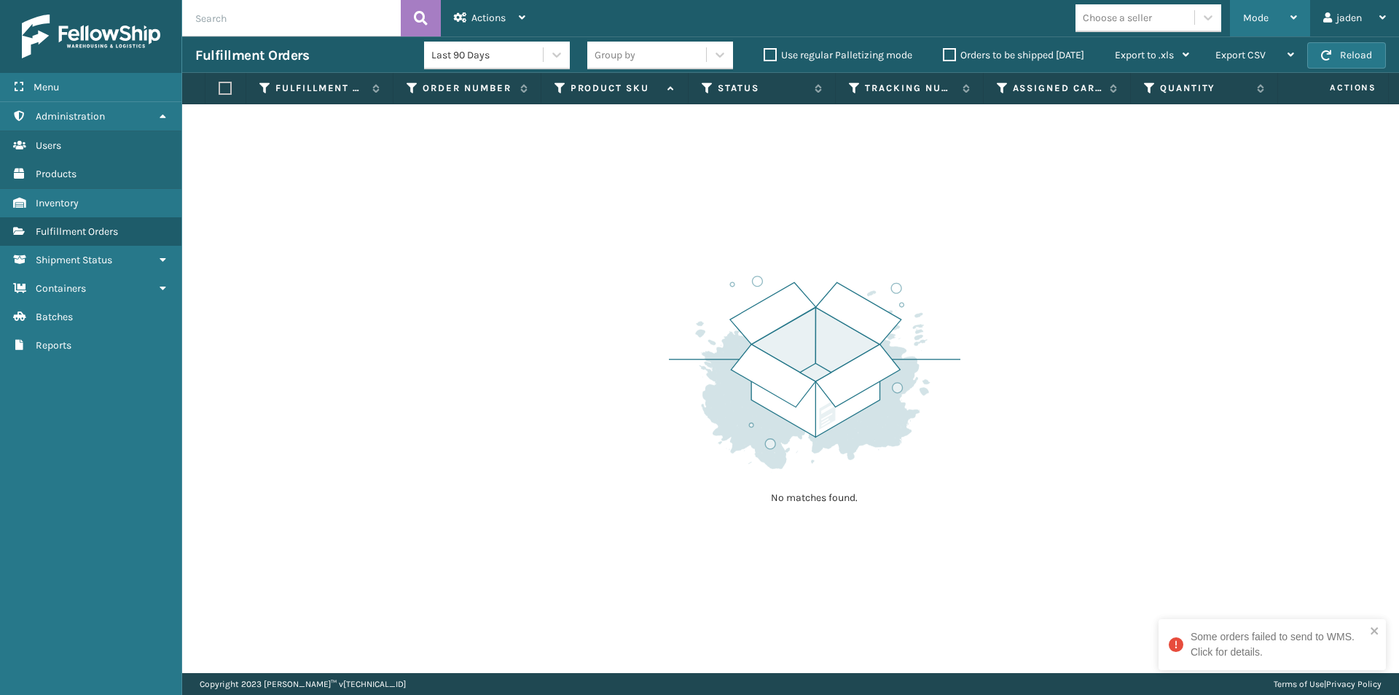
click at [1272, 14] on div "Mode" at bounding box center [1270, 18] width 54 height 36
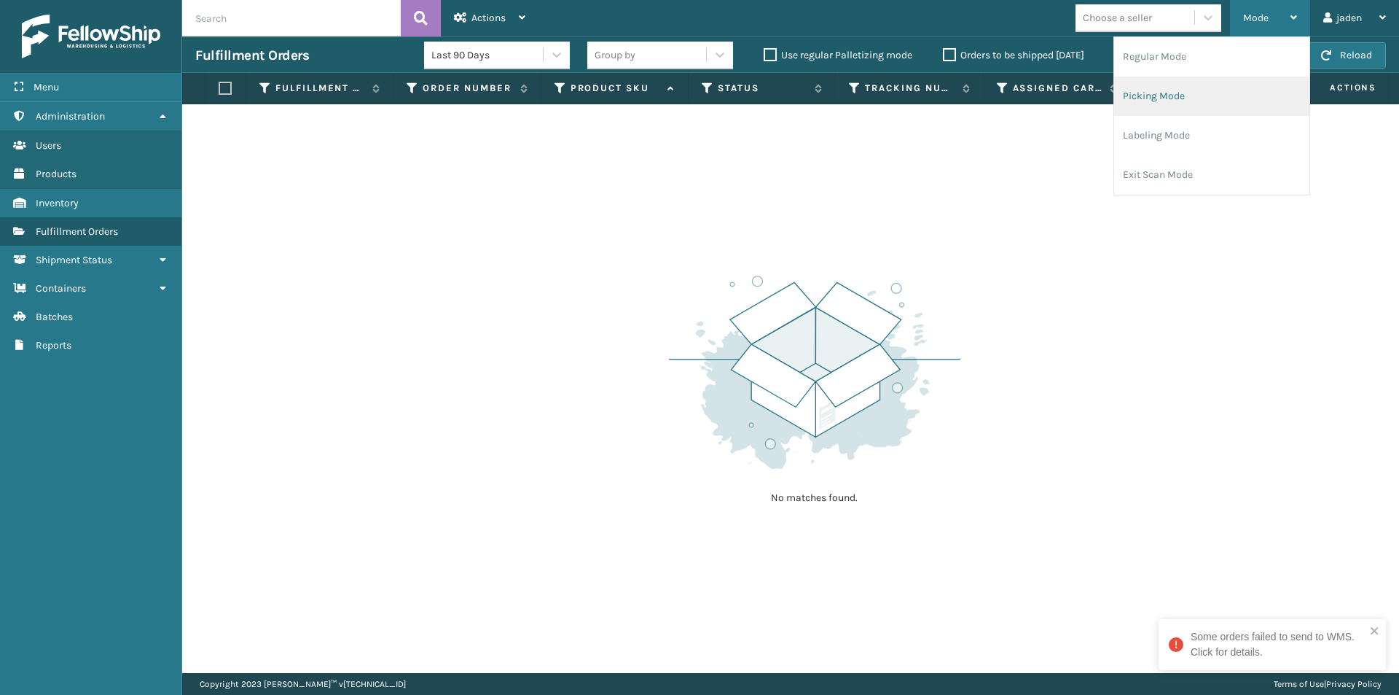
click at [1189, 81] on li "Picking Mode" at bounding box center [1211, 96] width 195 height 39
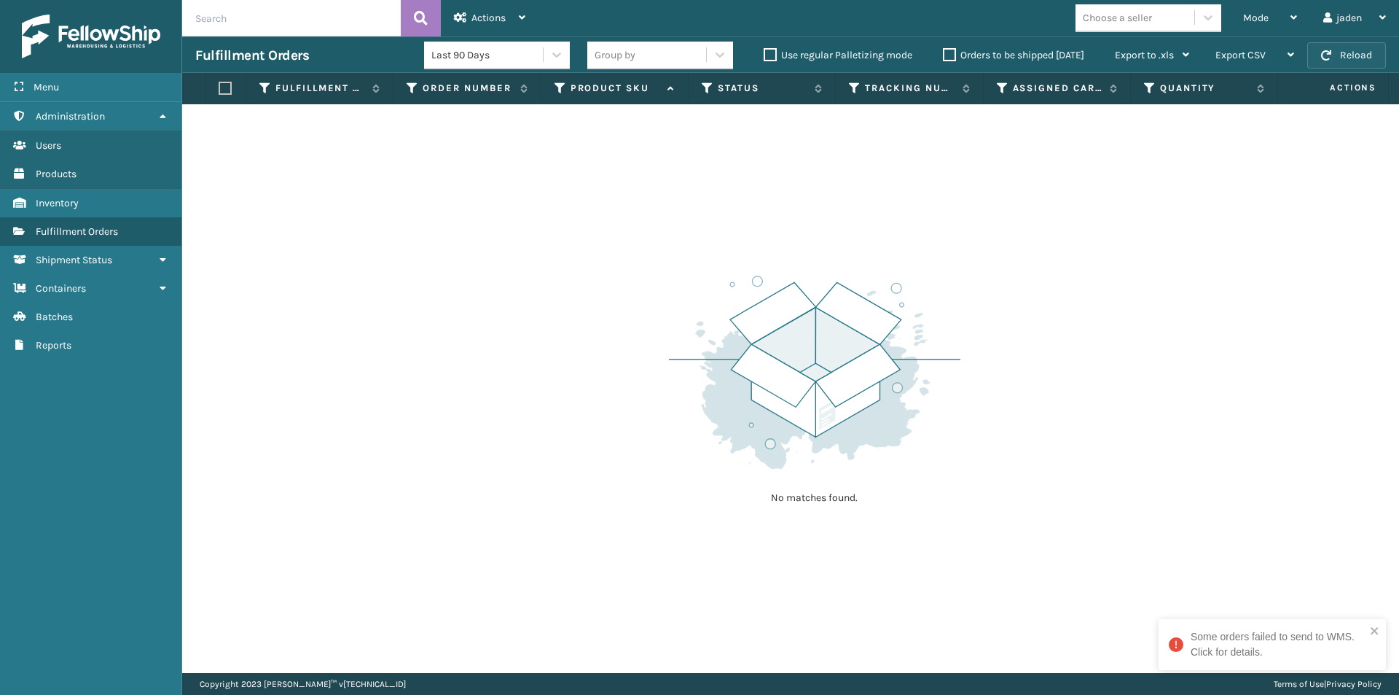
click at [1346, 60] on button "Reload" at bounding box center [1347, 55] width 79 height 26
click at [1268, 13] on div "Mode" at bounding box center [1270, 18] width 54 height 36
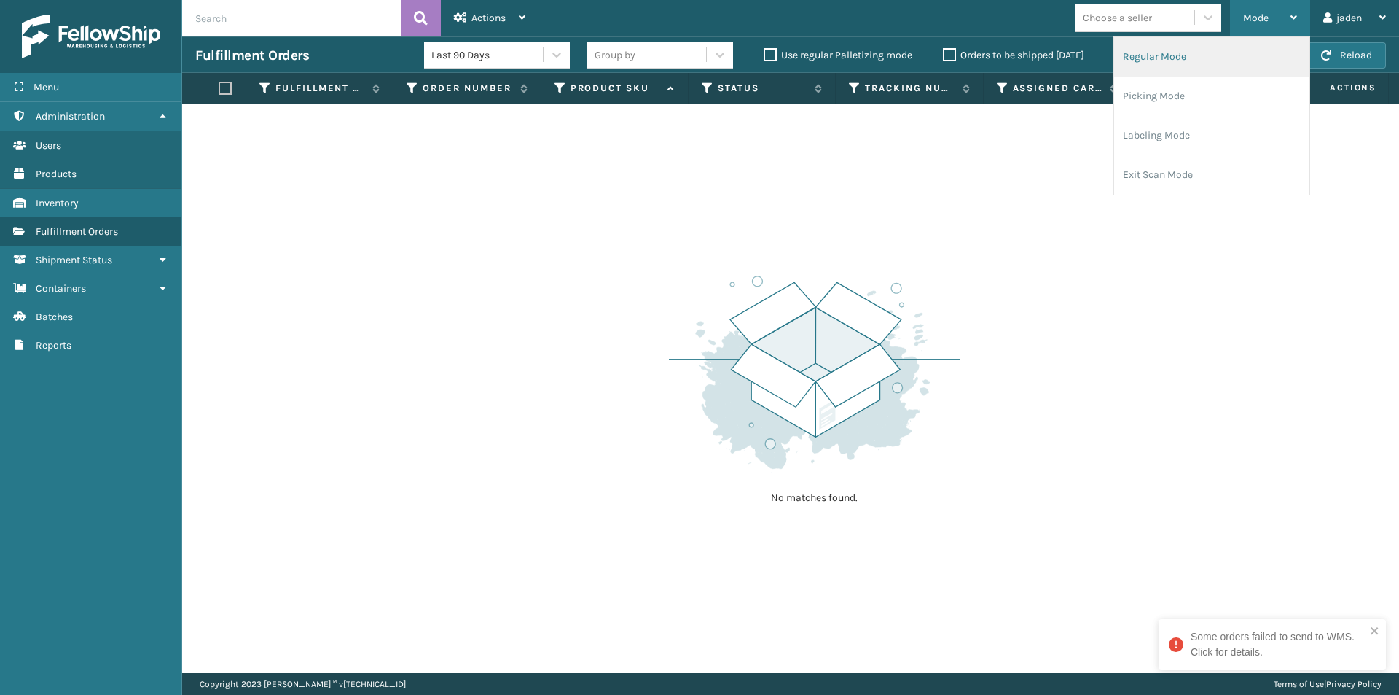
click at [1210, 59] on li "Regular Mode" at bounding box center [1211, 56] width 195 height 39
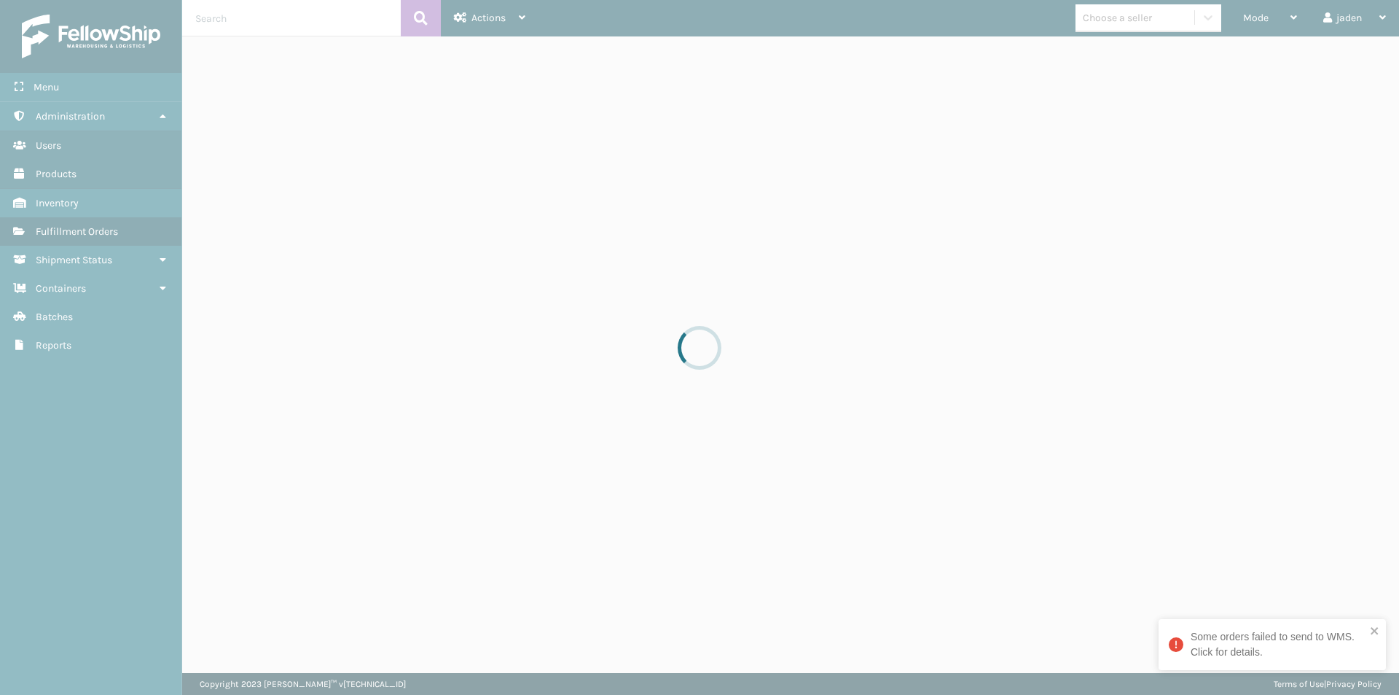
drag, startPoint x: 997, startPoint y: 82, endPoint x: 707, endPoint y: 79, distance: 290.1
click at [679, 117] on div at bounding box center [699, 347] width 1399 height 695
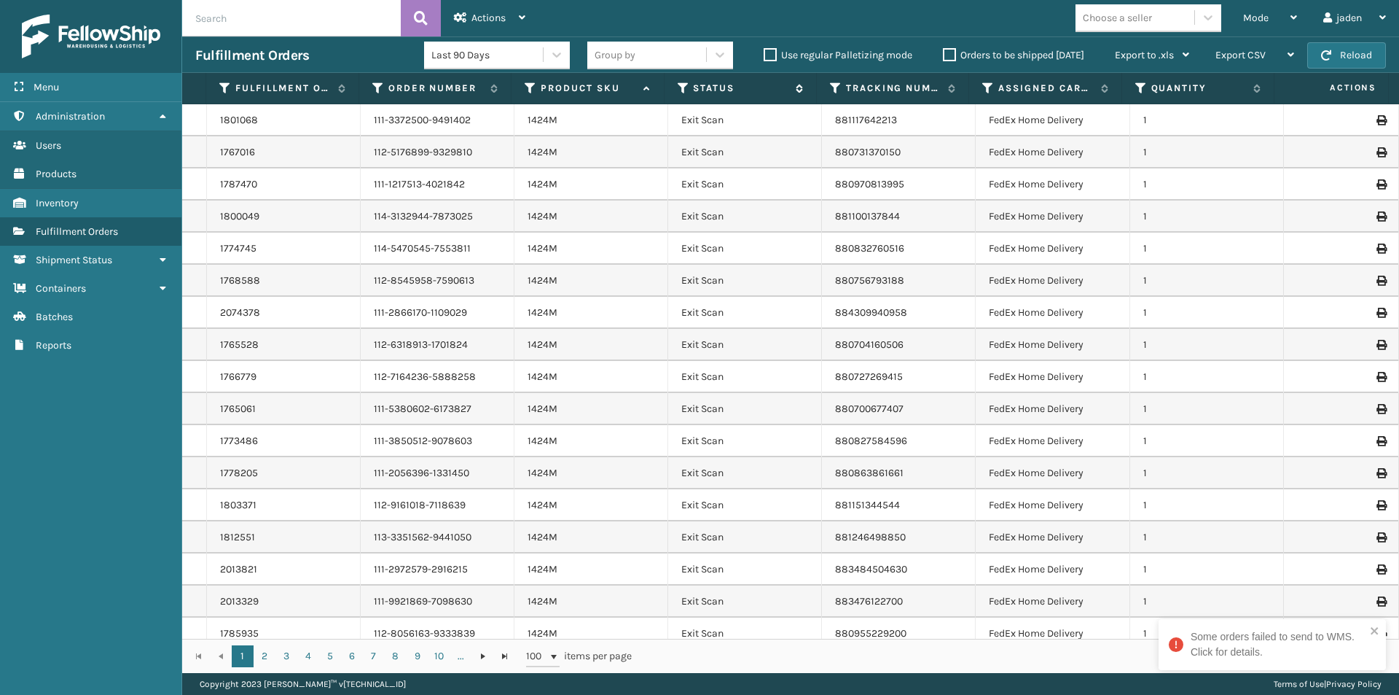
click at [687, 88] on icon at bounding box center [684, 88] width 12 height 13
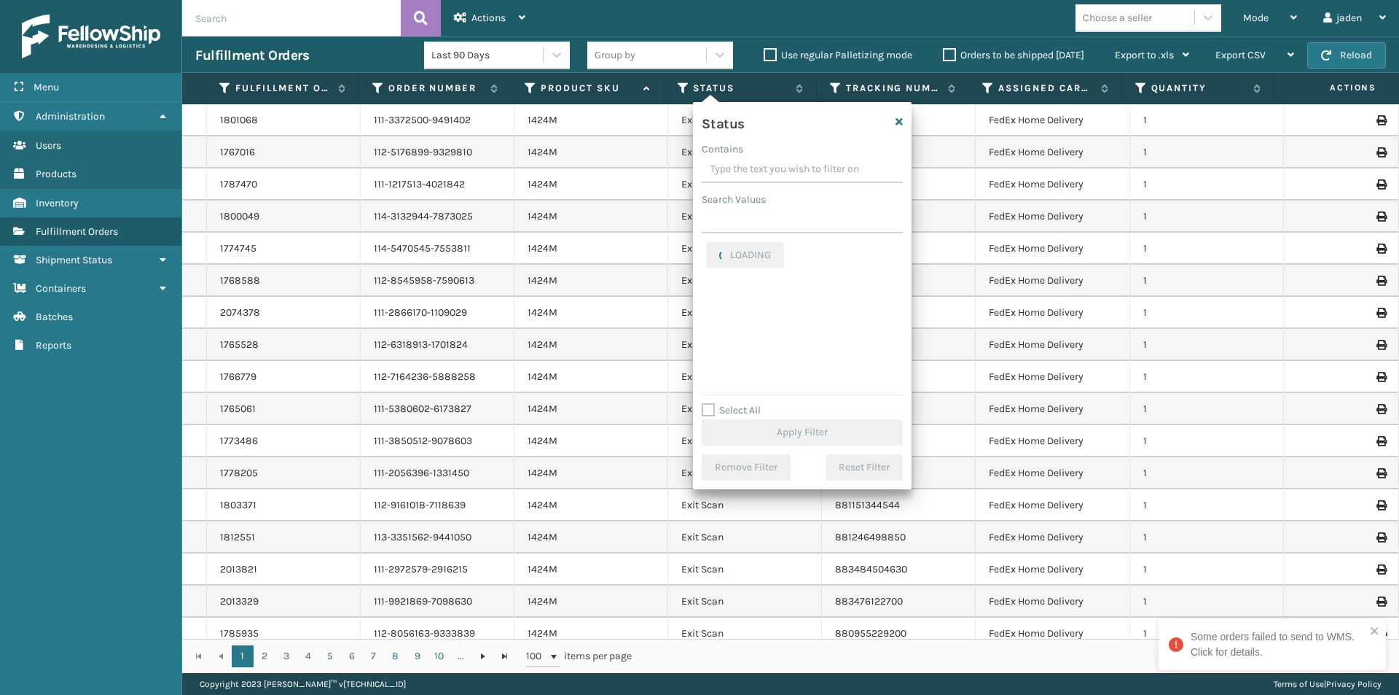
drag, startPoint x: 812, startPoint y: 173, endPoint x: 760, endPoint y: 173, distance: 51.8
click at [760, 173] on input "Contains" at bounding box center [802, 170] width 201 height 26
click at [711, 301] on div "Picking" at bounding box center [802, 308] width 192 height 17
click at [713, 310] on label "Picking" at bounding box center [732, 308] width 52 height 12
click at [707, 310] on input "Picking" at bounding box center [706, 304] width 1 height 9
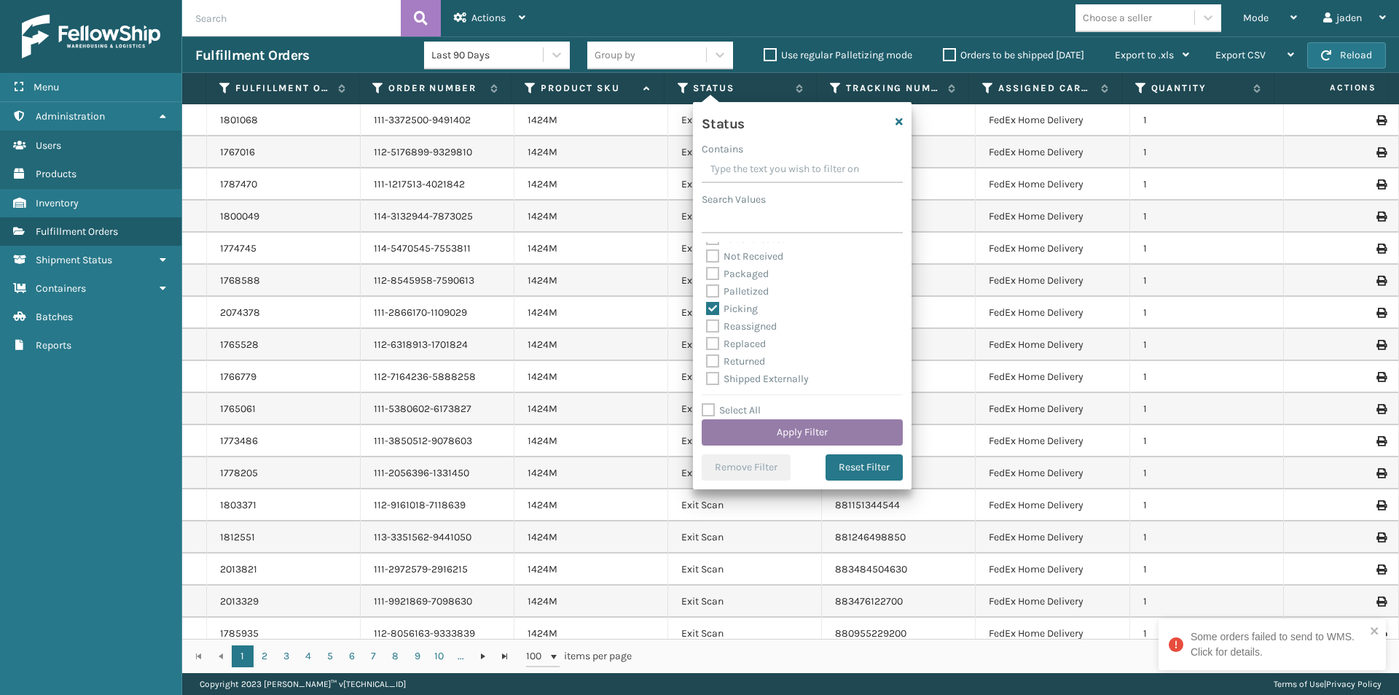
click at [840, 443] on button "Apply Filter" at bounding box center [802, 432] width 201 height 26
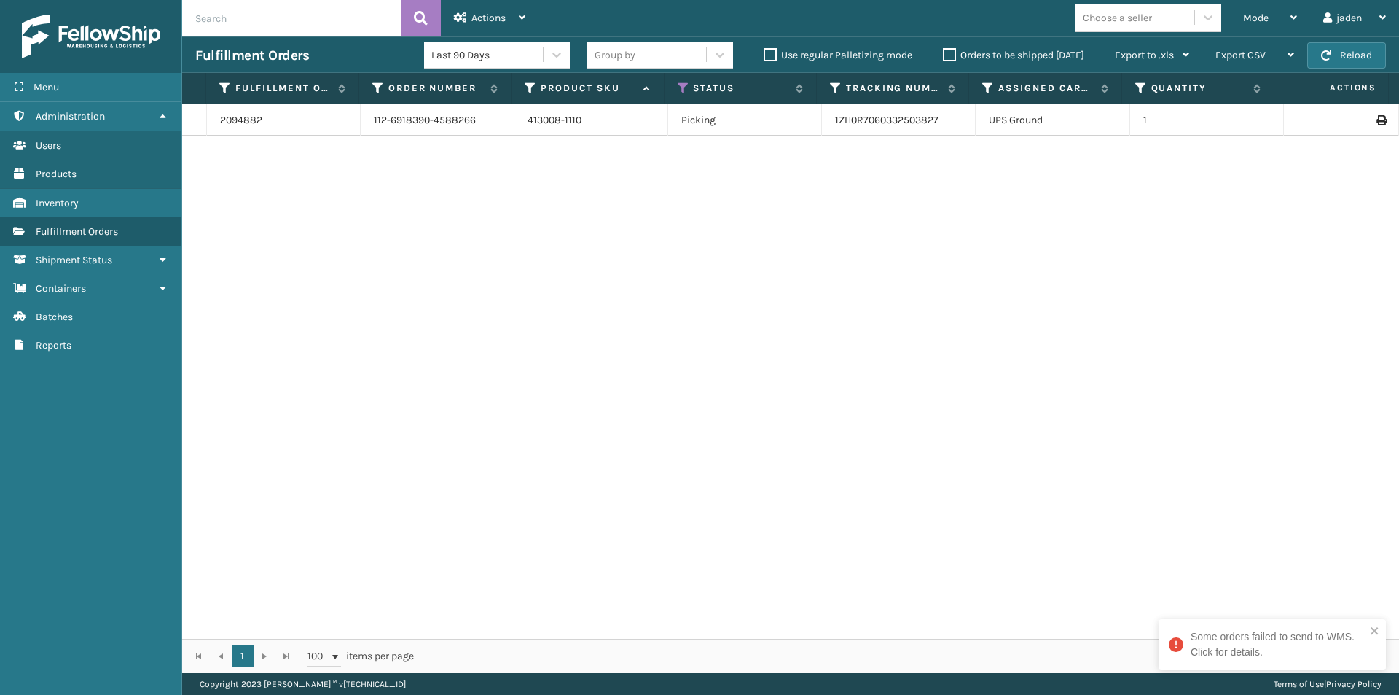
drag, startPoint x: 1001, startPoint y: 220, endPoint x: 677, endPoint y: 238, distance: 324.8
click at [663, 263] on div "2094882 112-6918390-4588266 413008-1110 Picking 1ZH0R7060332503827 UPS Ground 1" at bounding box center [790, 371] width 1217 height 534
click at [1356, 55] on button "Reload" at bounding box center [1347, 55] width 79 height 26
click at [1271, 22] on div "Mode" at bounding box center [1270, 18] width 54 height 36
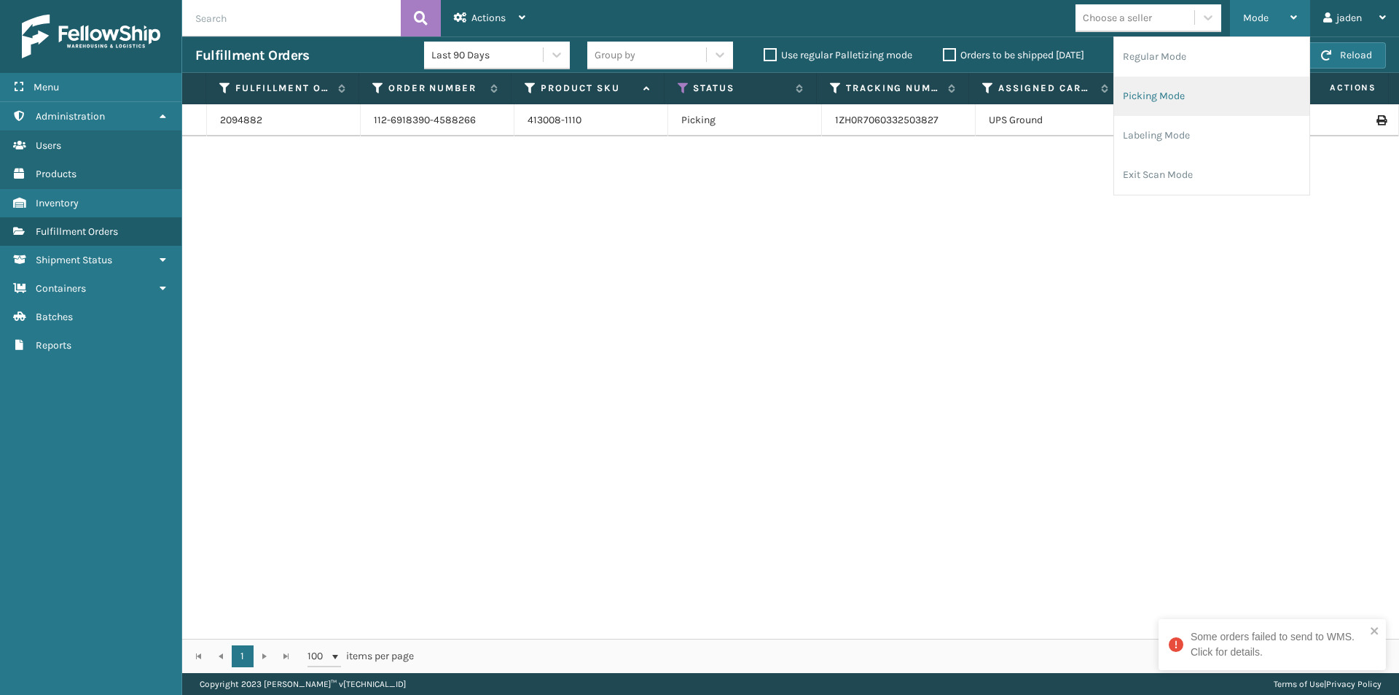
click at [1186, 95] on li "Picking Mode" at bounding box center [1211, 96] width 195 height 39
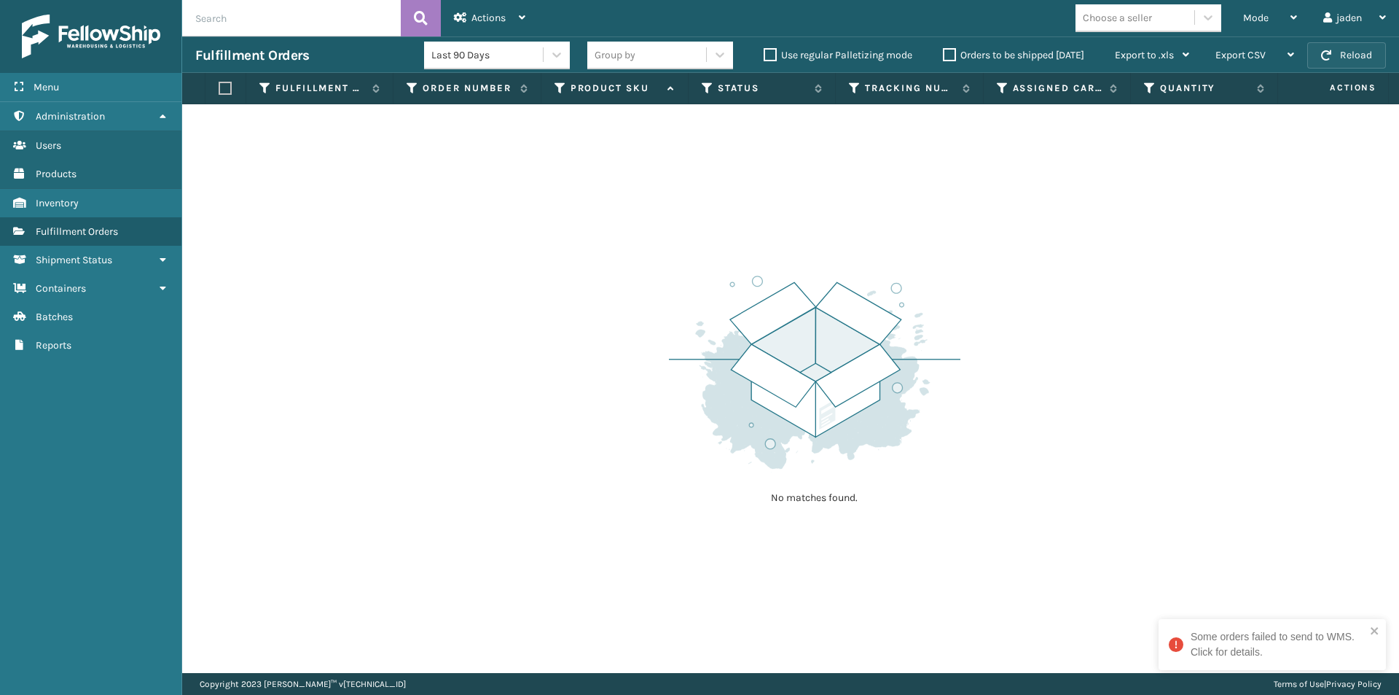
click at [1370, 58] on button "Reload" at bounding box center [1347, 55] width 79 height 26
click at [950, 55] on label "Orders to be shipped [DATE]" at bounding box center [1013, 55] width 141 height 12
click at [944, 55] on input "Orders to be shipped [DATE]" at bounding box center [943, 51] width 1 height 9
click at [958, 79] on section "Fulfillment Orders Group by Use regular Palletizing mode Orders to be shipped […" at bounding box center [790, 354] width 1217 height 636
drag, startPoint x: 972, startPoint y: 184, endPoint x: 1001, endPoint y: 293, distance: 113.0
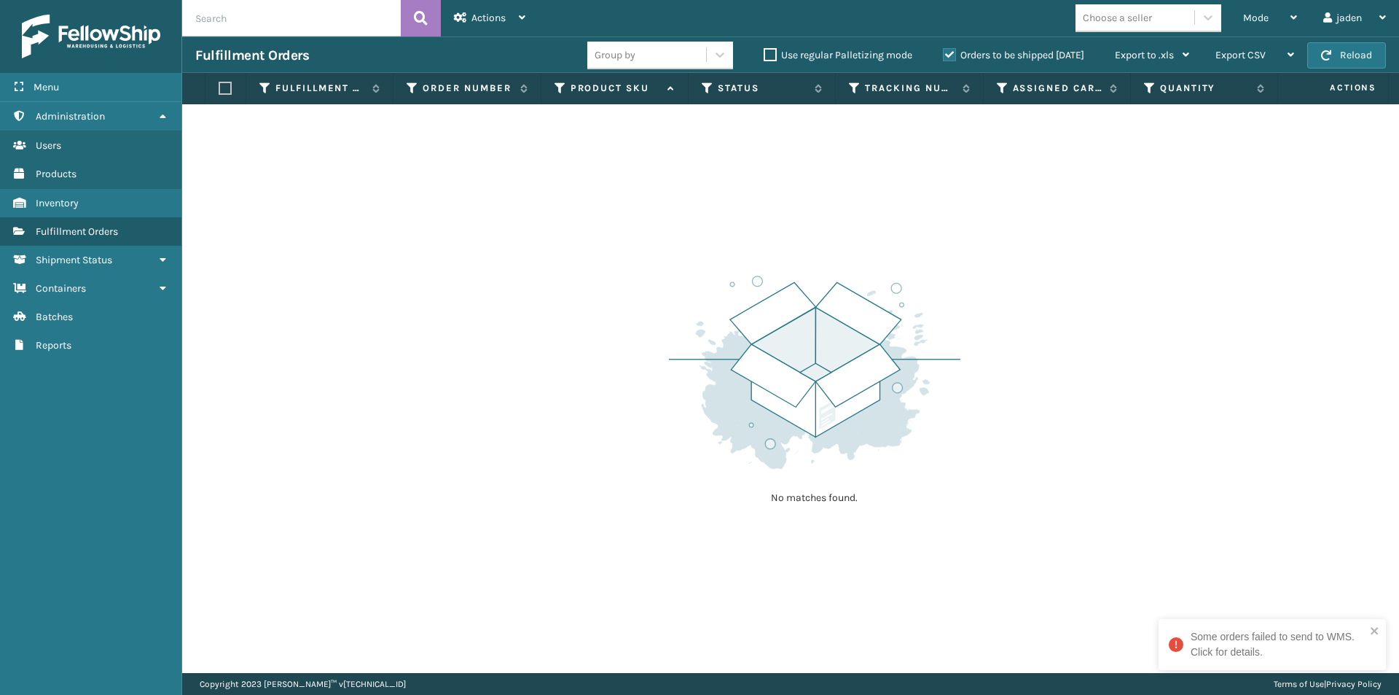
click at [983, 243] on div "No matches found." at bounding box center [790, 388] width 1217 height 569
drag, startPoint x: 1010, startPoint y: 305, endPoint x: 1051, endPoint y: 355, distance: 64.8
click at [1051, 355] on div "No matches found." at bounding box center [790, 388] width 1217 height 569
click at [1352, 56] on button "Reload" at bounding box center [1347, 55] width 79 height 26
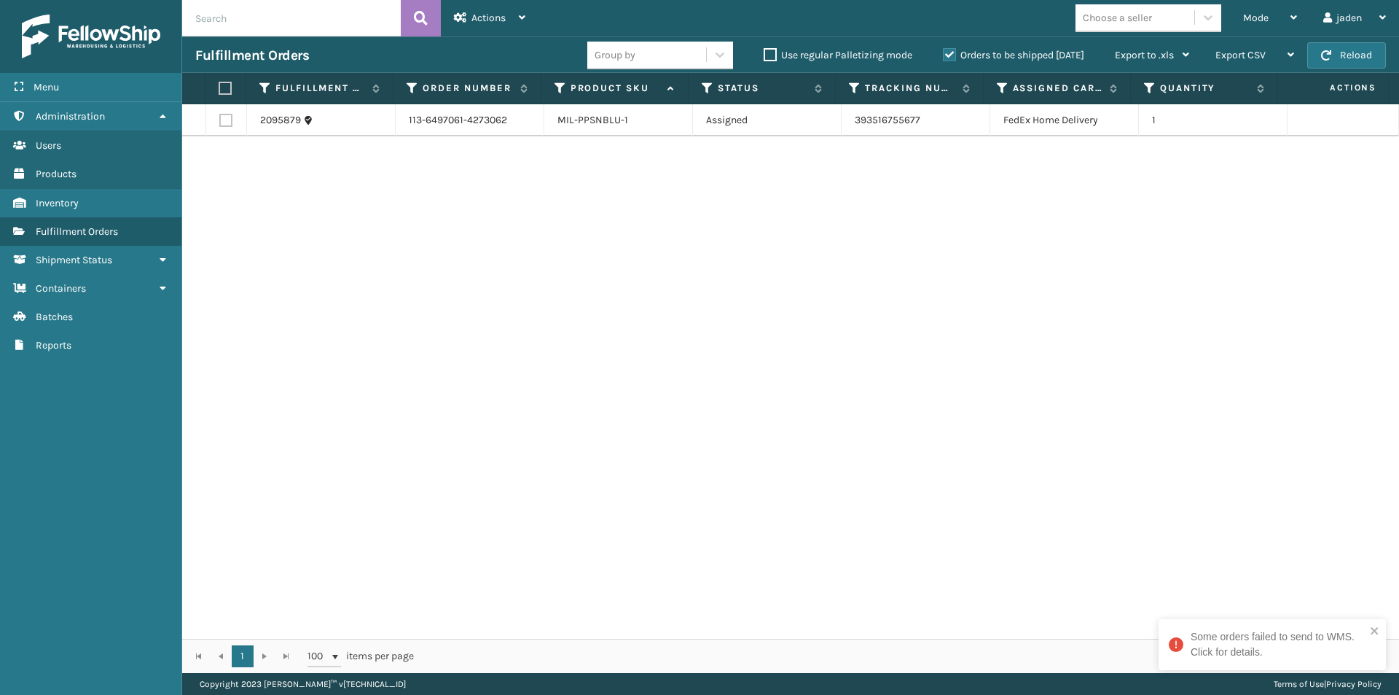
drag, startPoint x: 888, startPoint y: 251, endPoint x: 398, endPoint y: 183, distance: 495.3
click at [509, 254] on div "2095879 113-6497061-4273062 MIL-PPSNBLU-1 Assigned 393516755677 FedEx Home Deli…" at bounding box center [790, 371] width 1217 height 534
click at [224, 86] on label at bounding box center [223, 88] width 9 height 13
click at [219, 86] on input "checkbox" at bounding box center [219, 88] width 1 height 9
click at [465, 15] on icon at bounding box center [460, 17] width 13 height 10
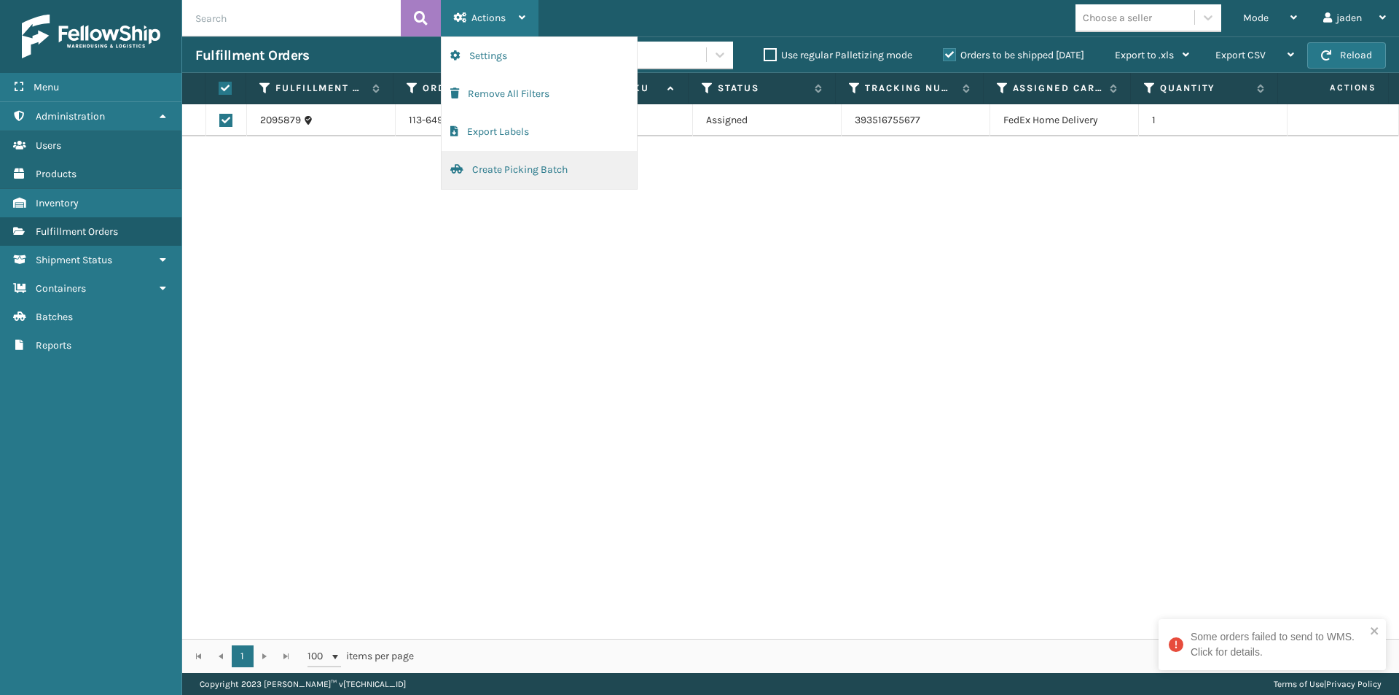
click at [523, 173] on button "Create Picking Batch" at bounding box center [539, 170] width 195 height 38
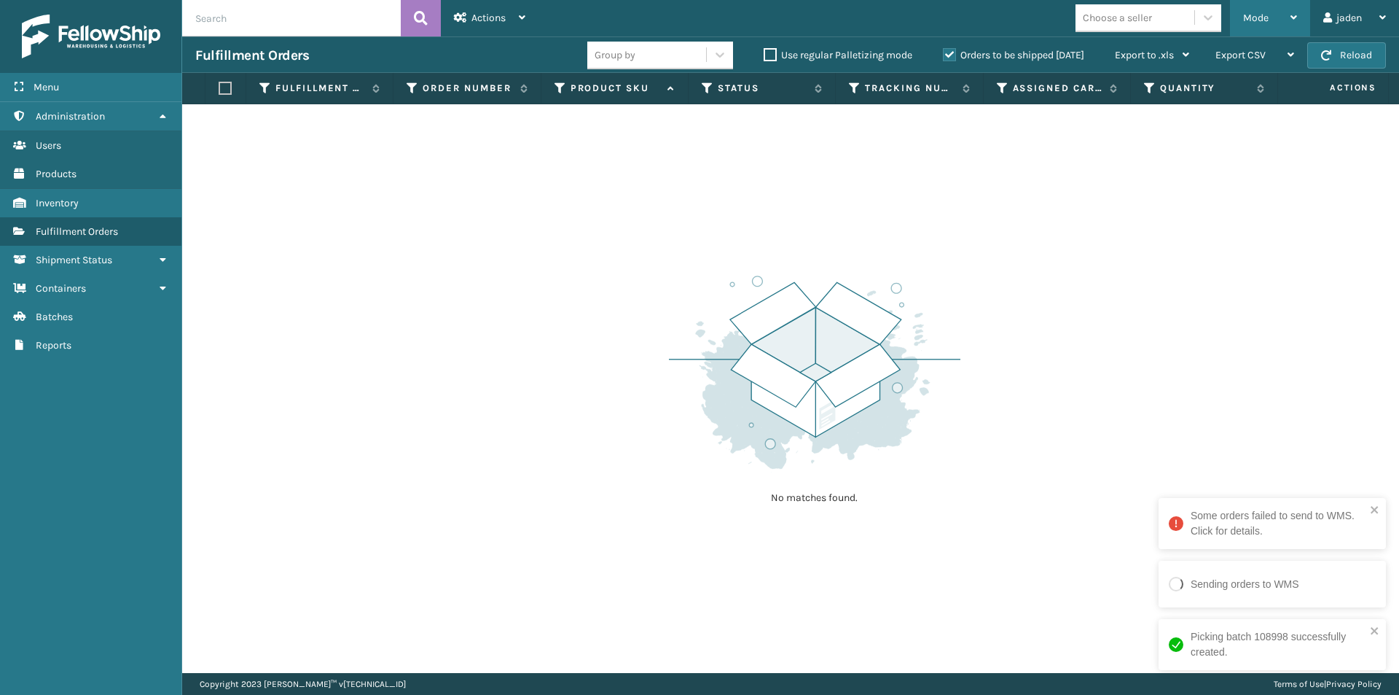
click at [1240, 30] on div "Mode Regular Mode Picking Mode Labeling Mode Exit Scan Mode" at bounding box center [1270, 18] width 80 height 36
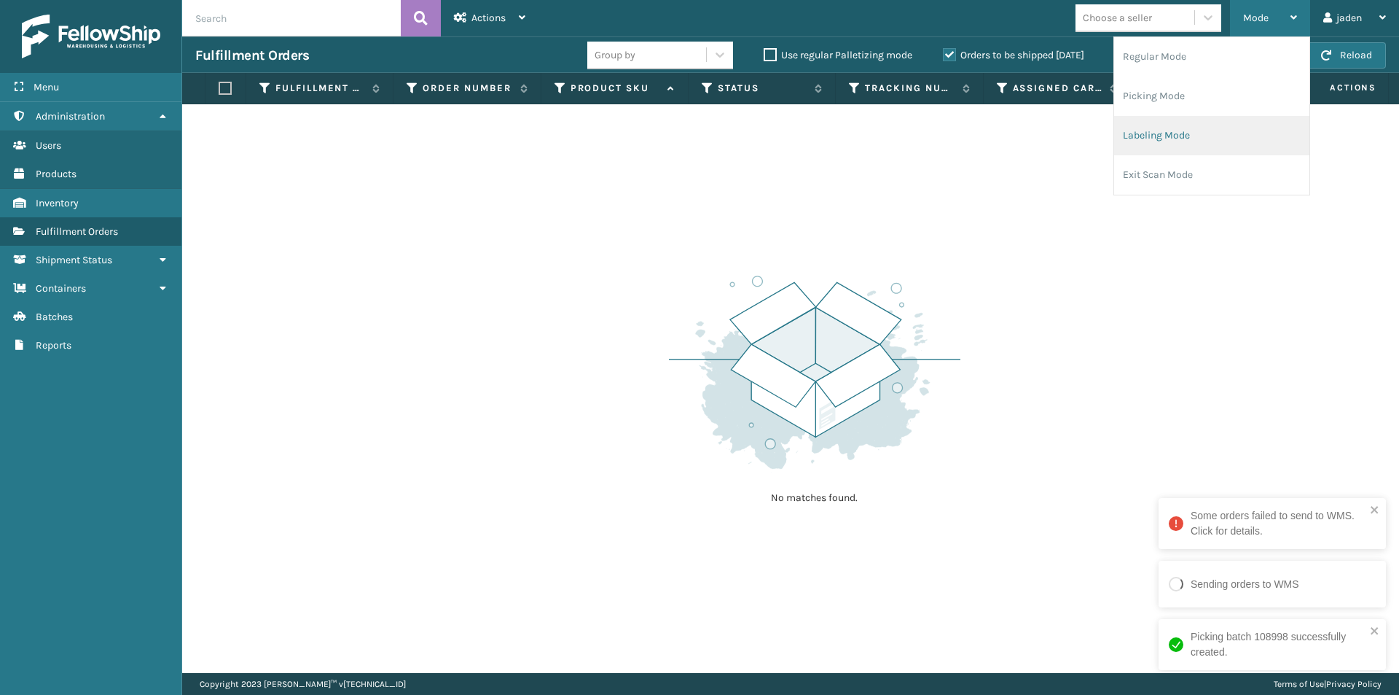
click at [1198, 130] on li "Labeling Mode" at bounding box center [1211, 135] width 195 height 39
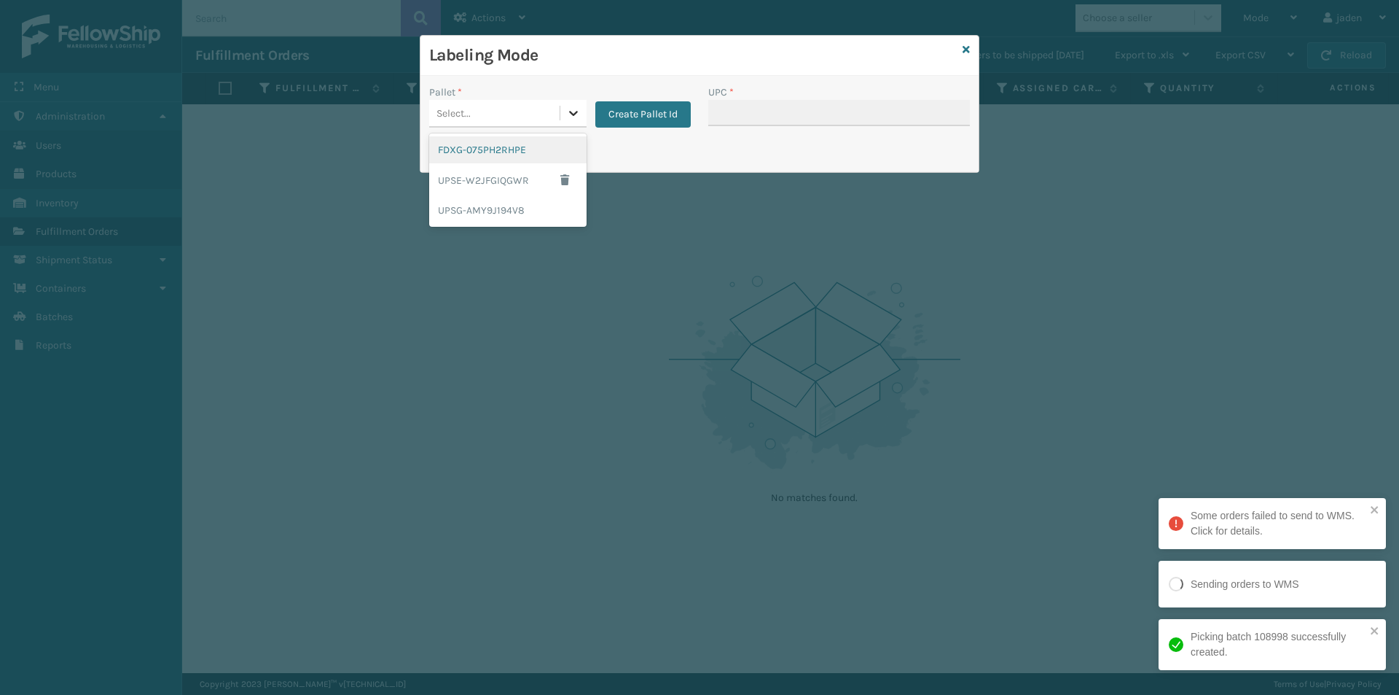
click at [586, 113] on div at bounding box center [573, 113] width 26 height 26
click at [481, 169] on div "UPSE-W2JFGIQGWR" at bounding box center [507, 180] width 157 height 34
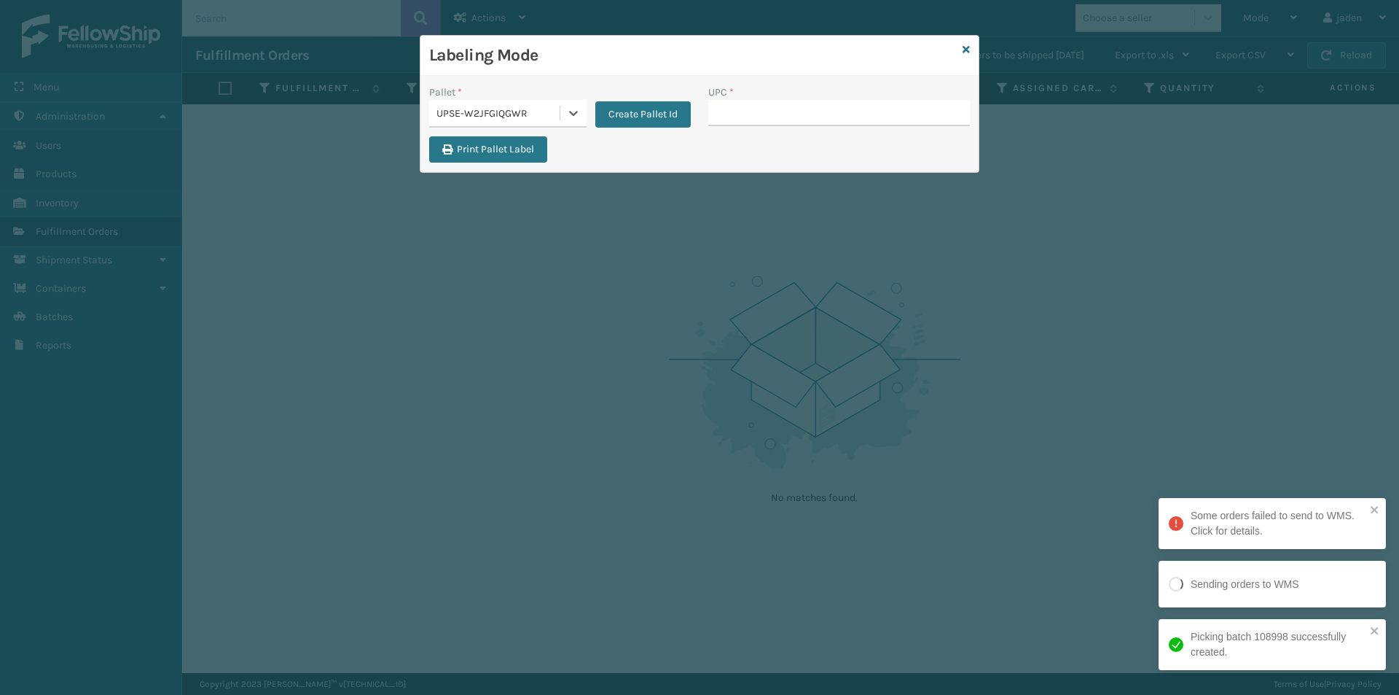
drag, startPoint x: 579, startPoint y: 112, endPoint x: 552, endPoint y: 131, distance: 33.4
click at [577, 113] on icon at bounding box center [573, 113] width 15 height 15
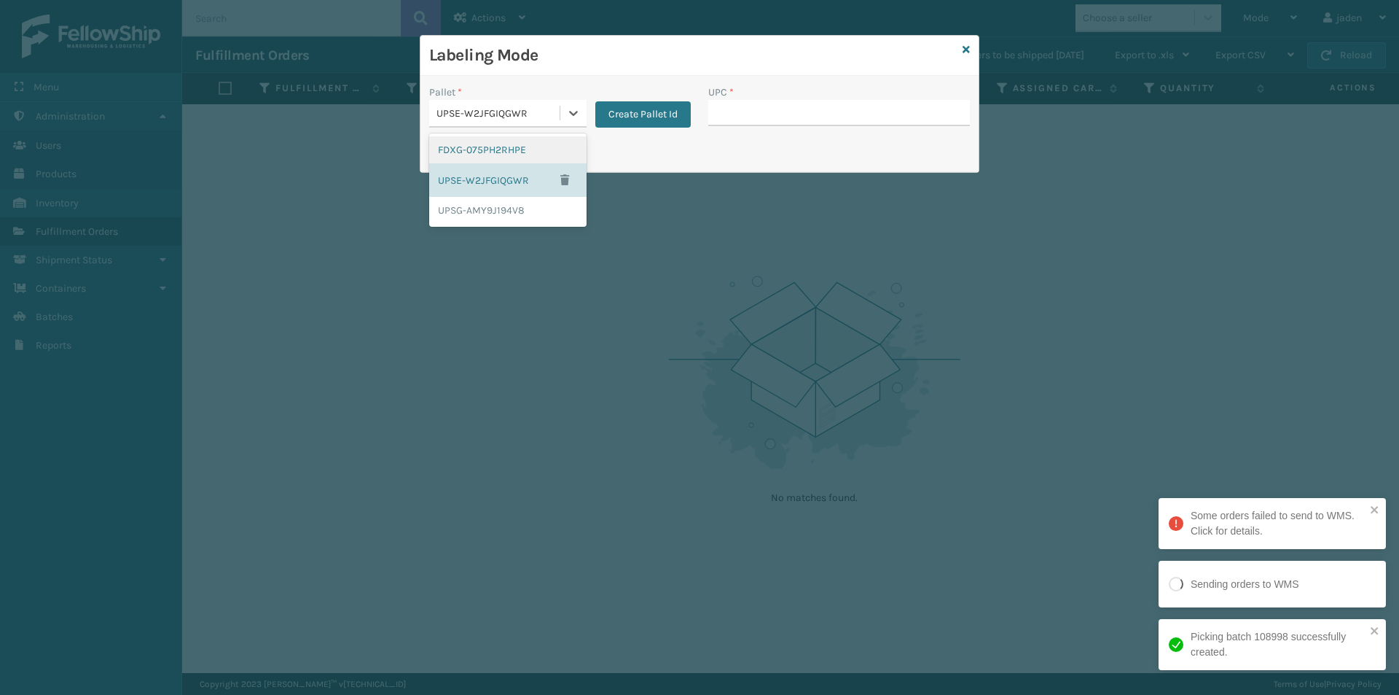
click at [542, 144] on div "FDXG-075PH2RHPE" at bounding box center [507, 149] width 157 height 27
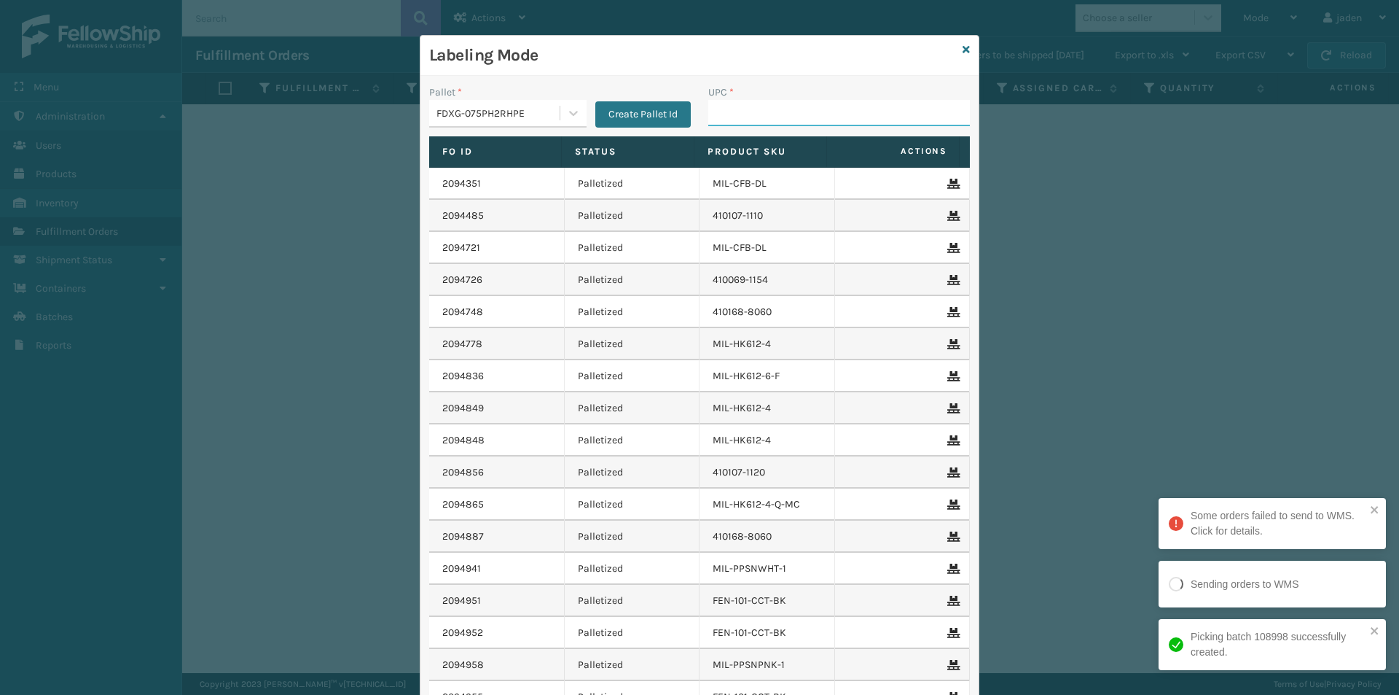
click at [786, 102] on input "UPC *" at bounding box center [839, 113] width 262 height 26
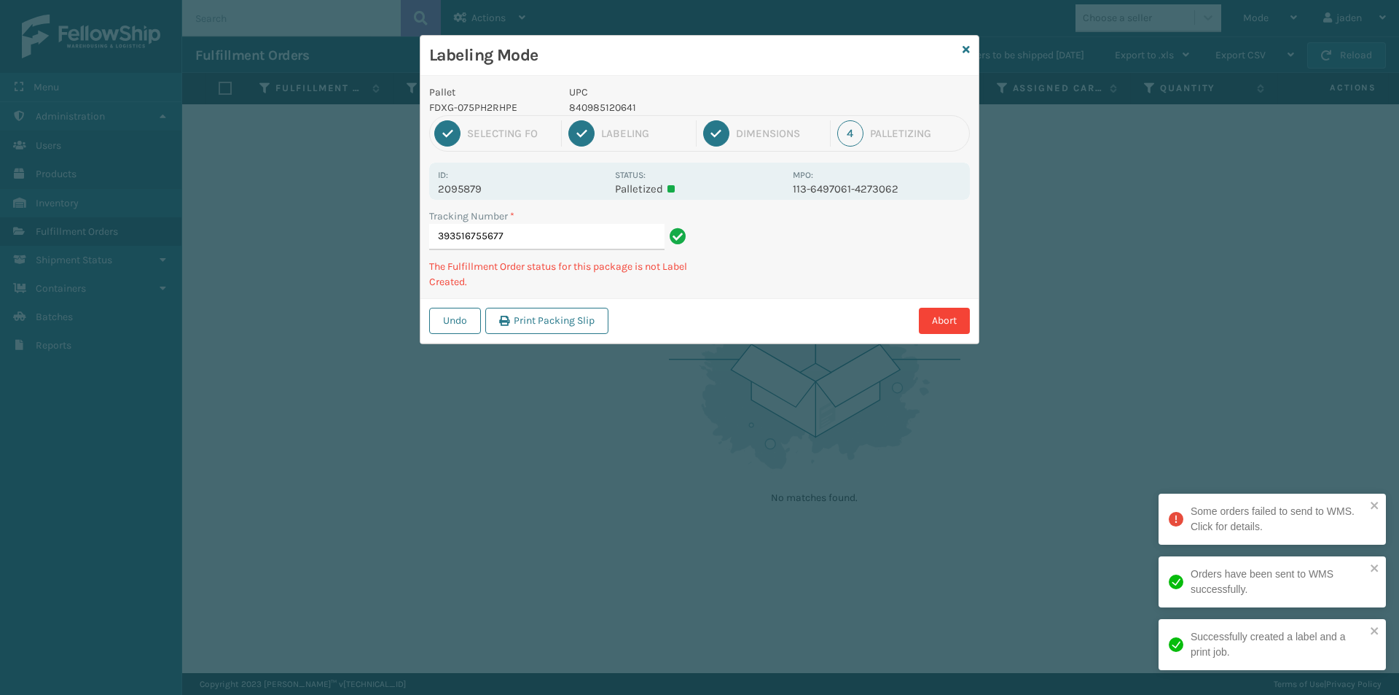
drag, startPoint x: 813, startPoint y: 65, endPoint x: 805, endPoint y: 61, distance: 8.1
drag, startPoint x: 805, startPoint y: 61, endPoint x: 644, endPoint y: 51, distance: 161.4
click at [644, 51] on h3 "Labeling Mode" at bounding box center [693, 55] width 528 height 22
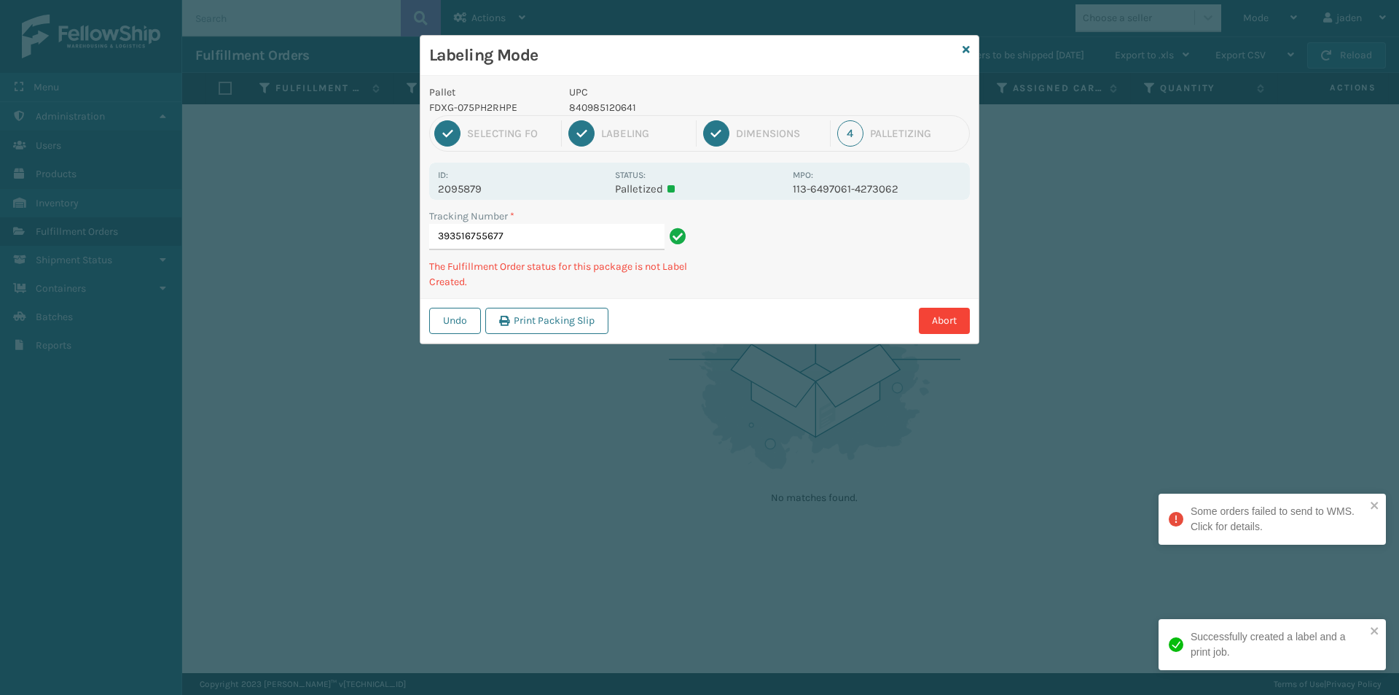
drag, startPoint x: 710, startPoint y: 60, endPoint x: 618, endPoint y: 66, distance: 92.0
click at [618, 66] on h3 "Labeling Mode" at bounding box center [693, 55] width 528 height 22
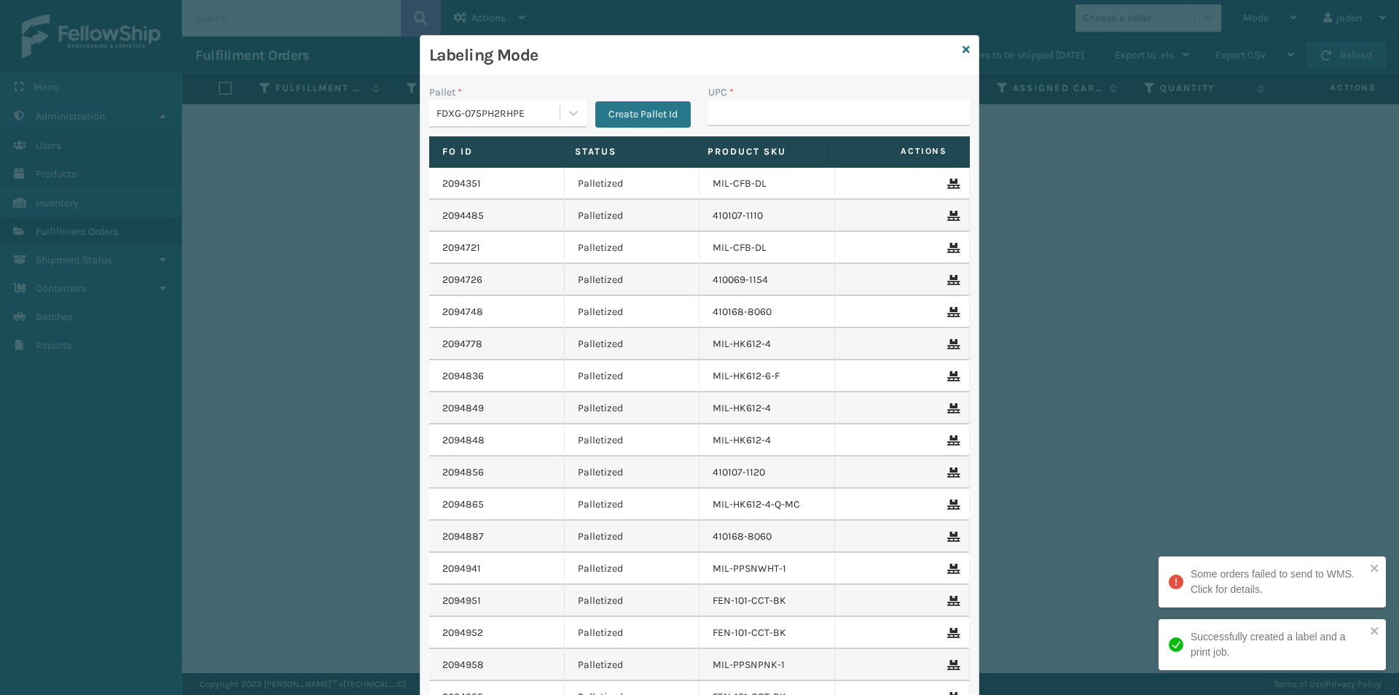
click at [947, 52] on h3 "Labeling Mode" at bounding box center [693, 55] width 528 height 22
click at [963, 52] on icon at bounding box center [966, 49] width 7 height 10
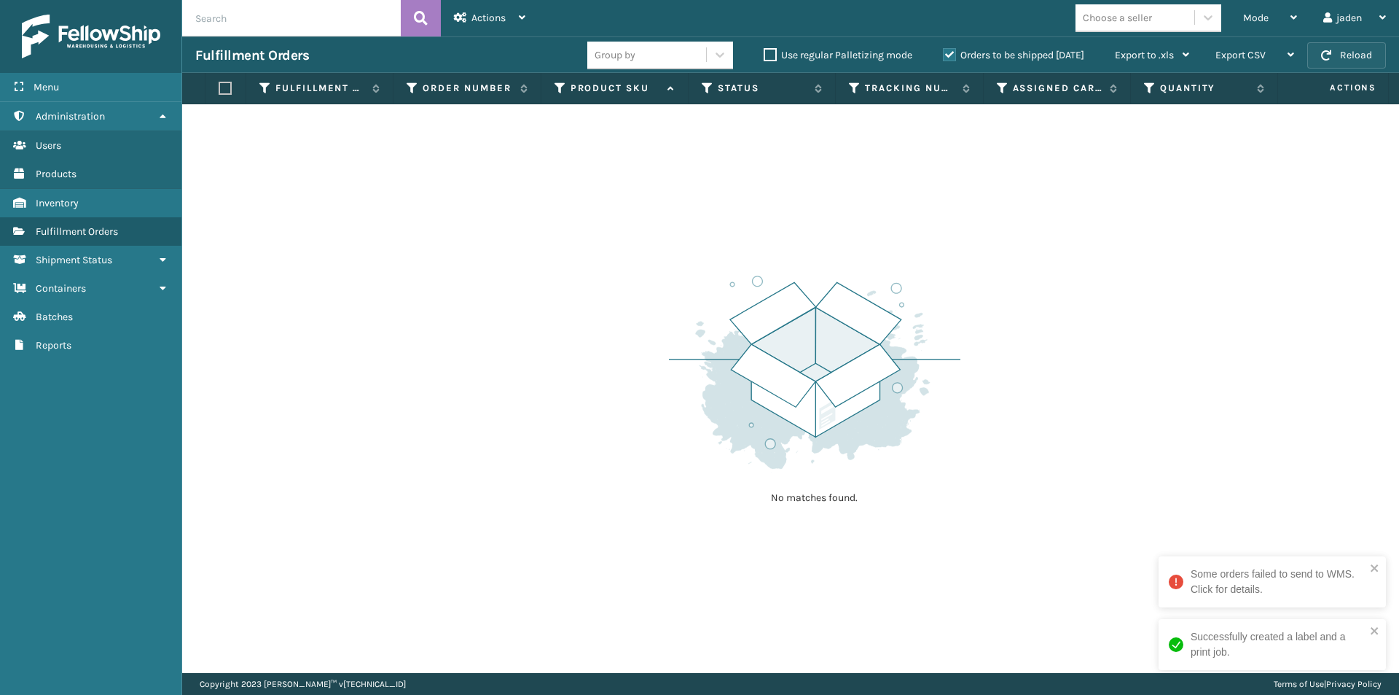
click at [1353, 59] on button "Reload" at bounding box center [1347, 55] width 79 height 26
click at [1282, 9] on div "Mode" at bounding box center [1270, 18] width 54 height 36
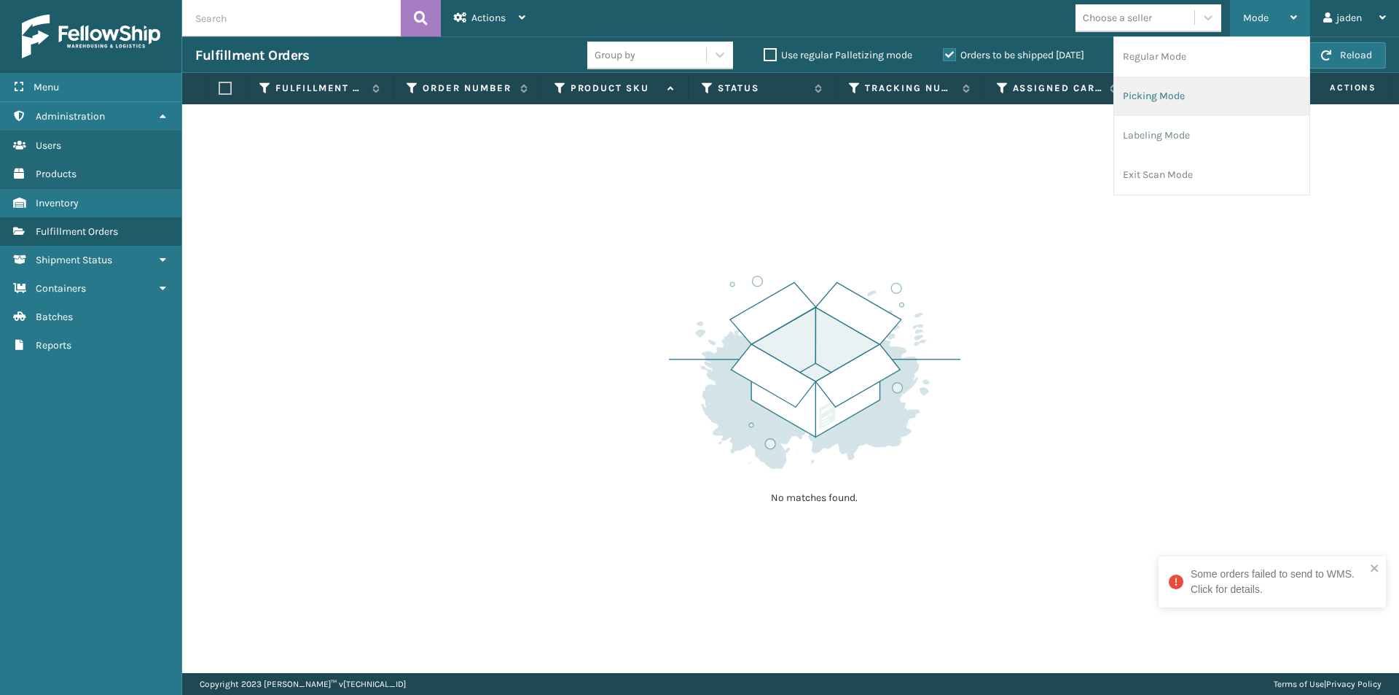
click at [1189, 102] on li "Picking Mode" at bounding box center [1211, 96] width 195 height 39
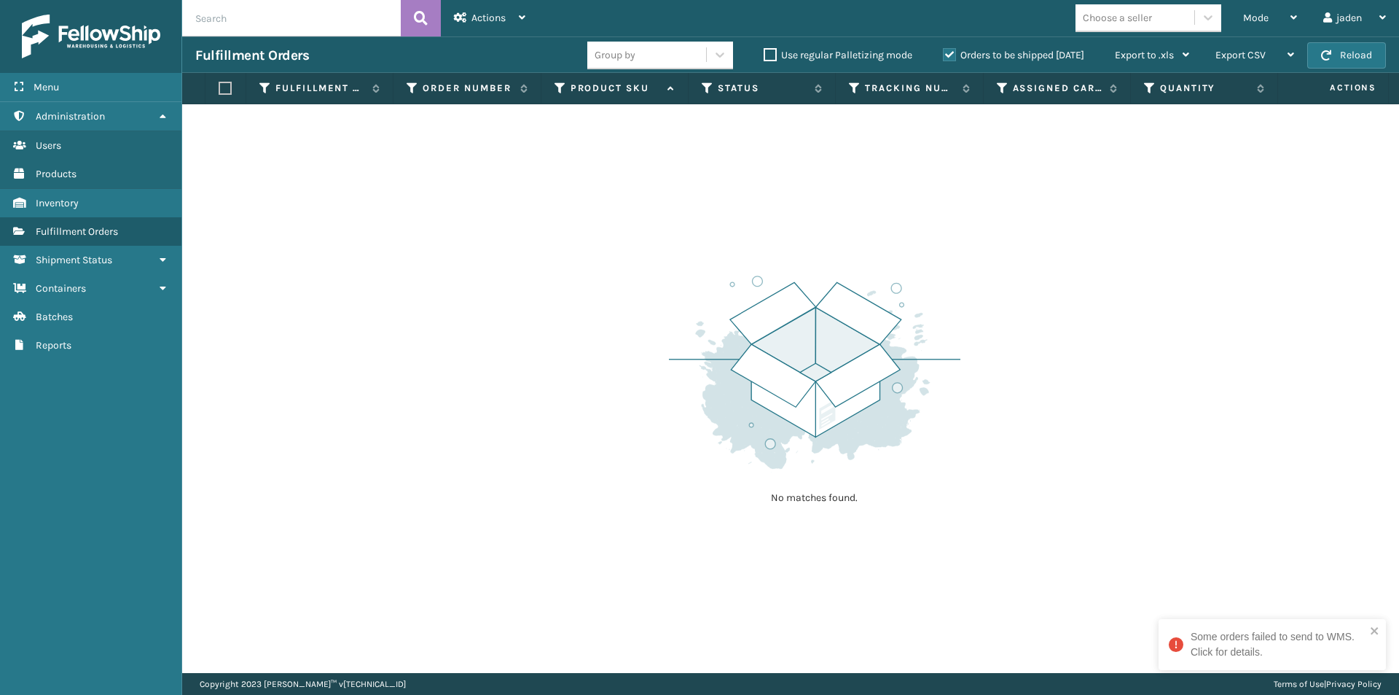
click at [950, 52] on label "Orders to be shipped [DATE]" at bounding box center [1013, 55] width 141 height 12
click at [944, 52] on input "Orders to be shipped [DATE]" at bounding box center [943, 51] width 1 height 9
click at [1234, 12] on div "Mode Regular Mode Picking Mode Labeling Mode Exit Scan Mode" at bounding box center [1270, 18] width 80 height 36
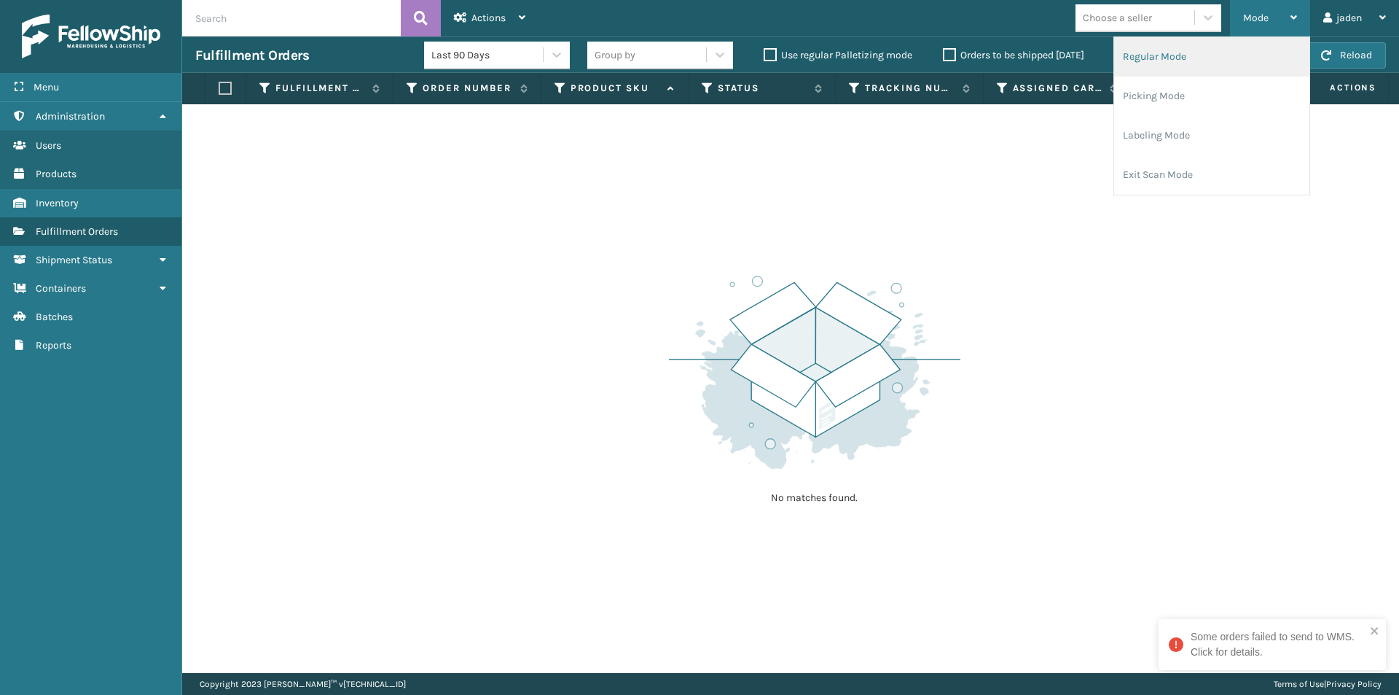
click at [1198, 60] on li "Regular Mode" at bounding box center [1211, 56] width 195 height 39
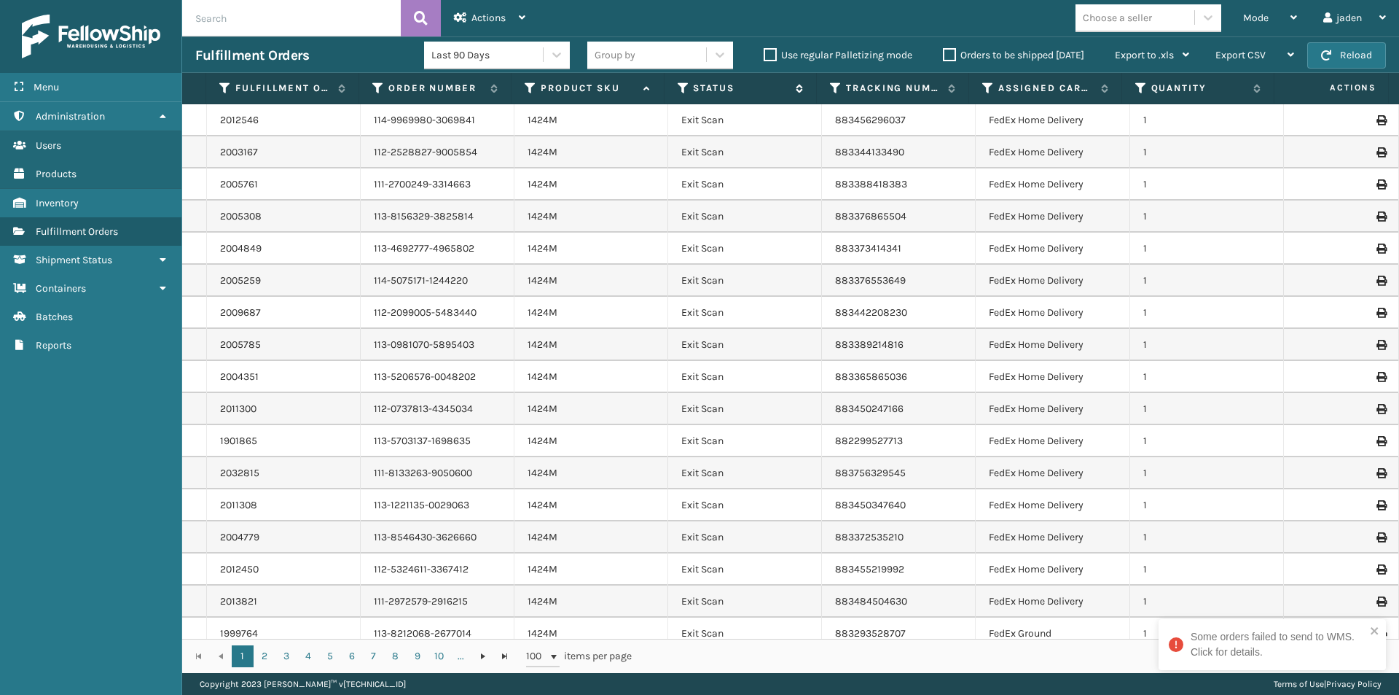
click at [687, 85] on icon at bounding box center [684, 88] width 12 height 13
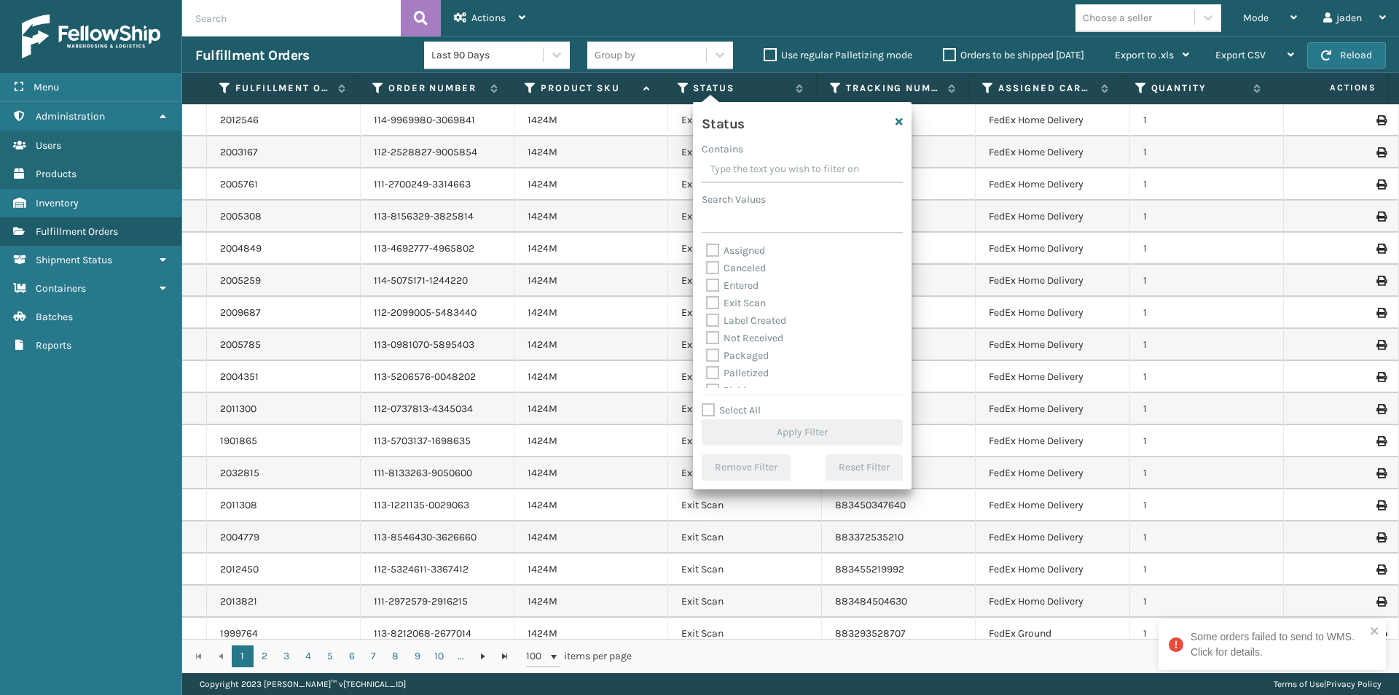
drag, startPoint x: 839, startPoint y: 162, endPoint x: 776, endPoint y: 167, distance: 63.6
click at [776, 167] on input "Contains" at bounding box center [802, 170] width 201 height 26
click at [717, 371] on label "Palletized" at bounding box center [737, 373] width 63 height 12
click at [707, 371] on input "Palletized" at bounding box center [706, 368] width 1 height 9
click at [810, 437] on button "Apply Filter" at bounding box center [802, 432] width 201 height 26
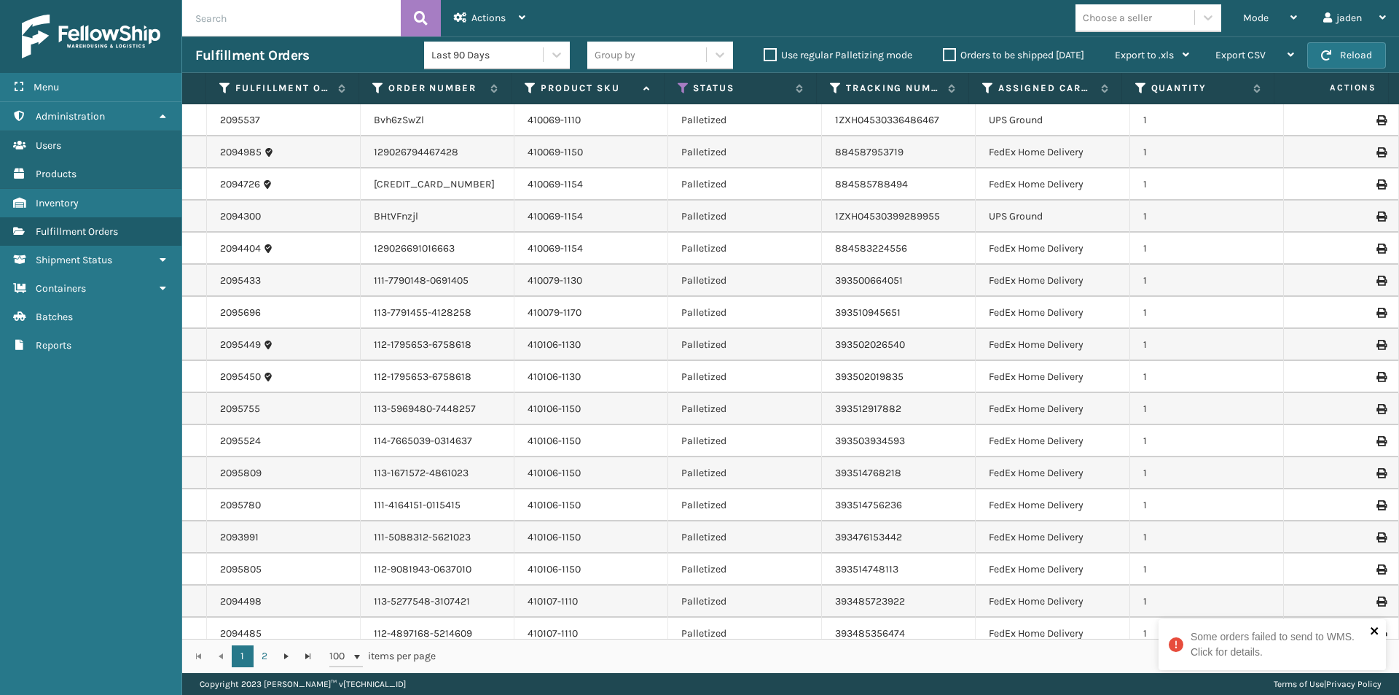
click at [1371, 629] on icon "close" at bounding box center [1375, 631] width 10 height 12
click at [1339, 54] on button "Reload" at bounding box center [1347, 55] width 79 height 26
click at [685, 90] on icon at bounding box center [684, 88] width 12 height 13
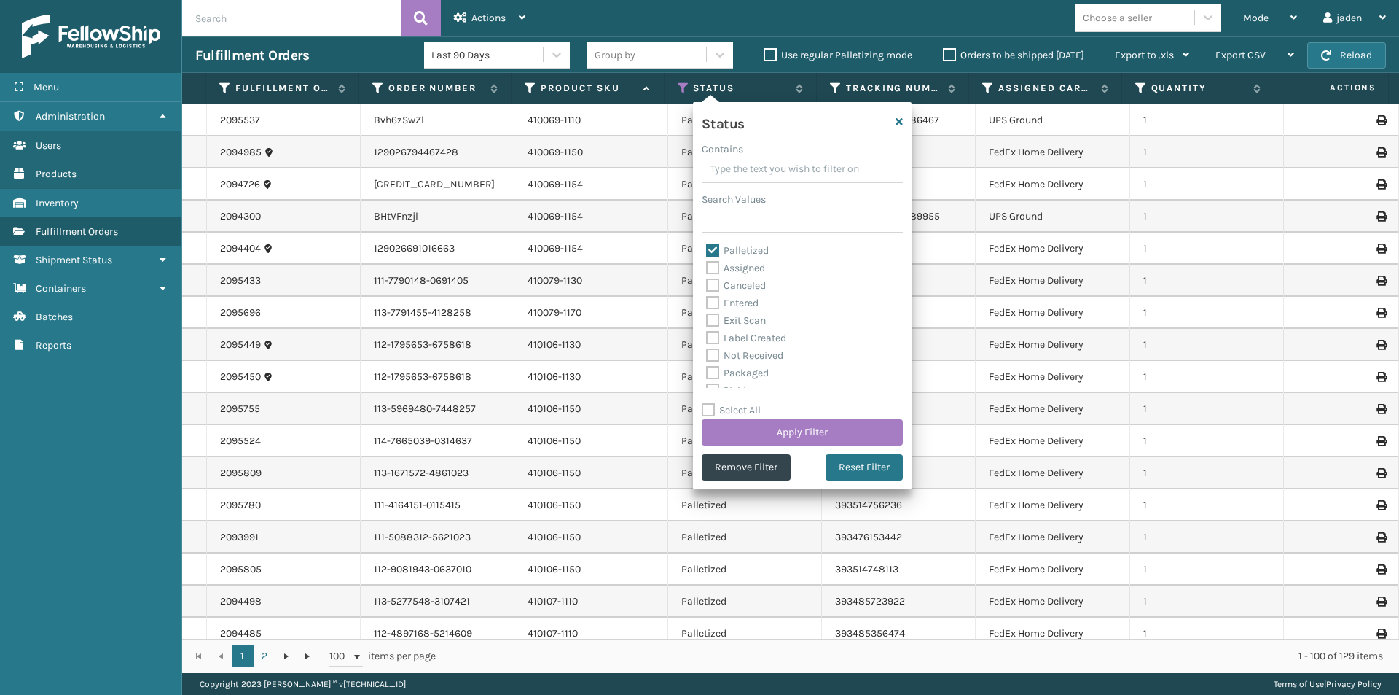
click at [714, 245] on label "Palletized" at bounding box center [737, 250] width 63 height 12
click at [707, 245] on input "Palletized" at bounding box center [706, 246] width 1 height 9
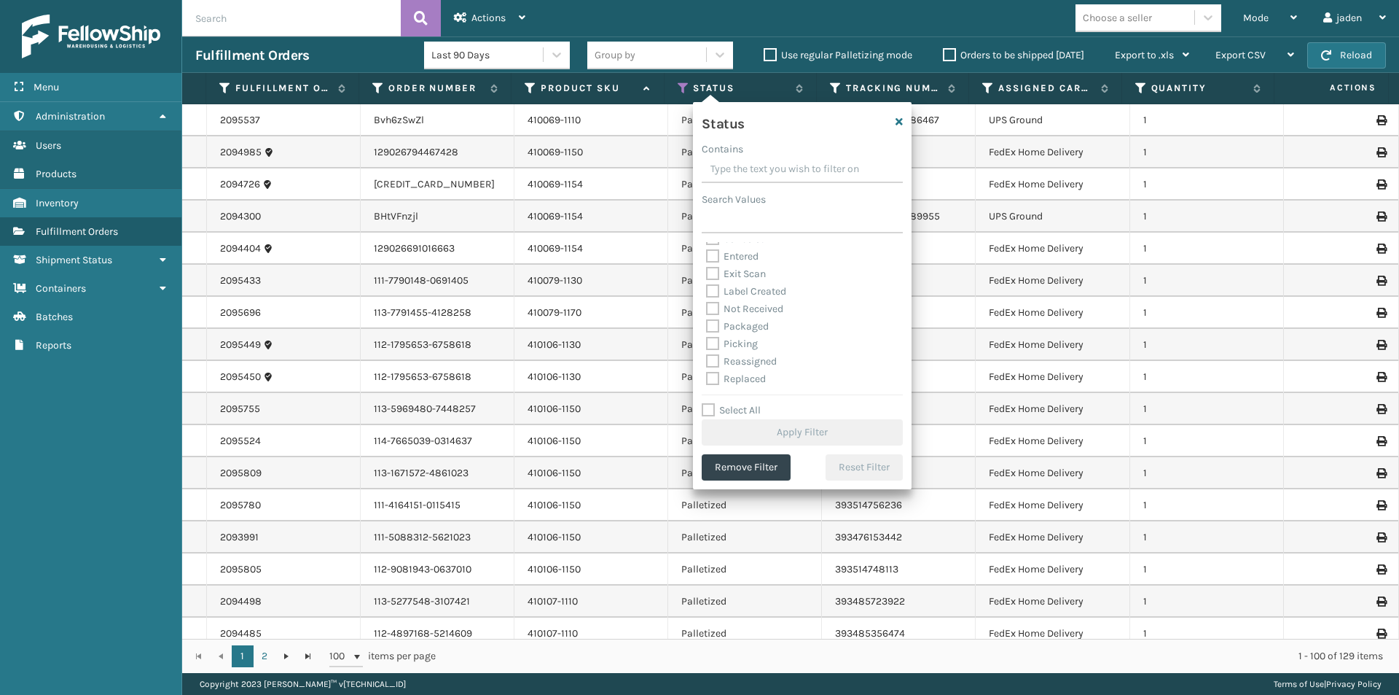
scroll to position [73, 0]
click at [714, 317] on label "Picking" at bounding box center [732, 317] width 52 height 12
click at [707, 317] on input "Picking" at bounding box center [706, 313] width 1 height 9
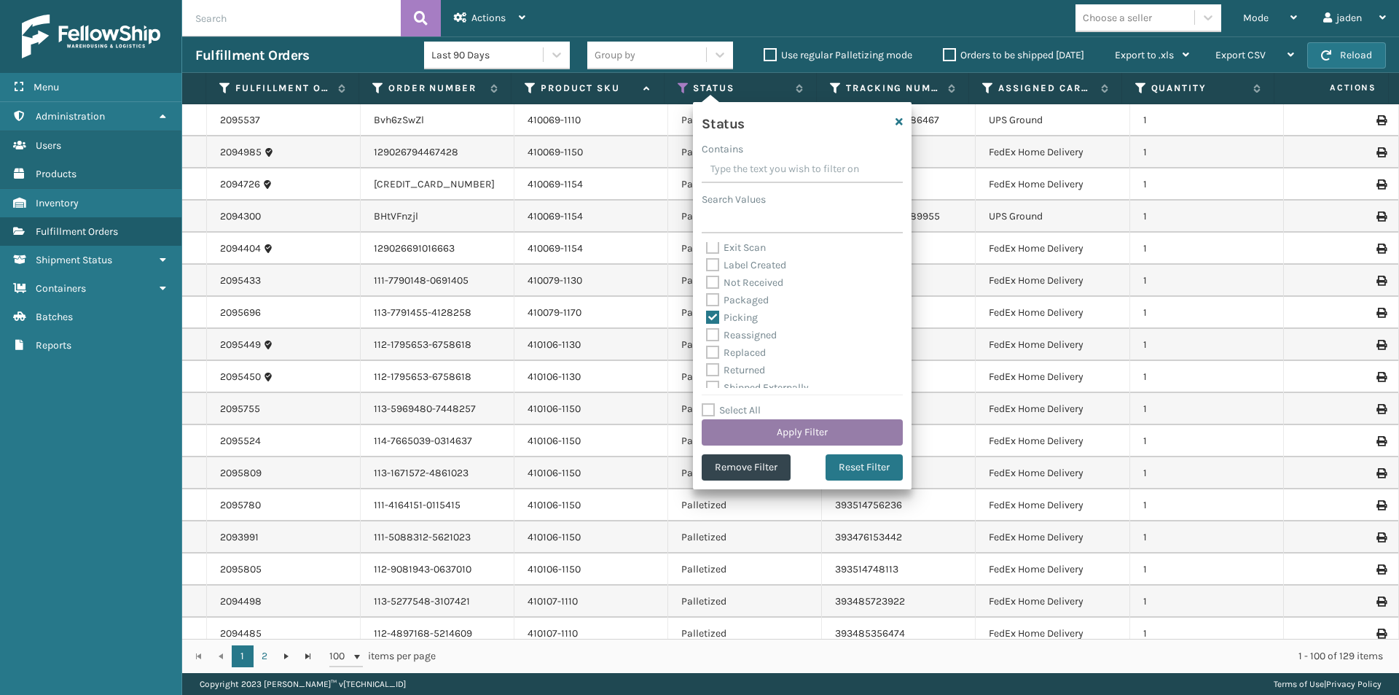
click at [809, 421] on button "Apply Filter" at bounding box center [802, 432] width 201 height 26
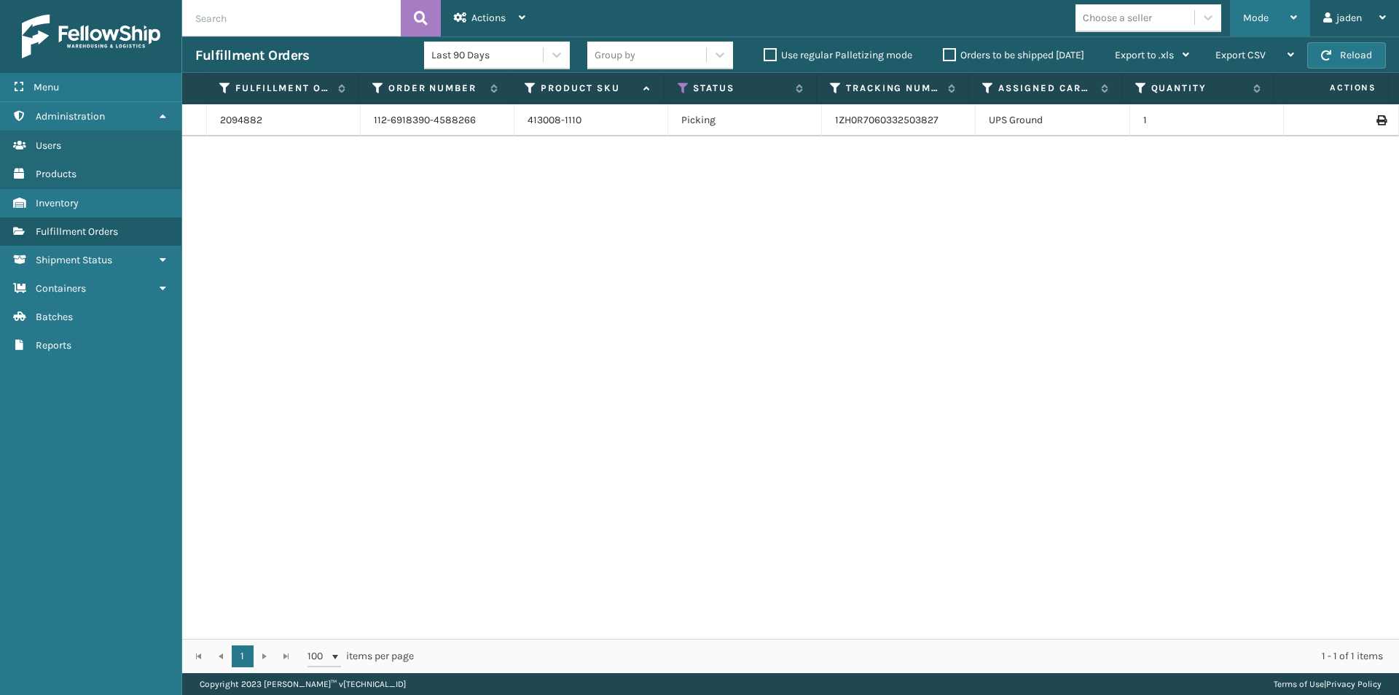
click at [1283, 12] on div "Mode" at bounding box center [1270, 18] width 54 height 36
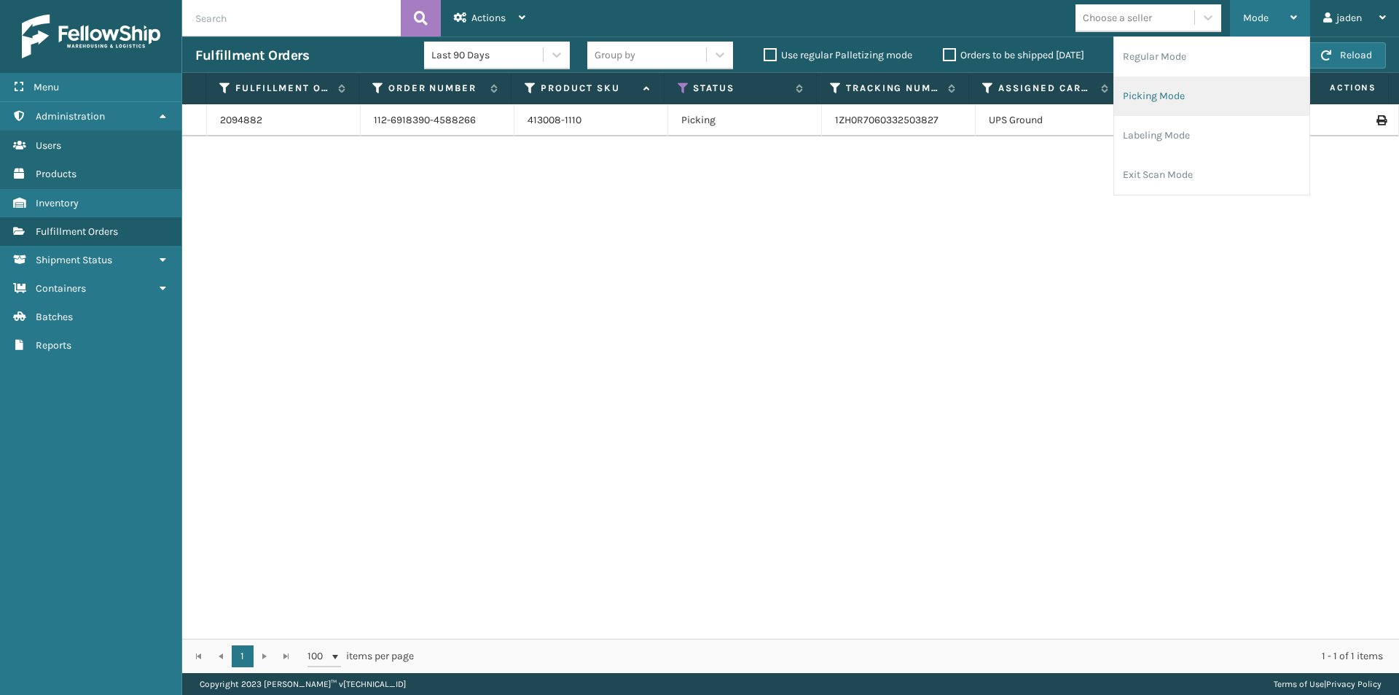
click at [1172, 115] on li "Picking Mode" at bounding box center [1211, 96] width 195 height 39
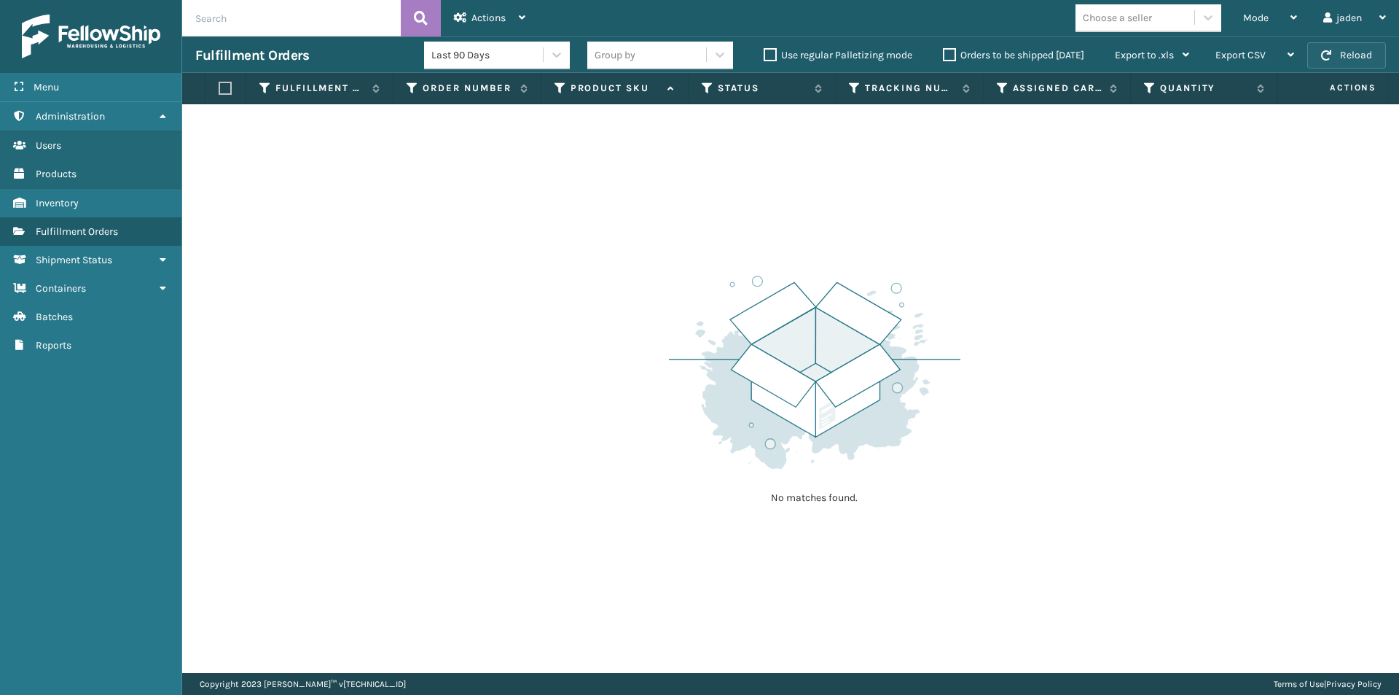
click at [1345, 50] on button "Reload" at bounding box center [1347, 55] width 79 height 26
click at [1343, 50] on button "Reload" at bounding box center [1347, 55] width 79 height 26
click at [942, 53] on div "Orders to be shipped [DATE]" at bounding box center [1016, 55] width 172 height 17
click at [951, 54] on label "Orders to be shipped [DATE]" at bounding box center [1013, 55] width 141 height 12
click at [944, 54] on input "Orders to be shipped [DATE]" at bounding box center [943, 51] width 1 height 9
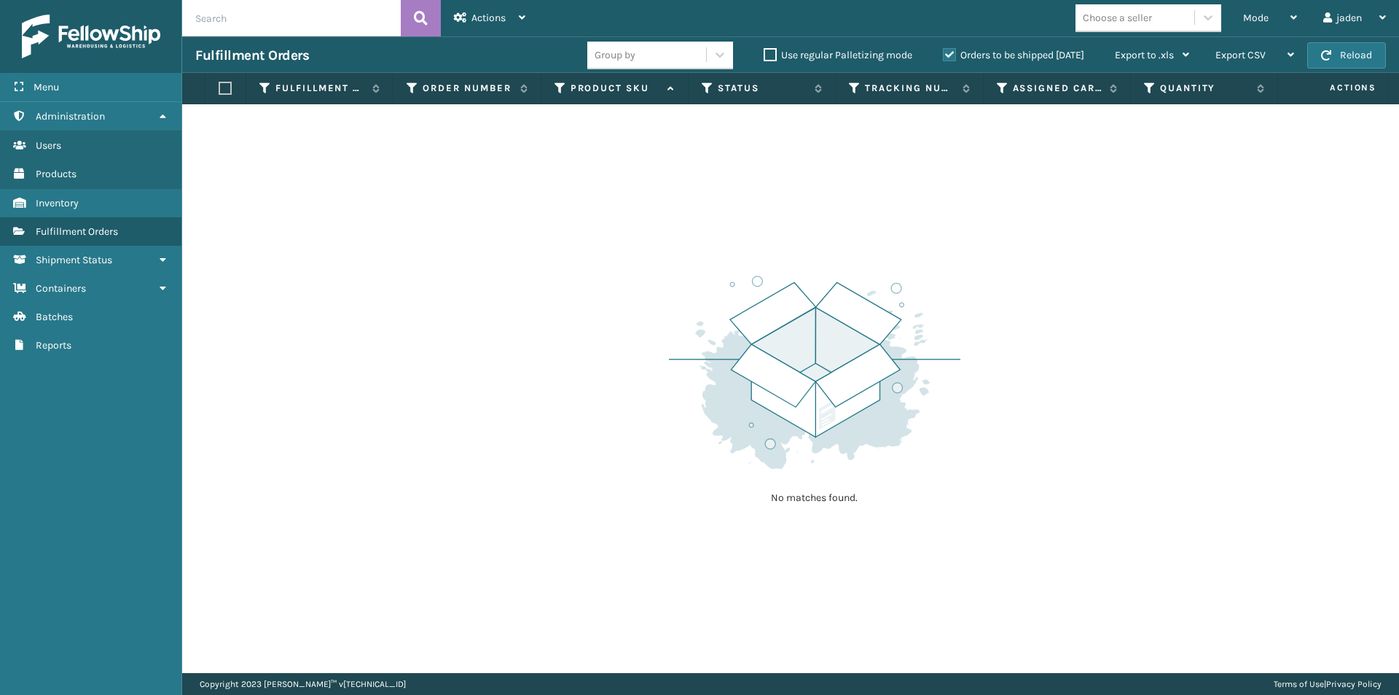
click at [1224, 12] on div "Choose a seller" at bounding box center [1153, 18] width 155 height 28
click at [1262, 20] on span "Mode" at bounding box center [1256, 18] width 26 height 12
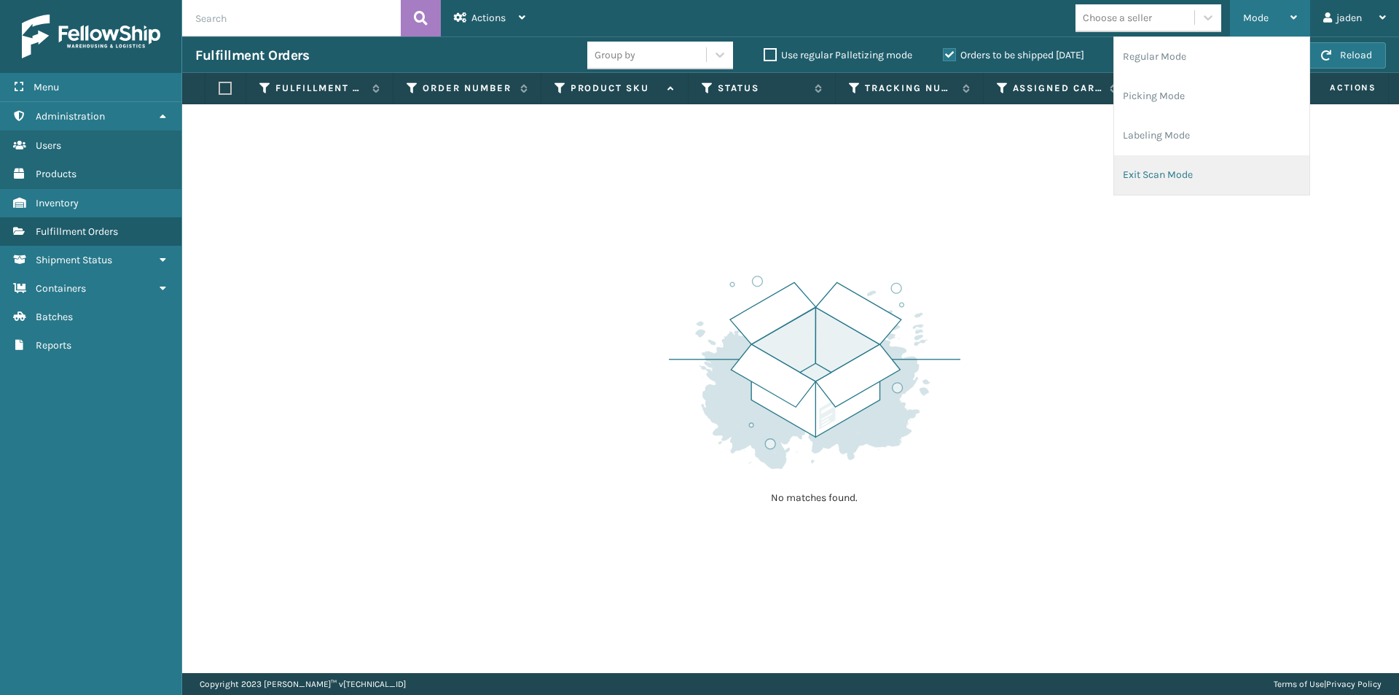
click at [1218, 177] on li "Exit Scan Mode" at bounding box center [1211, 174] width 195 height 39
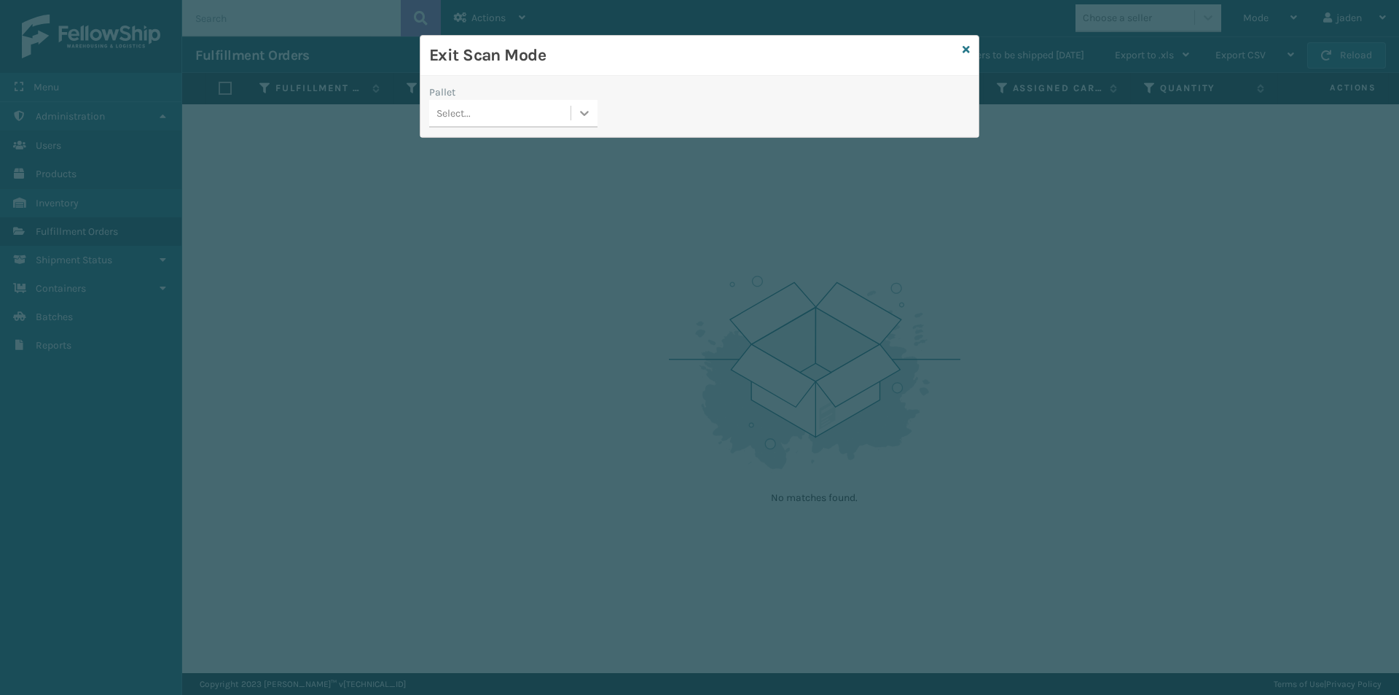
click at [581, 112] on icon at bounding box center [585, 113] width 9 height 5
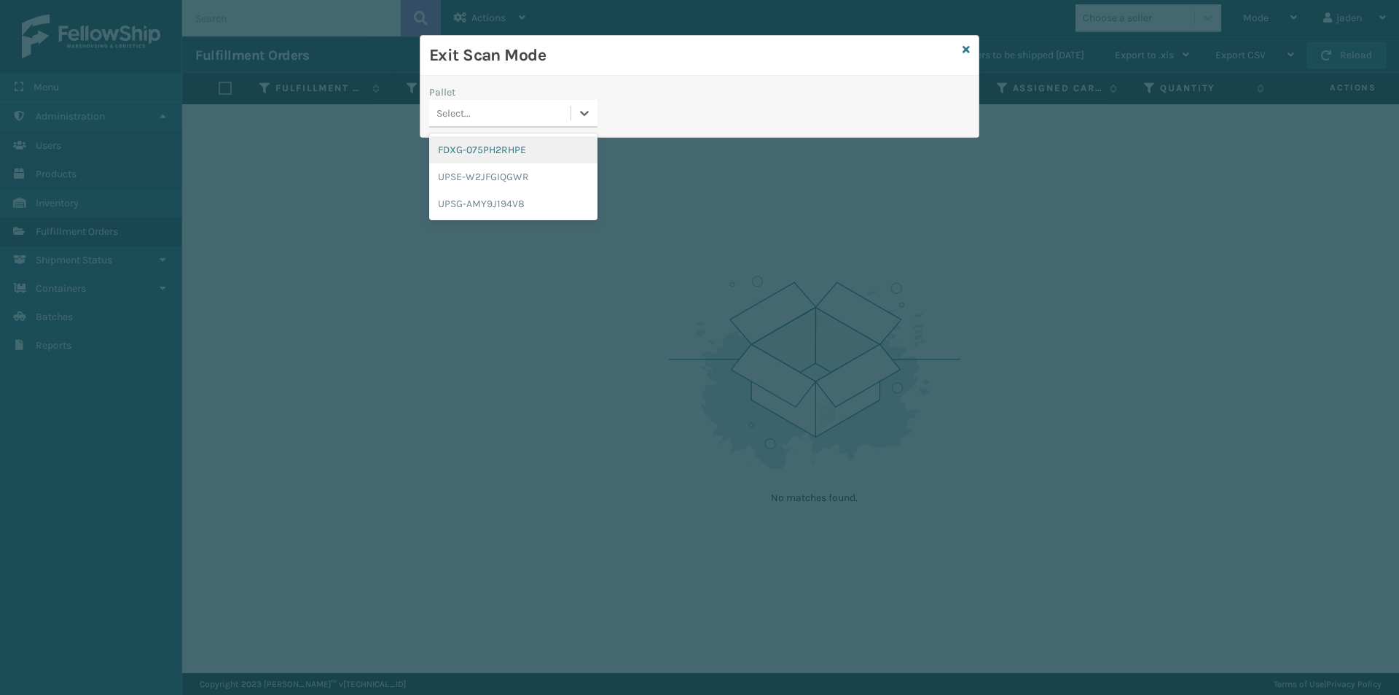
click at [474, 141] on div "FDXG-075PH2RHPE" at bounding box center [513, 149] width 168 height 27
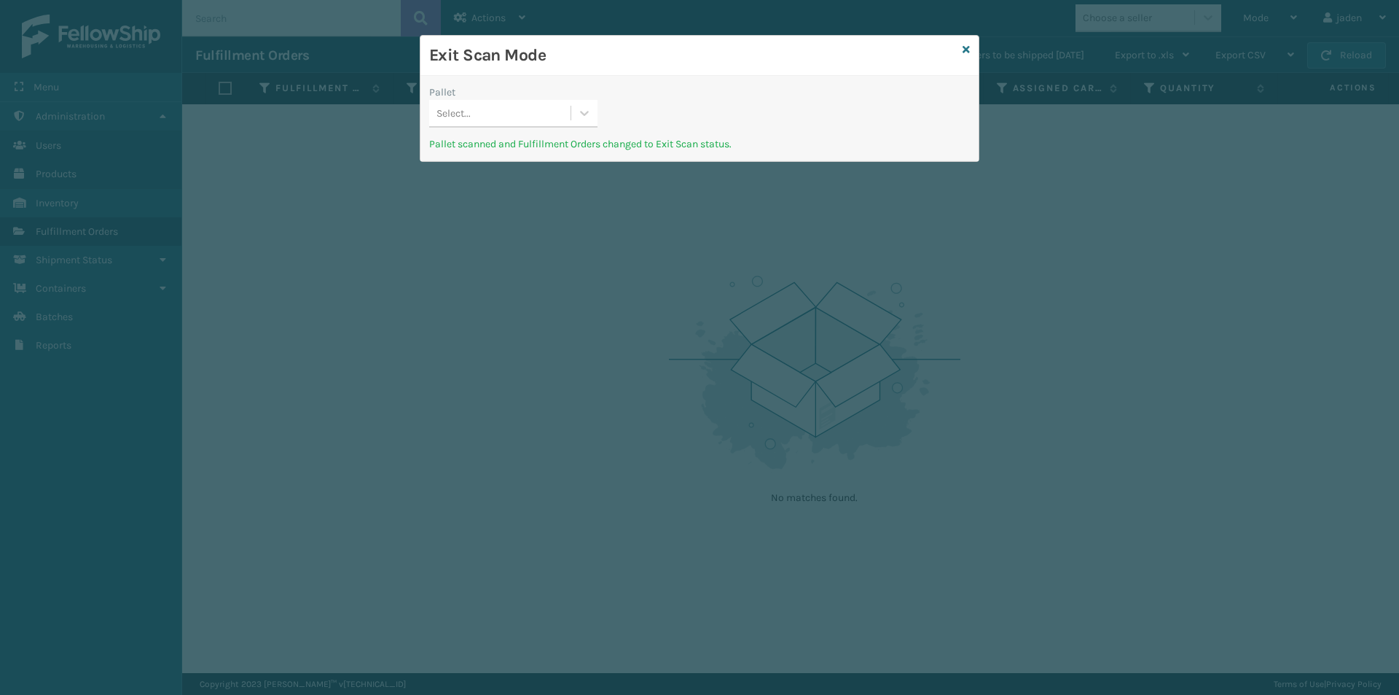
drag, startPoint x: 797, startPoint y: 109, endPoint x: 788, endPoint y: 109, distance: 8.7
drag, startPoint x: 788, startPoint y: 109, endPoint x: 509, endPoint y: 102, distance: 278.5
click at [502, 71] on div "Exit Scan Mode" at bounding box center [700, 56] width 558 height 40
click at [586, 109] on icon at bounding box center [584, 113] width 15 height 15
click at [549, 141] on div "UPSE-W2JFGIQGWR" at bounding box center [513, 149] width 168 height 27
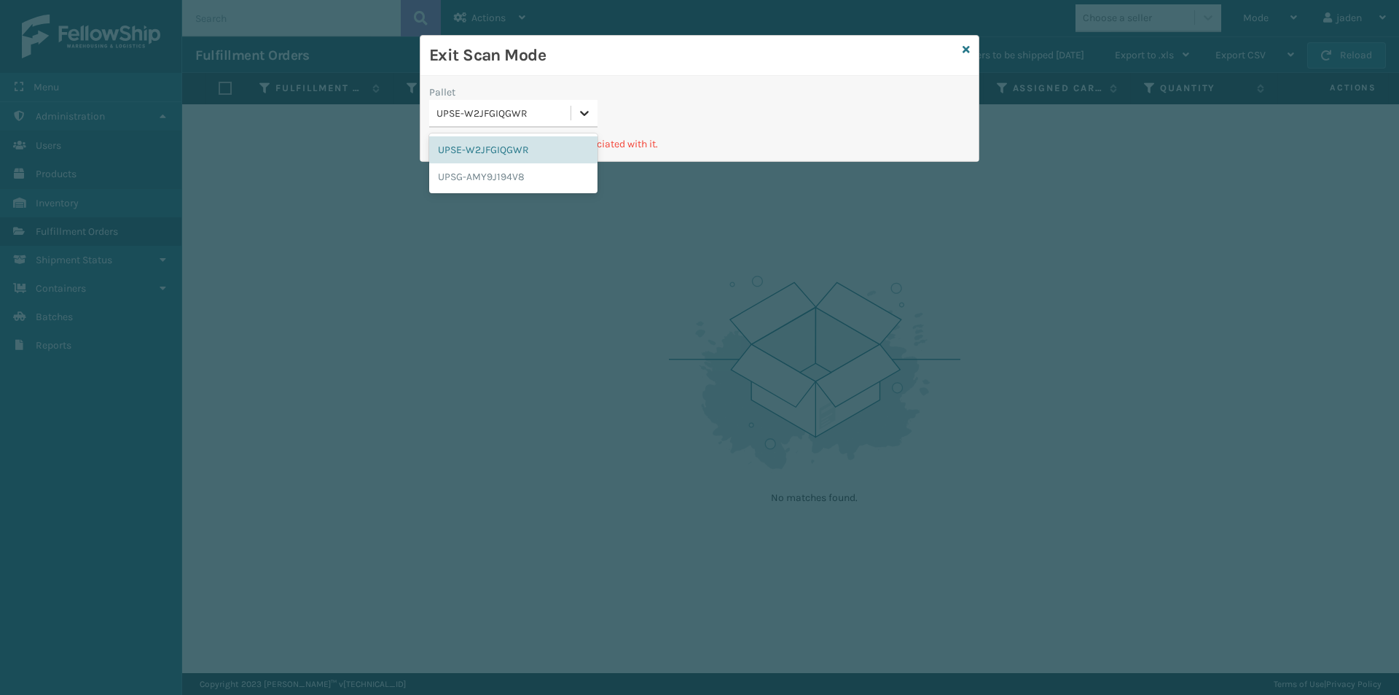
click at [590, 106] on icon at bounding box center [584, 113] width 15 height 15
click at [544, 155] on div "UPSE-W2JFGIQGWR" at bounding box center [513, 149] width 168 height 27
drag, startPoint x: 757, startPoint y: 74, endPoint x: 640, endPoint y: 75, distance: 116.6
click at [644, 71] on div "Exit Scan Mode" at bounding box center [700, 56] width 558 height 40
click at [589, 114] on icon at bounding box center [584, 113] width 15 height 15
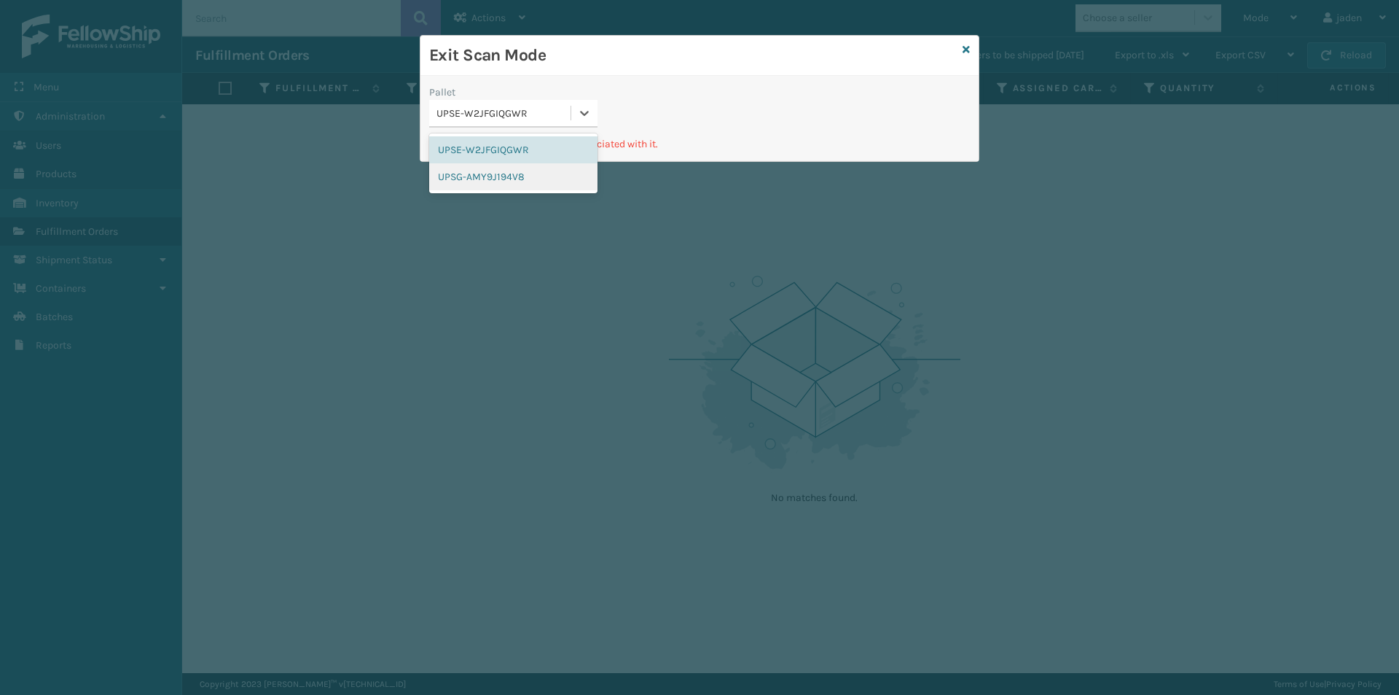
click at [534, 176] on div "UPSG-AMY9J194V8" at bounding box center [513, 176] width 168 height 27
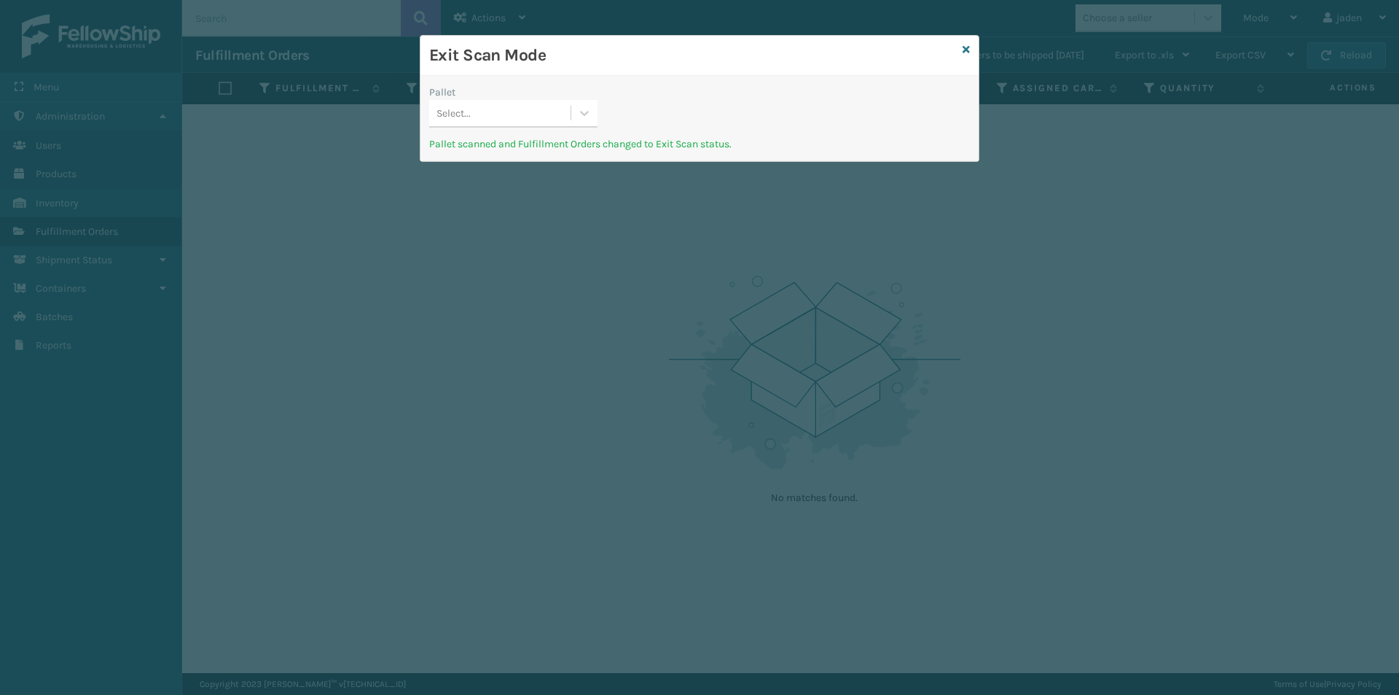
drag, startPoint x: 803, startPoint y: 75, endPoint x: 652, endPoint y: 81, distance: 151.0
click at [678, 63] on h3 "Exit Scan Mode" at bounding box center [693, 55] width 528 height 22
click at [572, 119] on div at bounding box center [584, 113] width 26 height 26
drag, startPoint x: 509, startPoint y: 160, endPoint x: 574, endPoint y: 127, distance: 72.0
click at [510, 158] on div "UPSE-W2JFGIQGWR" at bounding box center [513, 149] width 168 height 27
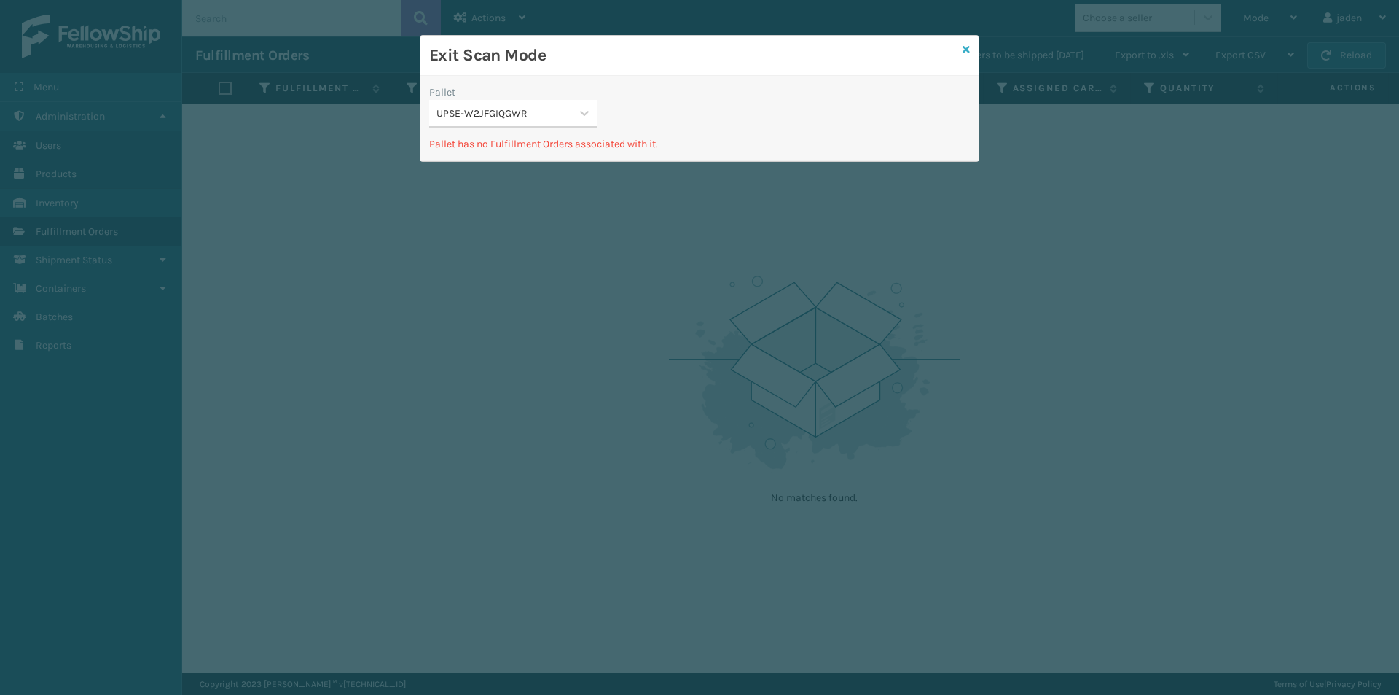
click at [969, 54] on icon at bounding box center [966, 49] width 7 height 10
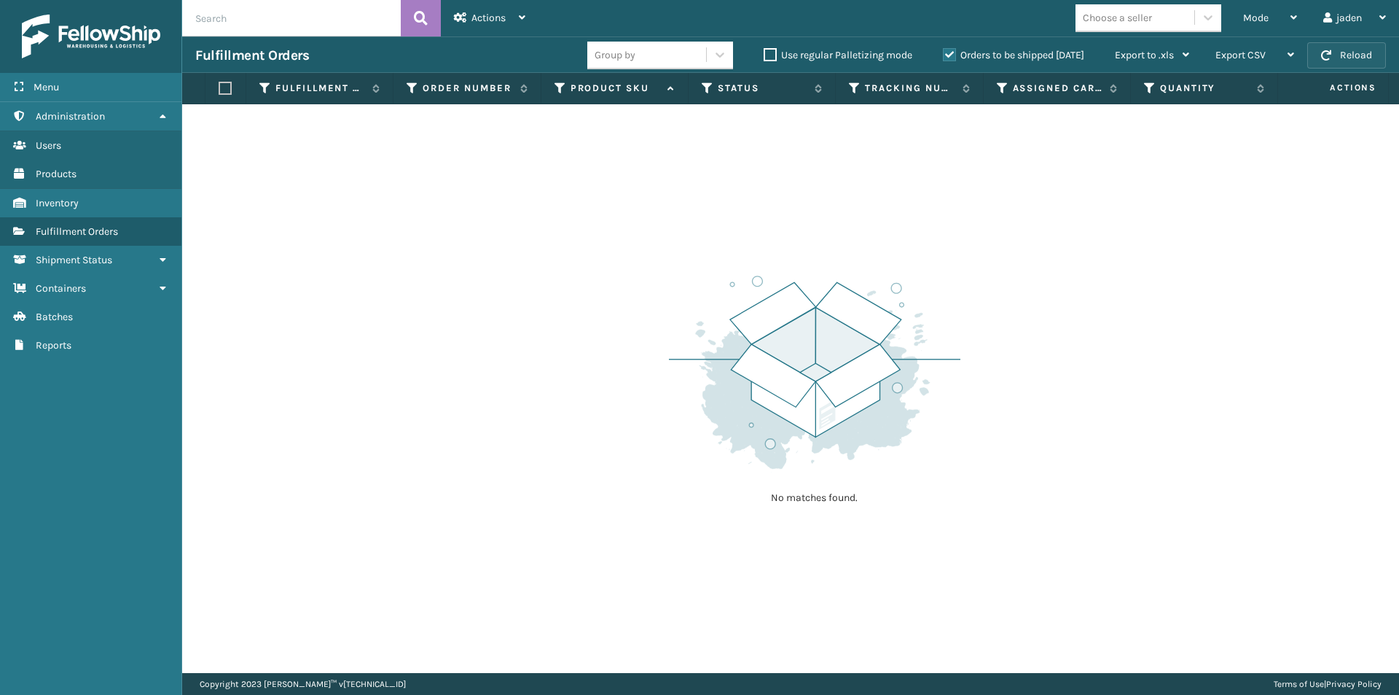
click at [1353, 56] on button "Reload" at bounding box center [1347, 55] width 79 height 26
click at [1262, 12] on span "Mode" at bounding box center [1256, 18] width 26 height 12
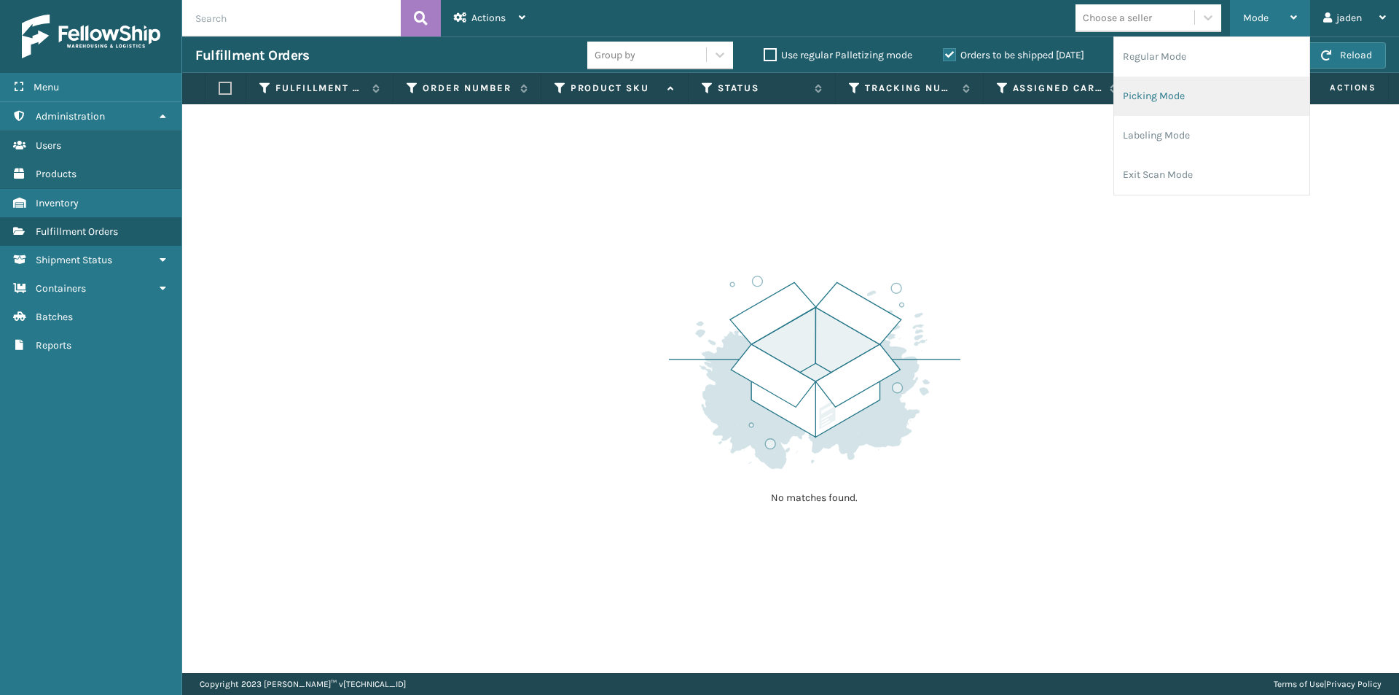
click at [1211, 106] on li "Picking Mode" at bounding box center [1211, 96] width 195 height 39
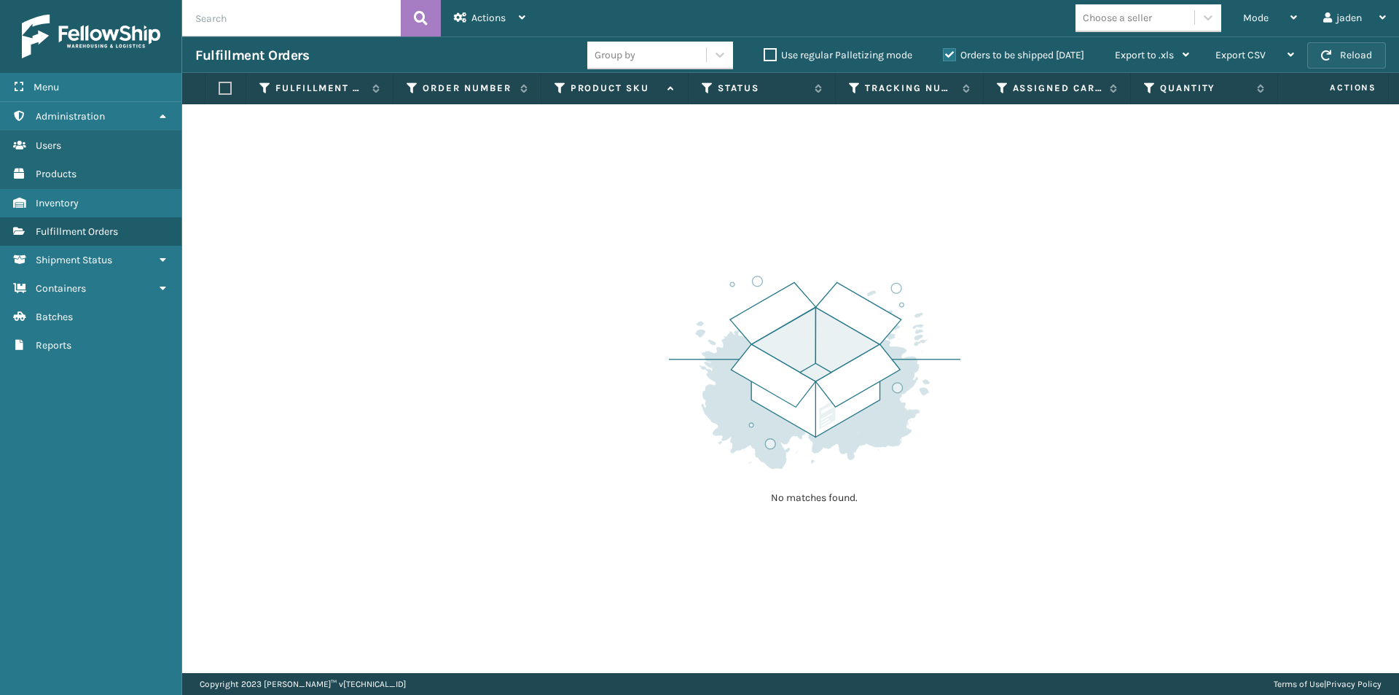
click at [1340, 56] on button "Reload" at bounding box center [1347, 55] width 79 height 26
click at [1262, 19] on span "Mode" at bounding box center [1256, 18] width 26 height 12
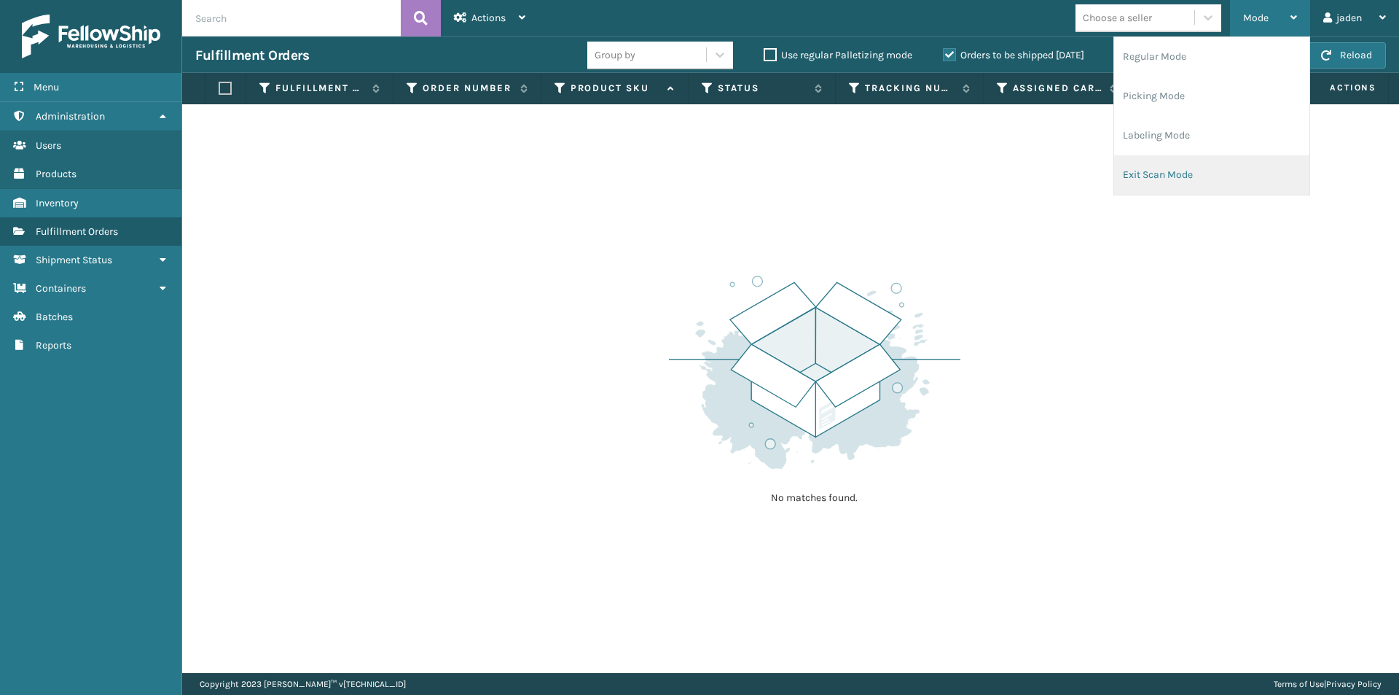
click at [1185, 171] on li "Exit Scan Mode" at bounding box center [1211, 174] width 195 height 39
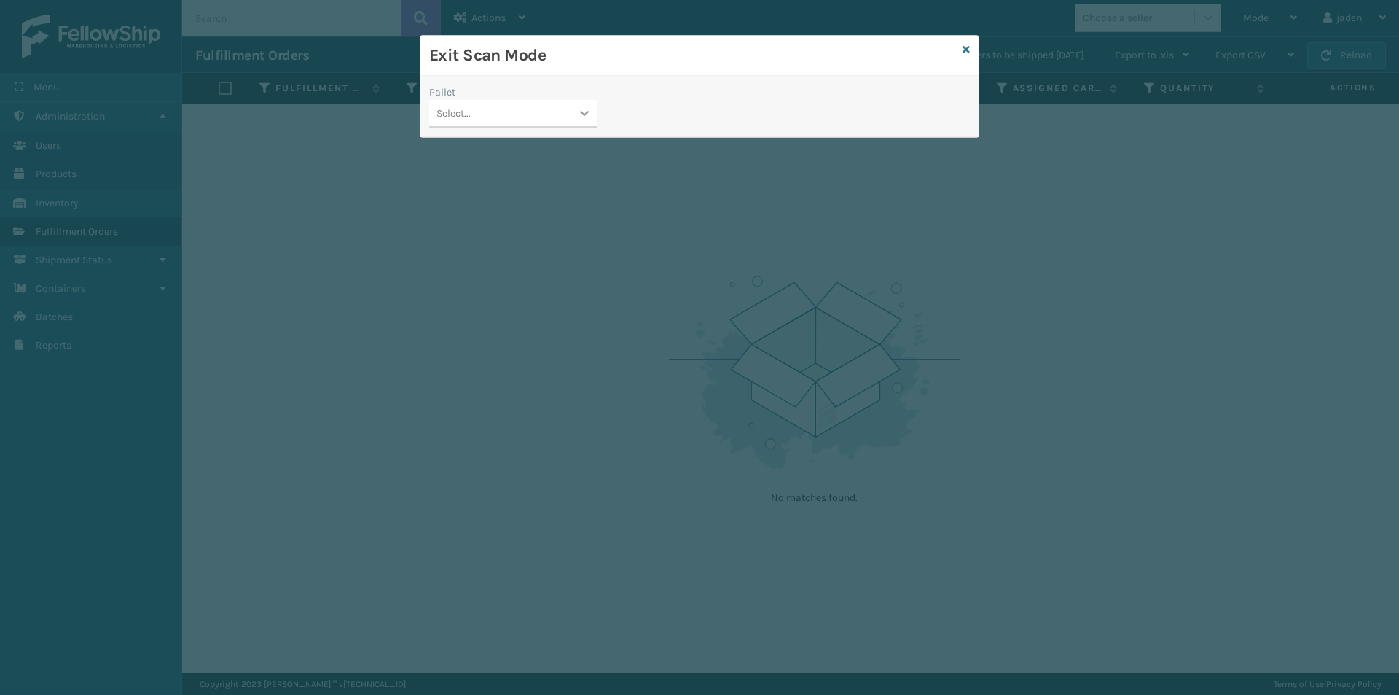
drag, startPoint x: 574, startPoint y: 112, endPoint x: 568, endPoint y: 117, distance: 7.9
click at [574, 112] on div at bounding box center [584, 113] width 26 height 26
drag, startPoint x: 491, startPoint y: 155, endPoint x: 991, endPoint y: 47, distance: 511.3
click at [491, 153] on div "UPSE-W2JFGIQGWR" at bounding box center [513, 149] width 168 height 27
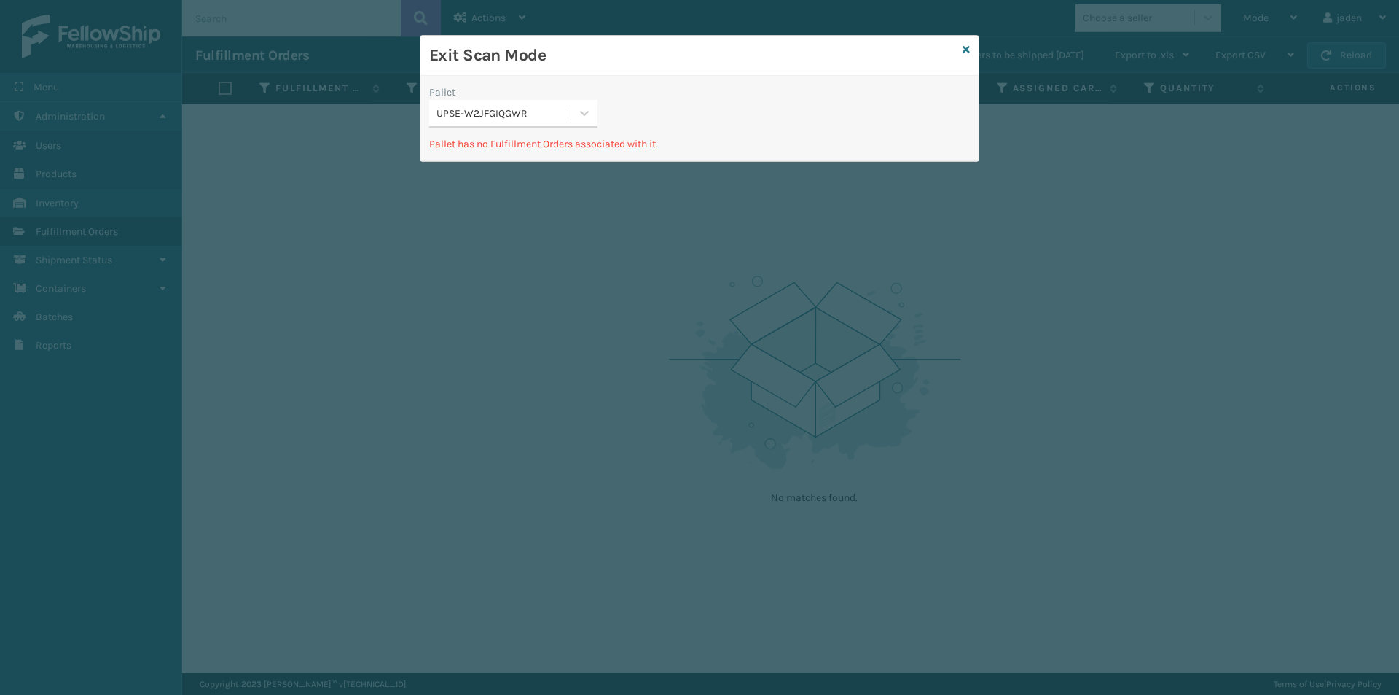
drag, startPoint x: 953, startPoint y: 48, endPoint x: 964, endPoint y: 52, distance: 11.8
click at [952, 49] on h3 "Exit Scan Mode" at bounding box center [693, 55] width 528 height 22
click at [966, 53] on icon at bounding box center [966, 49] width 7 height 10
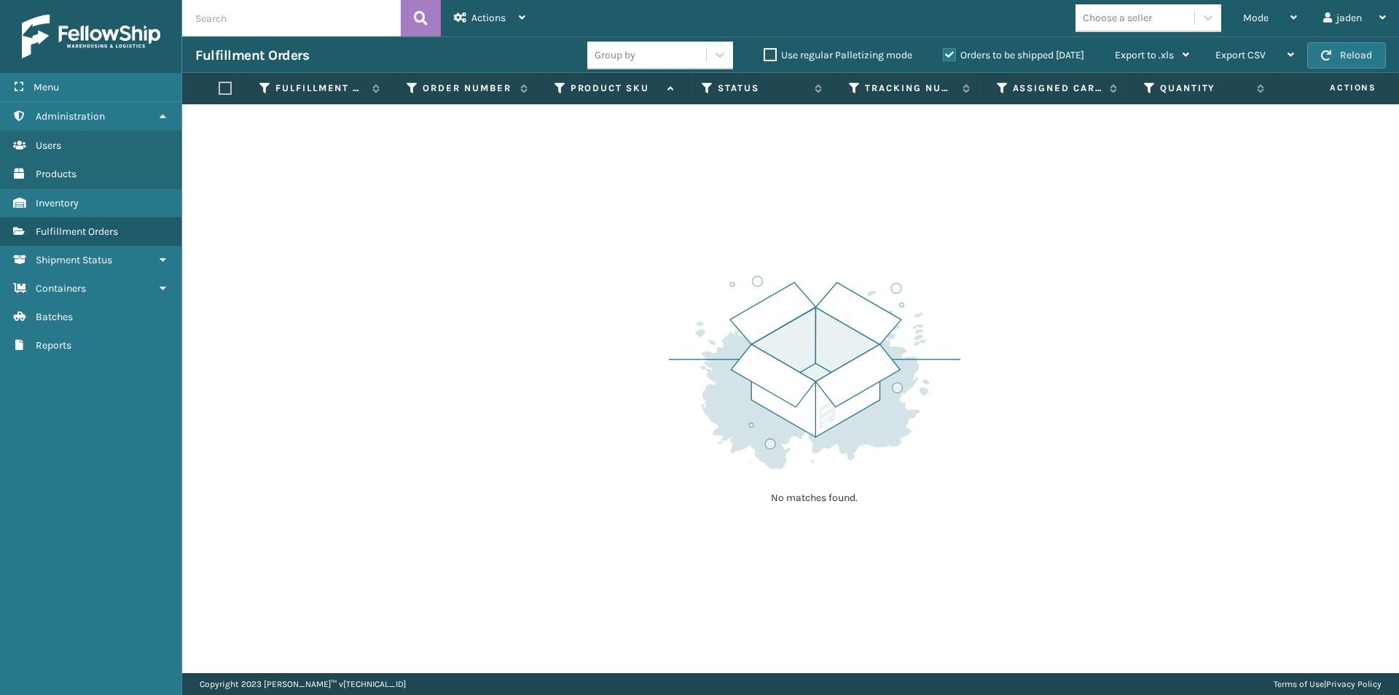
click at [1347, 41] on div "Fulfillment Orders Group by Use regular Palletizing mode Orders to be shipped […" at bounding box center [790, 54] width 1217 height 36
click at [1343, 55] on button "Reload" at bounding box center [1347, 55] width 79 height 26
